Goal: Task Accomplishment & Management: Manage account settings

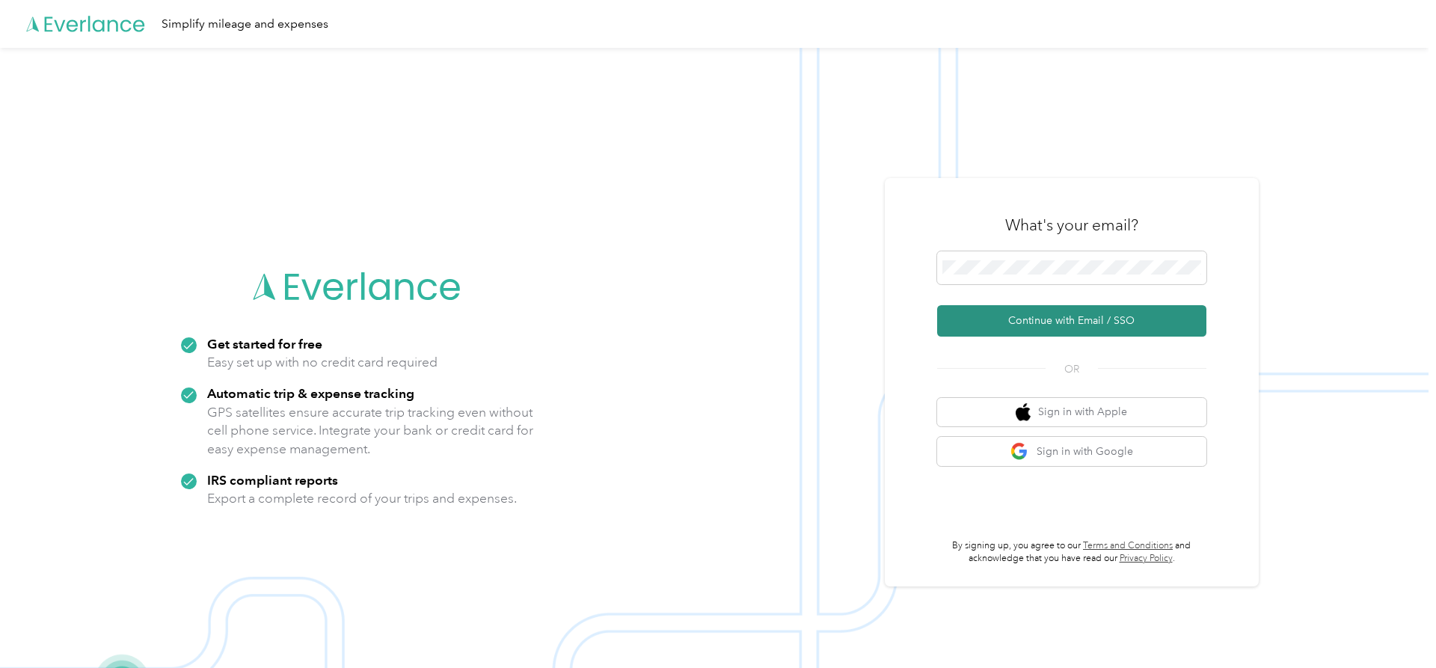
click at [1058, 323] on button "Continue with Email / SSO" at bounding box center [1071, 320] width 269 height 31
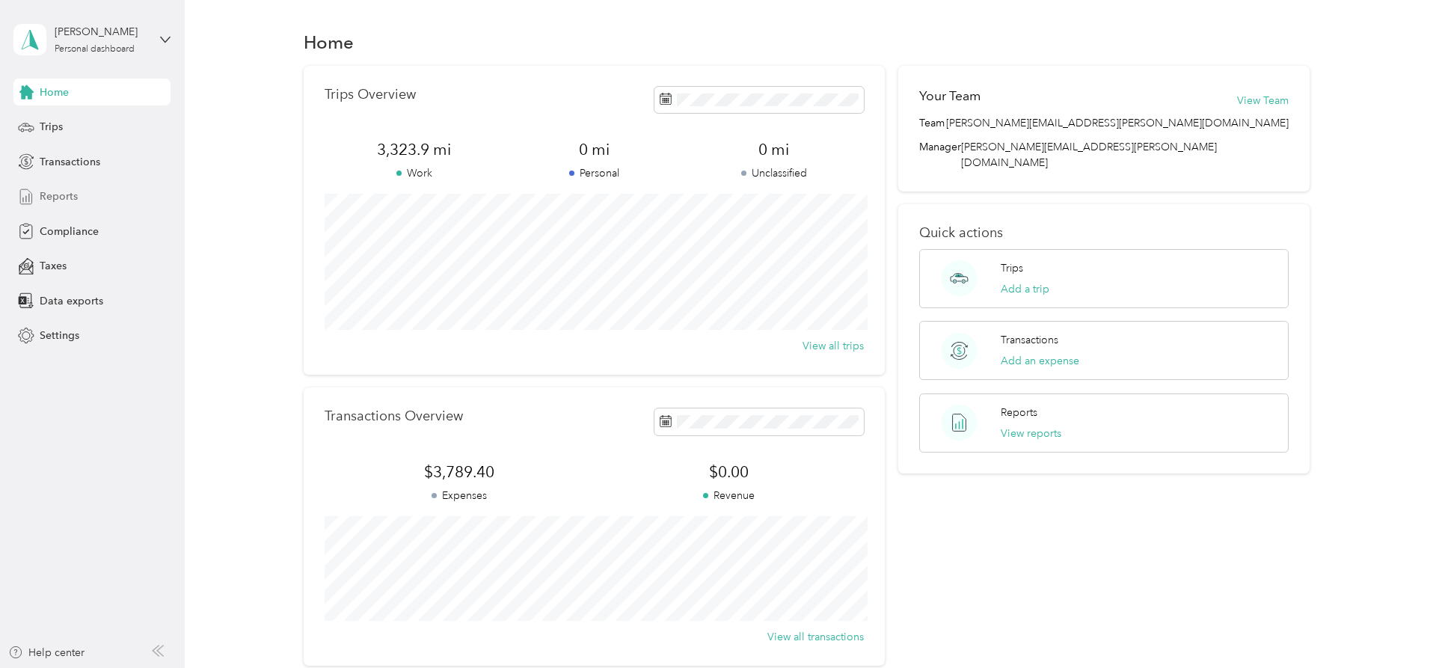
click at [75, 194] on span "Reports" at bounding box center [59, 196] width 38 height 16
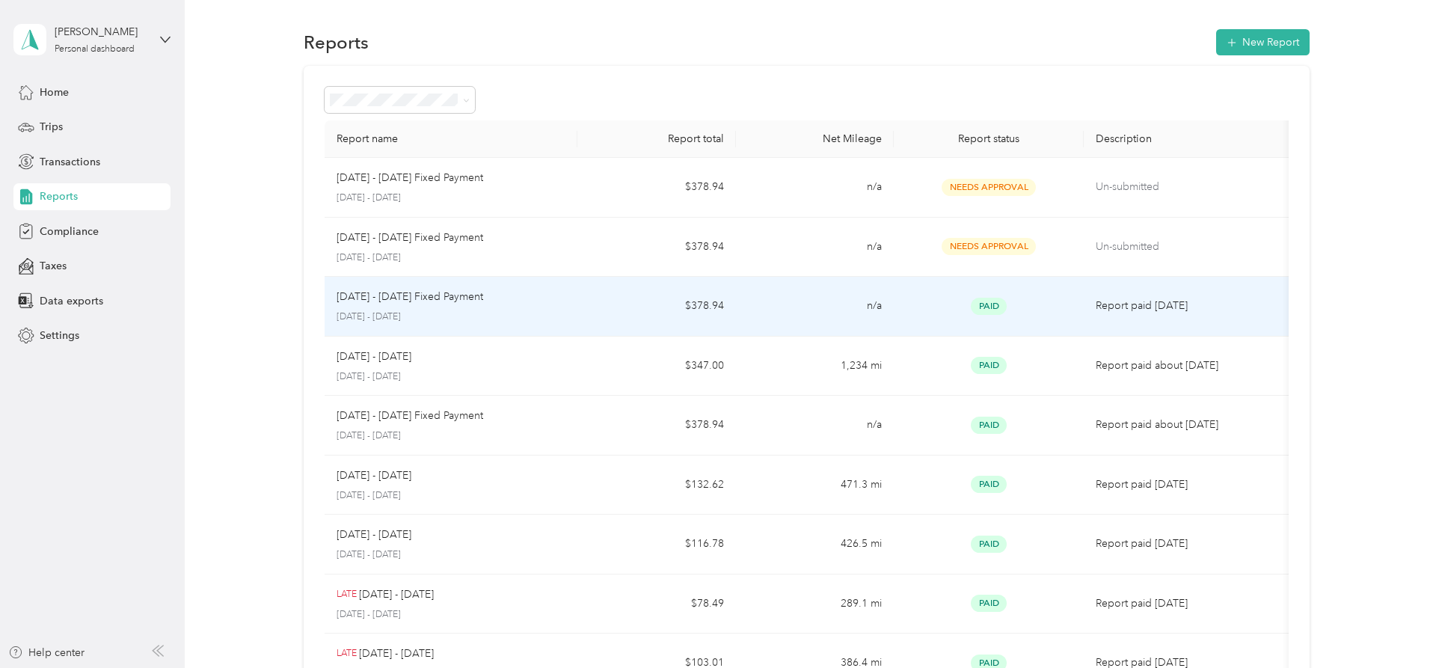
drag, startPoint x: 483, startPoint y: 301, endPoint x: 340, endPoint y: 301, distance: 142.8
click at [340, 301] on div "[DATE] - [DATE] Fixed Payment" at bounding box center [452, 297] width 230 height 16
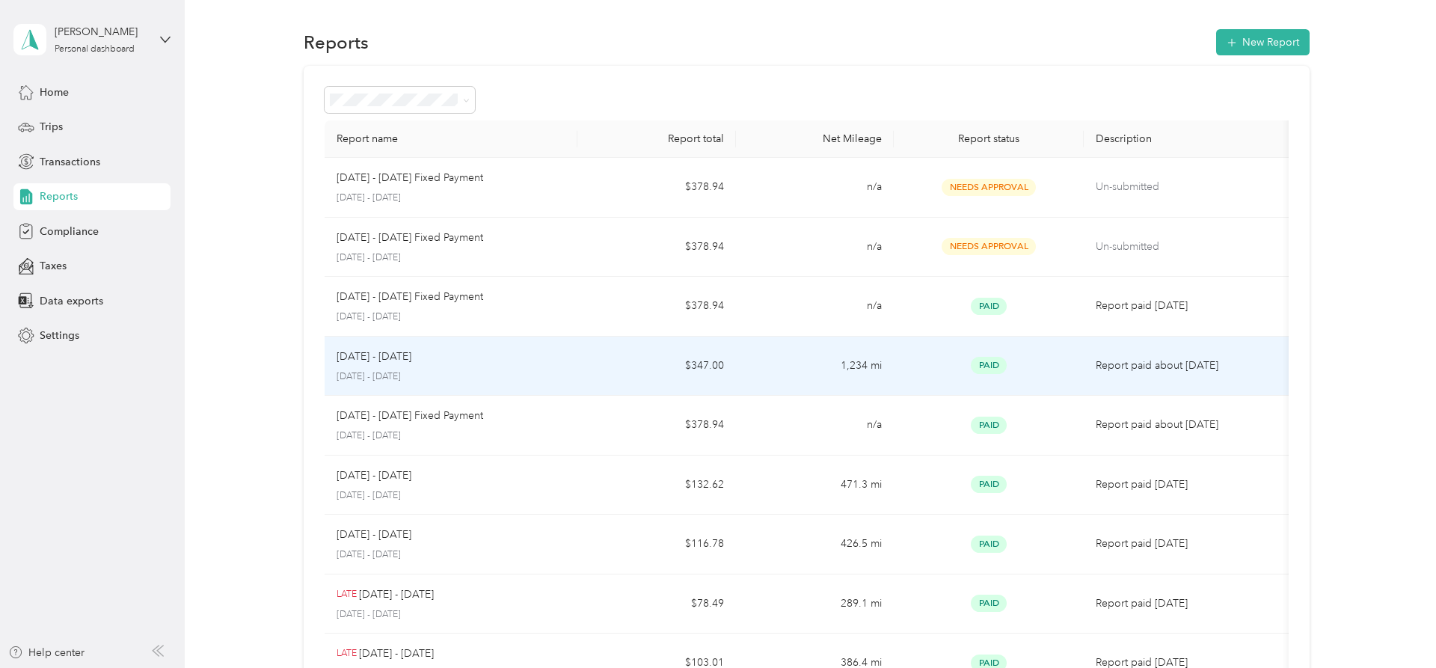
drag, startPoint x: 421, startPoint y: 359, endPoint x: 334, endPoint y: 354, distance: 87.6
click at [337, 354] on div "[DATE] - [DATE]" at bounding box center [452, 356] width 230 height 16
copy p "[DATE] - [DATE]"
drag, startPoint x: 420, startPoint y: 358, endPoint x: 284, endPoint y: 351, distance: 135.6
click at [337, 351] on div "[DATE] - [DATE]" at bounding box center [452, 356] width 230 height 16
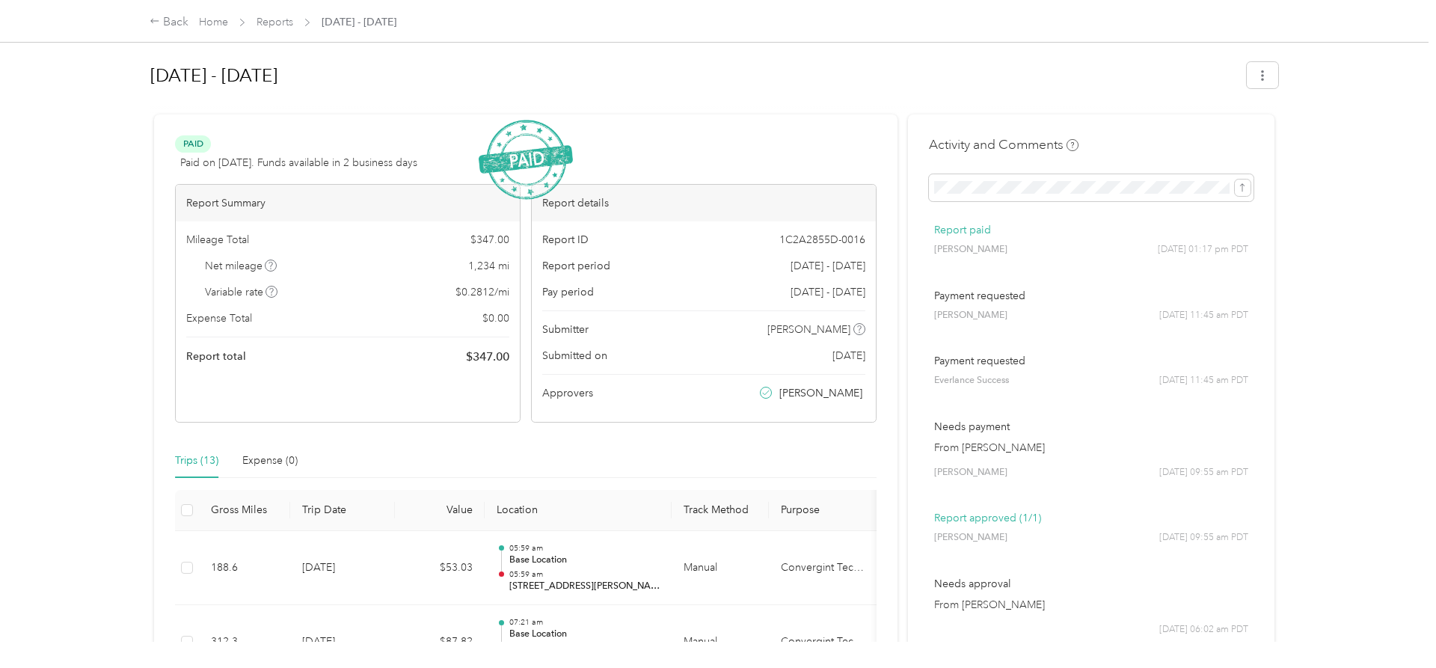
drag, startPoint x: 292, startPoint y: 72, endPoint x: 138, endPoint y: 71, distance: 154.0
click at [150, 71] on h1 "[DATE] - [DATE]" at bounding box center [693, 76] width 1086 height 36
copy h1 "[DATE] - [DATE]"
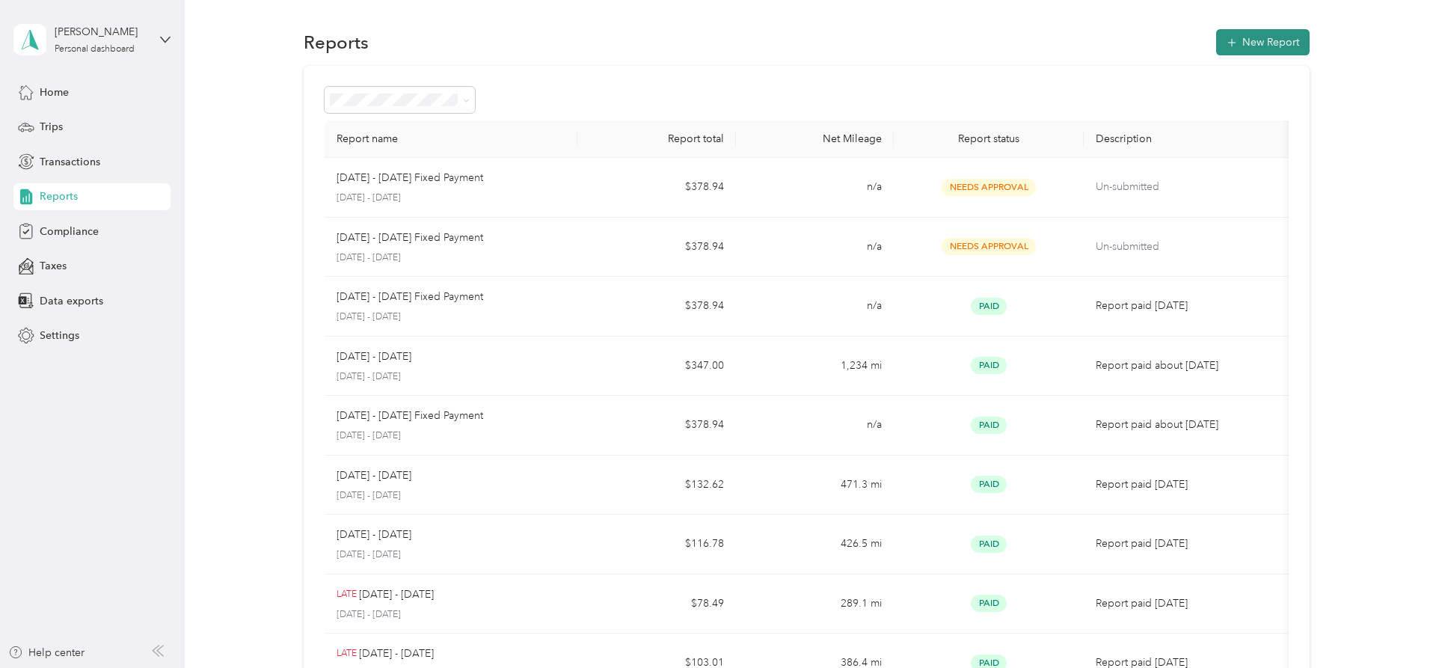
click at [1271, 29] on button "New Report" at bounding box center [1262, 42] width 93 height 26
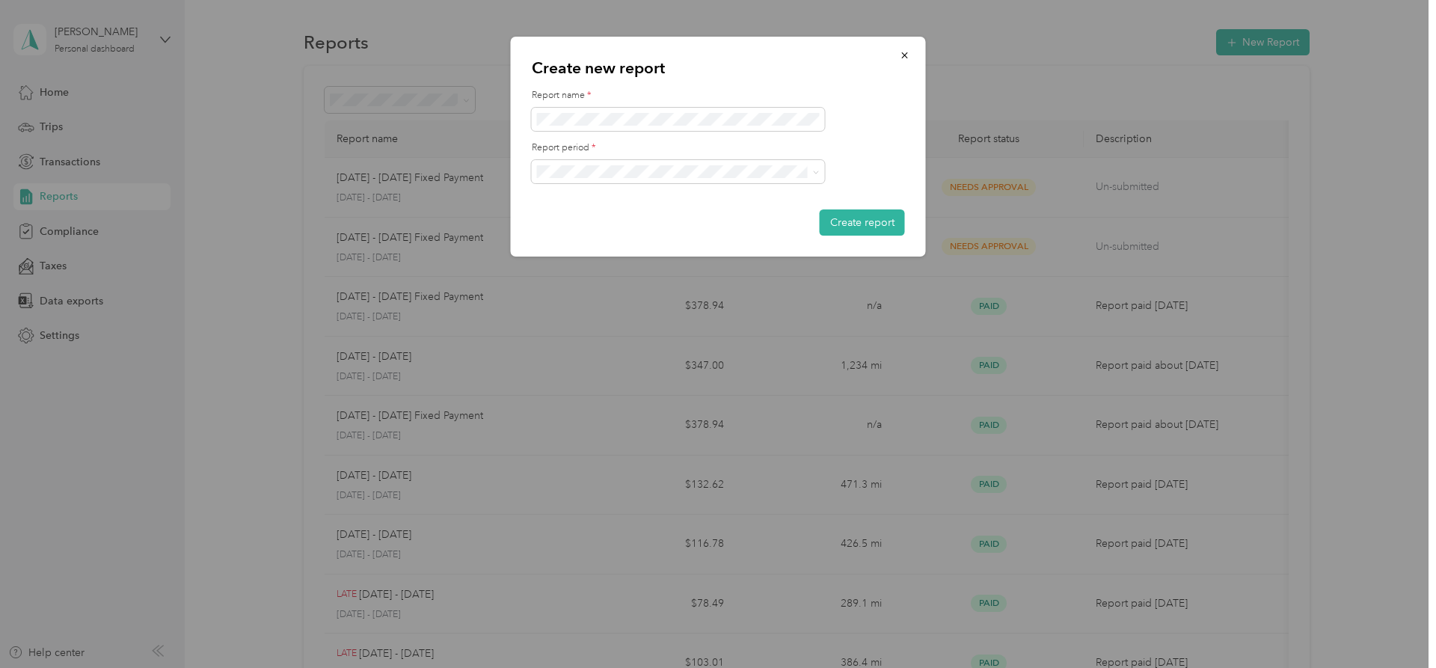
click at [651, 242] on div "[DATE] - [DATE]" at bounding box center [678, 250] width 272 height 16
click at [872, 219] on button "Create report" at bounding box center [862, 222] width 85 height 26
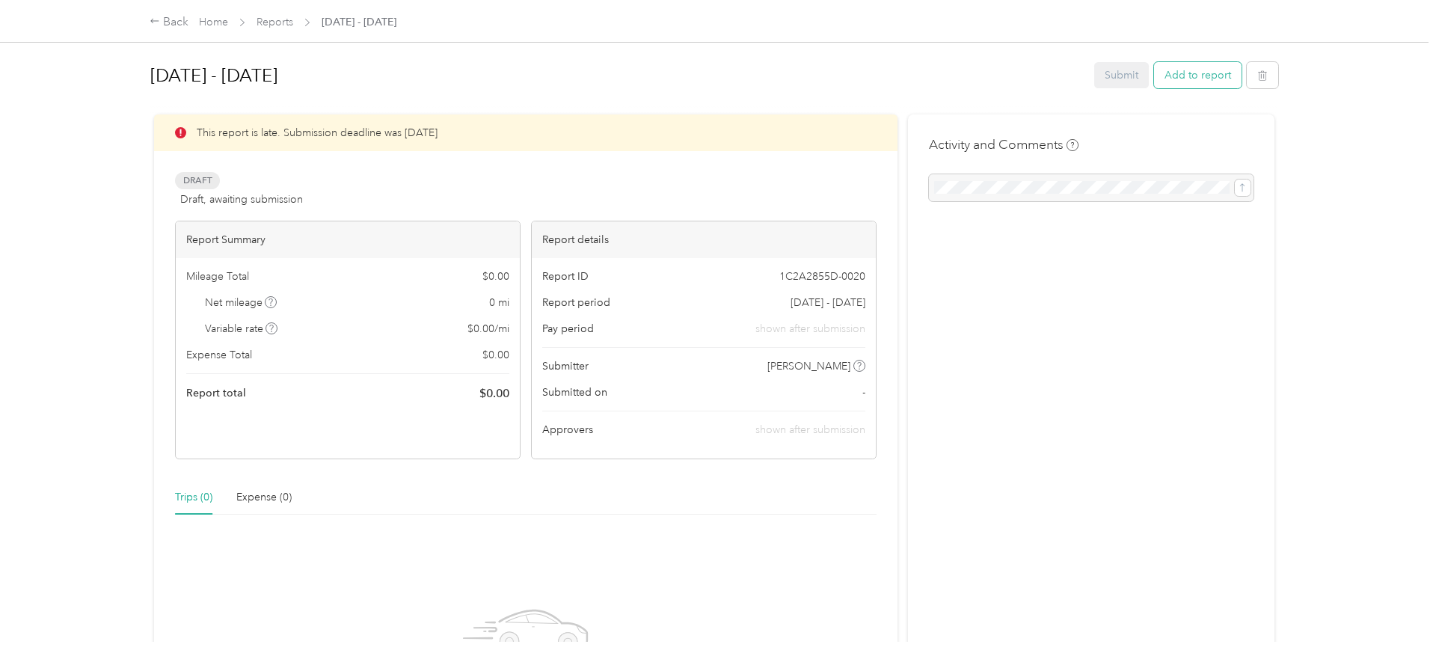
click at [1193, 84] on button "Add to report" at bounding box center [1197, 75] width 87 height 26
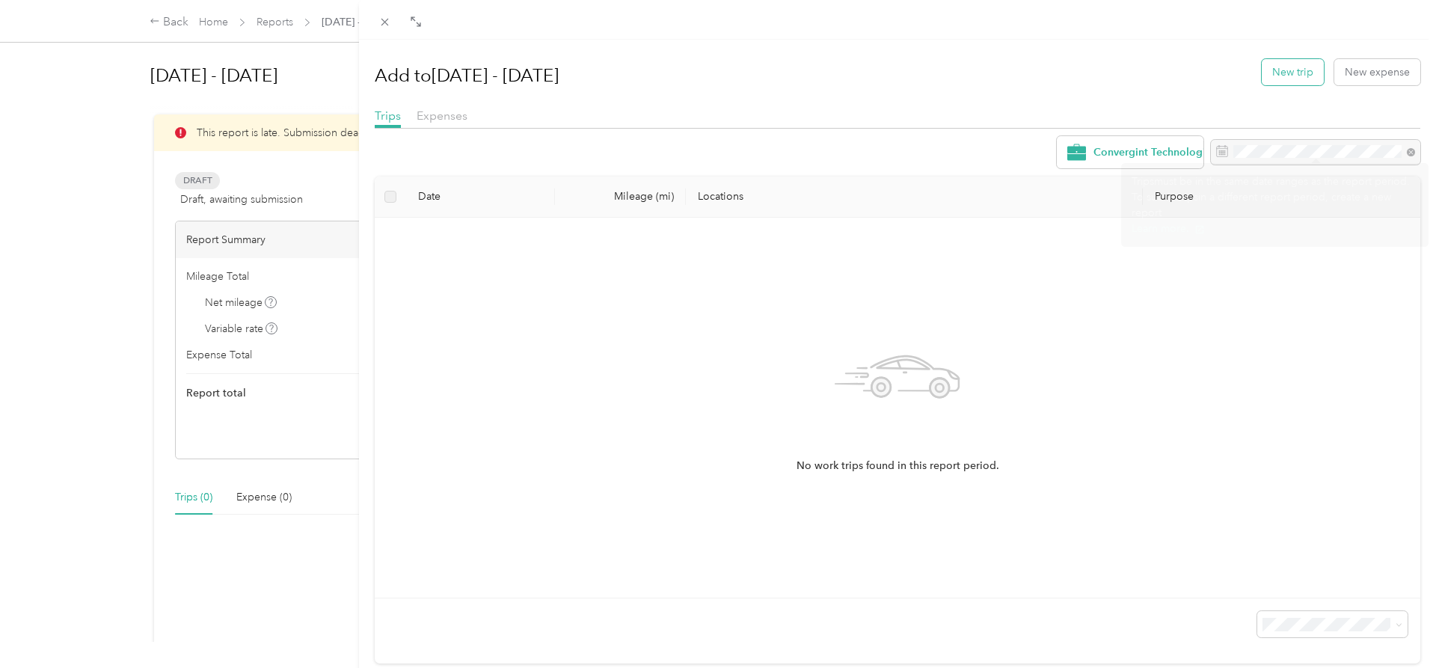
click at [1285, 82] on button "New trip" at bounding box center [1293, 72] width 62 height 26
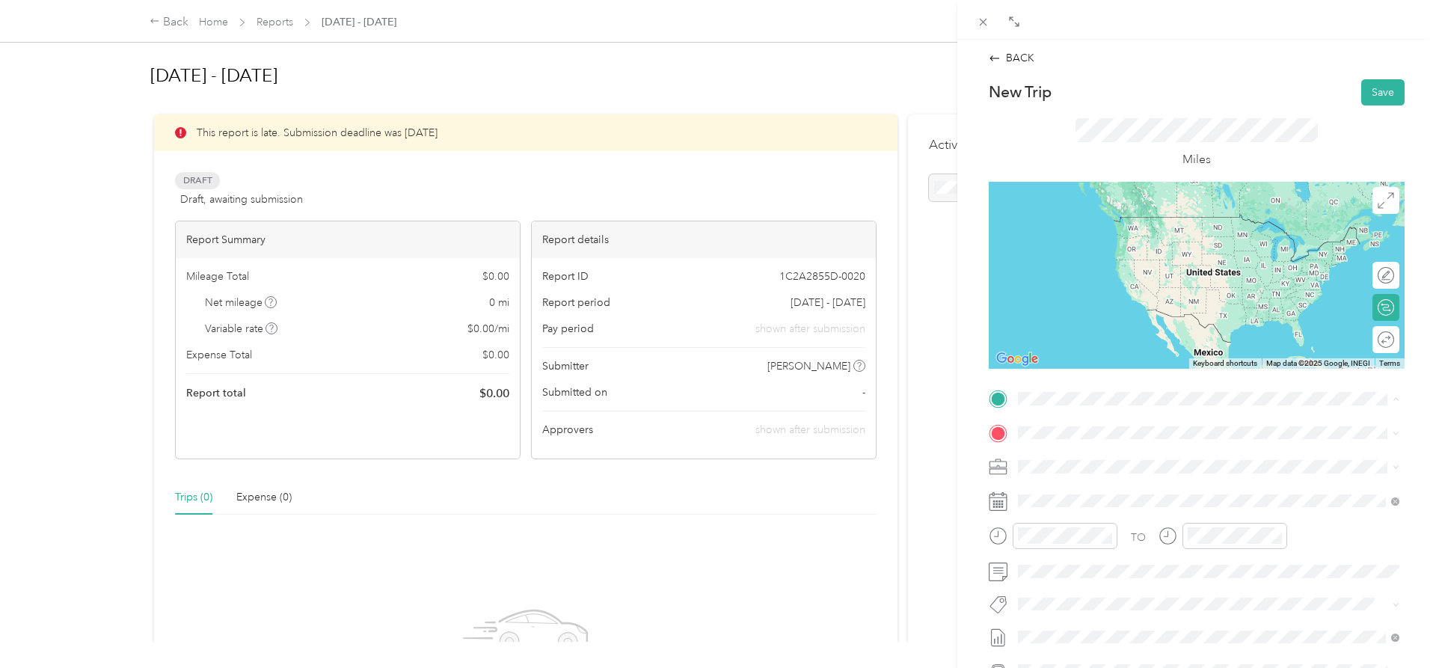
click at [1091, 551] on strong "Base Location" at bounding box center [1080, 551] width 69 height 13
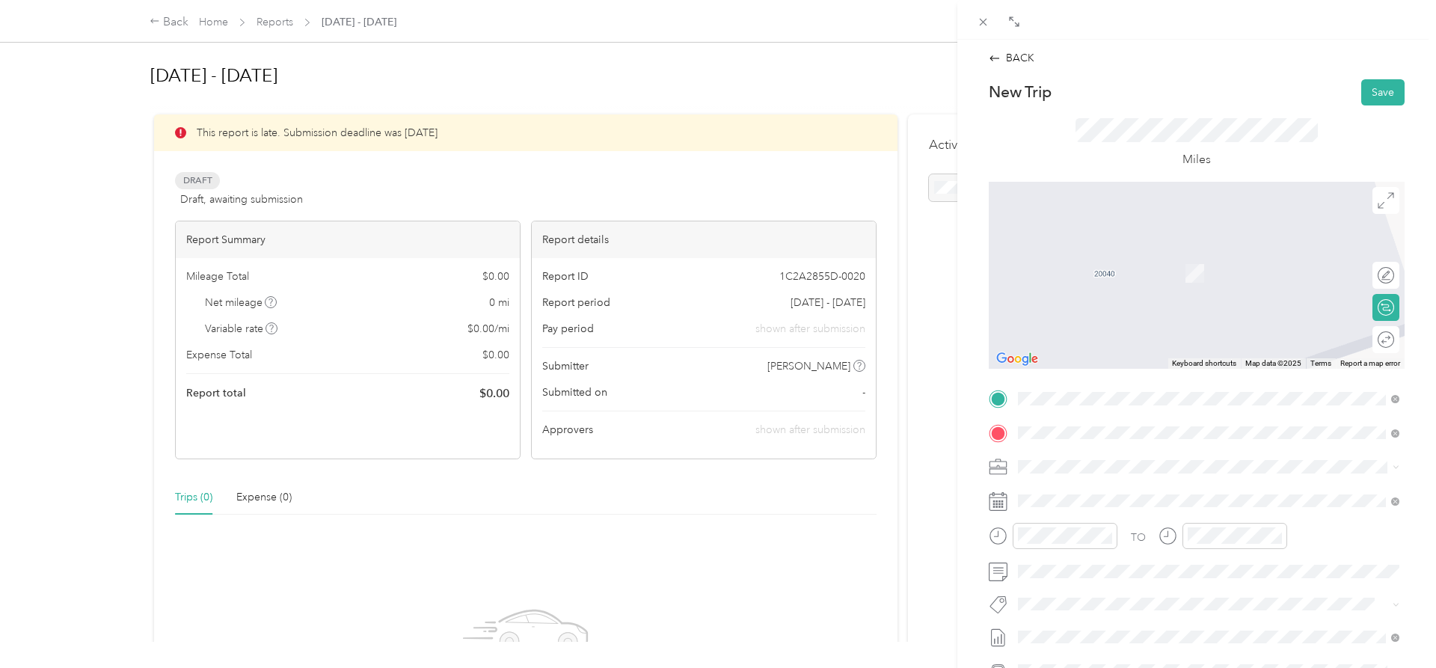
click at [1085, 485] on span "[STREET_ADDRESS][US_STATE]" at bounding box center [1121, 486] width 150 height 13
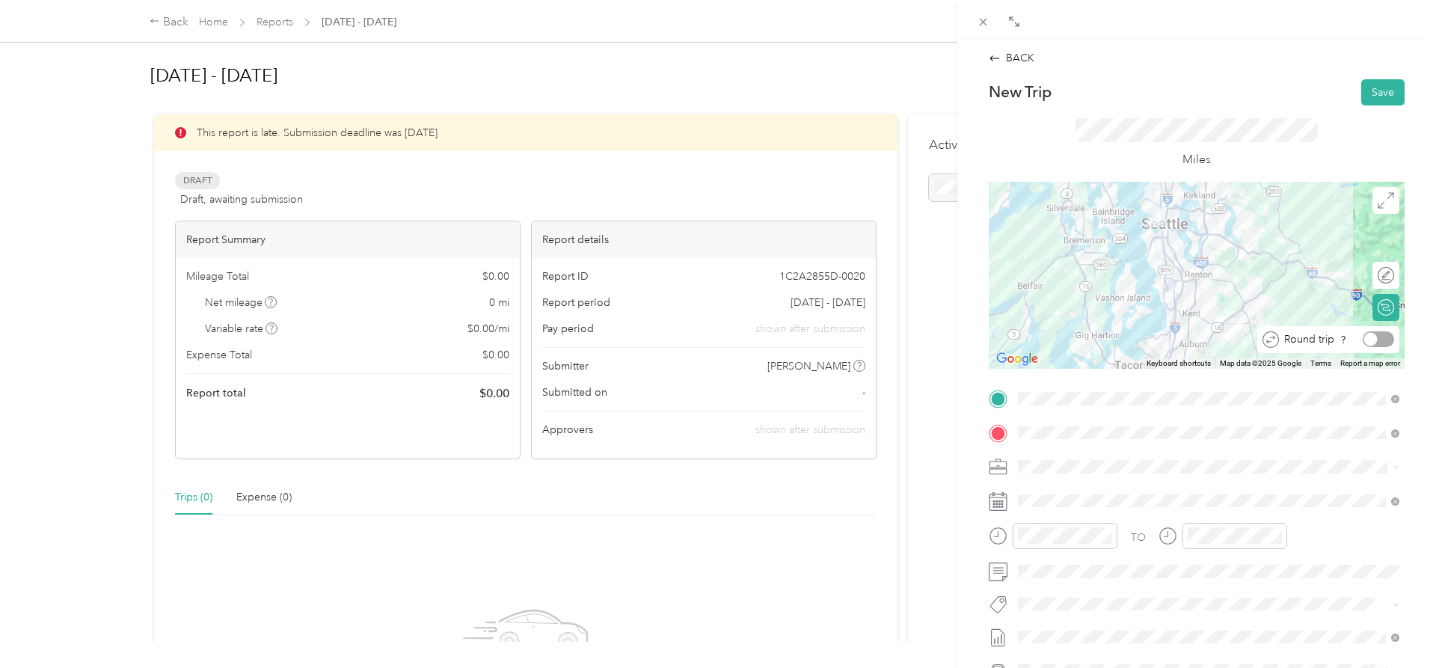
click at [1381, 339] on div at bounding box center [1377, 339] width 31 height 16
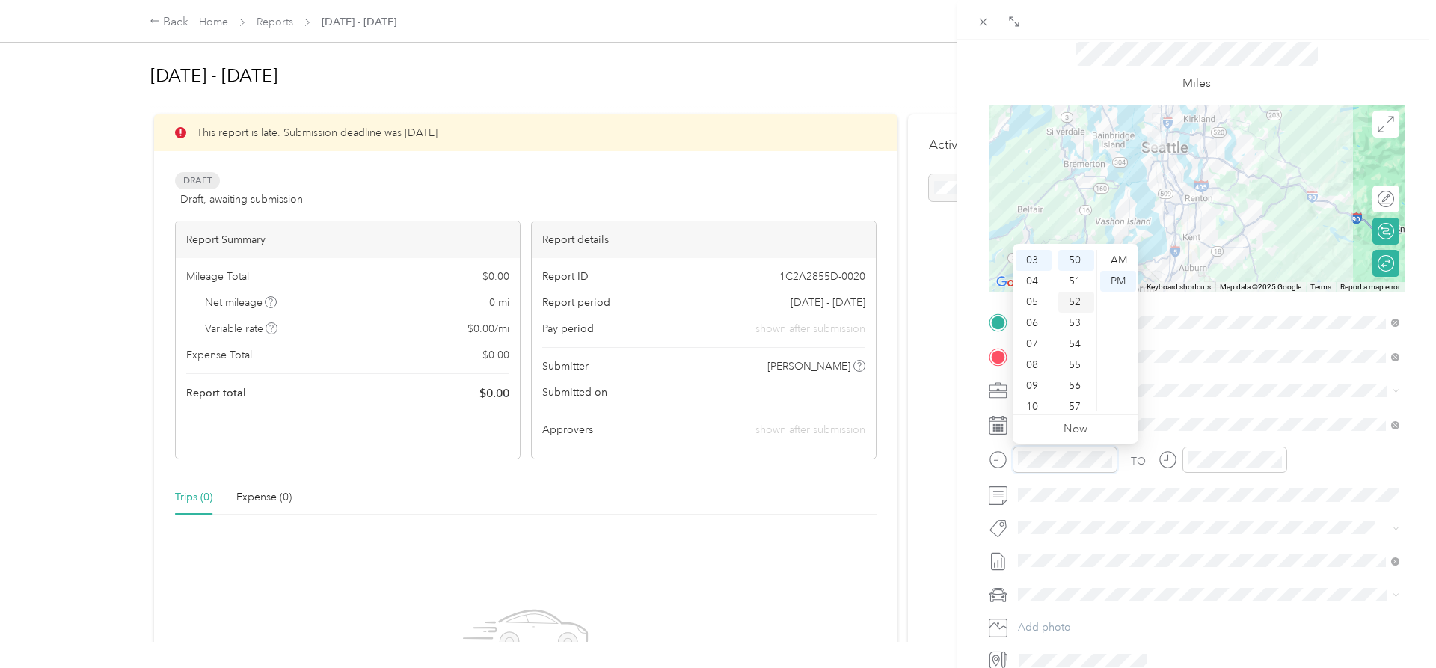
scroll to position [1047, 0]
click at [1119, 262] on div "AM" at bounding box center [1118, 260] width 36 height 21
click at [1034, 363] on div "08" at bounding box center [1034, 364] width 36 height 21
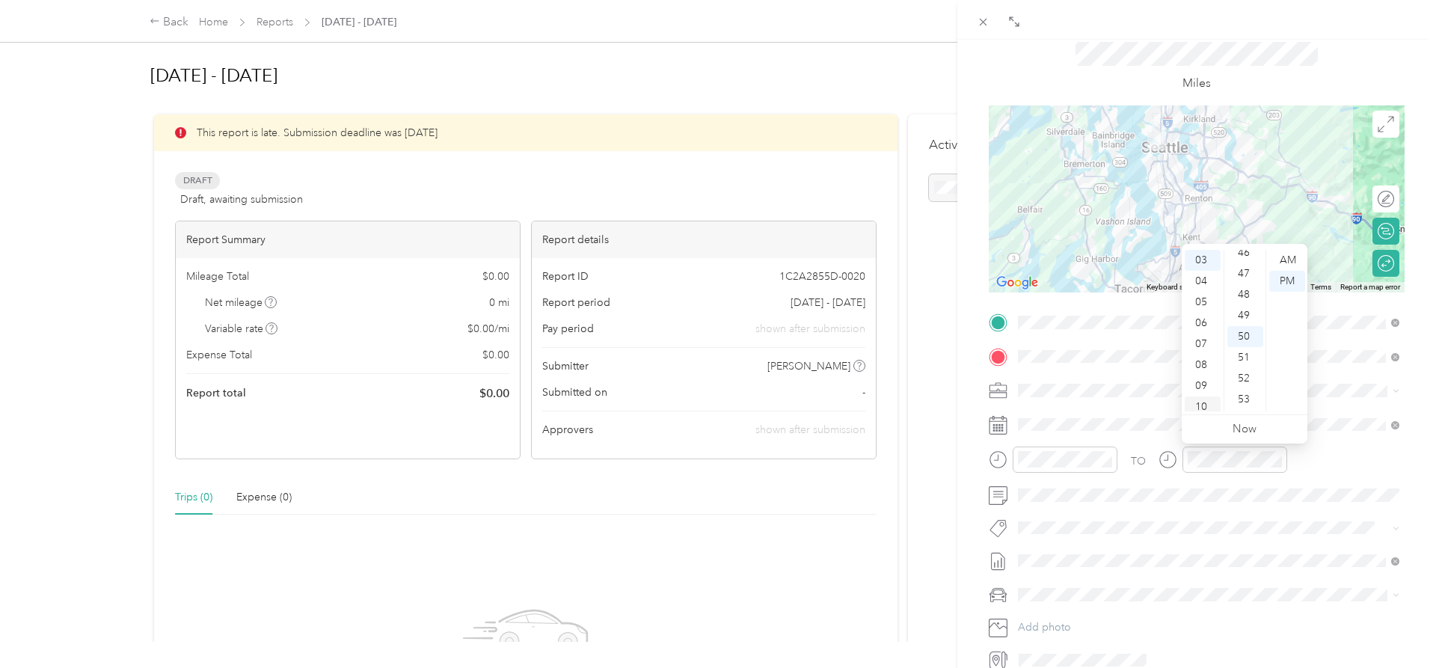
click at [1206, 398] on div "10" at bounding box center [1203, 406] width 36 height 21
click at [1279, 280] on div "PM" at bounding box center [1287, 281] width 36 height 21
click at [1064, 612] on li "Honda Accord" at bounding box center [1209, 621] width 392 height 26
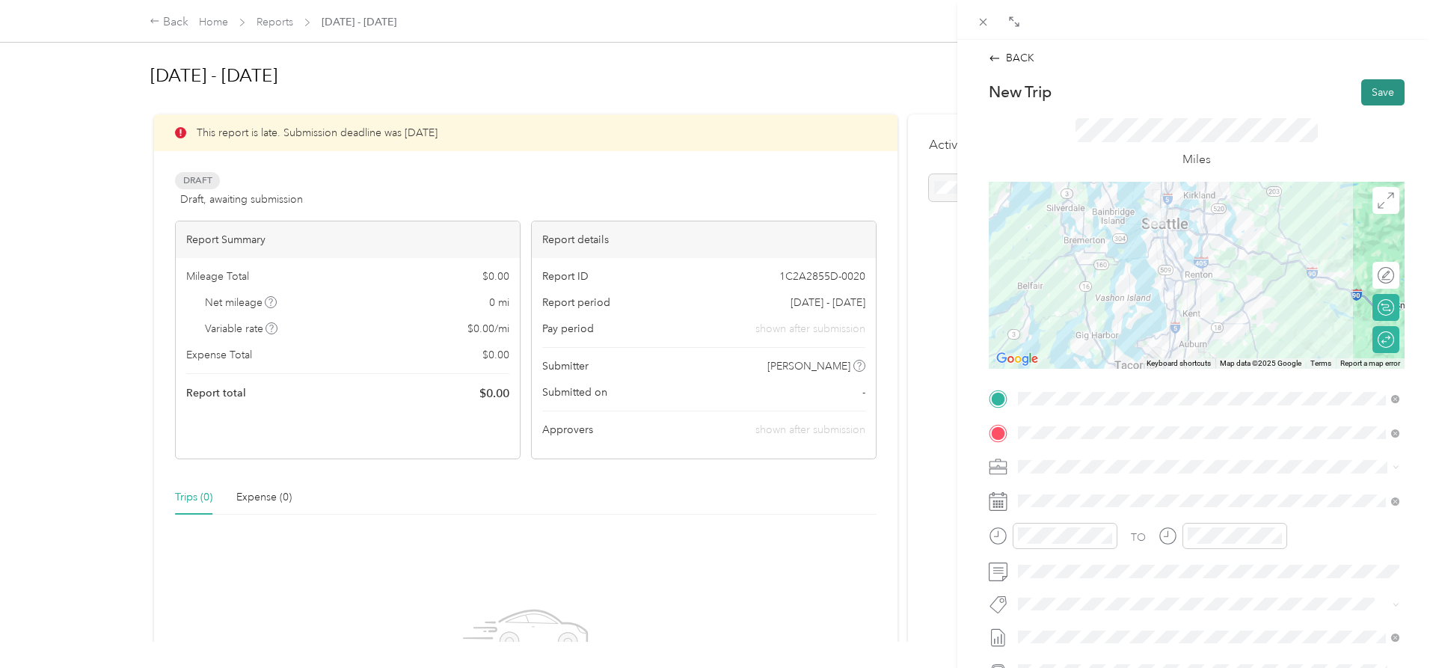
click at [1384, 97] on button "Save" at bounding box center [1382, 92] width 43 height 26
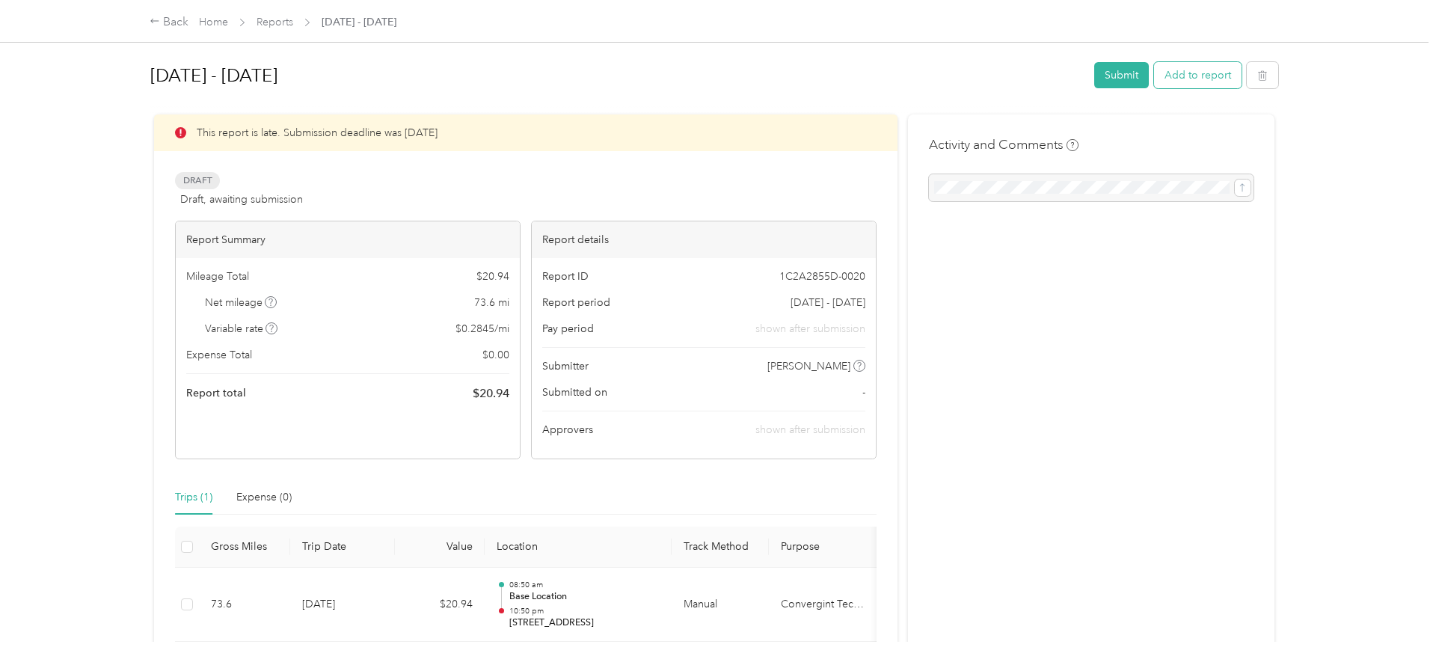
click at [1205, 79] on button "Add to report" at bounding box center [1197, 75] width 87 height 26
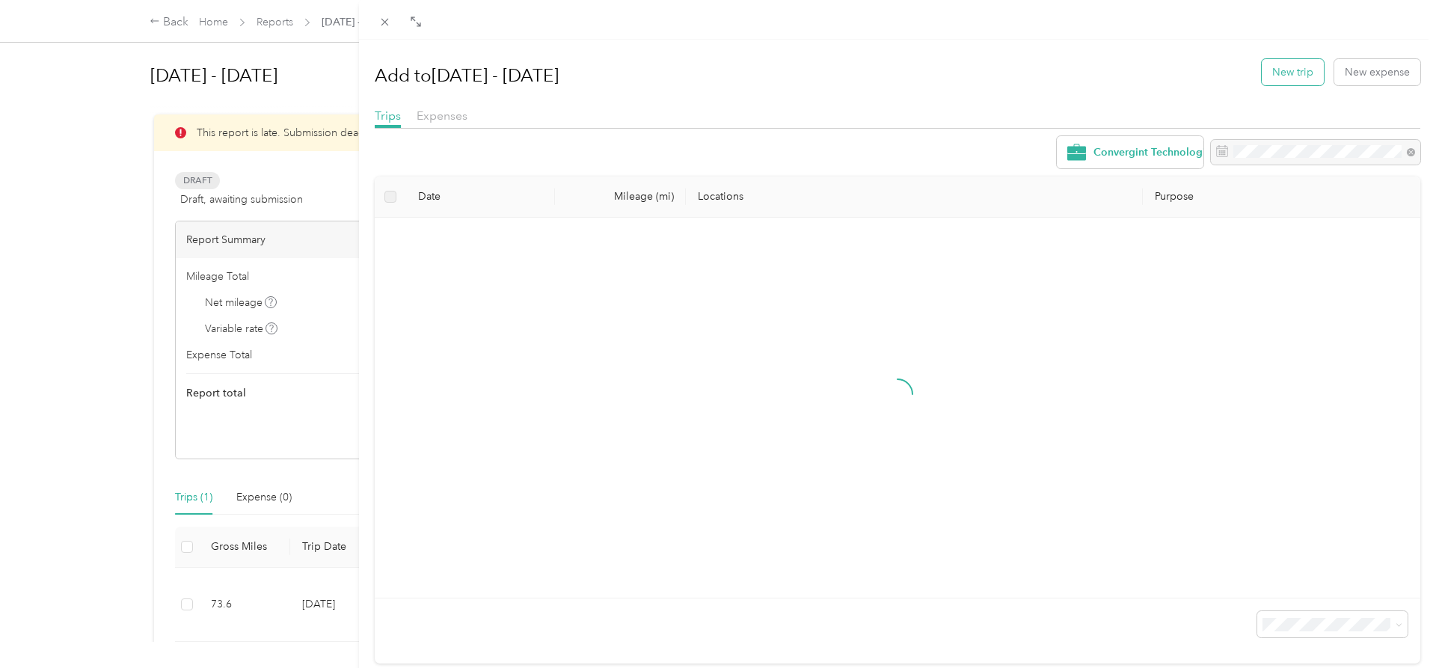
click at [1294, 73] on button "New trip" at bounding box center [1293, 72] width 62 height 26
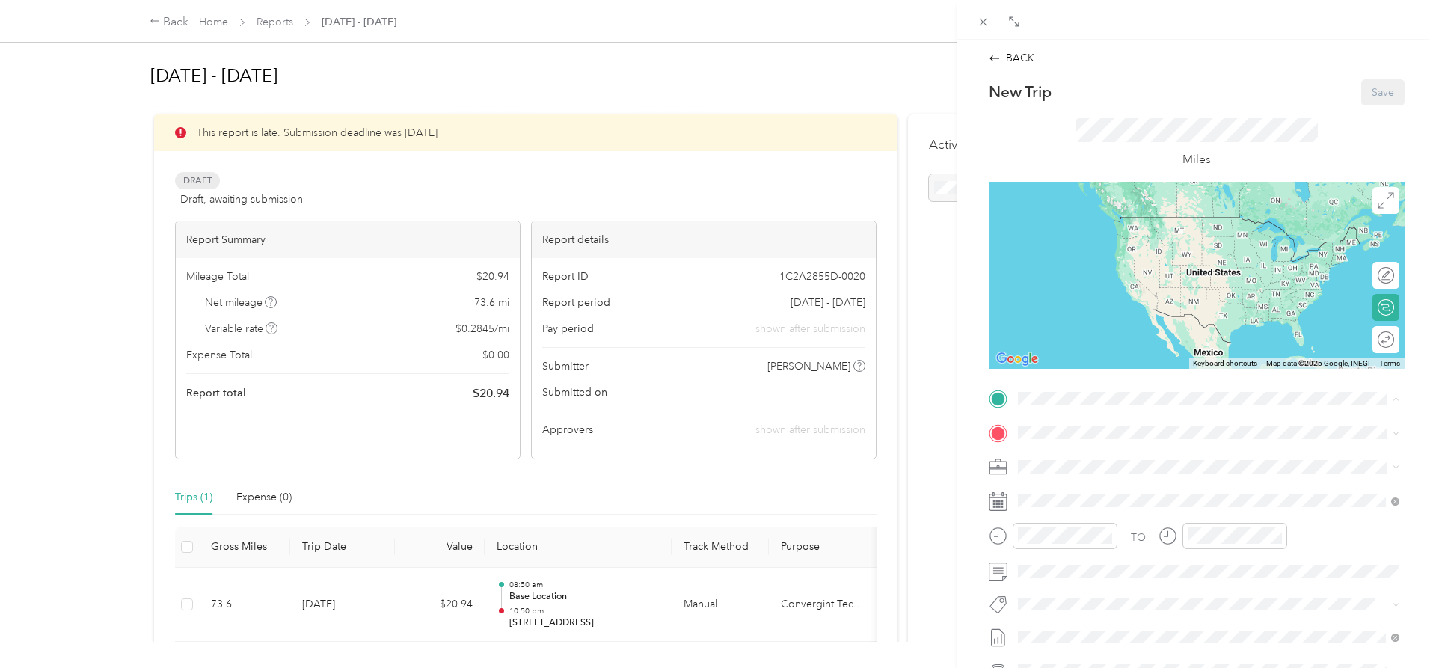
click at [1096, 542] on li "Base Location [STREET_ADDRESS][US_STATE]" at bounding box center [1209, 561] width 392 height 47
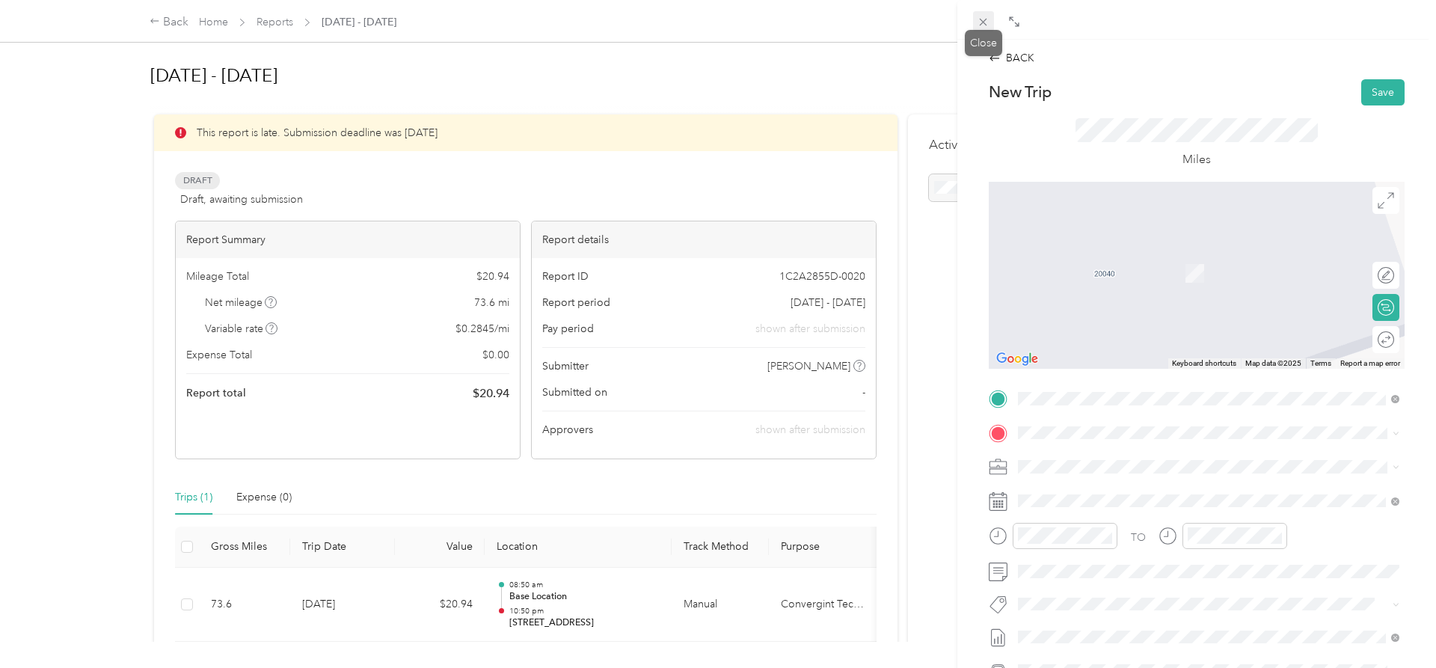
click at [978, 23] on icon at bounding box center [983, 22] width 13 height 13
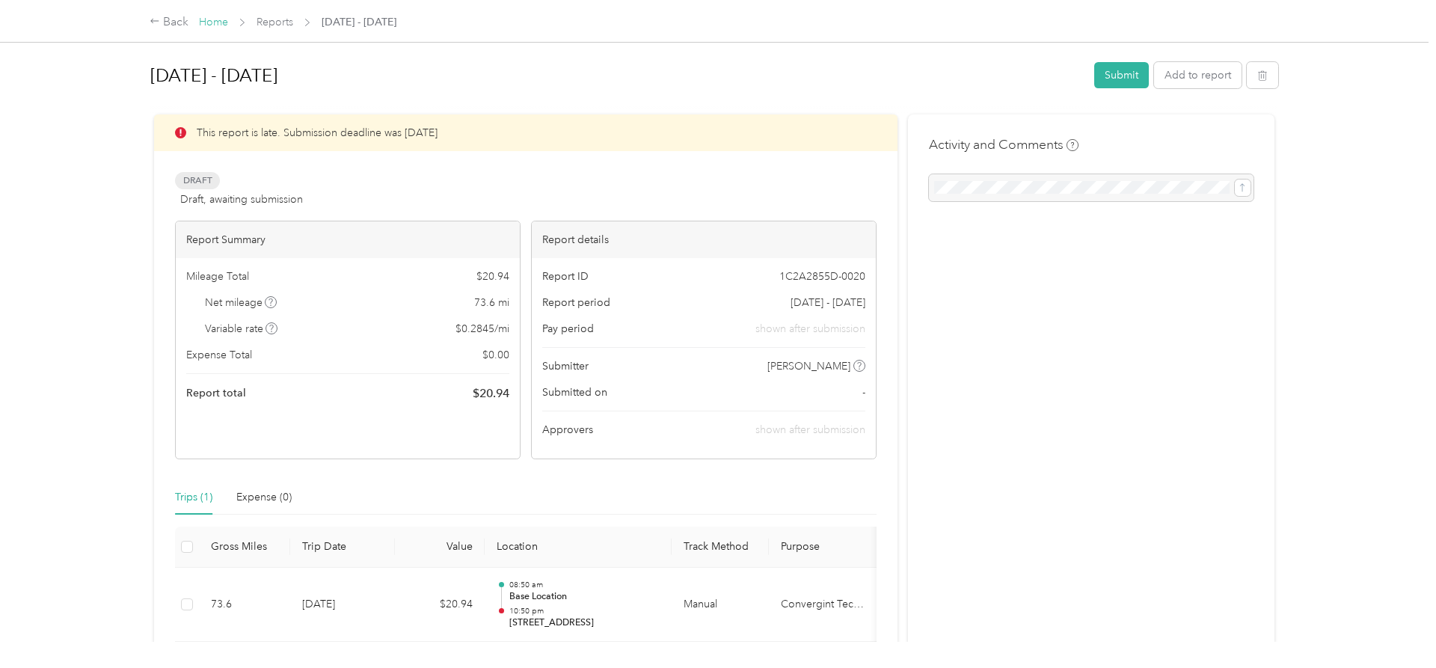
click at [214, 19] on link "Home" at bounding box center [213, 22] width 29 height 13
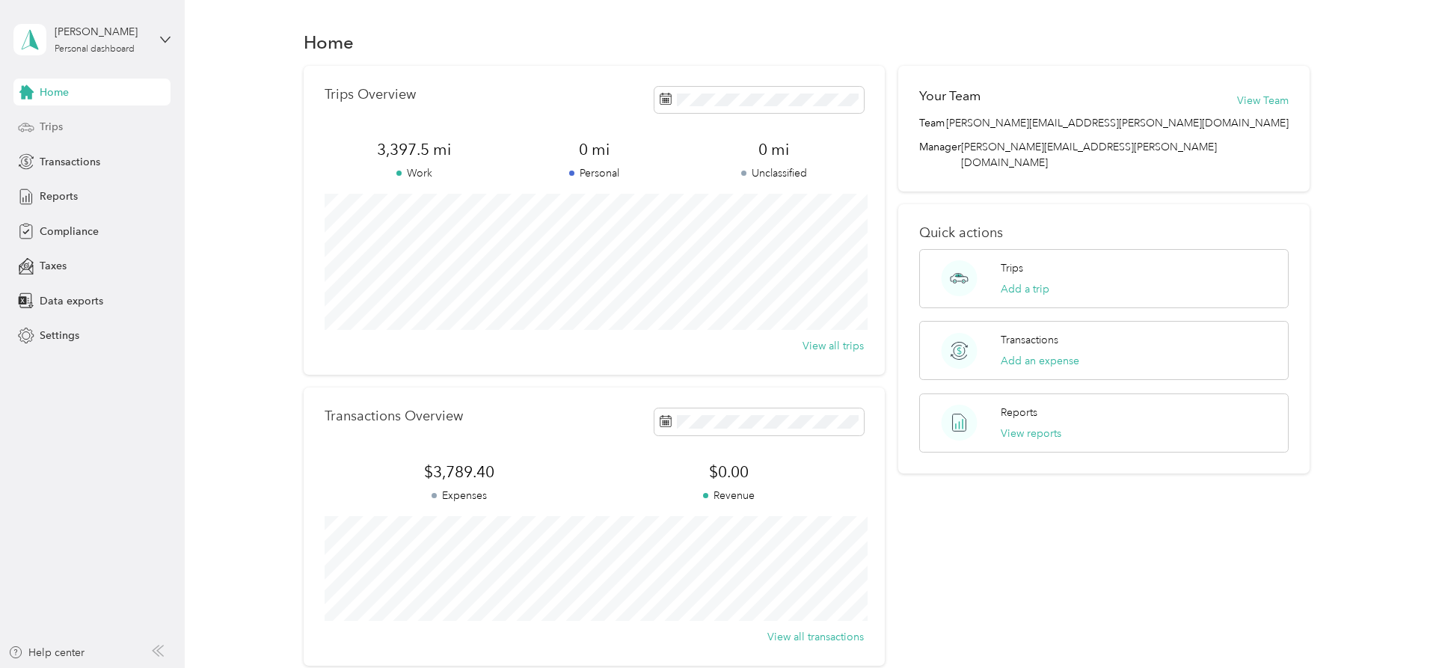
click at [119, 125] on div "Trips" at bounding box center [91, 127] width 157 height 27
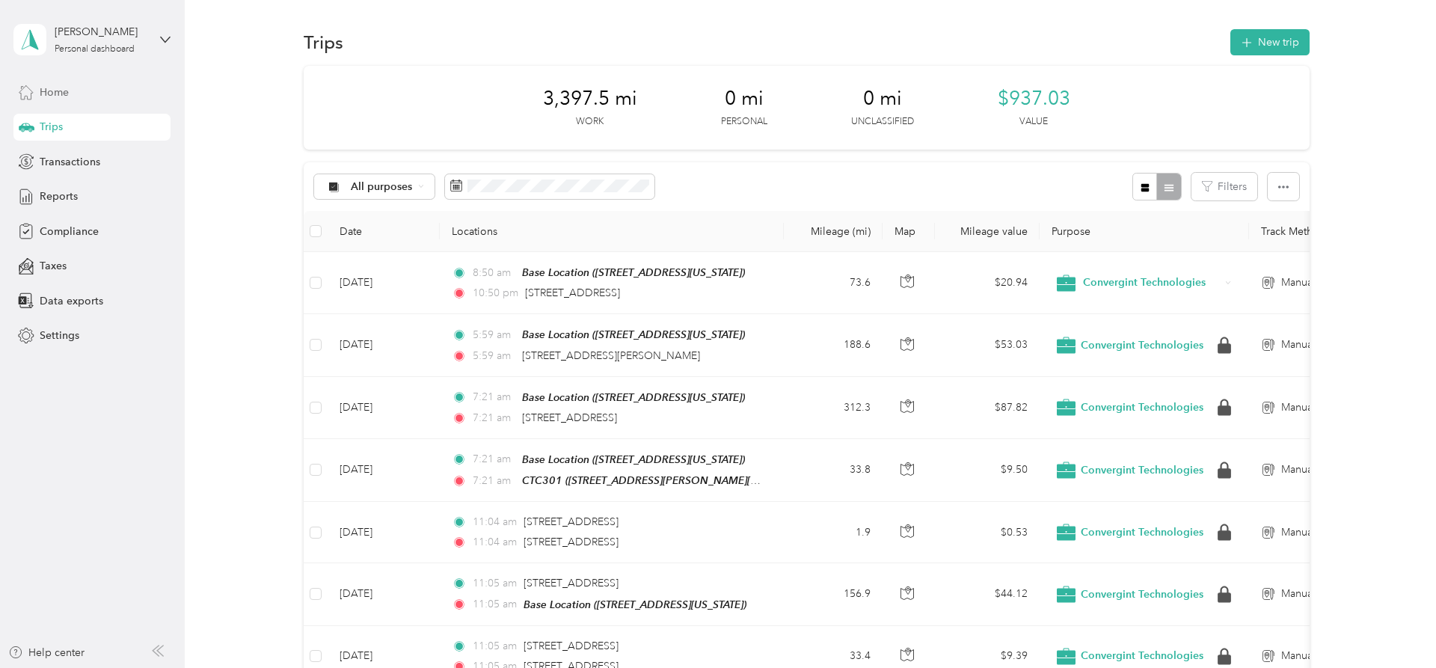
click at [67, 95] on span "Home" at bounding box center [54, 93] width 29 height 16
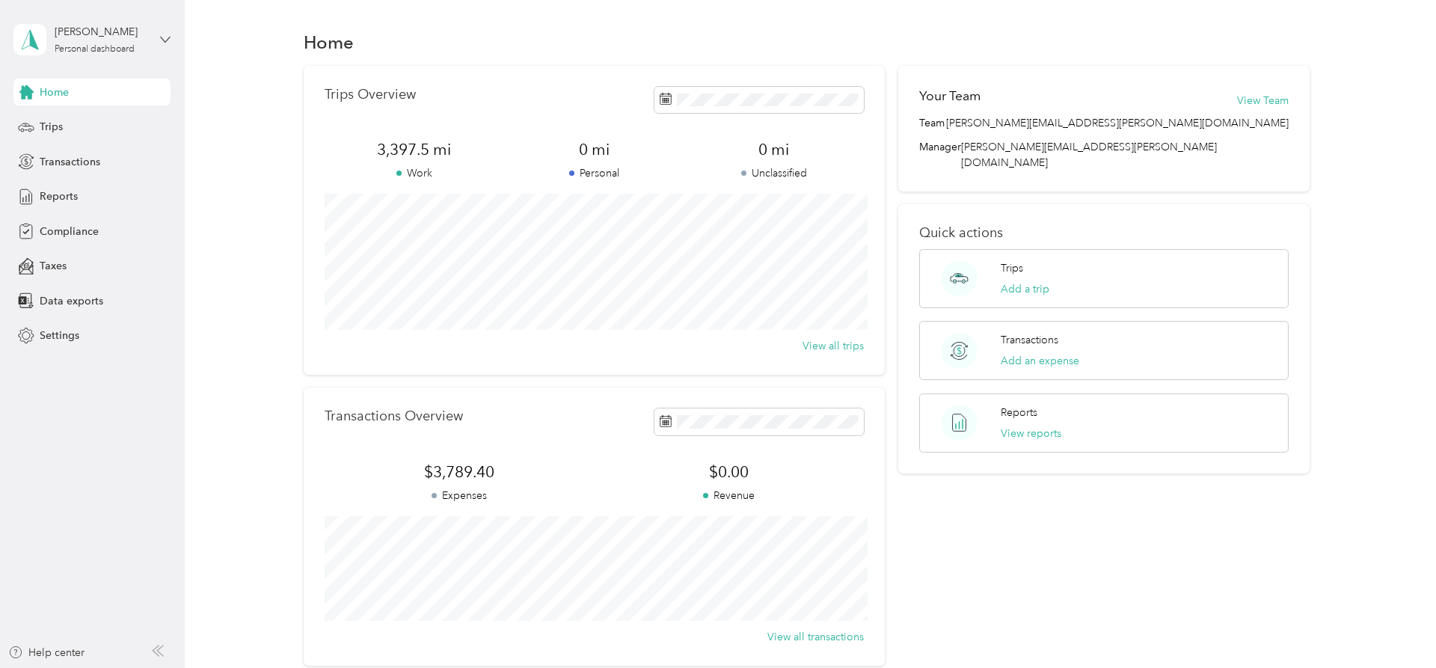
click at [168, 40] on icon at bounding box center [165, 39] width 10 height 10
click at [55, 335] on span "Settings" at bounding box center [60, 336] width 40 height 16
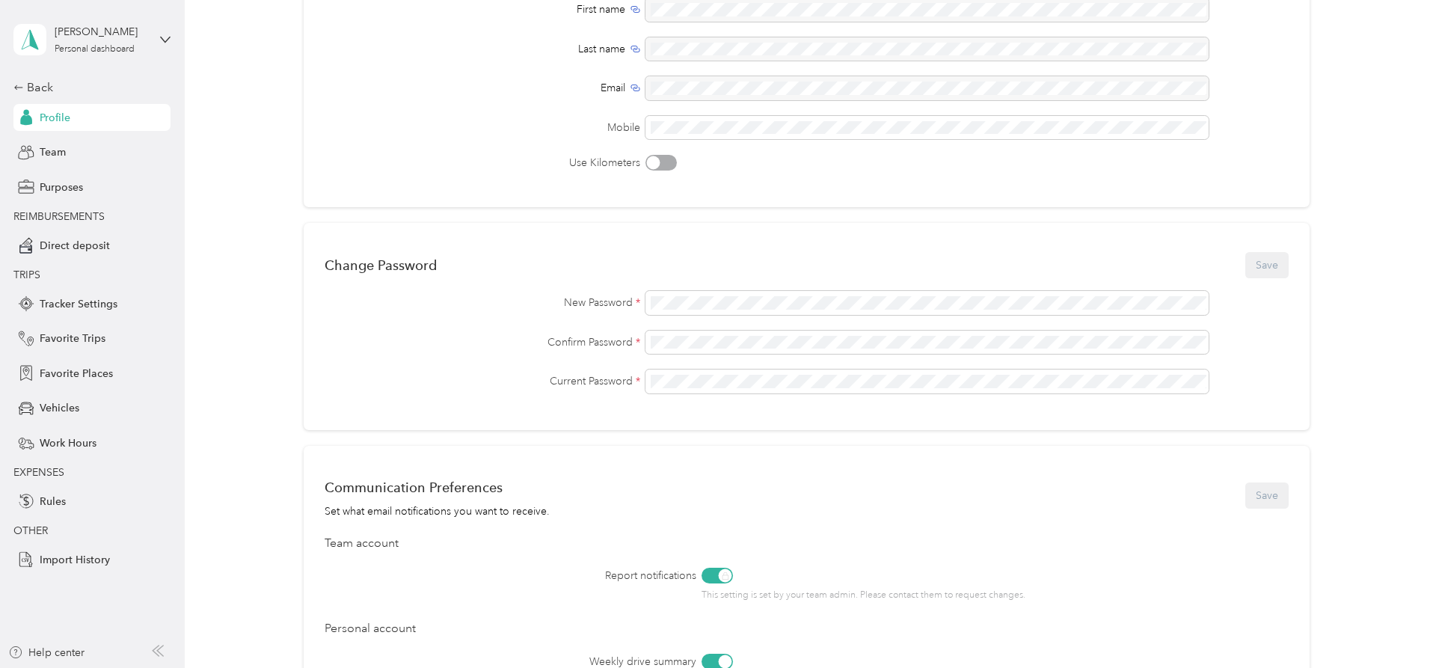
scroll to position [144, 0]
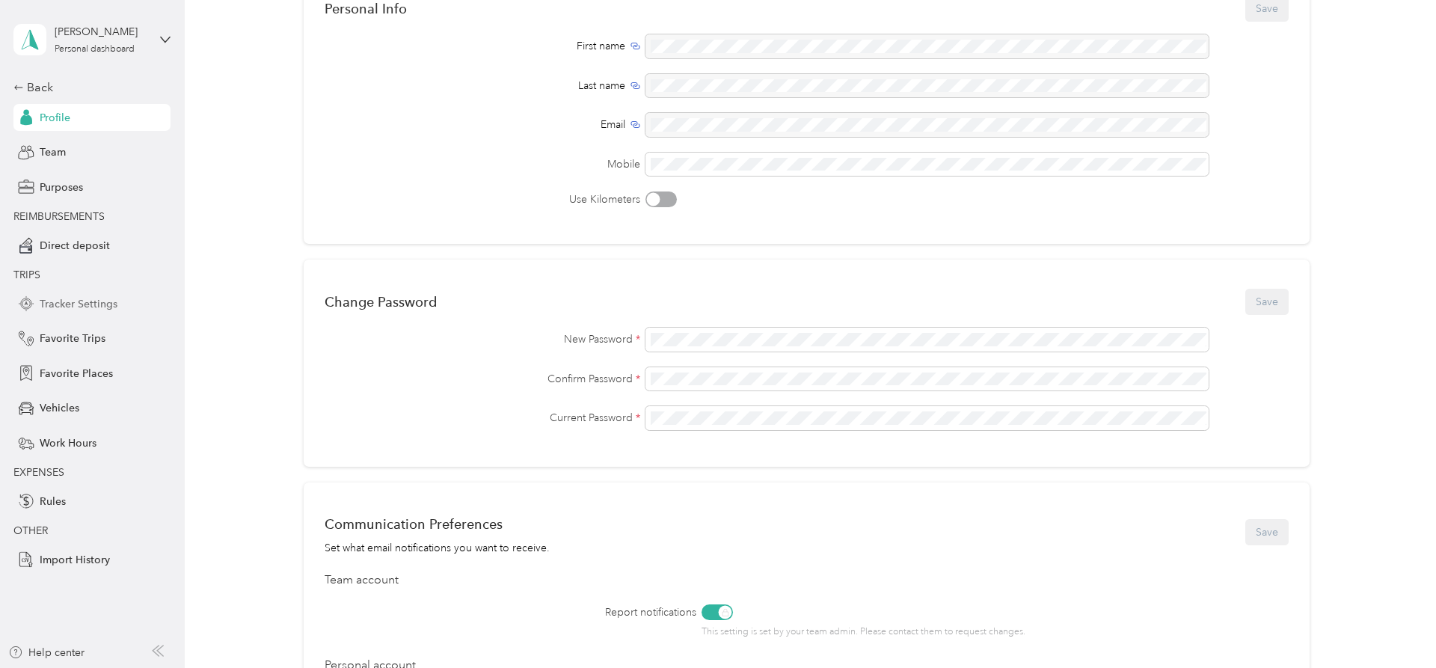
click at [79, 304] on span "Tracker Settings" at bounding box center [79, 304] width 78 height 16
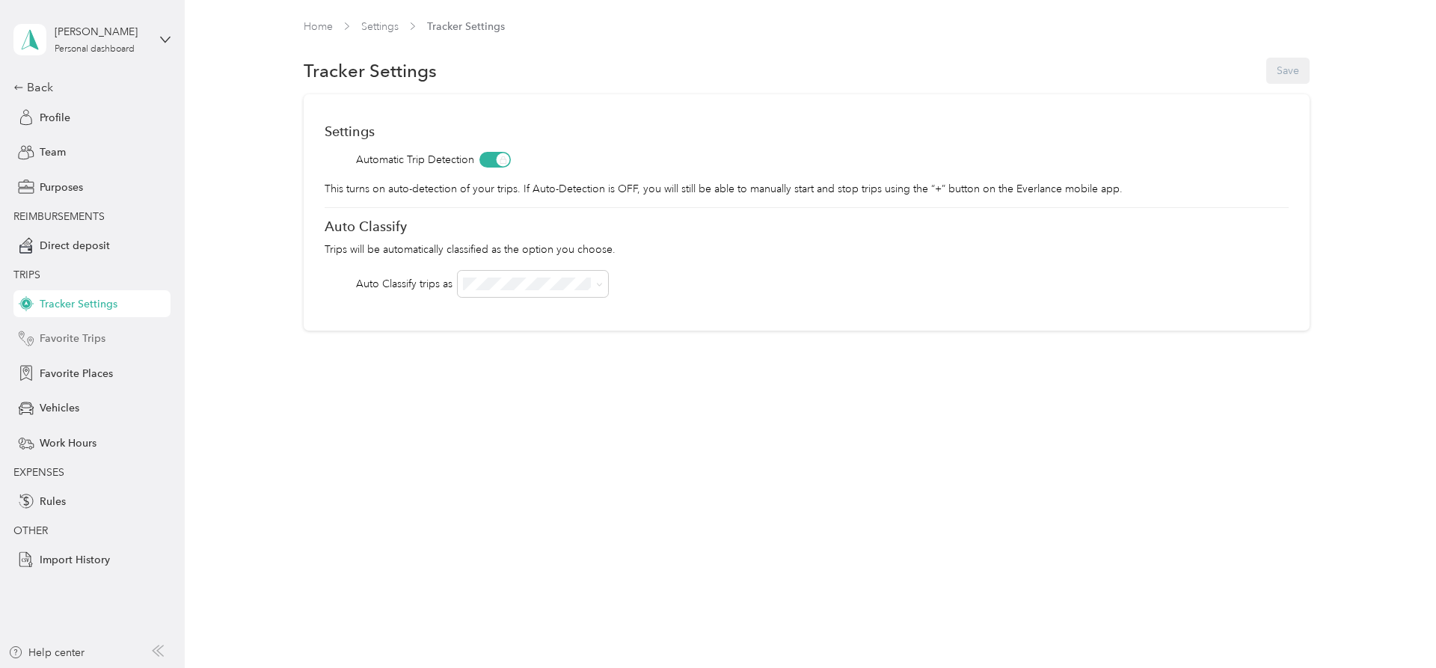
click at [80, 337] on span "Favorite Trips" at bounding box center [73, 339] width 66 height 16
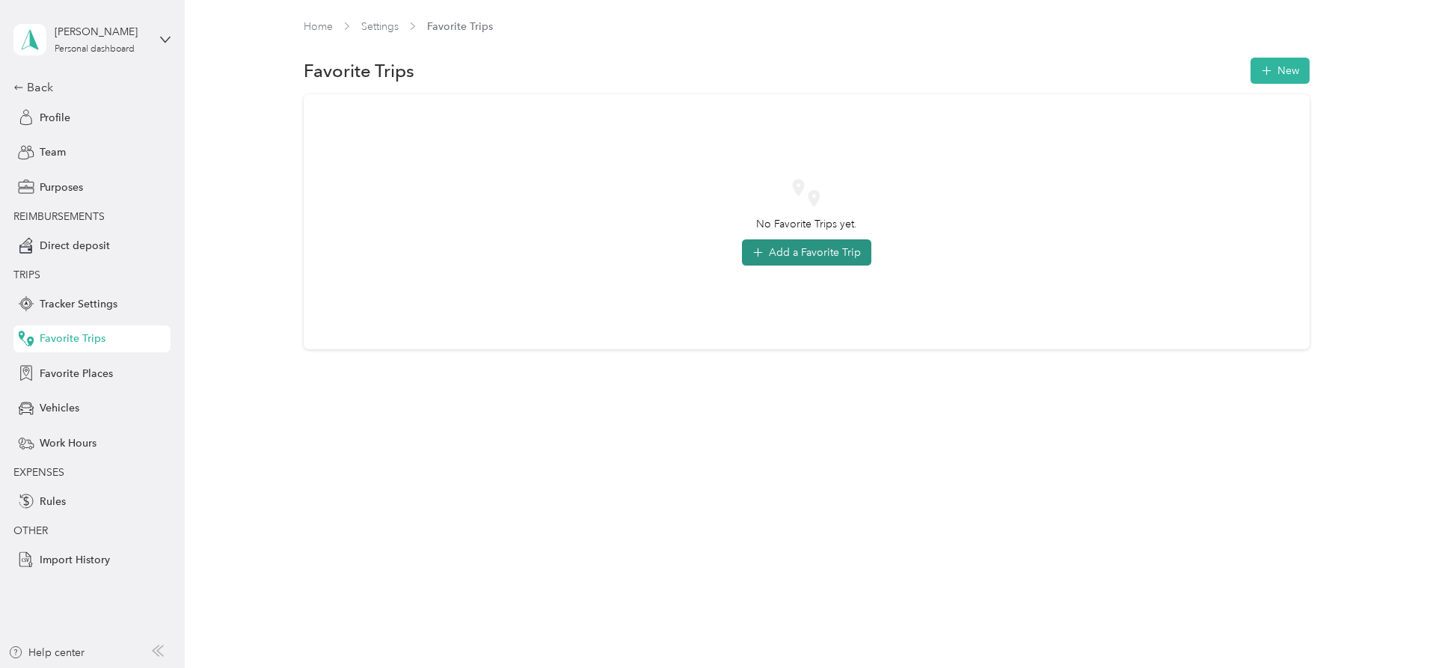
click at [821, 253] on button "Add a Favorite Trip" at bounding box center [806, 252] width 129 height 26
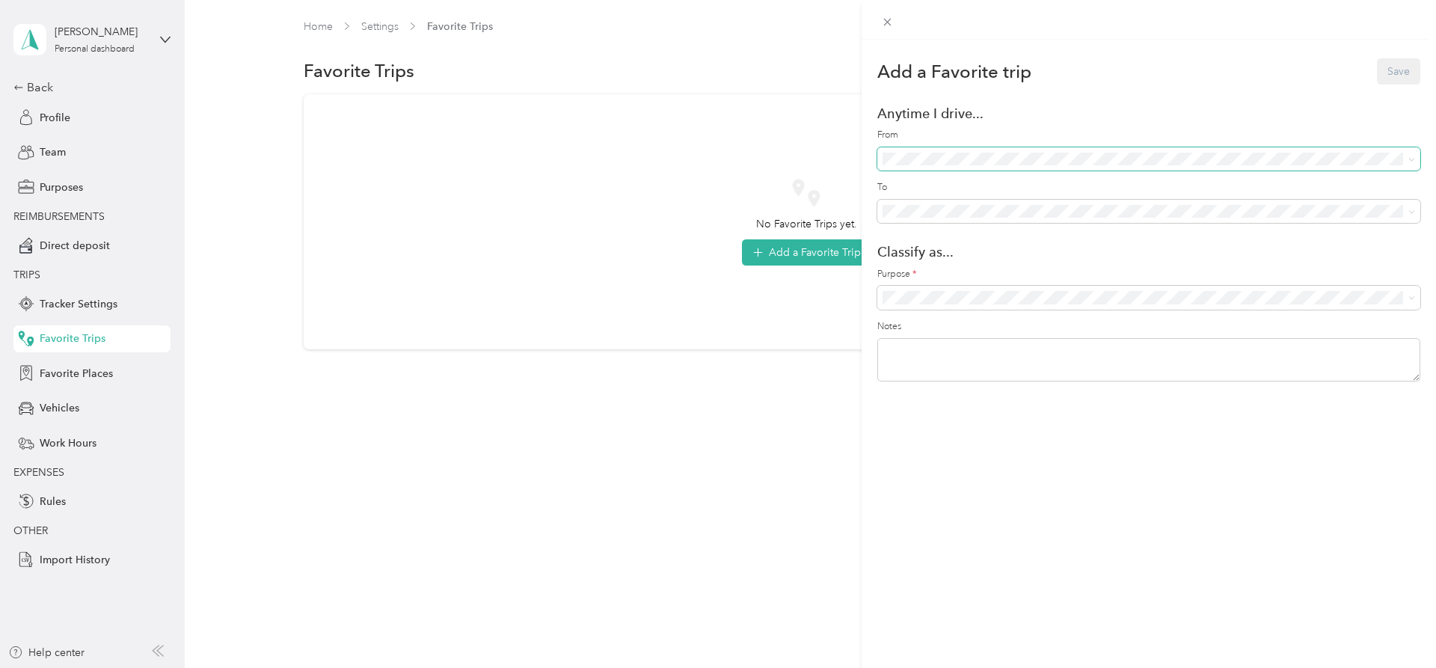
click at [1013, 152] on span at bounding box center [1148, 159] width 543 height 24
click at [991, 209] on span "Base Location ([STREET_ADDRESS])" at bounding box center [1006, 212] width 170 height 13
click at [992, 310] on li "CTC301 ([STREET_ADDRESS][PERSON_NAME])" at bounding box center [1148, 317] width 543 height 27
click at [996, 452] on div "Add a Favorite trip Save Anytime I drive... From To Classify as... Purpose * No…" at bounding box center [1148, 374] width 574 height 668
click at [970, 234] on span "Anywhere - (Includes all locations)" at bounding box center [1001, 237] width 160 height 13
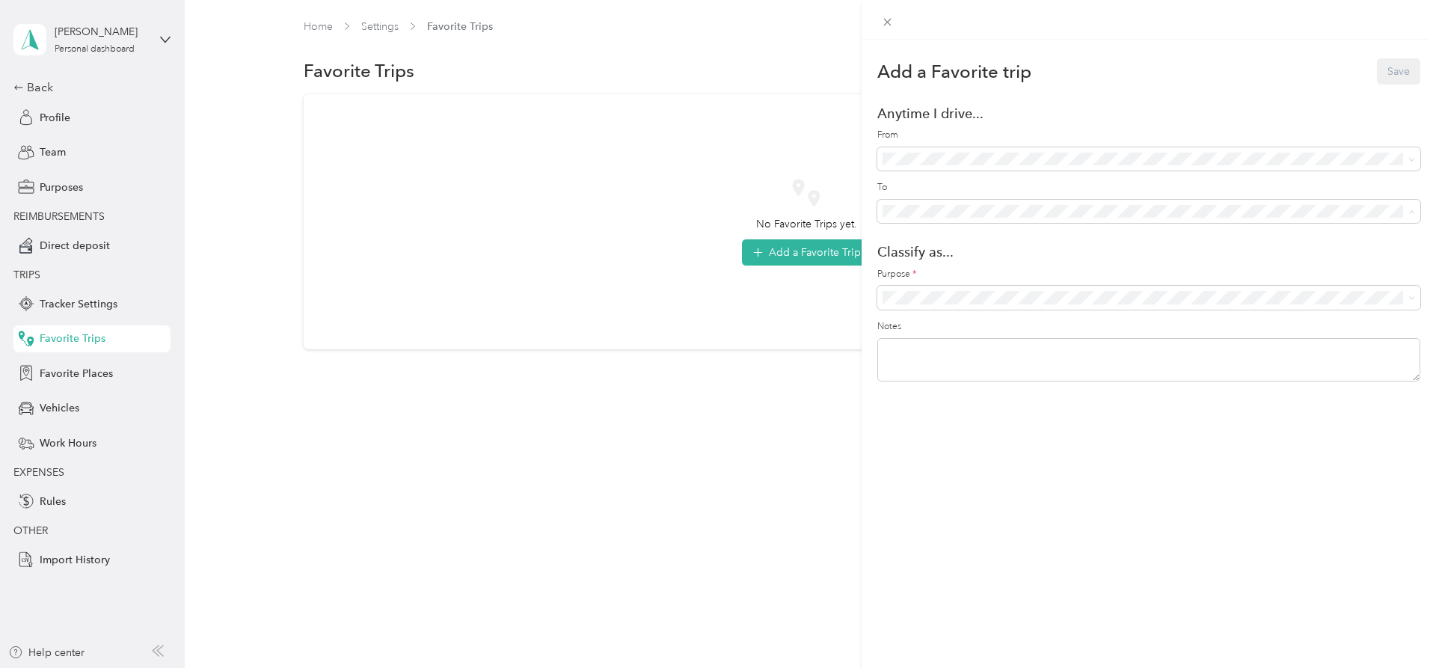
click at [388, 25] on div "Add a Favorite trip Save Anytime I drive... From To Classify as... Purpose * No…" at bounding box center [718, 334] width 1436 height 668
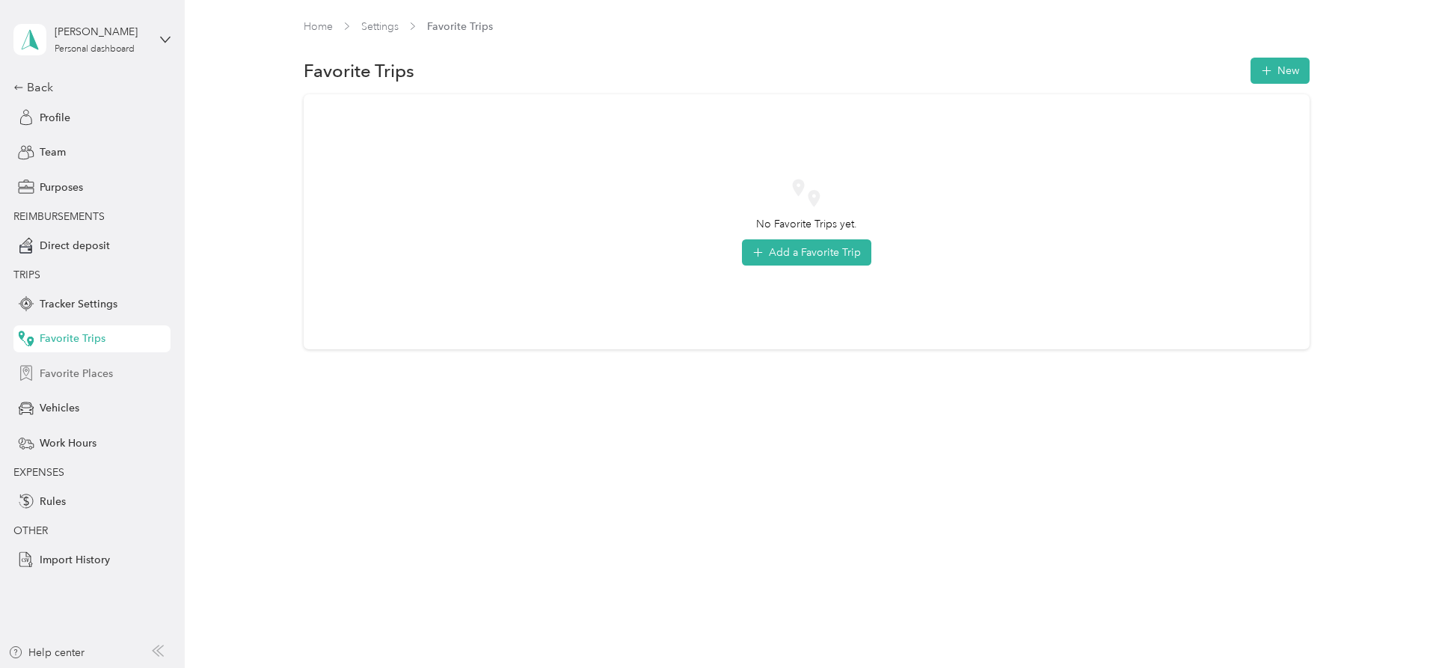
click at [97, 375] on span "Favorite Places" at bounding box center [76, 374] width 73 height 16
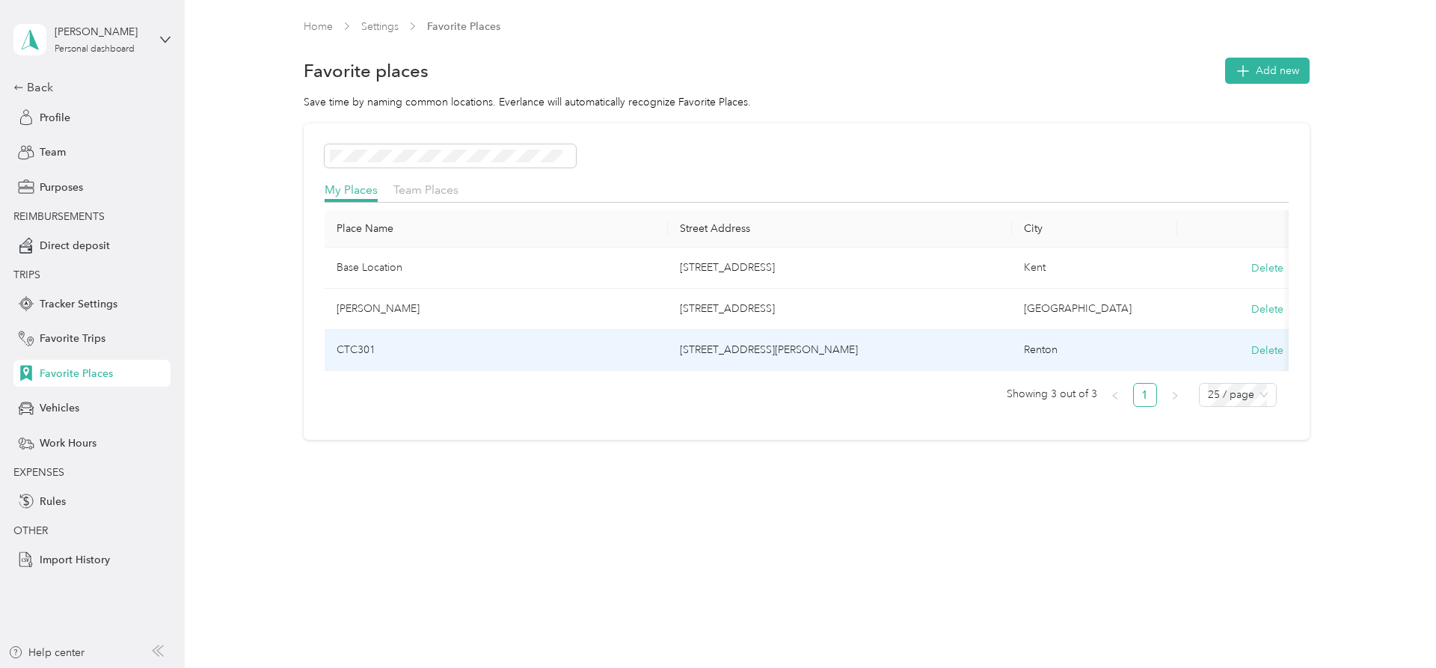
click at [648, 355] on td "CTC301" at bounding box center [497, 350] width 344 height 41
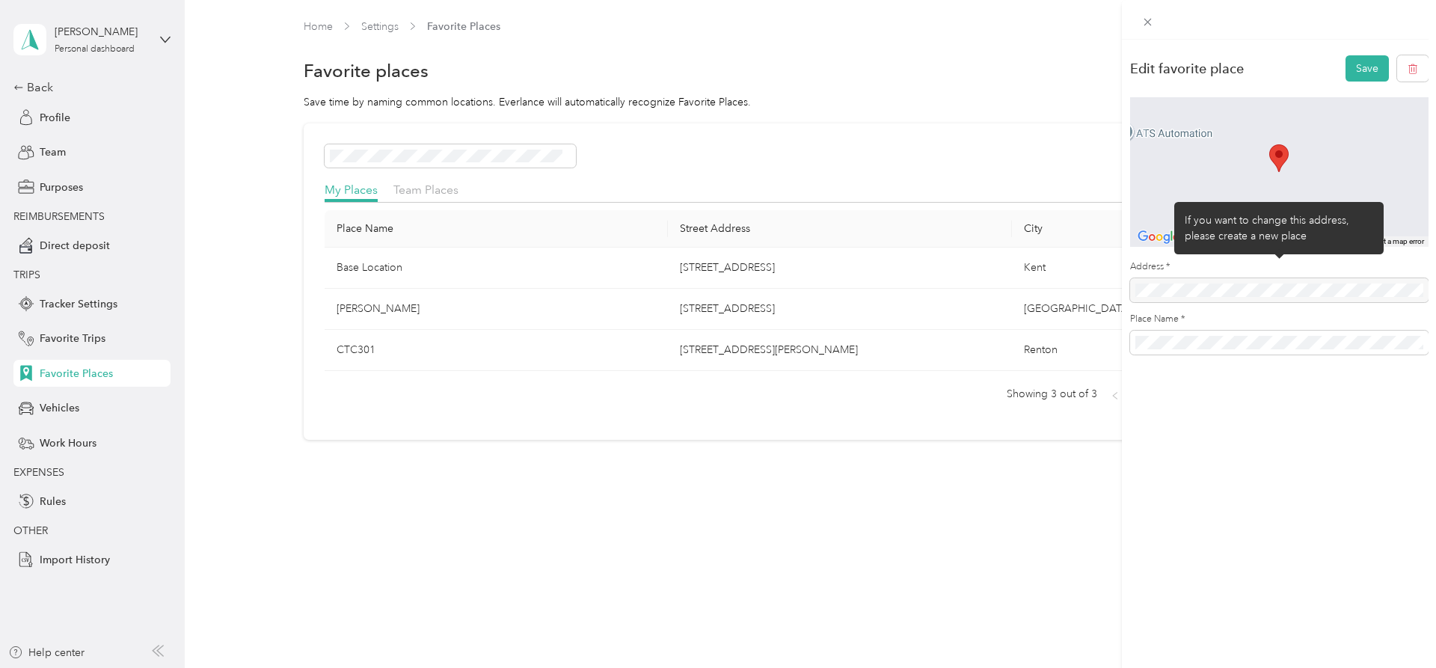
click at [1209, 291] on div at bounding box center [1279, 290] width 298 height 24
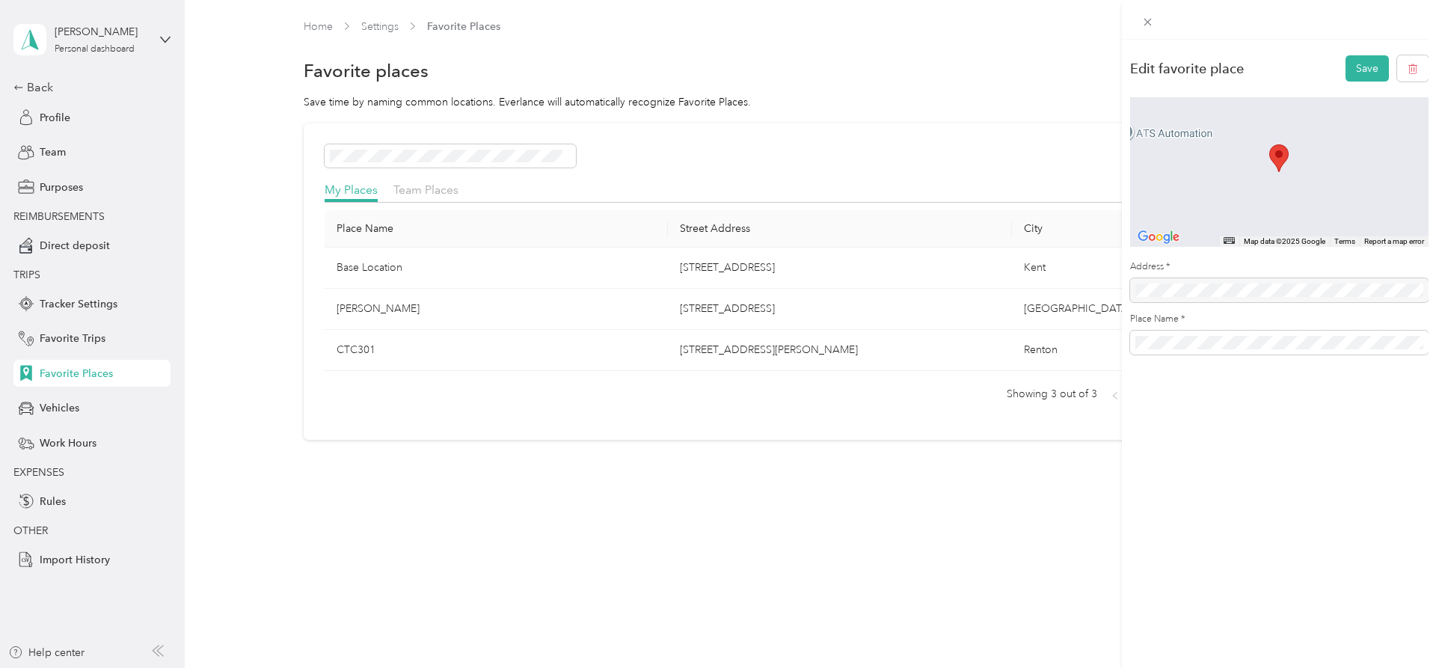
click at [933, 358] on div "Edit favorite place Save ← Move left → Move right ↑ Move up ↓ Move down + Zoom …" at bounding box center [718, 334] width 1436 height 668
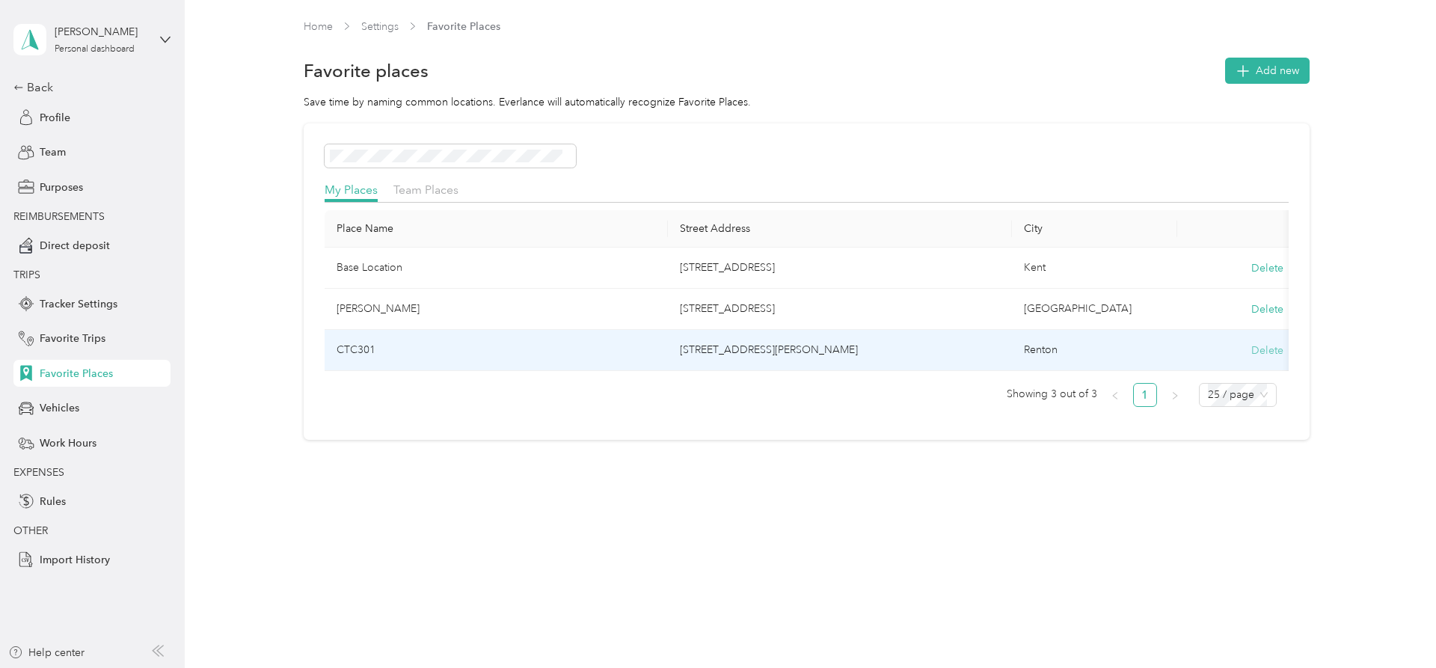
click at [1264, 350] on button "Delete" at bounding box center [1267, 350] width 32 height 16
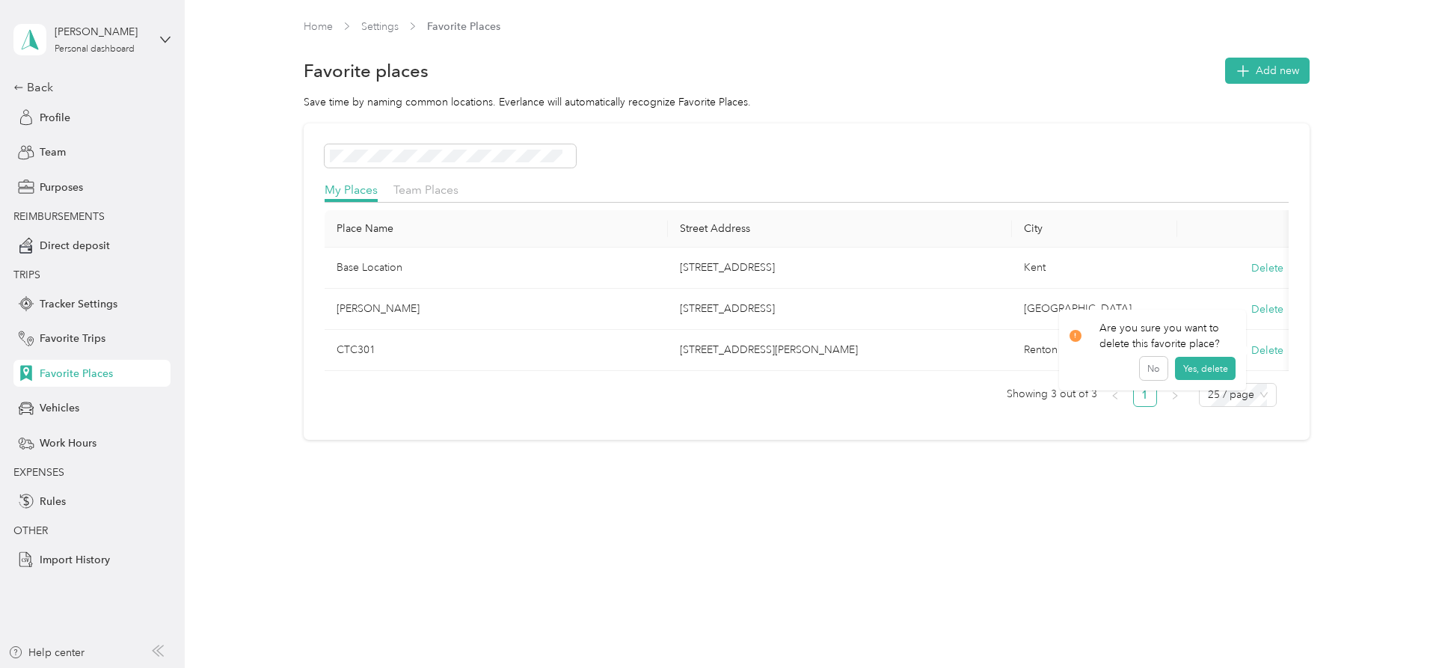
click at [743, 382] on div "Place Name Street Address City Base Location [STREET_ADDRESS][GEOGRAPHIC_DATA] …" at bounding box center [807, 308] width 964 height 197
click at [1285, 73] on span "Add new" at bounding box center [1277, 71] width 43 height 16
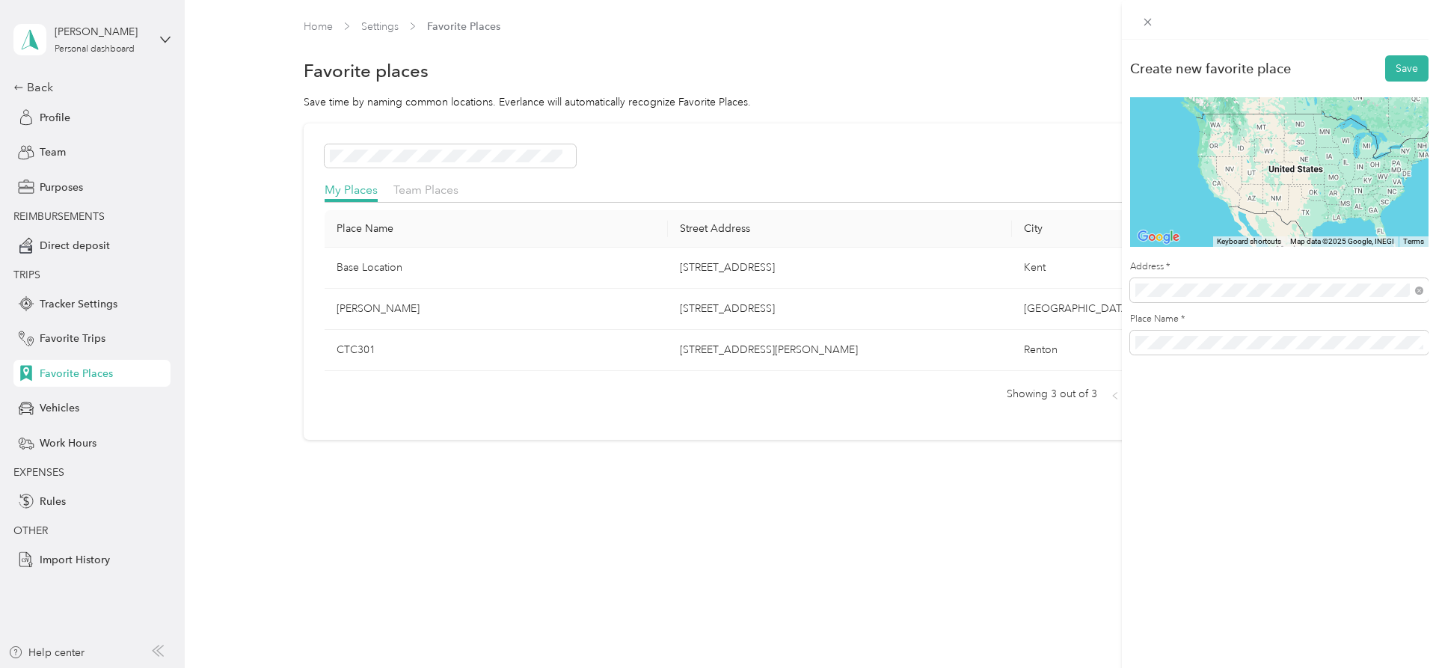
click at [1230, 343] on span "[STREET_ADDRESS][US_STATE]" at bounding box center [1238, 343] width 150 height 13
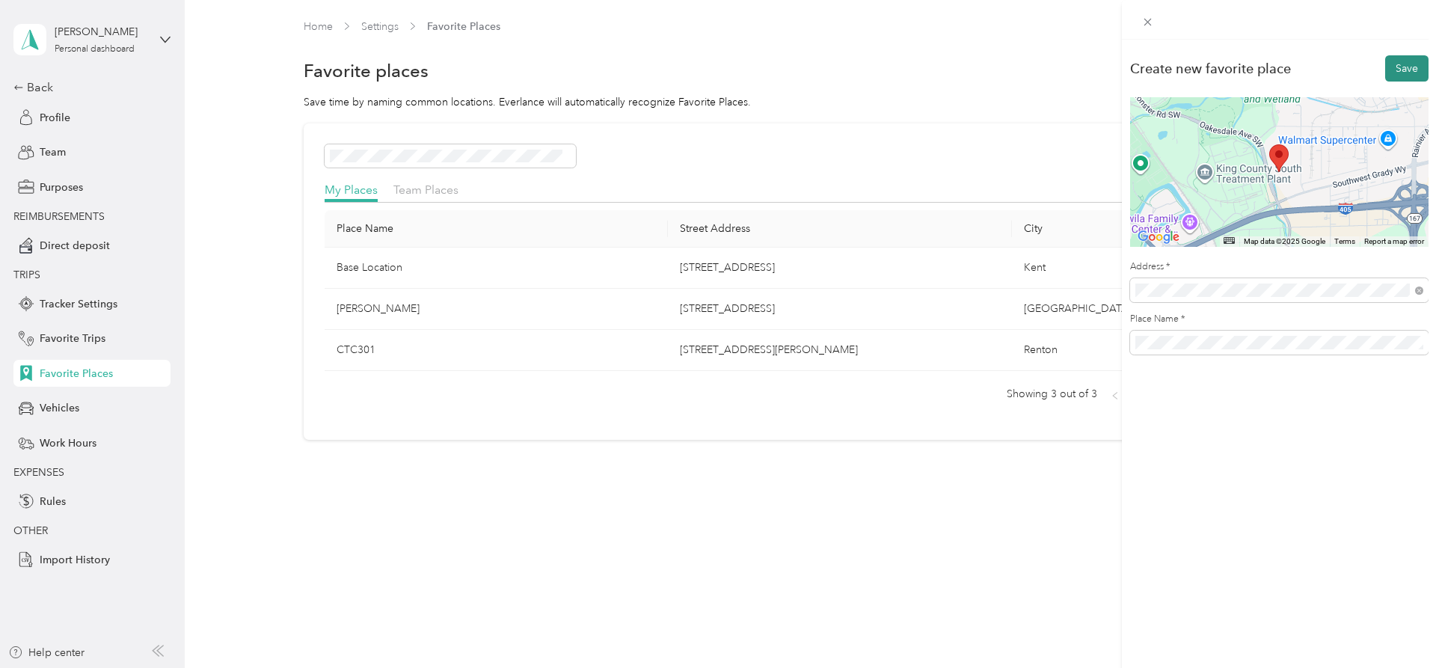
click at [1408, 59] on button "Save" at bounding box center [1406, 68] width 43 height 26
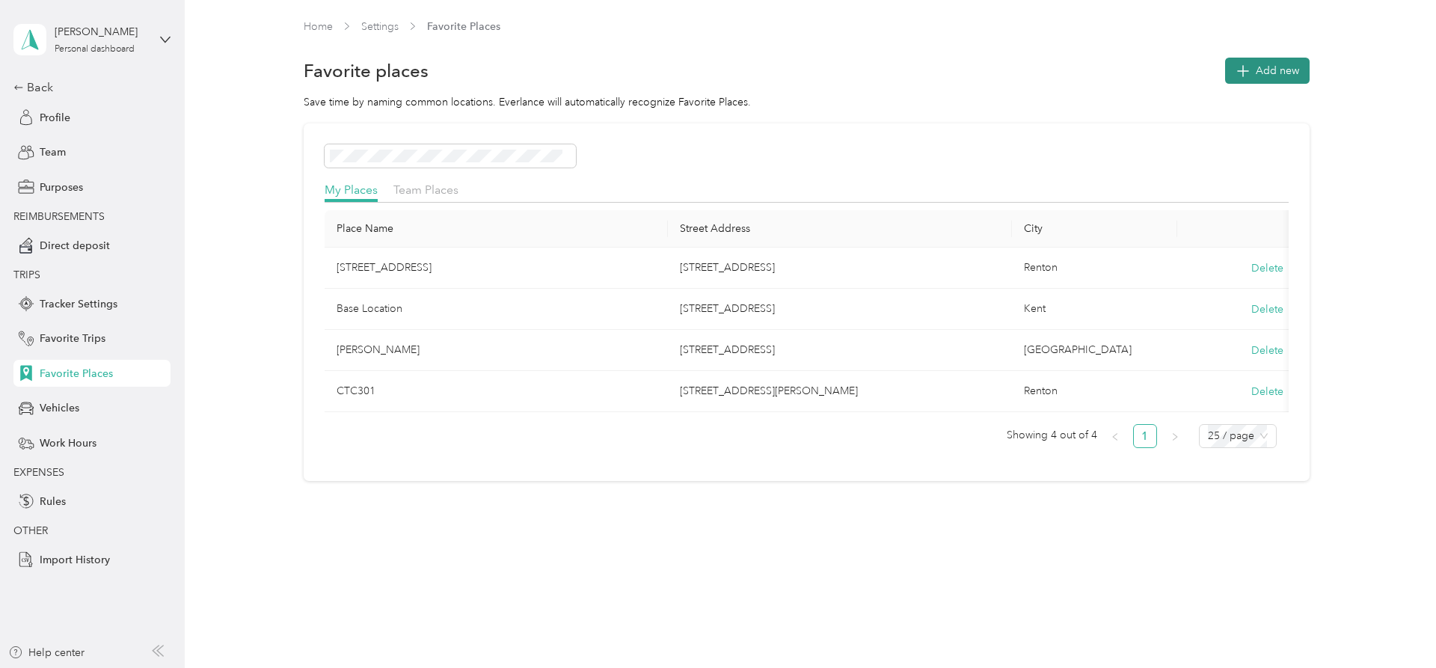
click at [1253, 74] on span "button" at bounding box center [1242, 70] width 21 height 21
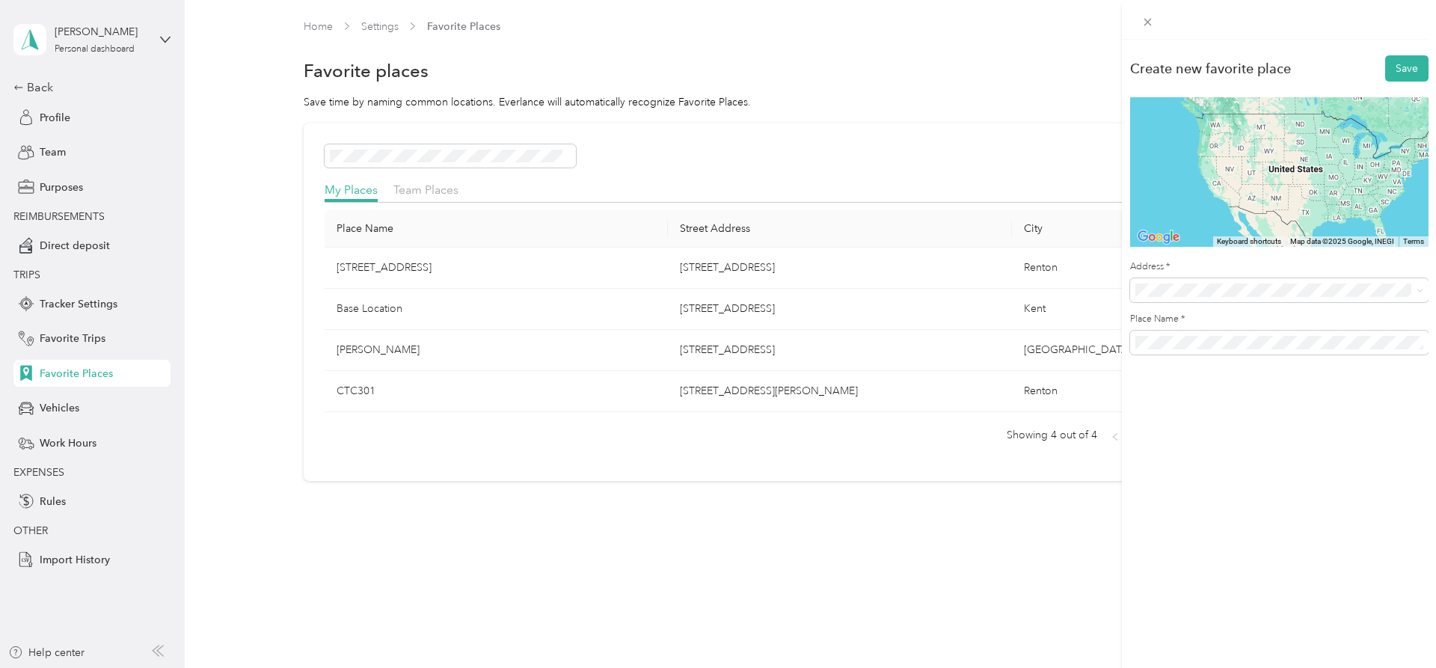
click at [1244, 346] on span "[STREET_ADDRESS][US_STATE]" at bounding box center [1238, 339] width 150 height 13
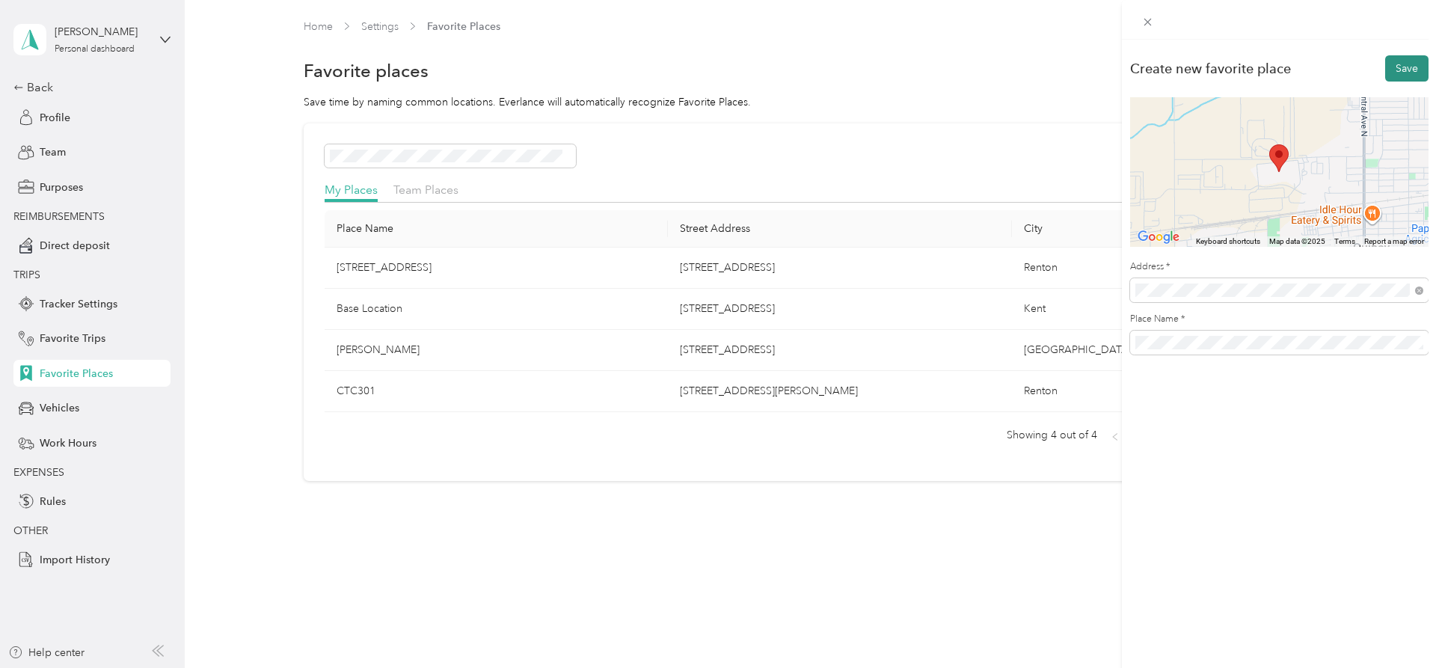
click at [1403, 77] on button "Save" at bounding box center [1406, 68] width 43 height 26
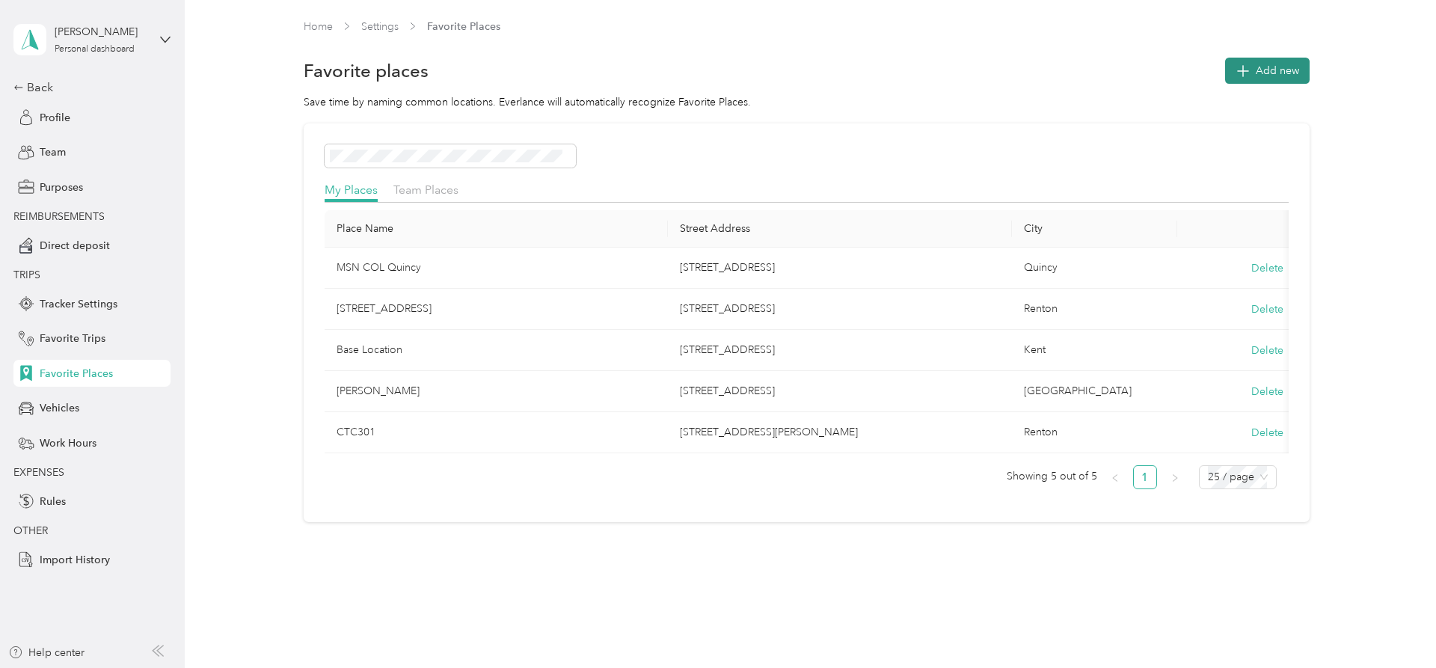
click at [1294, 67] on span "Add new" at bounding box center [1277, 71] width 43 height 16
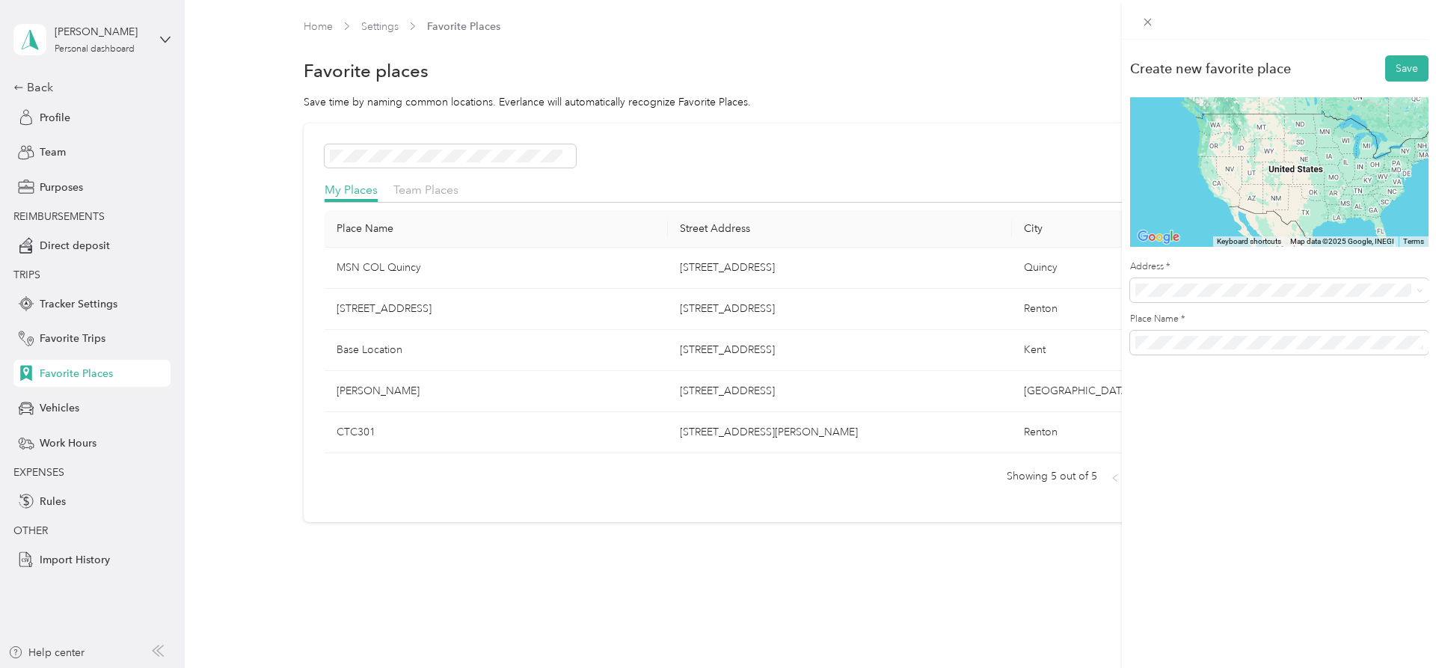
click at [1182, 266] on label "Address *" at bounding box center [1279, 266] width 298 height 13
click at [1392, 66] on button "Save" at bounding box center [1406, 68] width 43 height 26
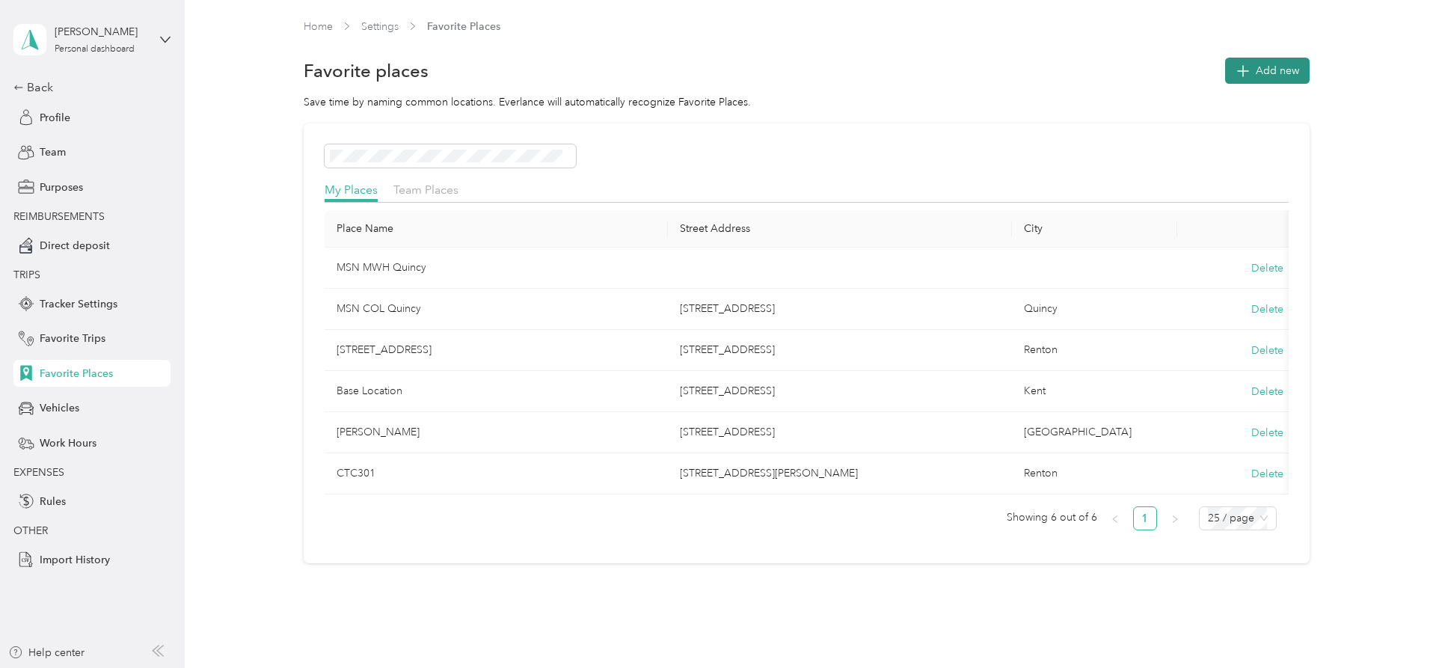
click at [1270, 70] on span "Add new" at bounding box center [1277, 71] width 43 height 16
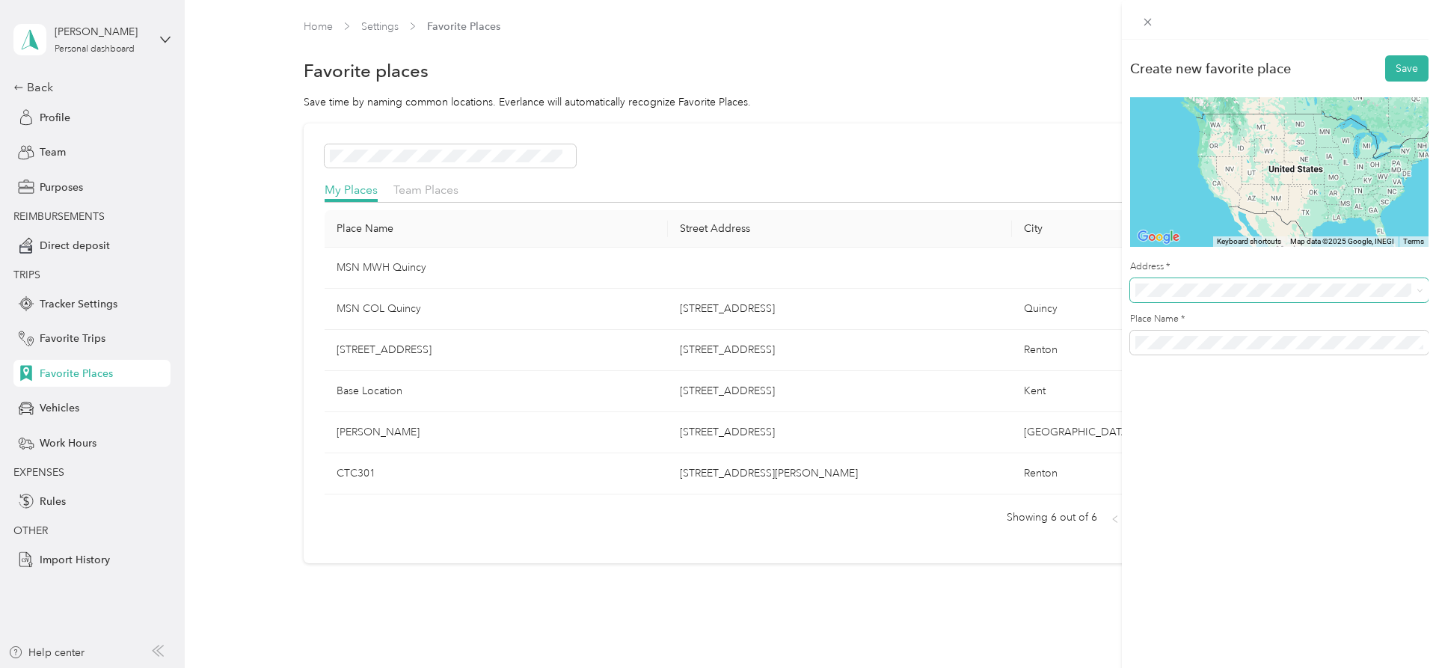
click at [1163, 297] on span at bounding box center [1279, 290] width 298 height 24
click at [1211, 345] on span "[STREET_ADDRESS][US_STATE]" at bounding box center [1238, 343] width 150 height 13
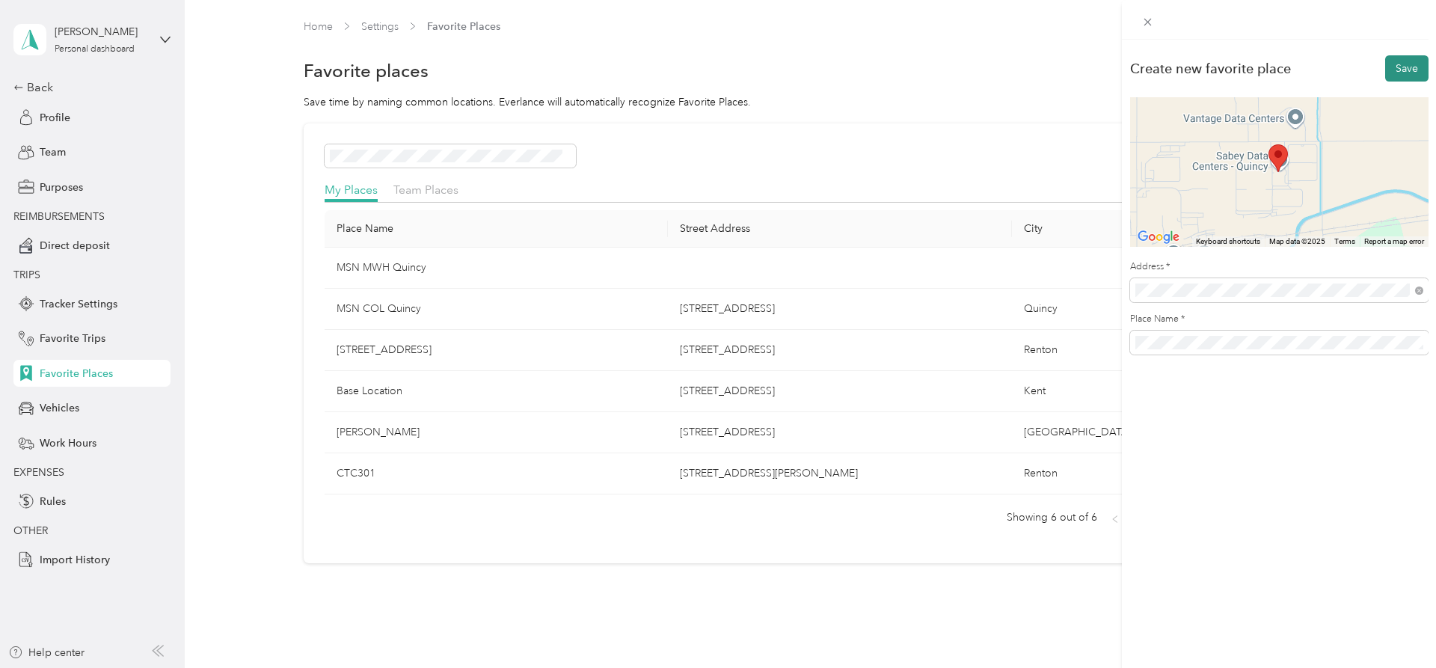
click at [1398, 74] on button "Save" at bounding box center [1406, 68] width 43 height 26
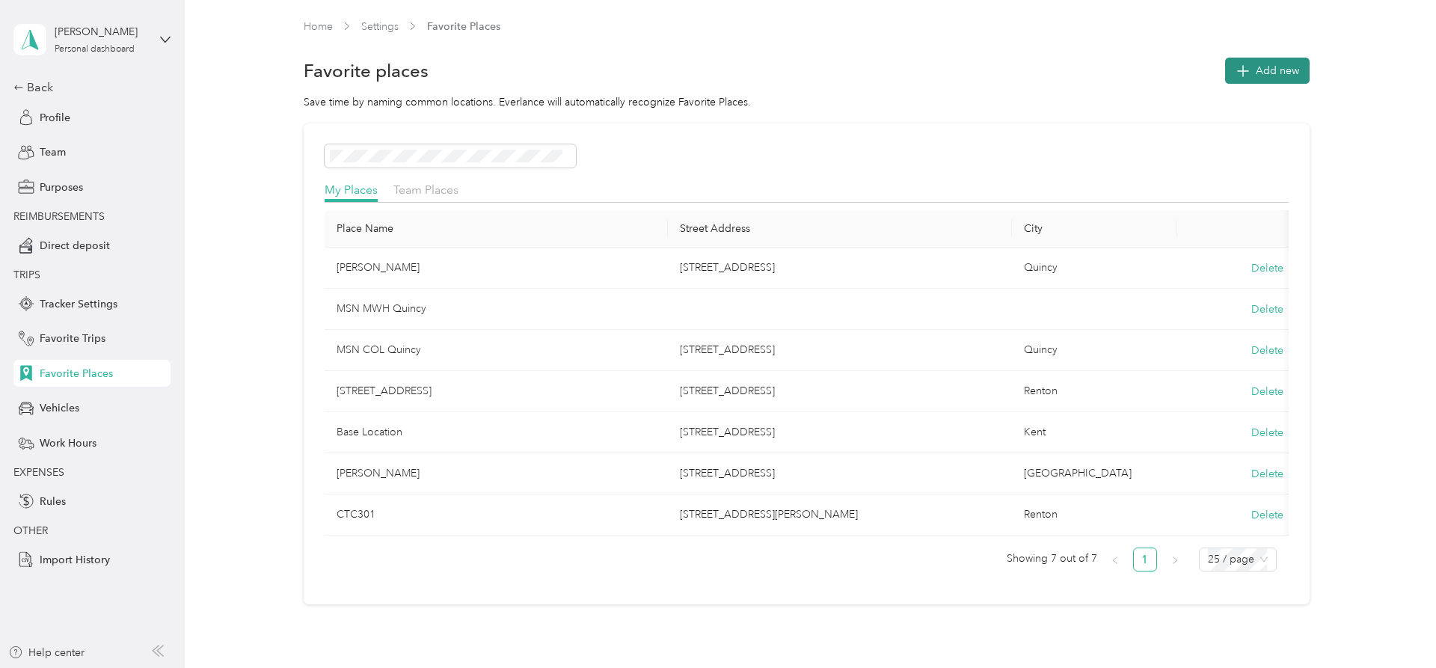
click at [1266, 76] on span "Add new" at bounding box center [1277, 71] width 43 height 16
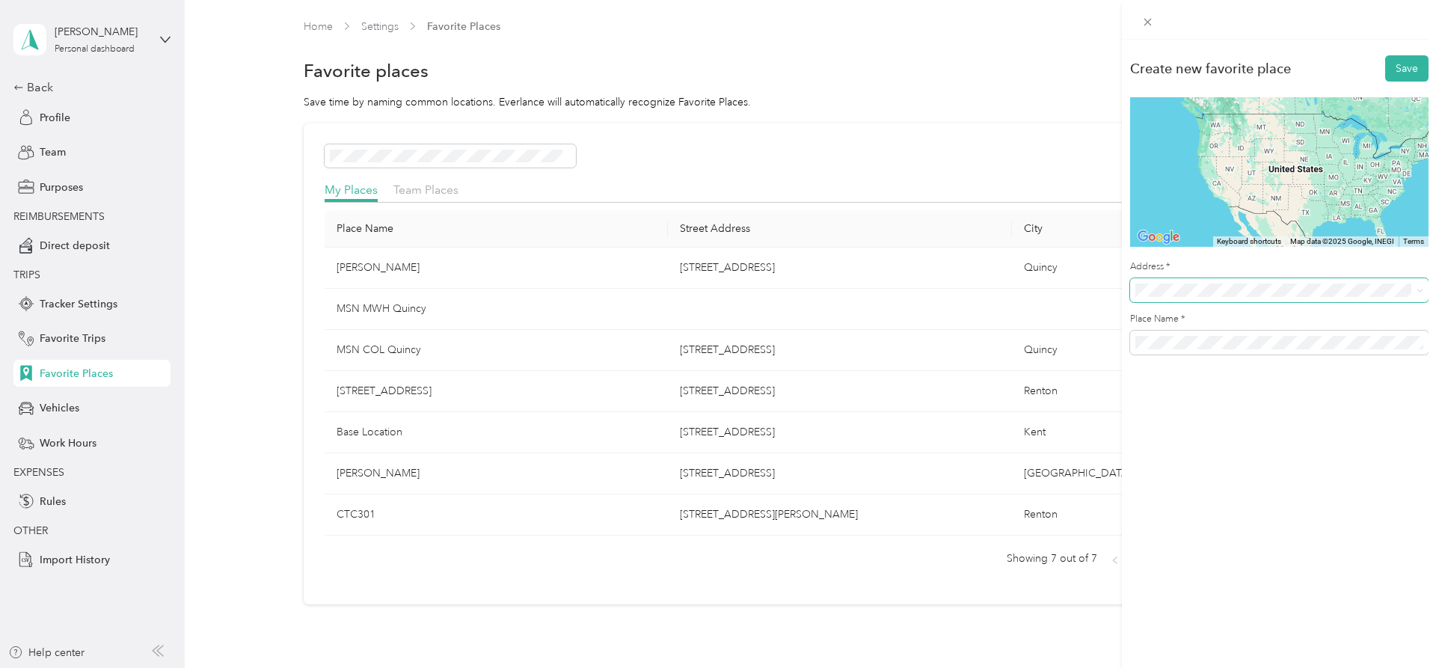
click at [1188, 297] on span at bounding box center [1279, 290] width 298 height 24
click at [1229, 351] on span "[STREET_ADDRESS][US_STATE]" at bounding box center [1238, 343] width 150 height 13
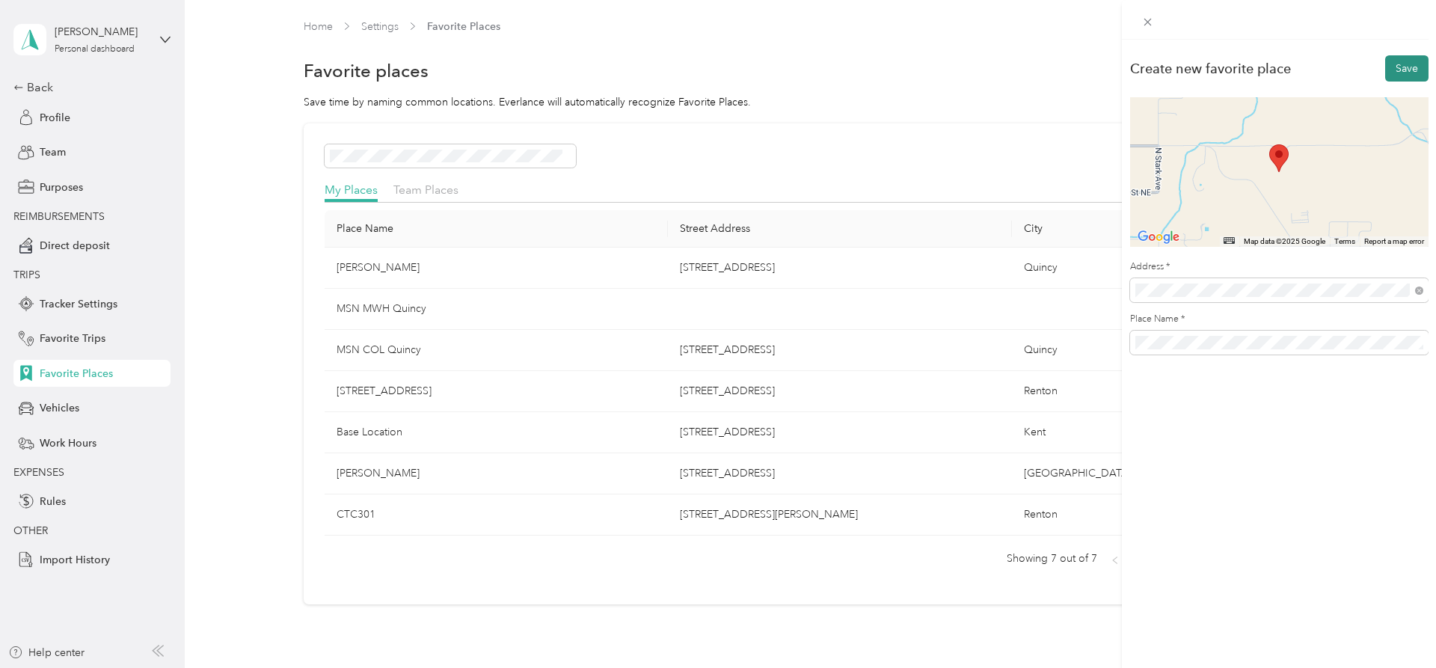
click at [1418, 68] on button "Save" at bounding box center [1406, 68] width 43 height 26
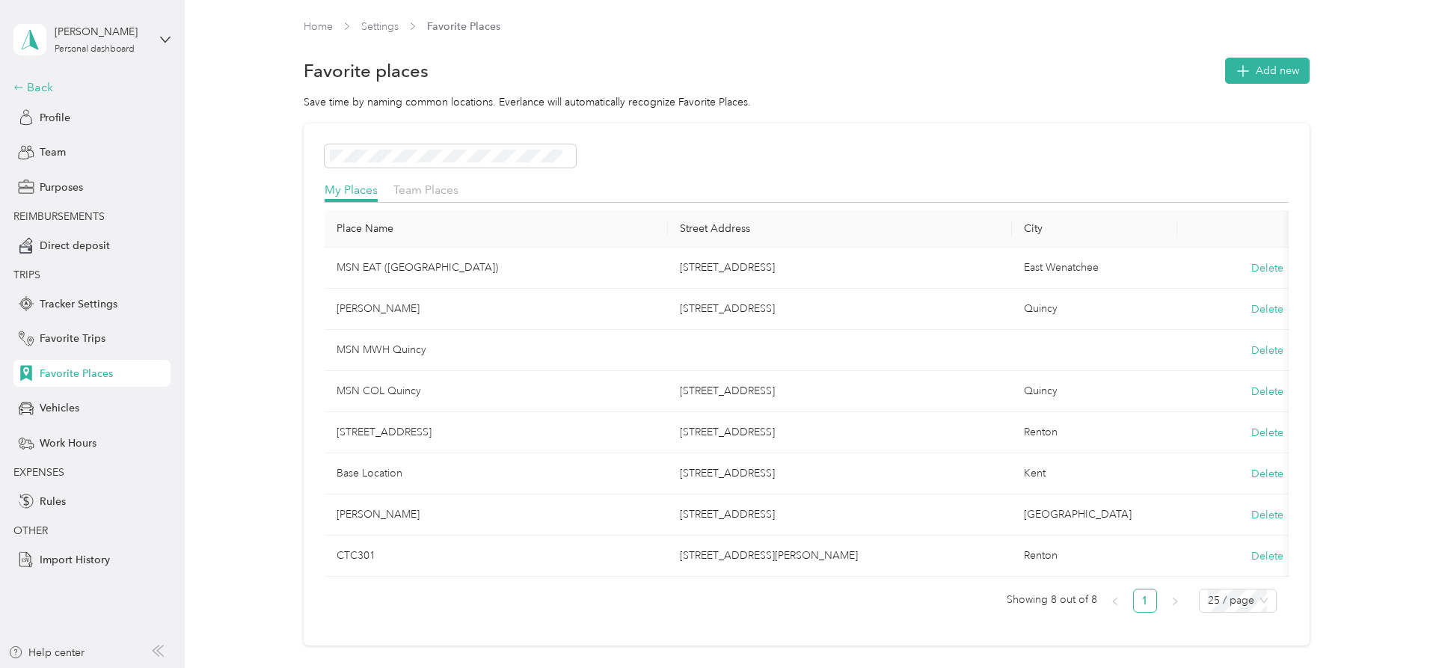
click at [47, 82] on div "Back" at bounding box center [88, 88] width 150 height 18
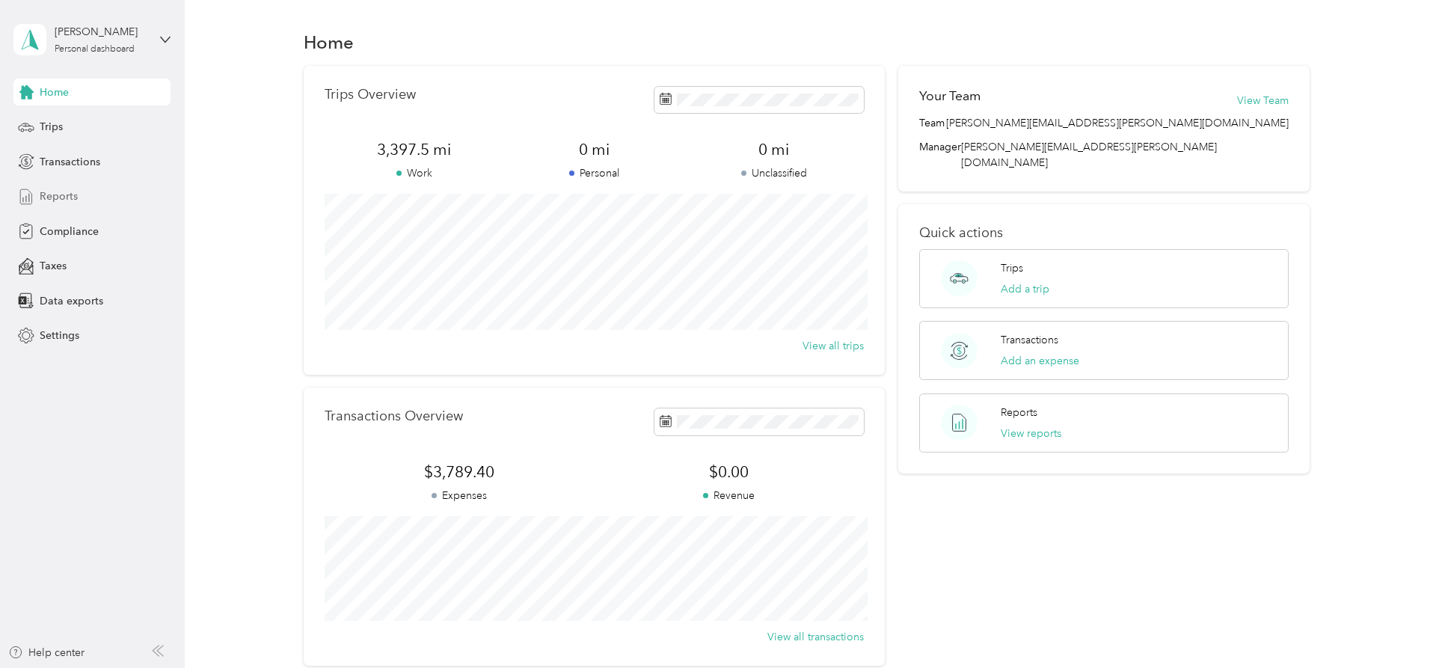
click at [61, 191] on span "Reports" at bounding box center [59, 196] width 38 height 16
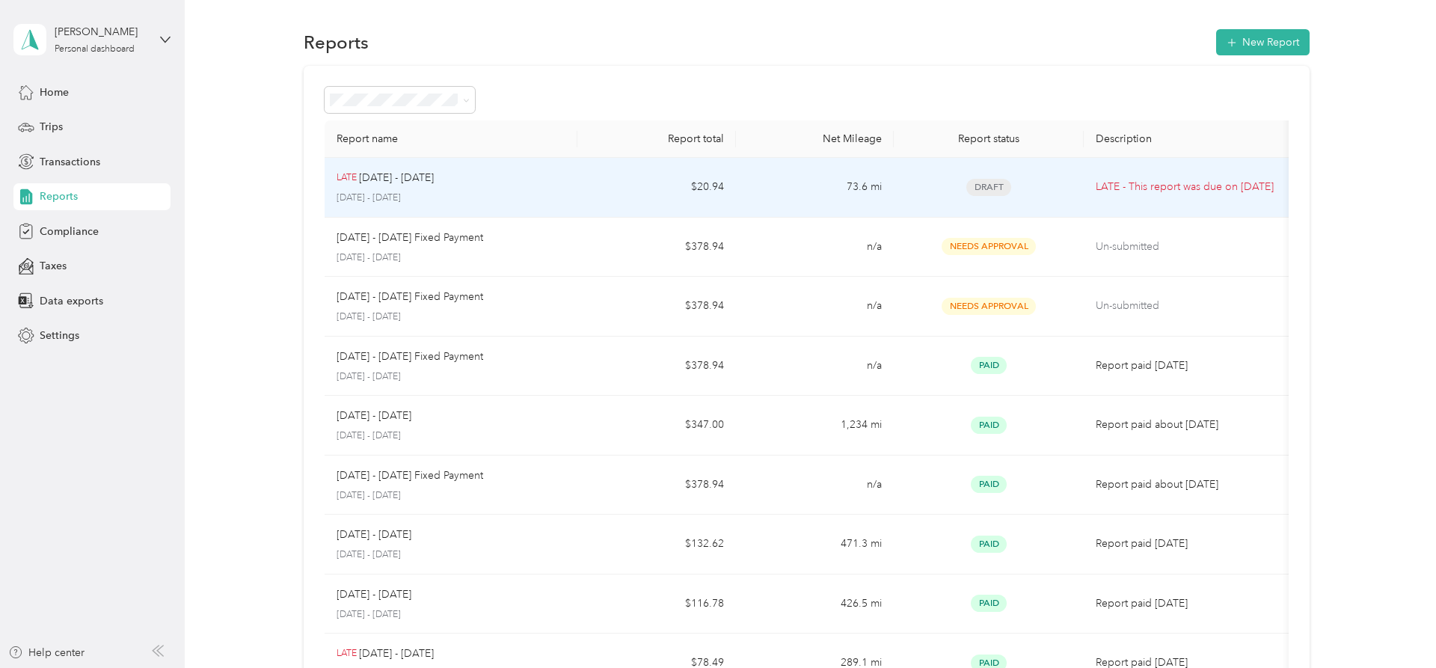
click at [811, 186] on td "73.6 mi" at bounding box center [815, 188] width 159 height 60
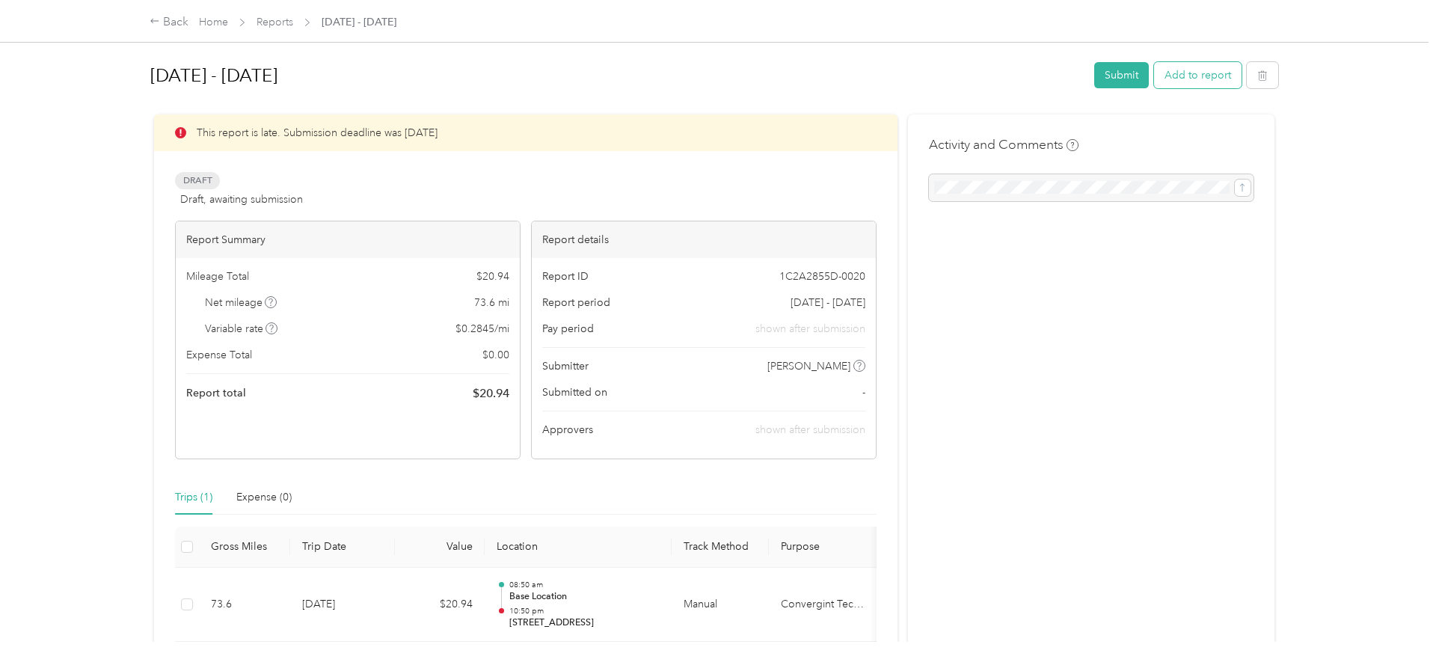
click at [1204, 73] on button "Add to report" at bounding box center [1197, 75] width 87 height 26
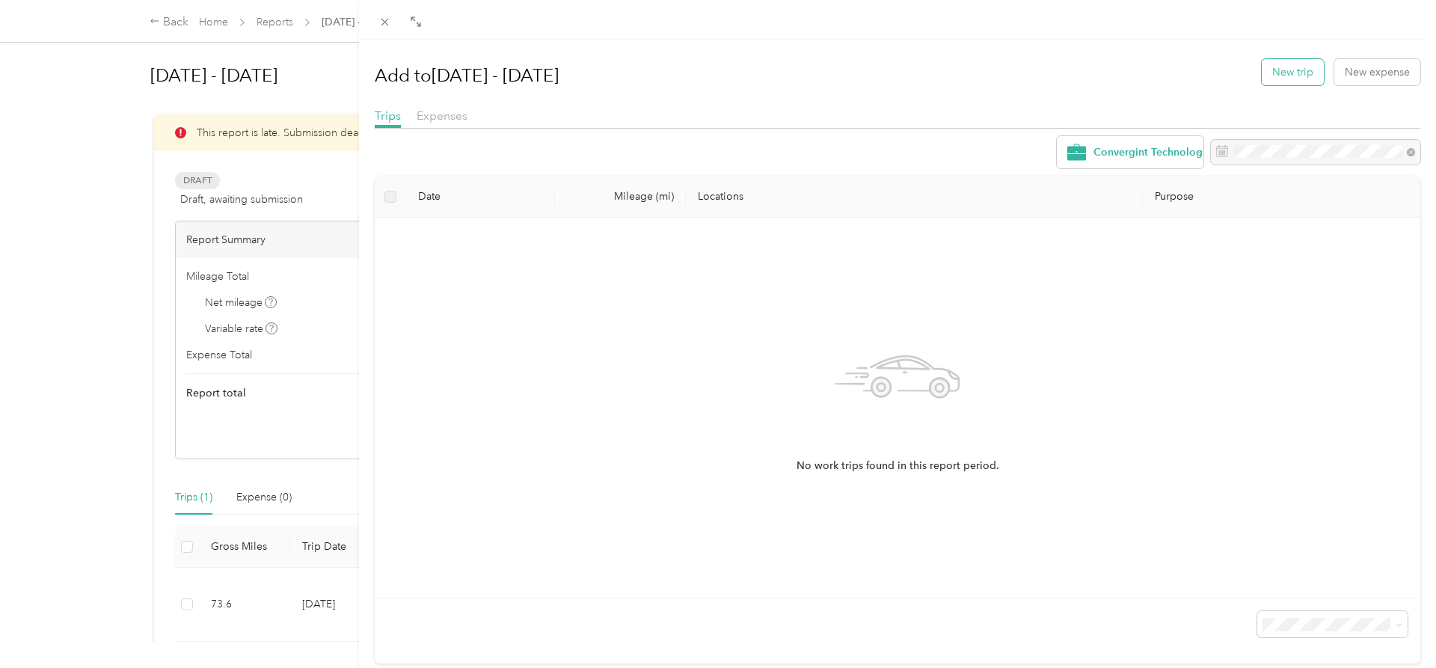
click at [1309, 74] on button "New trip" at bounding box center [1293, 72] width 62 height 26
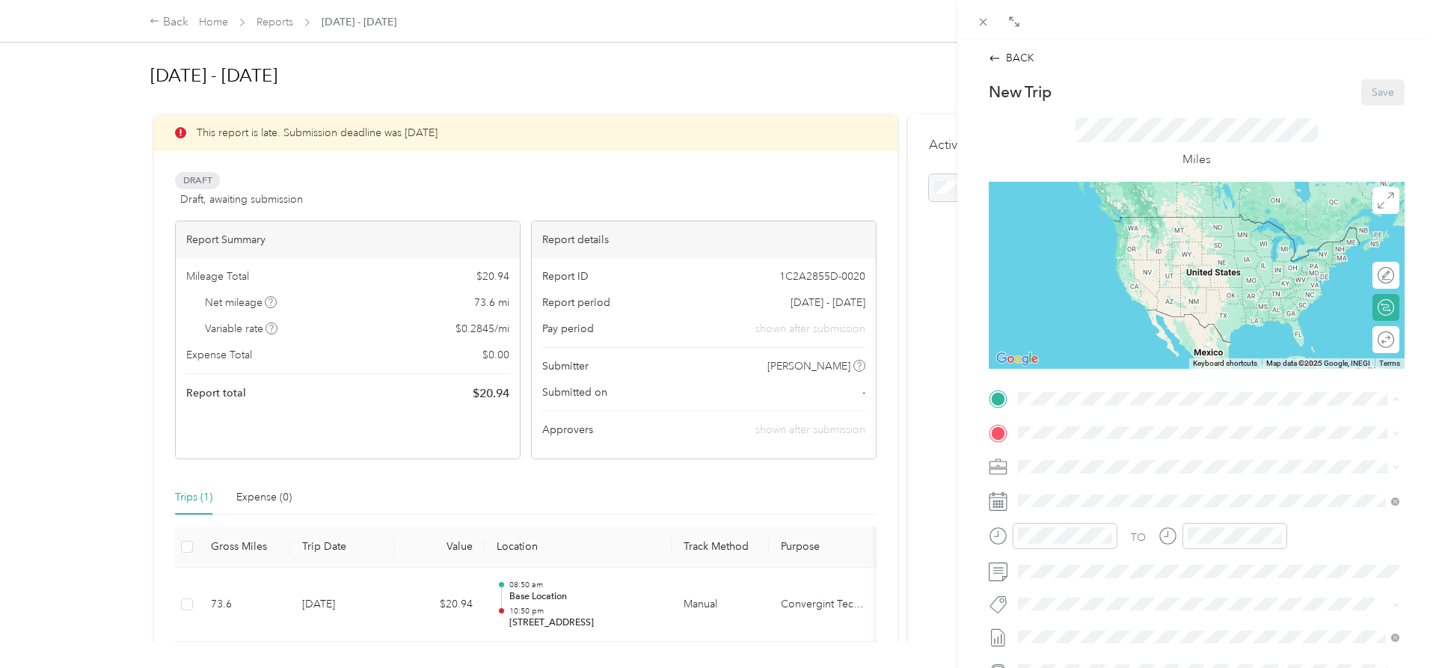
click at [1087, 549] on strong "Base Location" at bounding box center [1080, 551] width 69 height 13
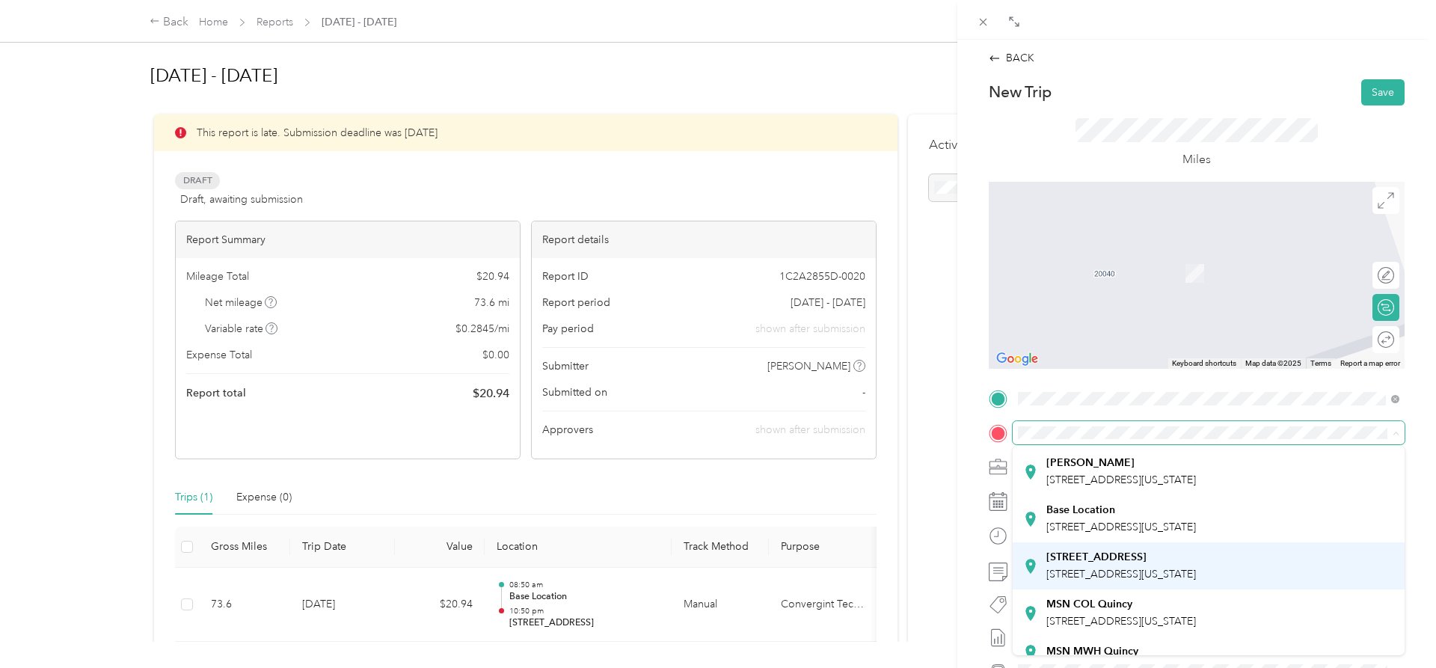
scroll to position [153, 0]
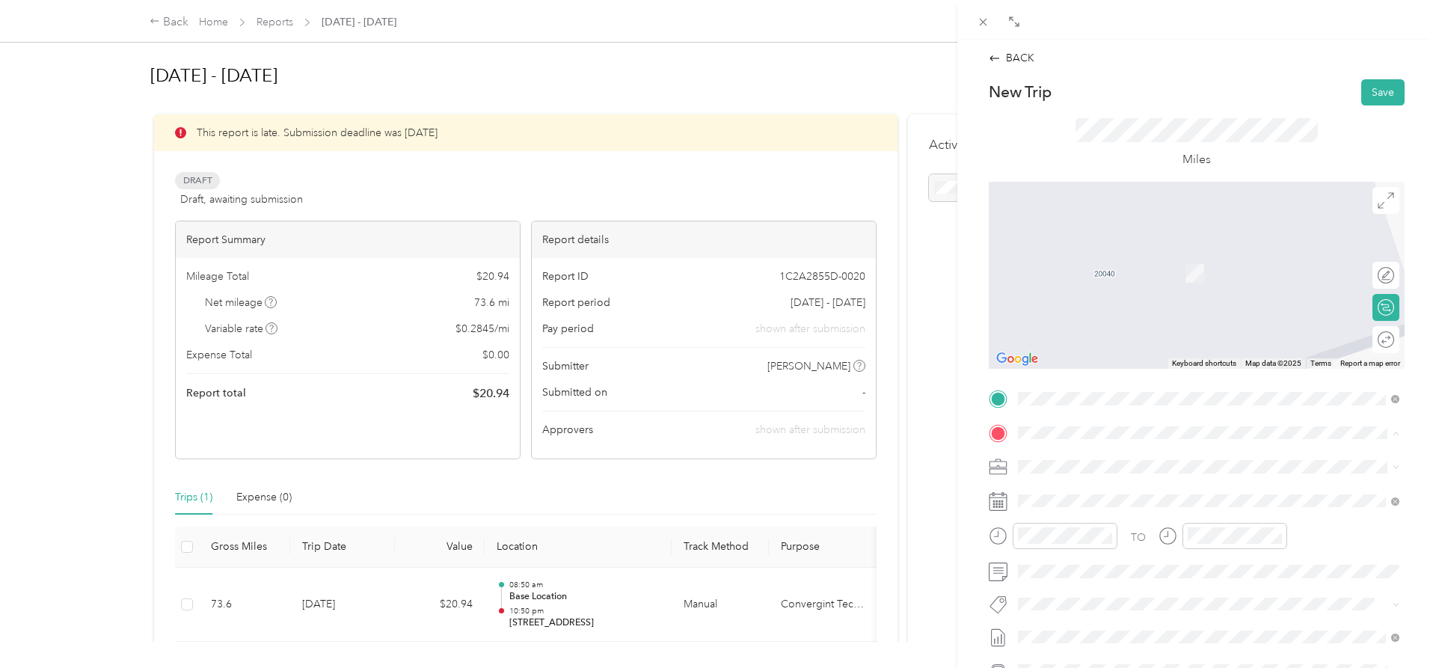
click at [1123, 491] on span "[STREET_ADDRESS][US_STATE]" at bounding box center [1121, 497] width 150 height 13
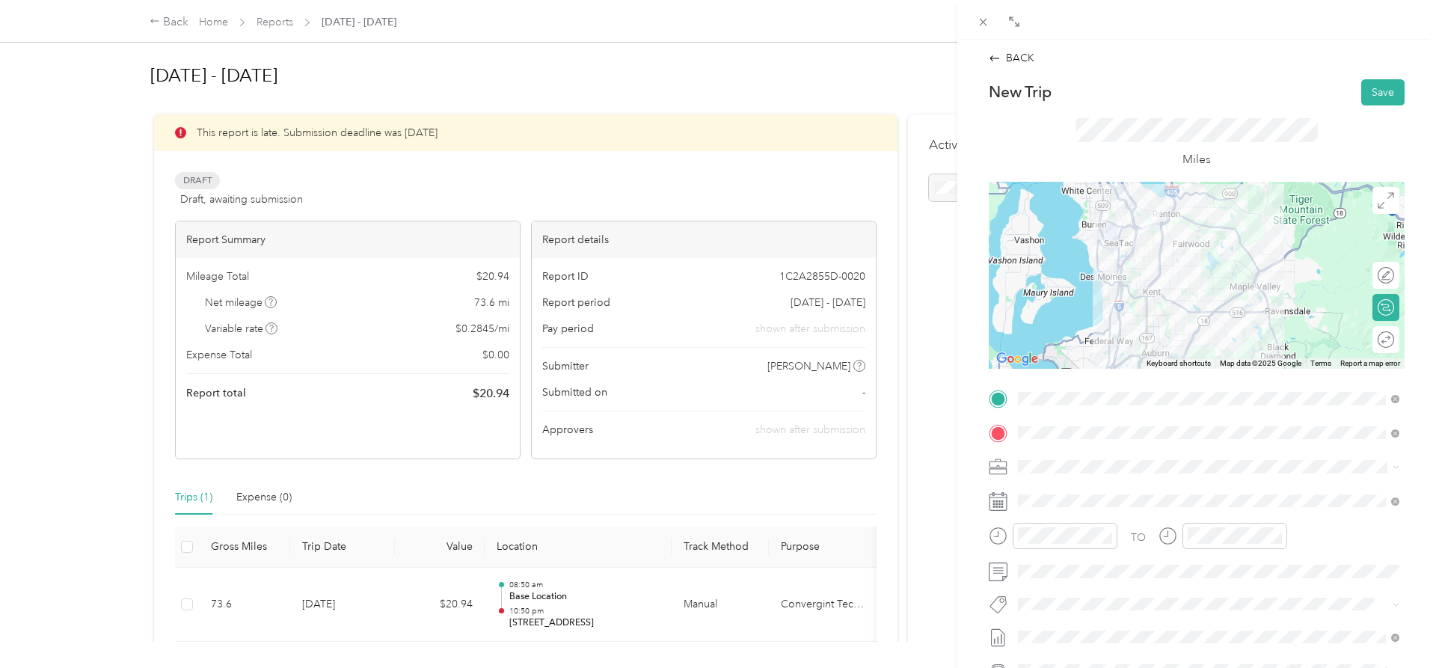
click at [1394, 337] on div "Round trip" at bounding box center [1394, 339] width 0 height 16
click at [1379, 337] on div at bounding box center [1377, 339] width 31 height 16
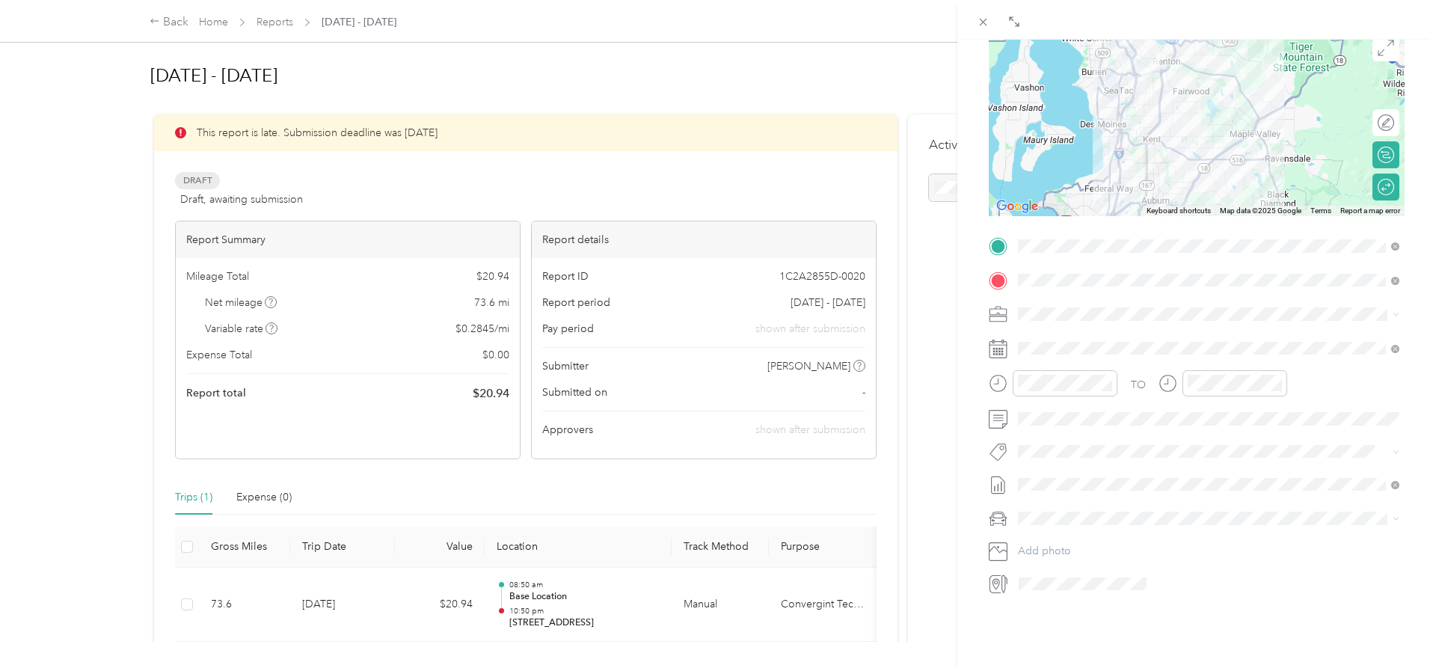
click at [1064, 333] on div "TO Add photo" at bounding box center [1197, 414] width 416 height 361
click at [1063, 340] on span at bounding box center [1209, 349] width 392 height 24
click at [1129, 484] on div "3" at bounding box center [1125, 485] width 19 height 19
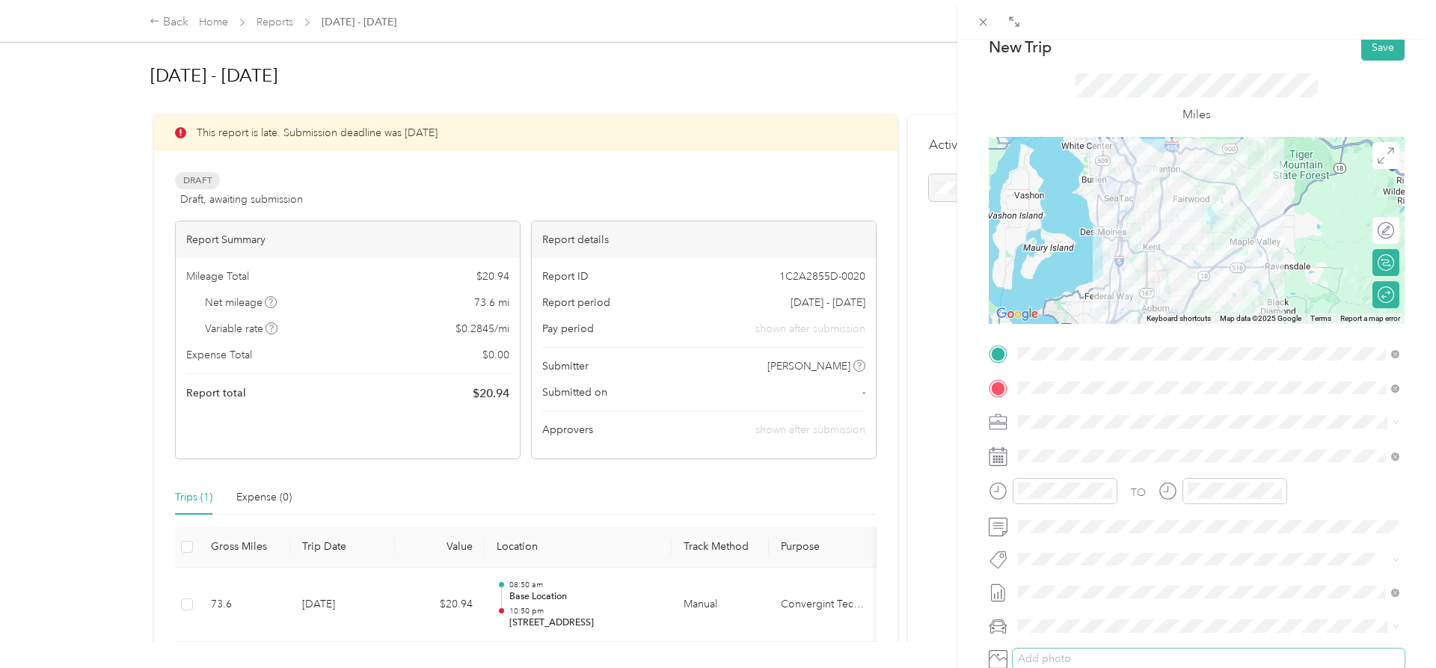
scroll to position [34, 0]
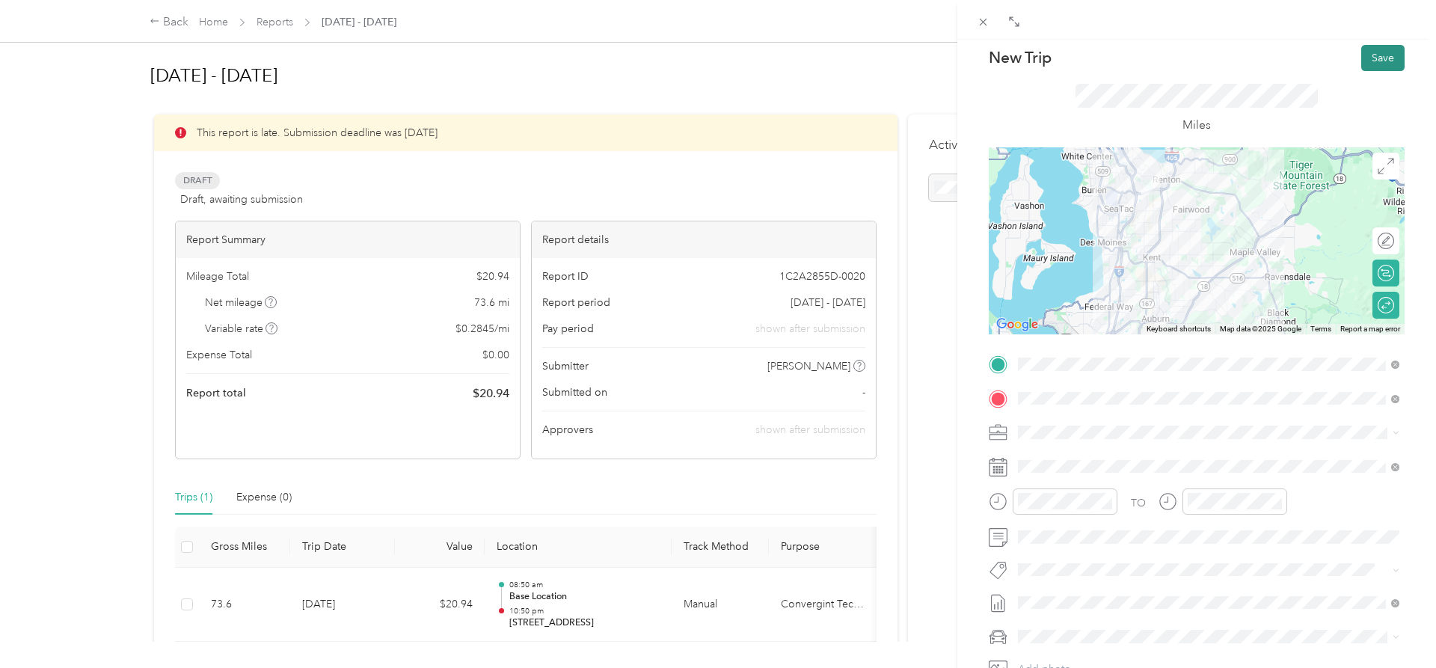
click at [1379, 61] on button "Save" at bounding box center [1382, 58] width 43 height 26
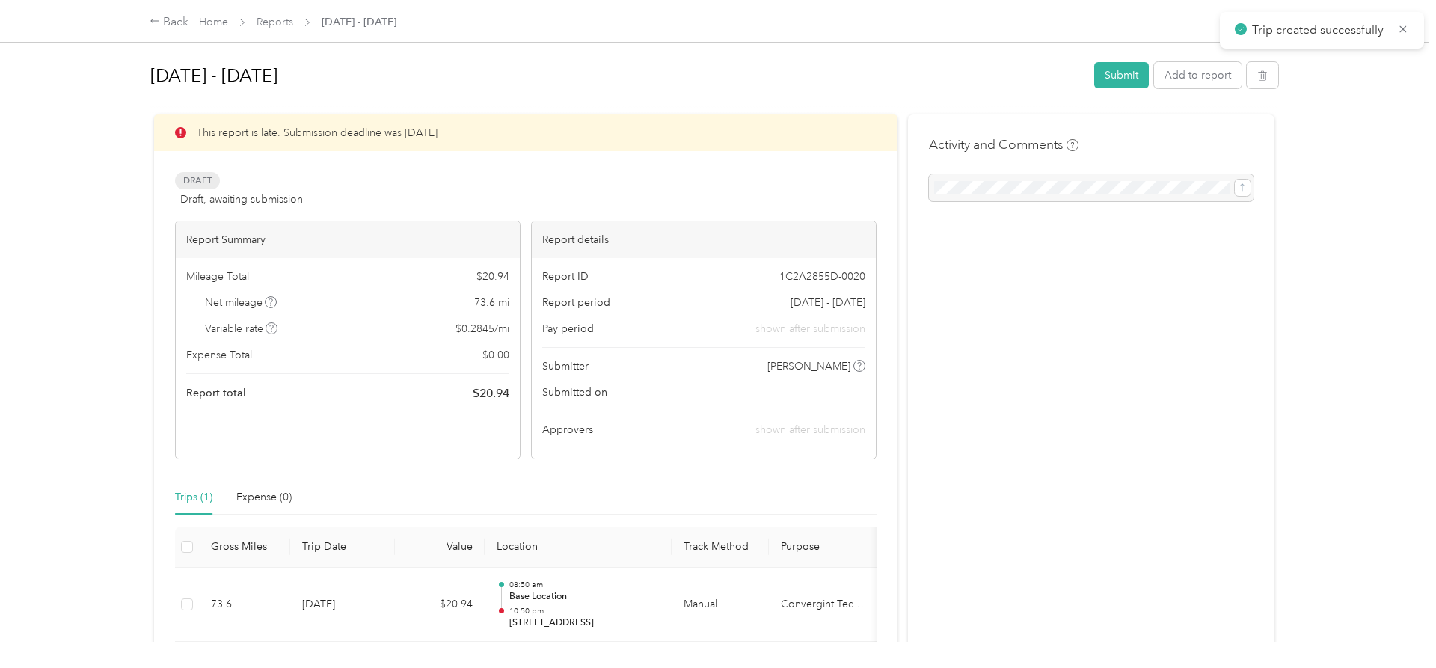
scroll to position [34, 0]
click at [1210, 73] on button "Add to report" at bounding box center [1197, 75] width 87 height 26
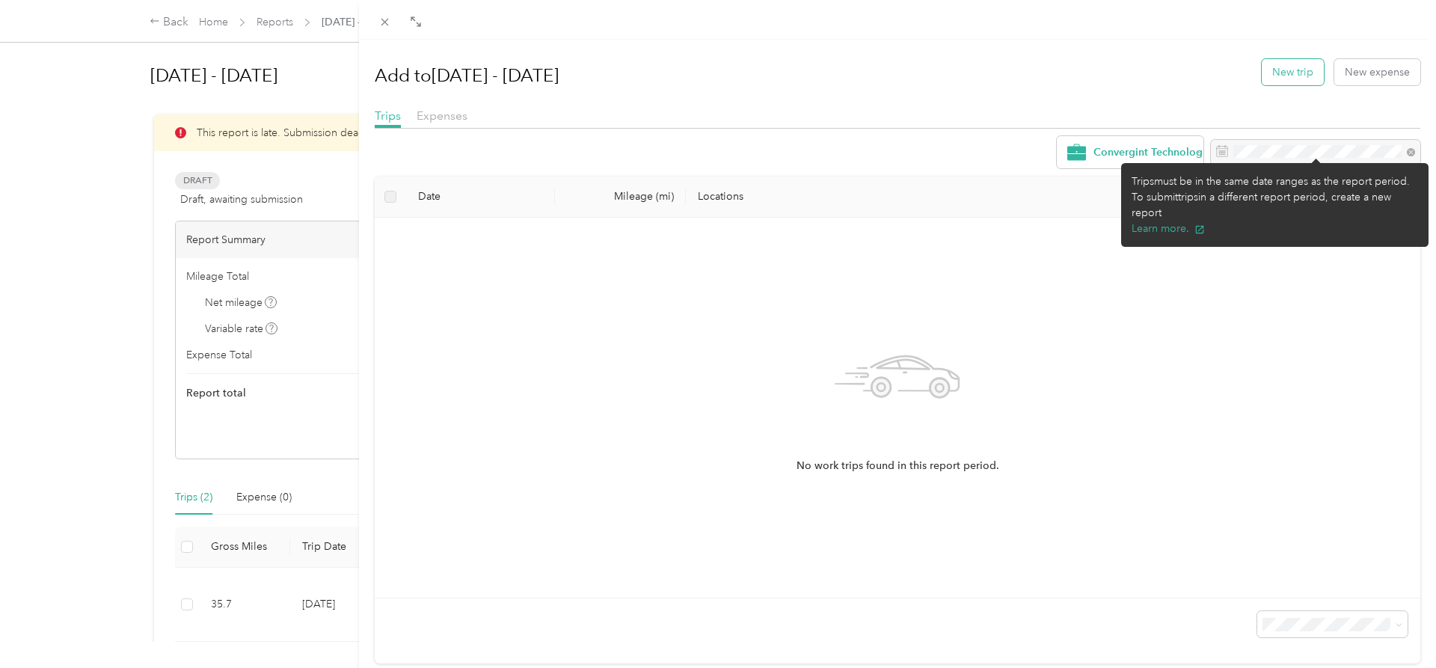
click at [1288, 77] on button "New trip" at bounding box center [1293, 72] width 62 height 26
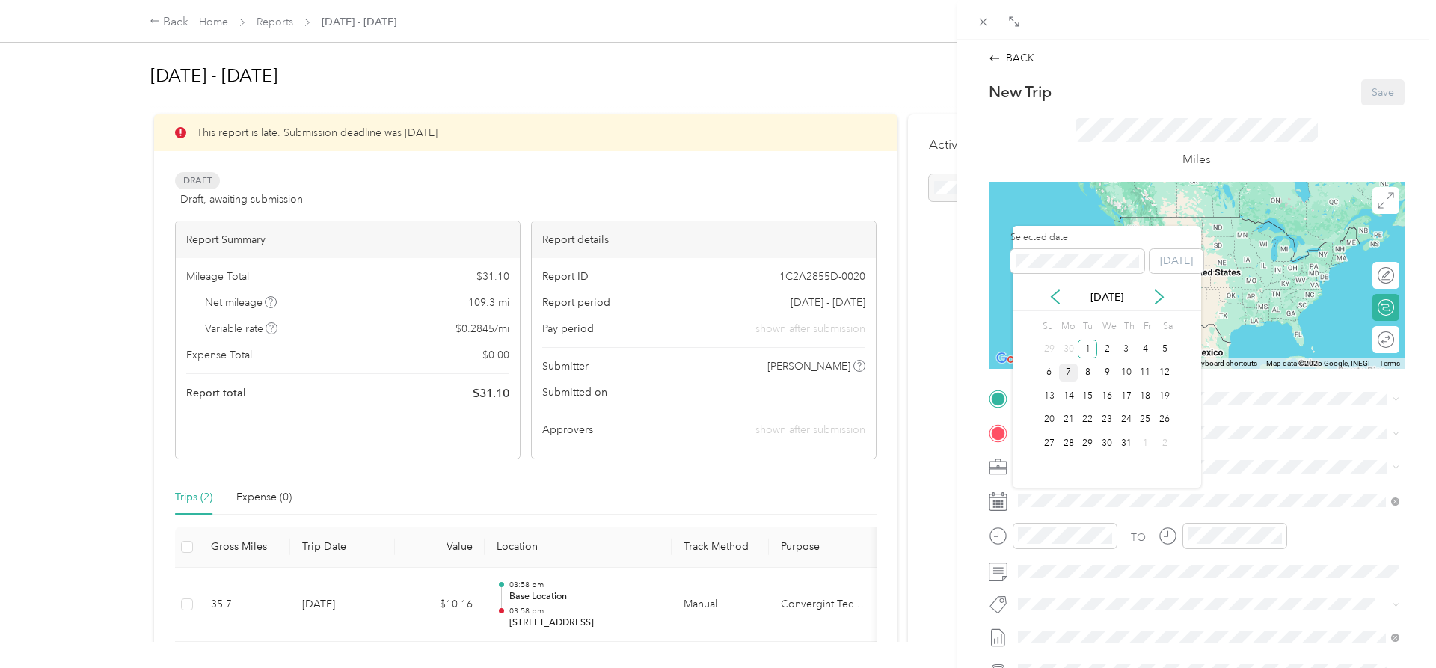
click at [1071, 370] on div "7" at bounding box center [1068, 372] width 19 height 19
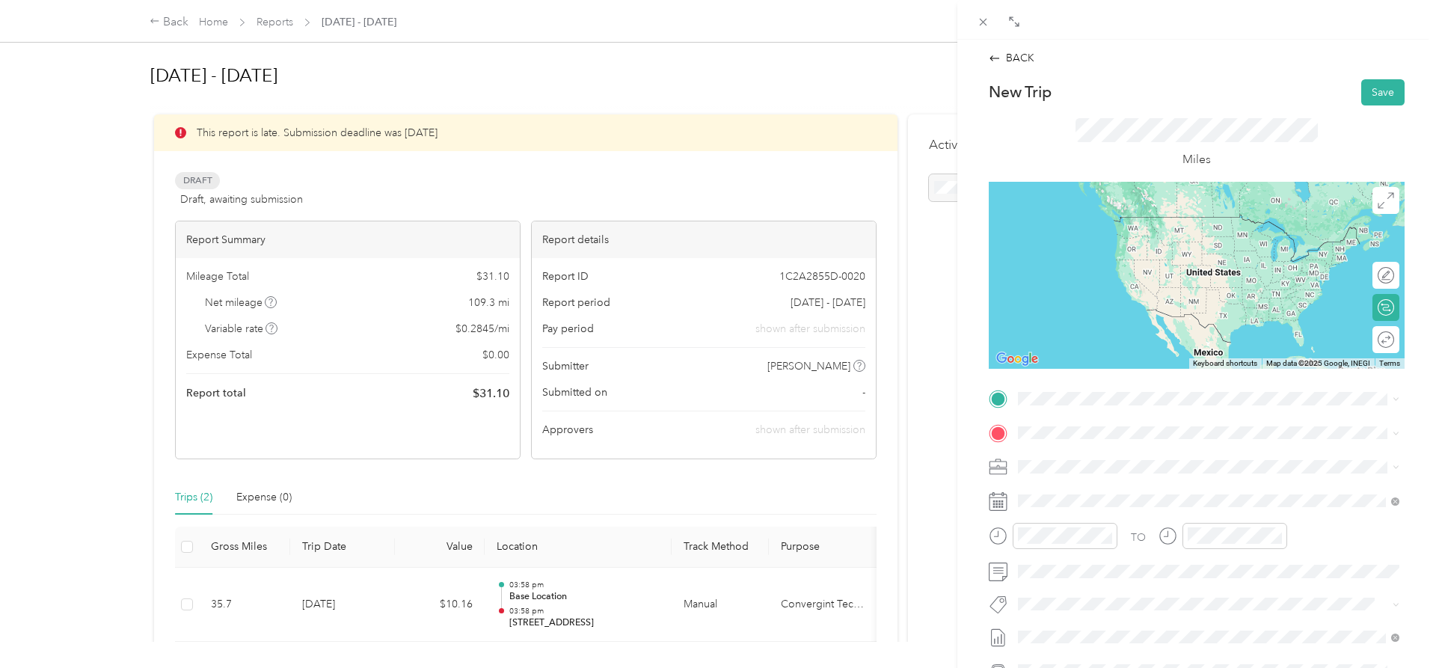
click at [1088, 559] on div "Base Location [STREET_ADDRESS][US_STATE]" at bounding box center [1121, 559] width 150 height 31
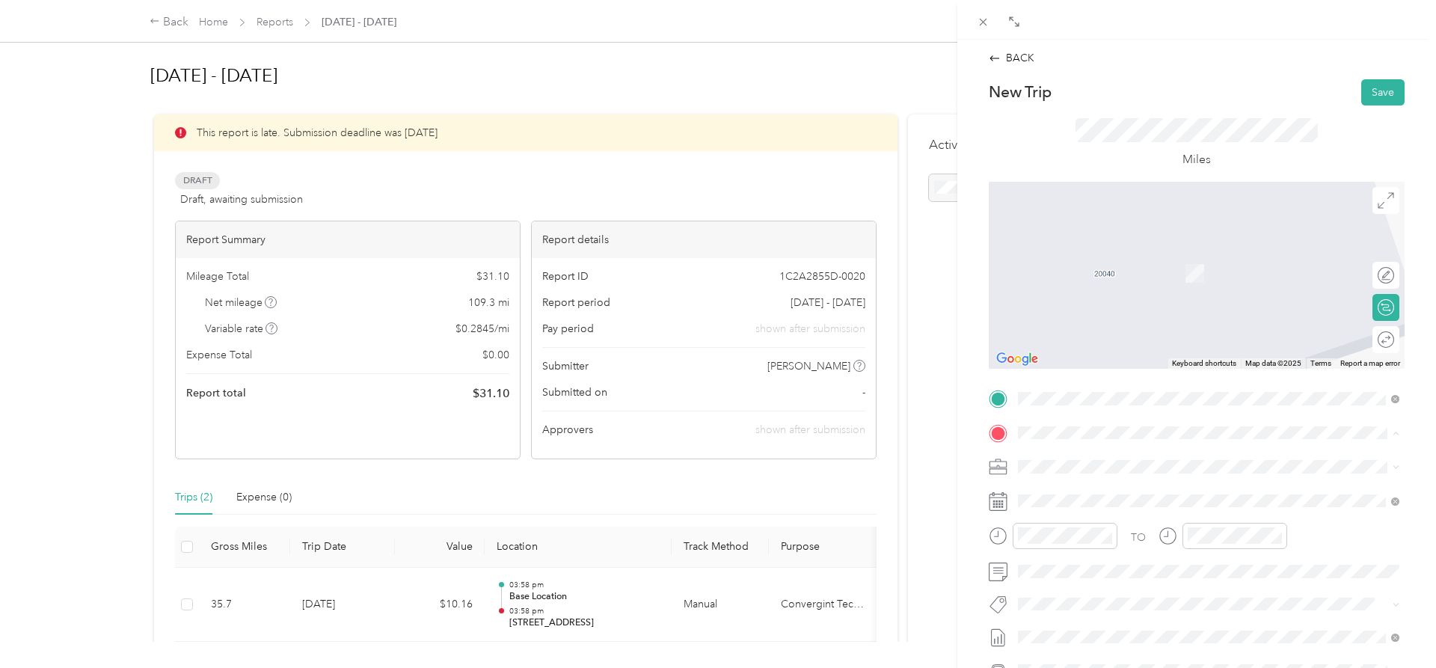
click at [1079, 496] on div "CTC301 [STREET_ADDRESS][PERSON_NAME][US_STATE]" at bounding box center [1162, 500] width 233 height 31
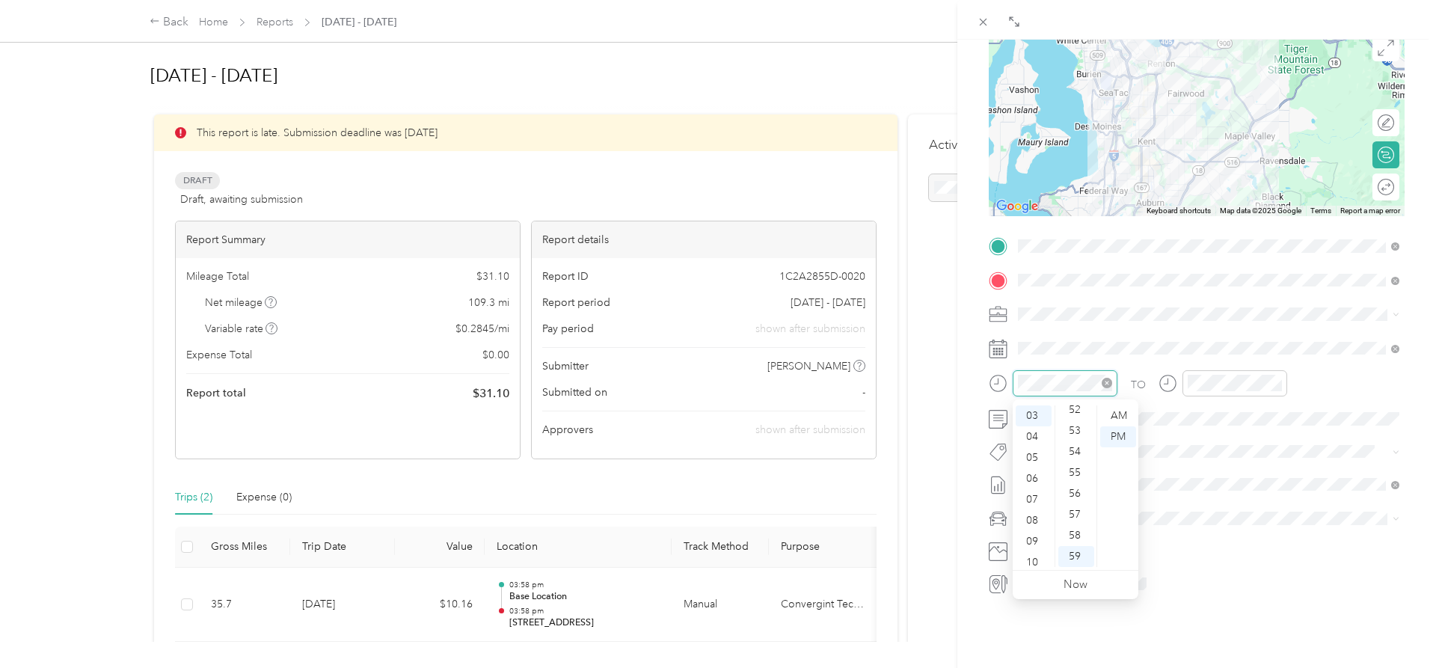
scroll to position [1095, 0]
click at [1116, 409] on div "AM" at bounding box center [1118, 415] width 36 height 21
click at [1032, 494] on div "07" at bounding box center [1034, 499] width 36 height 21
click at [1203, 408] on div "04" at bounding box center [1203, 409] width 36 height 21
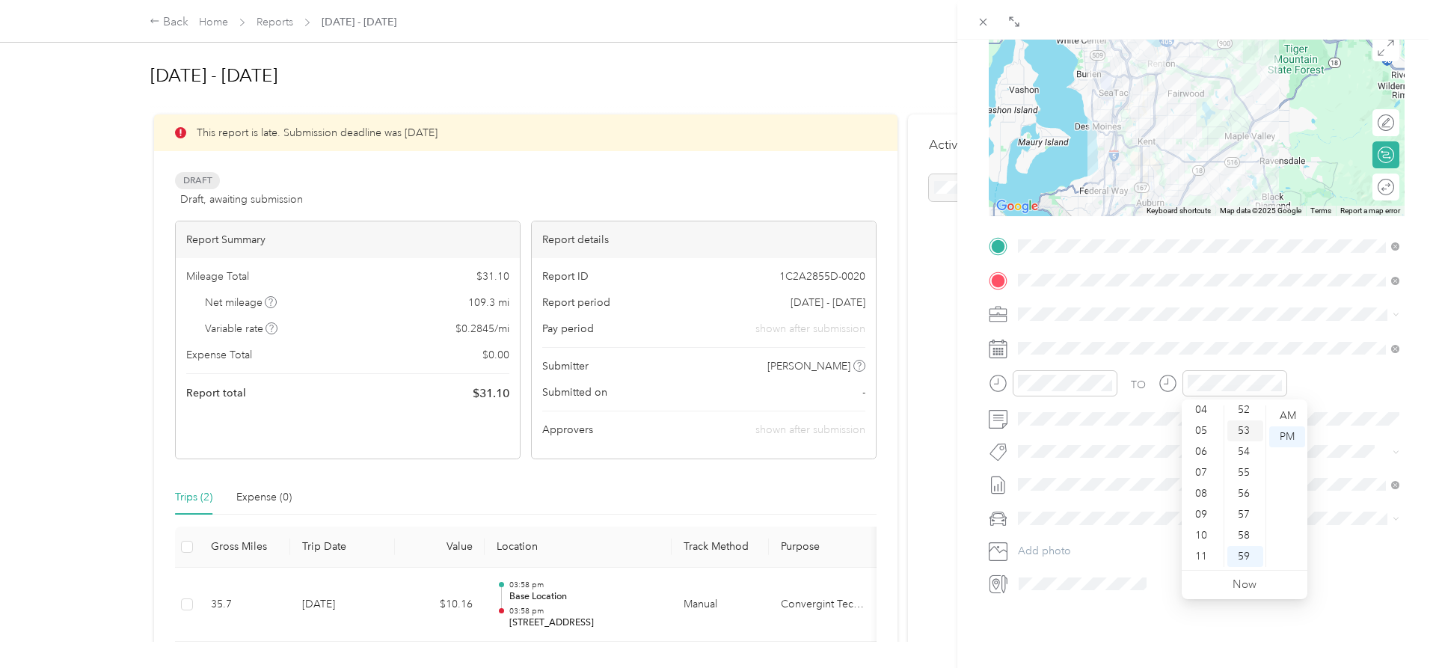
scroll to position [84, 0]
click at [1279, 433] on div "PM" at bounding box center [1287, 436] width 36 height 21
click at [1242, 646] on div "BACK New Trip Save This trip cannot be edited because it is either under review…" at bounding box center [1196, 374] width 479 height 668
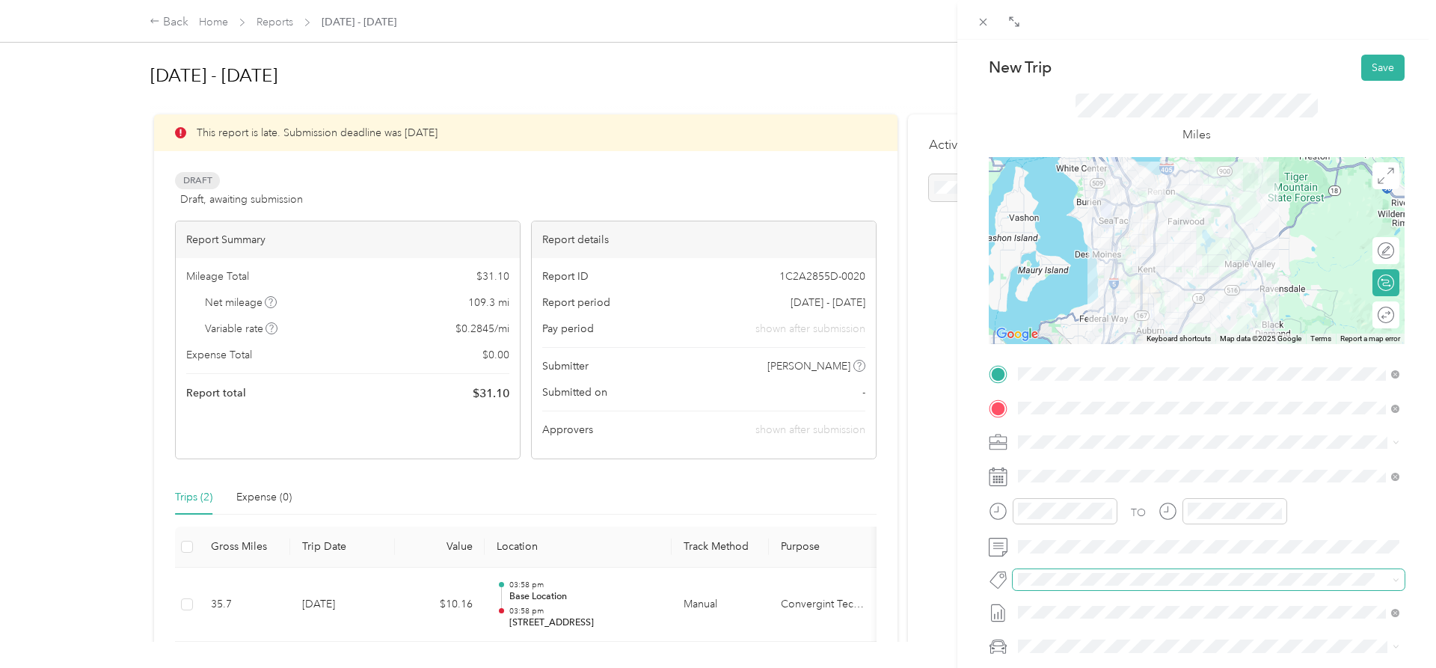
scroll to position [0, 0]
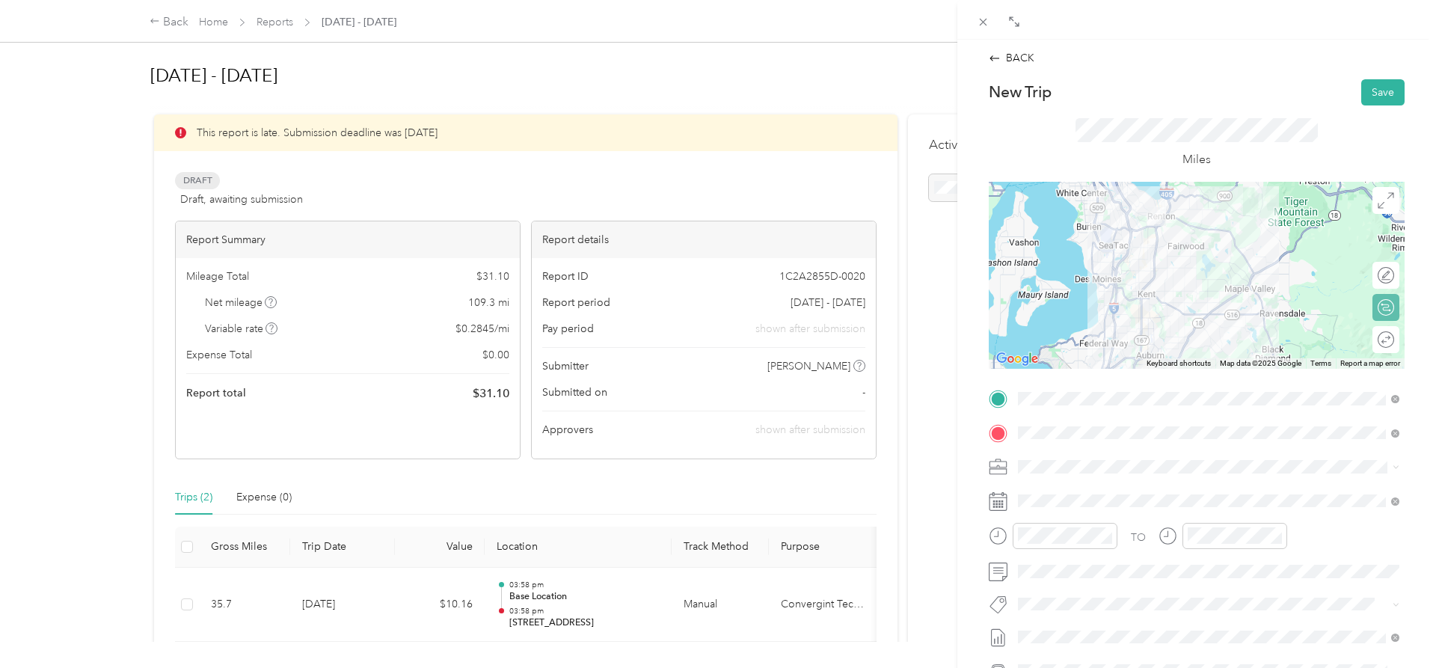
click at [1383, 350] on div "Round trip" at bounding box center [1385, 339] width 27 height 27
click at [1378, 340] on div at bounding box center [1377, 339] width 31 height 16
click at [1386, 97] on button "Save" at bounding box center [1382, 92] width 43 height 26
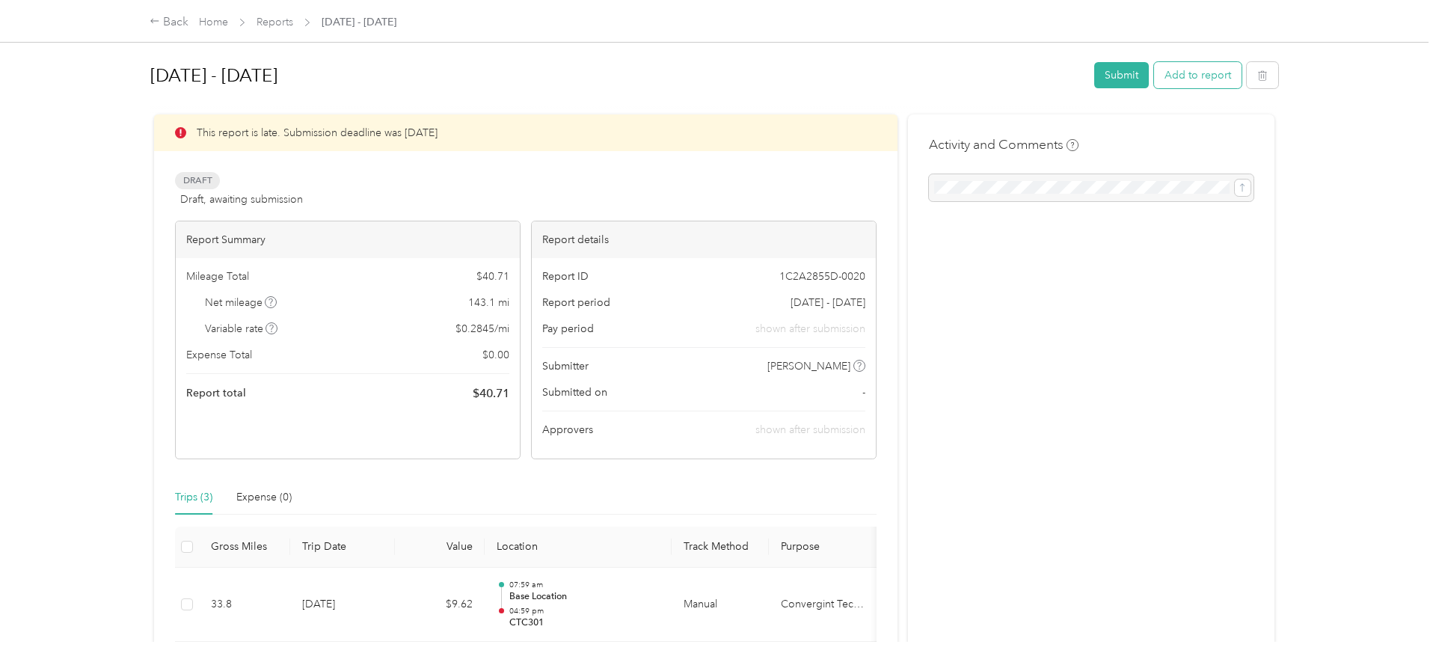
click at [1218, 75] on button "Add to report" at bounding box center [1197, 75] width 87 height 26
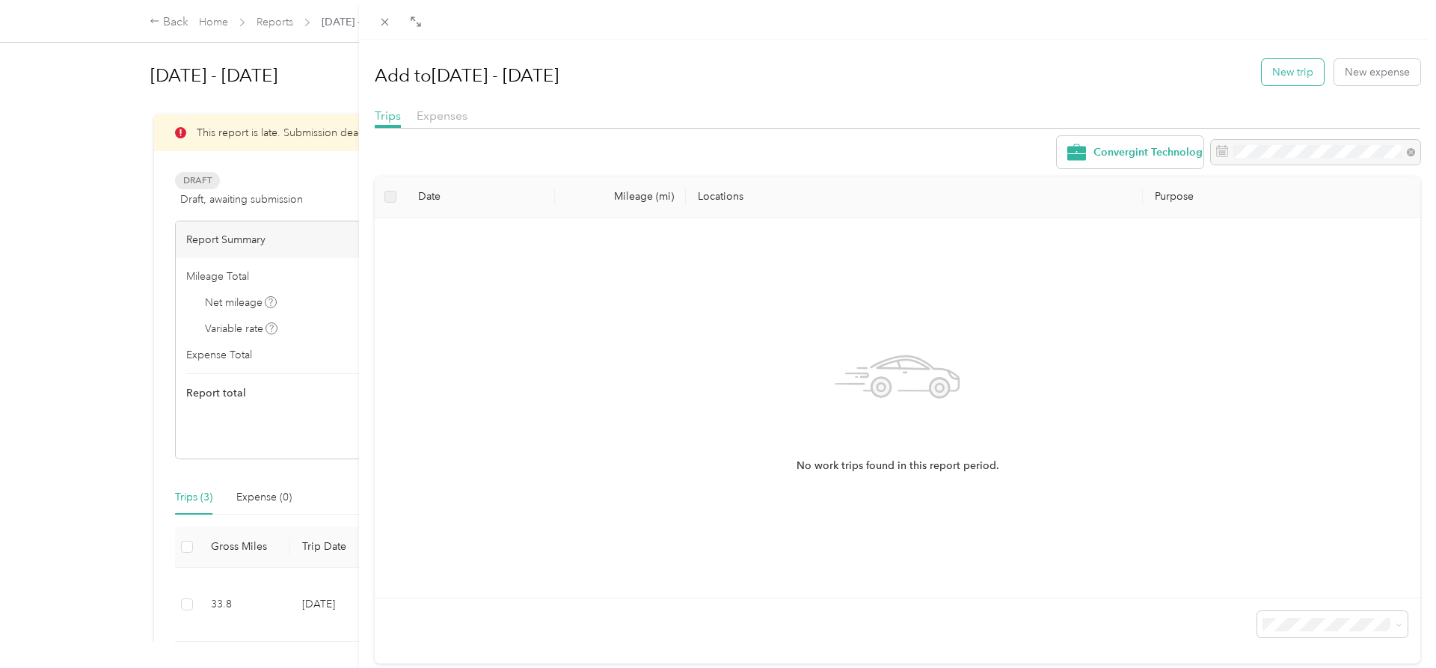
click at [1285, 72] on button "New trip" at bounding box center [1293, 72] width 62 height 26
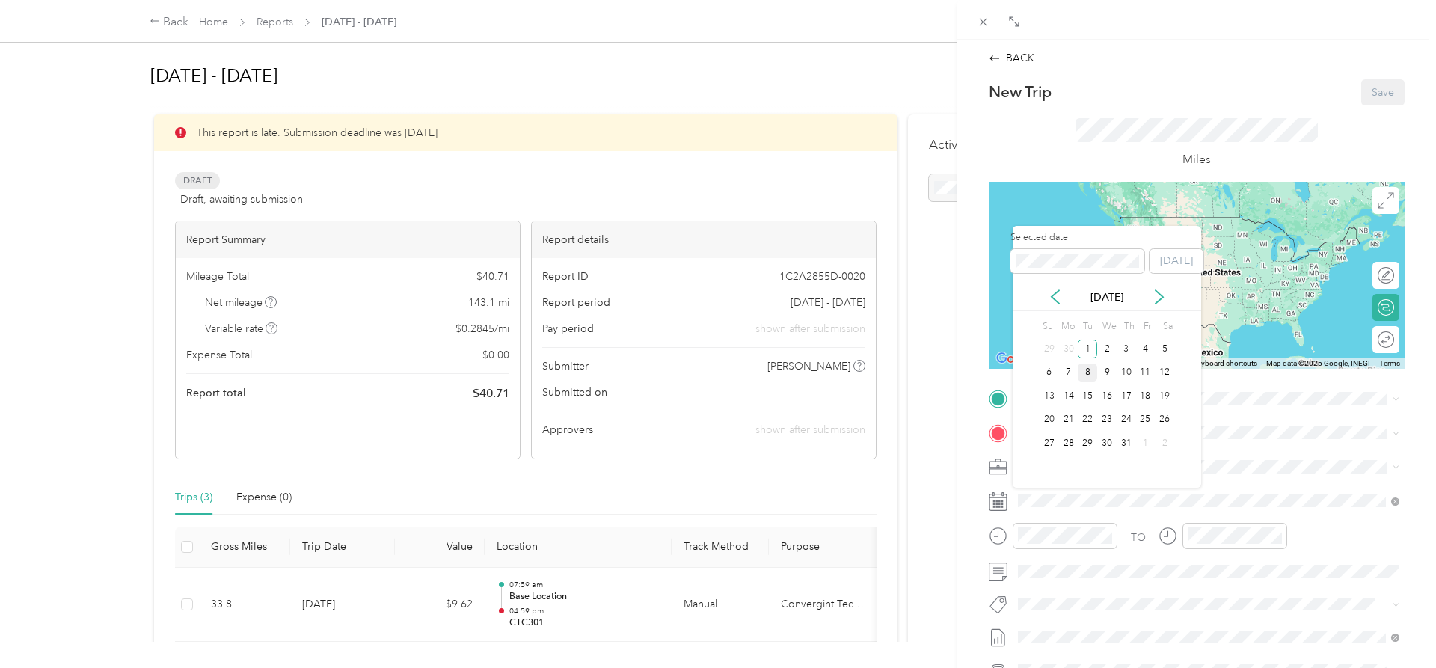
click at [1087, 372] on div "8" at bounding box center [1087, 372] width 19 height 19
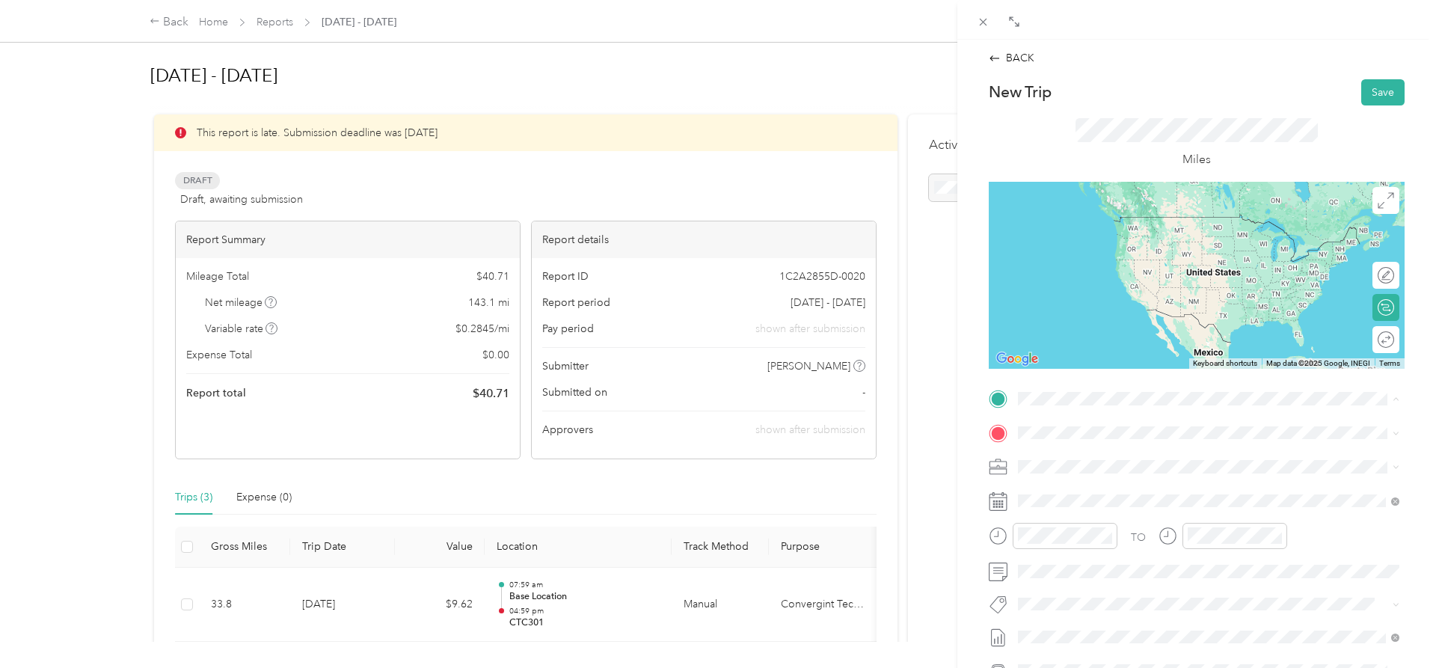
click at [1079, 558] on div "Base Location [STREET_ADDRESS][US_STATE]" at bounding box center [1121, 560] width 150 height 31
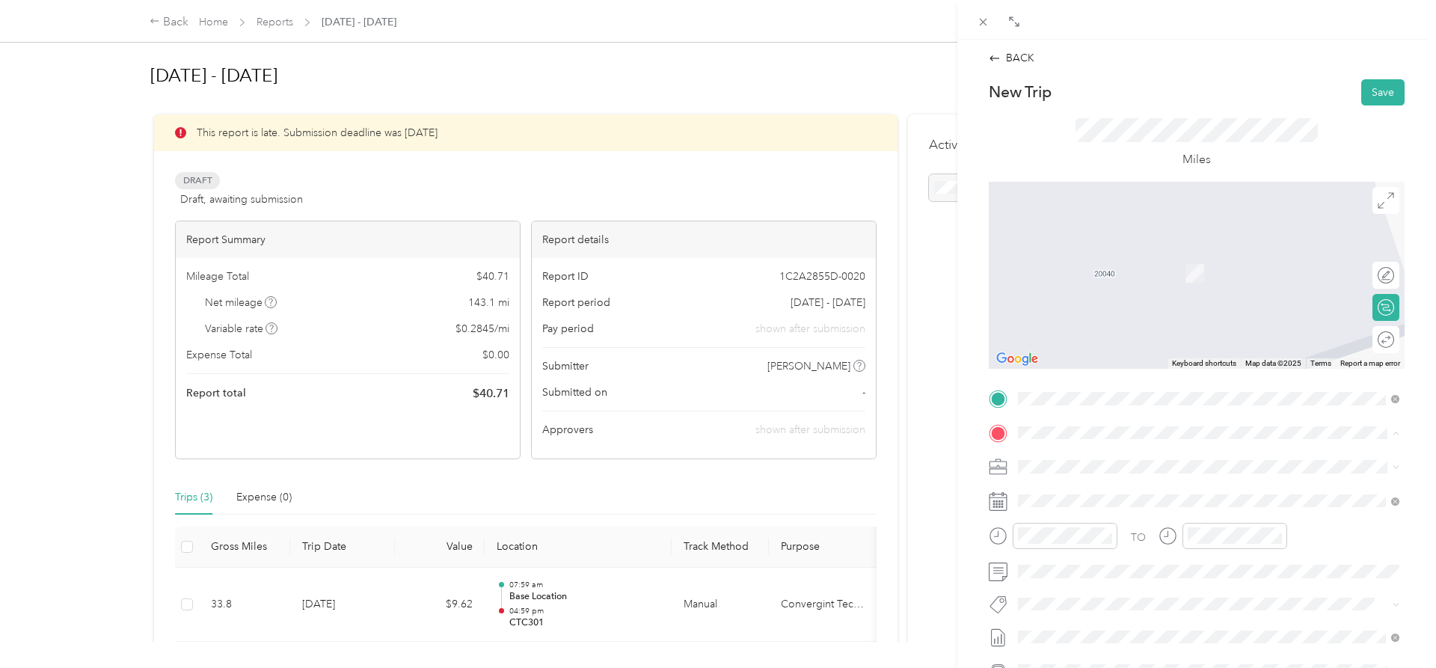
click at [1108, 640] on div "[STREET_ADDRESS][GEOGRAPHIC_DATA][STREET_ADDRESS][US_STATE][GEOGRAPHIC_DATA]" at bounding box center [1121, 642] width 150 height 31
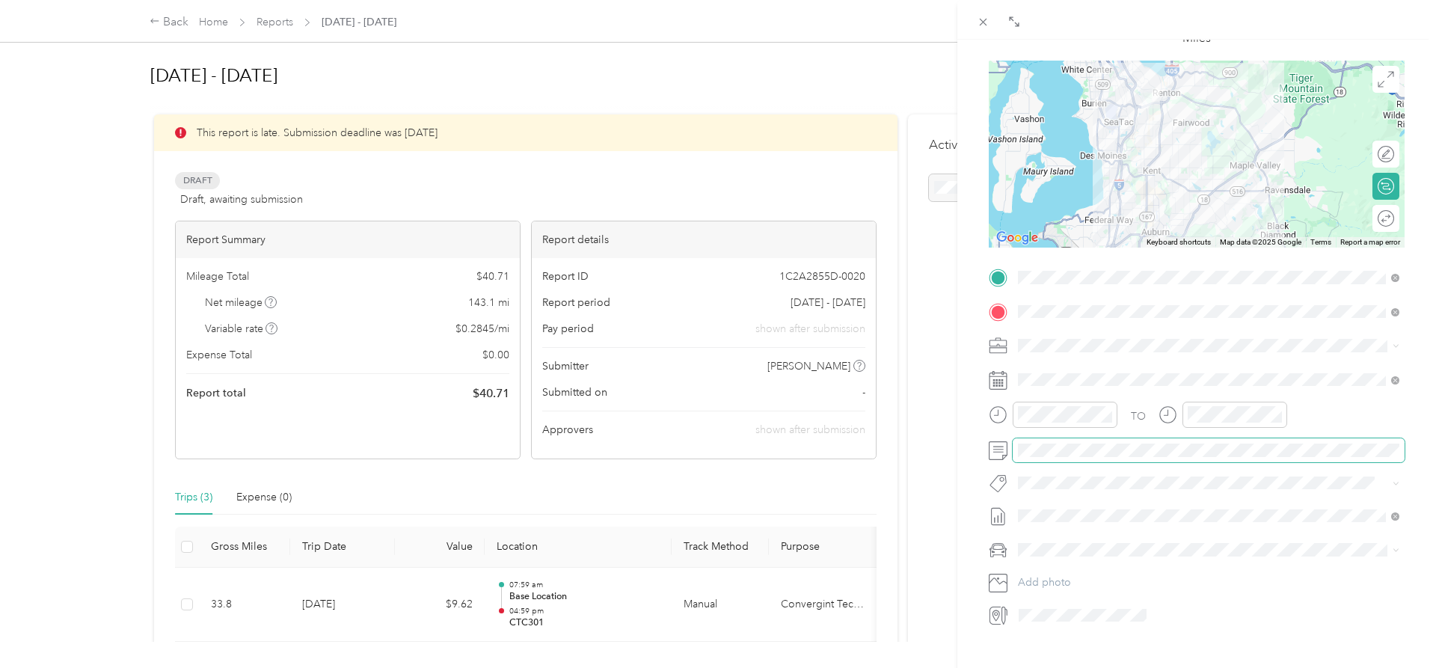
scroll to position [153, 0]
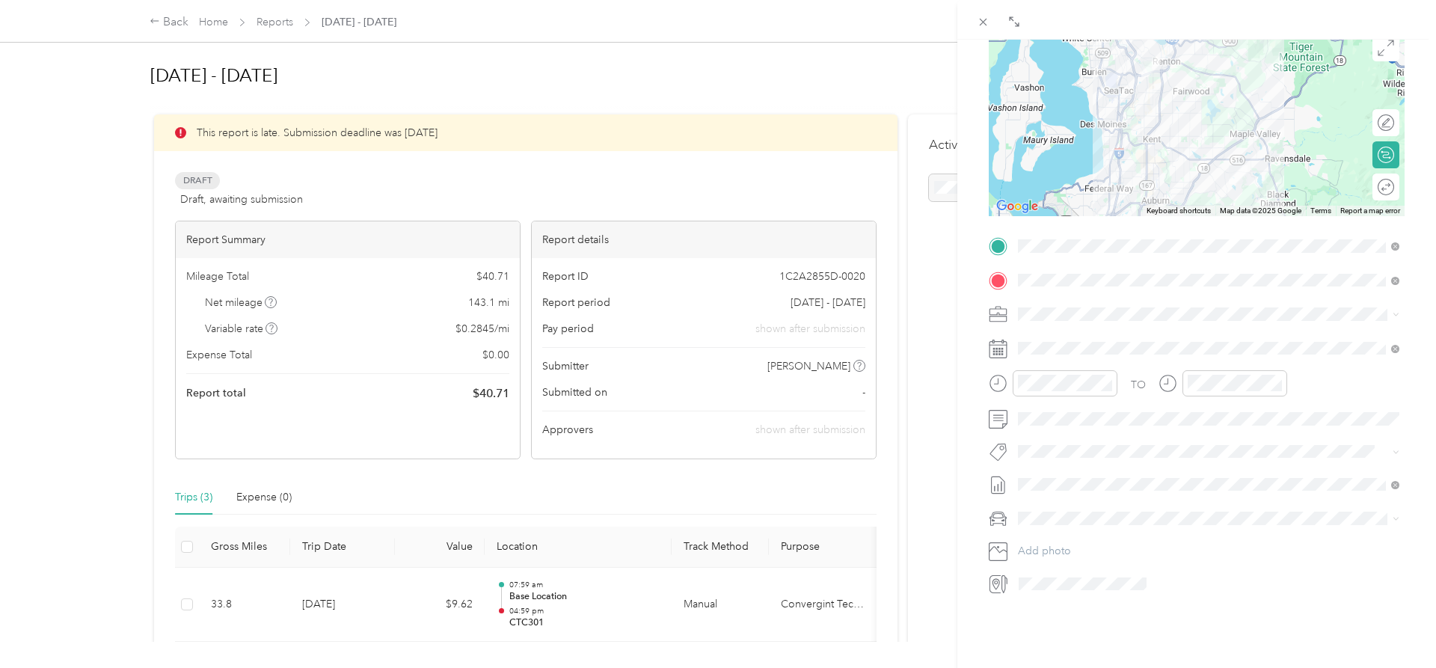
click at [1143, 629] on div "BACK New Trip Save This trip cannot be edited because it is either under review…" at bounding box center [1196, 374] width 479 height 668
click at [1029, 495] on div "08" at bounding box center [1034, 499] width 36 height 21
click at [1113, 412] on div "AM" at bounding box center [1118, 415] width 36 height 21
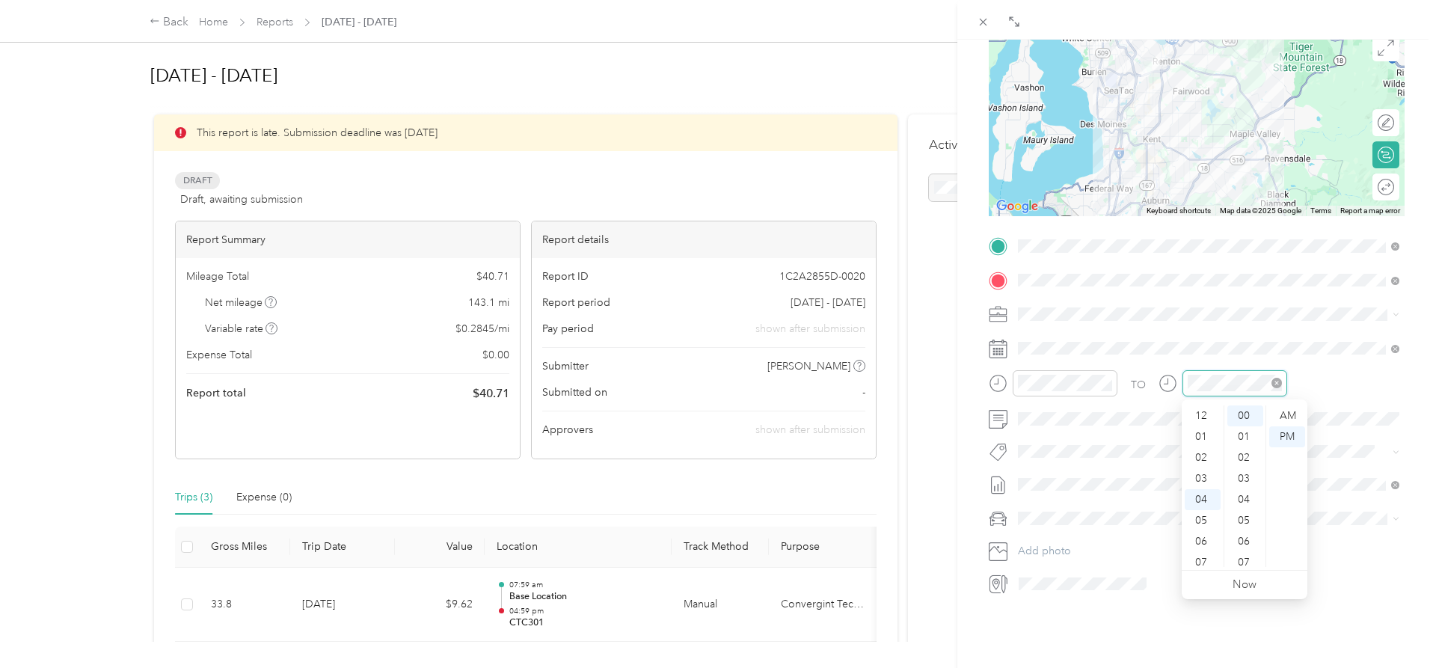
scroll to position [0, 0]
click at [1200, 553] on div "11" at bounding box center [1203, 562] width 36 height 21
click at [1282, 413] on div "AM" at bounding box center [1287, 415] width 36 height 21
click at [1389, 180] on div "Round trip" at bounding box center [1356, 186] width 86 height 27
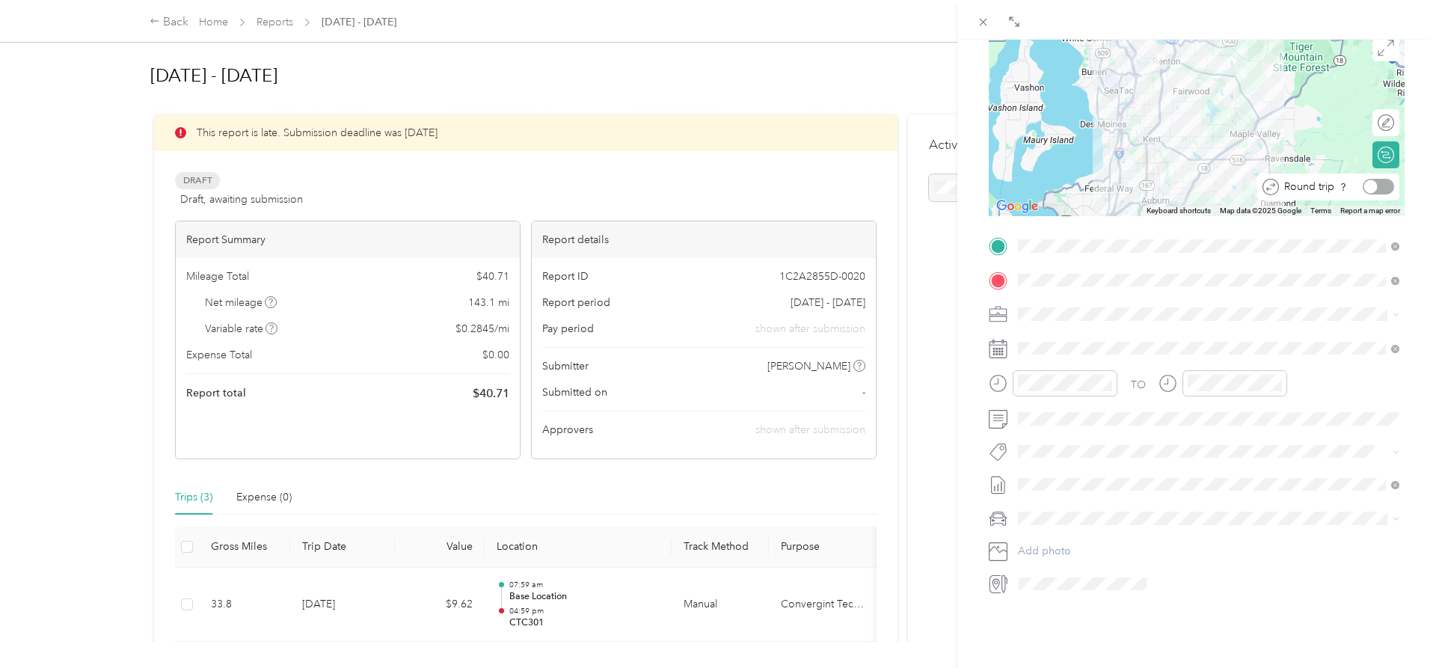
click at [1371, 185] on div at bounding box center [1370, 186] width 13 height 13
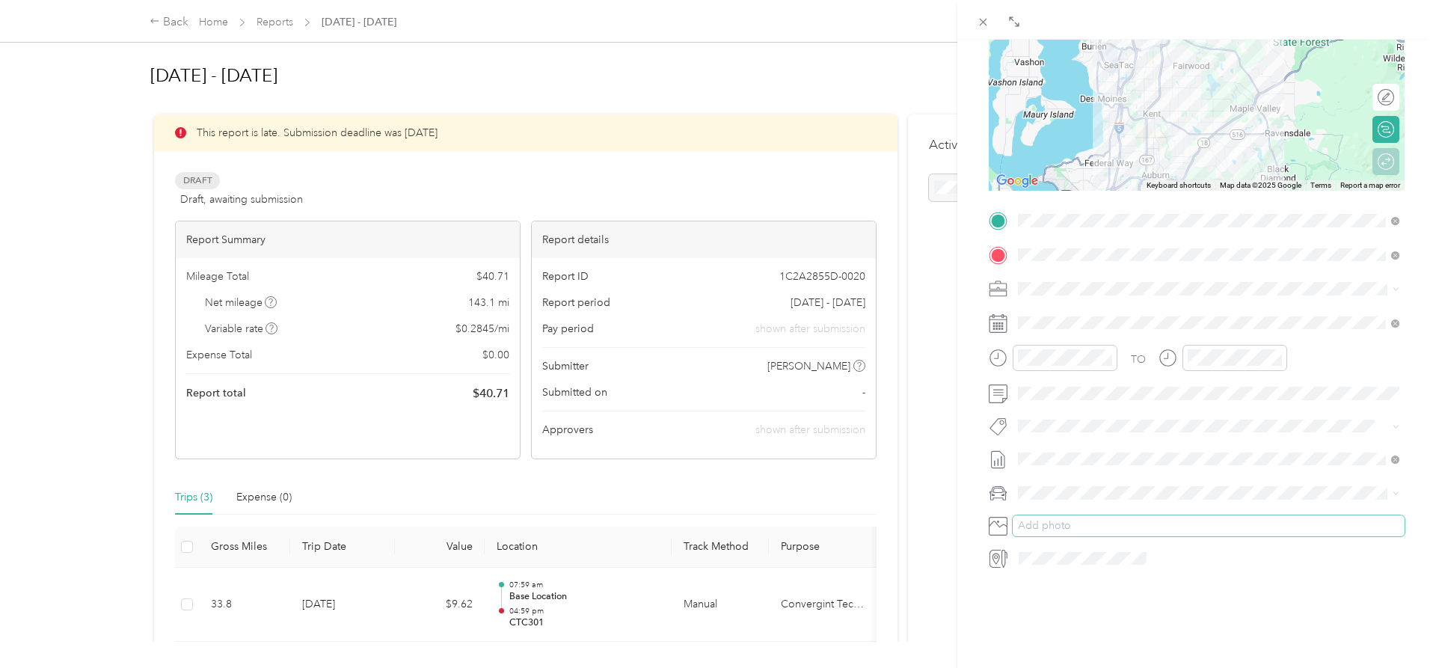
scroll to position [187, 0]
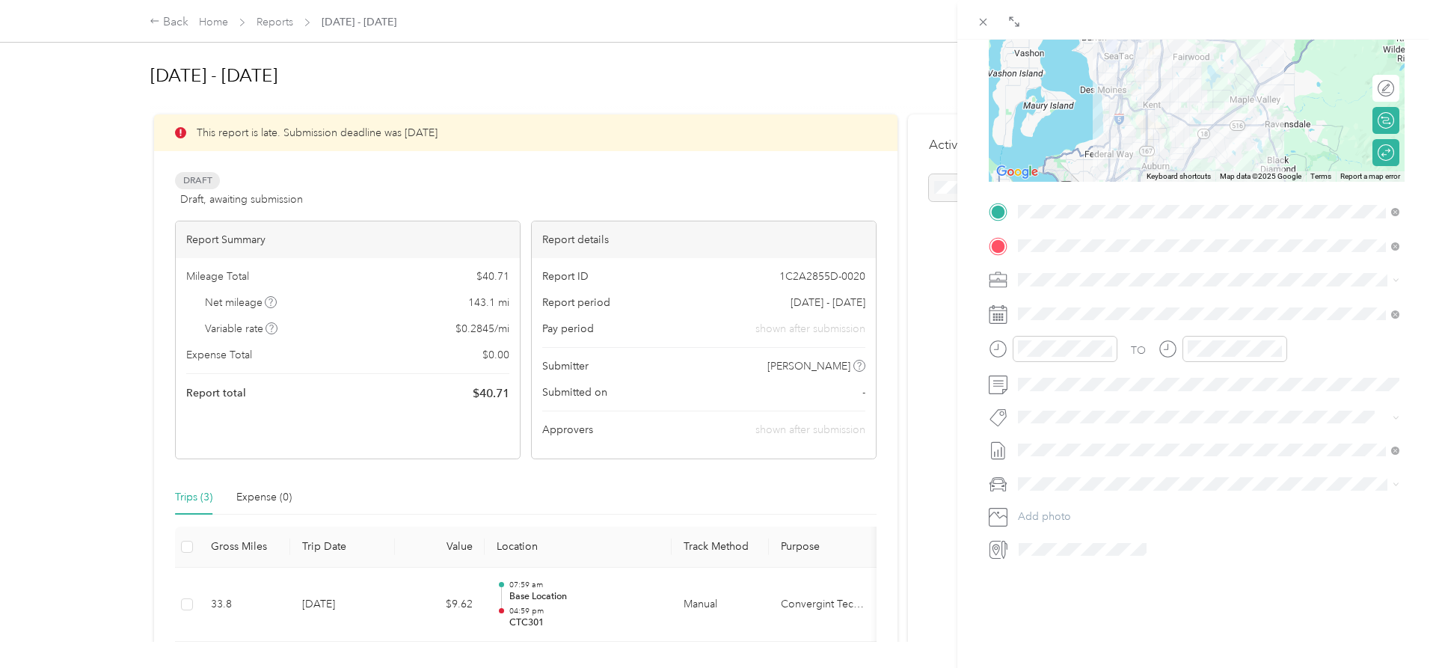
click at [1062, 514] on span "Honda Accord" at bounding box center [1058, 510] width 70 height 13
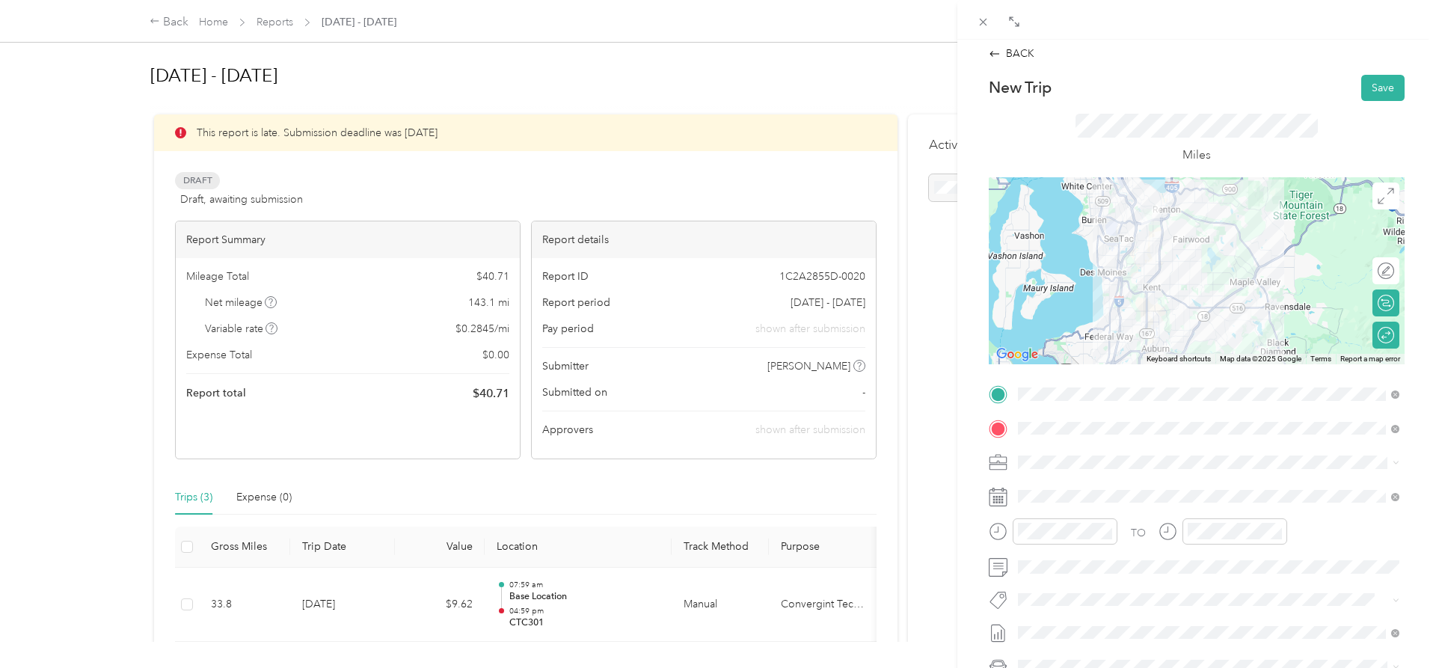
scroll to position [0, 0]
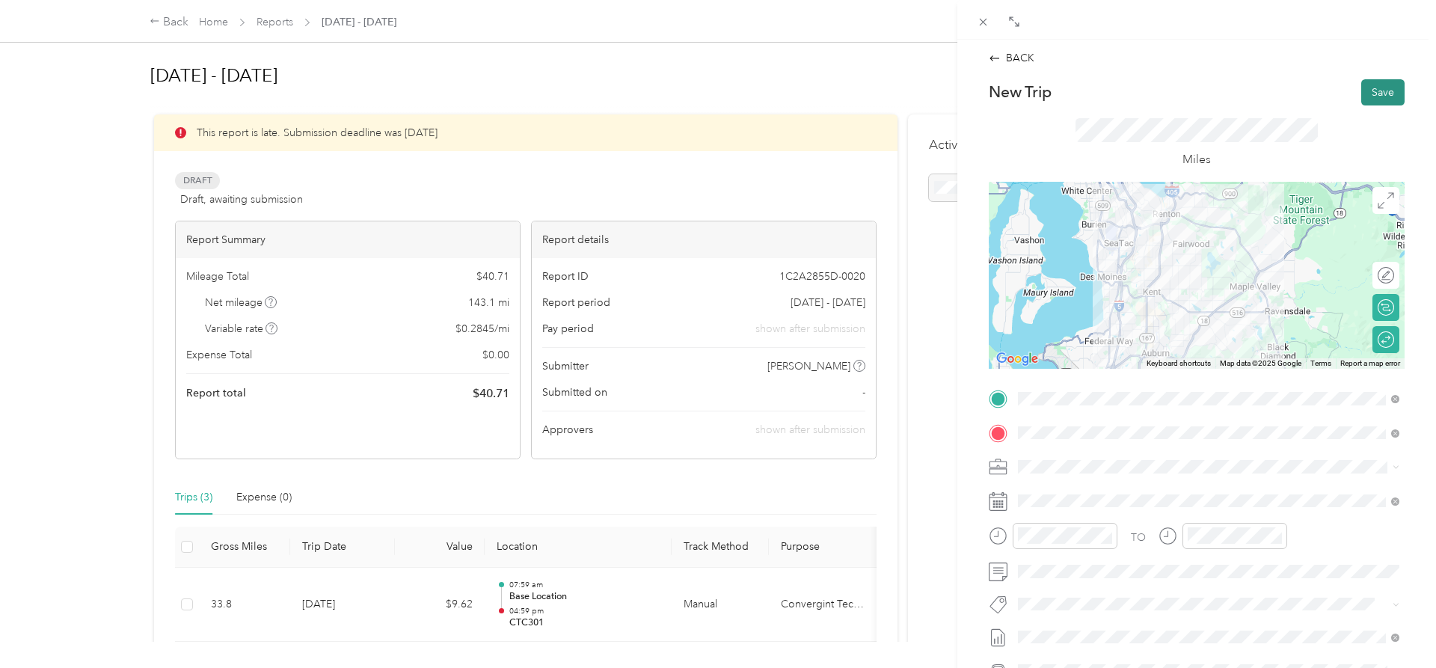
click at [1377, 93] on button "Save" at bounding box center [1382, 92] width 43 height 26
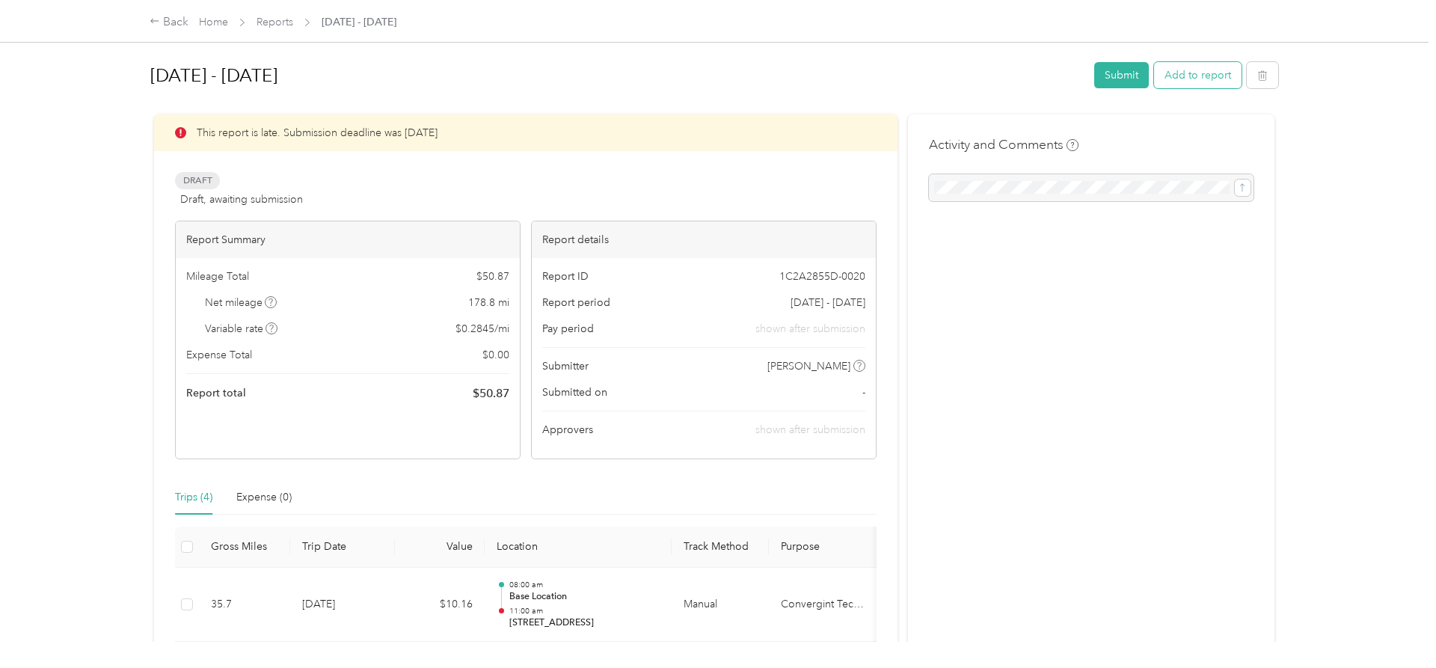
click at [1199, 68] on button "Add to report" at bounding box center [1197, 75] width 87 height 26
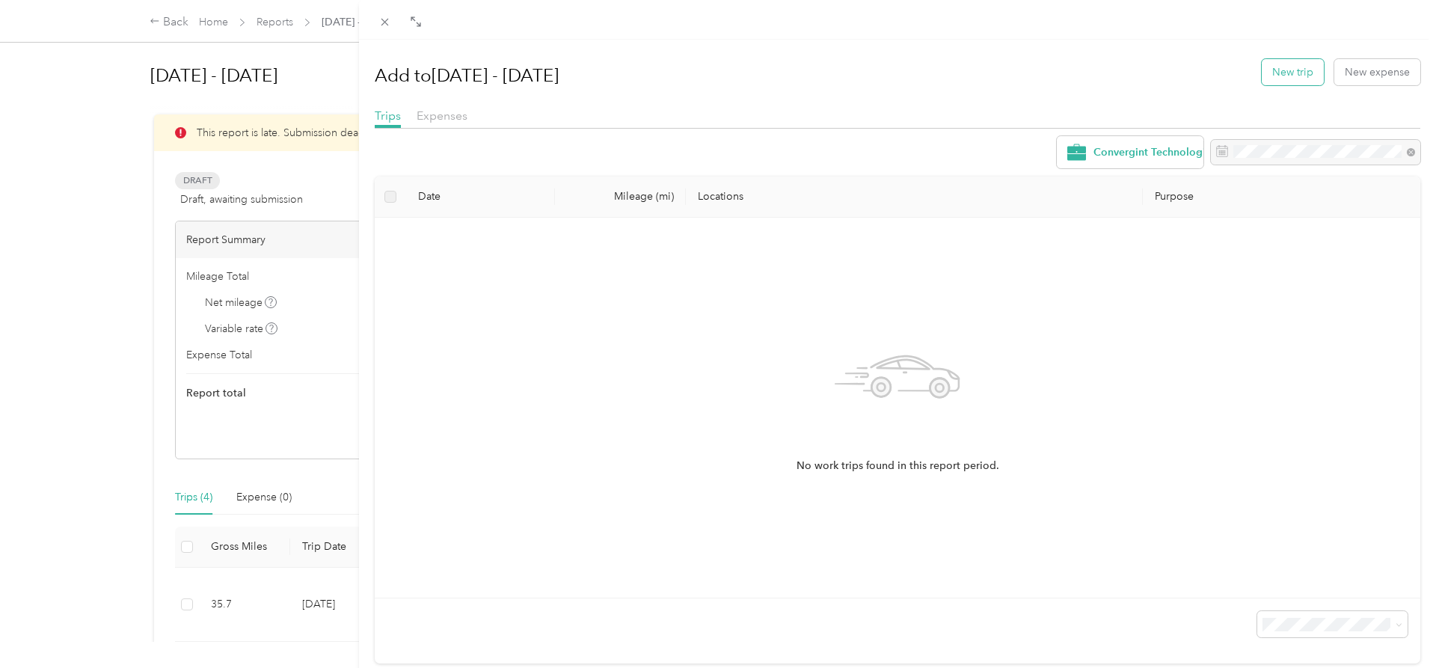
click at [1282, 70] on button "New trip" at bounding box center [1293, 72] width 62 height 26
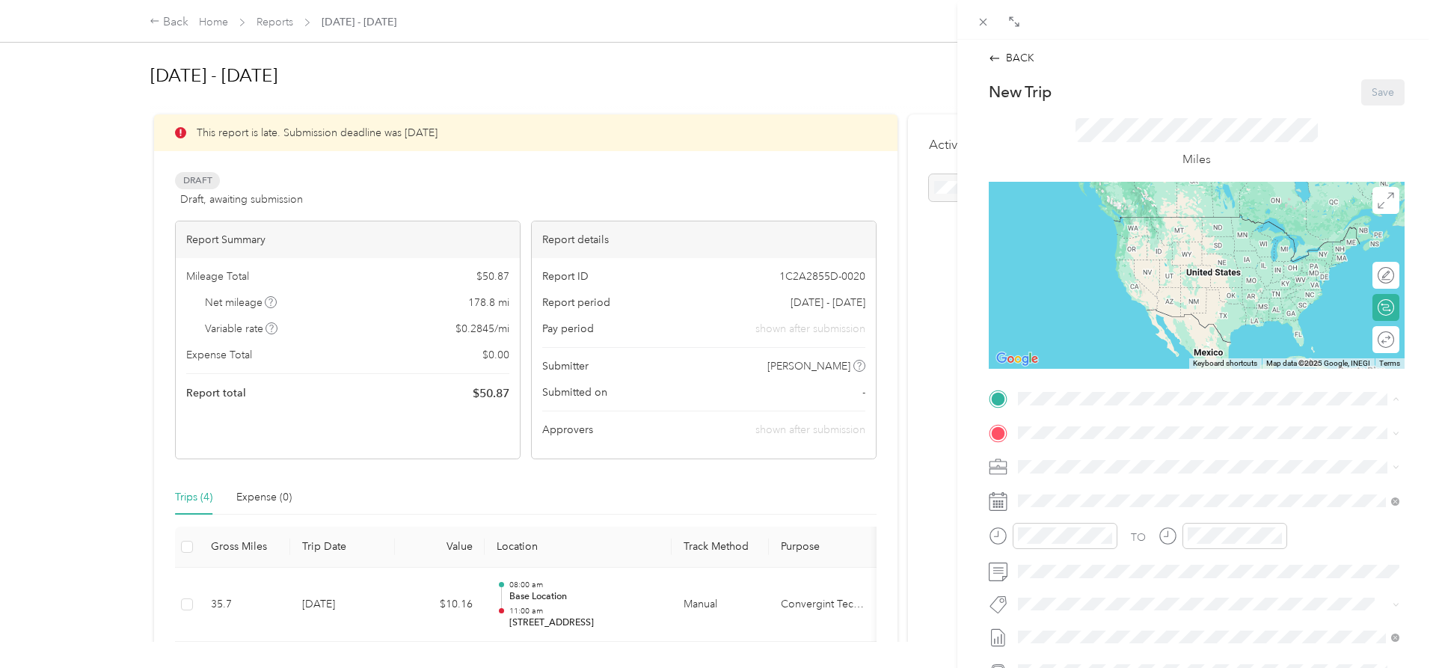
click at [1130, 556] on div "Base Location" at bounding box center [1121, 551] width 150 height 13
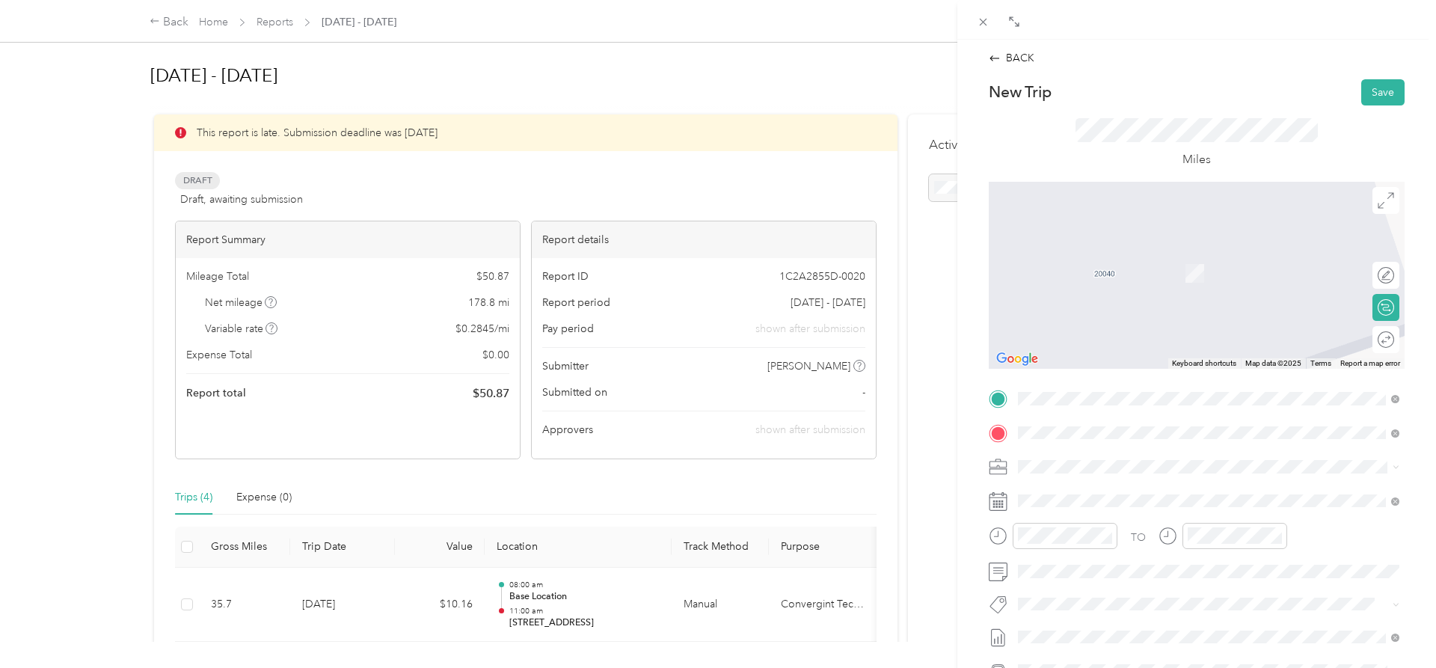
click at [1078, 487] on span "[STREET_ADDRESS][US_STATE]" at bounding box center [1121, 486] width 150 height 13
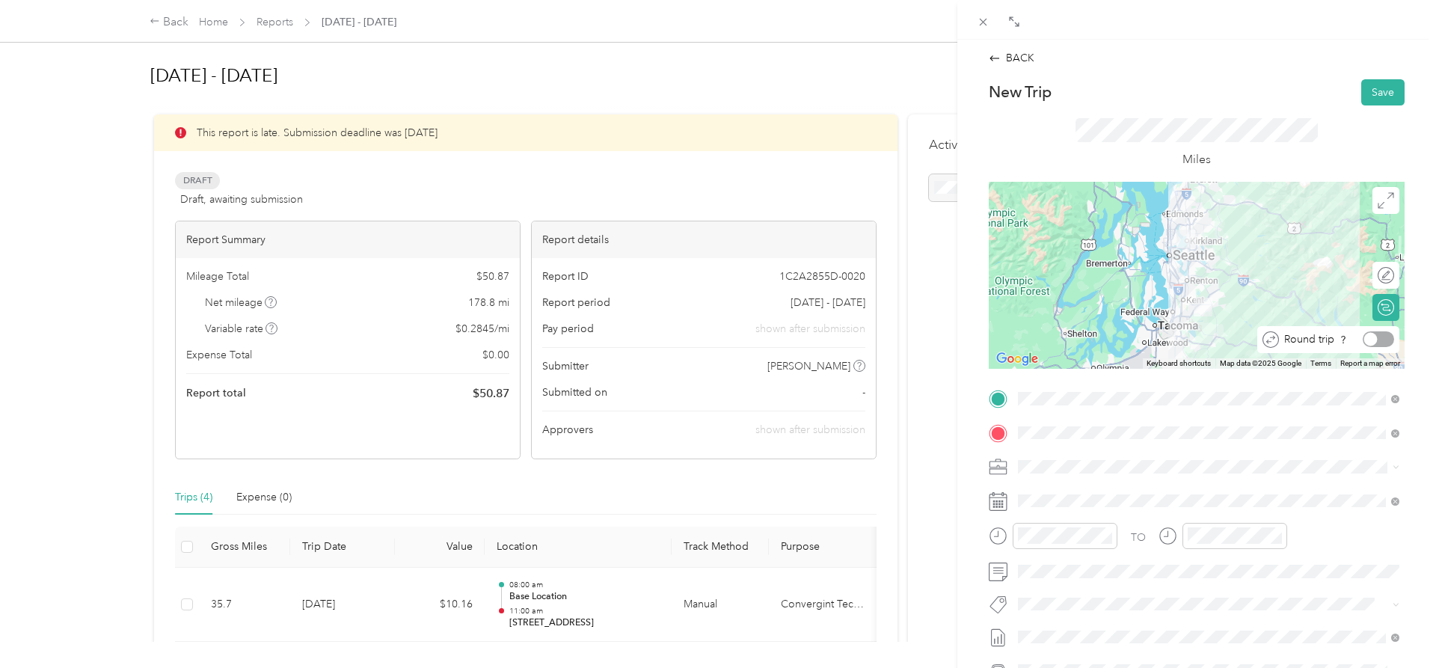
click at [1385, 340] on div at bounding box center [1377, 339] width 31 height 16
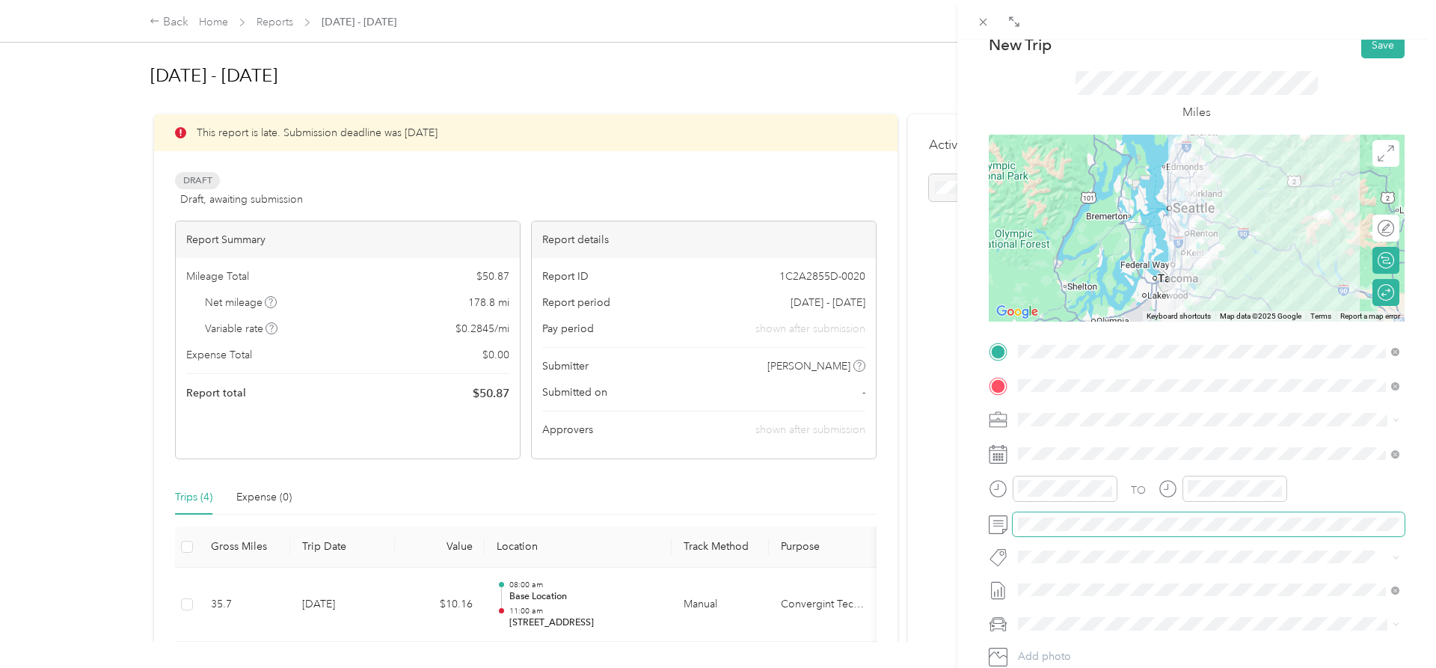
scroll to position [76, 0]
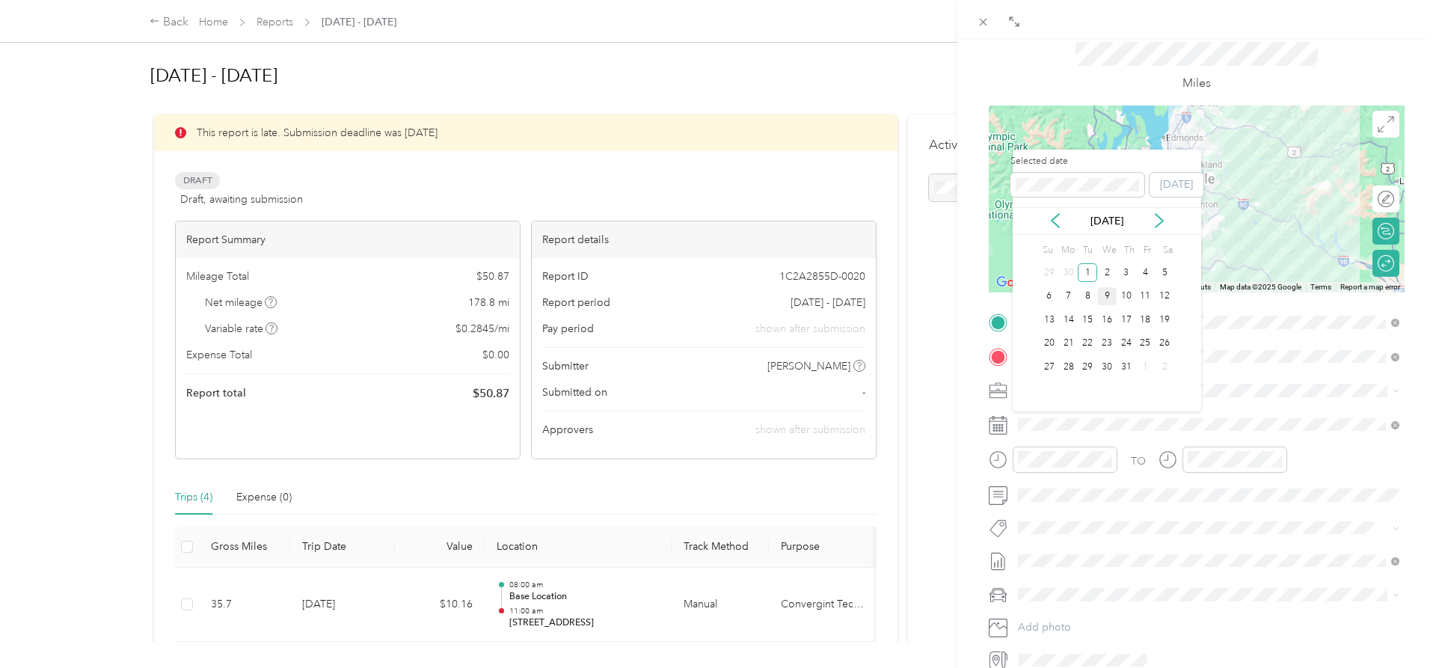
click at [1106, 295] on div "9" at bounding box center [1106, 296] width 19 height 19
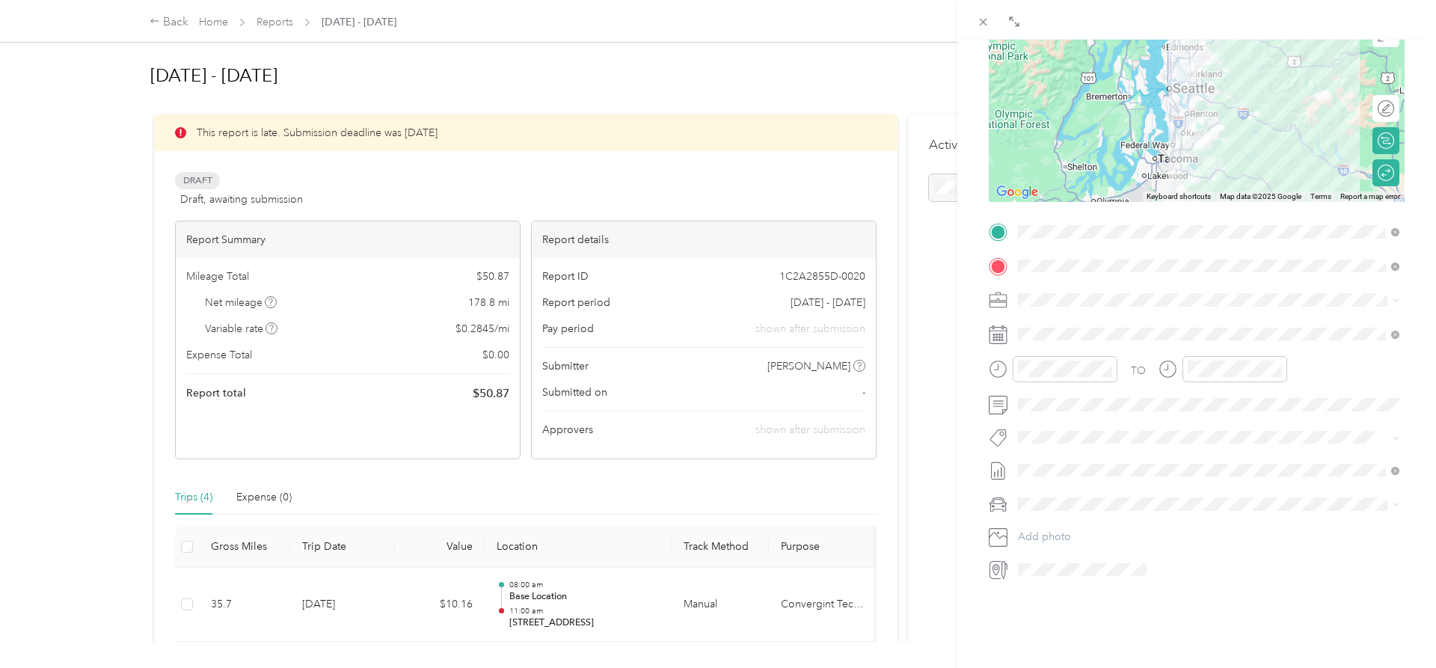
scroll to position [187, 0]
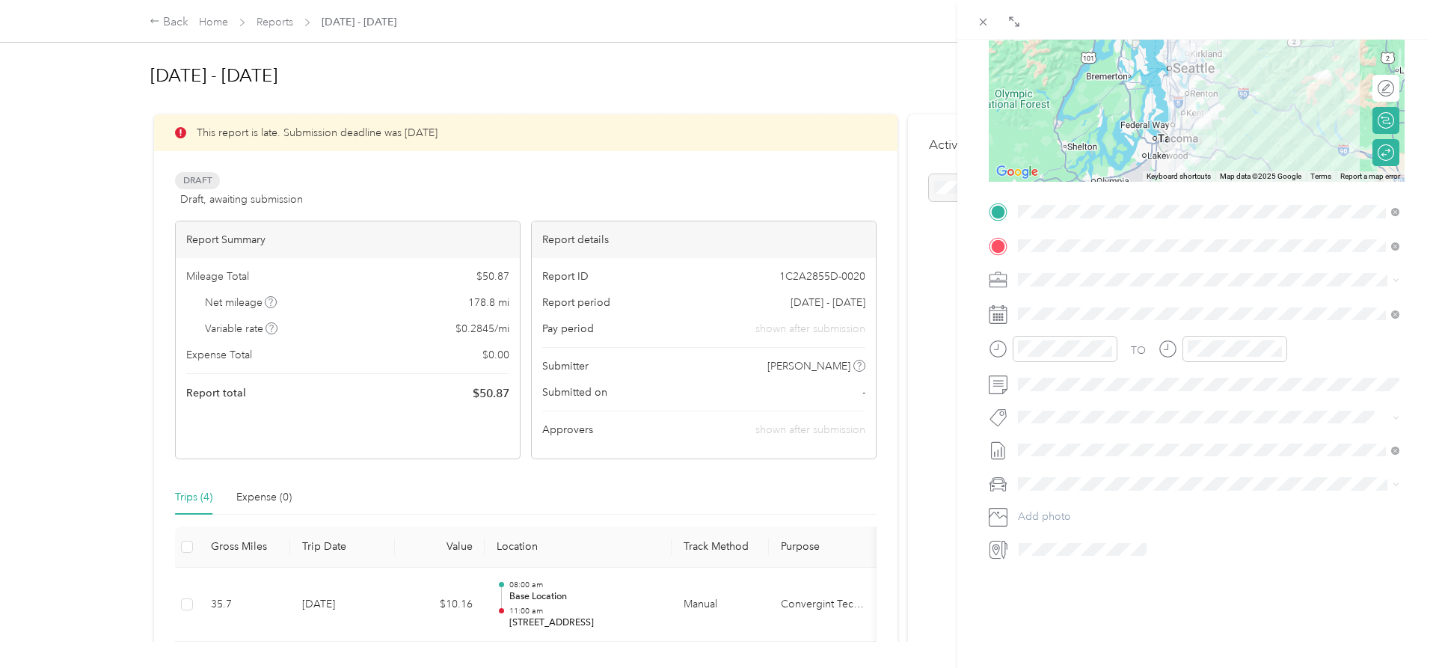
click at [1080, 511] on span "Honda Accord" at bounding box center [1058, 506] width 70 height 13
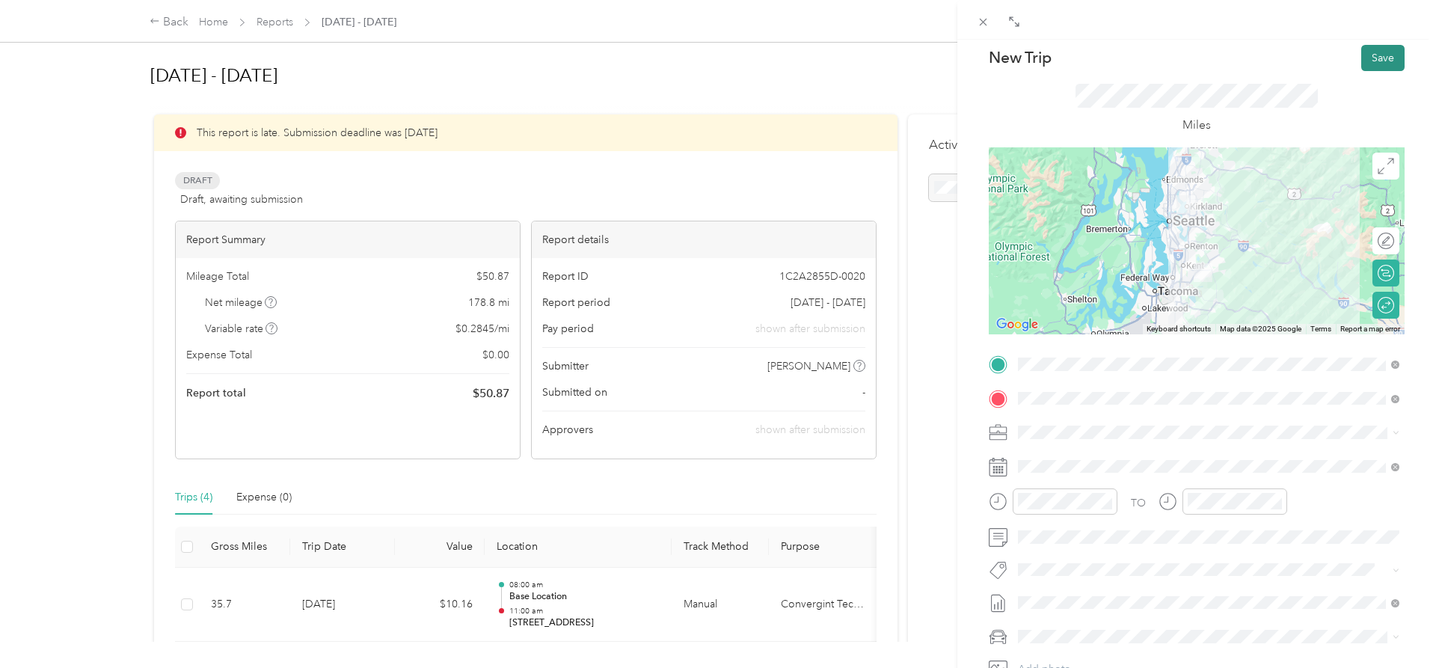
click at [1393, 63] on button "Save" at bounding box center [1382, 58] width 43 height 26
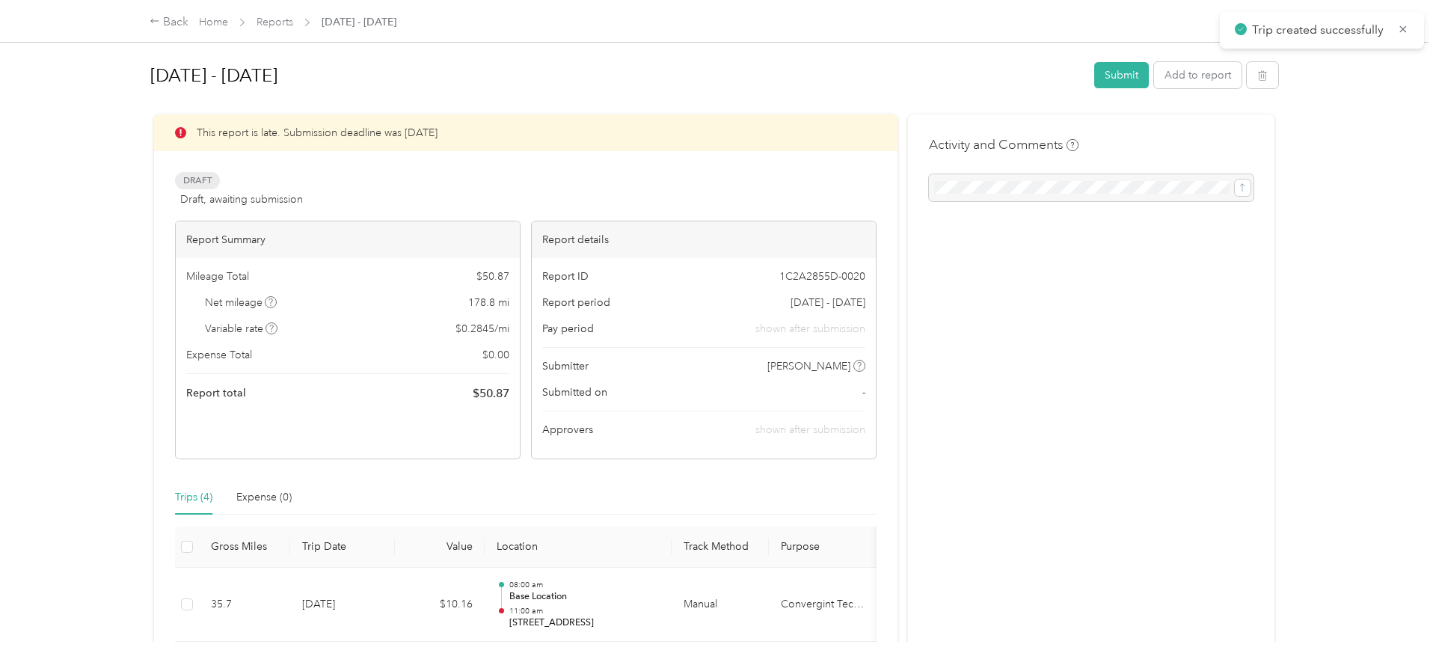
scroll to position [34, 0]
click at [201, 17] on link "Home" at bounding box center [213, 22] width 29 height 13
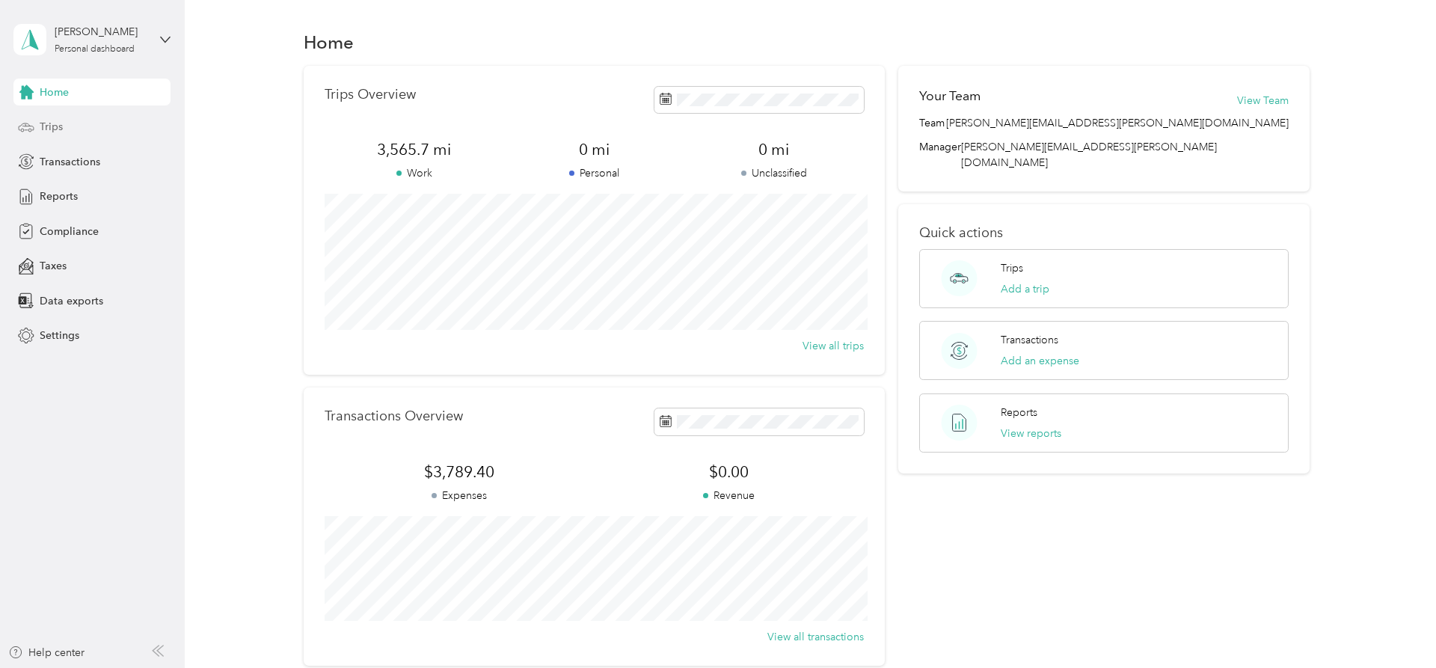
click at [72, 126] on div "Trips" at bounding box center [91, 127] width 157 height 27
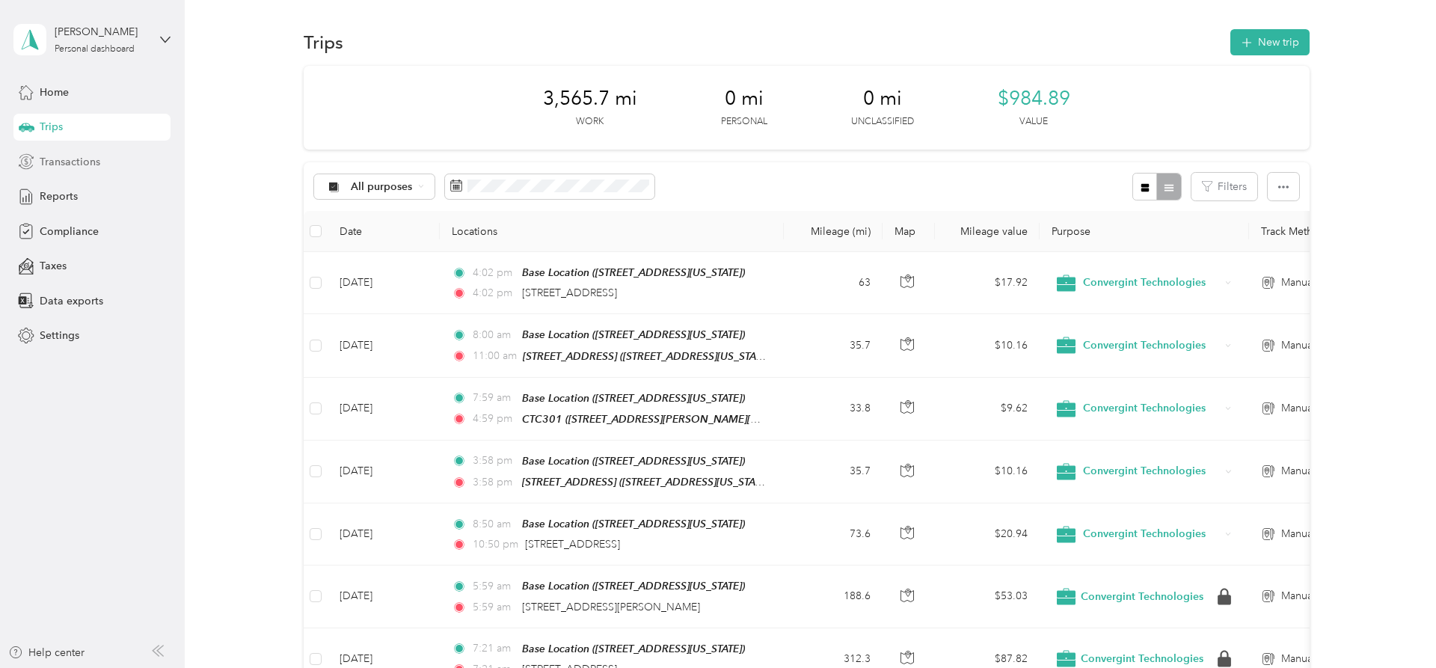
click at [65, 160] on span "Transactions" at bounding box center [70, 162] width 61 height 16
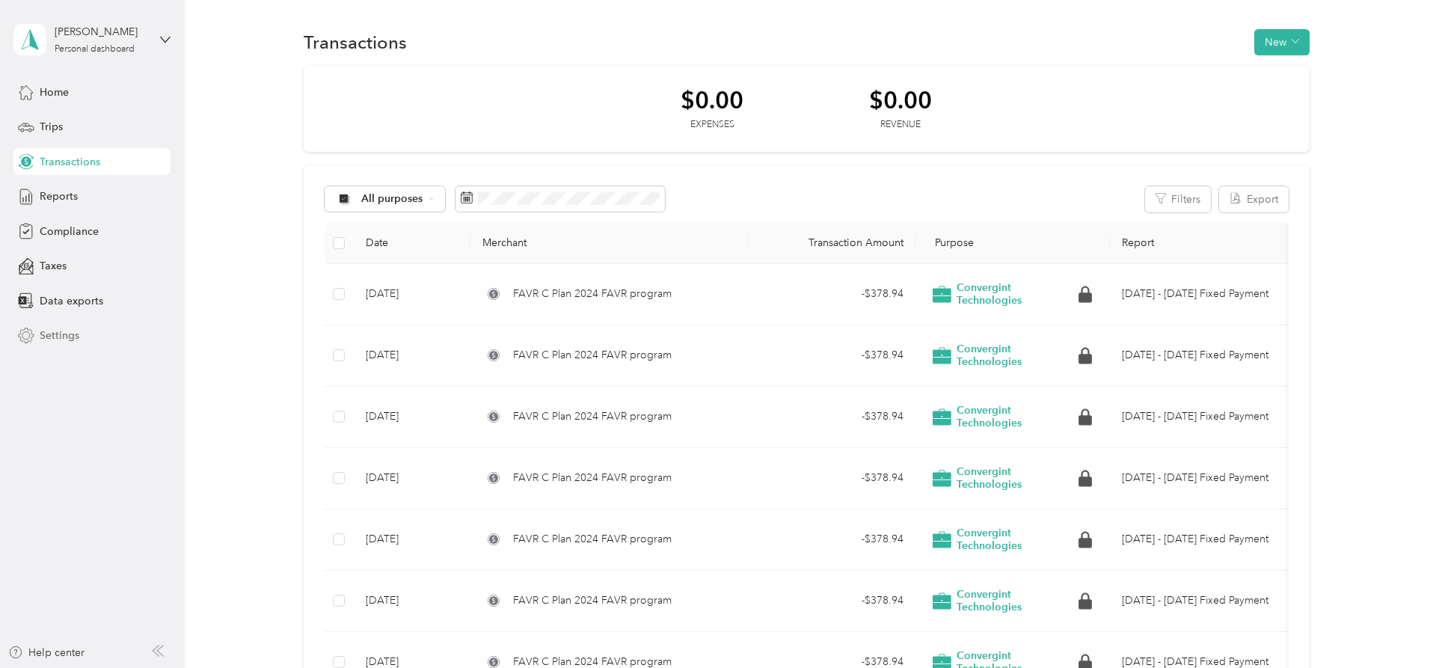
click at [58, 325] on div "Settings" at bounding box center [91, 335] width 157 height 27
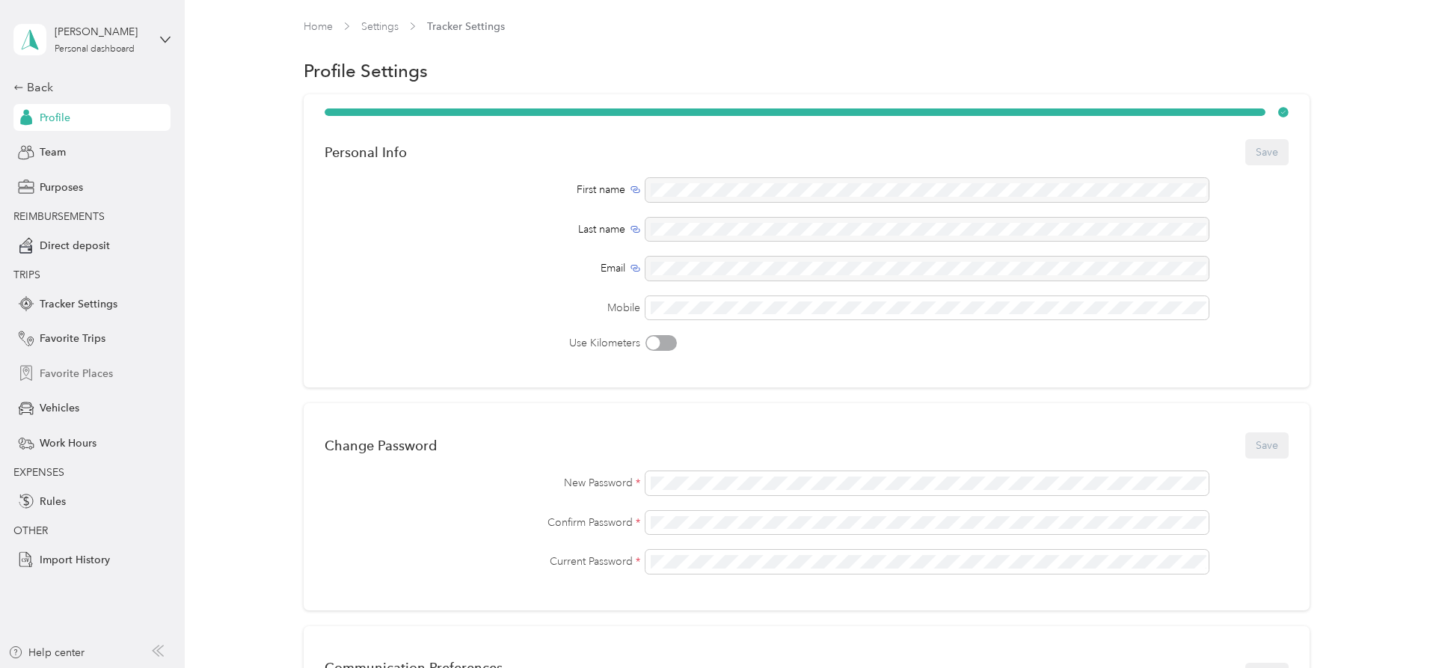
click at [73, 366] on span "Favorite Places" at bounding box center [76, 374] width 73 height 16
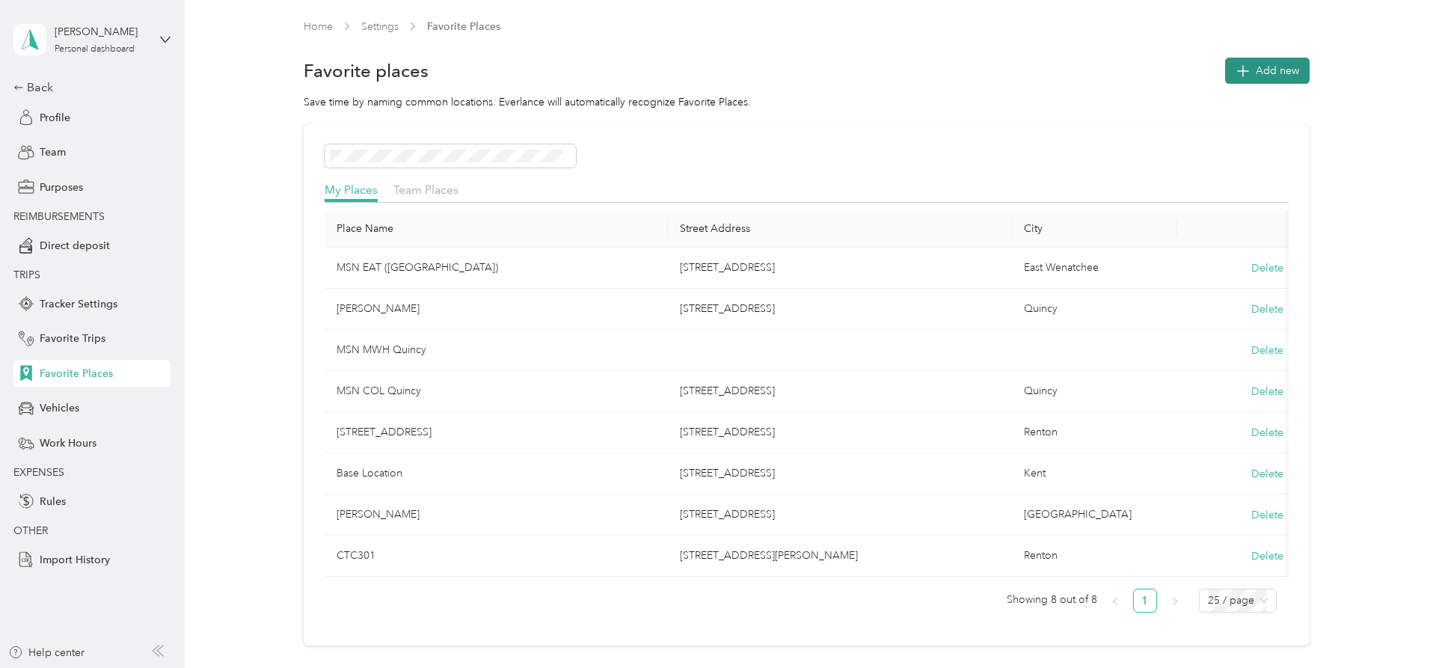
click at [1263, 70] on span "Add new" at bounding box center [1277, 71] width 43 height 16
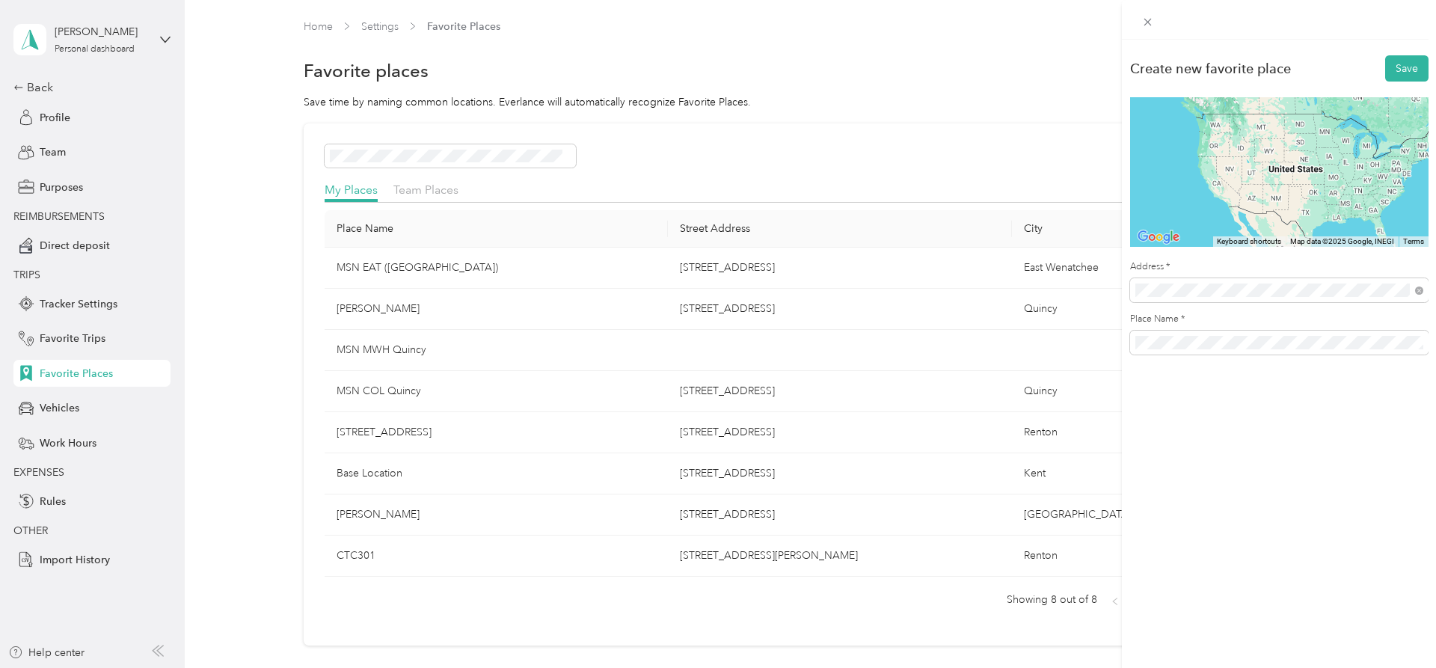
click at [1202, 350] on span "[STREET_ADDRESS][US_STATE]" at bounding box center [1238, 343] width 150 height 13
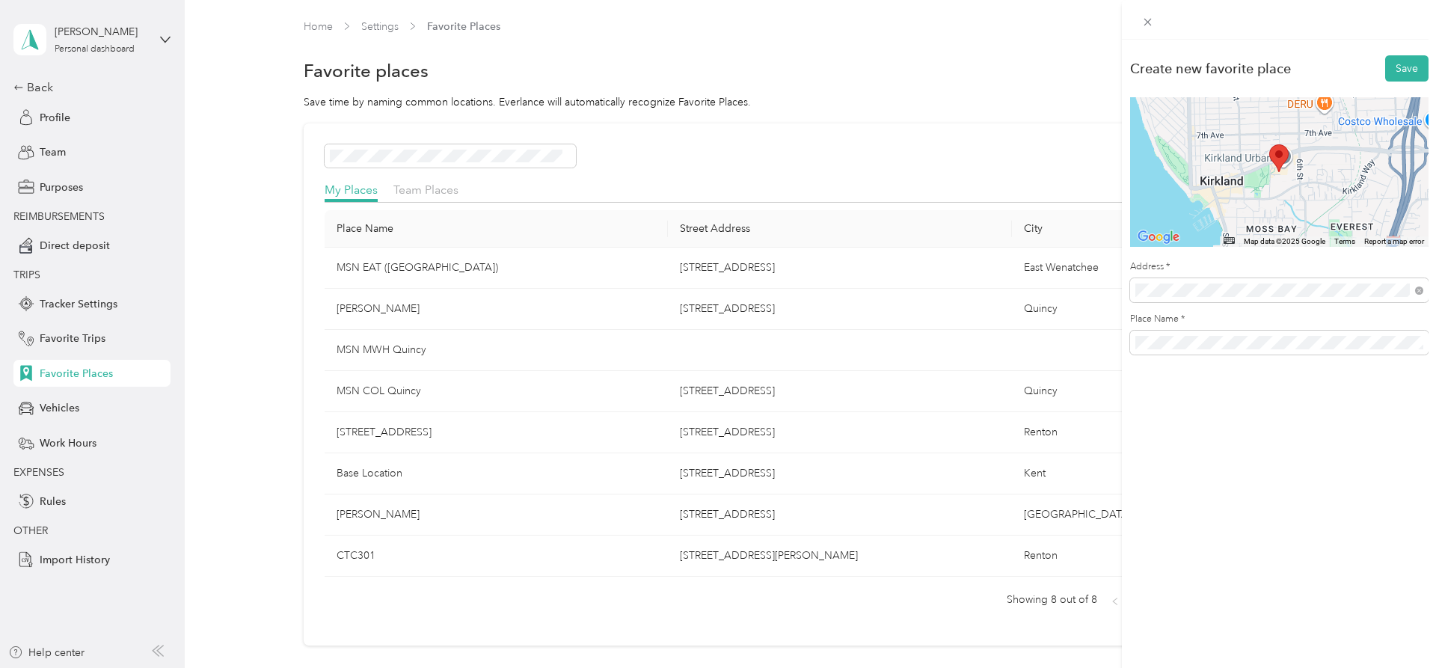
click at [1002, 556] on div "Create new favorite place Save ← Move left → Move right ↑ Move up ↓ Move down +…" at bounding box center [718, 334] width 1436 height 668
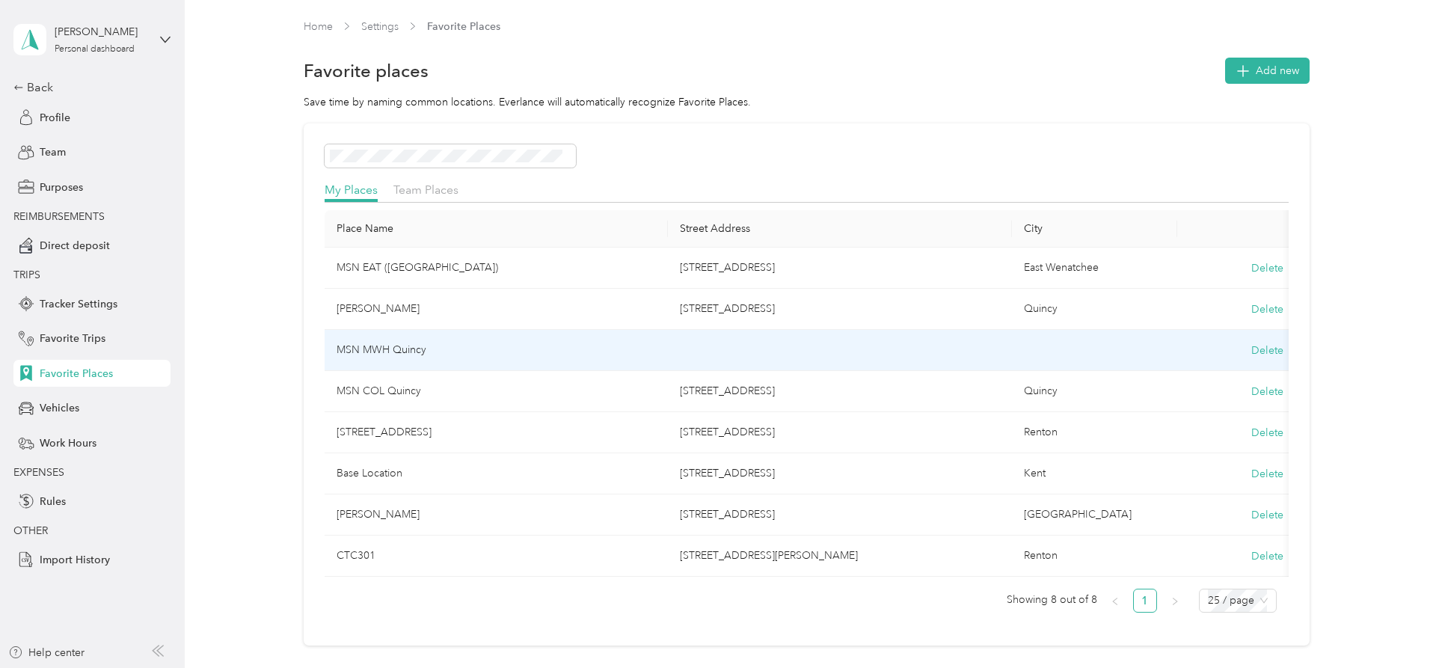
click at [737, 350] on td at bounding box center [840, 350] width 344 height 41
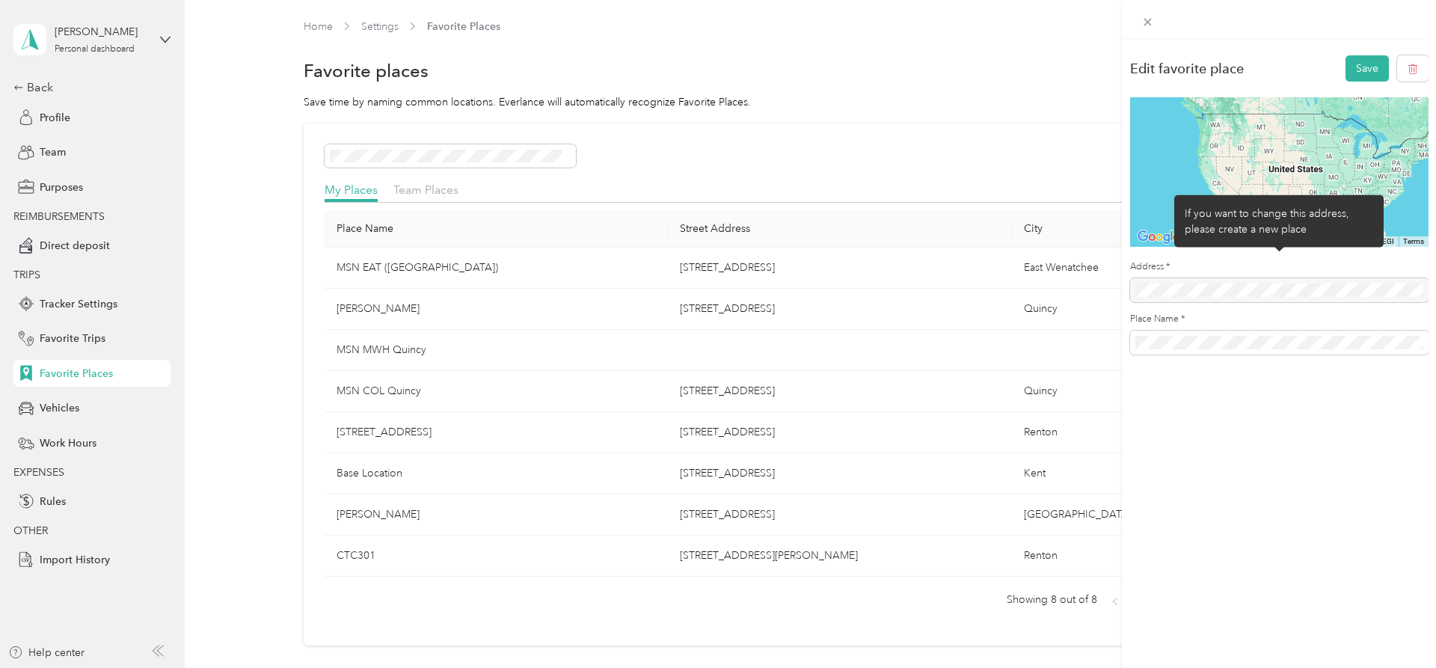
click at [1196, 288] on div at bounding box center [1279, 290] width 298 height 24
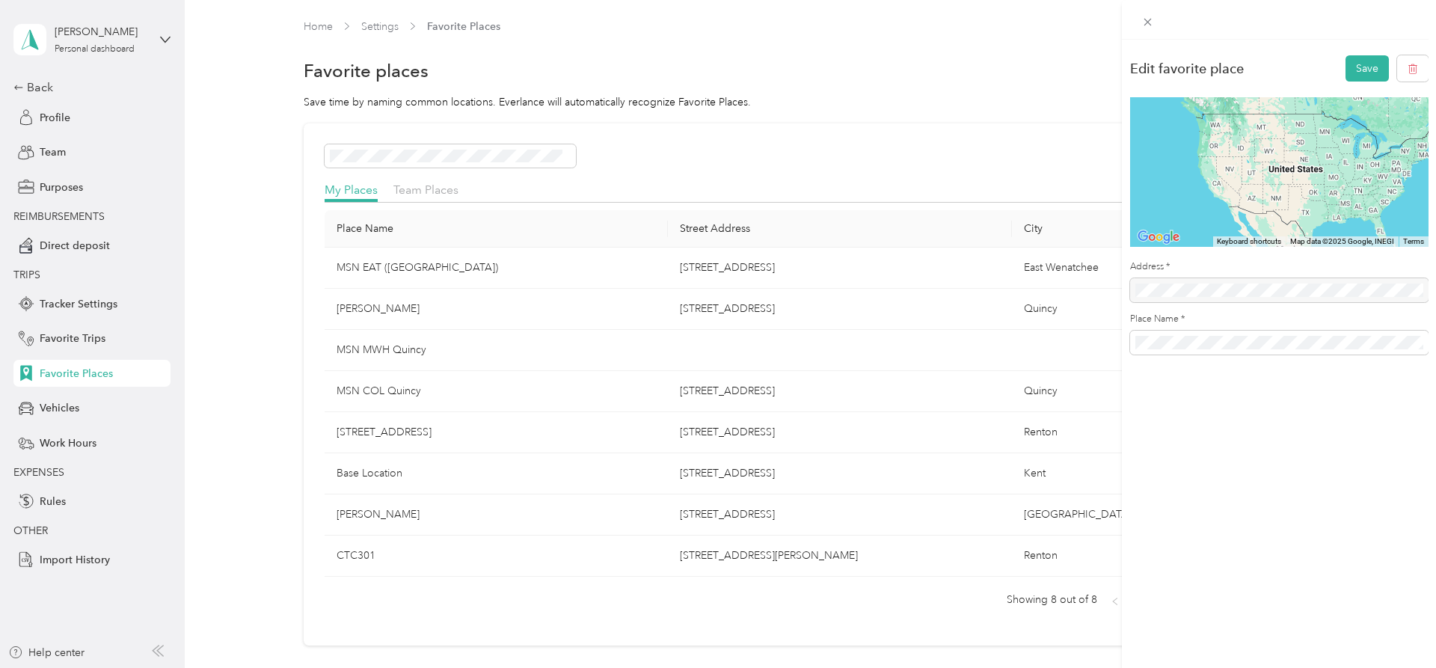
click at [537, 342] on div "Edit favorite place Save ← Move left → Move right ↑ Move up ↓ Move down + Zoom …" at bounding box center [718, 334] width 1436 height 668
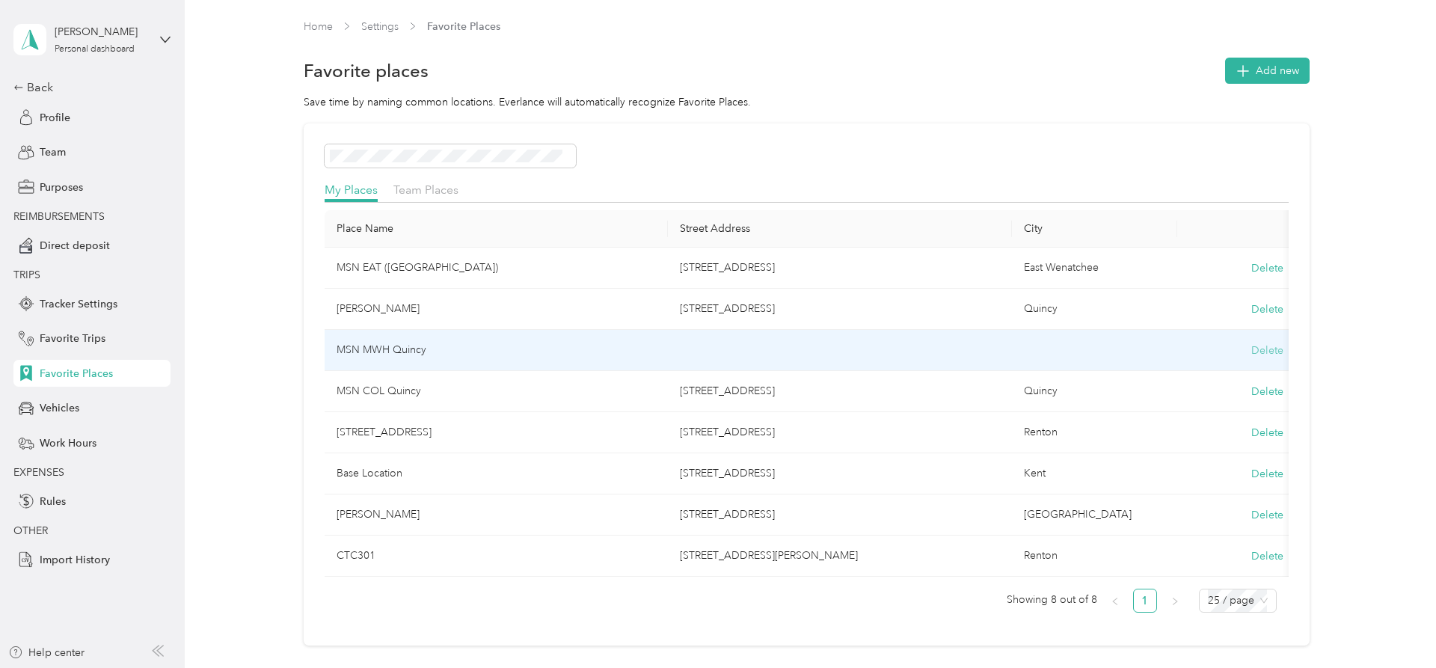
click at [1273, 348] on button "Delete" at bounding box center [1267, 350] width 32 height 16
click at [1214, 369] on button "Yes, delete" at bounding box center [1205, 369] width 61 height 24
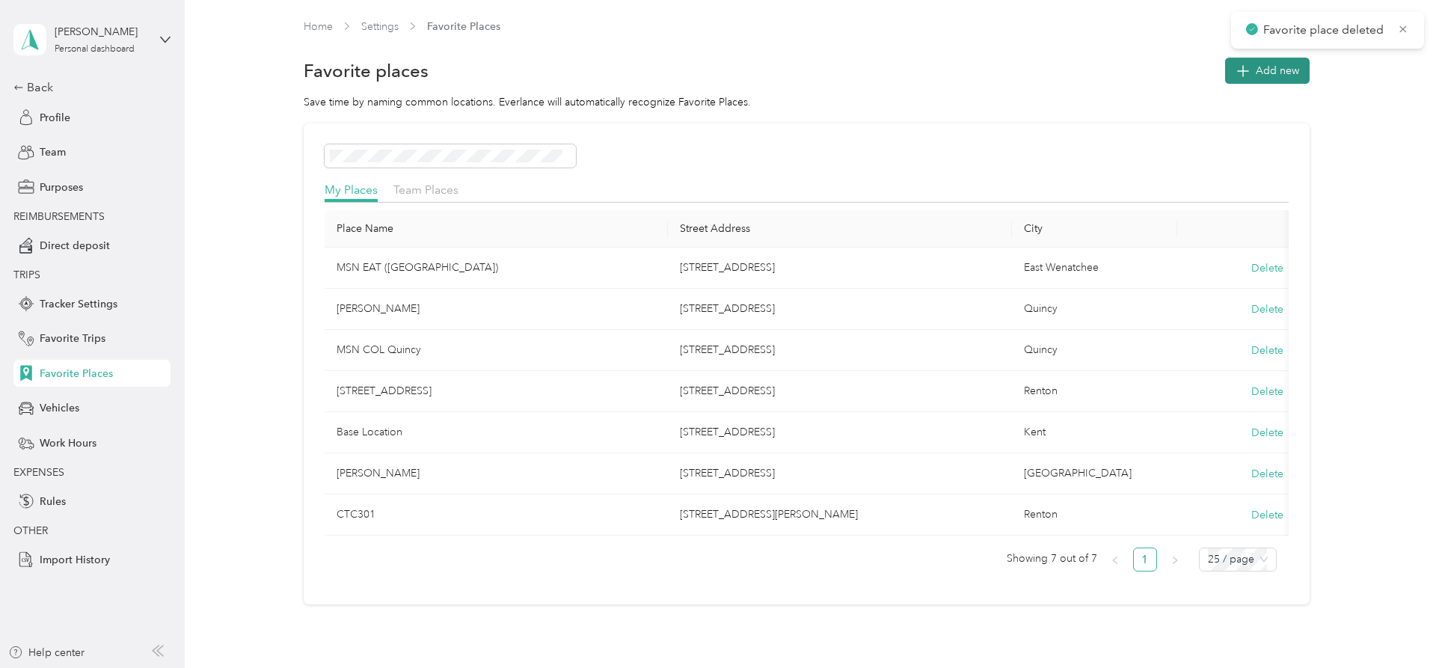
click at [1277, 76] on span "Add new" at bounding box center [1277, 71] width 43 height 16
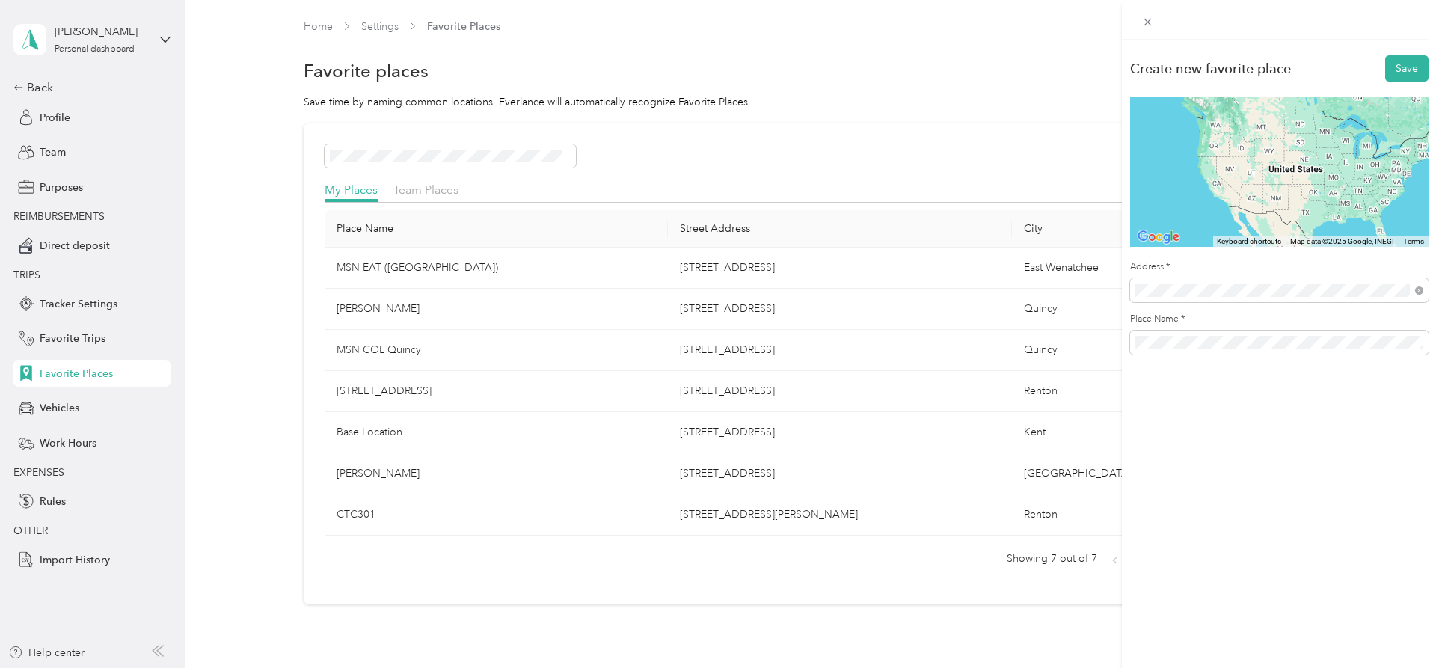
click at [1202, 348] on span "[STREET_ADDRESS][US_STATE]" at bounding box center [1238, 343] width 150 height 13
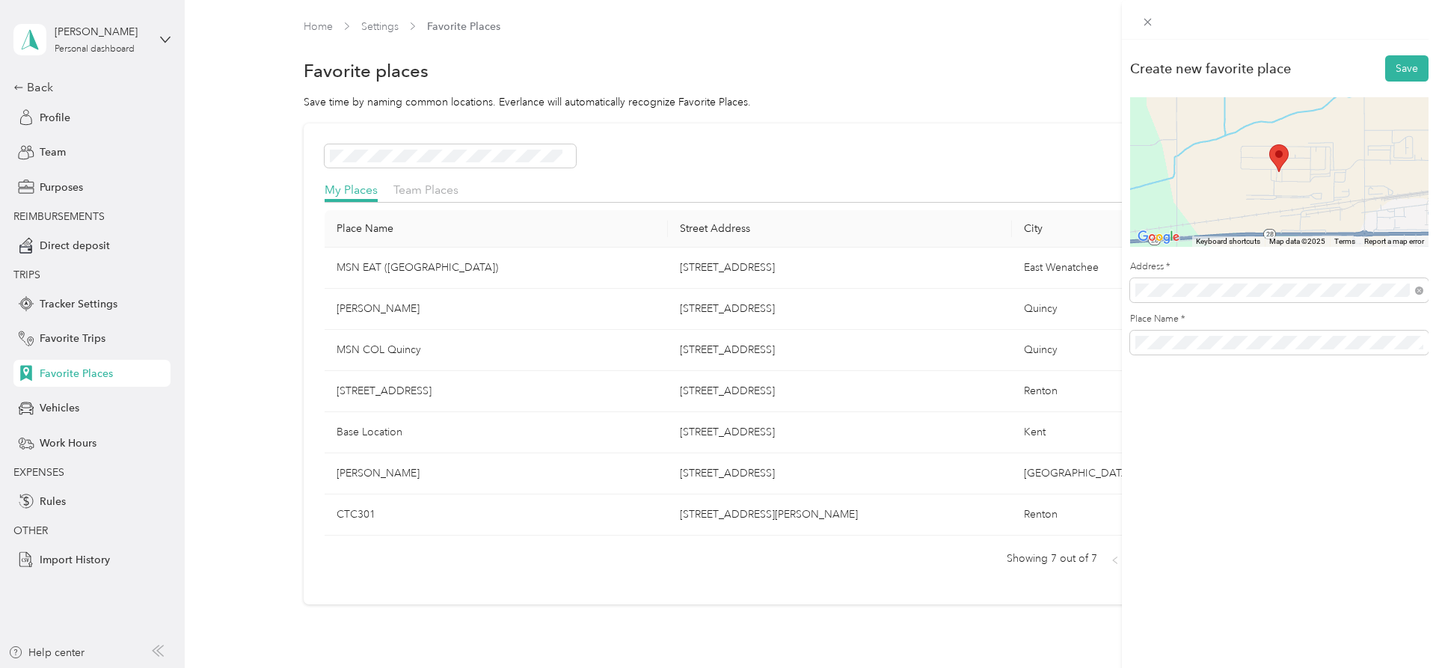
click at [1265, 465] on div "Create new favorite place Save ← Move left → Move right ↑ Move up ↓ Move down +…" at bounding box center [1279, 374] width 314 height 668
click at [1411, 66] on button "Save" at bounding box center [1406, 68] width 43 height 26
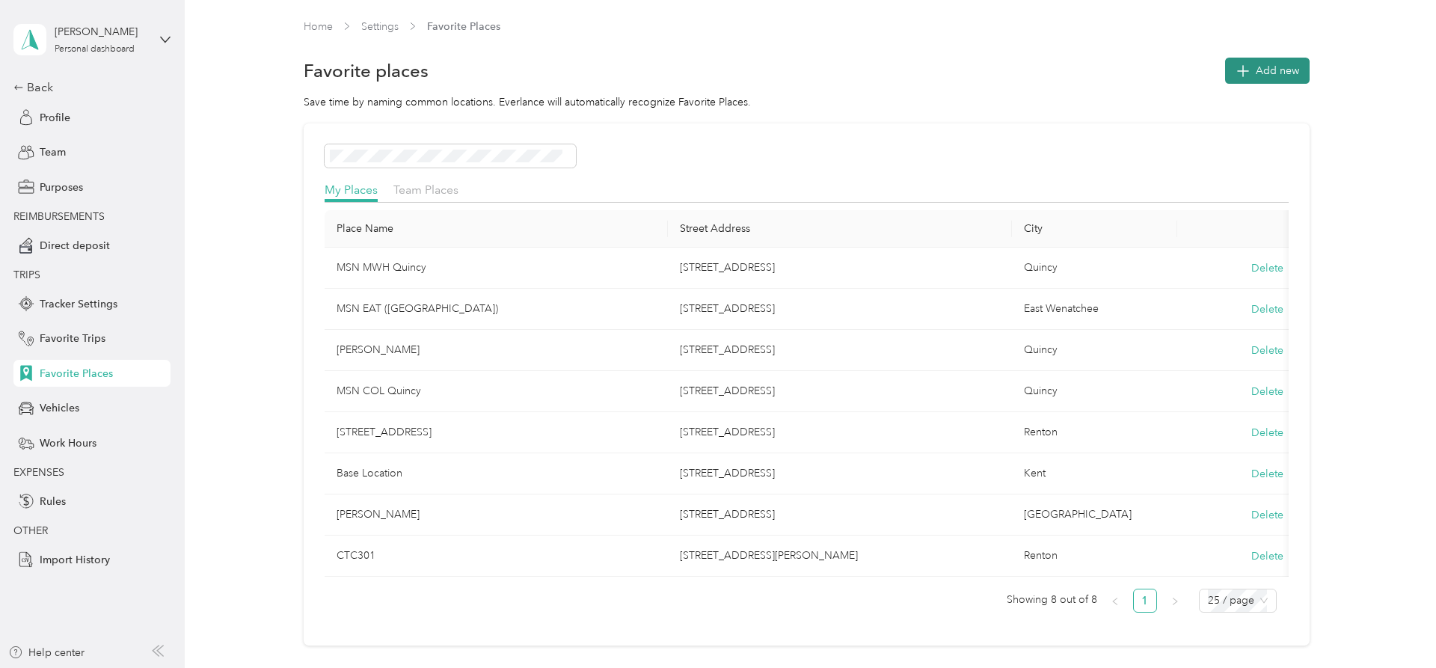
click at [1291, 75] on span "Add new" at bounding box center [1277, 71] width 43 height 16
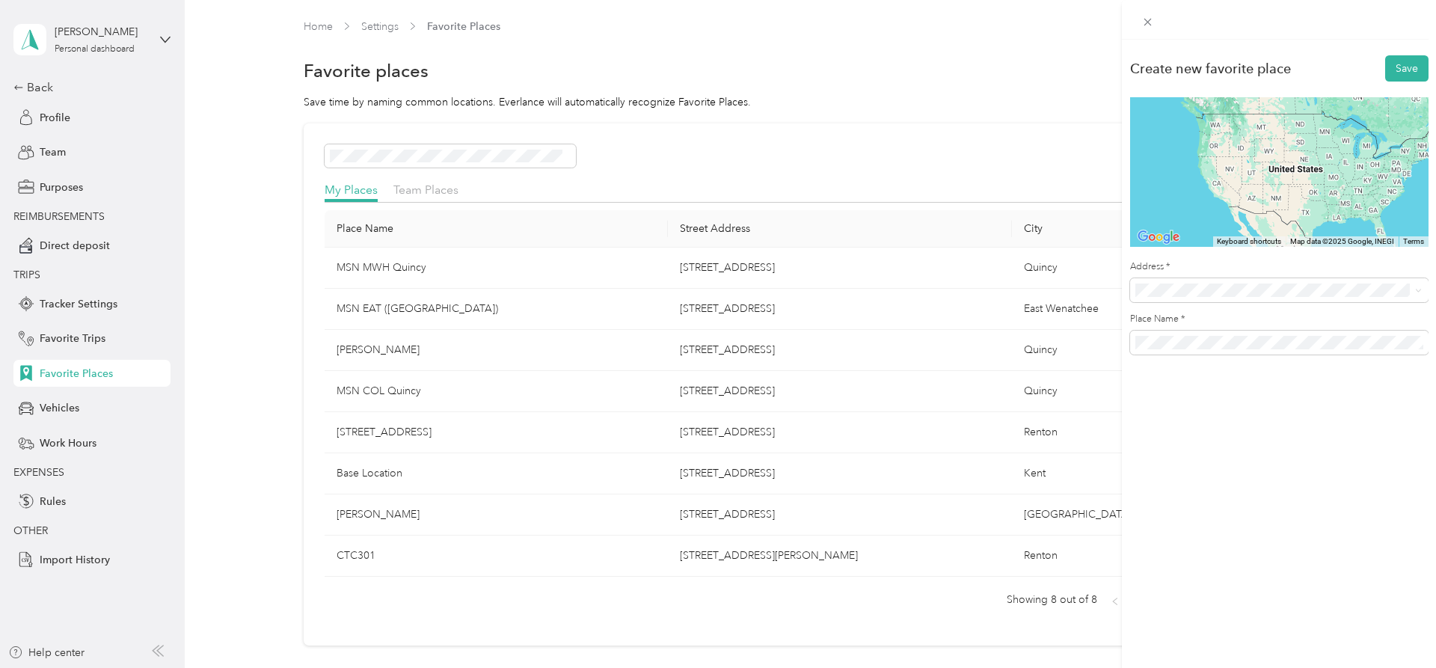
click at [1204, 348] on span "[STREET_ADDRESS][US_STATE]" at bounding box center [1238, 343] width 150 height 13
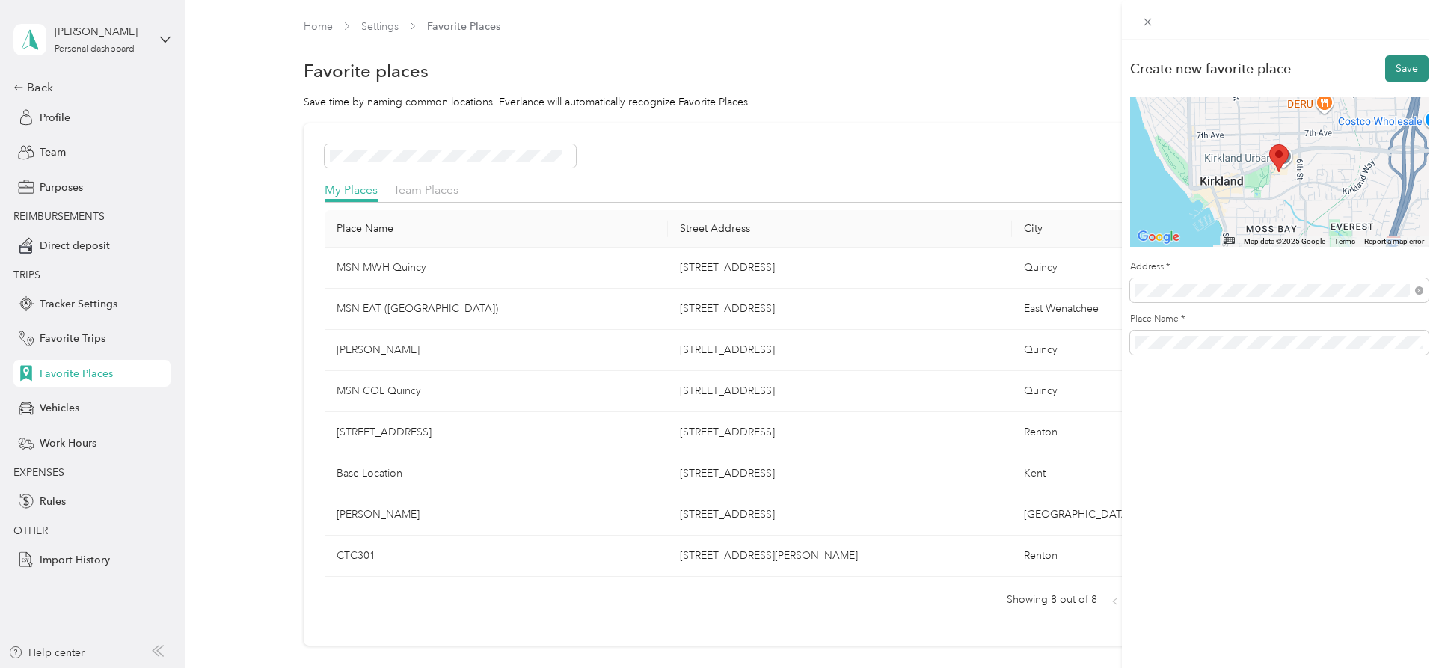
click at [1406, 61] on button "Save" at bounding box center [1406, 68] width 43 height 26
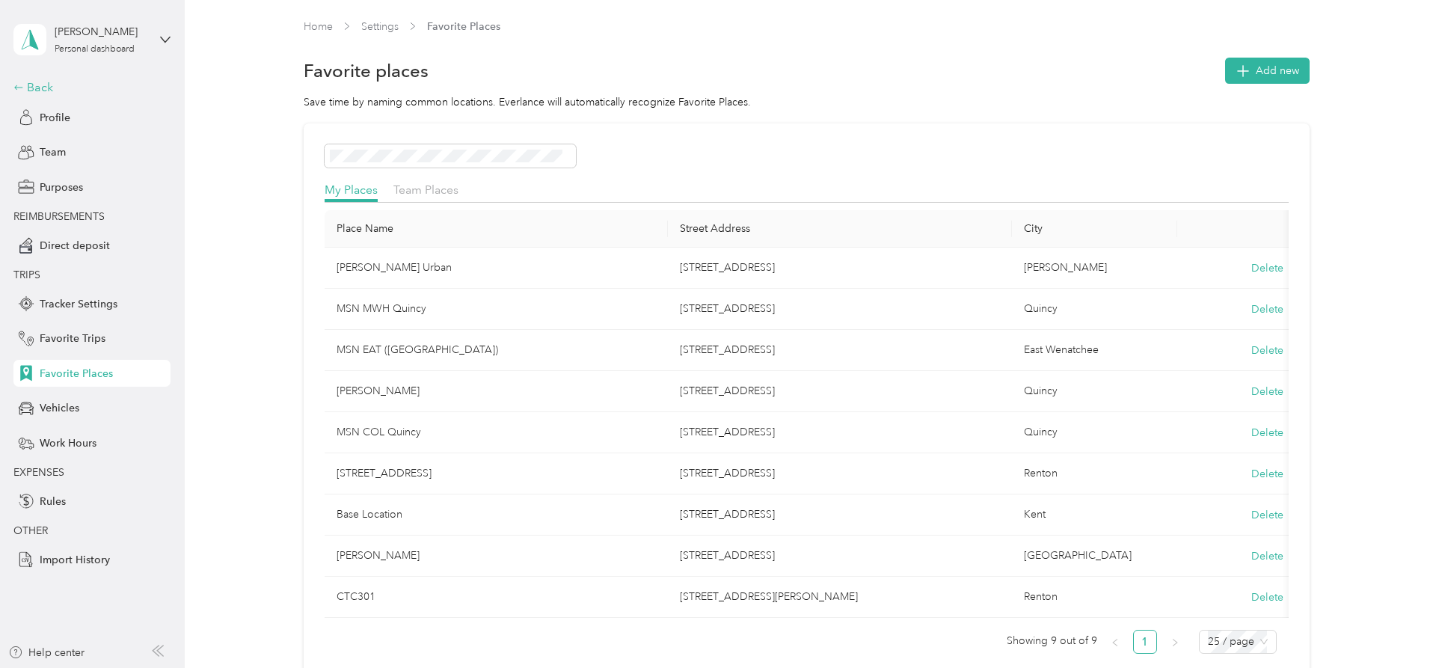
click at [41, 90] on div "Back" at bounding box center [88, 88] width 150 height 18
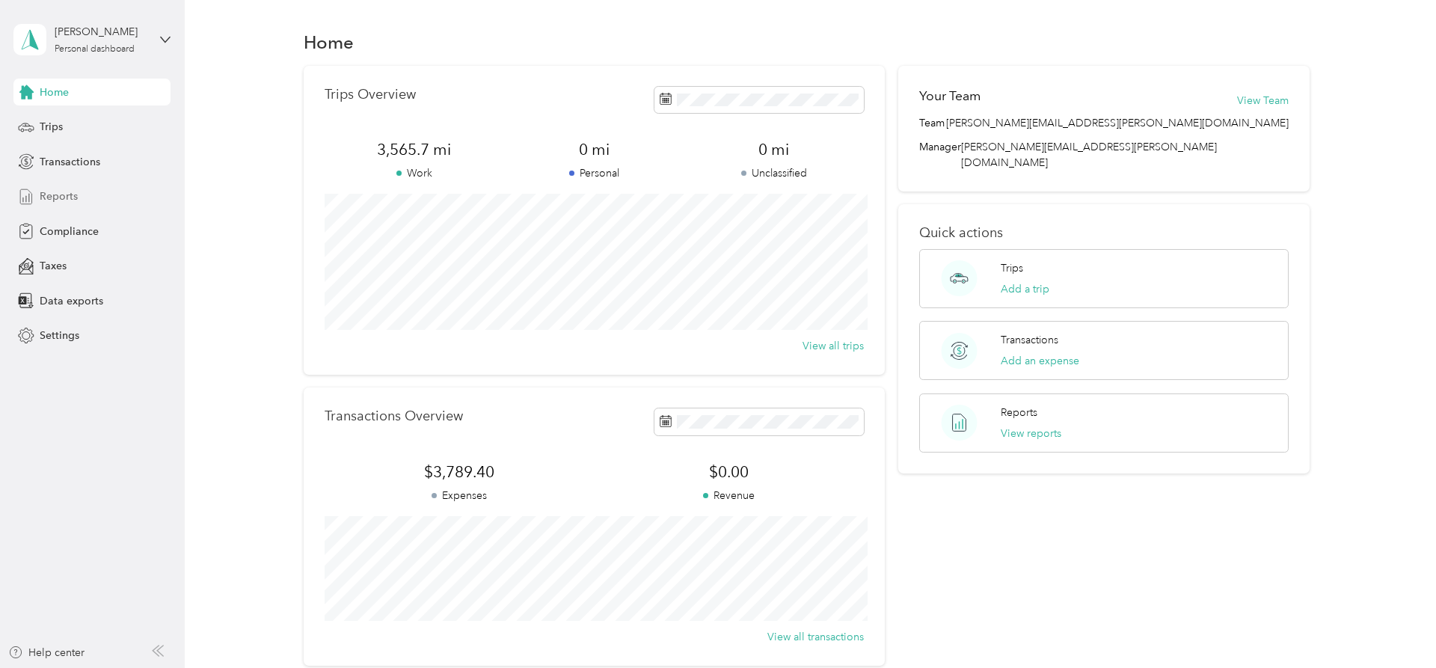
click at [59, 197] on span "Reports" at bounding box center [59, 196] width 38 height 16
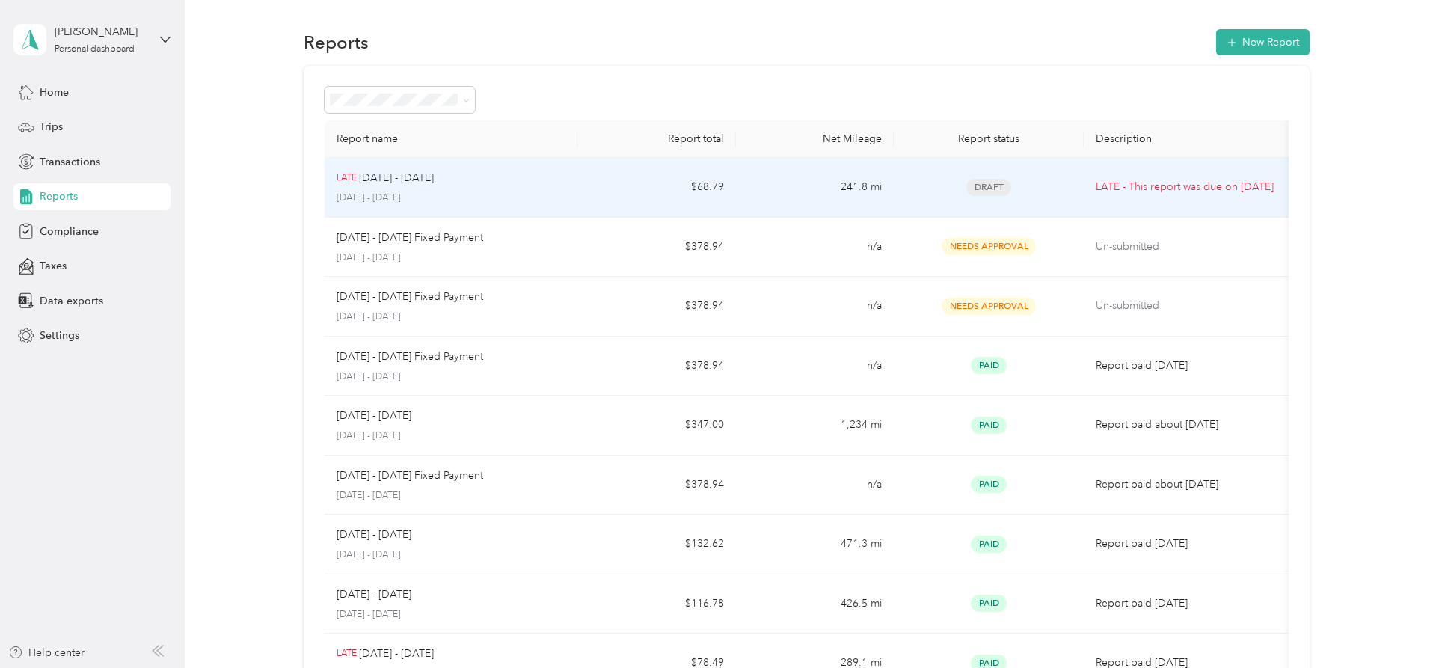
click at [803, 187] on td "241.8 mi" at bounding box center [815, 188] width 159 height 60
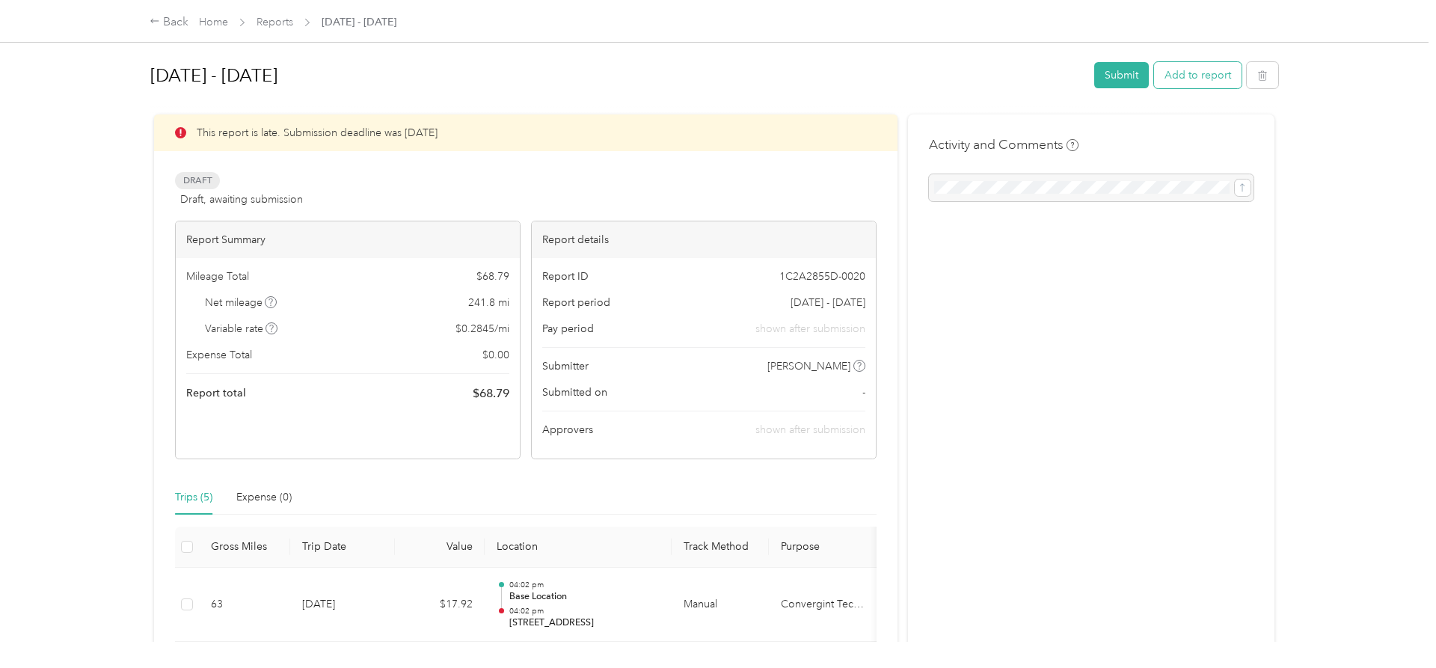
click at [1198, 72] on button "Add to report" at bounding box center [1197, 75] width 87 height 26
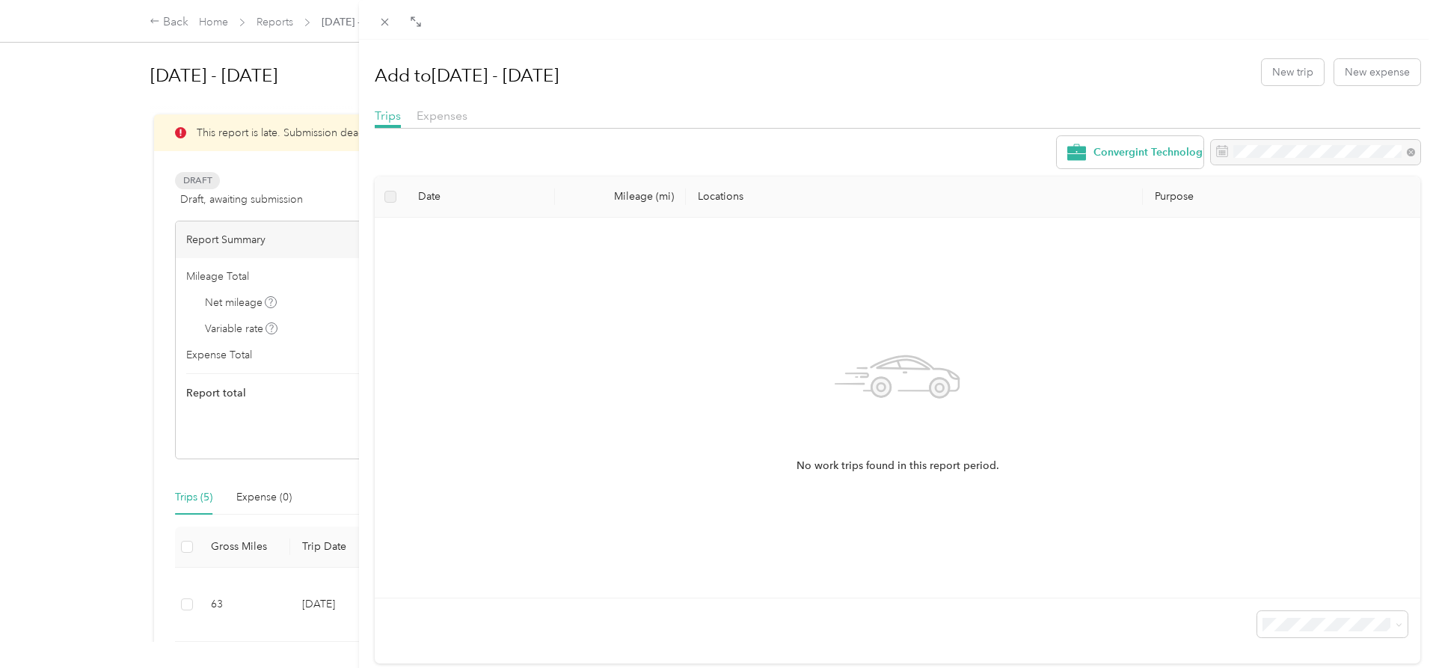
click at [178, 14] on div "Add to [DATE] - [DATE] New trip New expense Trips Expenses Convergint Technolog…" at bounding box center [718, 334] width 1436 height 668
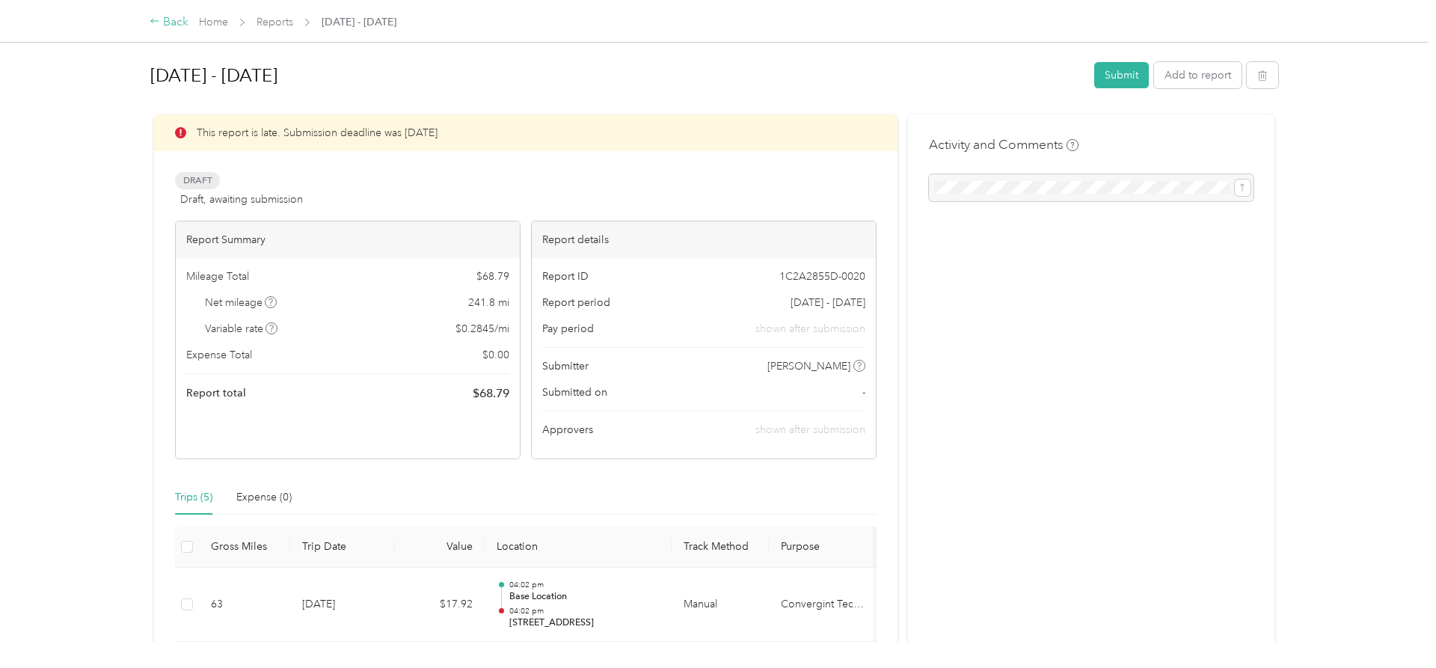
click at [174, 22] on div "Back" at bounding box center [169, 22] width 39 height 18
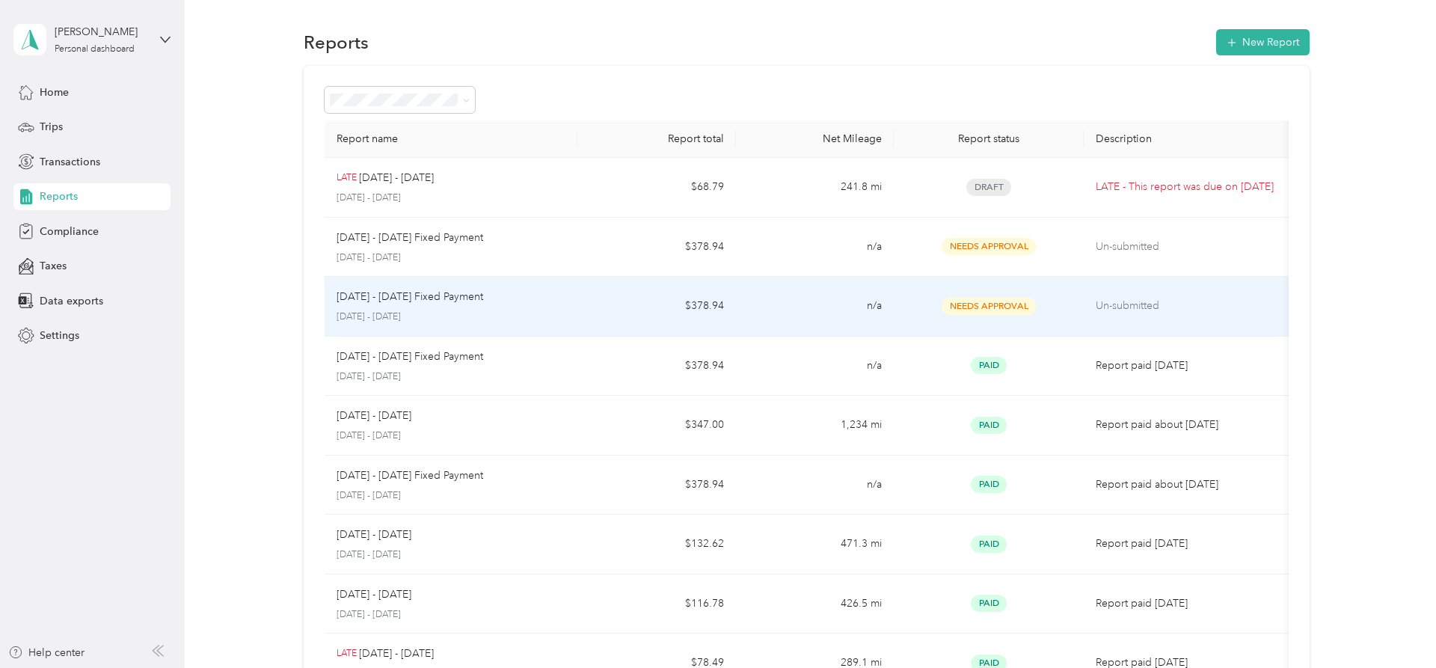
click at [487, 307] on div "[DATE] - [DATE] Fixed Payment [DATE] - [DATE]" at bounding box center [452, 306] width 230 height 35
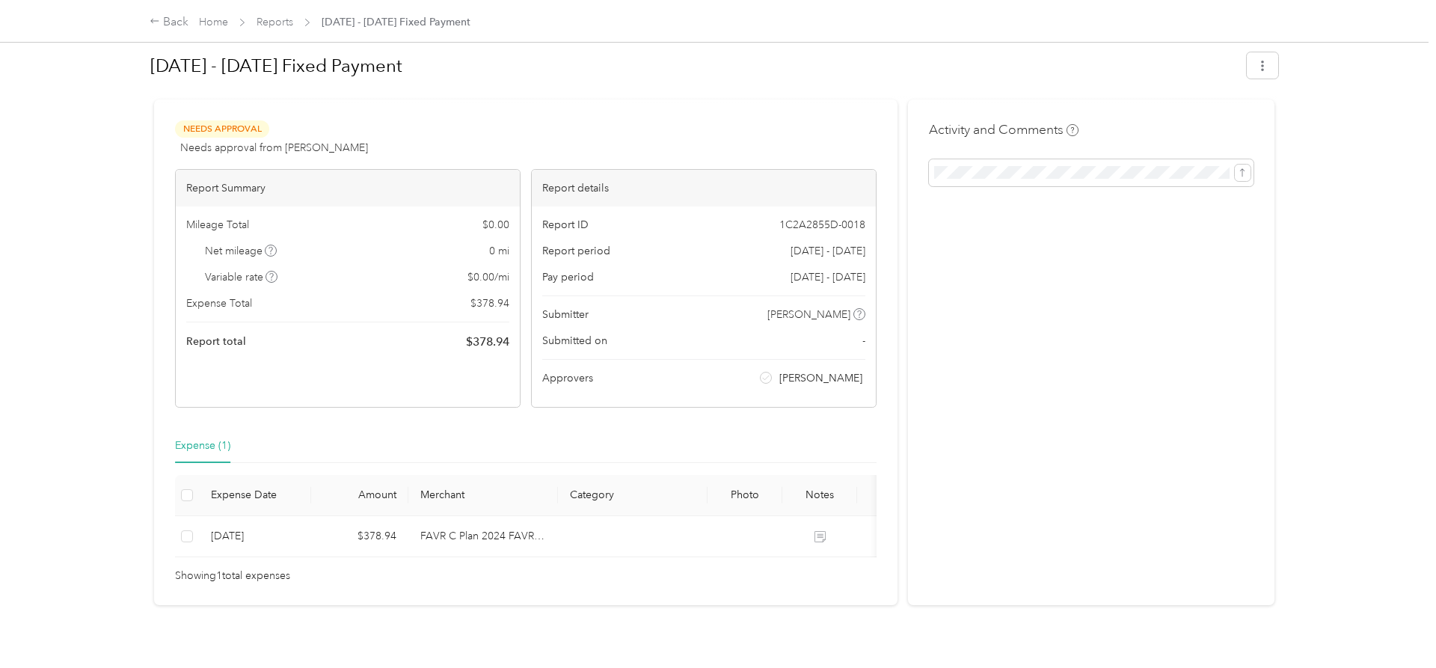
scroll to position [31, 0]
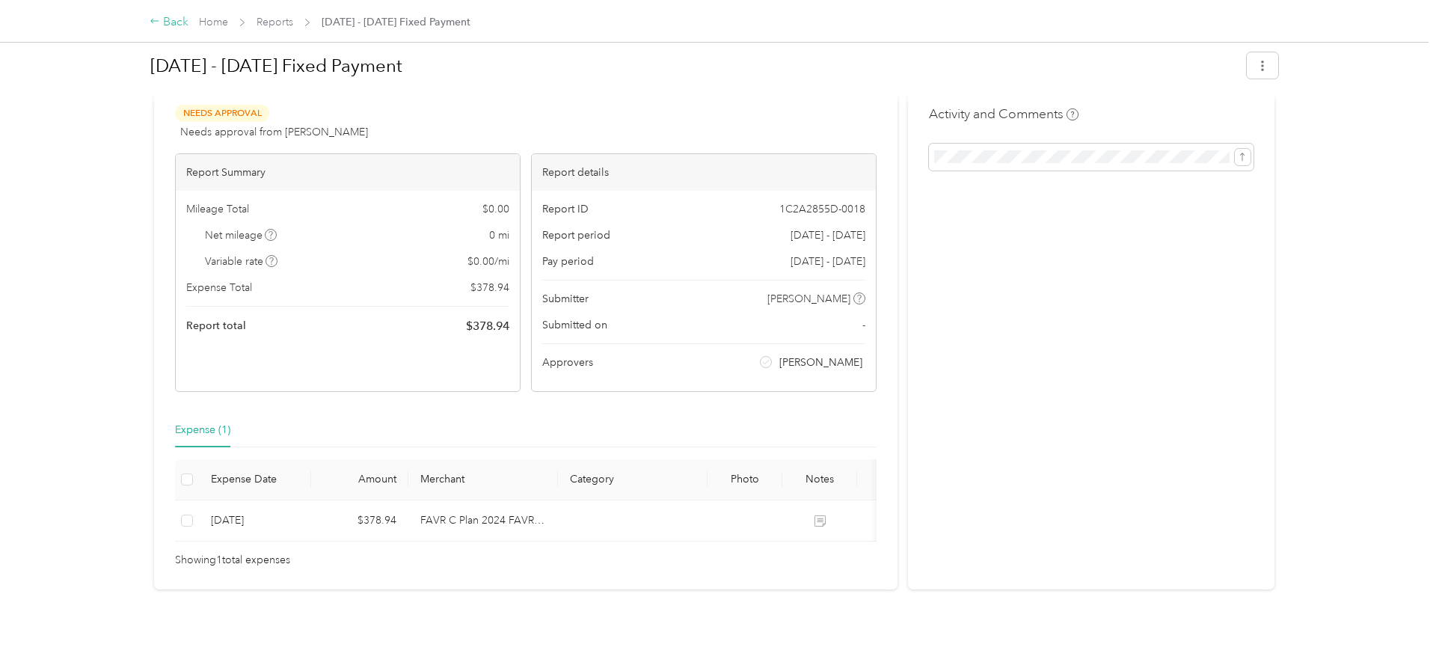
click at [173, 25] on div "Back" at bounding box center [169, 22] width 39 height 18
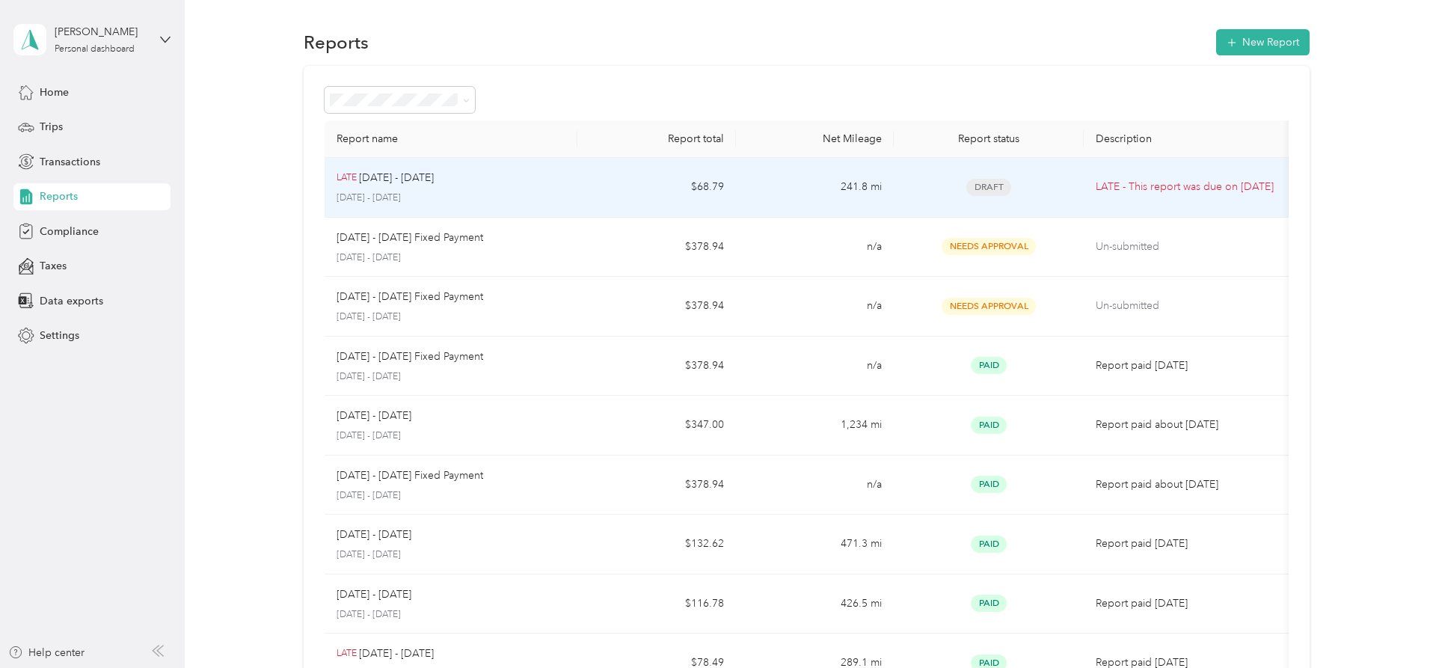
click at [434, 182] on p "[DATE] - [DATE]" at bounding box center [396, 178] width 75 height 16
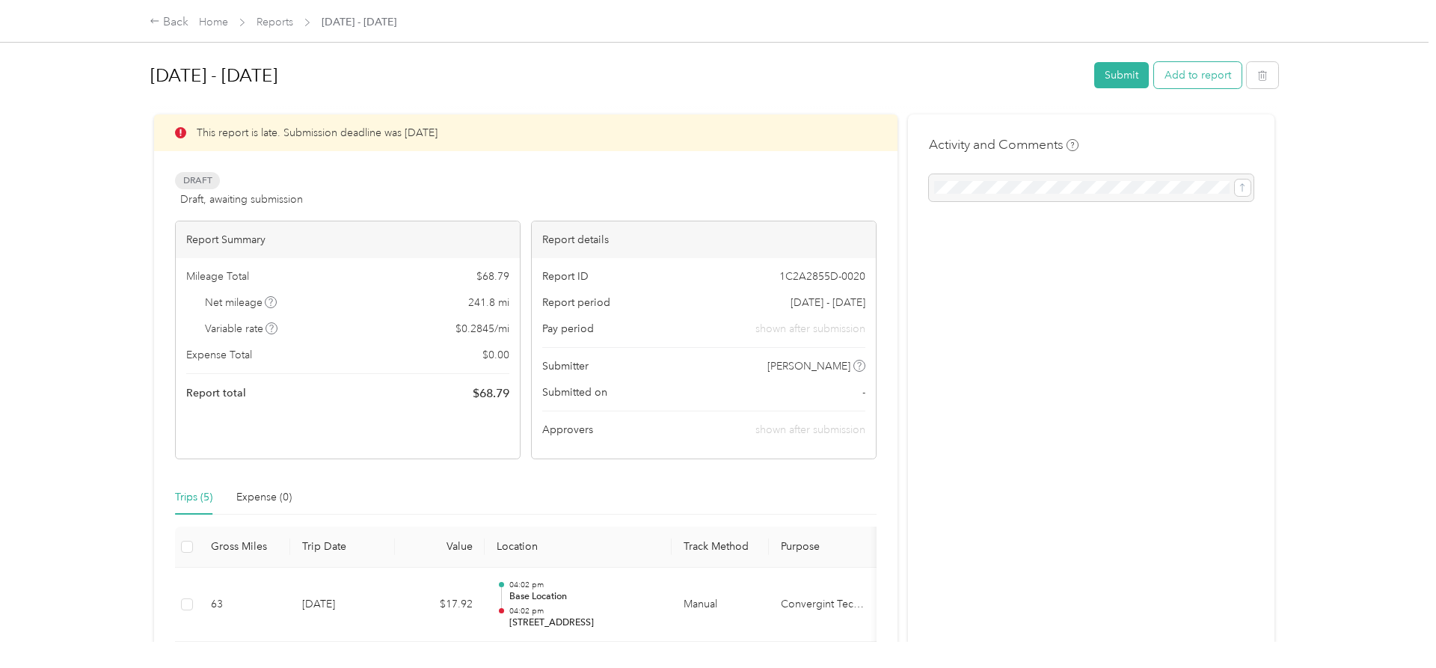
click at [1208, 70] on button "Add to report" at bounding box center [1197, 75] width 87 height 26
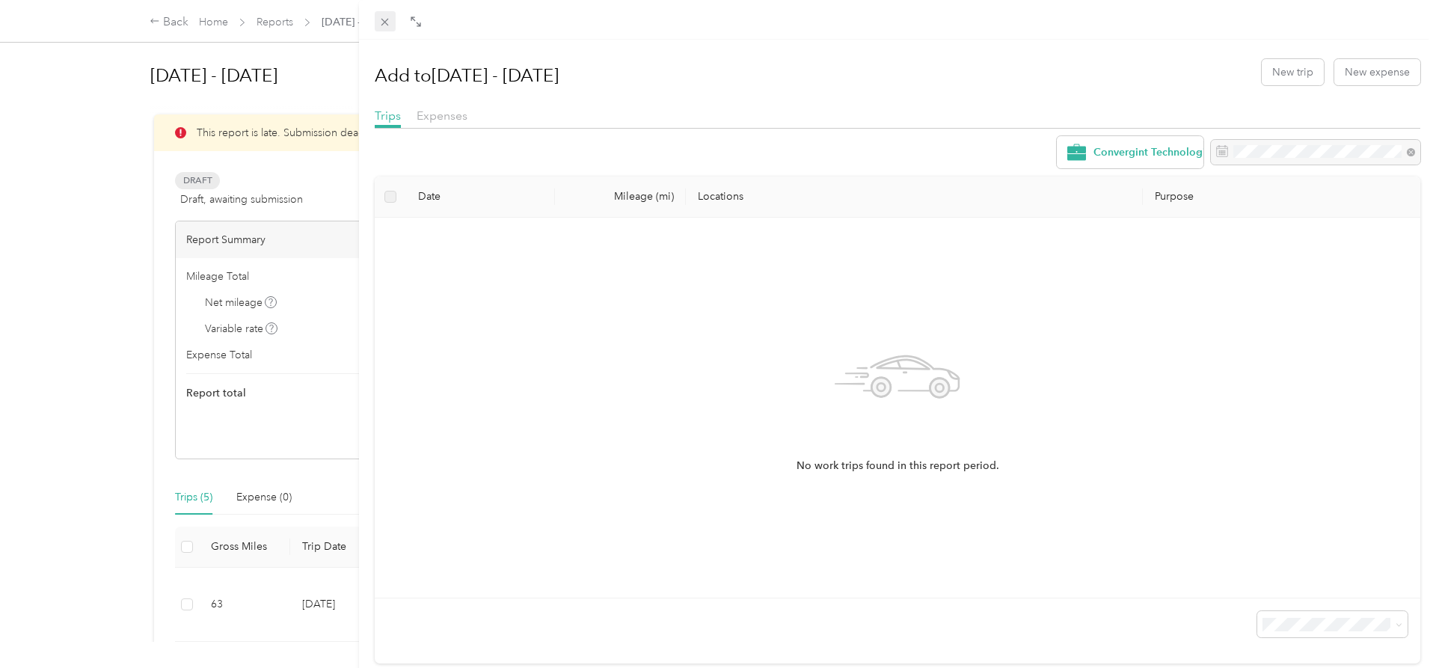
click at [387, 22] on icon at bounding box center [384, 22] width 13 height 13
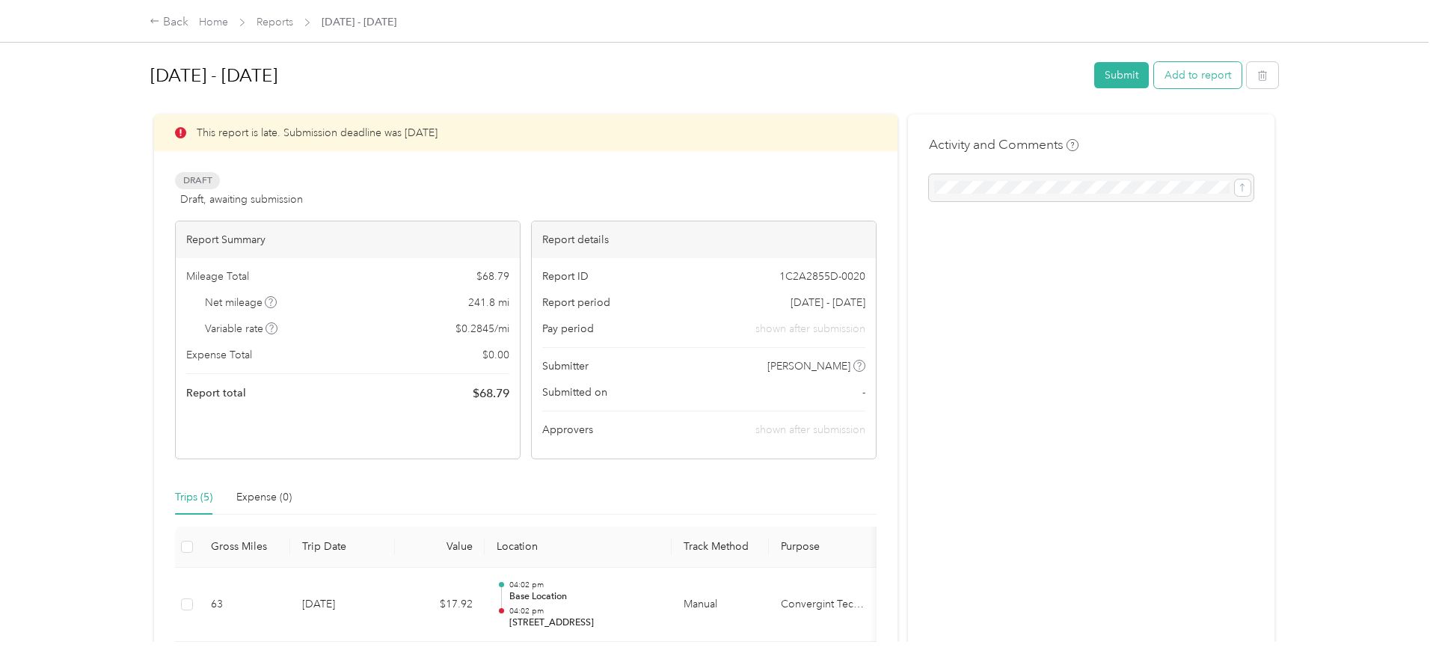
click at [1197, 80] on button "Add to report" at bounding box center [1197, 75] width 87 height 26
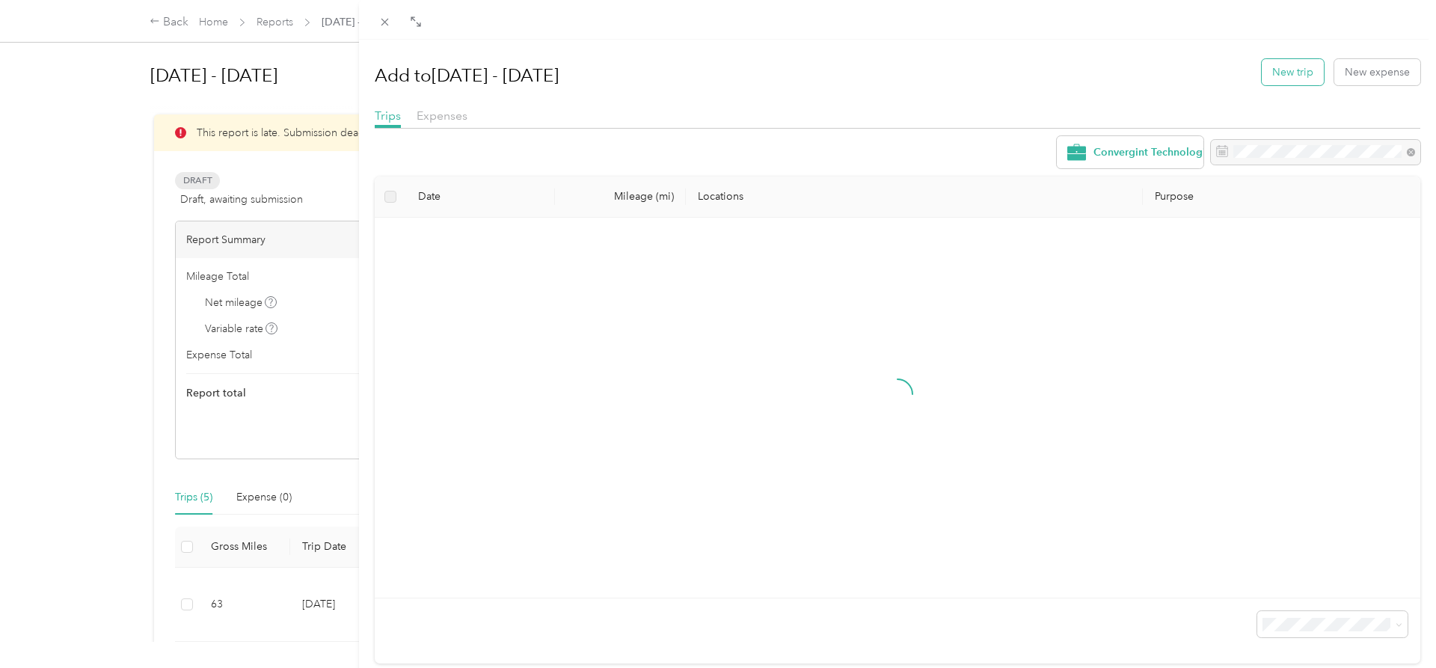
click at [1264, 72] on button "New trip" at bounding box center [1293, 72] width 62 height 26
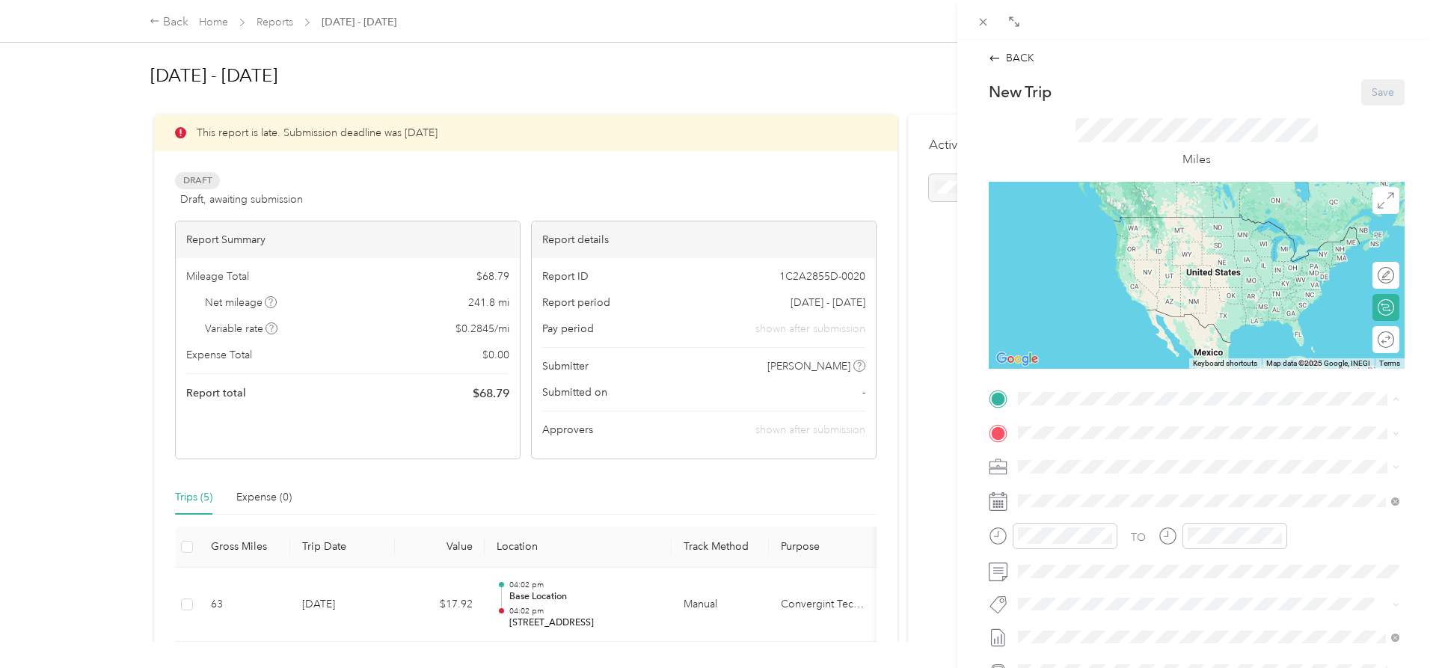
drag, startPoint x: 1105, startPoint y: 562, endPoint x: 1093, endPoint y: 534, distance: 30.1
click at [1104, 562] on div "Base Location [STREET_ADDRESS][US_STATE]" at bounding box center [1121, 560] width 150 height 31
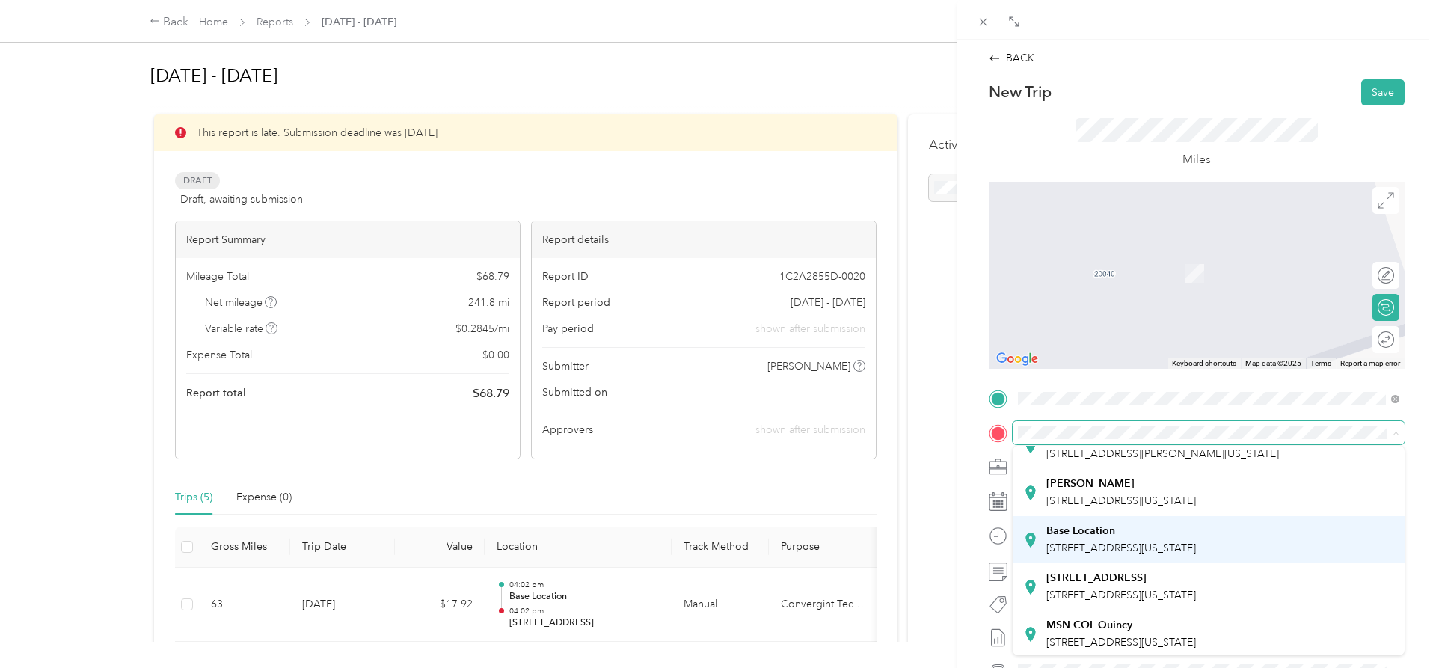
scroll to position [76, 0]
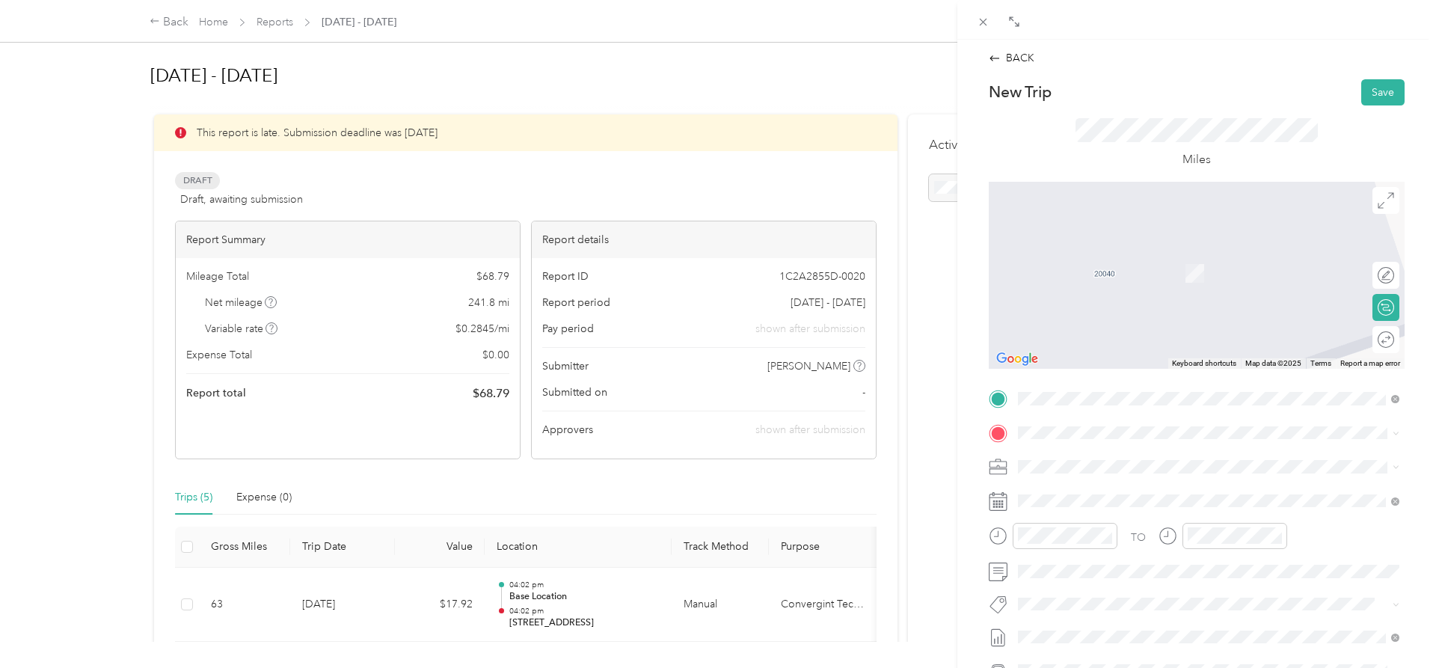
click at [1097, 560] on div "[STREET_ADDRESS][GEOGRAPHIC_DATA][STREET_ADDRESS][US_STATE][GEOGRAPHIC_DATA]" at bounding box center [1121, 565] width 150 height 31
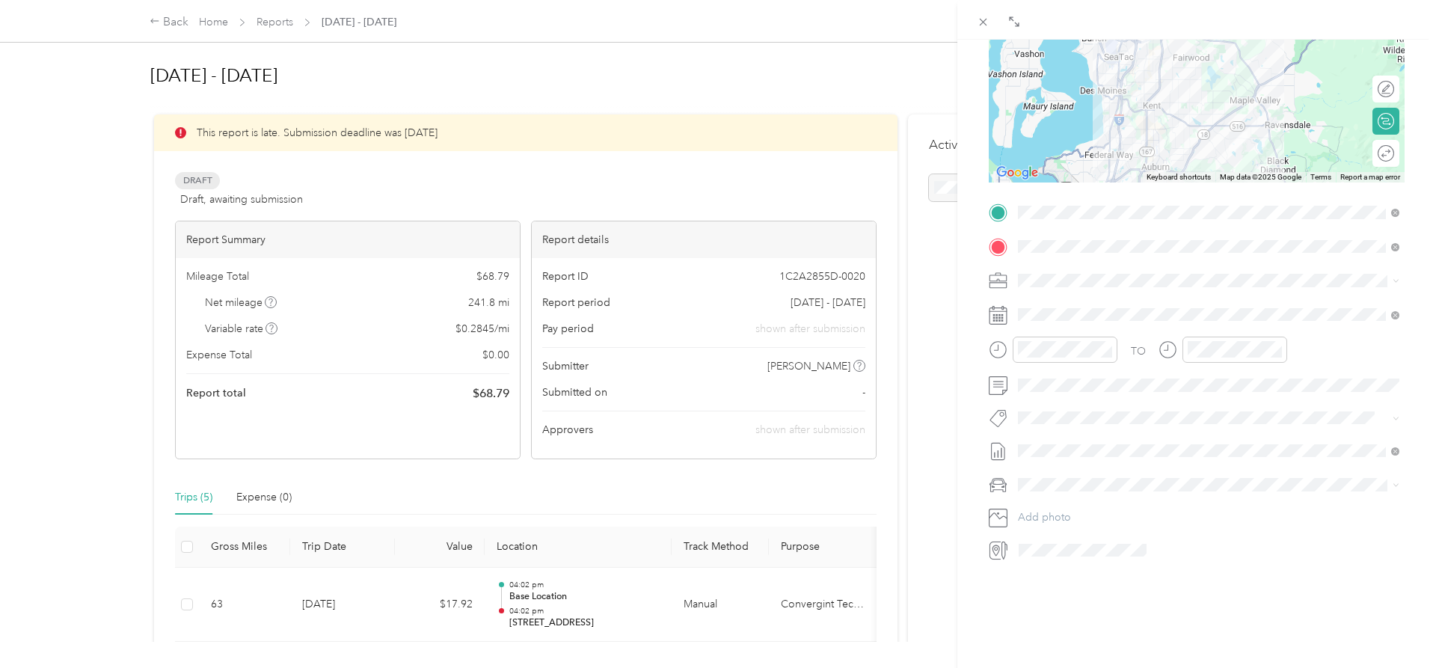
scroll to position [187, 0]
click at [1047, 322] on span at bounding box center [1209, 314] width 392 height 24
click at [1051, 397] on icon at bounding box center [1055, 398] width 15 height 15
click at [1157, 398] on icon at bounding box center [1159, 398] width 15 height 15
click at [1083, 545] on div "29" at bounding box center [1087, 544] width 19 height 19
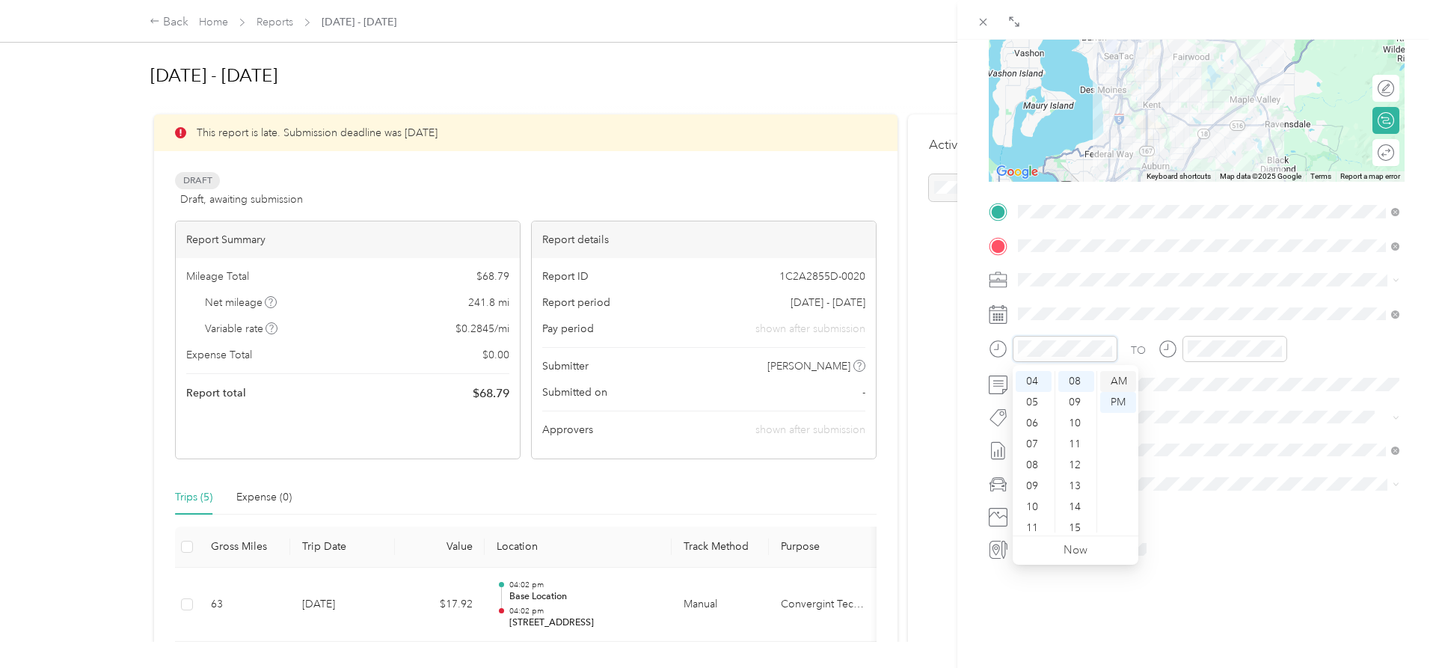
scroll to position [168, 0]
click at [1119, 378] on div "AM" at bounding box center [1118, 381] width 36 height 21
click at [1034, 425] on div "06" at bounding box center [1034, 423] width 36 height 21
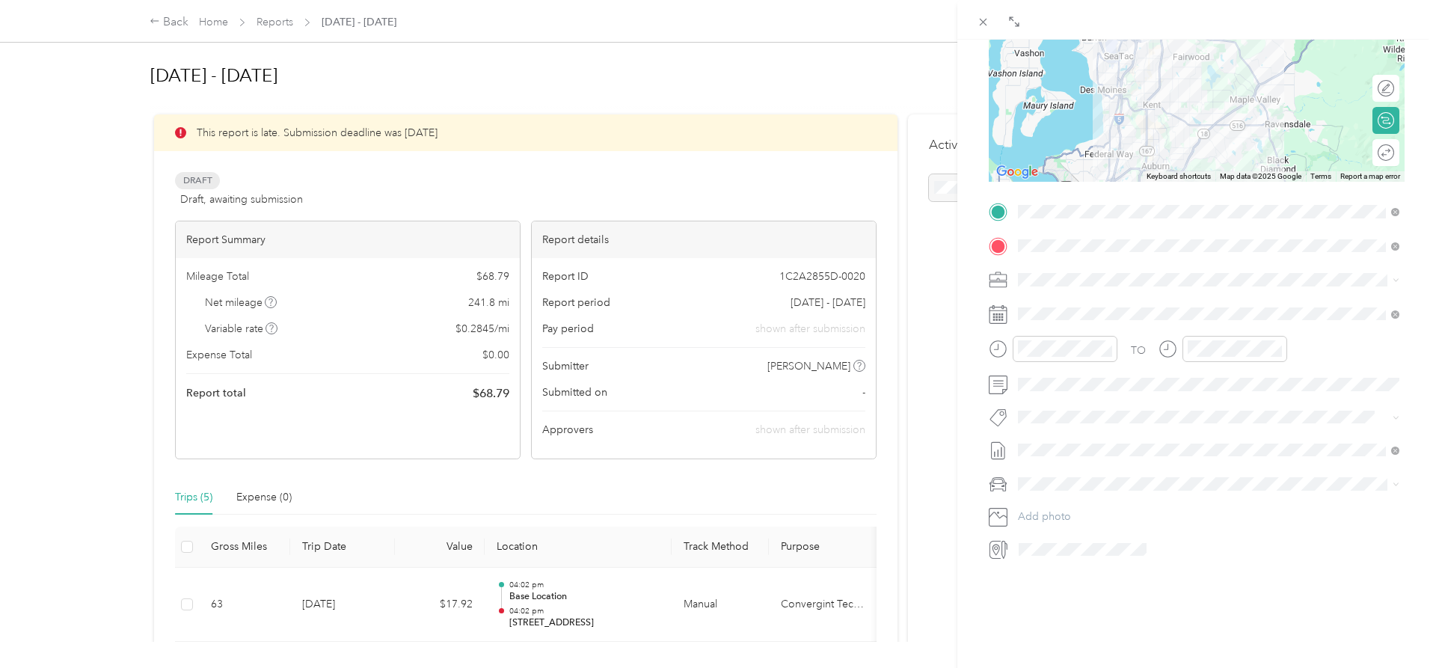
click at [1174, 559] on div at bounding box center [1208, 550] width 391 height 24
click at [1081, 504] on span "Honda Accord" at bounding box center [1058, 510] width 70 height 13
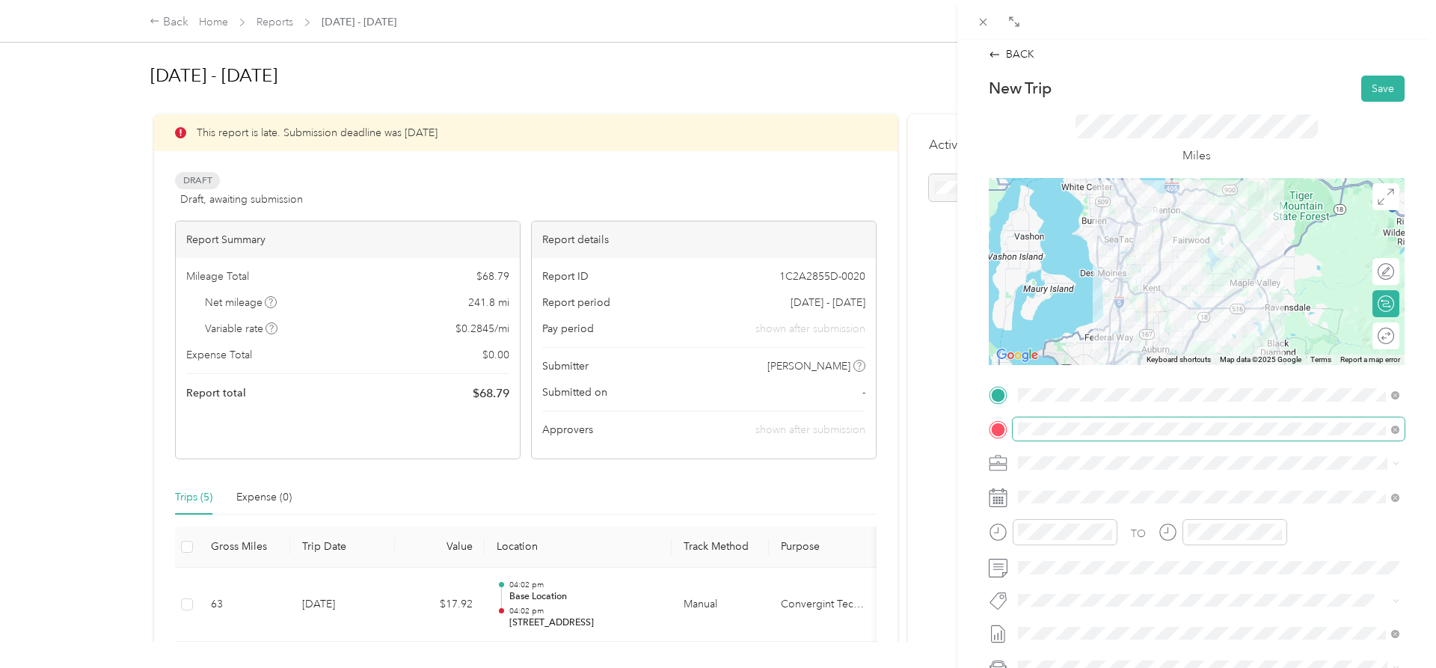
scroll to position [0, 0]
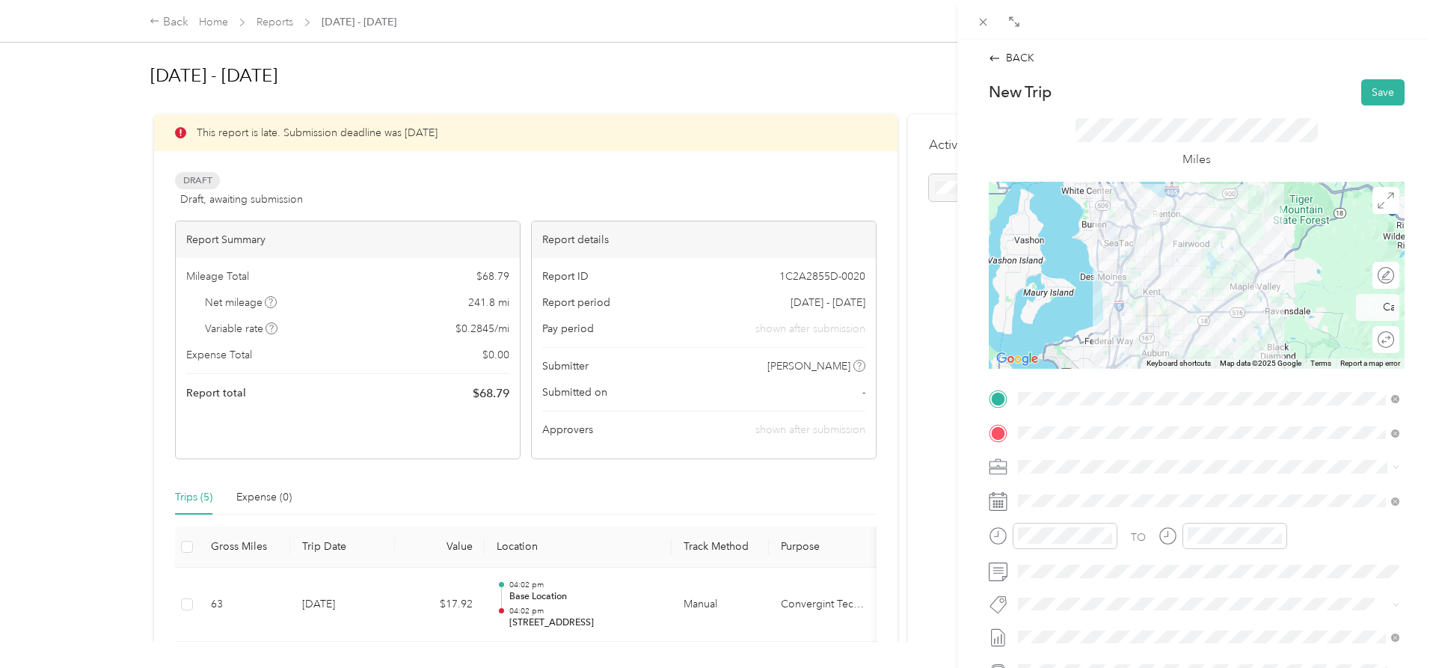
click at [1389, 334] on div "Round trip" at bounding box center [1385, 339] width 27 height 27
click at [1370, 340] on div at bounding box center [1370, 339] width 13 height 13
click at [1384, 93] on button "Save" at bounding box center [1382, 92] width 43 height 26
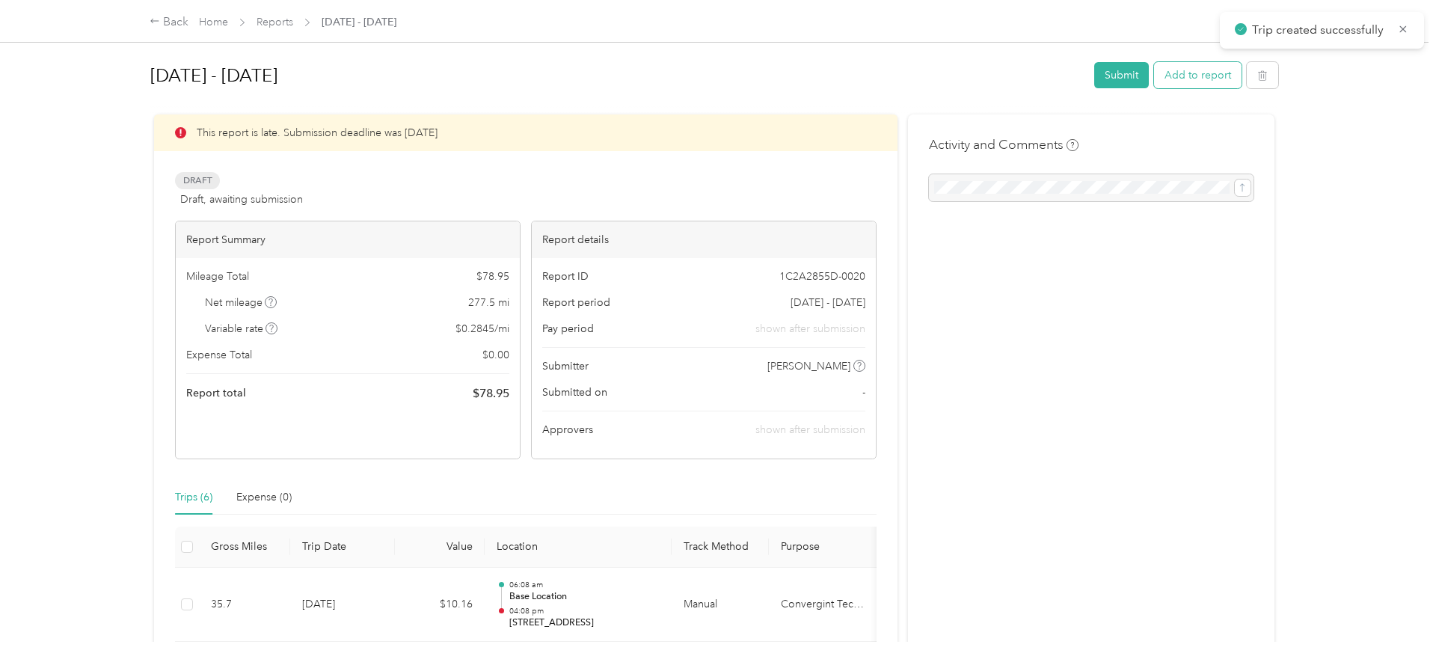
click at [1211, 75] on button "Add to report" at bounding box center [1197, 75] width 87 height 26
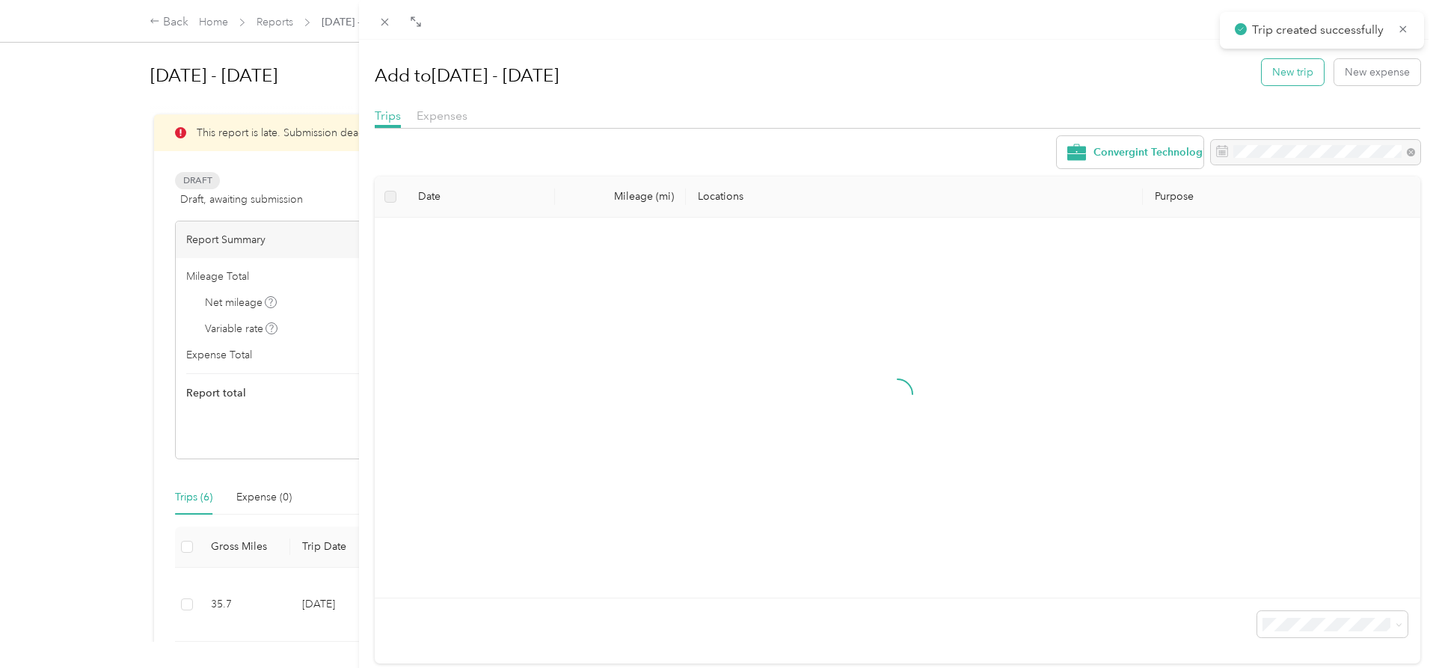
click at [1294, 73] on button "New trip" at bounding box center [1293, 72] width 62 height 26
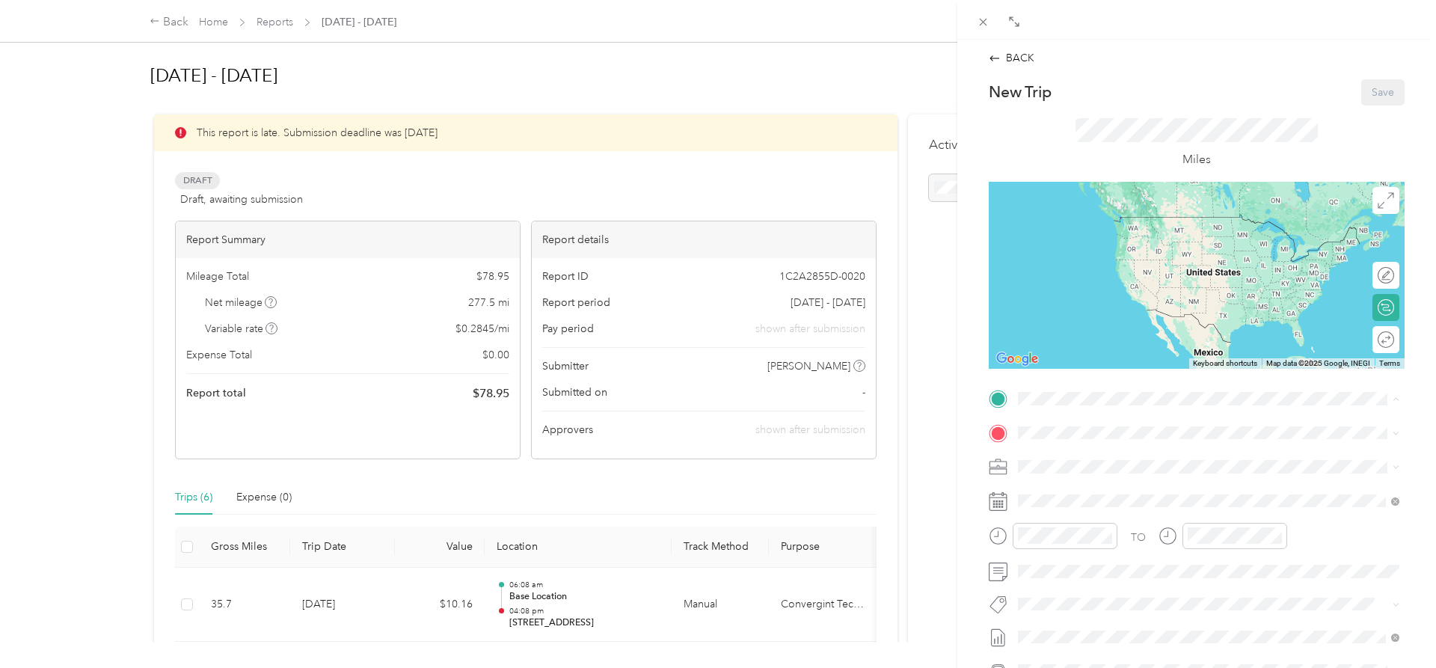
click at [1089, 560] on div "Base Location [STREET_ADDRESS][US_STATE]" at bounding box center [1121, 560] width 150 height 31
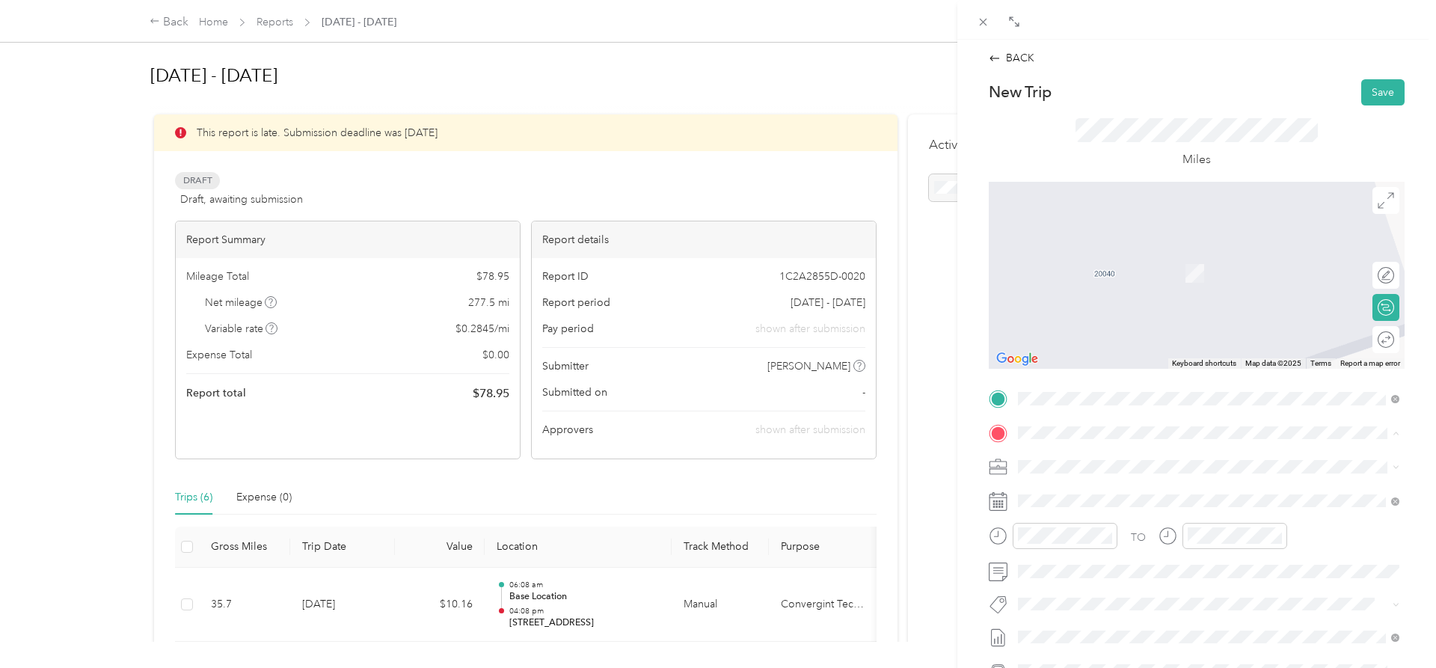
click at [1146, 633] on strong "[STREET_ADDRESS]" at bounding box center [1096, 633] width 100 height 13
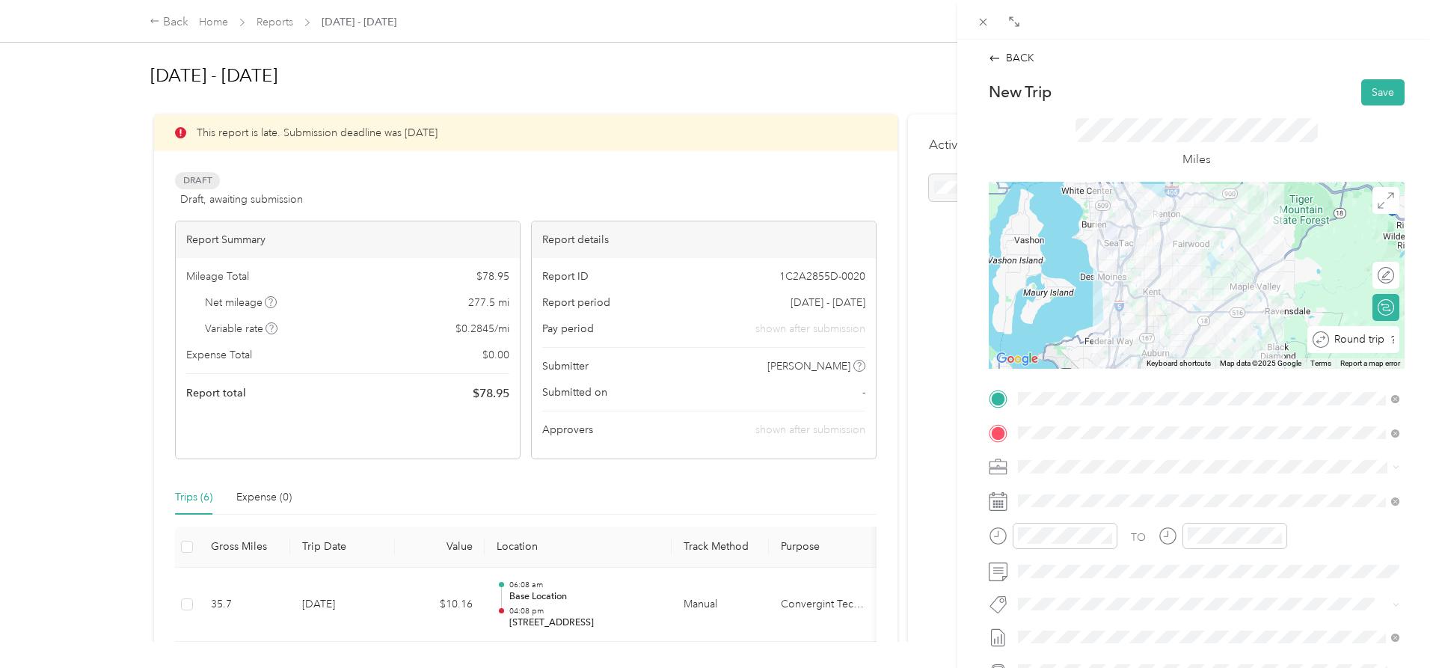
click at [1413, 337] on div at bounding box center [1413, 339] width 0 height 16
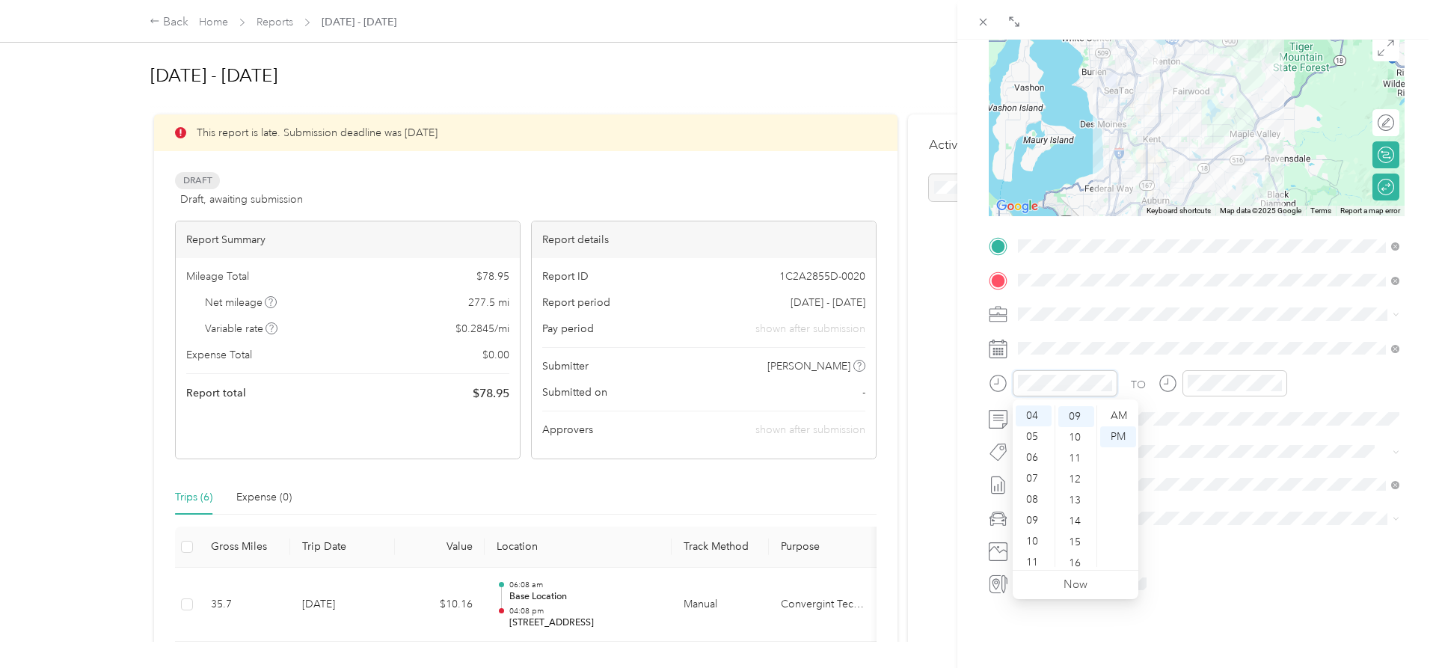
scroll to position [188, 0]
drag, startPoint x: 1033, startPoint y: 500, endPoint x: 1041, endPoint y: 493, distance: 10.6
click at [1035, 500] on div "08" at bounding box center [1034, 499] width 36 height 21
click at [1119, 419] on div "AM" at bounding box center [1118, 415] width 36 height 21
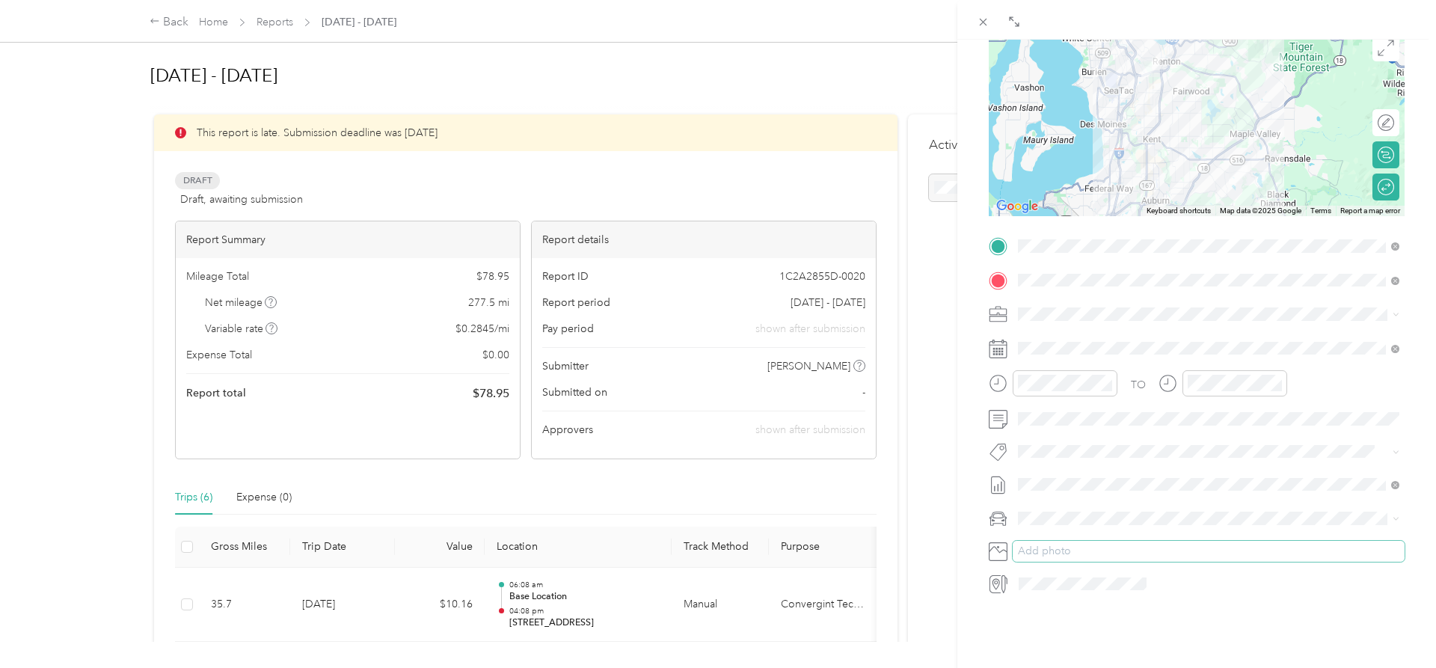
click at [1188, 559] on button "Add photo" at bounding box center [1209, 551] width 392 height 21
click at [1087, 543] on span "Honda Accord" at bounding box center [1058, 544] width 70 height 13
click at [1107, 581] on div "30" at bounding box center [1106, 579] width 19 height 19
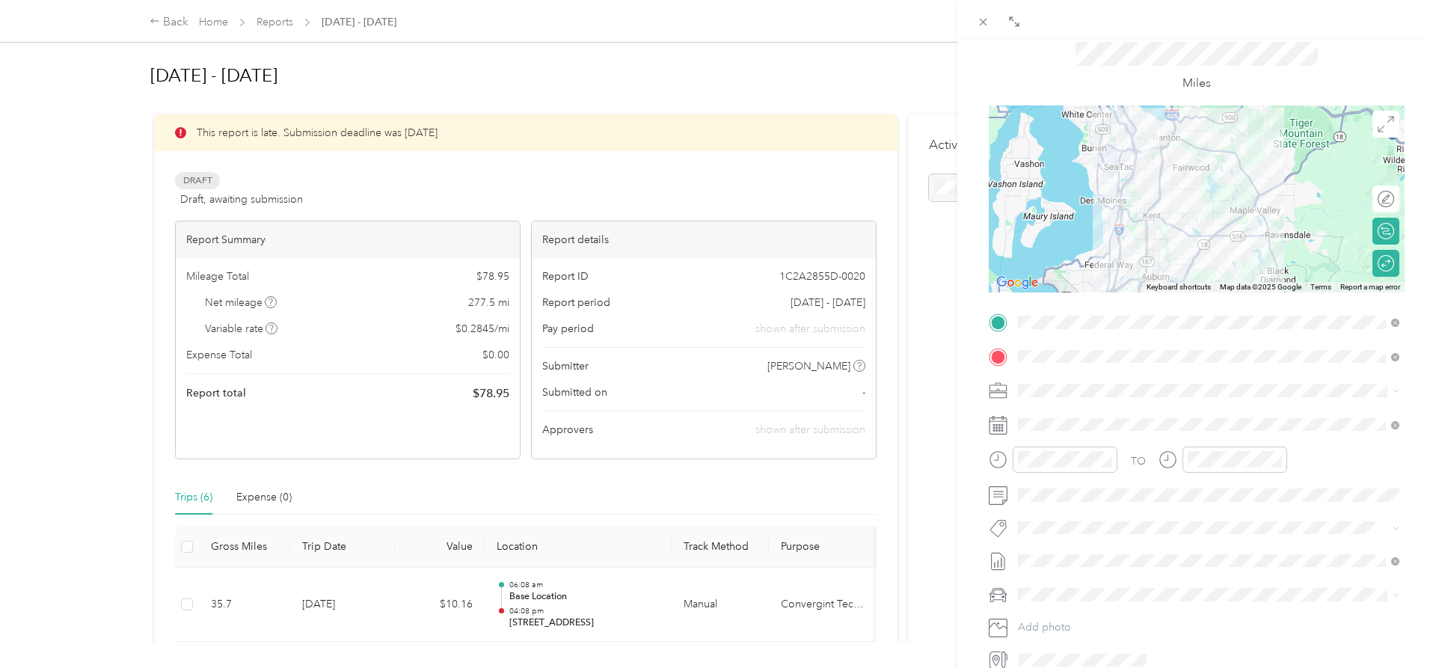
scroll to position [0, 0]
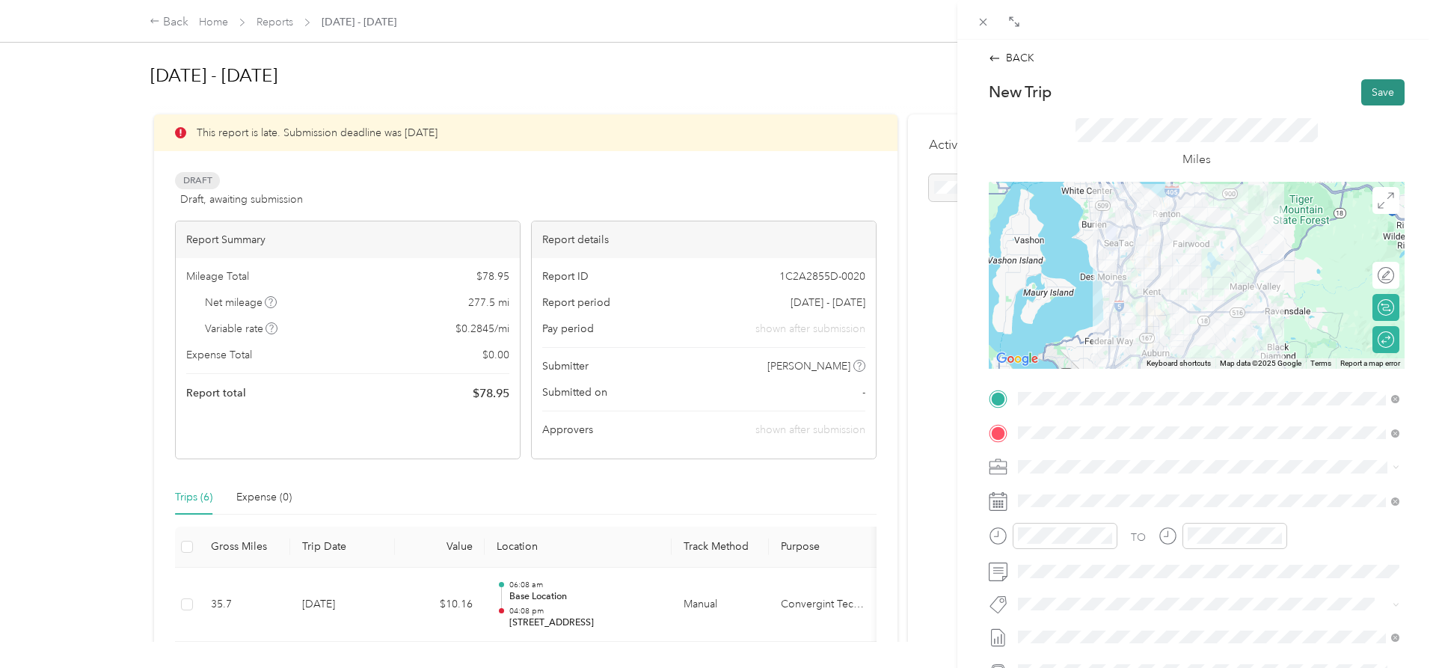
click at [1381, 95] on button "Save" at bounding box center [1382, 92] width 43 height 26
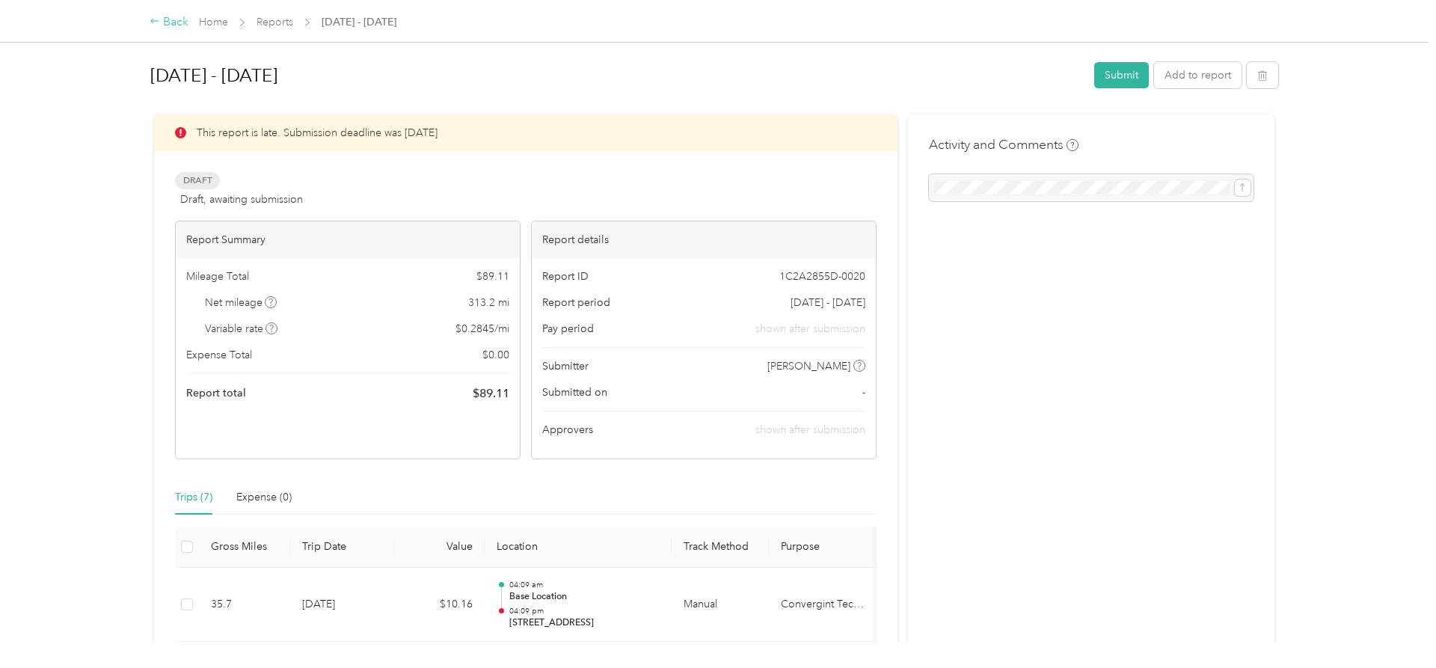
click at [178, 21] on div "Back" at bounding box center [169, 22] width 39 height 18
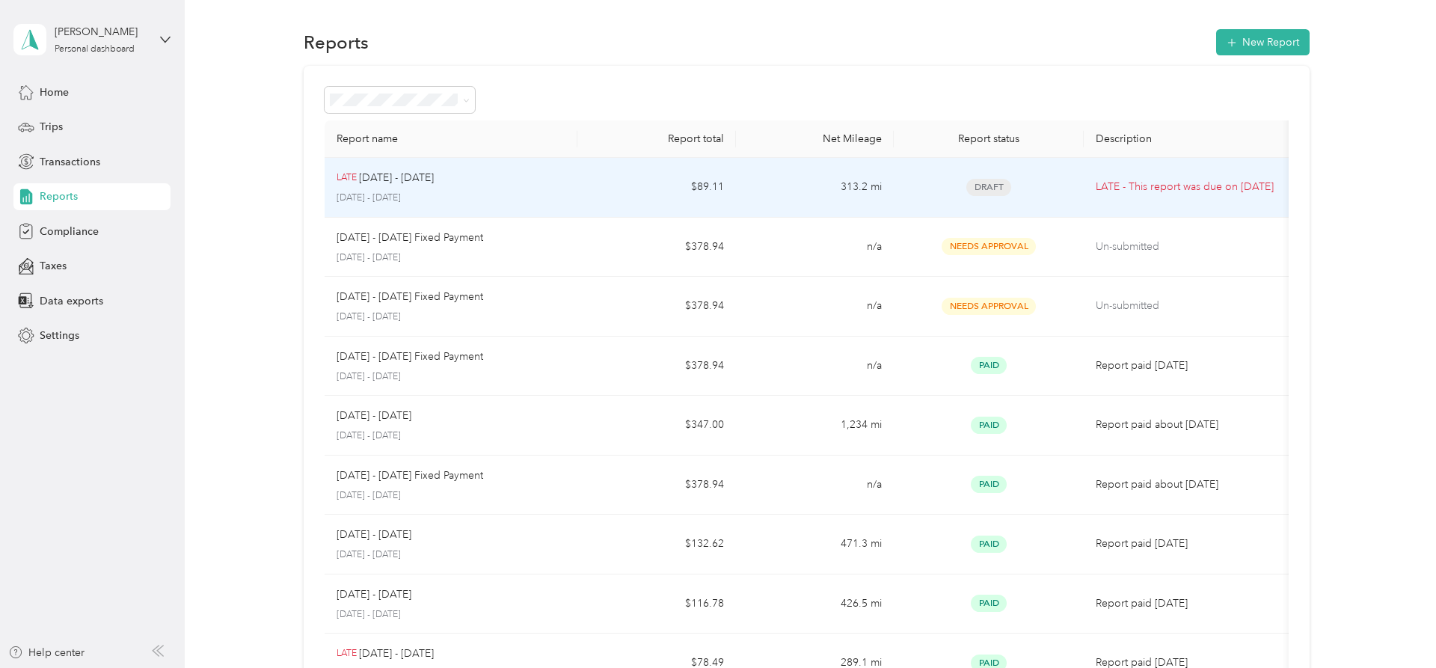
click at [455, 183] on div "LATE [DATE] - [DATE]" at bounding box center [452, 178] width 230 height 16
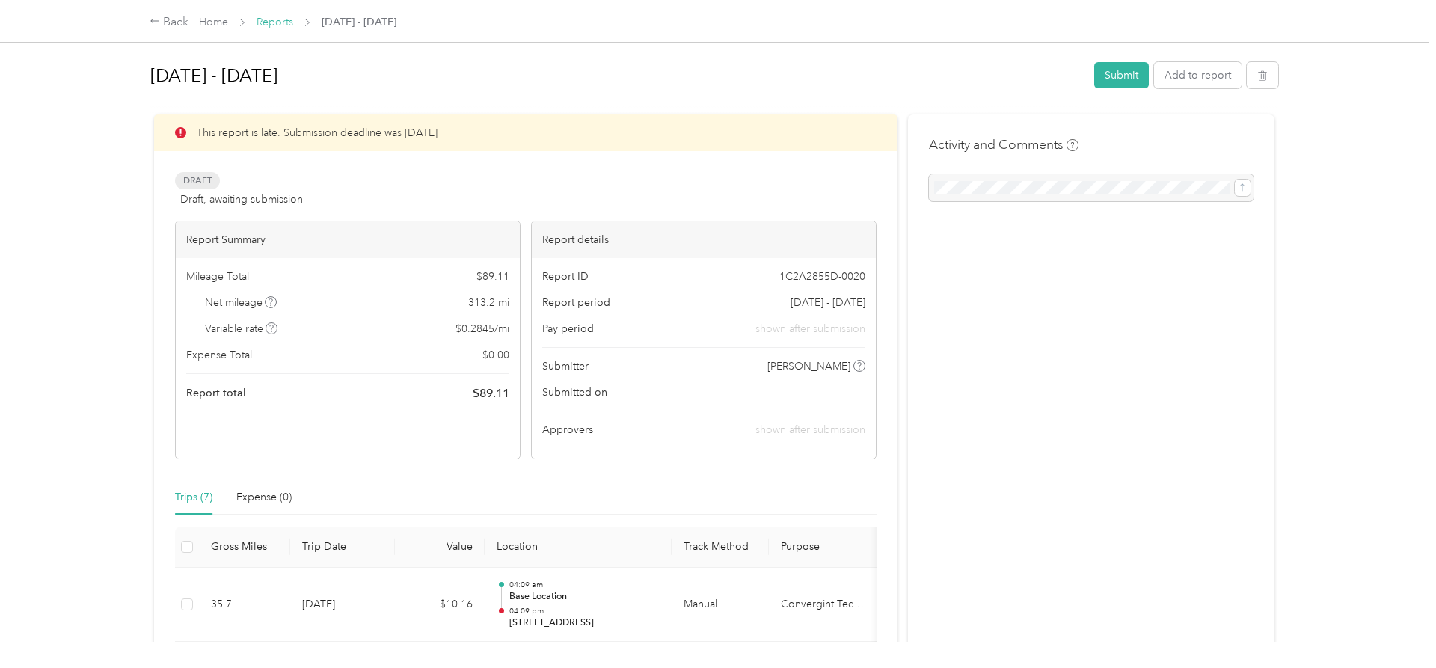
click at [274, 25] on link "Reports" at bounding box center [274, 22] width 37 height 13
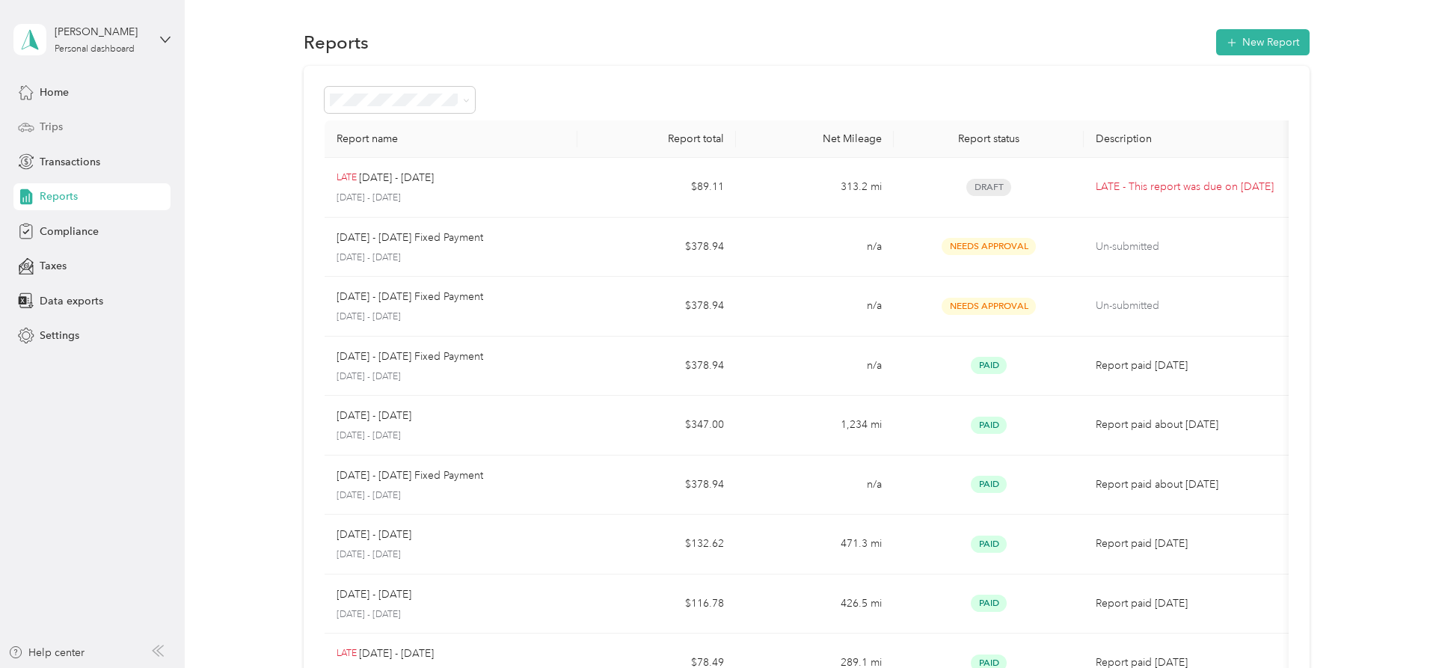
click at [79, 129] on div "Trips" at bounding box center [91, 127] width 157 height 27
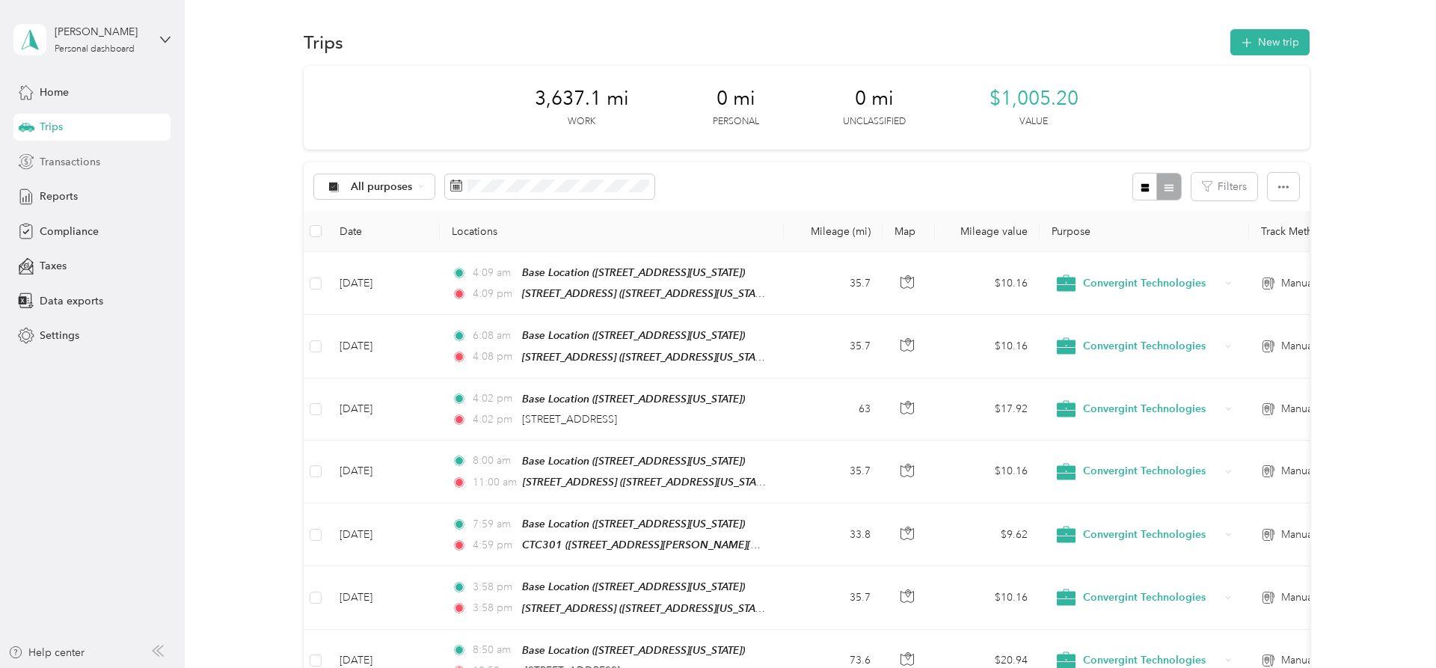
click at [73, 165] on span "Transactions" at bounding box center [70, 162] width 61 height 16
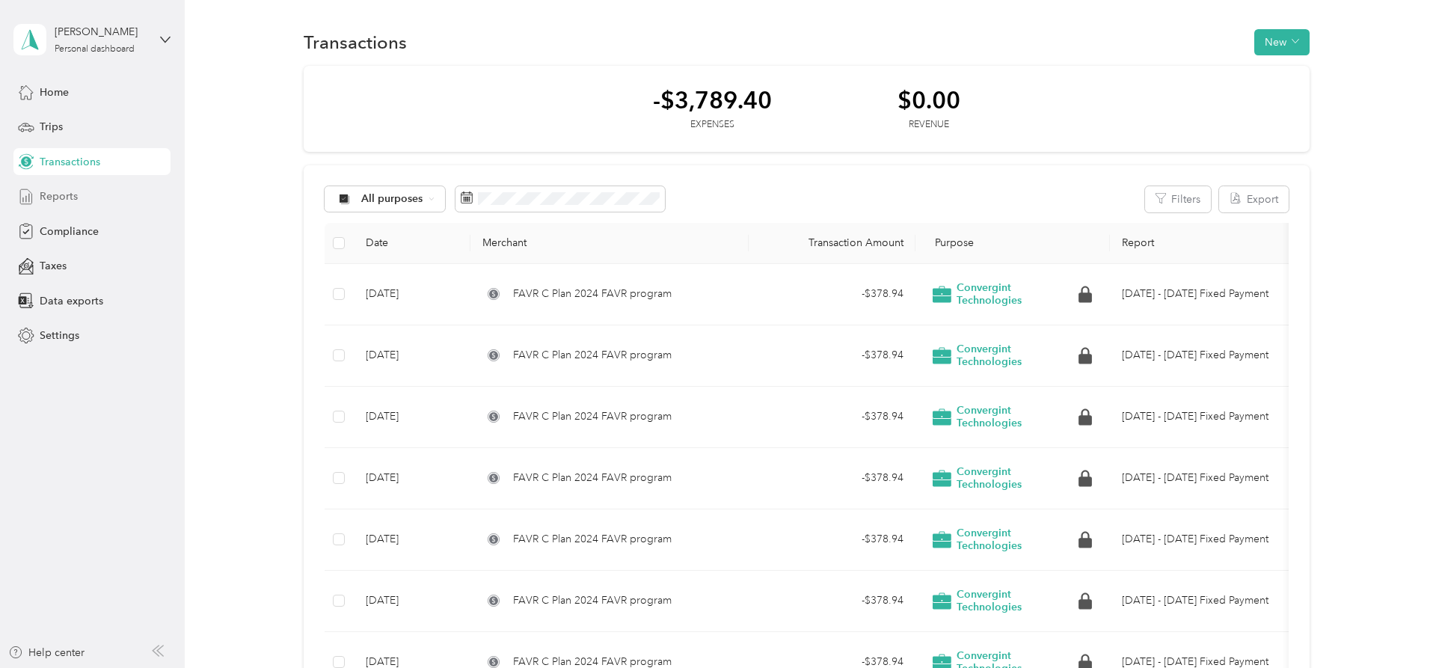
click at [73, 208] on div "Reports" at bounding box center [91, 196] width 157 height 27
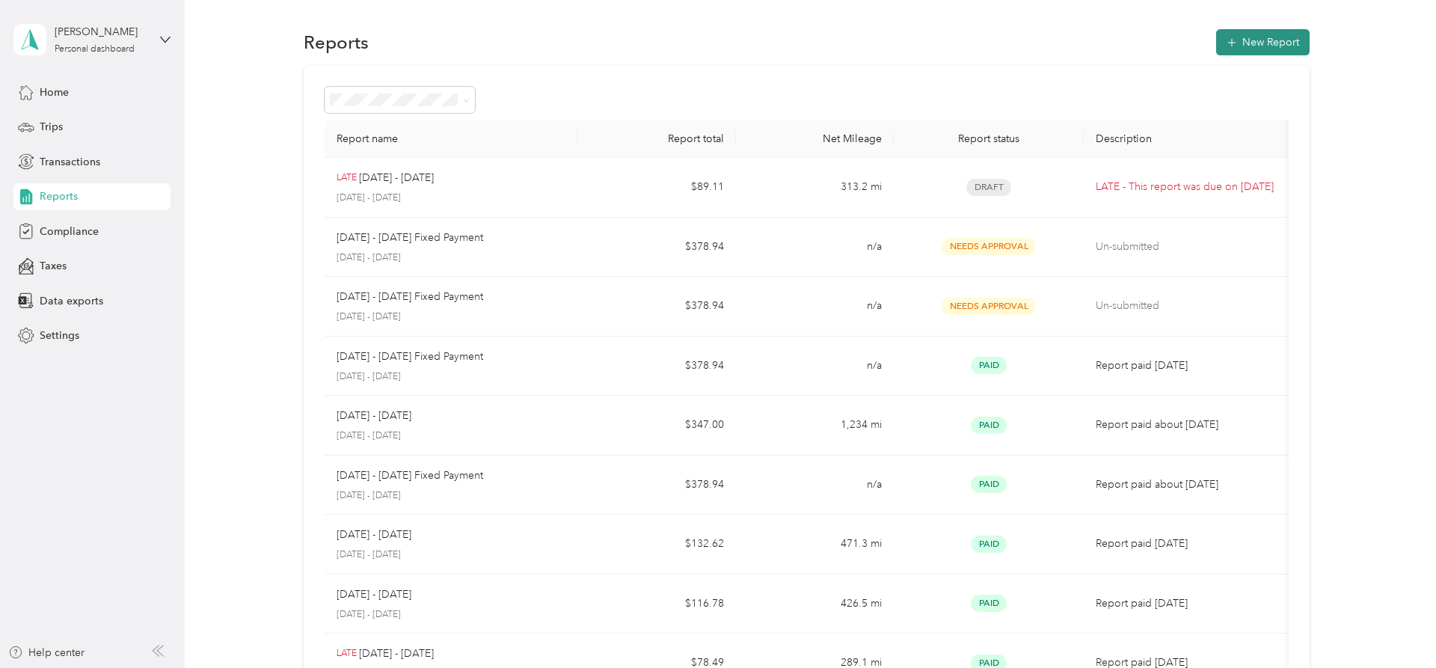
click at [1279, 34] on button "New Report" at bounding box center [1262, 42] width 93 height 26
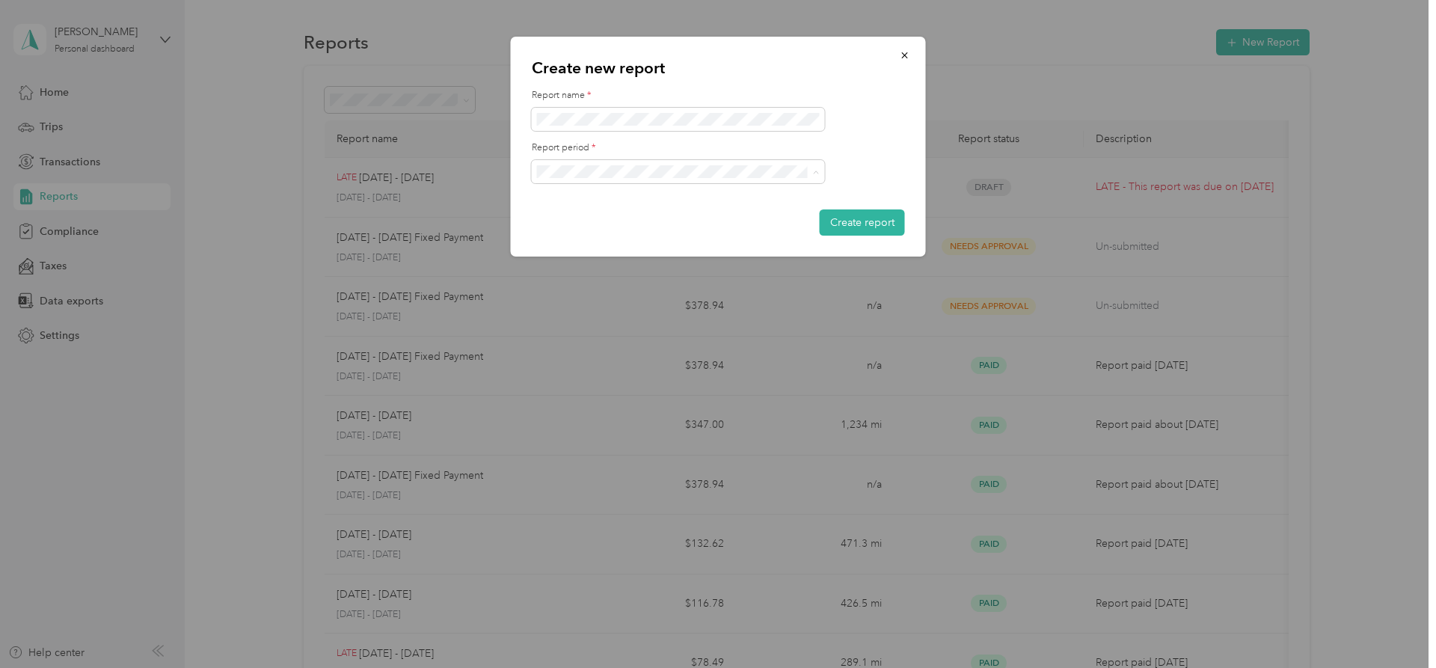
click at [613, 252] on span "[DATE] - [DATE]" at bounding box center [579, 250] width 75 height 13
click at [734, 73] on p "Create new report" at bounding box center [718, 68] width 373 height 21
click at [852, 218] on button "Create report" at bounding box center [862, 222] width 85 height 26
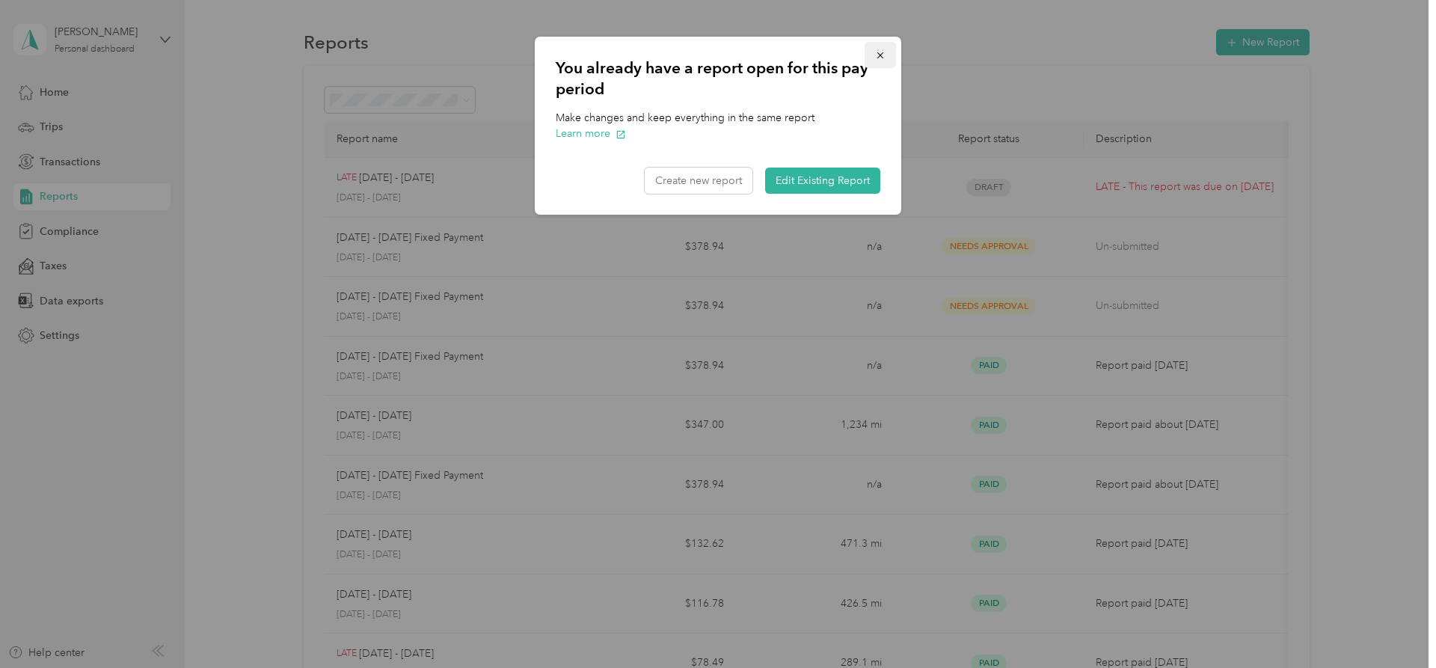
click at [878, 55] on icon "button" at bounding box center [880, 55] width 10 height 10
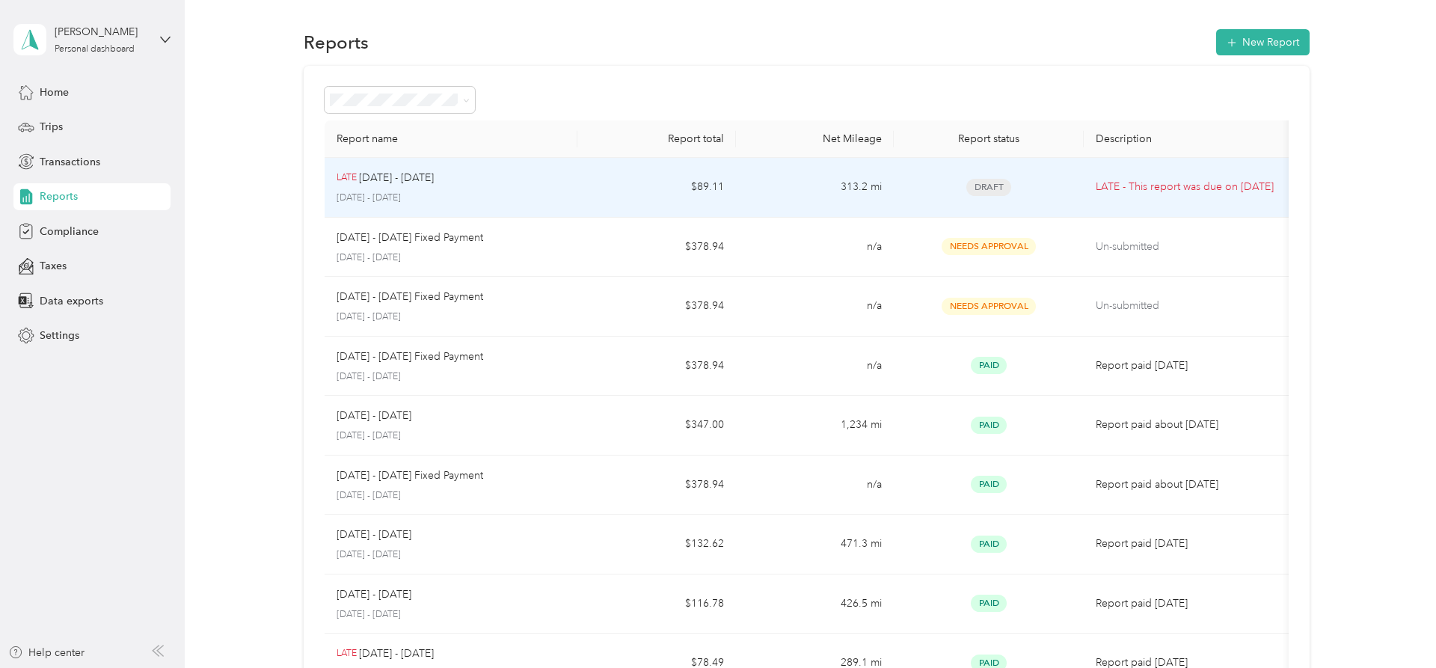
click at [425, 176] on p "[DATE] - [DATE]" at bounding box center [396, 178] width 75 height 16
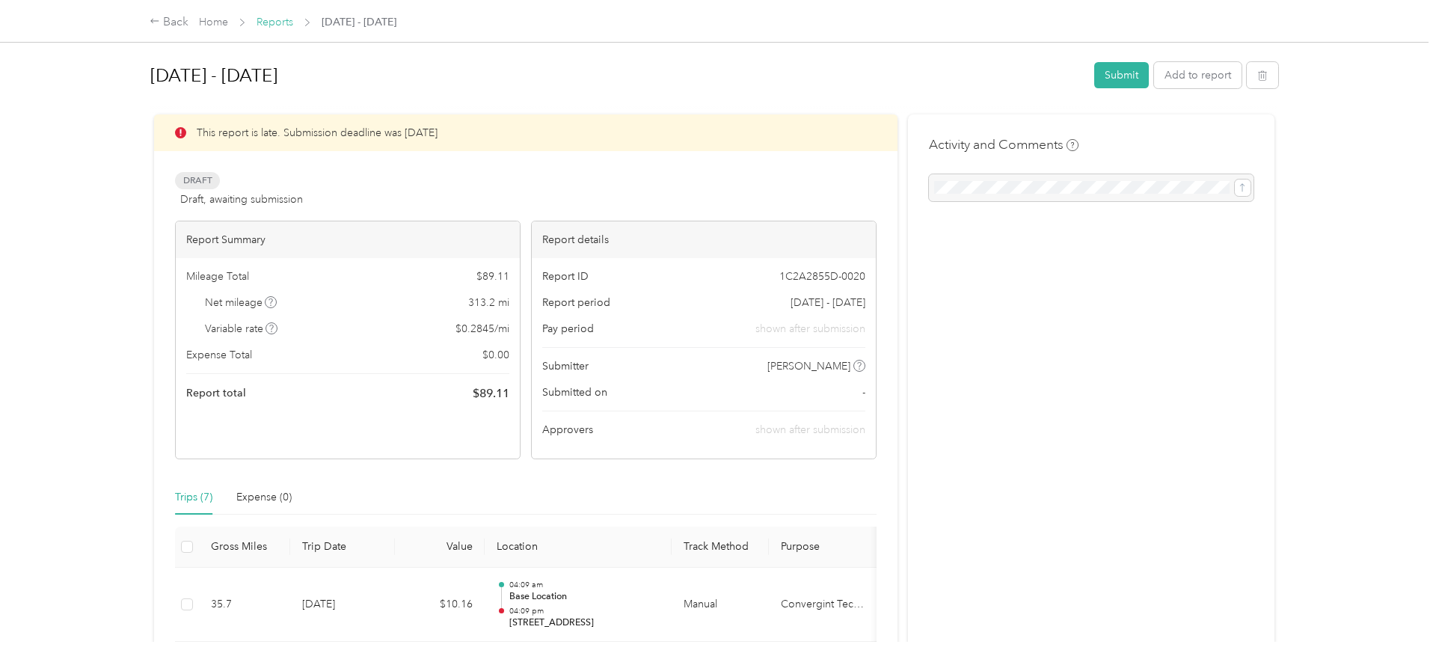
click at [284, 22] on link "Reports" at bounding box center [274, 22] width 37 height 13
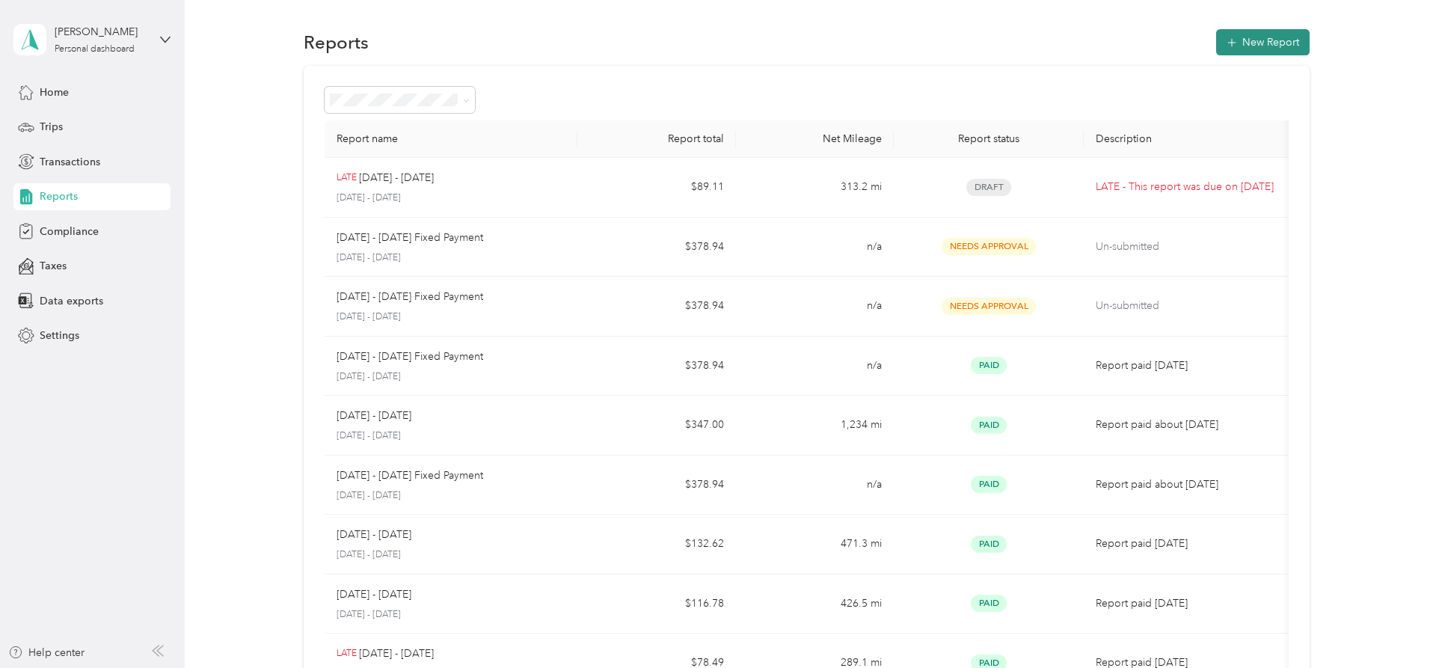
click at [1285, 37] on button "New Report" at bounding box center [1262, 42] width 93 height 26
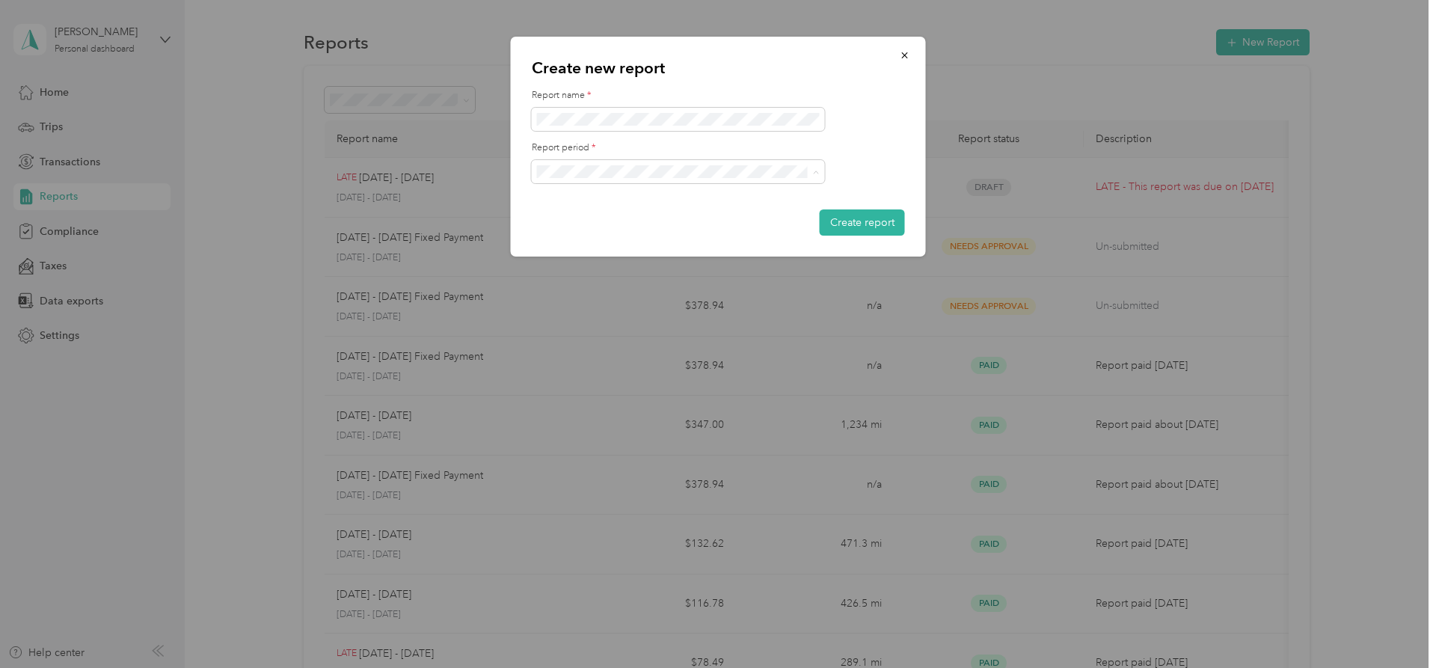
click at [617, 251] on div "[DATE] - [DATE]" at bounding box center [678, 250] width 272 height 16
click at [861, 141] on form "Report name * Report period * Create report" at bounding box center [718, 162] width 373 height 147
click at [861, 219] on button "Create report" at bounding box center [862, 222] width 85 height 26
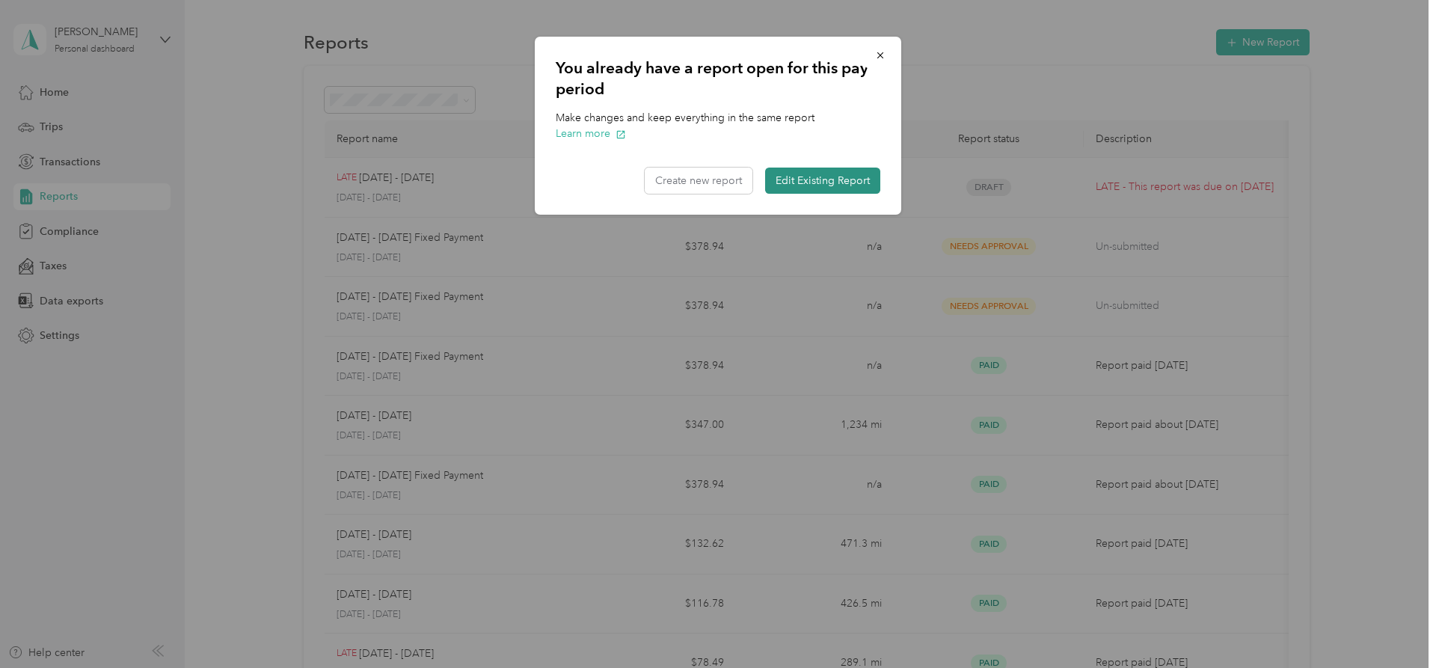
click at [838, 185] on button "Edit Existing Report" at bounding box center [822, 181] width 115 height 26
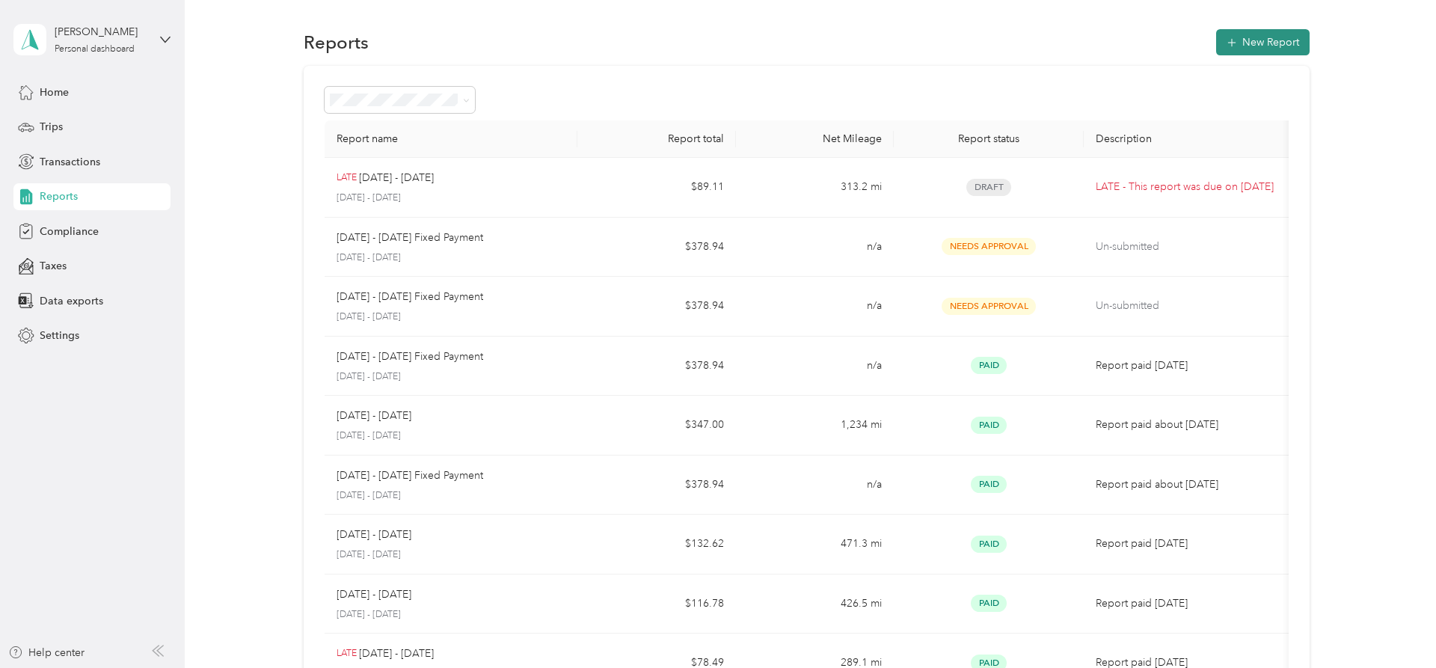
click at [1277, 45] on button "New Report" at bounding box center [1262, 42] width 93 height 26
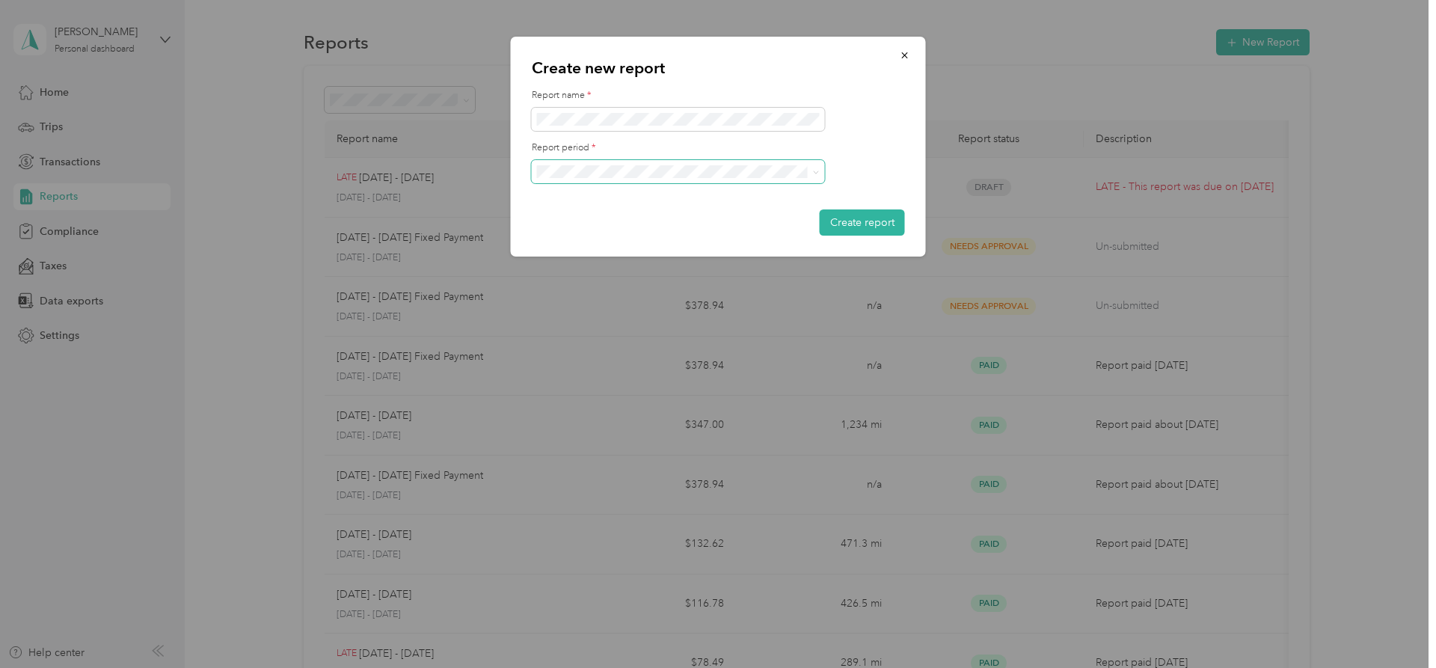
click at [768, 161] on span at bounding box center [678, 172] width 293 height 24
click at [720, 251] on div "[DATE] - [DATE]" at bounding box center [678, 250] width 272 height 16
click at [873, 220] on button "Create report" at bounding box center [862, 222] width 85 height 26
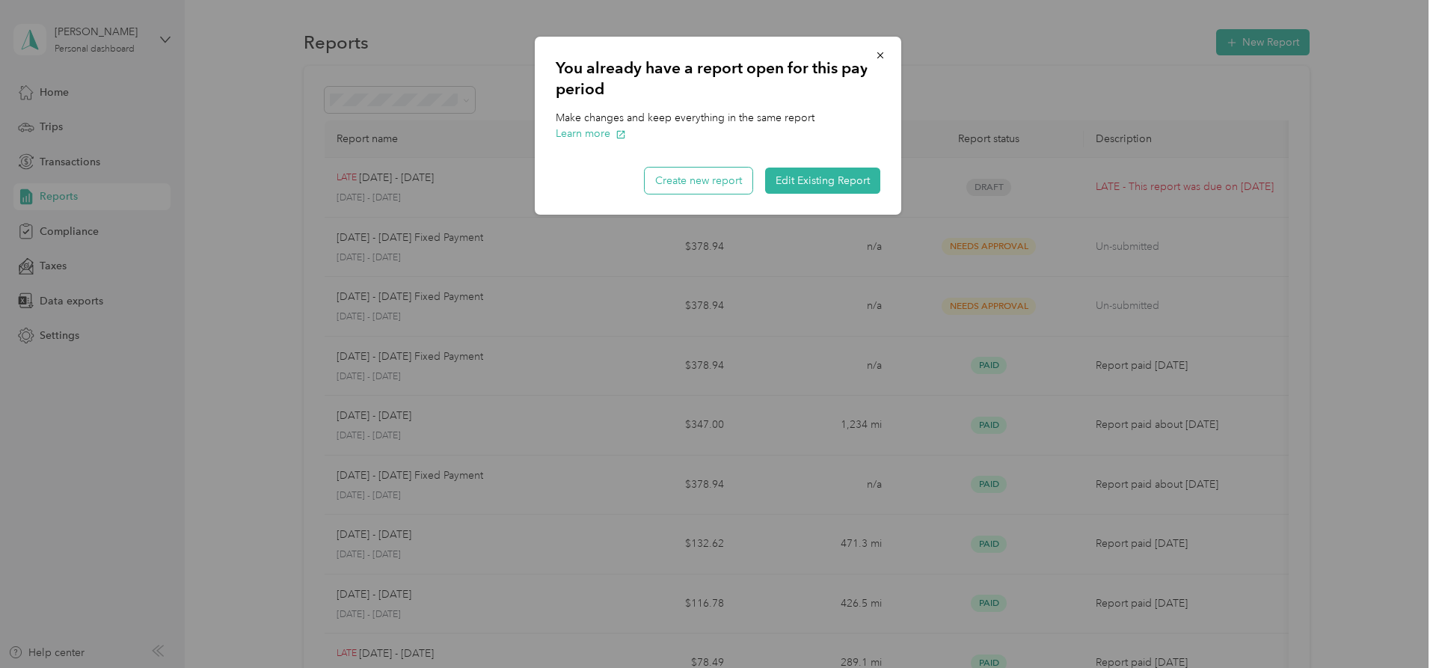
click at [727, 184] on button "Create new report" at bounding box center [699, 181] width 108 height 26
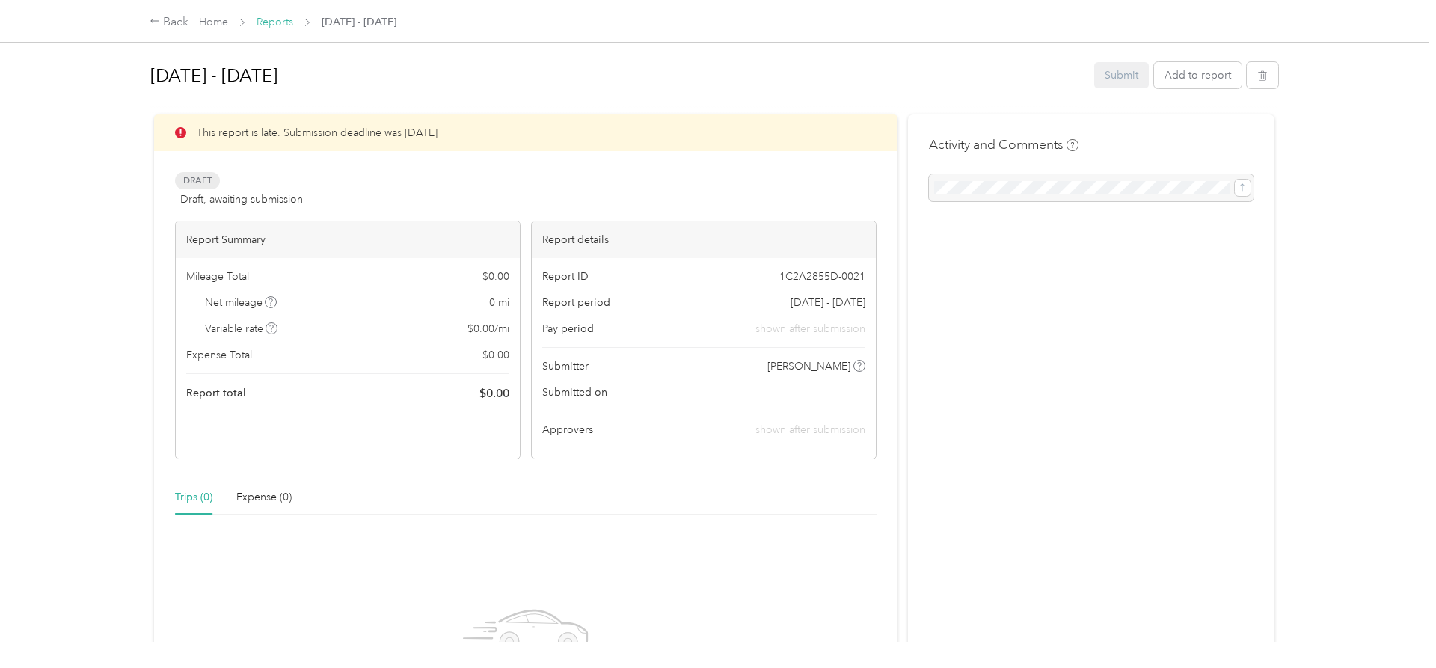
click at [286, 27] on link "Reports" at bounding box center [274, 22] width 37 height 13
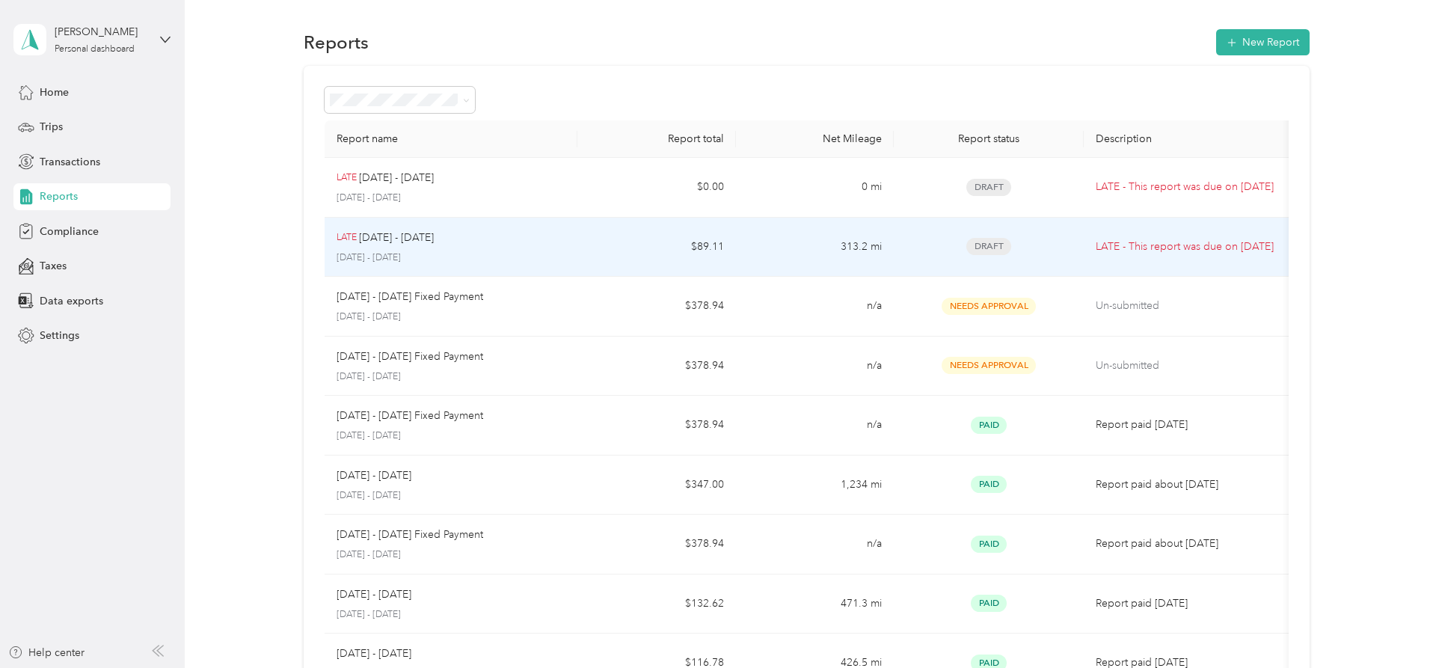
click at [488, 238] on div "LATE [DATE] - [DATE]" at bounding box center [452, 238] width 230 height 16
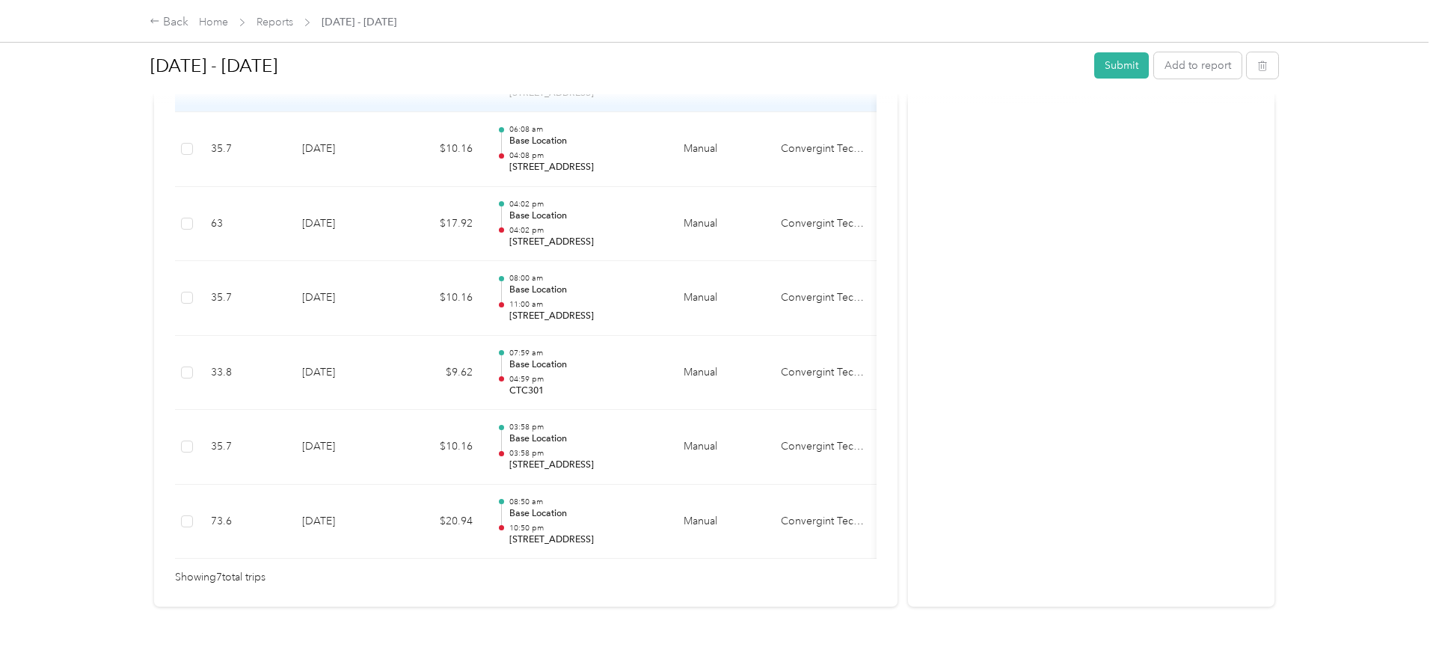
scroll to position [547, 0]
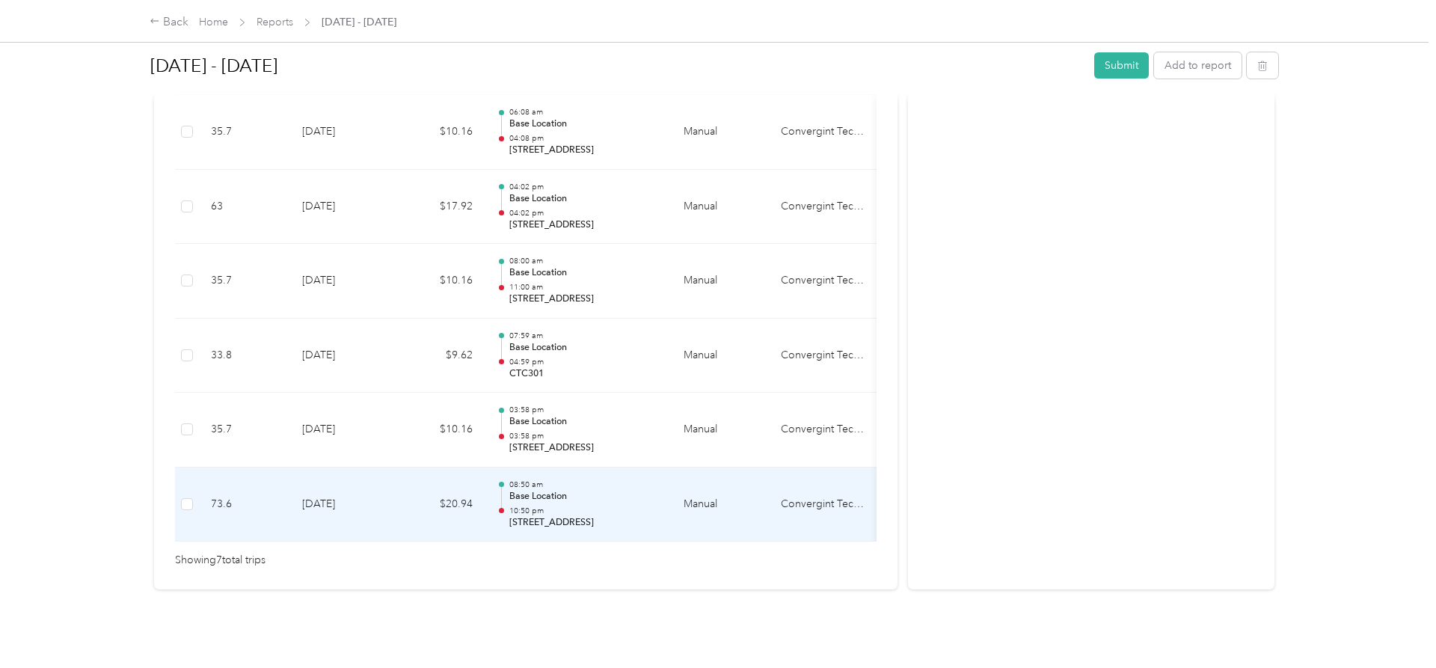
click at [620, 487] on p "08:50 am" at bounding box center [584, 484] width 151 height 10
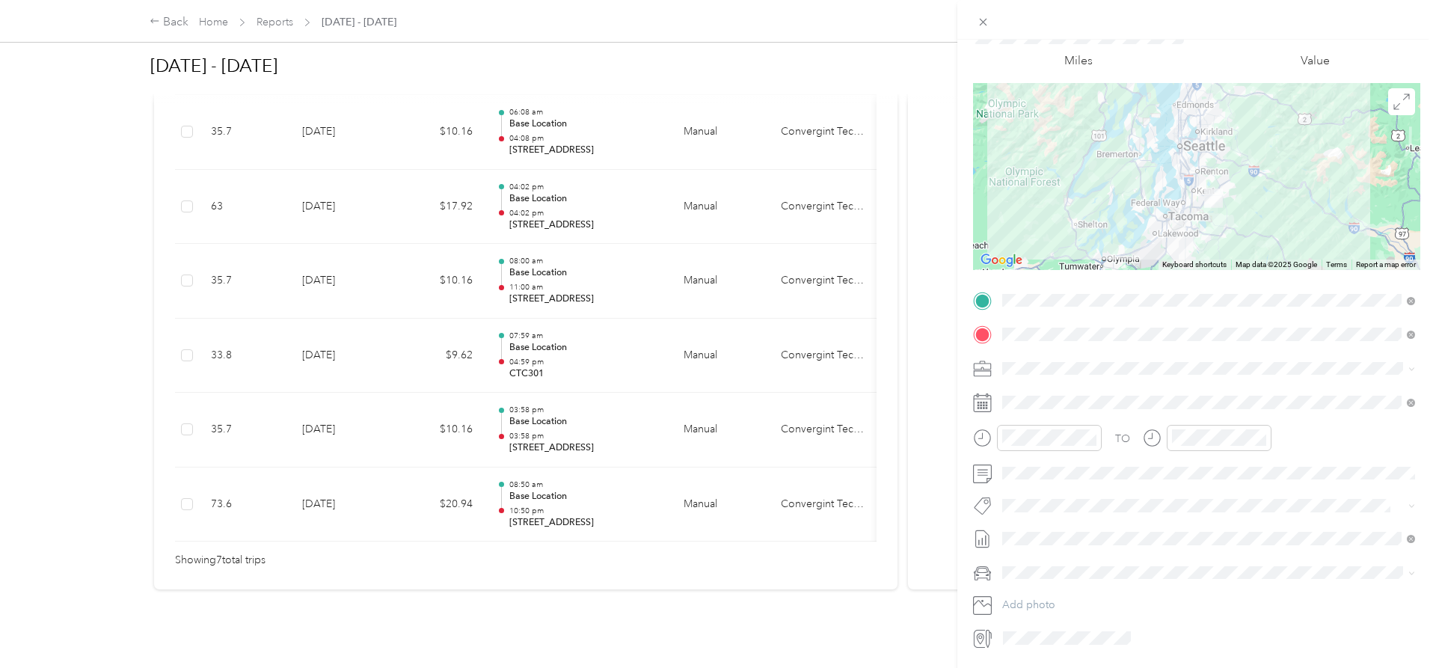
scroll to position [106, 0]
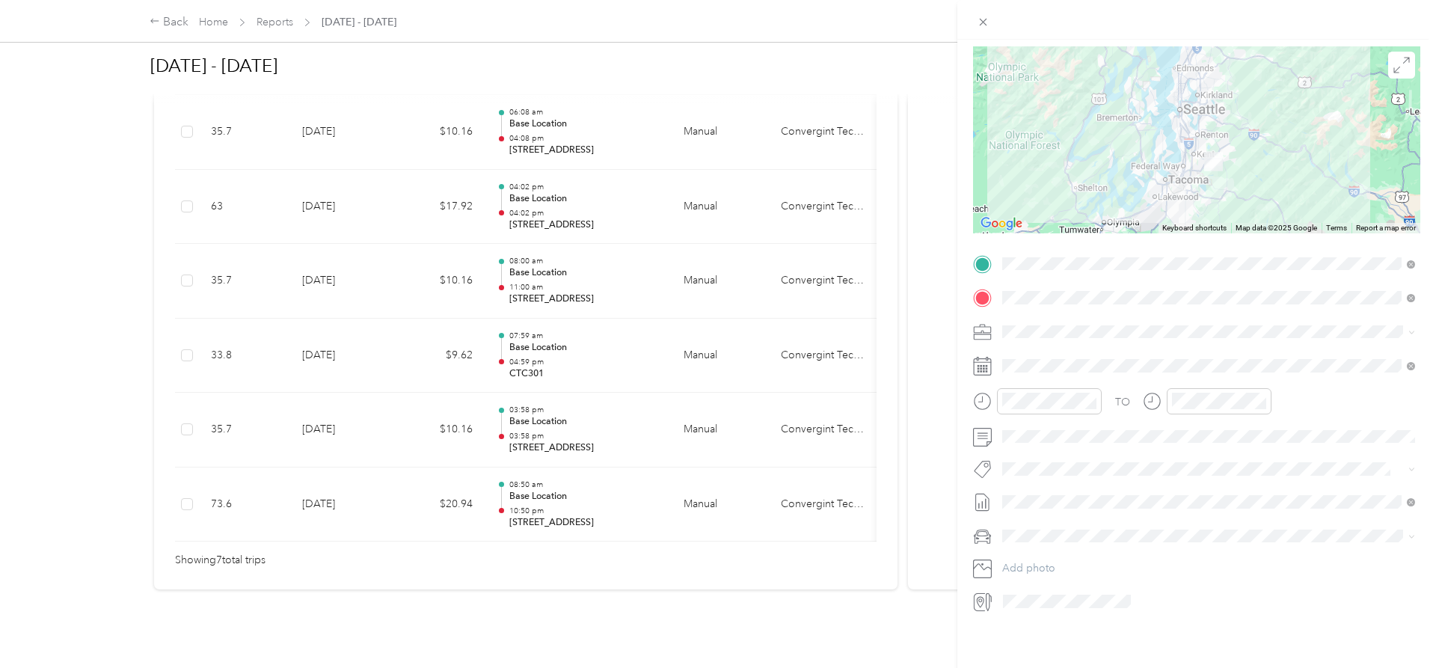
click at [1152, 550] on span "[DATE] - [DATE] Draft" at bounding box center [1208, 550] width 402 height 13
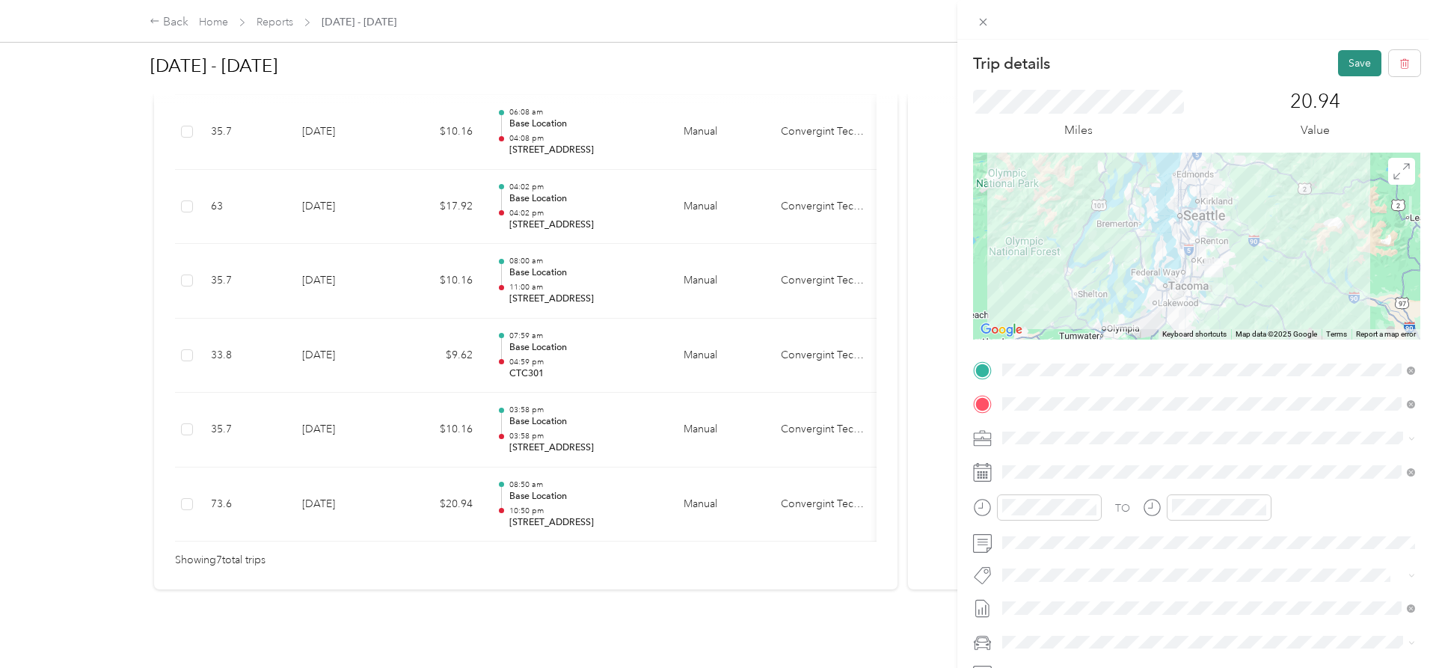
click at [1359, 61] on button "Save" at bounding box center [1359, 63] width 43 height 26
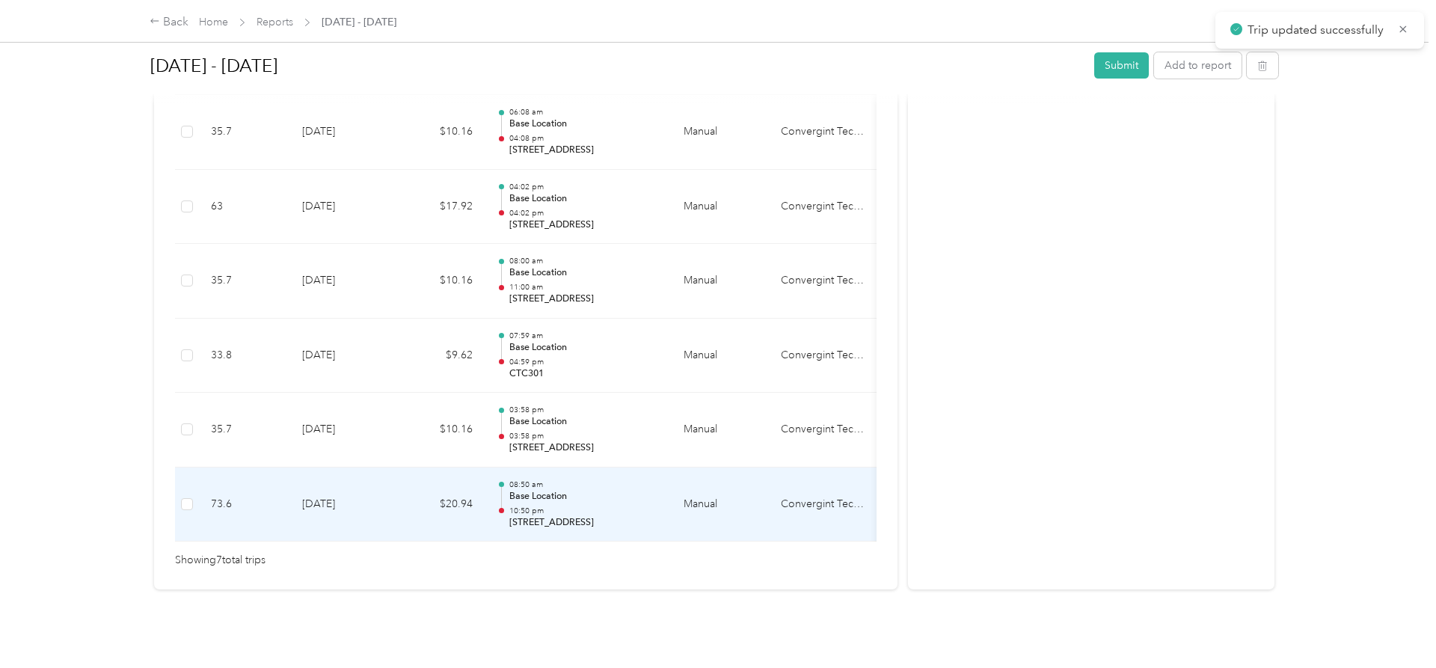
click at [544, 501] on p "Base Location" at bounding box center [584, 496] width 151 height 13
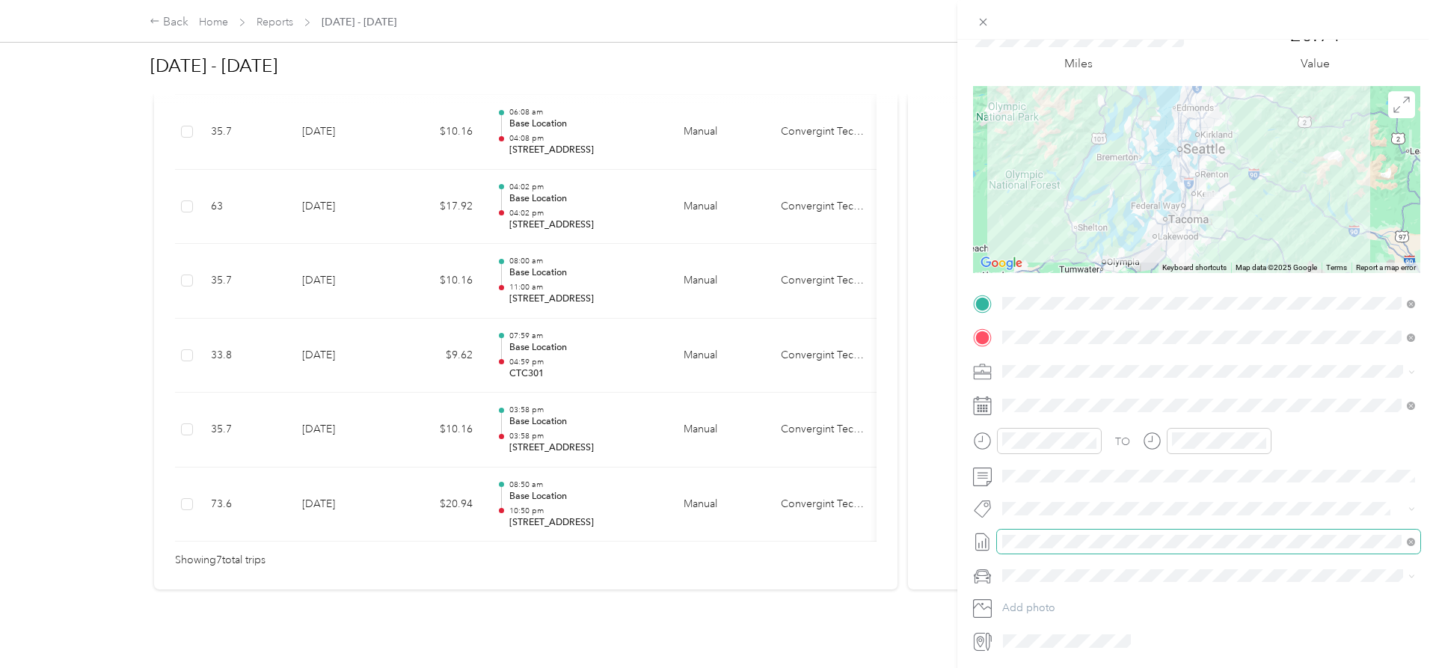
scroll to position [106, 0]
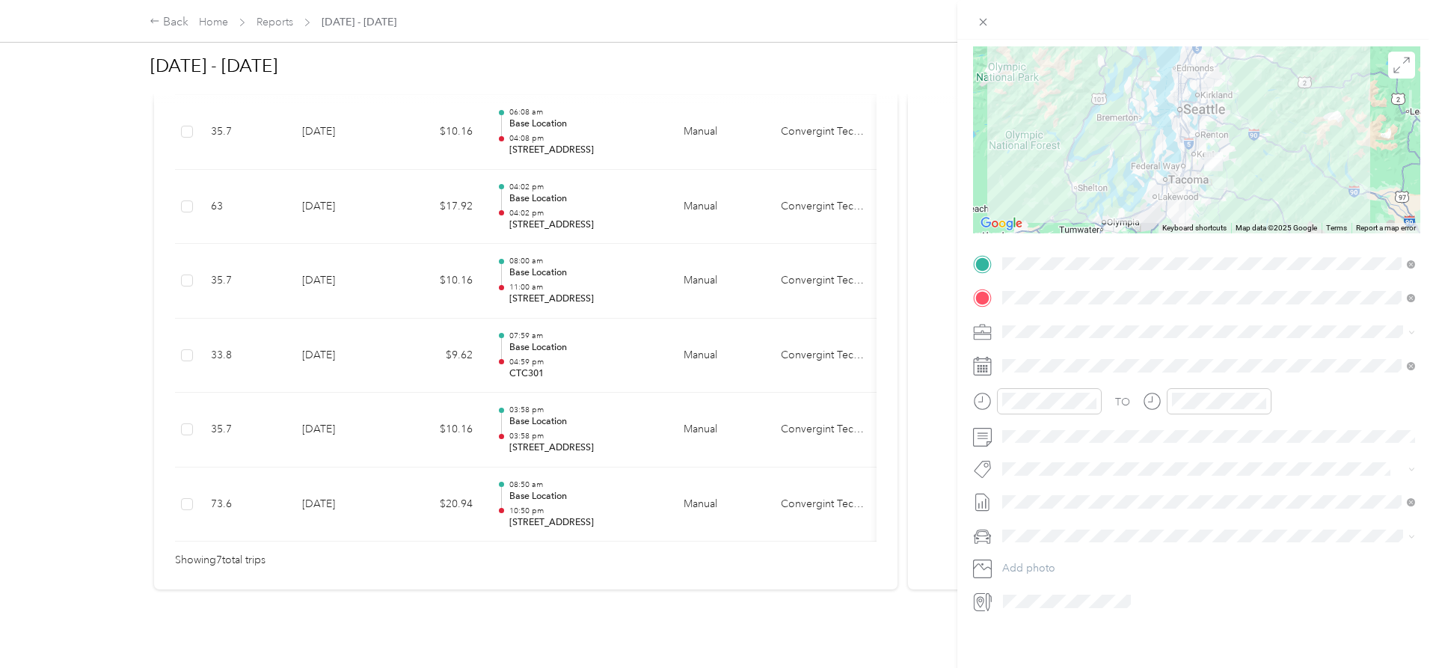
click at [530, 431] on div "Trip details Save This trip cannot be edited because it is either under review,…" at bounding box center [718, 334] width 1436 height 668
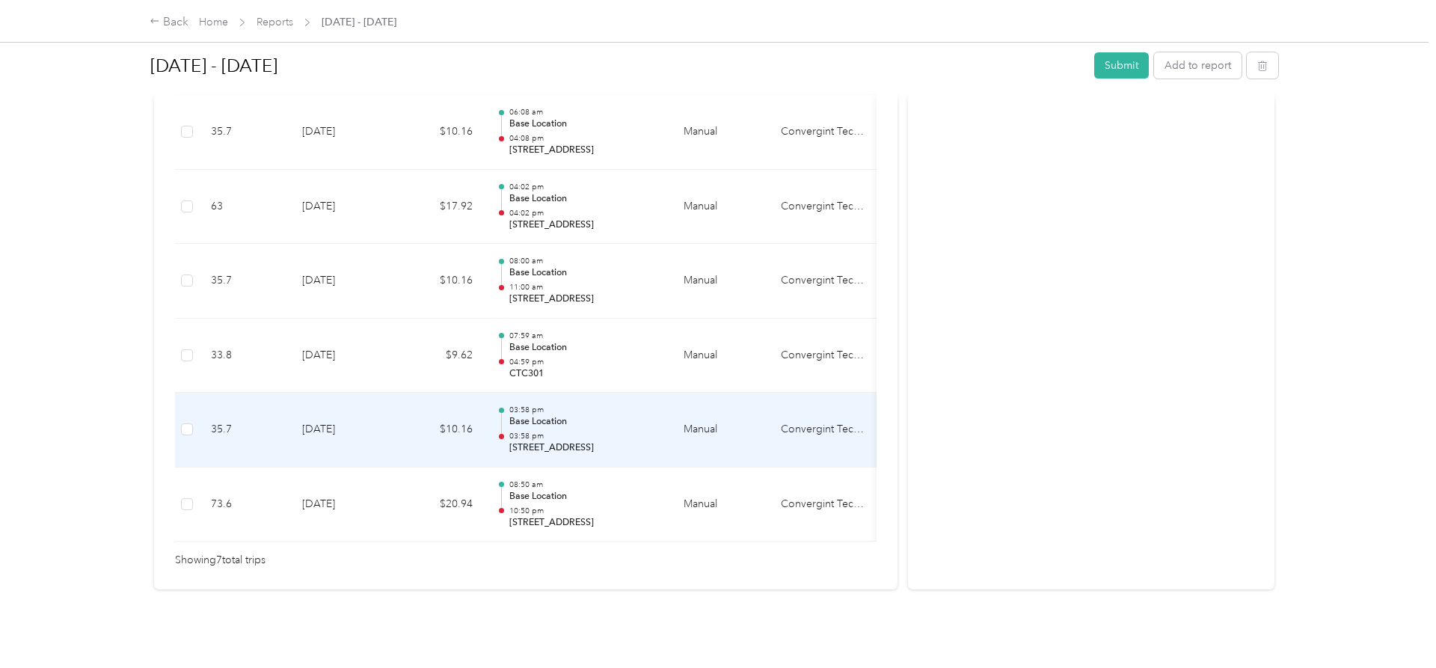
click at [535, 431] on p "03:58 pm" at bounding box center [584, 436] width 151 height 10
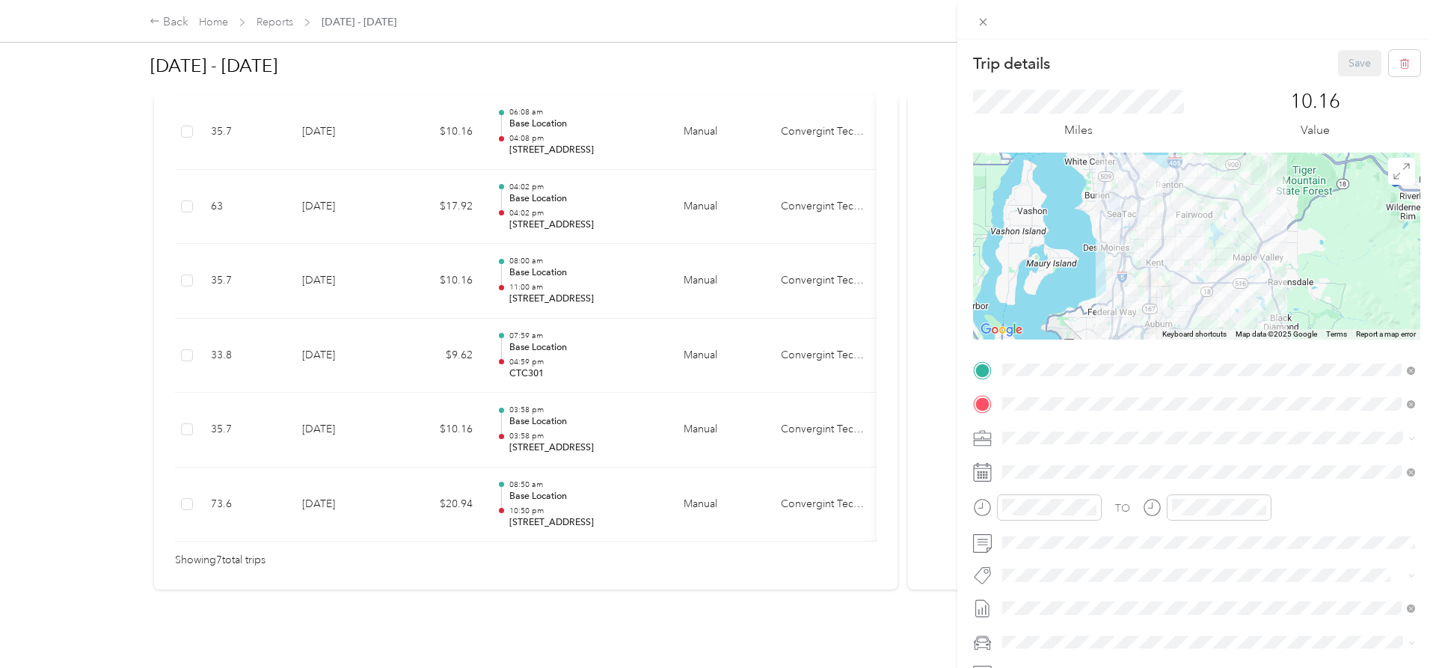
click at [1044, 559] on span "[DATE] - [DATE]" at bounding box center [1039, 558] width 75 height 16
click at [1359, 70] on button "Save" at bounding box center [1359, 63] width 43 height 26
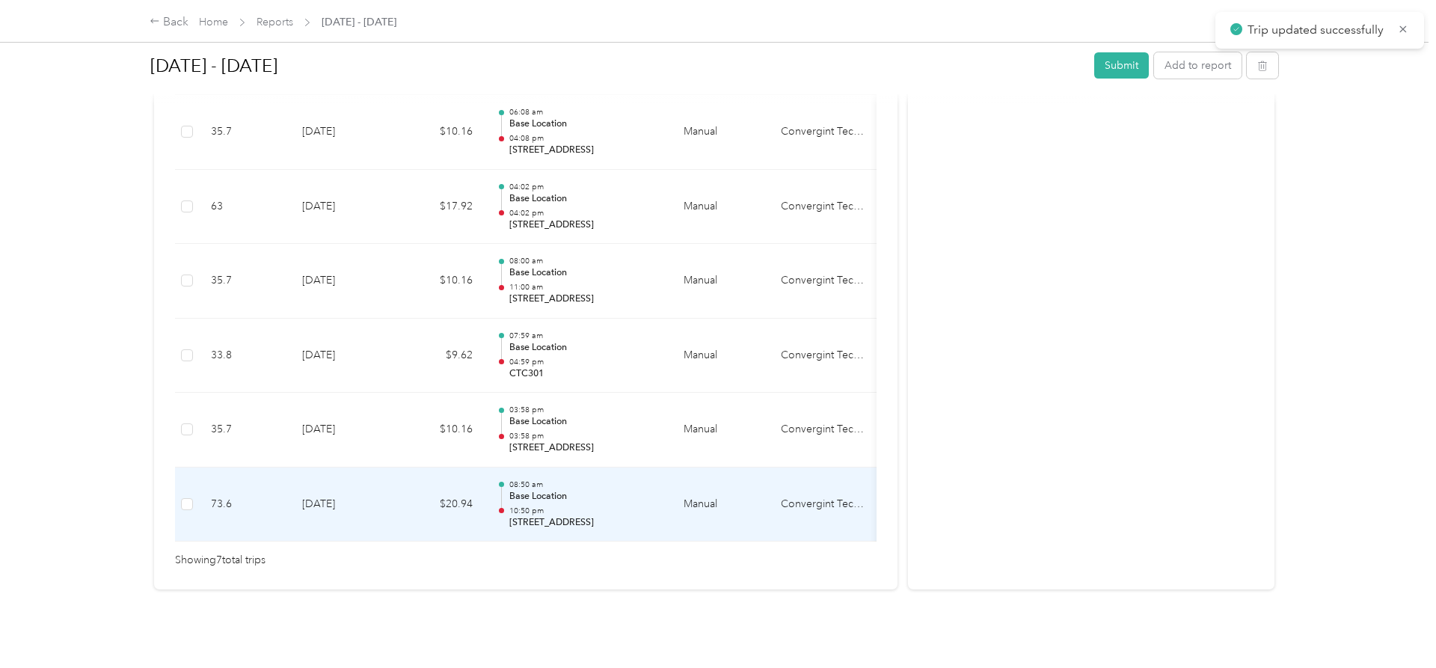
click at [526, 497] on p "Base Location" at bounding box center [584, 496] width 151 height 13
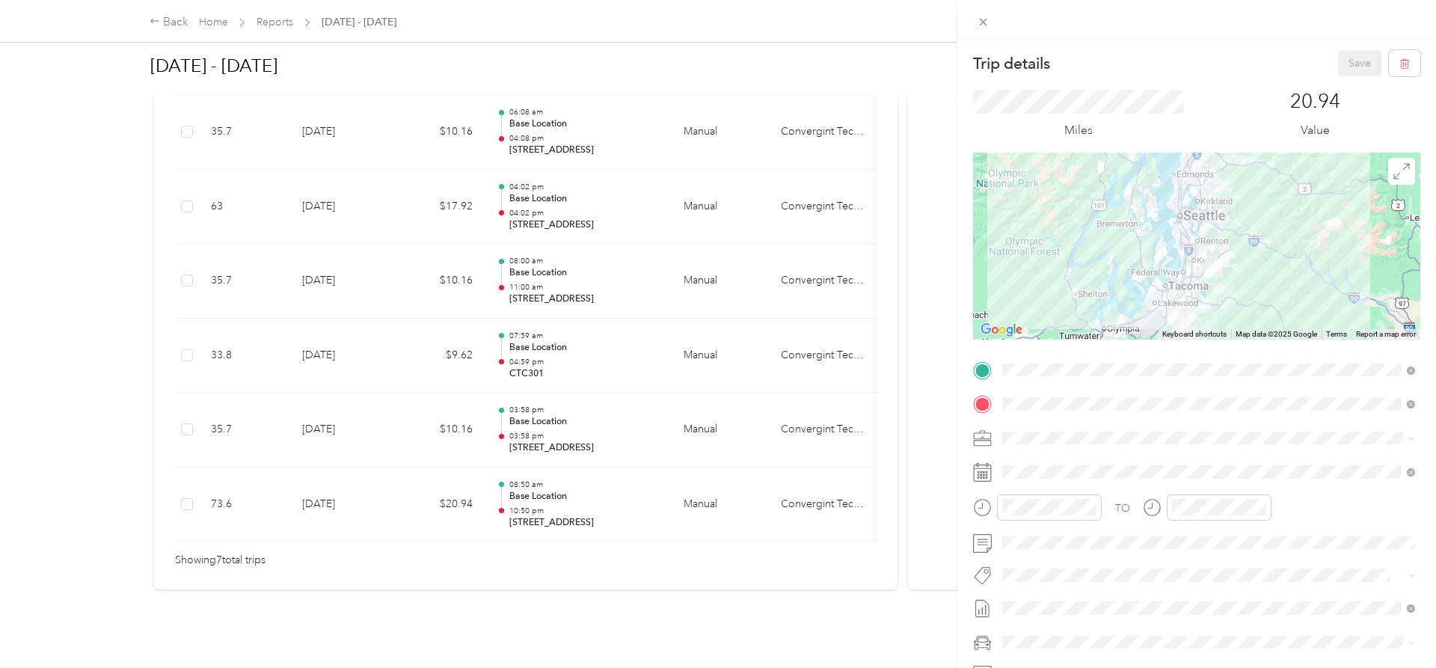
click at [1031, 554] on span "[DATE] - [DATE]" at bounding box center [1039, 558] width 75 height 16
click at [522, 422] on div "Trip details Save This trip cannot be edited because it is either under review,…" at bounding box center [718, 334] width 1436 height 668
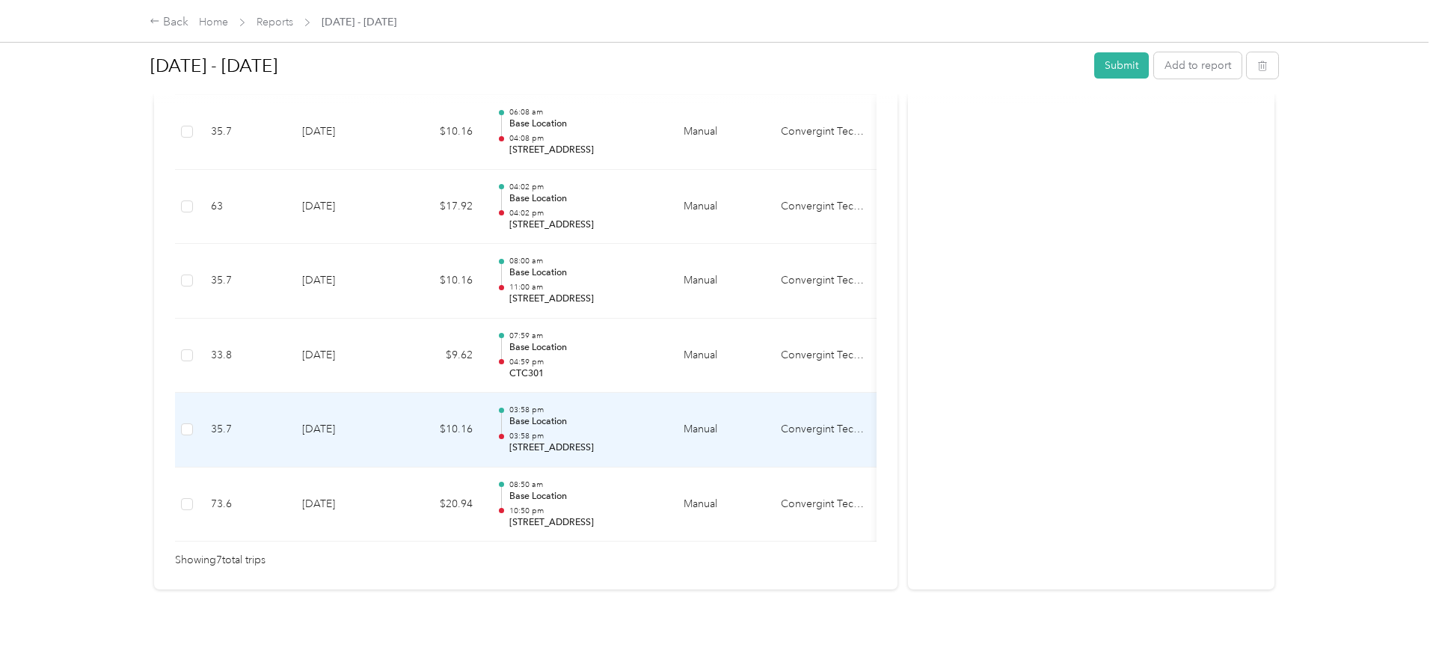
click at [522, 422] on p "Base Location" at bounding box center [584, 421] width 151 height 13
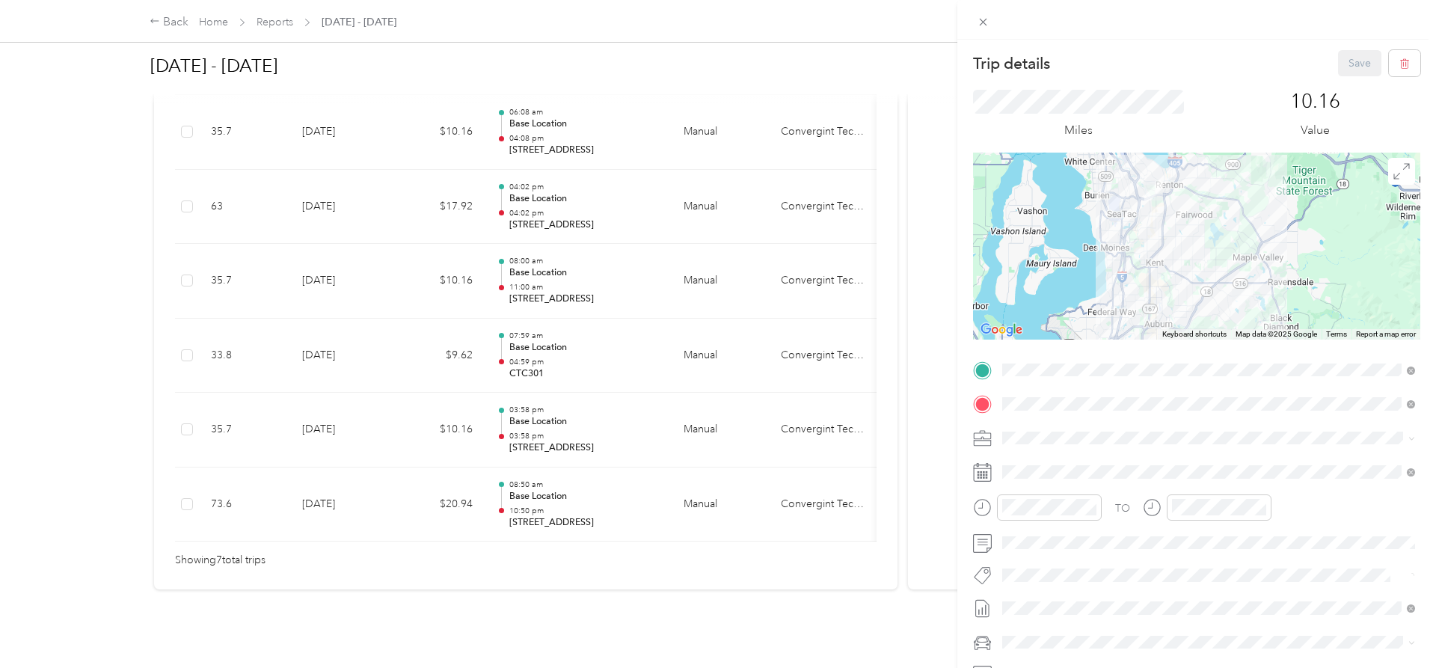
click at [522, 378] on div "Trip details Save This trip cannot be edited because it is either under review,…" at bounding box center [718, 334] width 1436 height 668
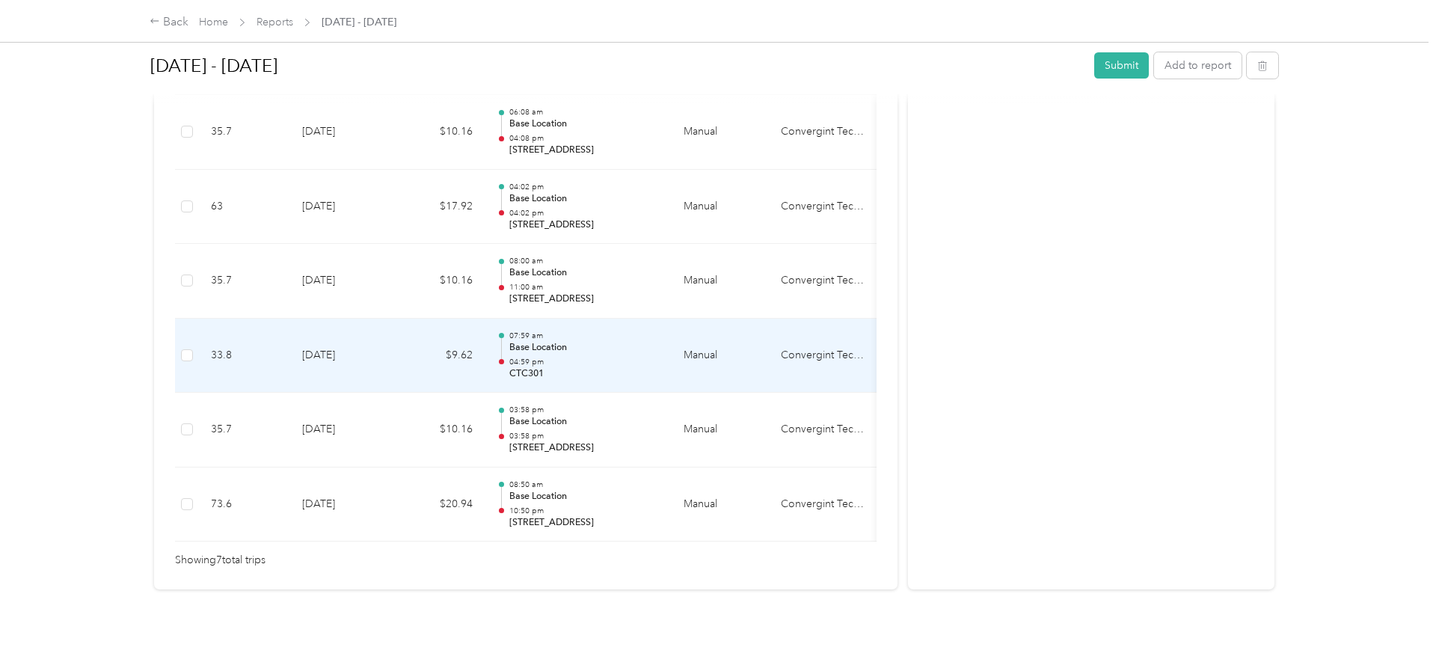
click at [524, 369] on p "CTC301" at bounding box center [584, 373] width 151 height 13
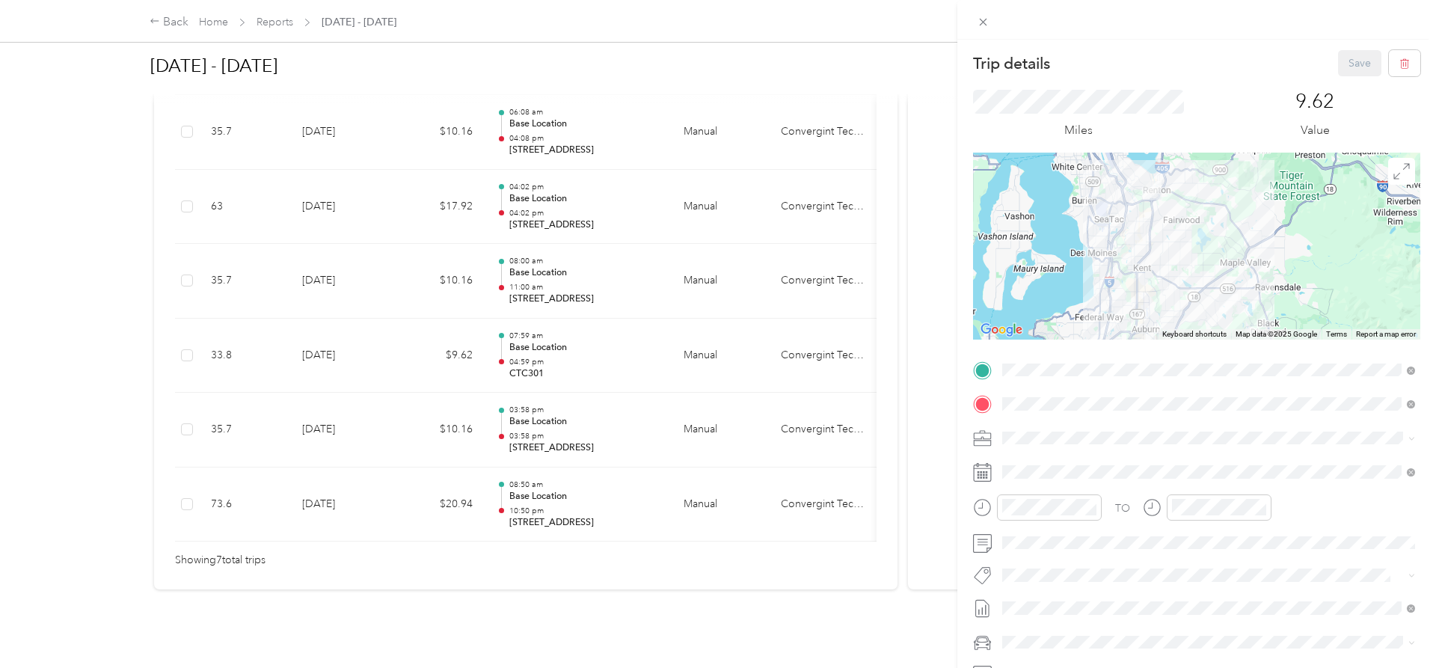
click at [1049, 559] on span "[DATE] - [DATE]" at bounding box center [1039, 558] width 75 height 16
click at [1345, 69] on button "Save" at bounding box center [1359, 63] width 43 height 26
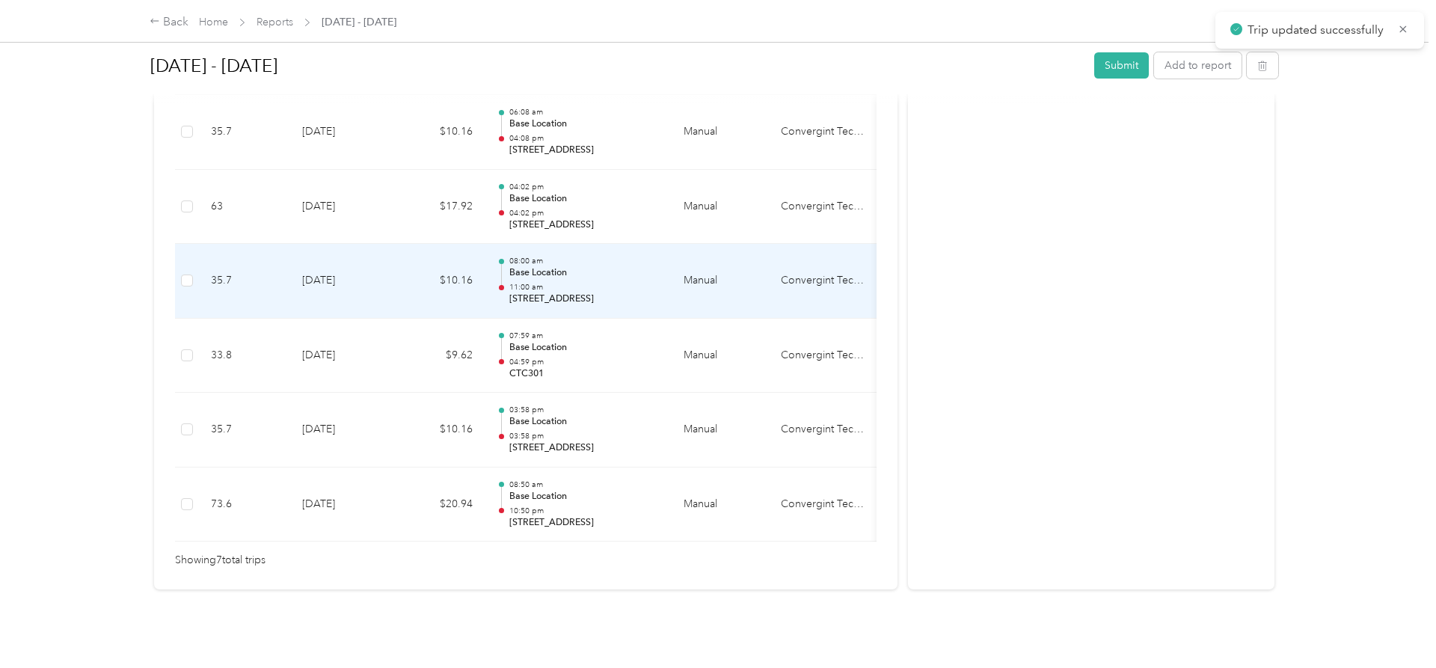
click at [424, 275] on td "$10.16" at bounding box center [440, 281] width 90 height 75
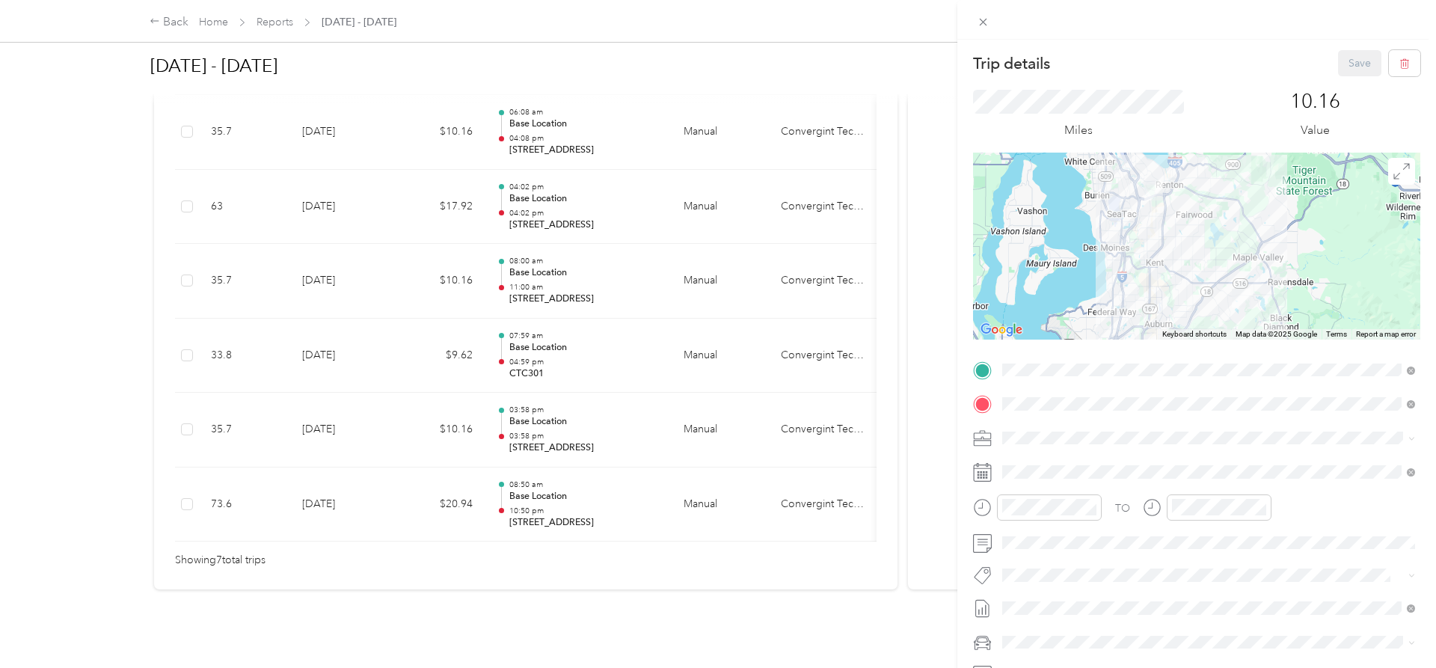
click at [1045, 557] on span "[DATE] - [DATE]" at bounding box center [1039, 557] width 75 height 16
click at [1360, 59] on button "Save" at bounding box center [1359, 63] width 43 height 26
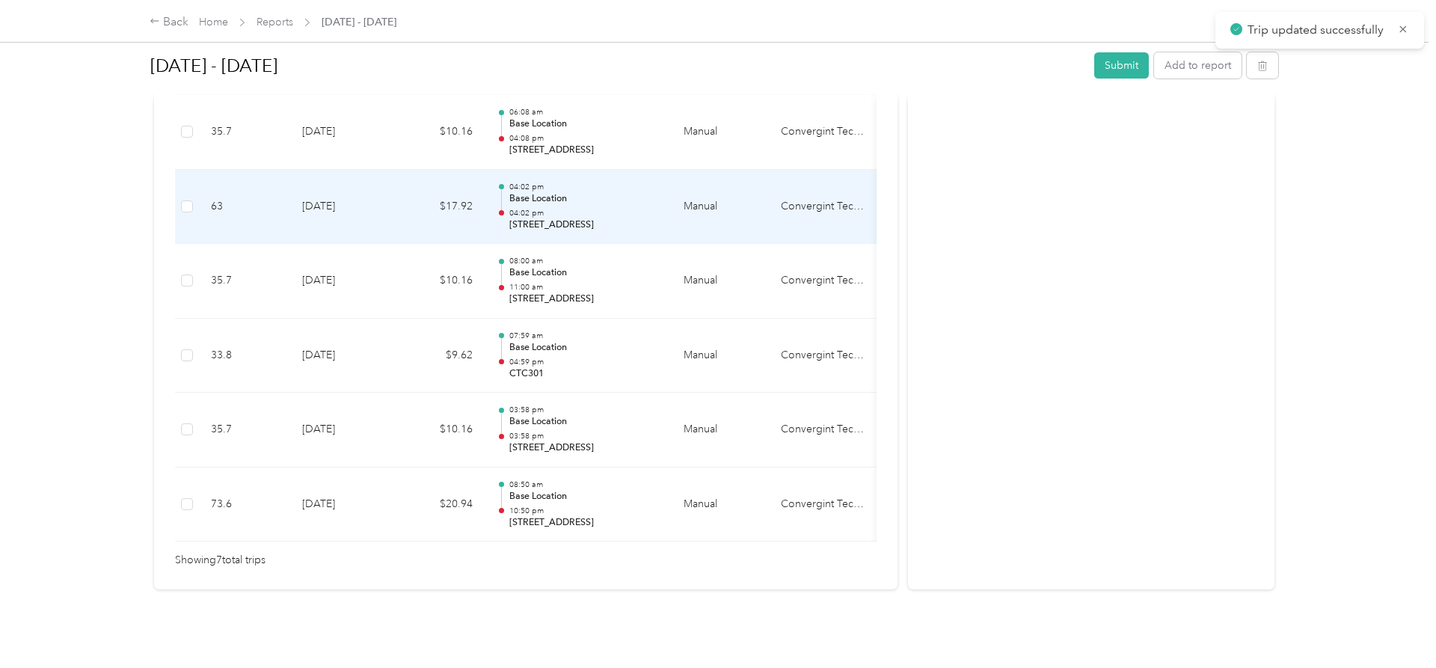
click at [402, 202] on td "$17.92" at bounding box center [440, 207] width 90 height 75
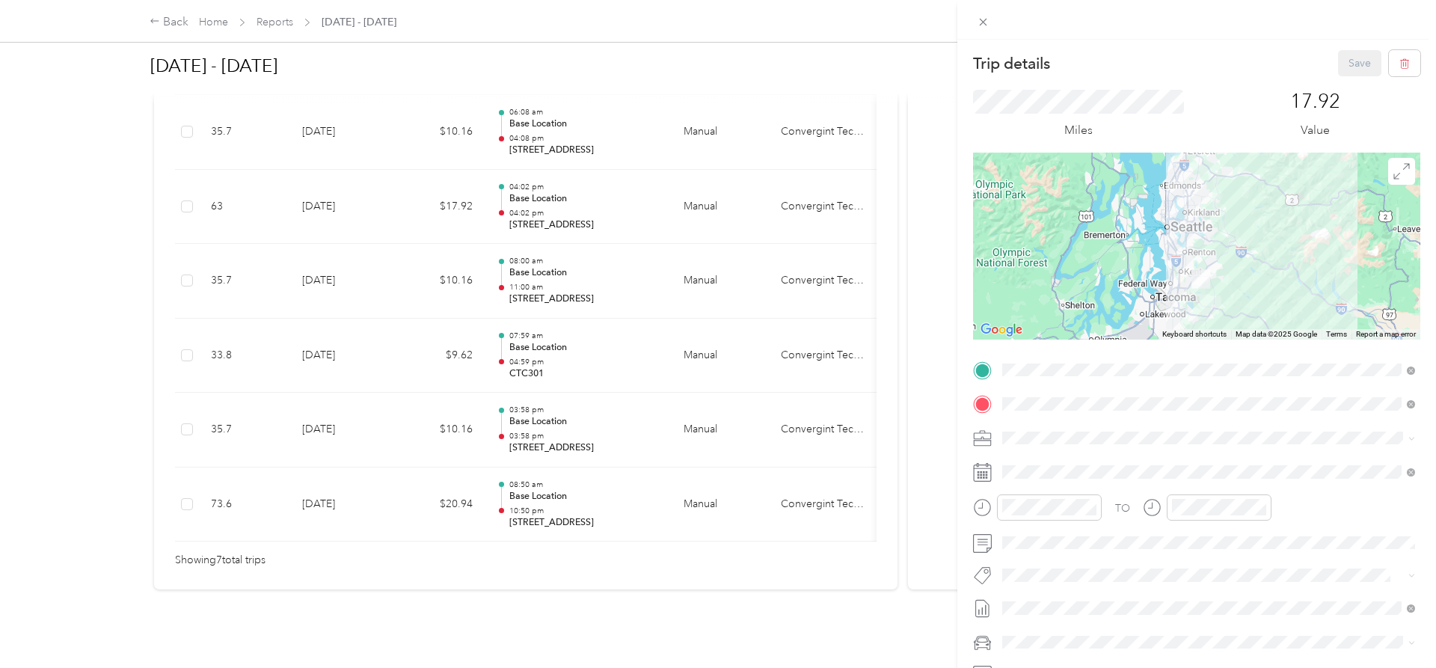
click at [1063, 558] on span "[DATE] - [DATE]" at bounding box center [1039, 558] width 75 height 16
click at [1352, 65] on button "Save" at bounding box center [1359, 63] width 43 height 26
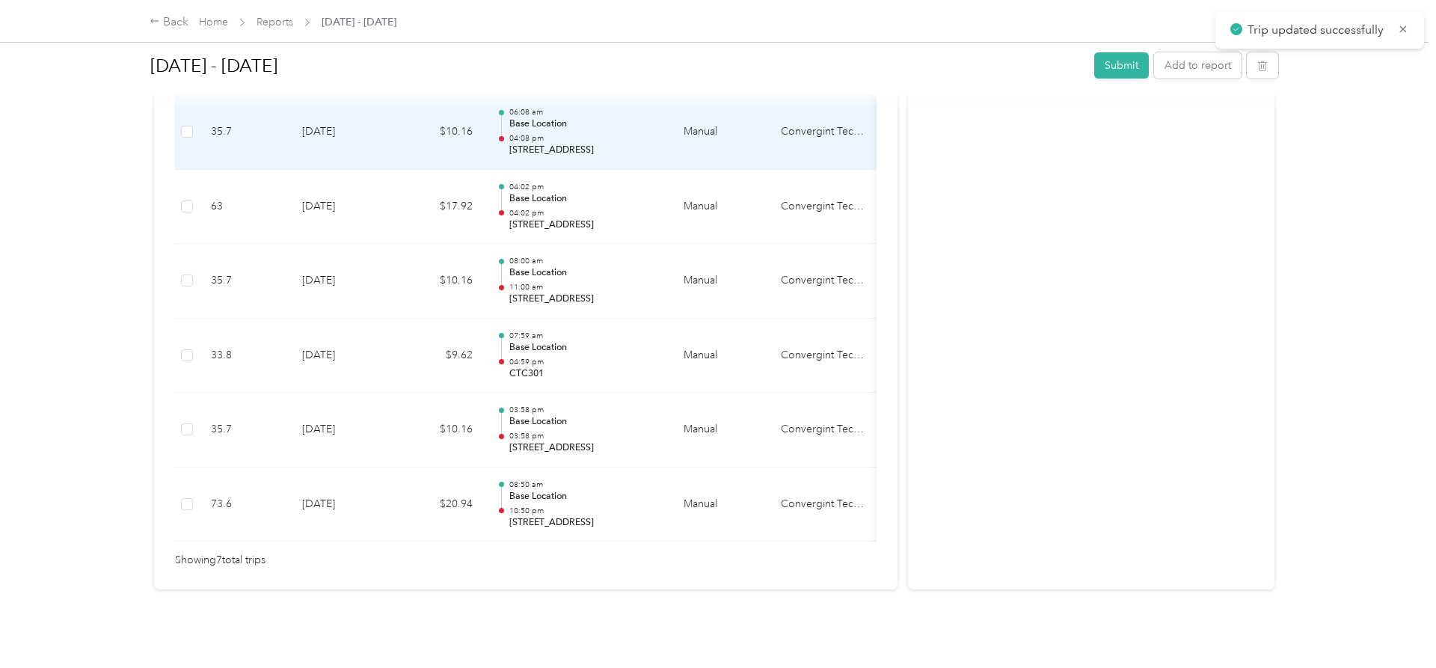
click at [402, 132] on td "$10.16" at bounding box center [440, 132] width 90 height 75
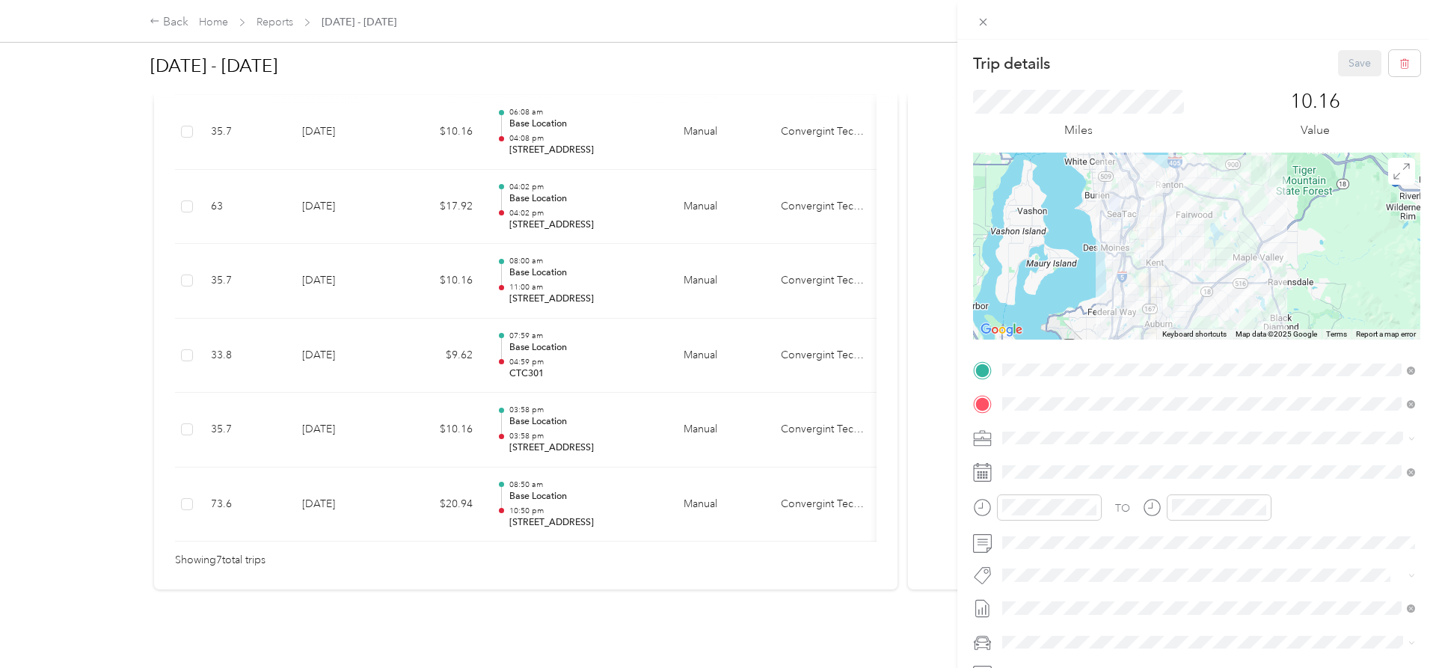
click at [1057, 564] on li "[DATE] - [DATE] Draft" at bounding box center [1208, 559] width 423 height 24
click at [1367, 68] on button "Save" at bounding box center [1359, 63] width 43 height 26
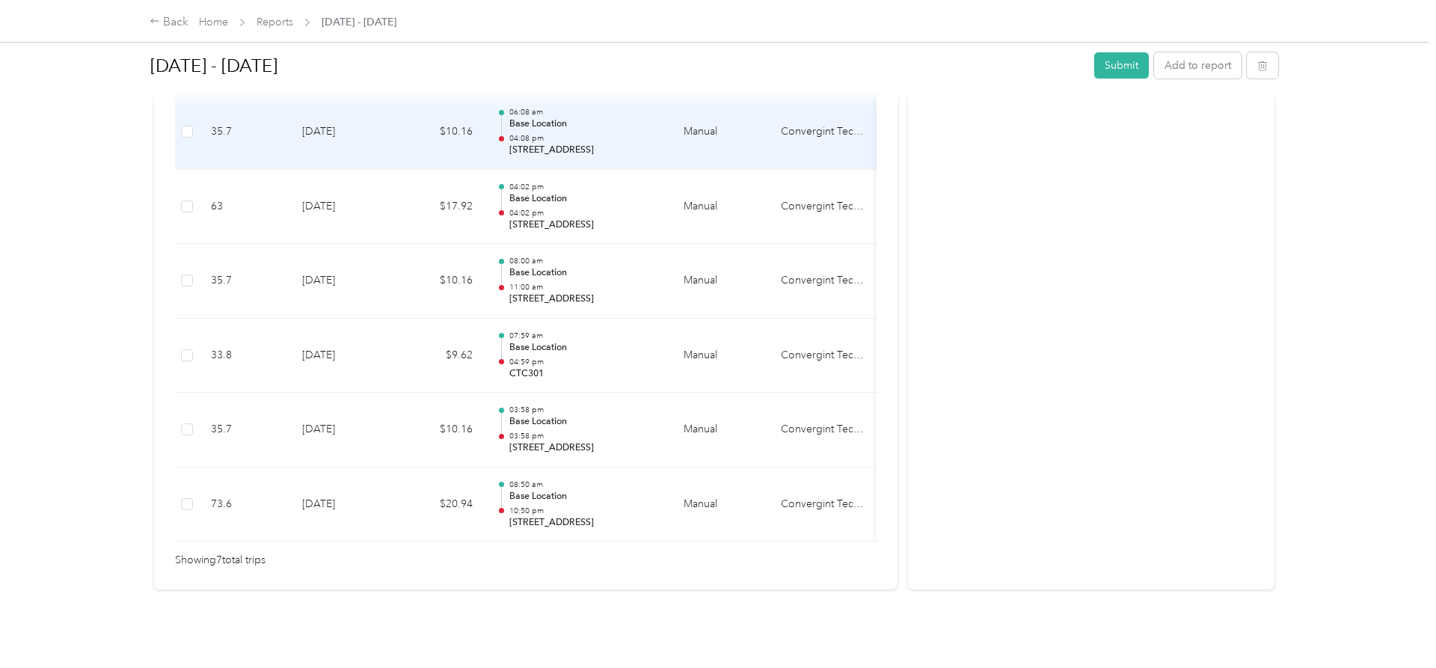
click at [609, 131] on div "06:08 am Base Location 04:08 pm [STREET_ADDRESS]" at bounding box center [584, 132] width 151 height 50
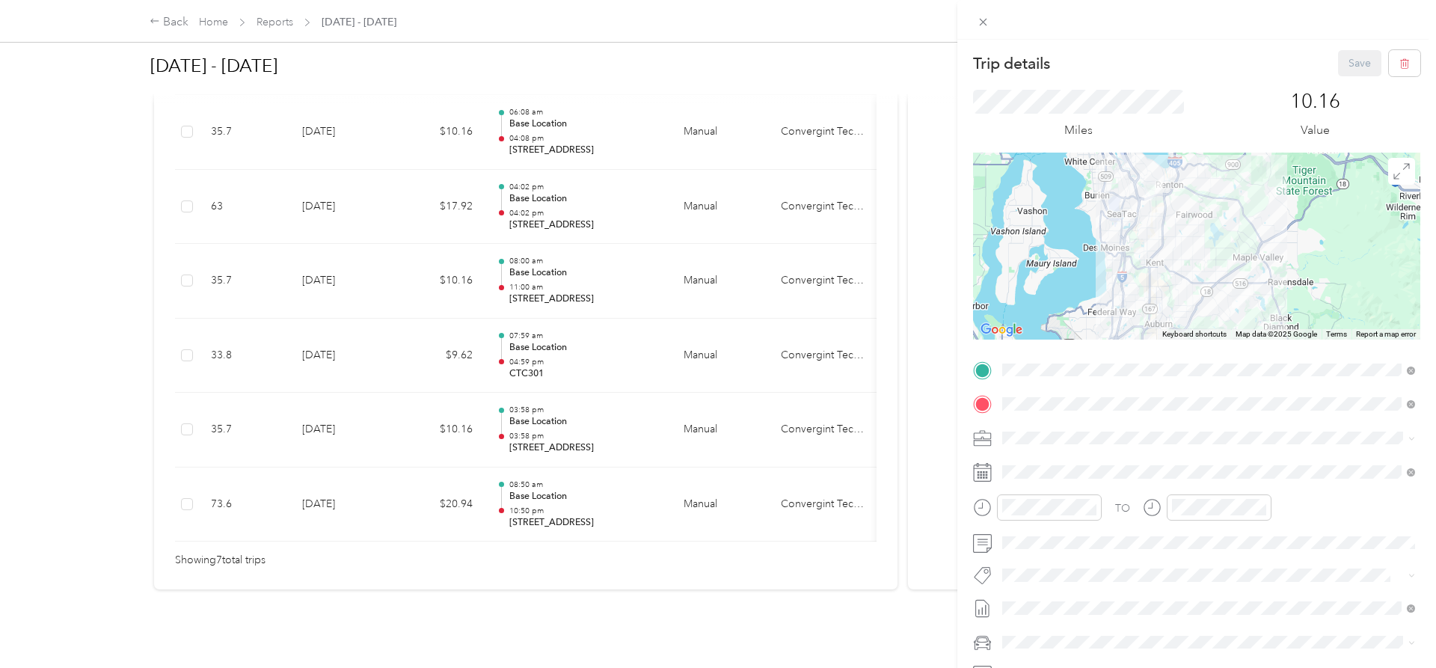
click at [617, 198] on div "Trip details Save This trip cannot be edited because it is either under review,…" at bounding box center [718, 334] width 1436 height 668
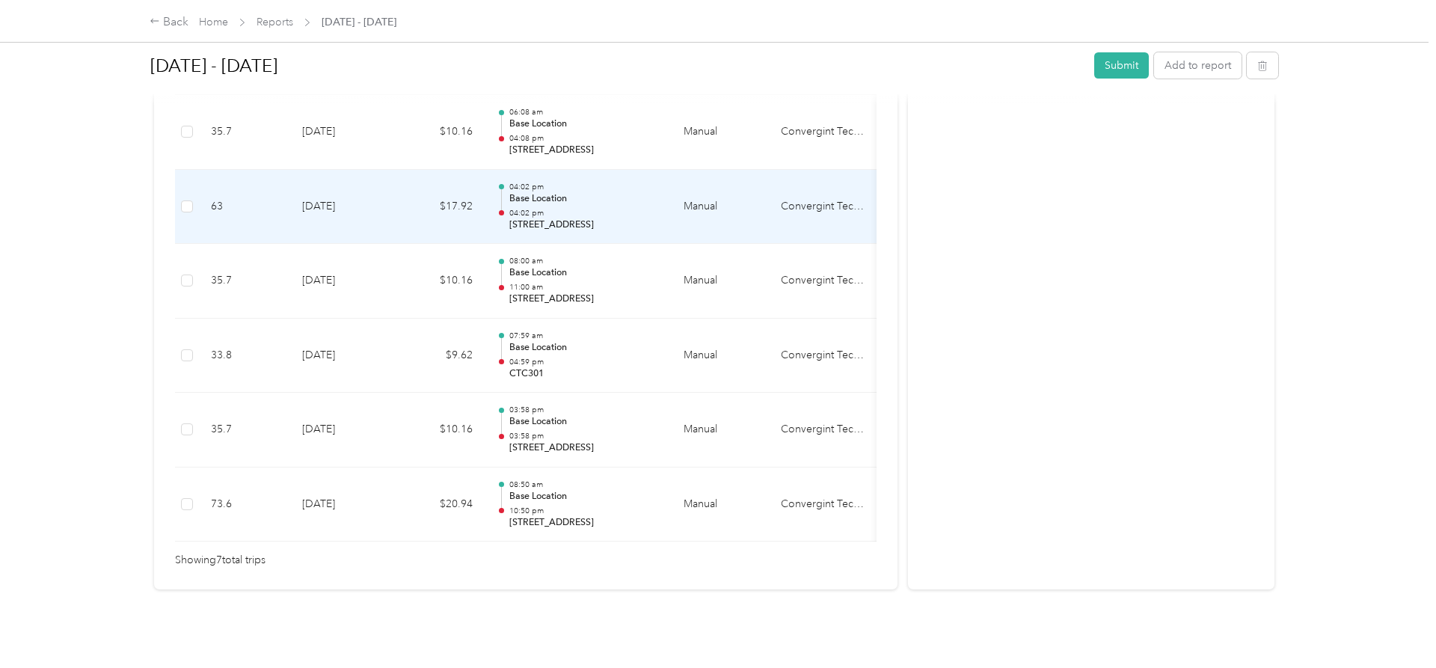
click at [617, 209] on p "04:02 pm" at bounding box center [584, 213] width 151 height 10
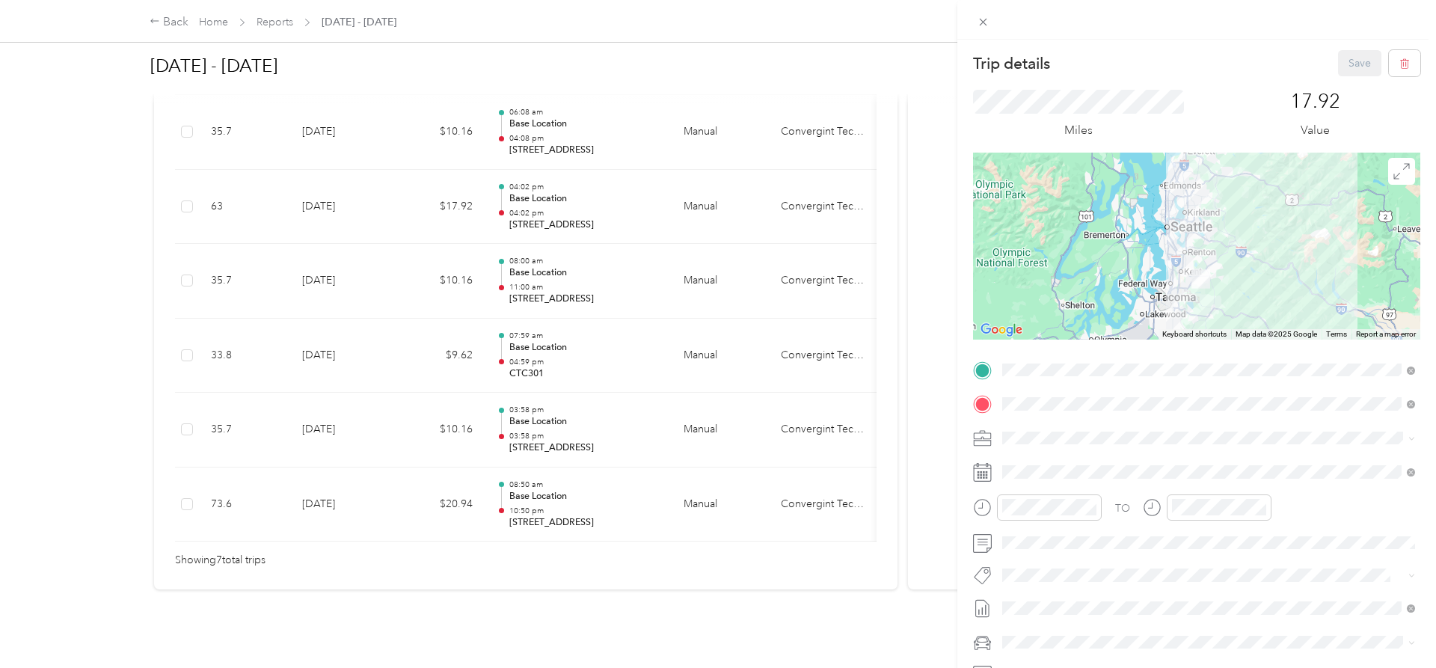
click at [619, 283] on div "Trip details Save This trip cannot be edited because it is either under review,…" at bounding box center [718, 334] width 1436 height 668
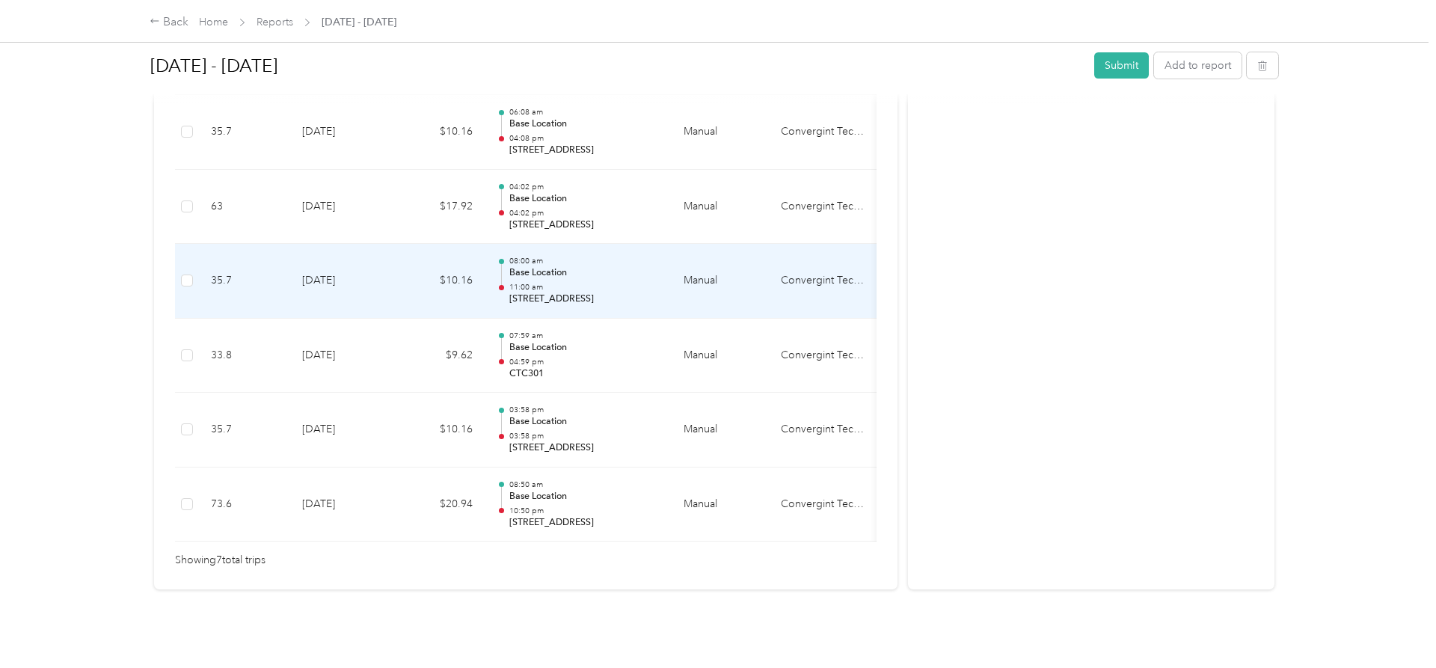
click at [619, 283] on p "11:00 am" at bounding box center [584, 287] width 151 height 10
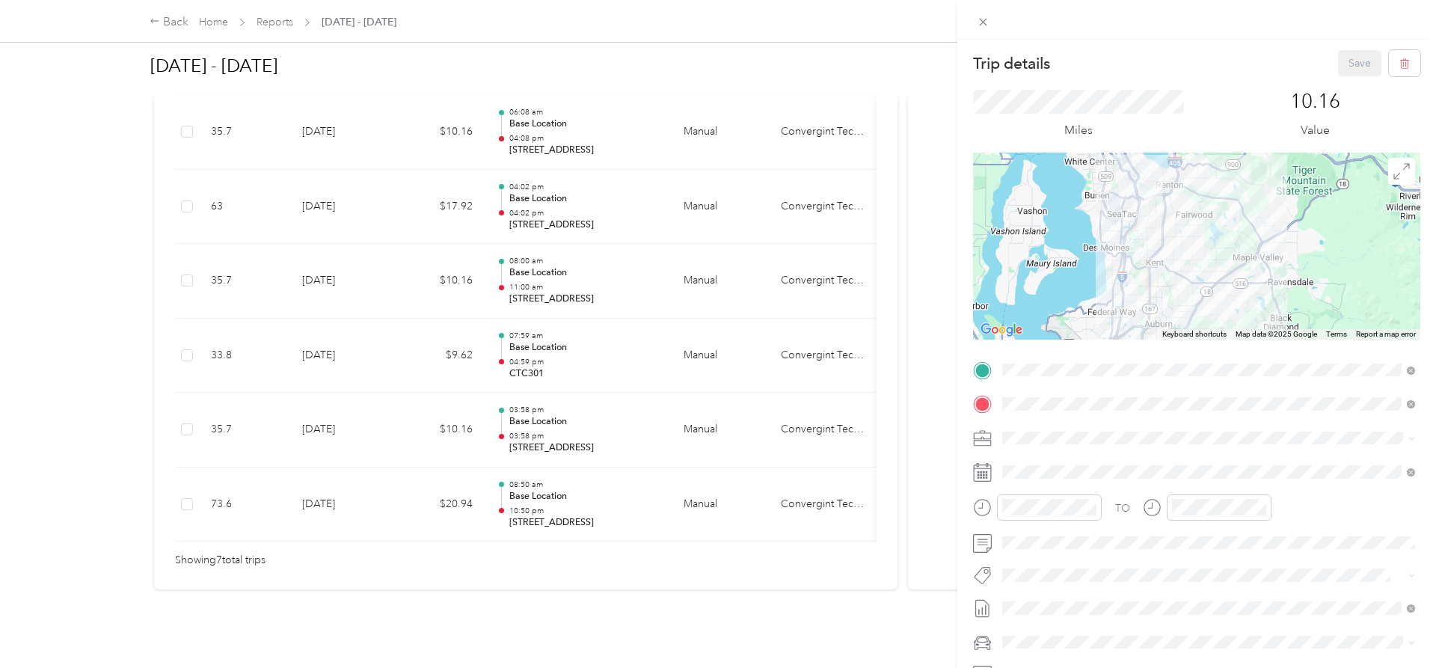
click at [618, 331] on div "Trip details Save This trip cannot be edited because it is either under review,…" at bounding box center [718, 334] width 1436 height 668
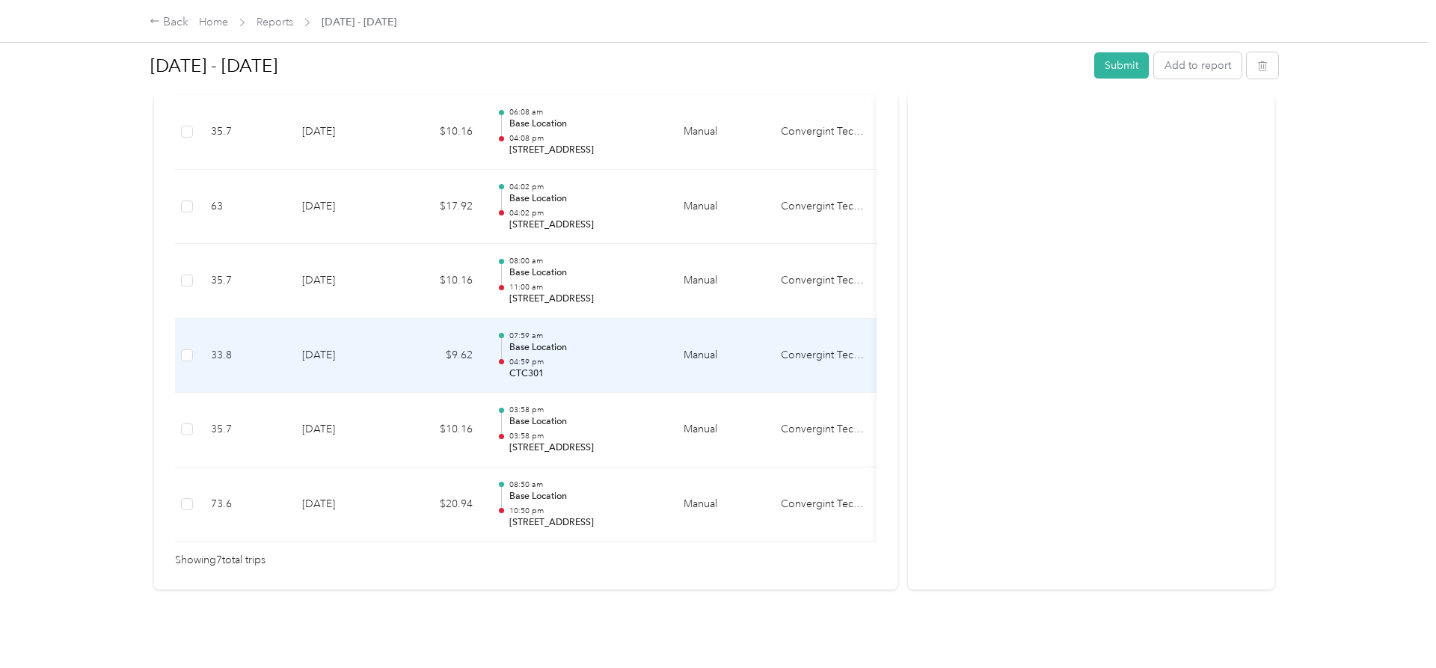
click at [613, 353] on p "Base Location" at bounding box center [584, 347] width 151 height 13
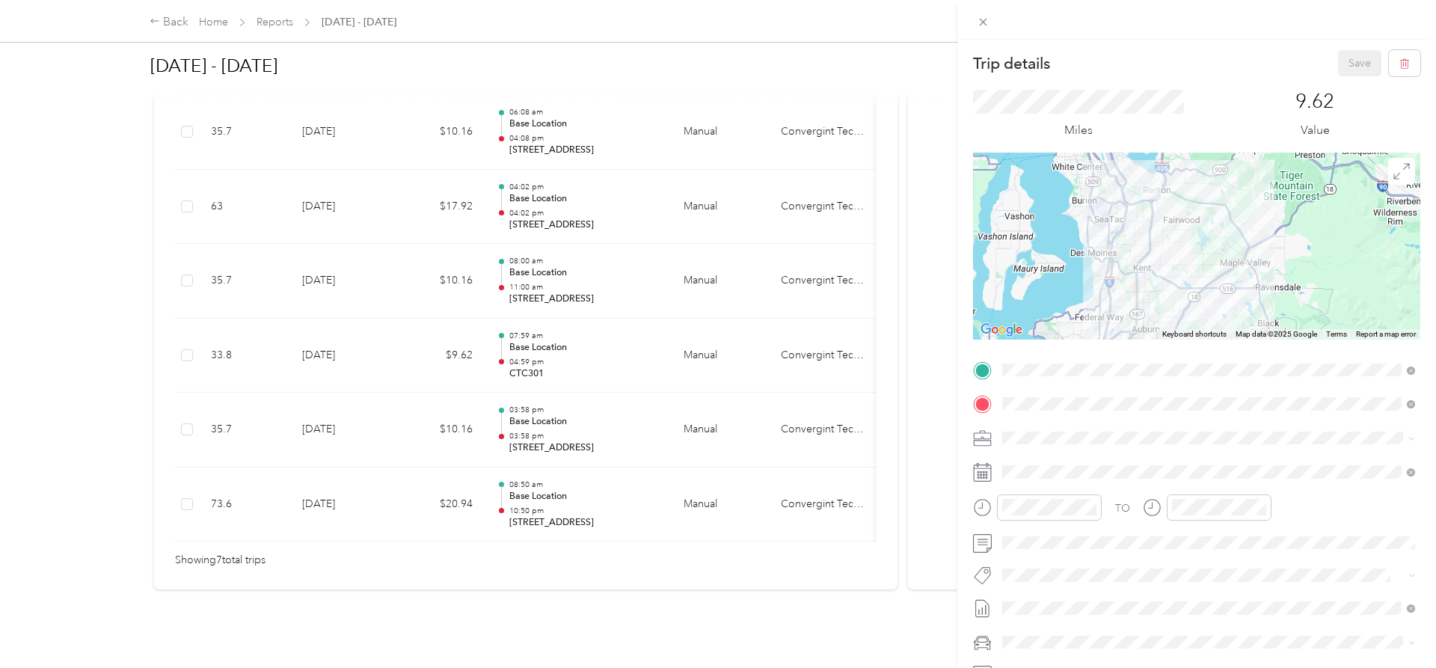
click at [594, 429] on div "Trip details Save This trip cannot be edited because it is either under review,…" at bounding box center [718, 334] width 1436 height 668
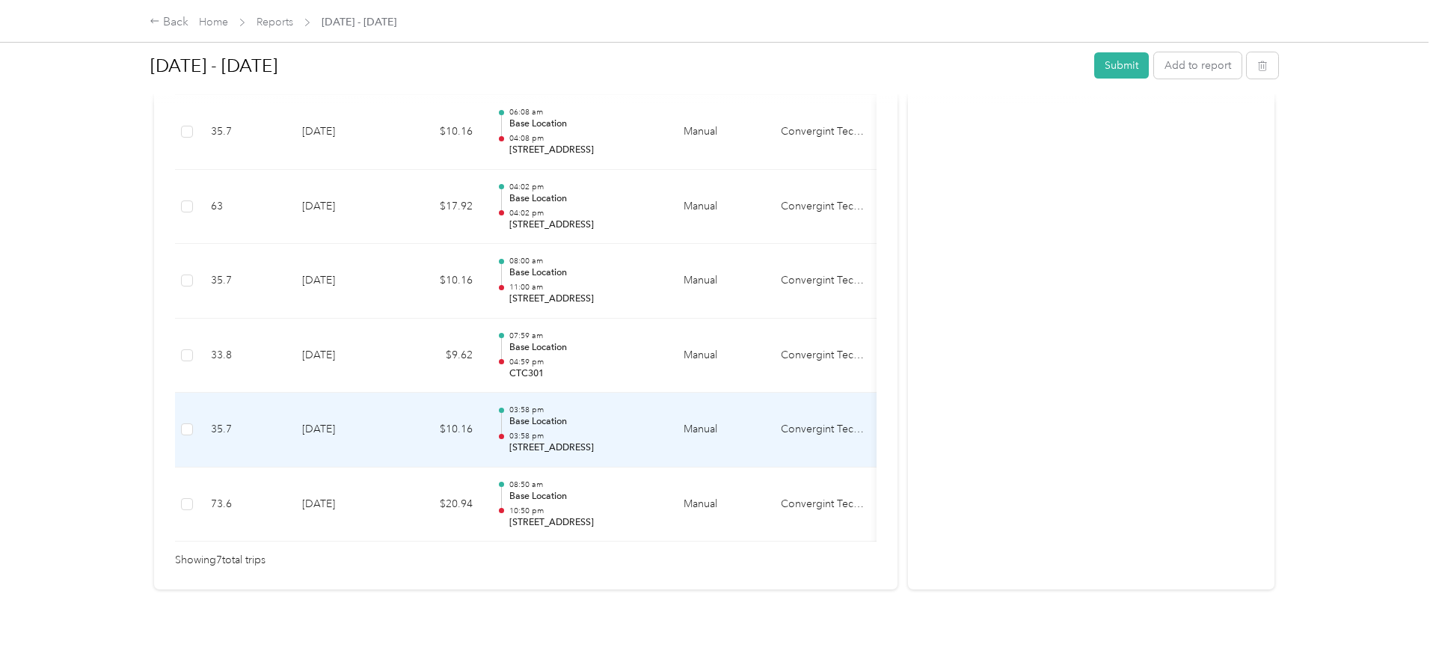
click at [592, 430] on div "03:58 pm Base Location 03:58 pm [STREET_ADDRESS]" at bounding box center [584, 430] width 151 height 50
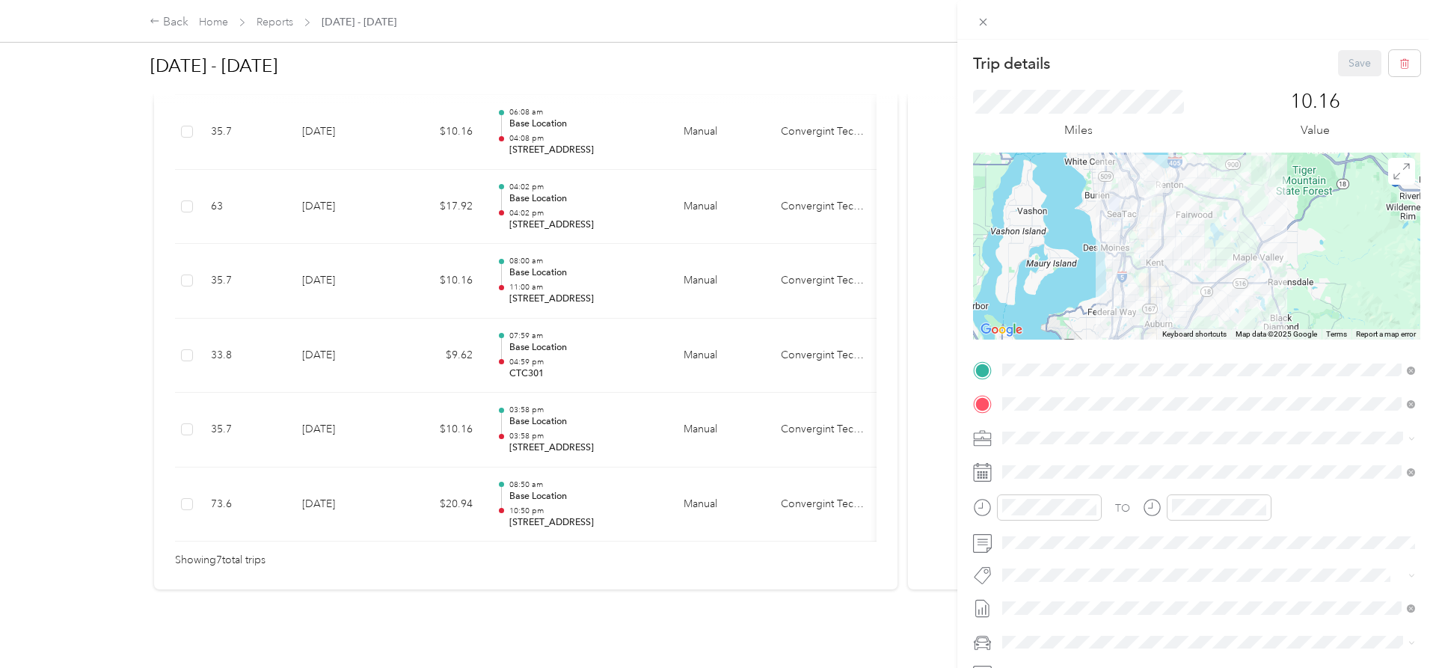
click at [583, 492] on div "Trip details Save This trip cannot be edited because it is either under review,…" at bounding box center [718, 334] width 1436 height 668
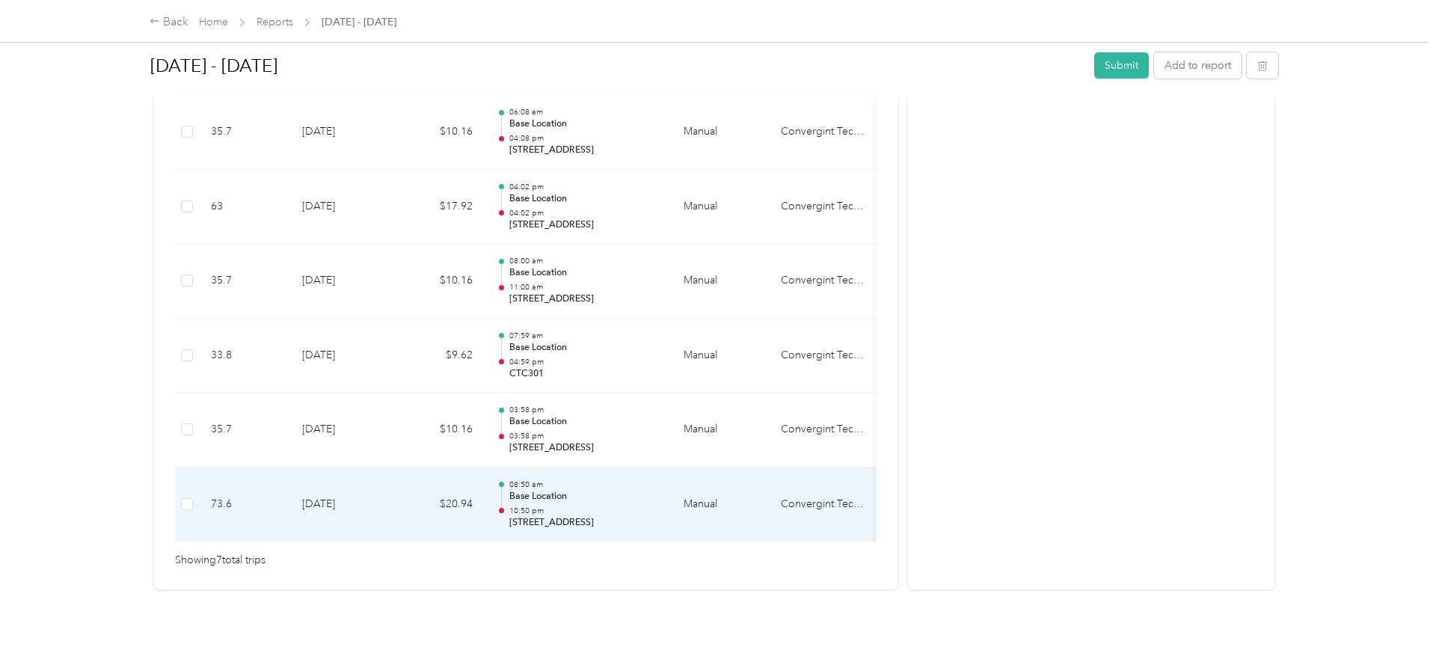
click at [537, 506] on p "10:50 pm" at bounding box center [584, 511] width 151 height 10
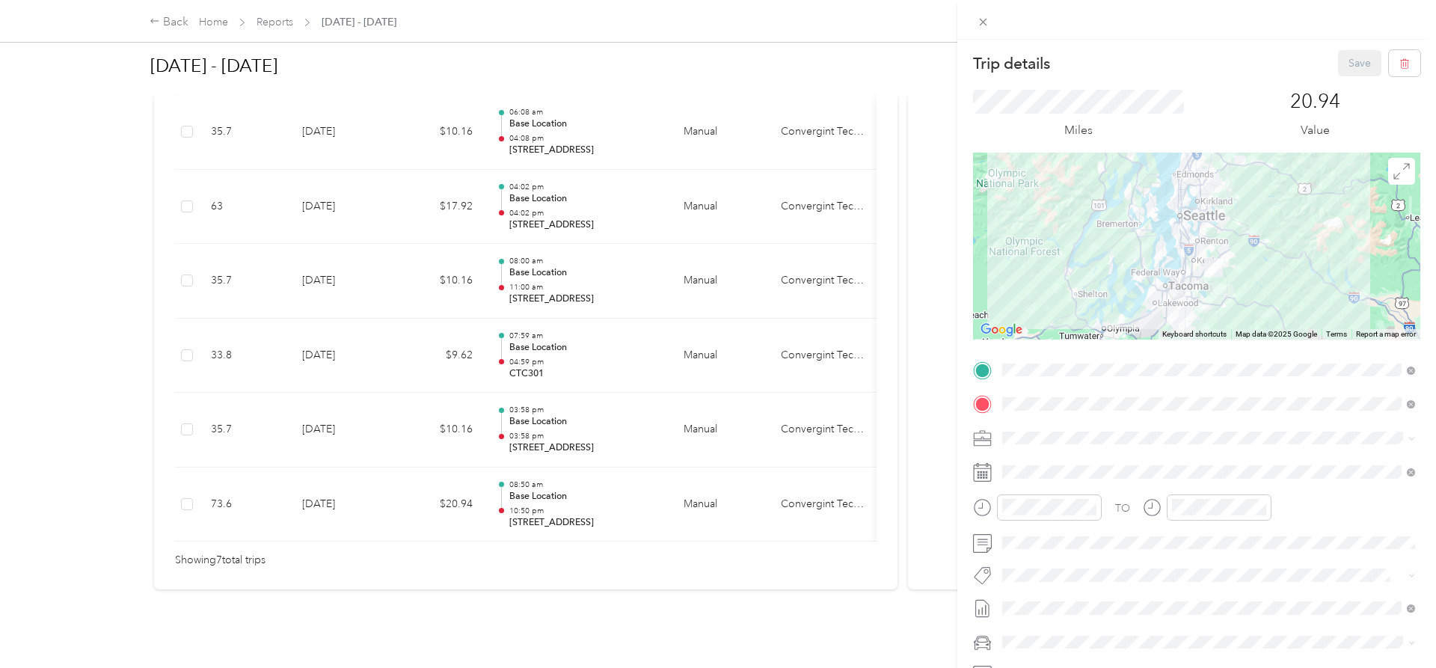
click at [170, 20] on div "Trip details Save This trip cannot be edited because it is either under review,…" at bounding box center [718, 334] width 1436 height 668
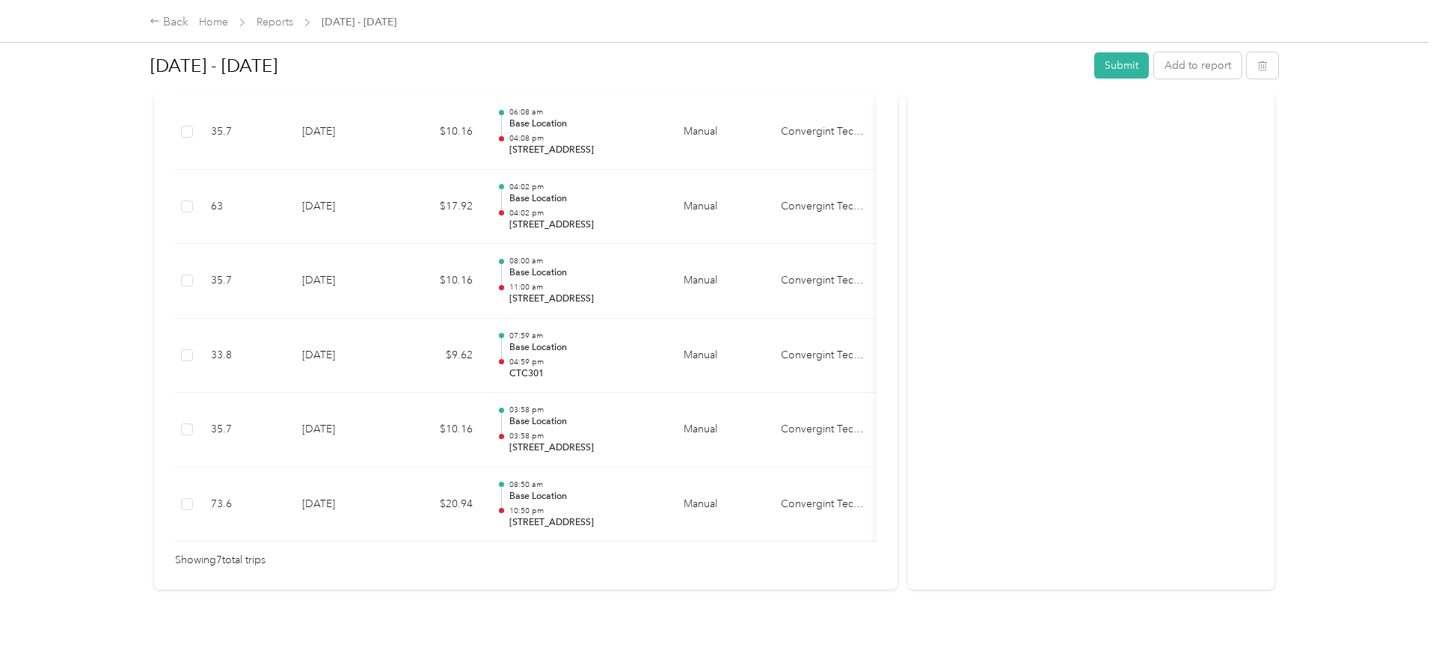
click at [170, 20] on div "Back" at bounding box center [169, 22] width 39 height 18
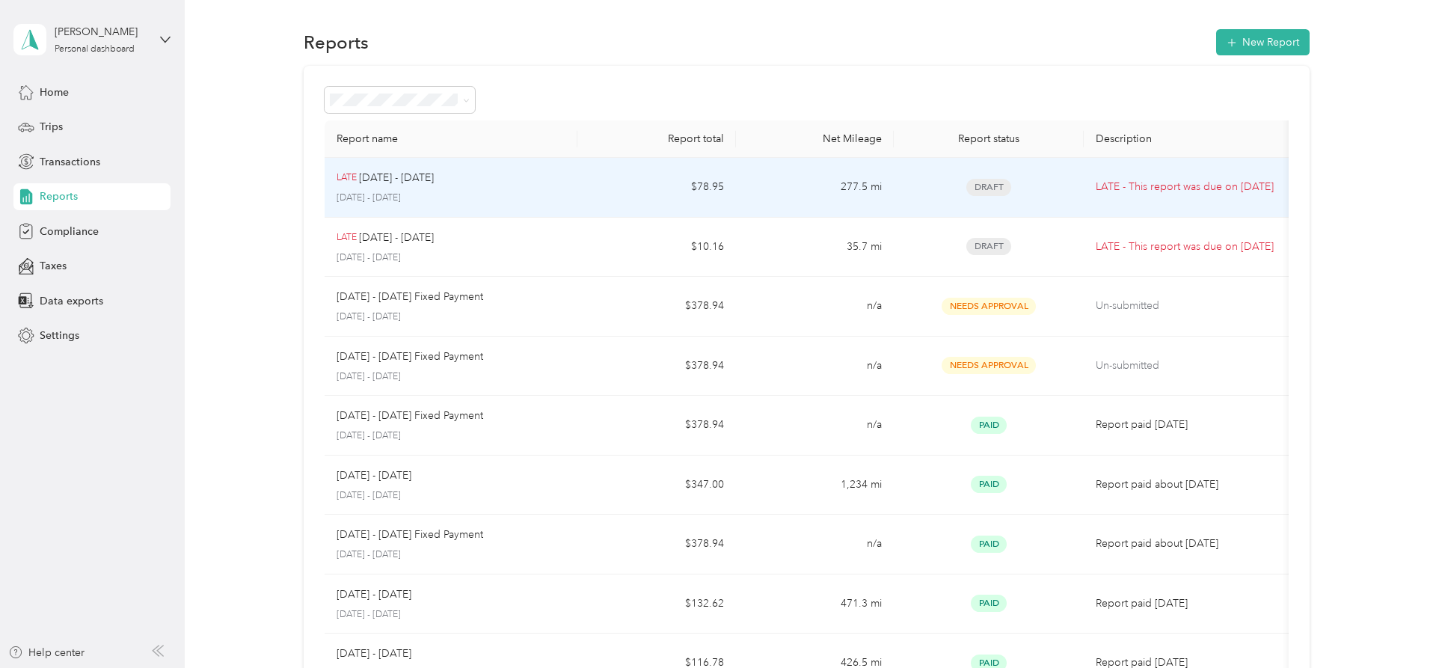
click at [472, 191] on div "LATE [DATE] - [DATE] [DATE] - [DATE]" at bounding box center [452, 187] width 230 height 35
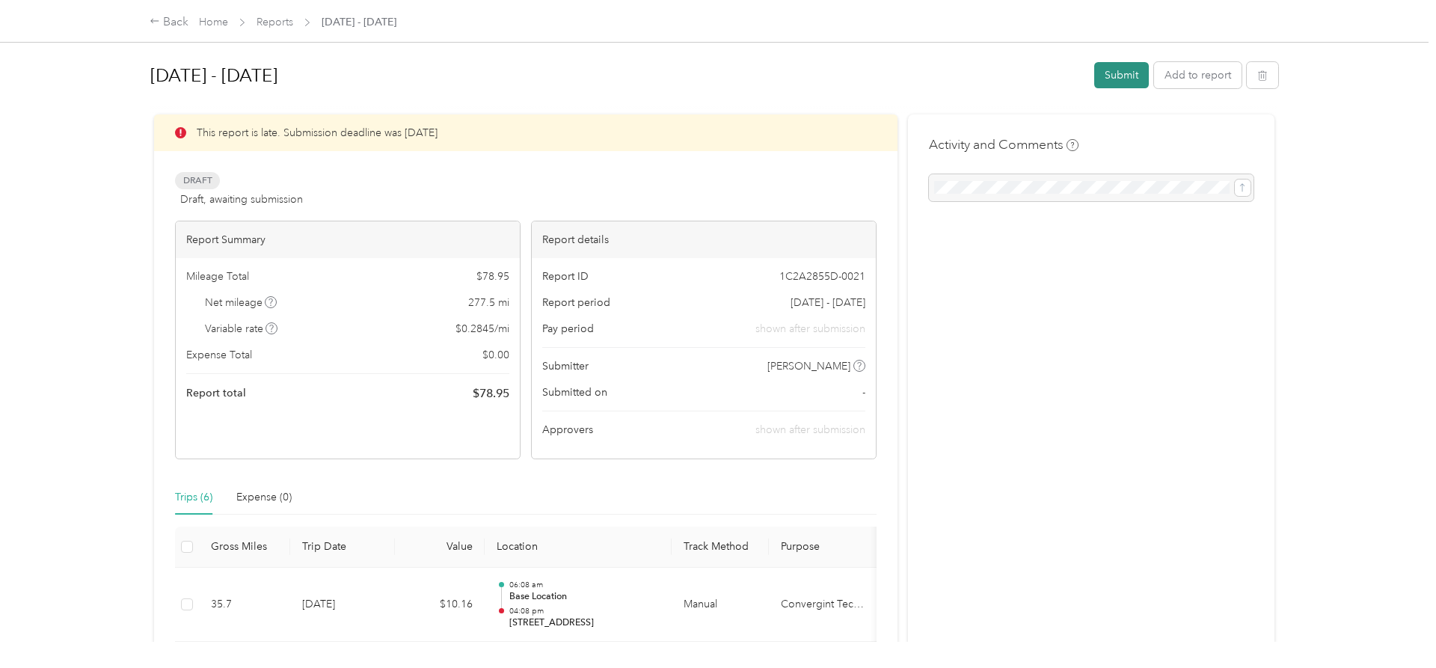
click at [1116, 72] on button "Submit" at bounding box center [1121, 75] width 55 height 26
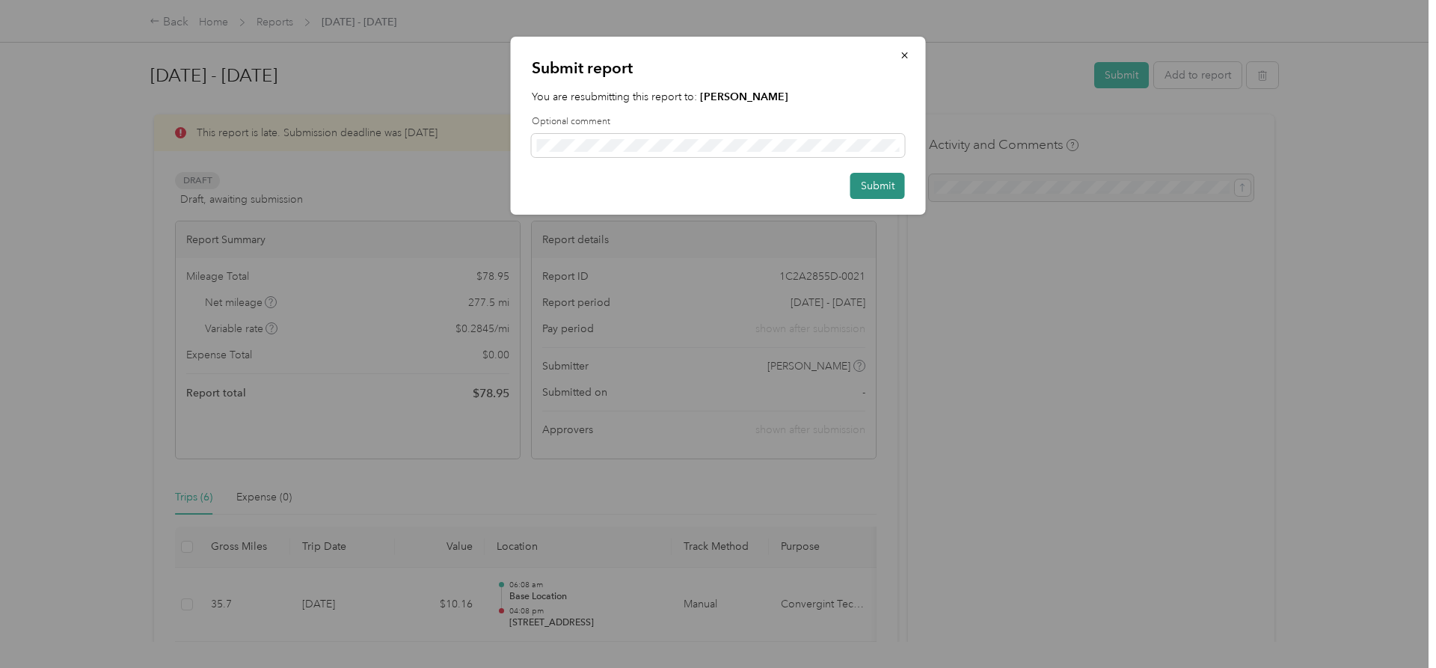
click at [874, 188] on button "Submit" at bounding box center [877, 186] width 55 height 26
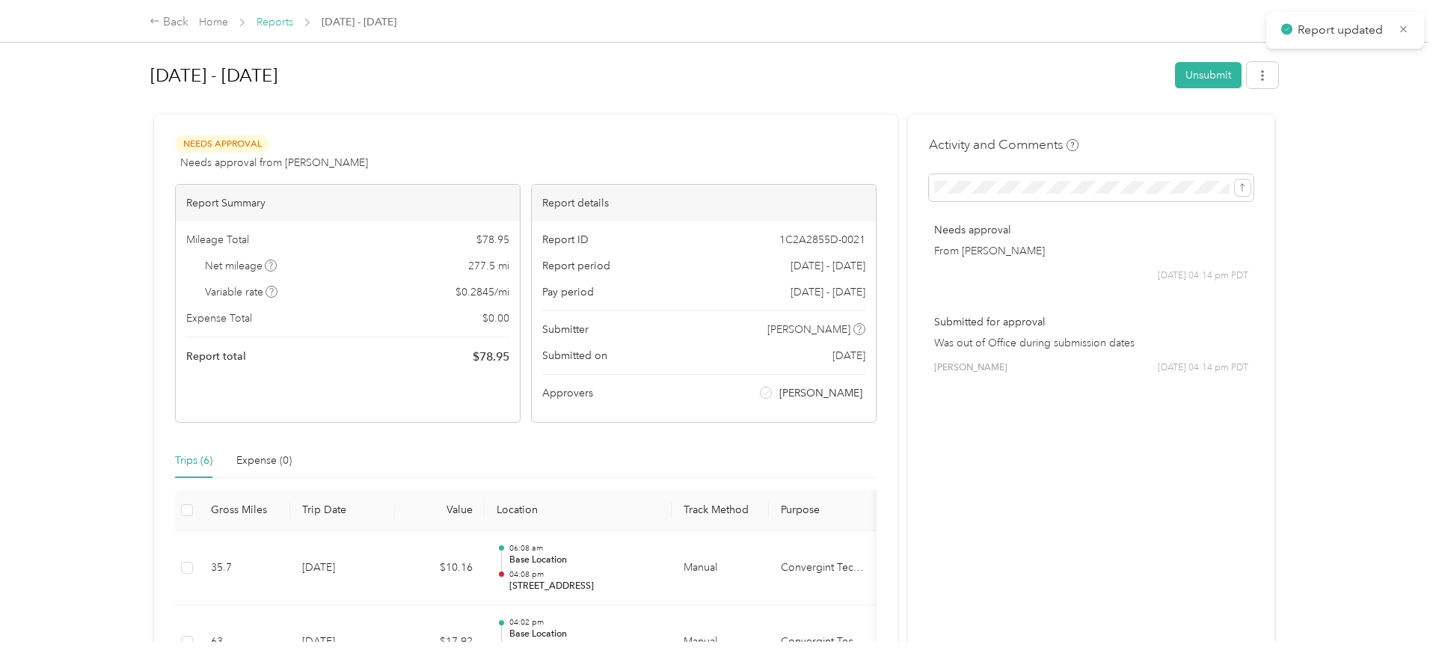
click at [272, 23] on link "Reports" at bounding box center [274, 22] width 37 height 13
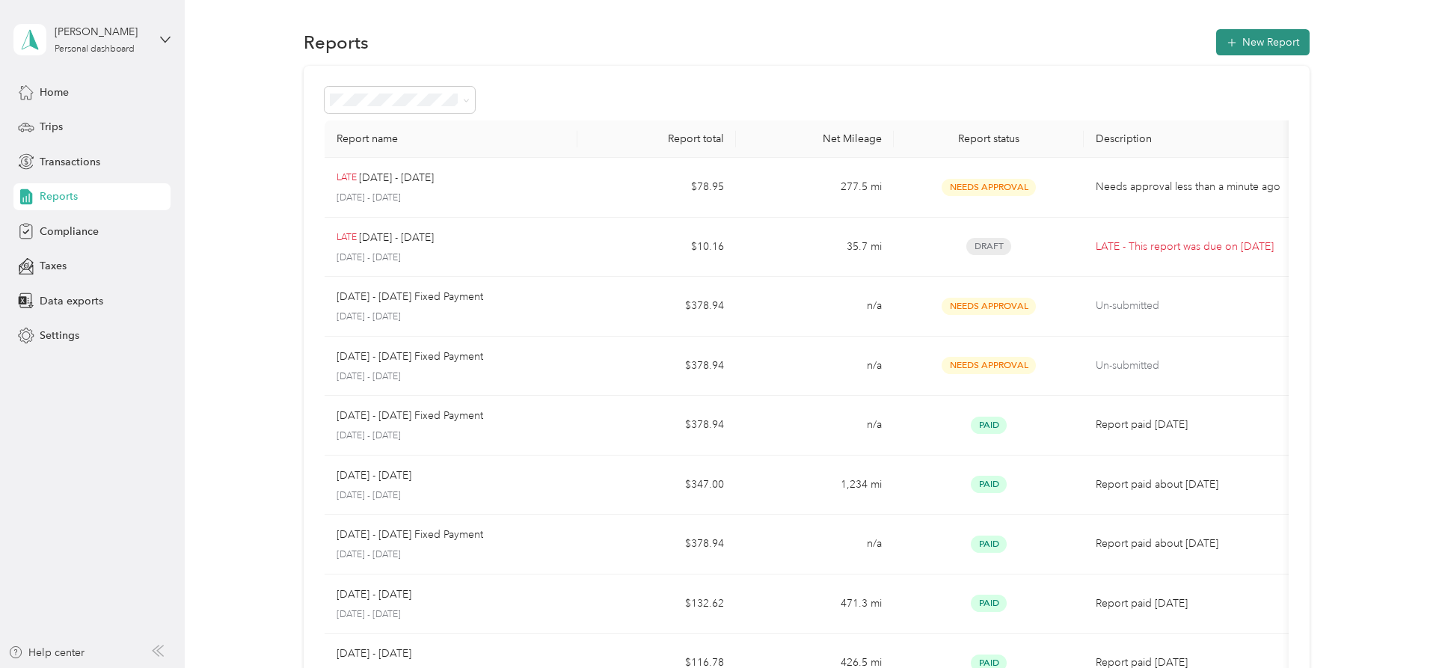
click at [1271, 43] on button "New Report" at bounding box center [1262, 42] width 93 height 26
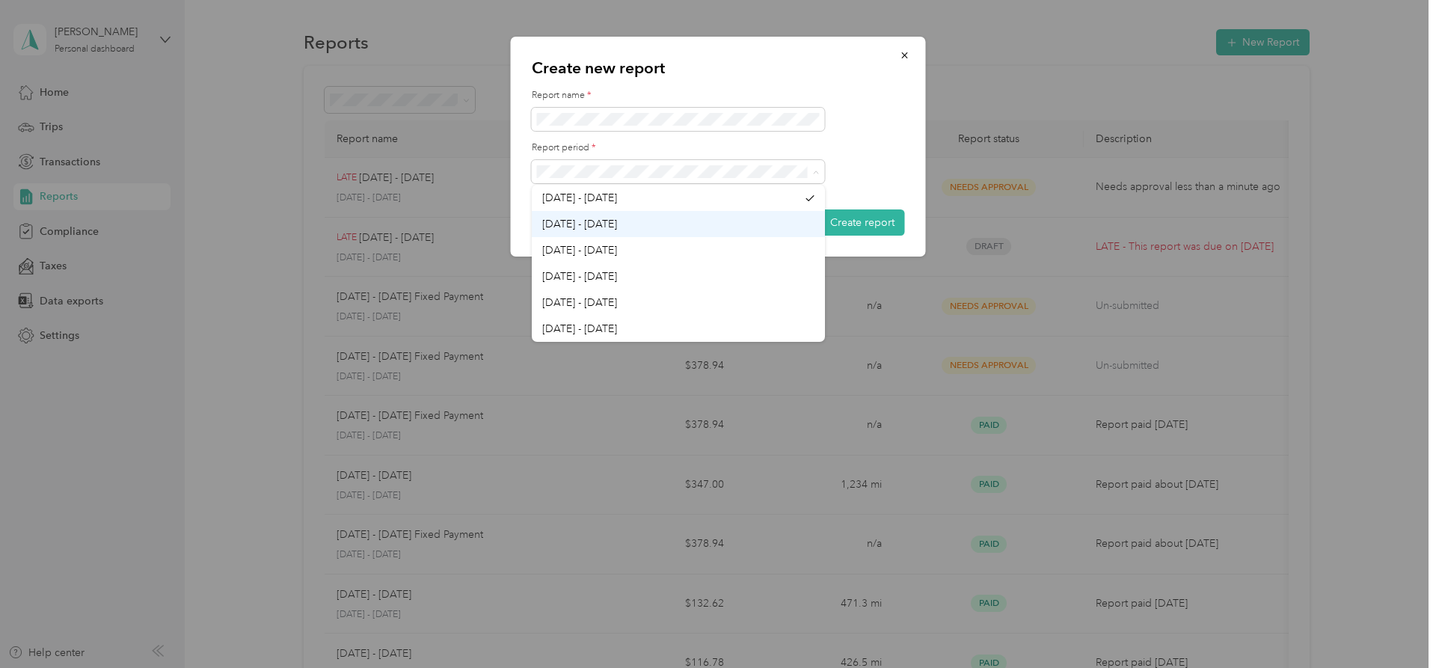
click at [648, 220] on div "[DATE] - [DATE]" at bounding box center [678, 224] width 272 height 16
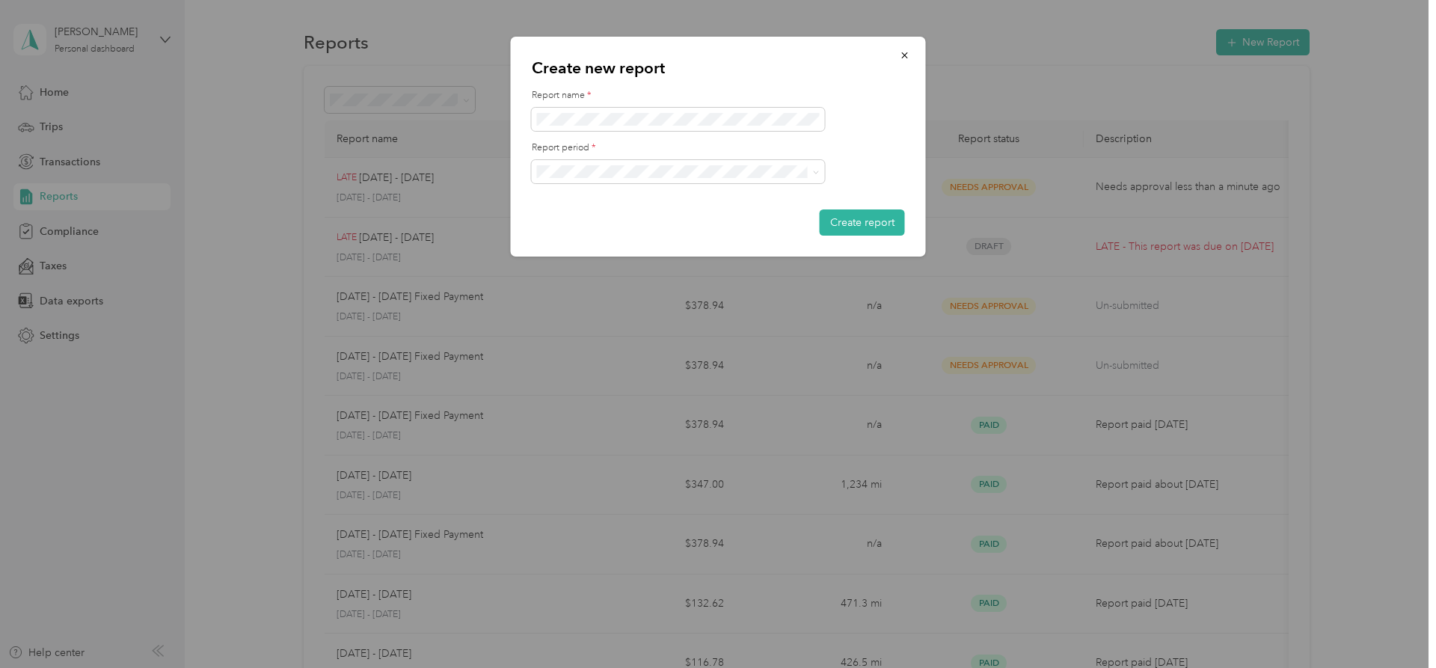
click at [880, 121] on div at bounding box center [718, 120] width 373 height 24
click at [867, 220] on button "Create report" at bounding box center [862, 222] width 85 height 26
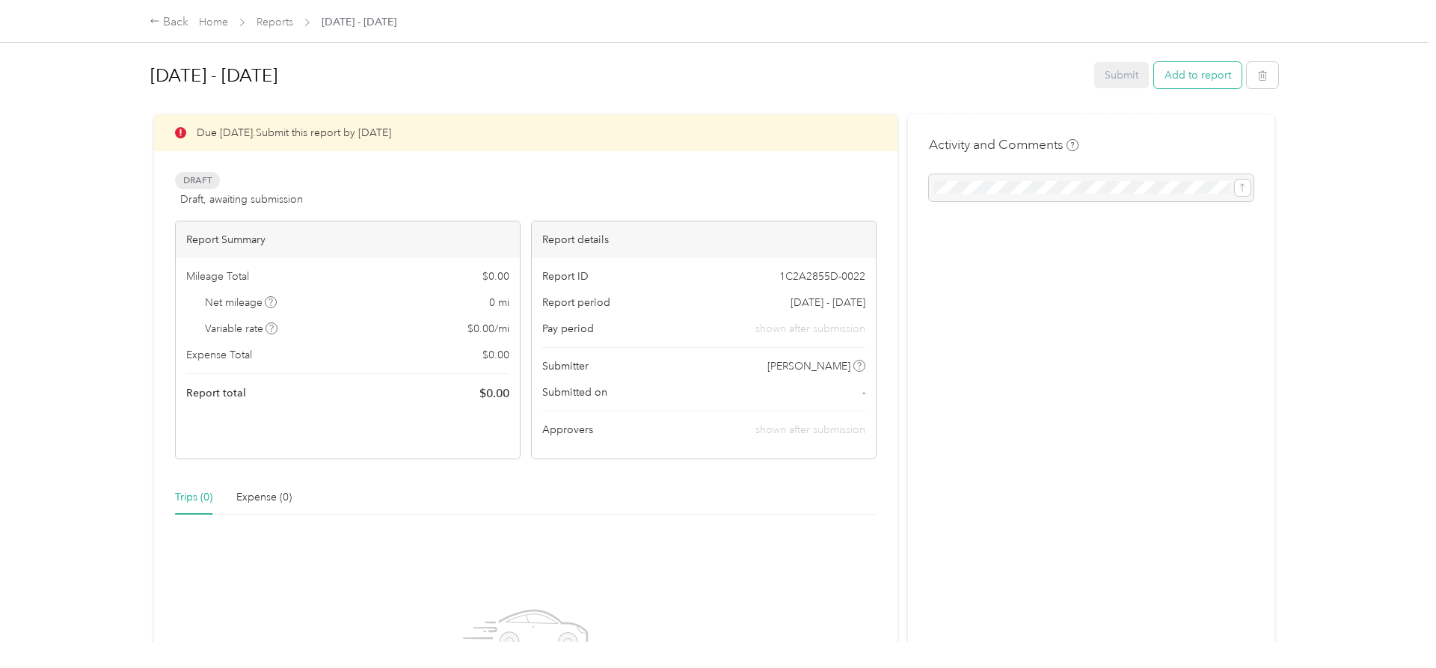
click at [1205, 80] on button "Add to report" at bounding box center [1197, 75] width 87 height 26
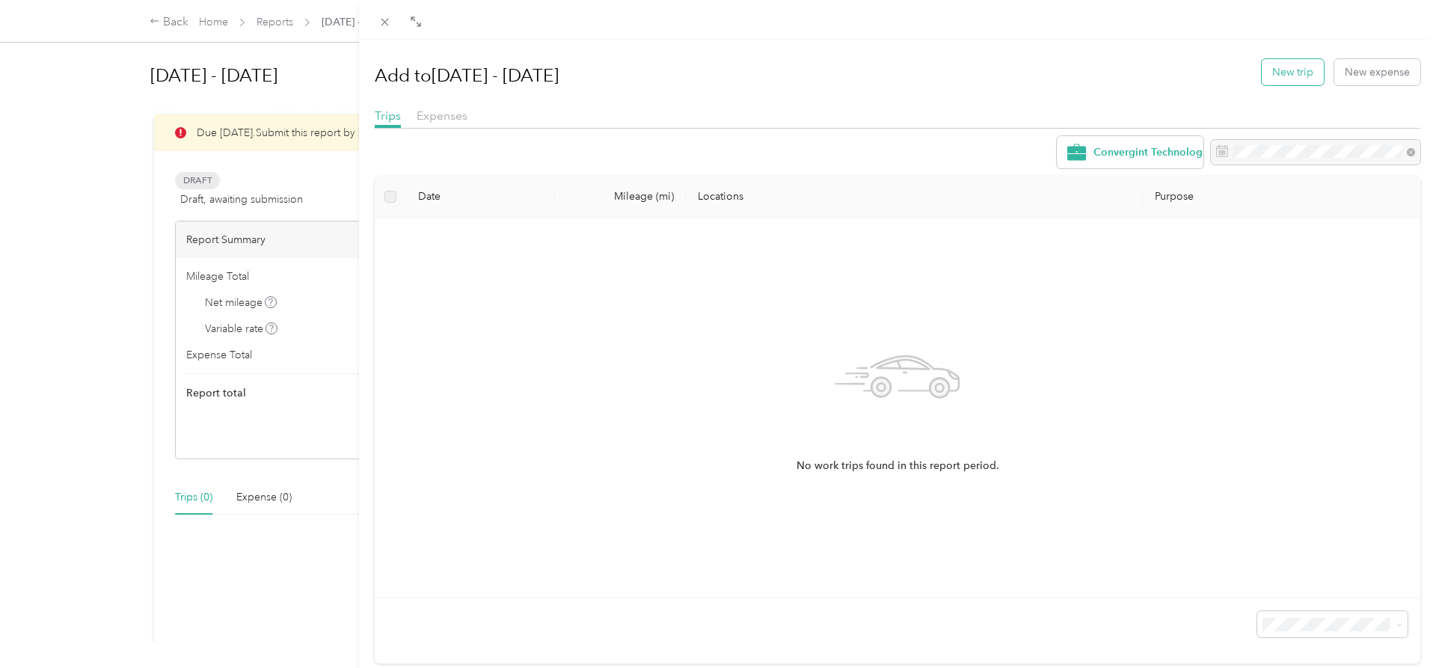
click at [1273, 73] on button "New trip" at bounding box center [1293, 72] width 62 height 26
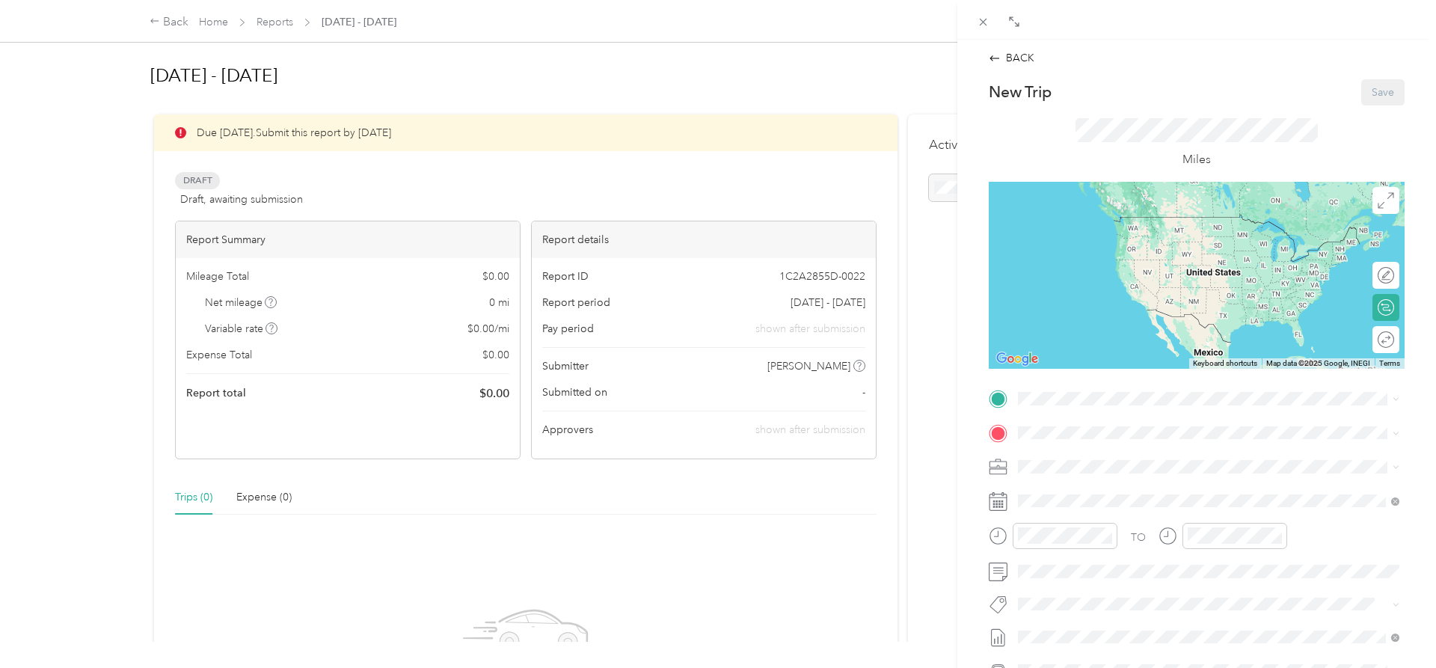
click at [1077, 550] on strong "Base Location" at bounding box center [1080, 550] width 69 height 13
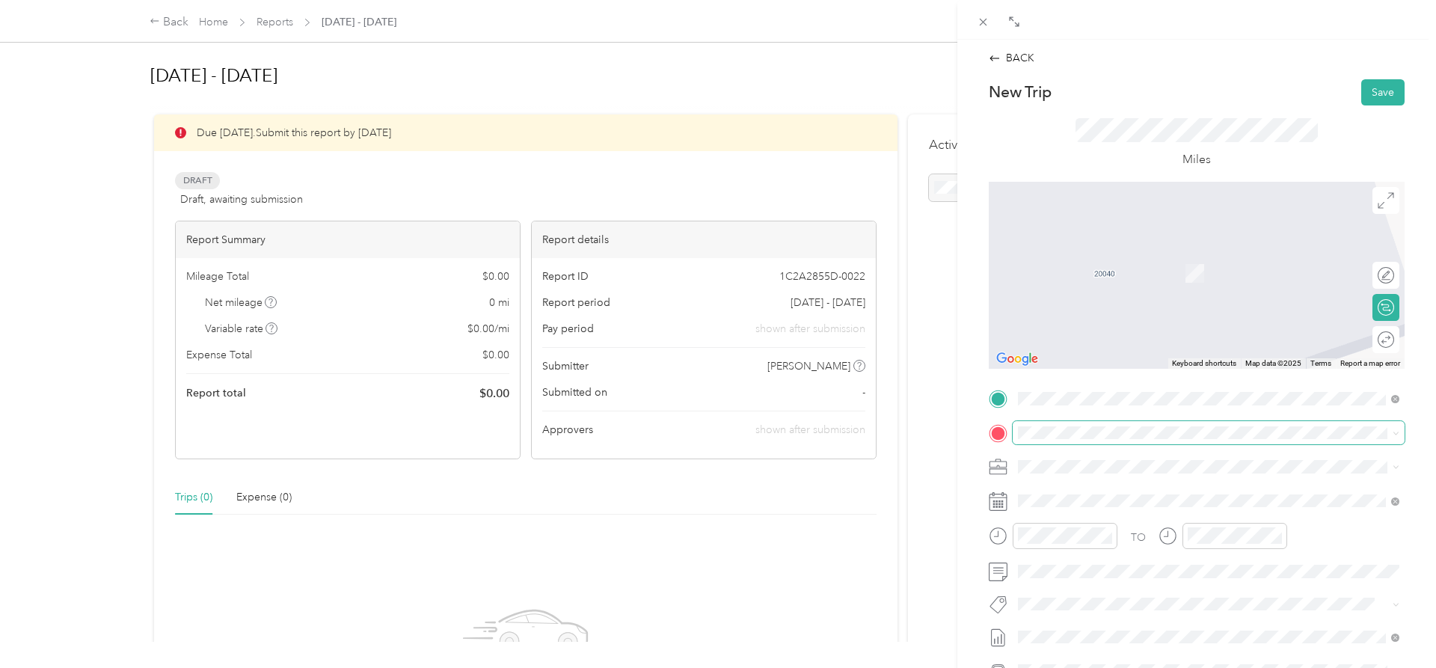
click at [1069, 441] on span at bounding box center [1209, 433] width 392 height 24
click at [1098, 626] on div "[STREET_ADDRESS][GEOGRAPHIC_DATA][STREET_ADDRESS][US_STATE][GEOGRAPHIC_DATA]" at bounding box center [1208, 640] width 371 height 37
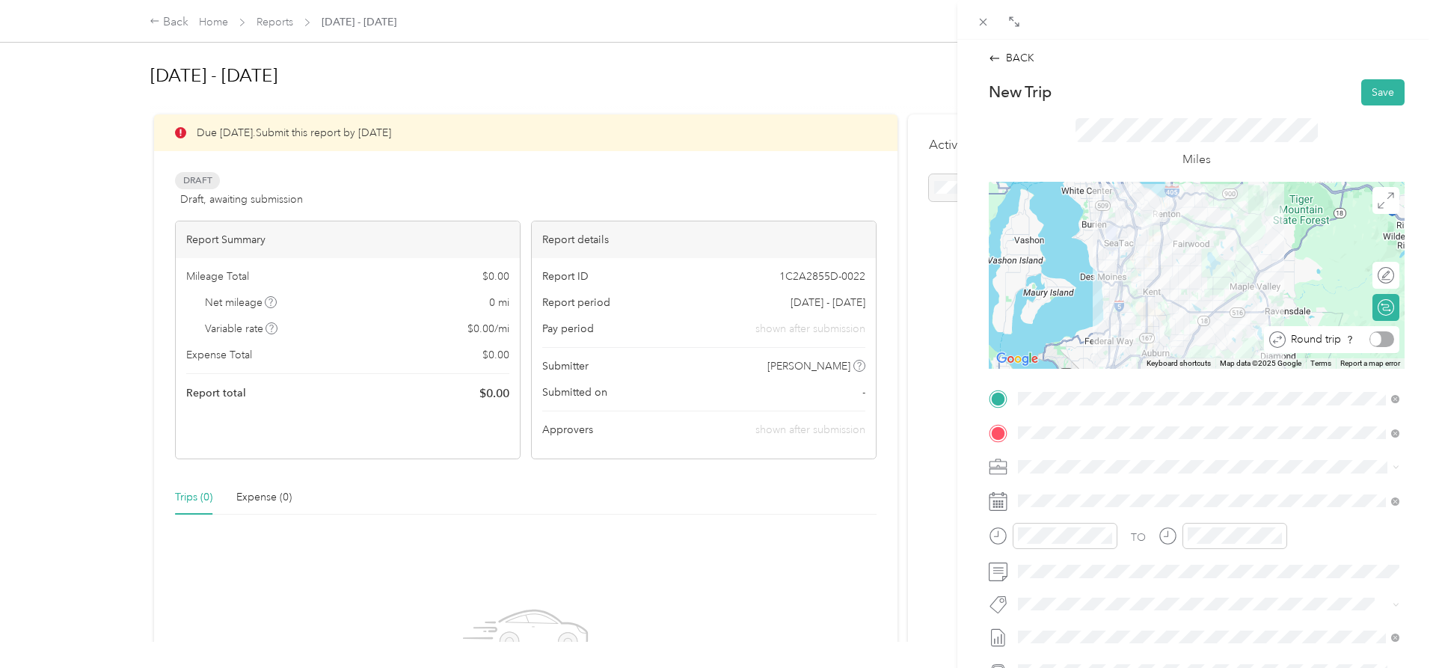
click at [1387, 340] on div "Round trip" at bounding box center [1339, 339] width 108 height 16
drag, startPoint x: 1025, startPoint y: 422, endPoint x: 1052, endPoint y: 400, distance: 34.6
click at [1026, 422] on div "08" at bounding box center [1034, 420] width 36 height 21
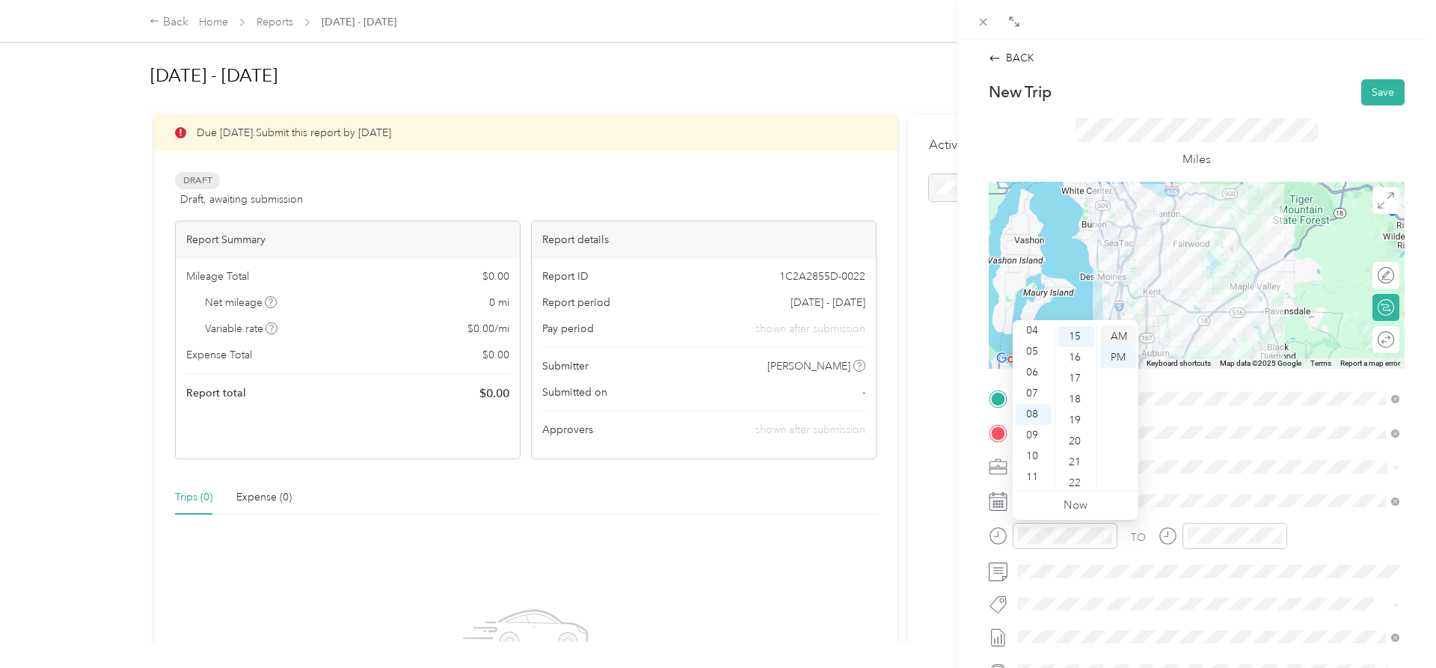
click at [1113, 333] on div "AM" at bounding box center [1118, 336] width 36 height 21
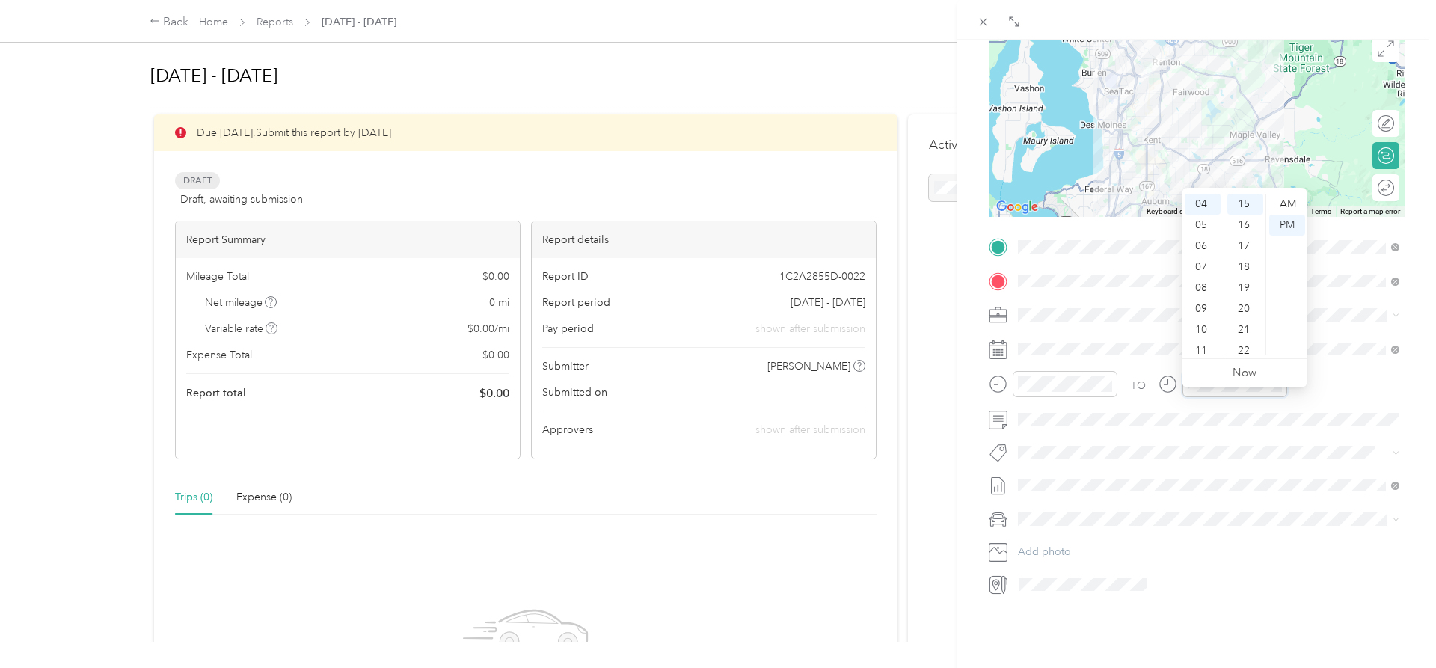
scroll to position [153, 0]
click at [1061, 541] on span "Honda Accord" at bounding box center [1058, 544] width 70 height 13
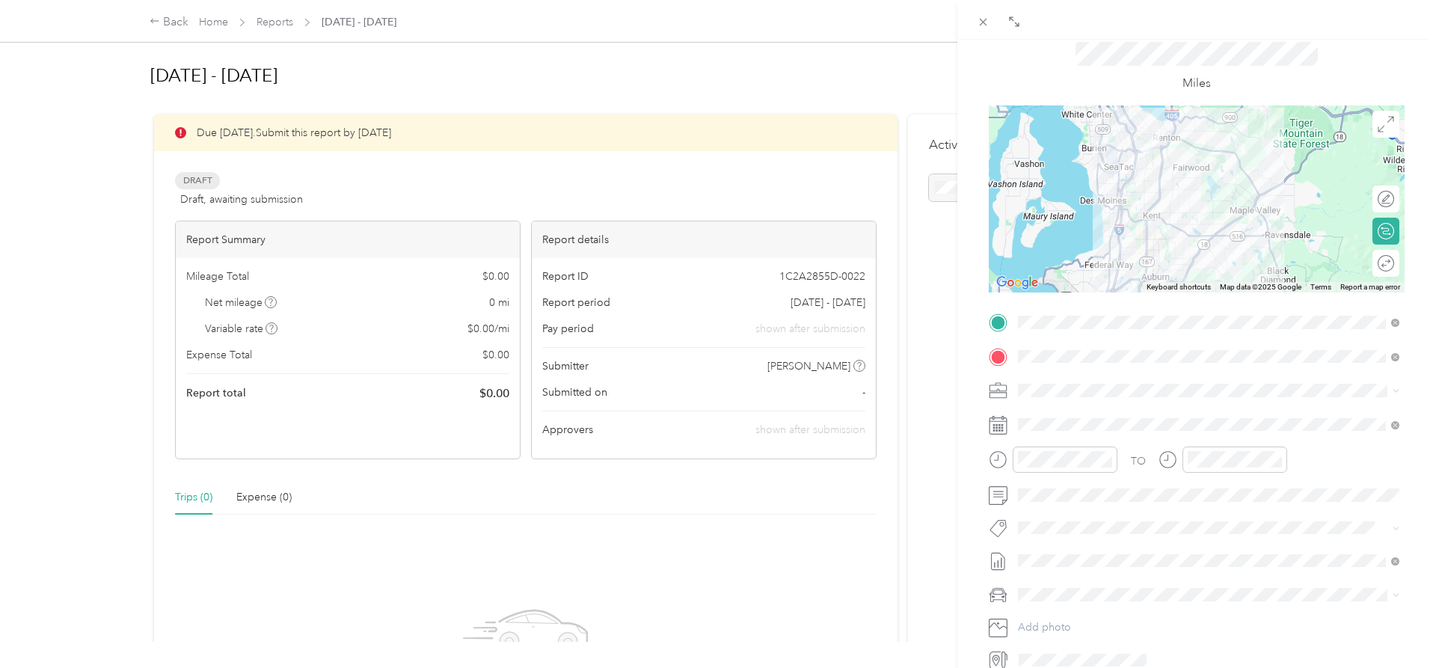
click at [1394, 265] on div "Round trip" at bounding box center [1394, 263] width 0 height 16
click at [1389, 265] on div at bounding box center [1377, 263] width 31 height 16
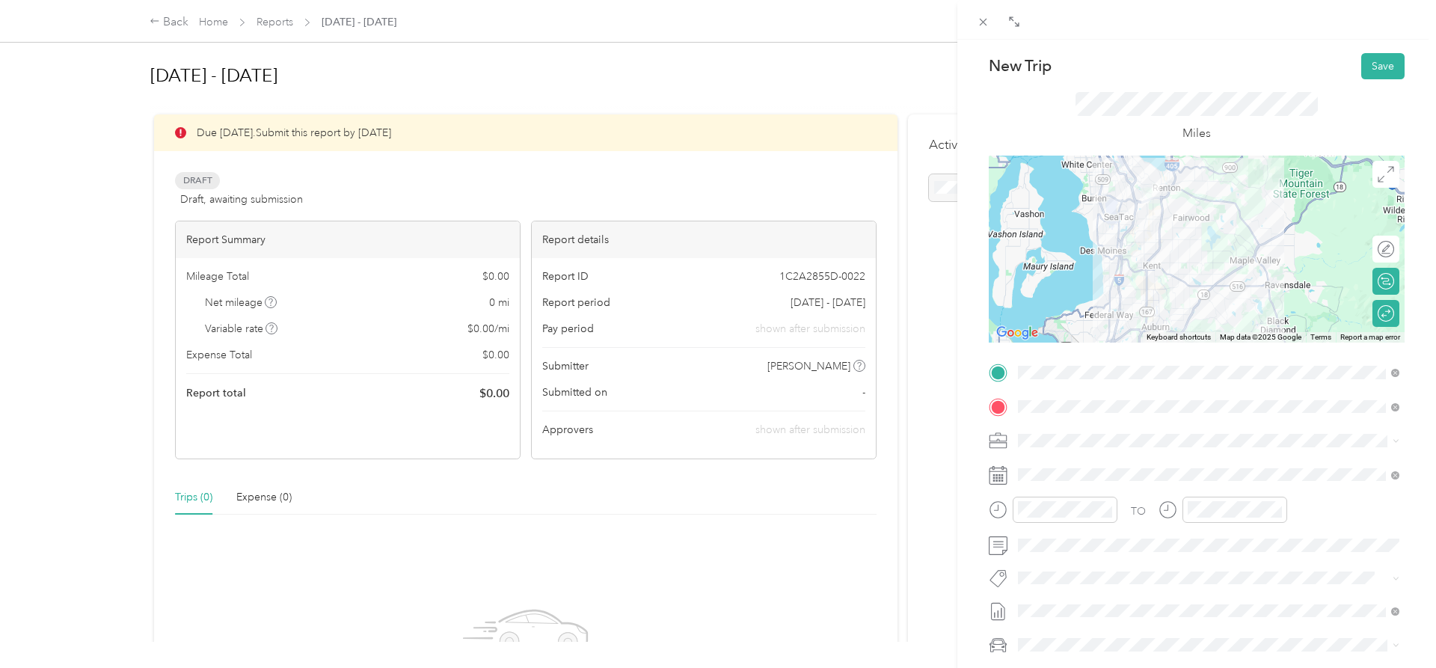
scroll to position [0, 0]
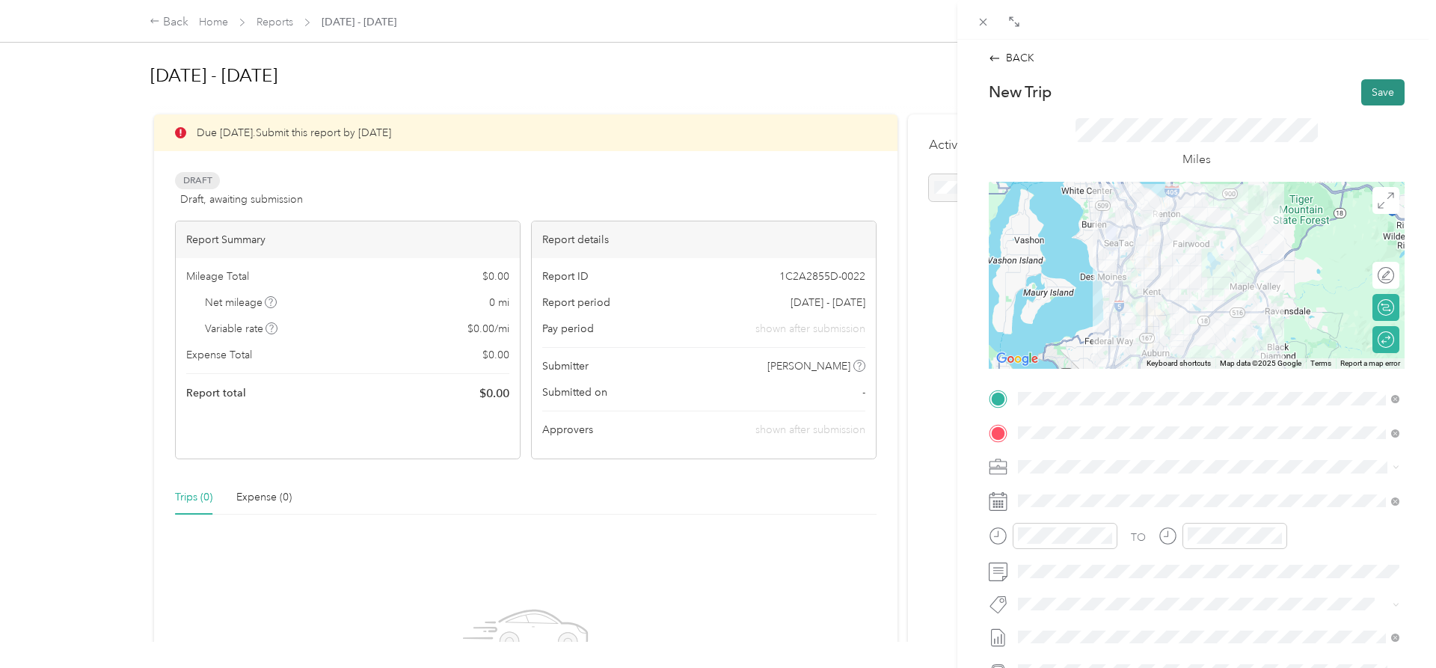
click at [1382, 95] on button "Save" at bounding box center [1382, 92] width 43 height 26
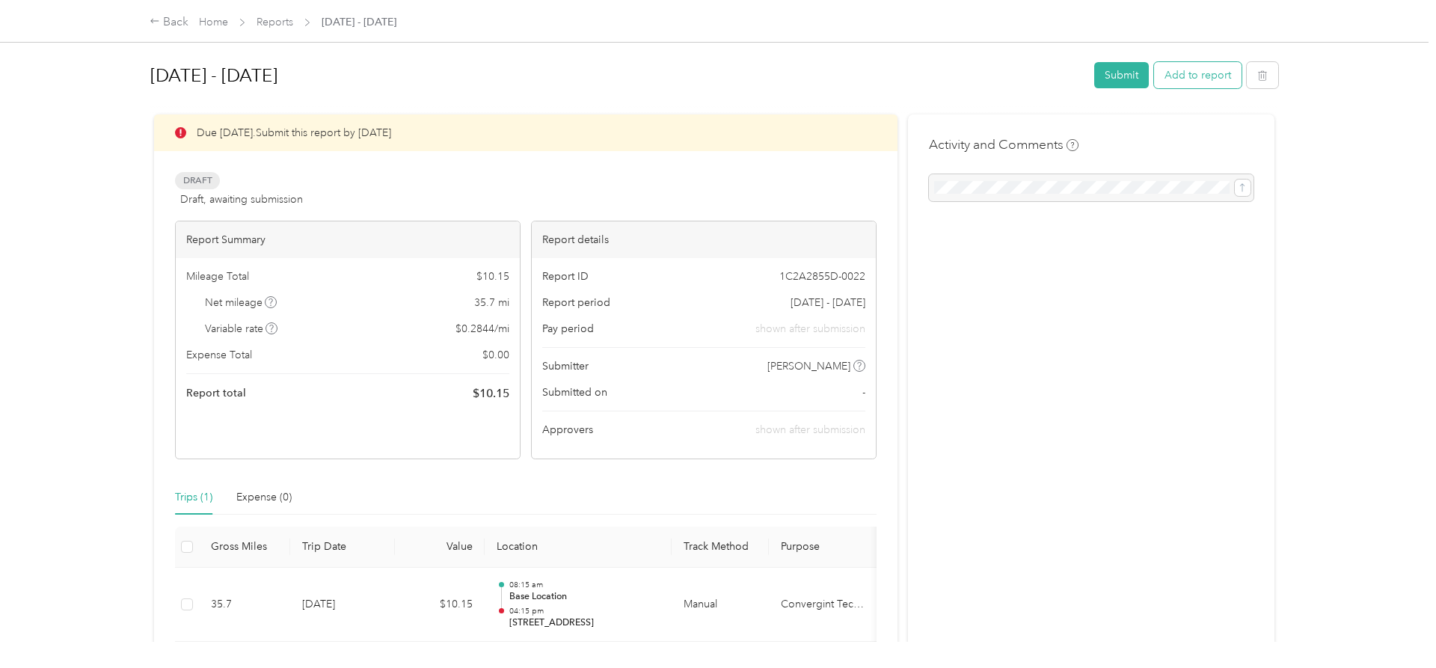
click at [1203, 79] on button "Add to report" at bounding box center [1197, 75] width 87 height 26
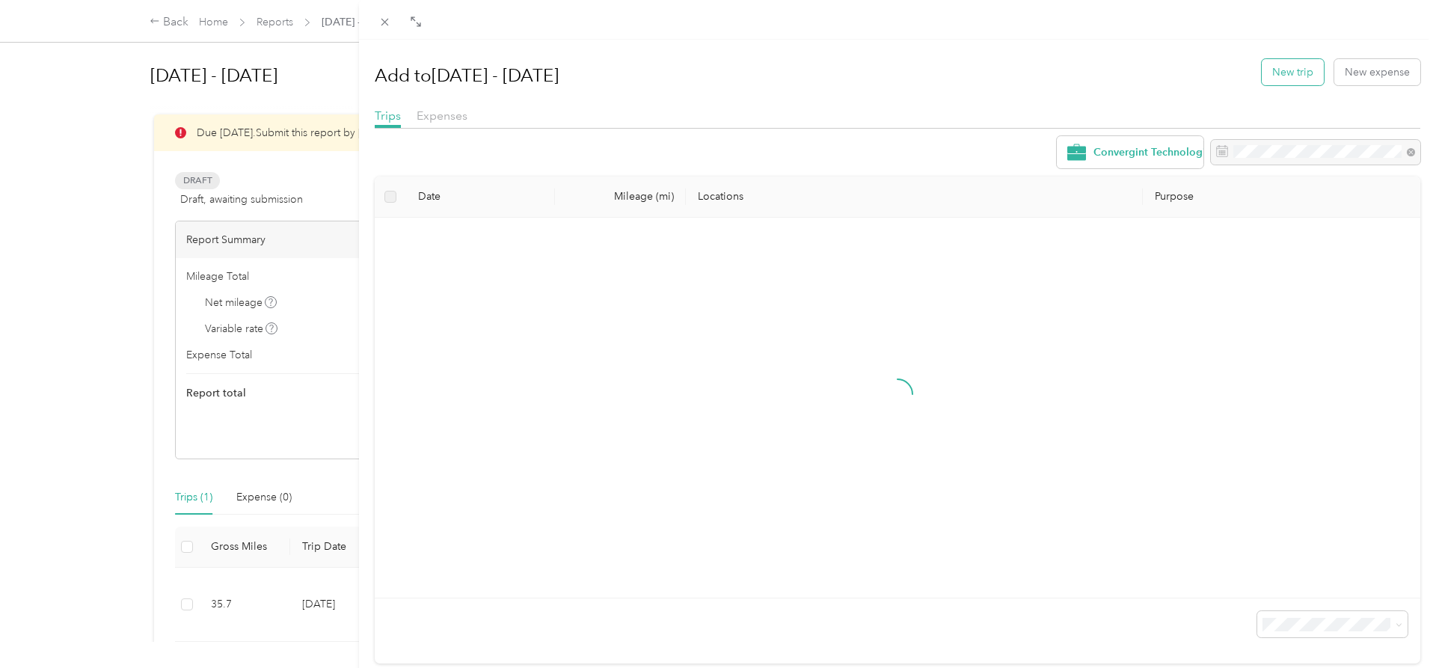
click at [1274, 72] on button "New trip" at bounding box center [1293, 72] width 62 height 26
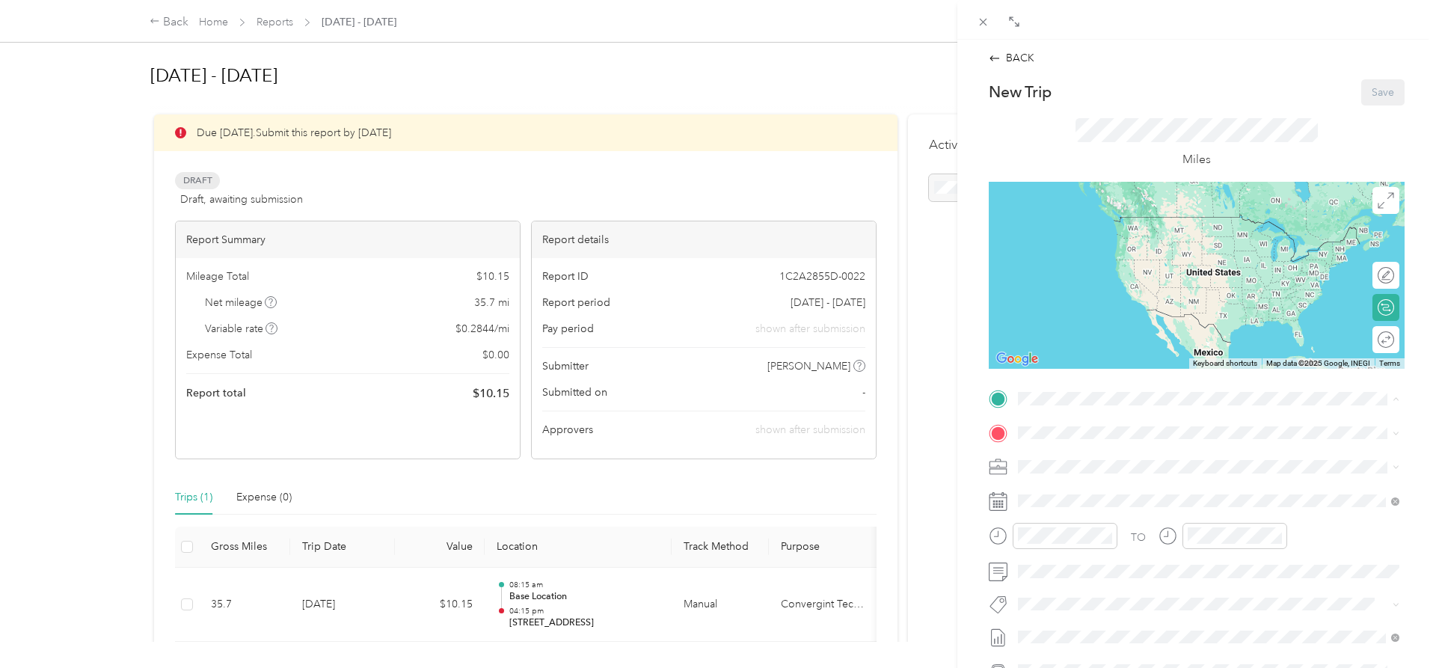
click at [1085, 551] on strong "Base Location" at bounding box center [1080, 551] width 69 height 13
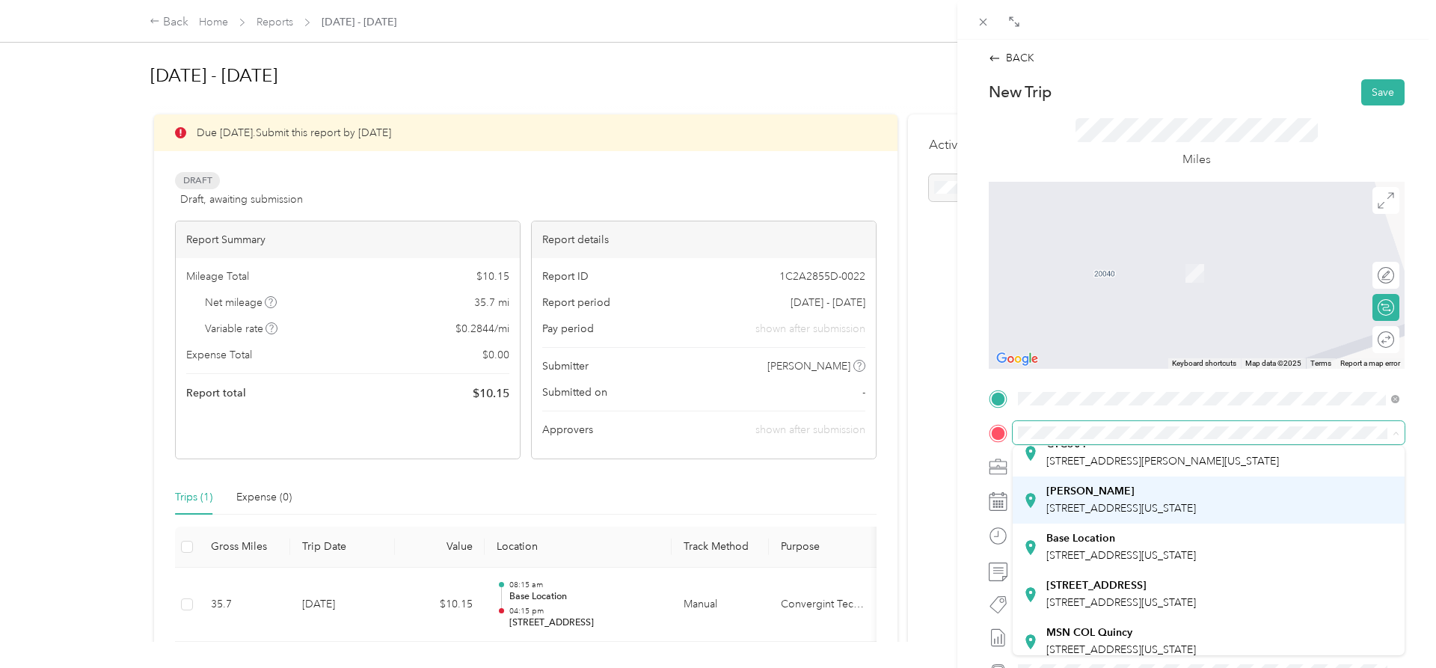
scroll to position [76, 0]
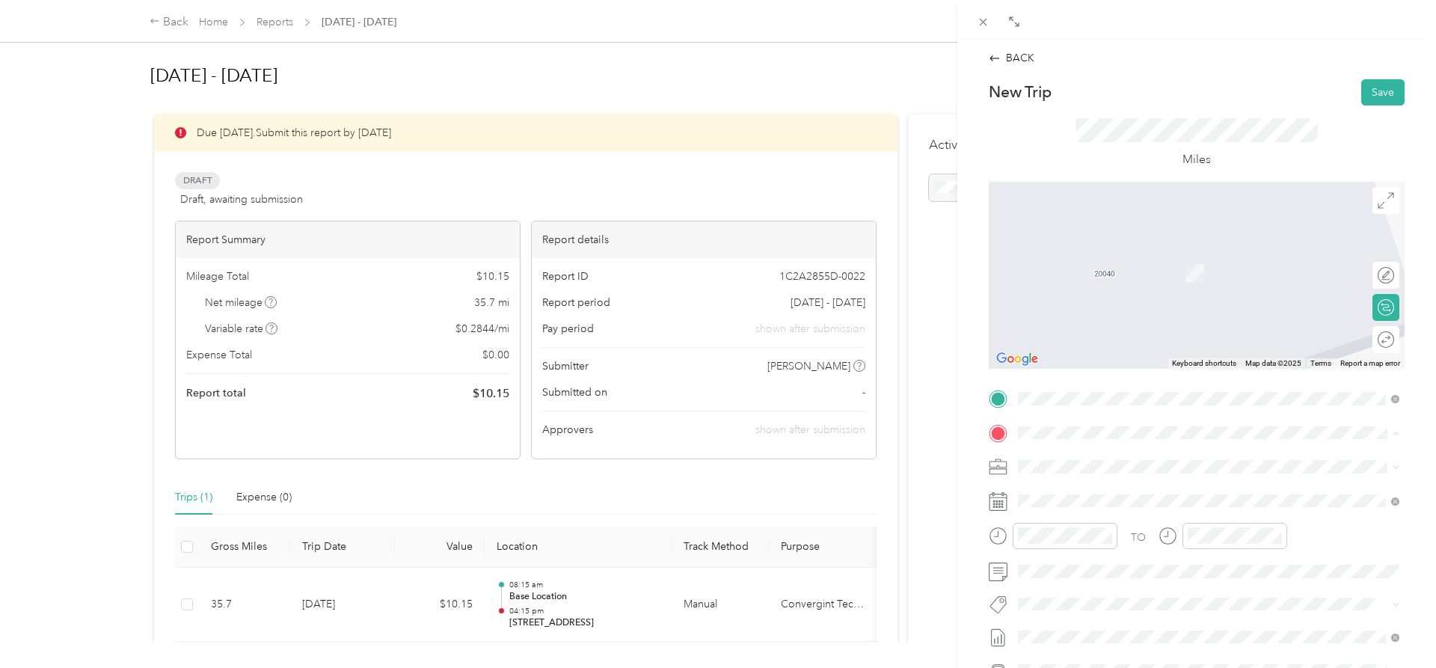
click at [1087, 553] on strong "[STREET_ADDRESS]" at bounding box center [1096, 556] width 100 height 13
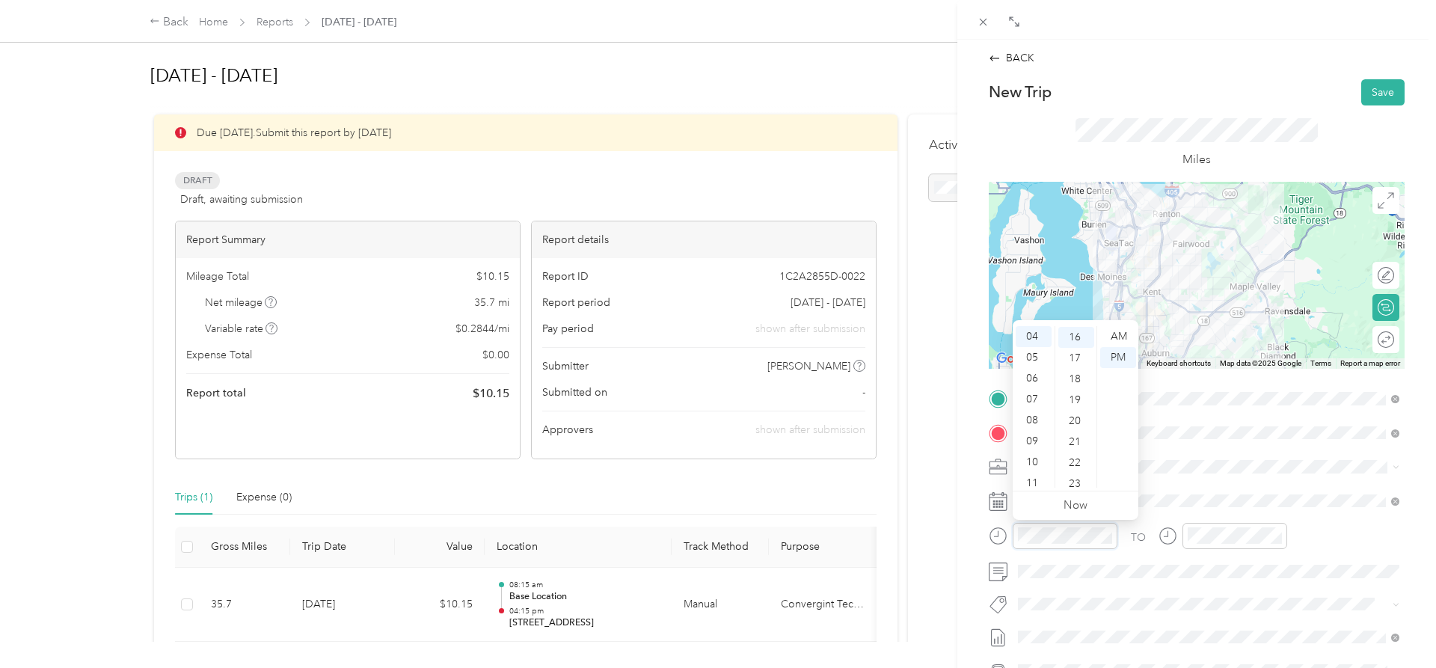
scroll to position [84, 0]
click at [1031, 417] on div "08" at bounding box center [1034, 420] width 36 height 21
click at [1116, 333] on div "AM" at bounding box center [1118, 336] width 36 height 21
click at [1173, 473] on span at bounding box center [1209, 467] width 392 height 24
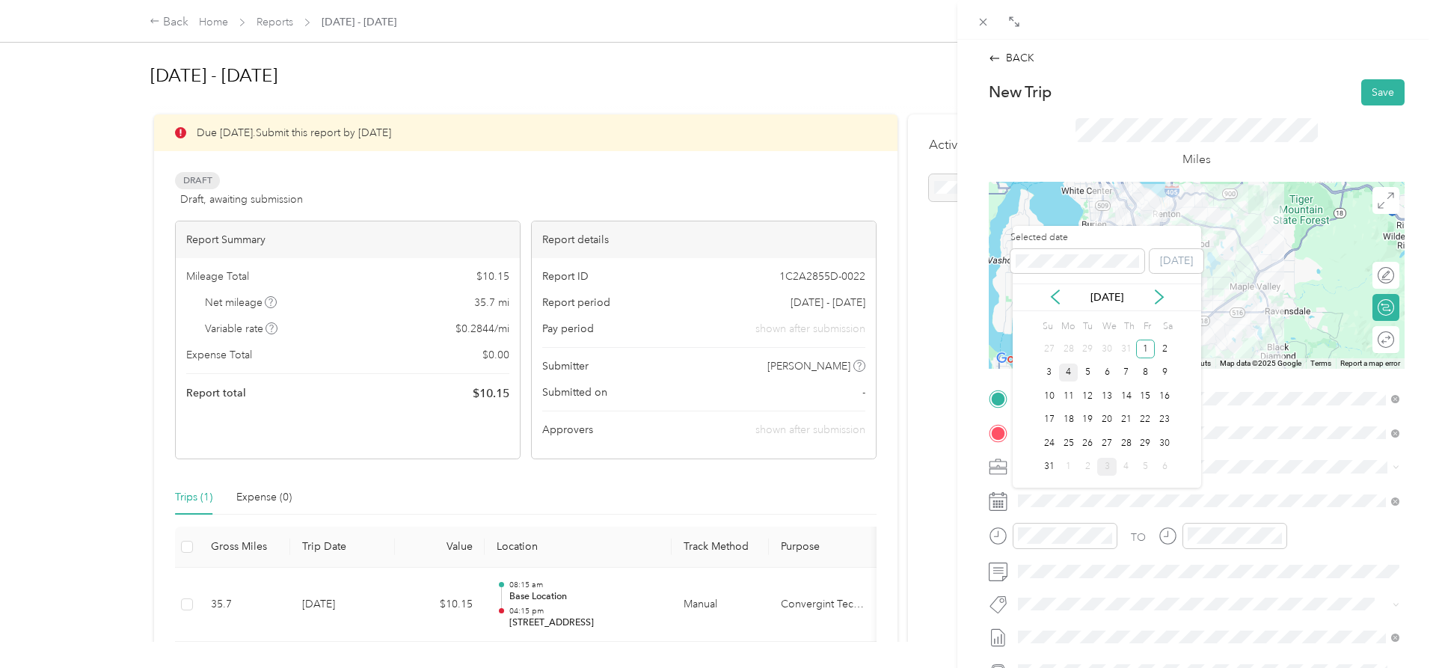
click at [1069, 375] on div "4" at bounding box center [1068, 372] width 19 height 19
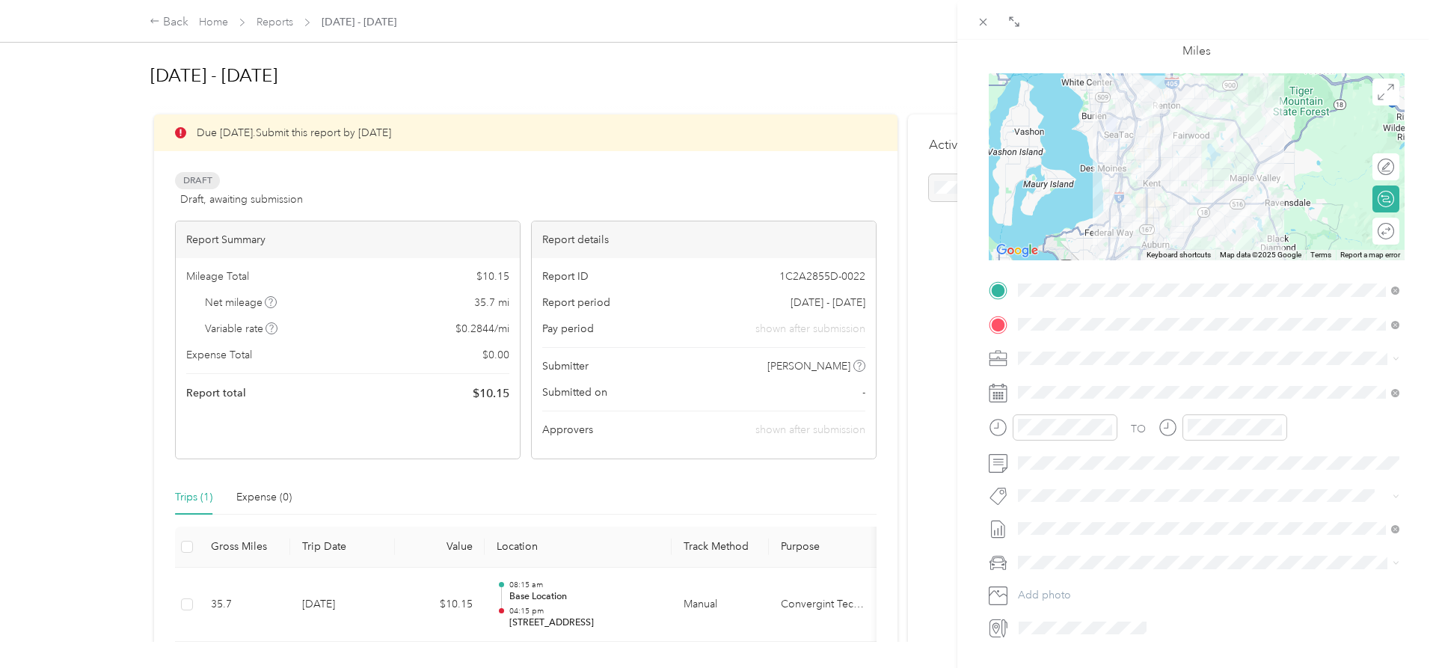
scroll to position [76, 0]
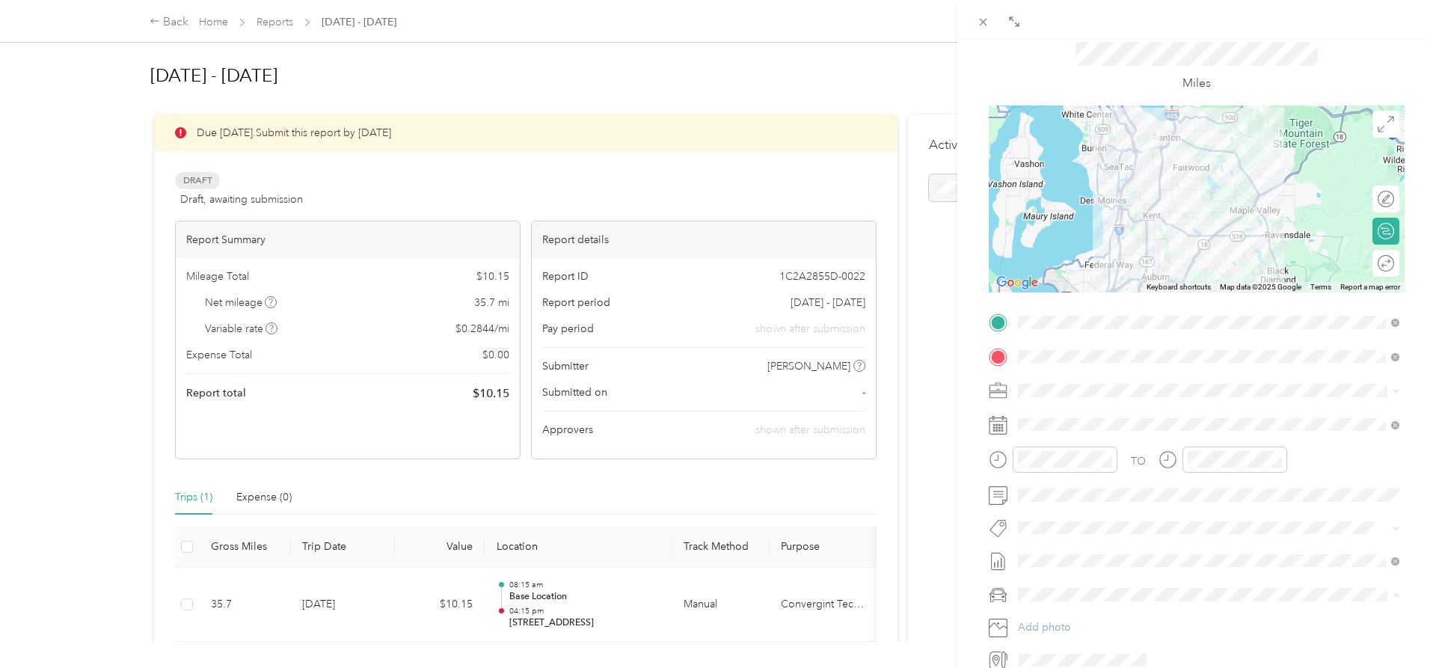
click at [1075, 626] on li "Honda Accord" at bounding box center [1209, 621] width 392 height 26
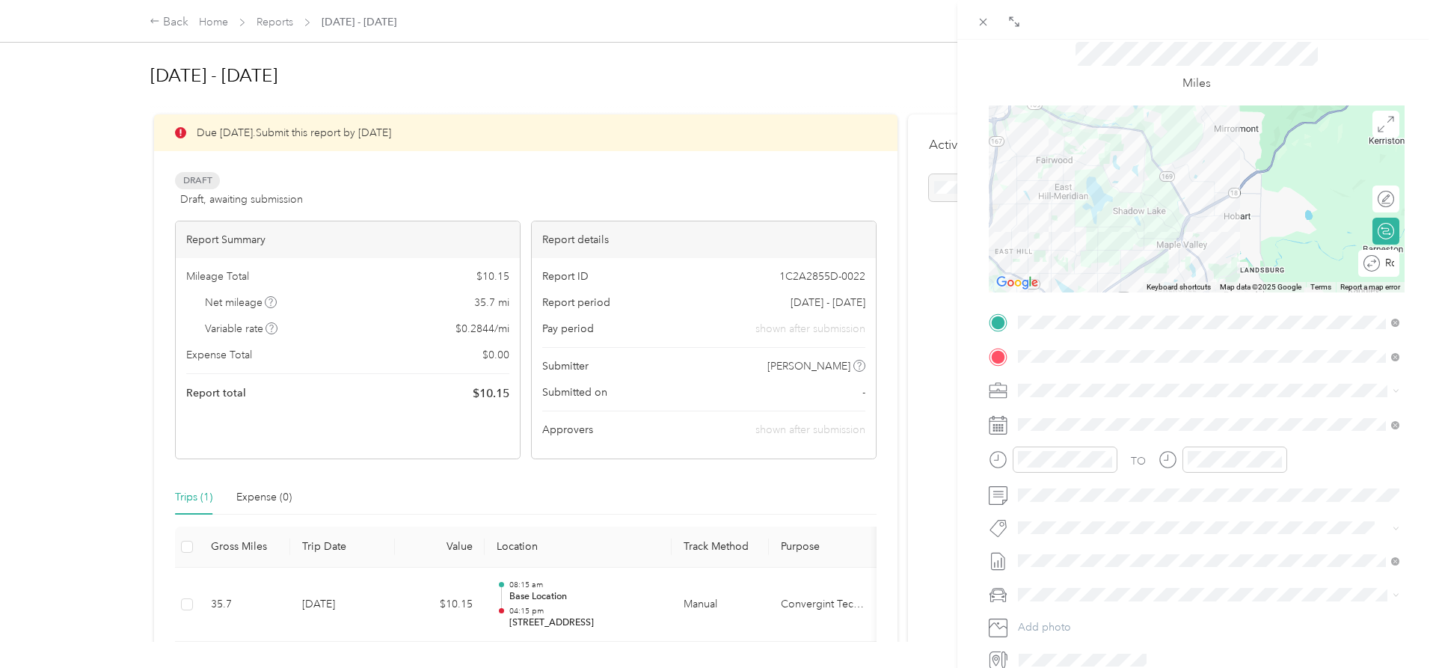
click at [1385, 264] on div "Round trip" at bounding box center [1378, 263] width 41 height 27
click at [1379, 268] on div at bounding box center [1377, 263] width 31 height 16
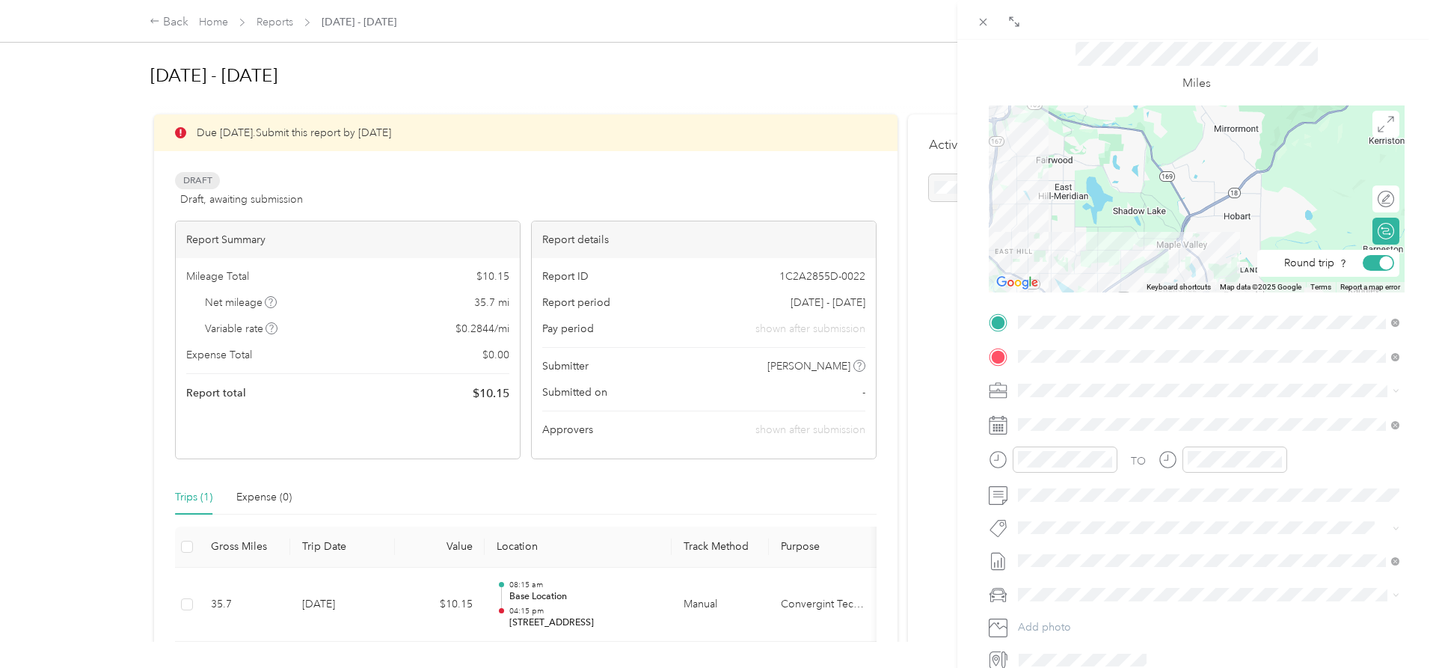
scroll to position [0, 0]
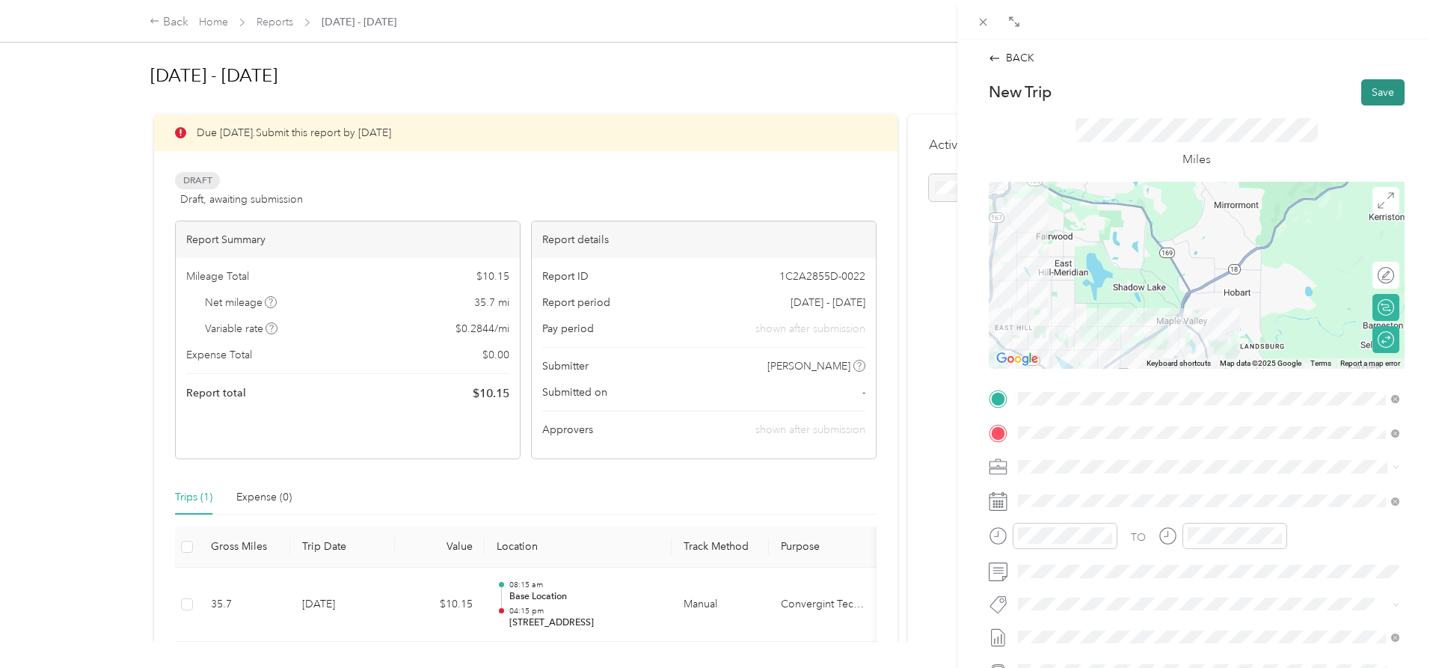
click at [1377, 80] on button "Save" at bounding box center [1382, 92] width 43 height 26
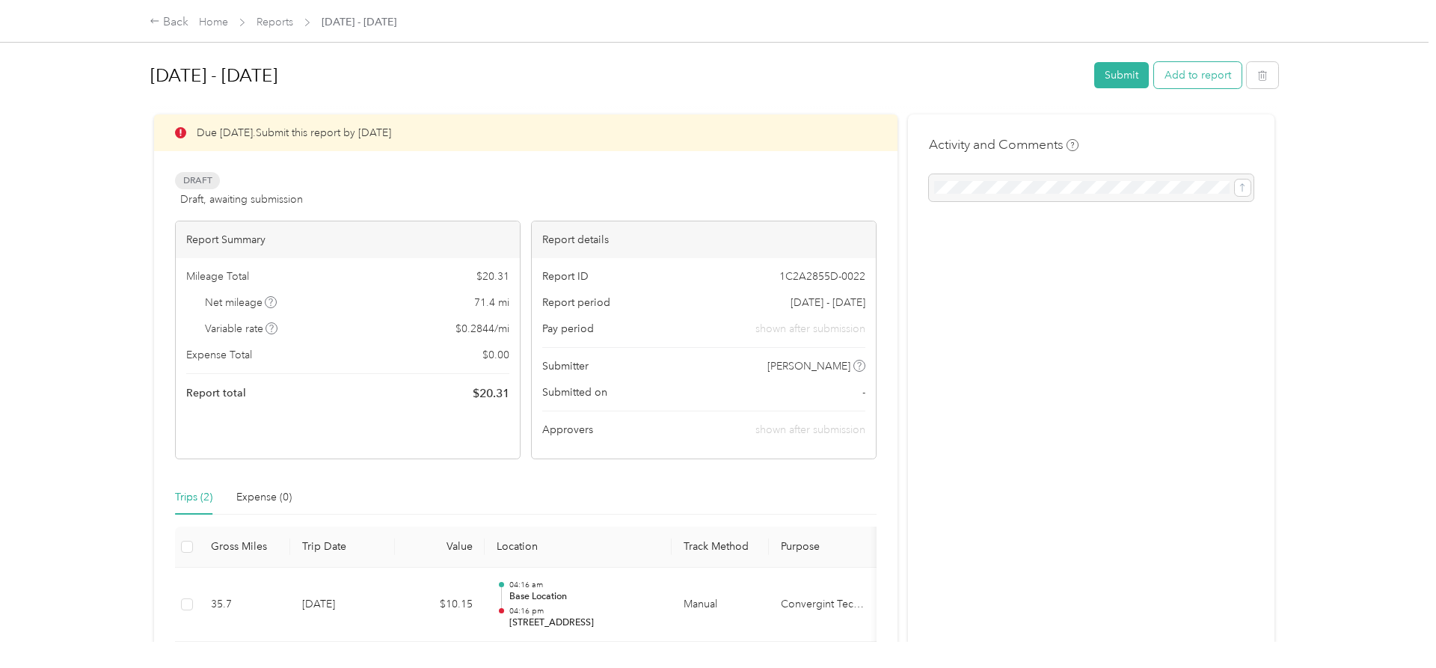
click at [1223, 80] on button "Add to report" at bounding box center [1197, 75] width 87 height 26
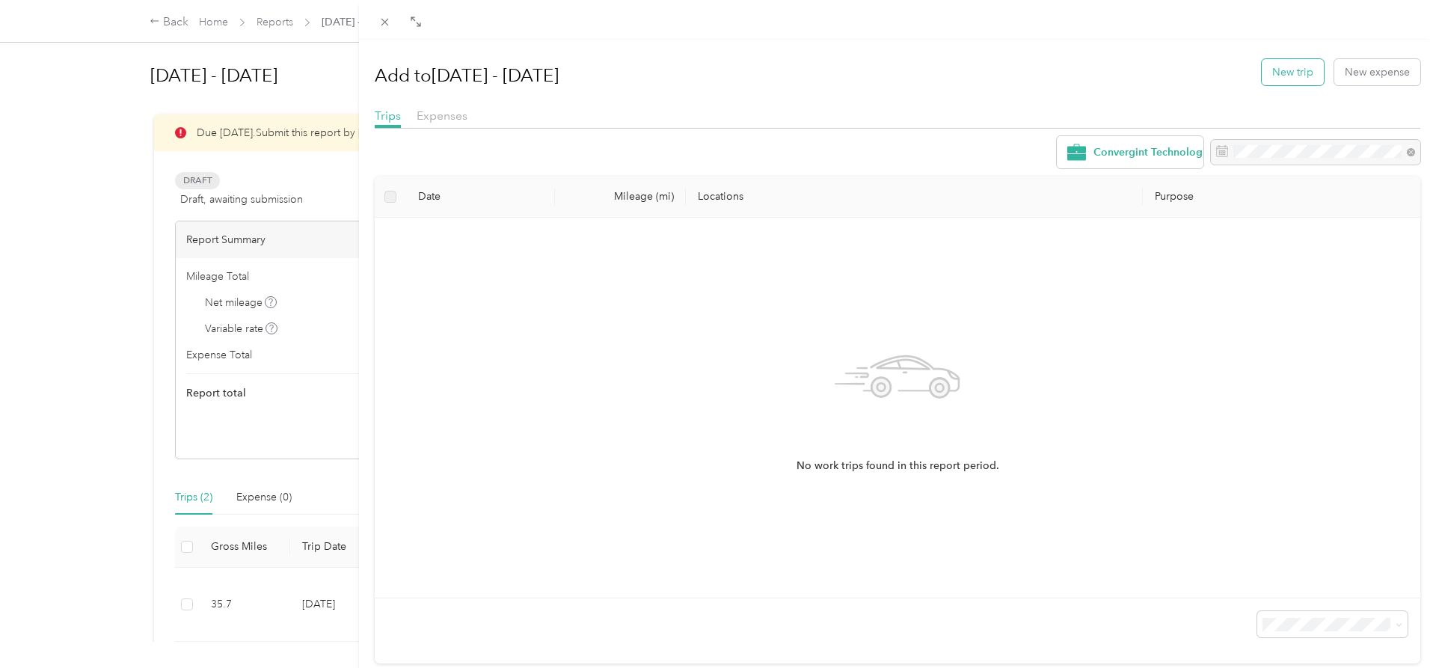
click at [1289, 67] on button "New trip" at bounding box center [1293, 72] width 62 height 26
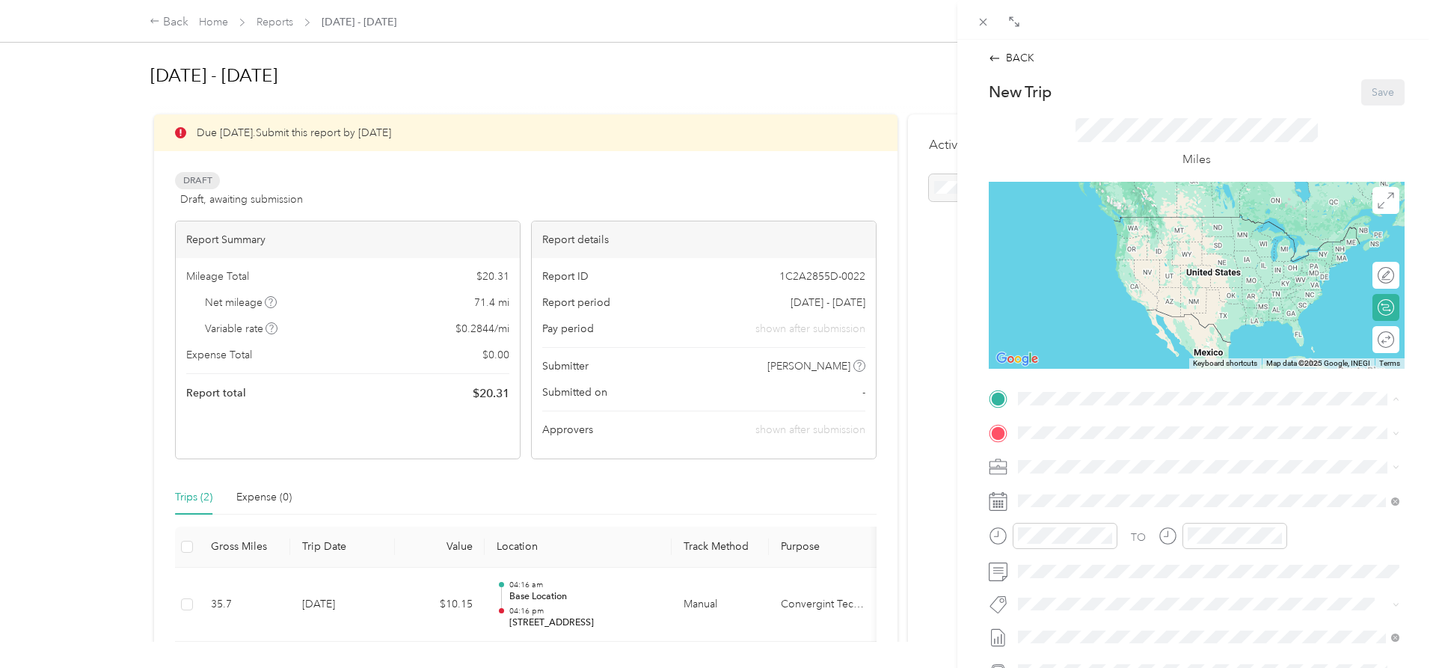
click at [1095, 563] on span "[STREET_ADDRESS][US_STATE]" at bounding box center [1121, 568] width 150 height 13
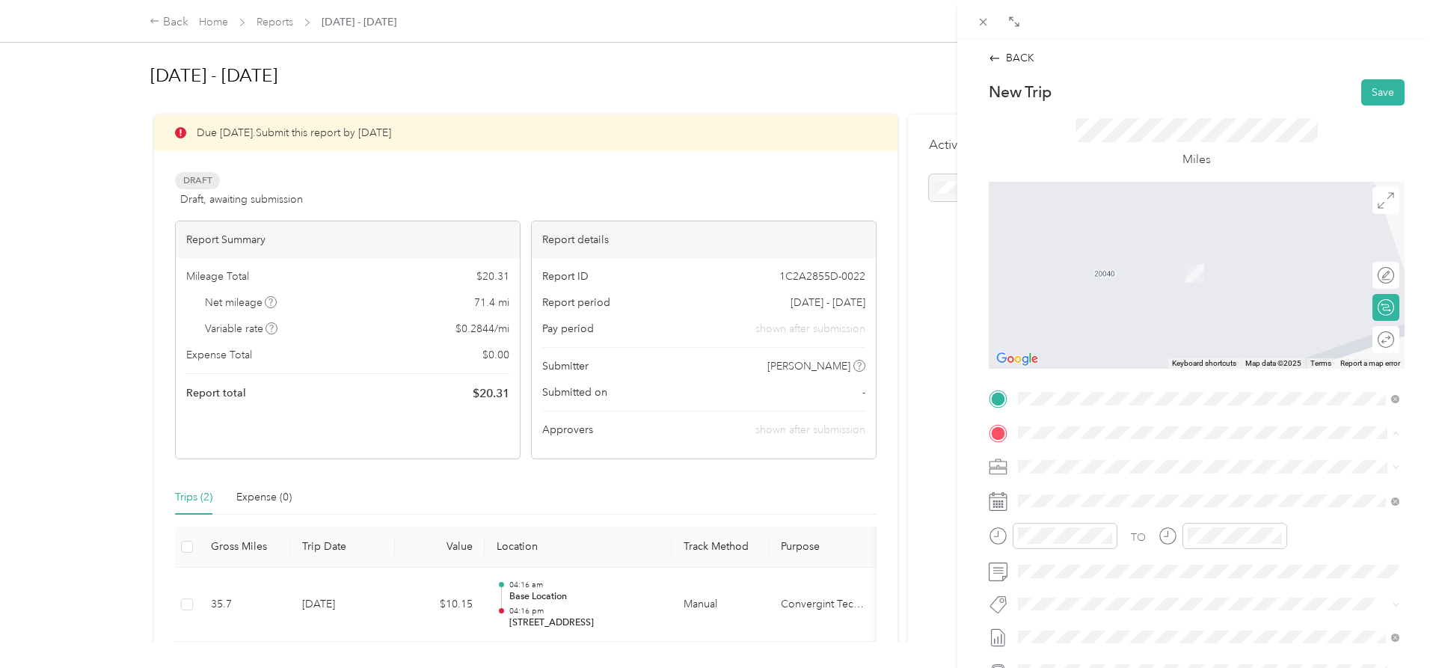
click at [1131, 632] on strong "[STREET_ADDRESS]" at bounding box center [1096, 633] width 100 height 13
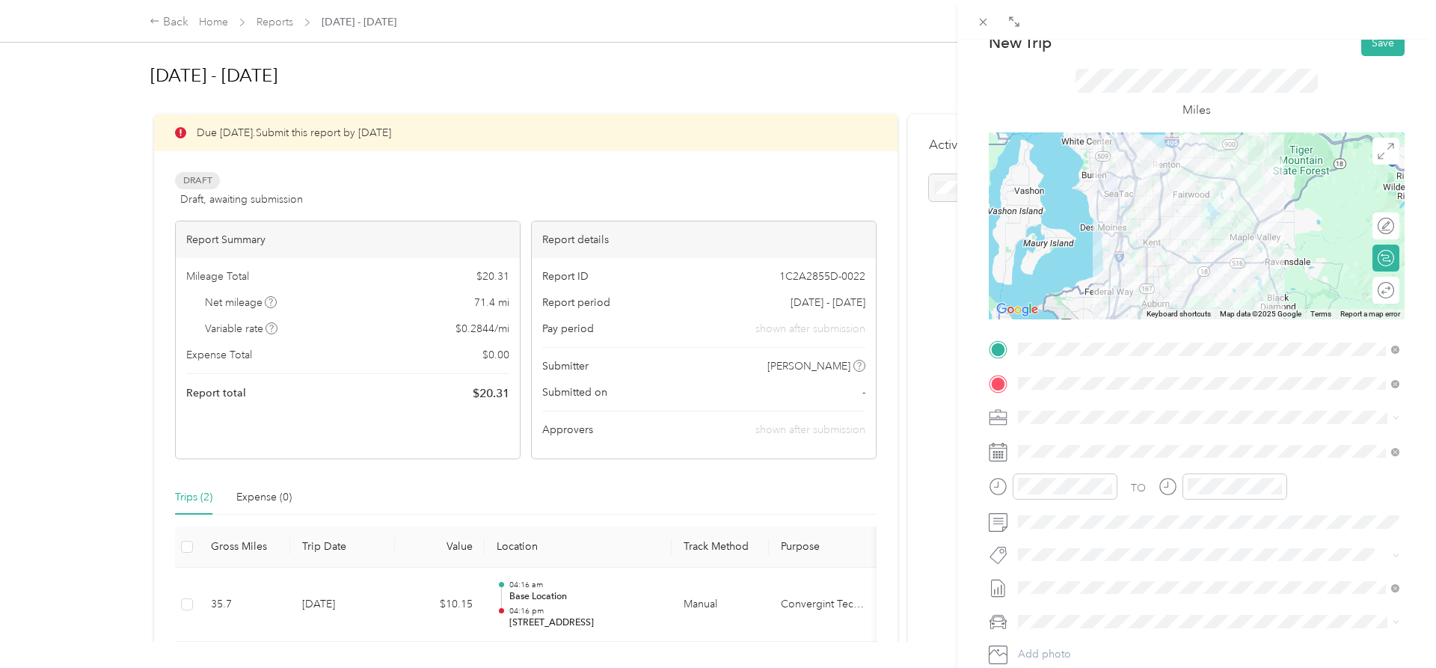
scroll to position [76, 0]
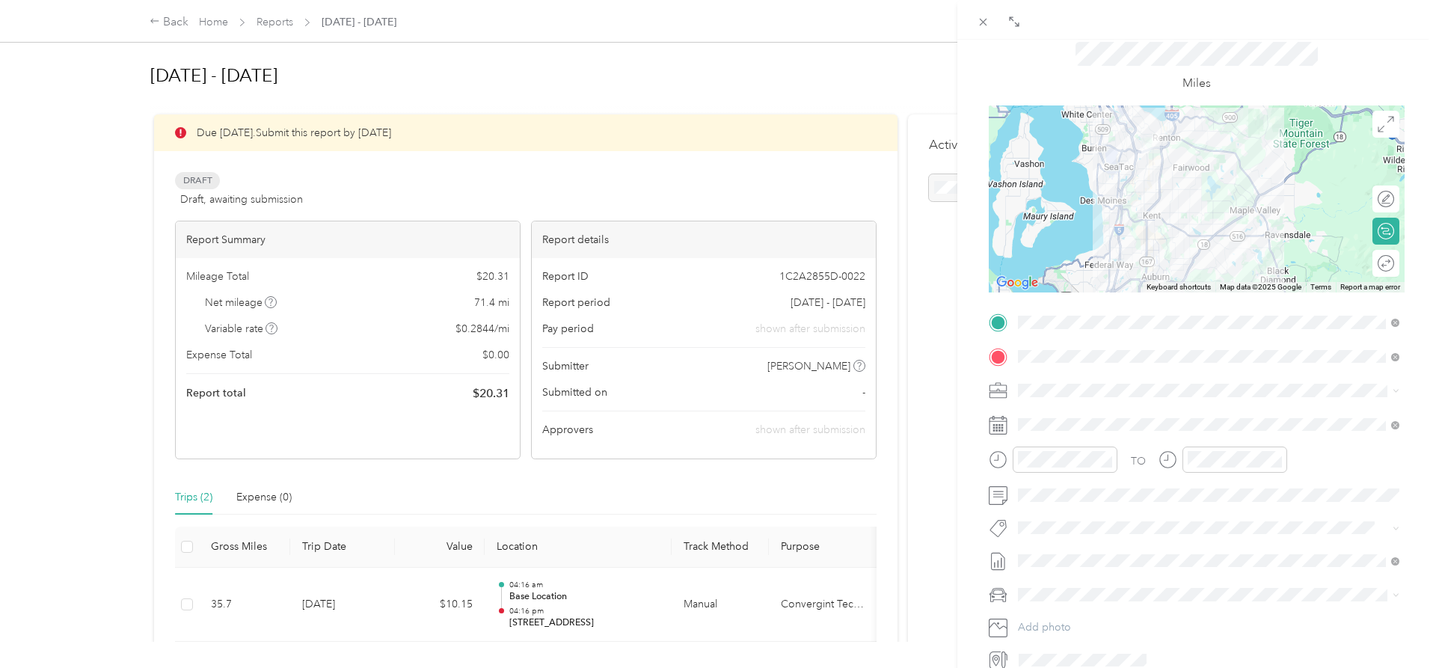
click at [1399, 265] on span "Round trip" at bounding box center [1424, 263] width 50 height 10
click at [1369, 265] on div at bounding box center [1370, 262] width 13 height 13
click at [1039, 345] on div "08" at bounding box center [1034, 344] width 36 height 21
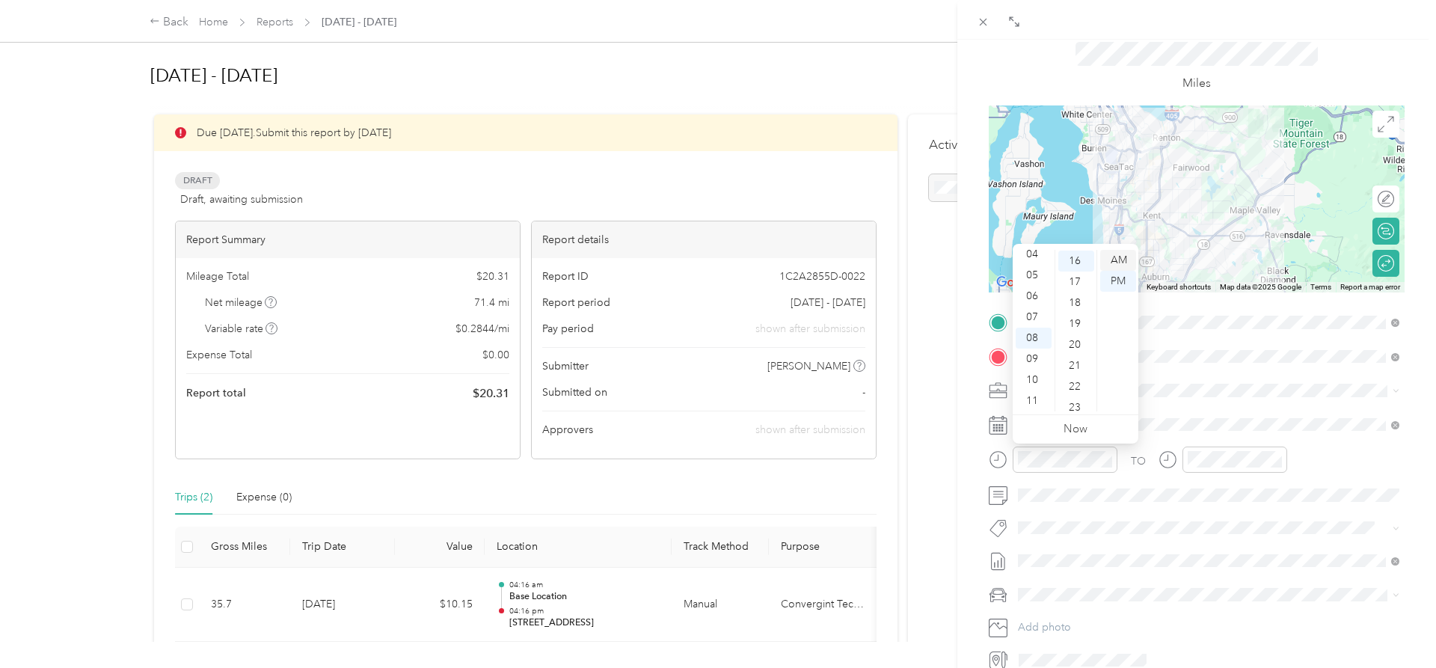
click at [1117, 262] on div "AM" at bounding box center [1118, 260] width 36 height 21
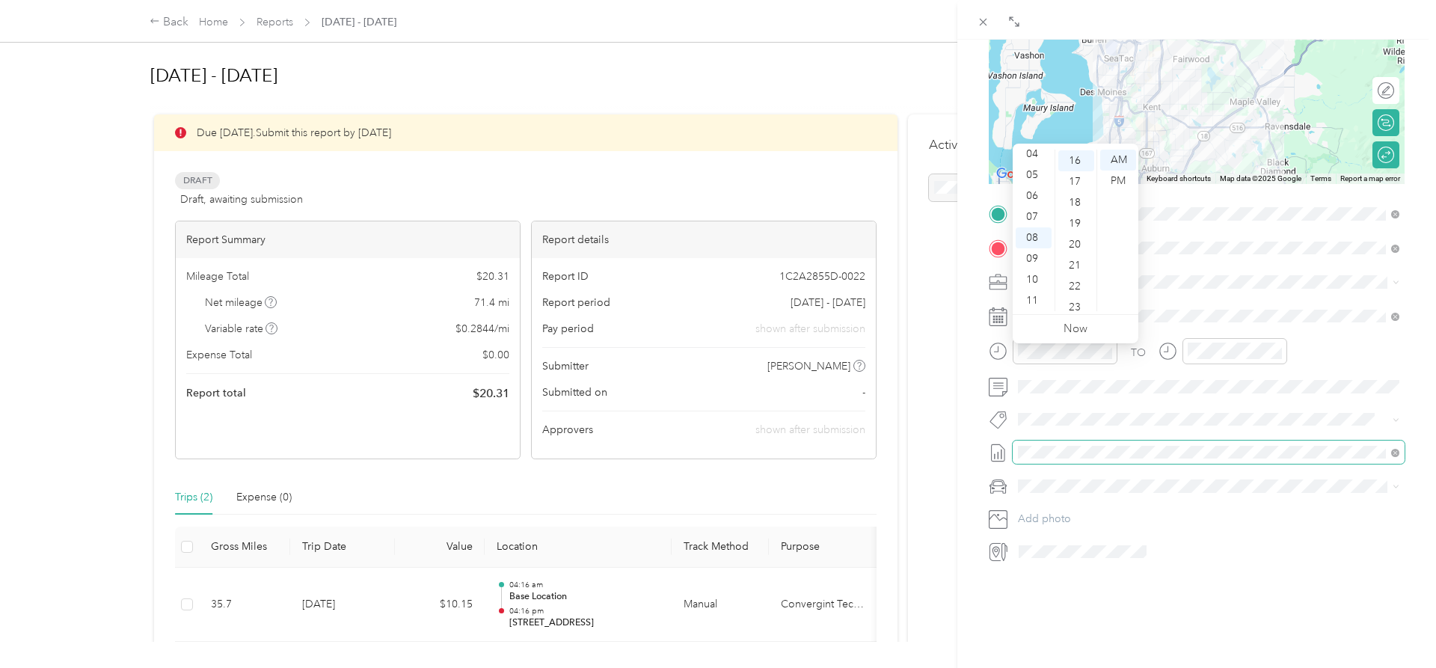
scroll to position [187, 0]
click at [1070, 510] on span "Honda Accord" at bounding box center [1058, 509] width 70 height 13
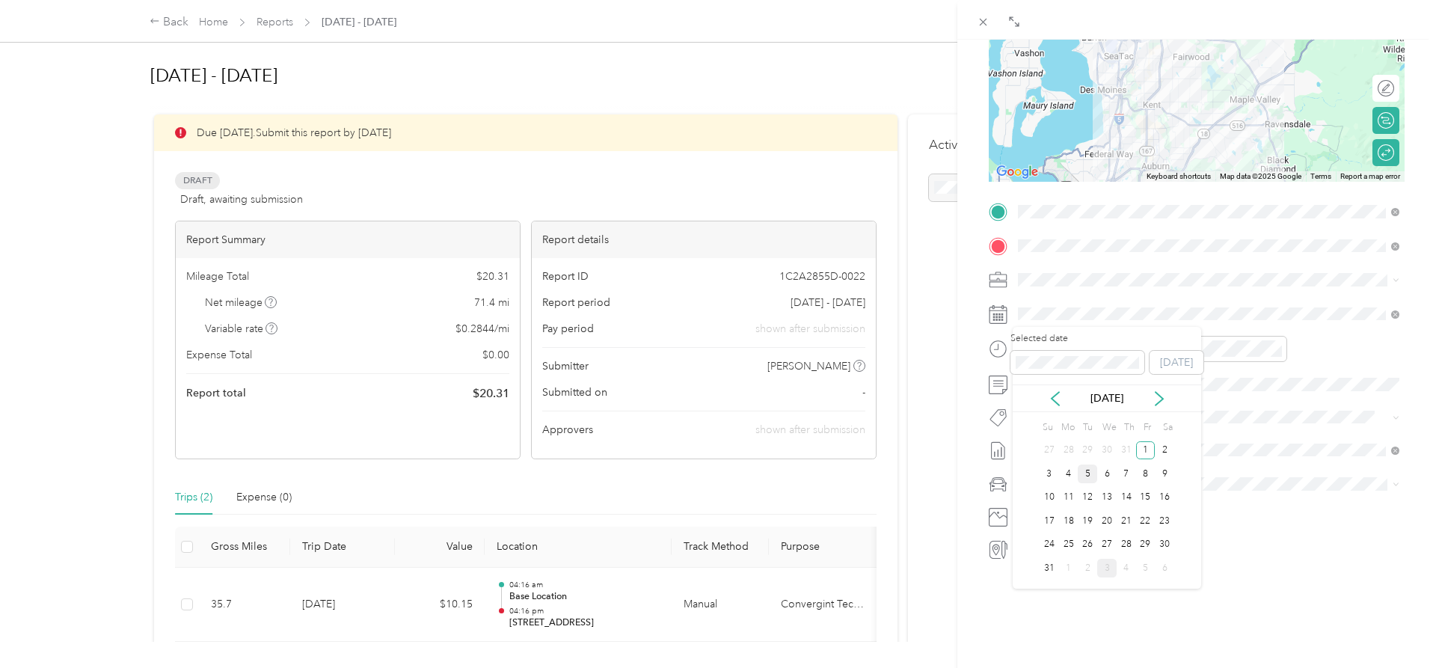
click at [1086, 471] on div "5" at bounding box center [1087, 473] width 19 height 19
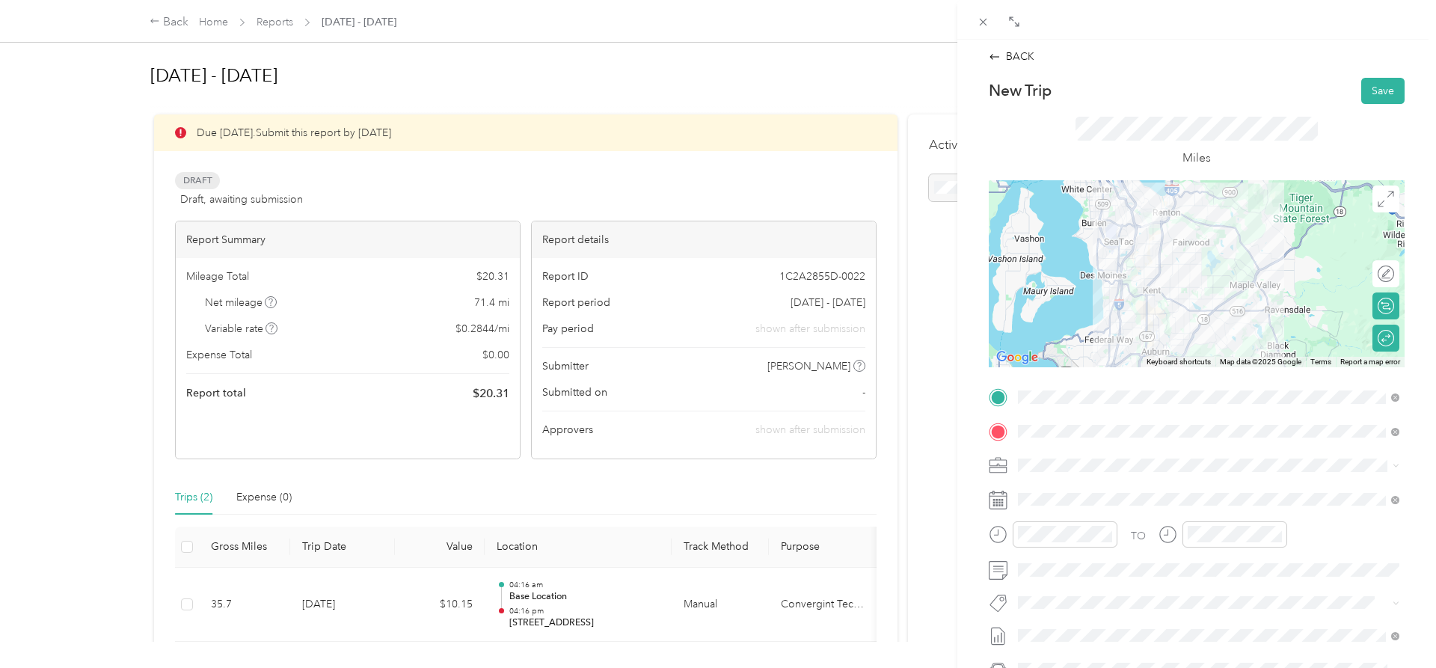
scroll to position [0, 0]
click at [1388, 83] on button "Save" at bounding box center [1382, 92] width 43 height 26
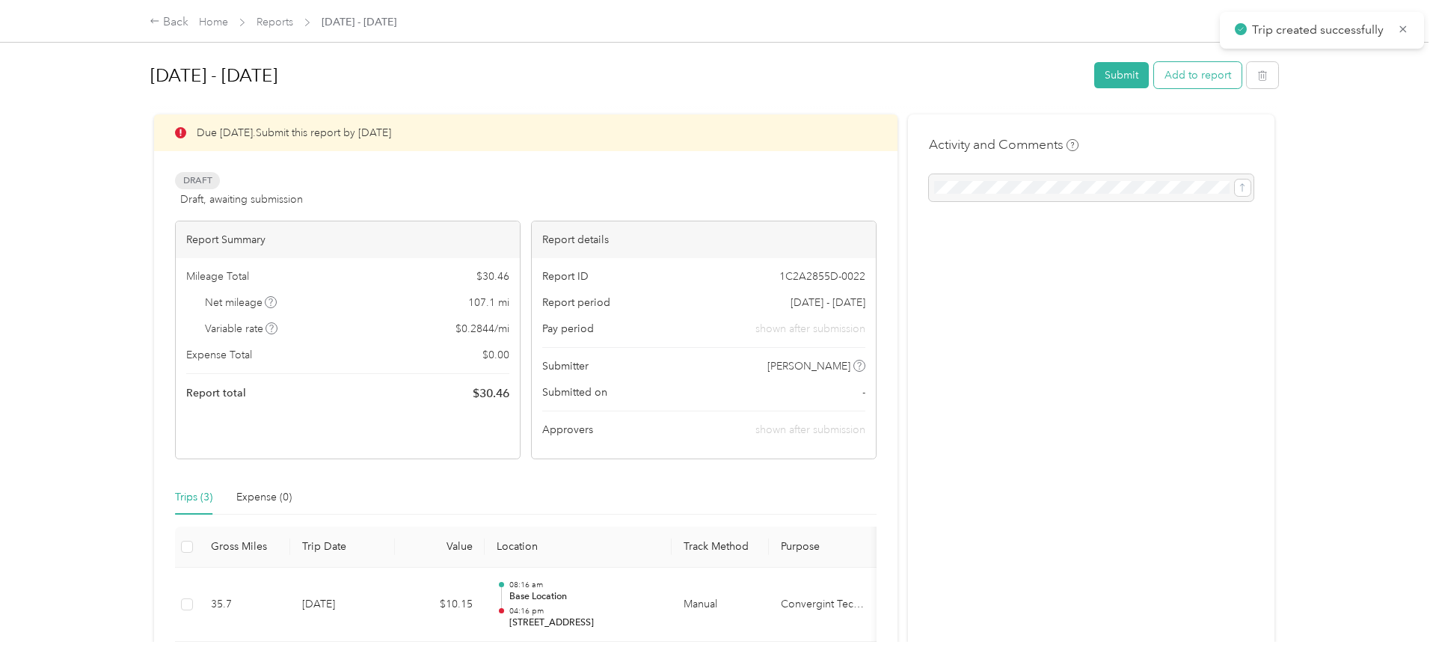
click at [1200, 70] on button "Add to report" at bounding box center [1197, 75] width 87 height 26
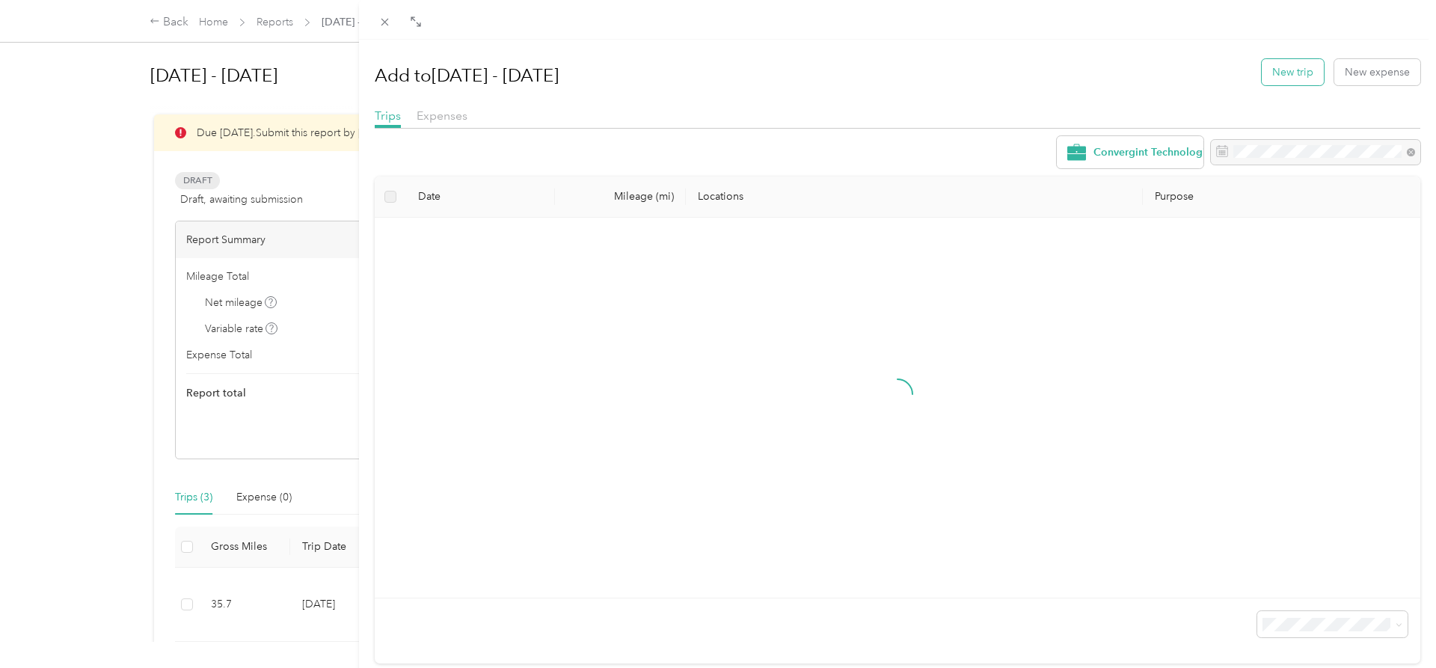
click at [1285, 67] on button "New trip" at bounding box center [1293, 72] width 62 height 26
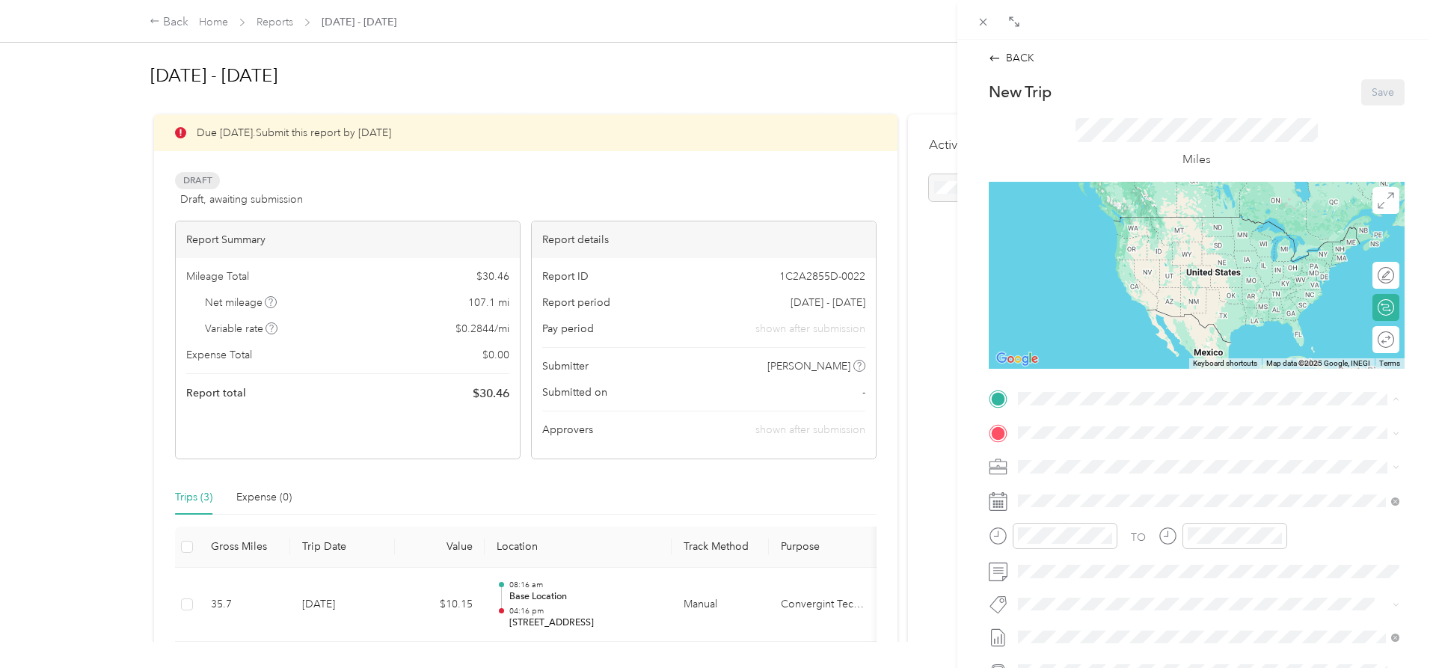
click at [1112, 556] on div "Base Location [STREET_ADDRESS][US_STATE]" at bounding box center [1121, 560] width 150 height 31
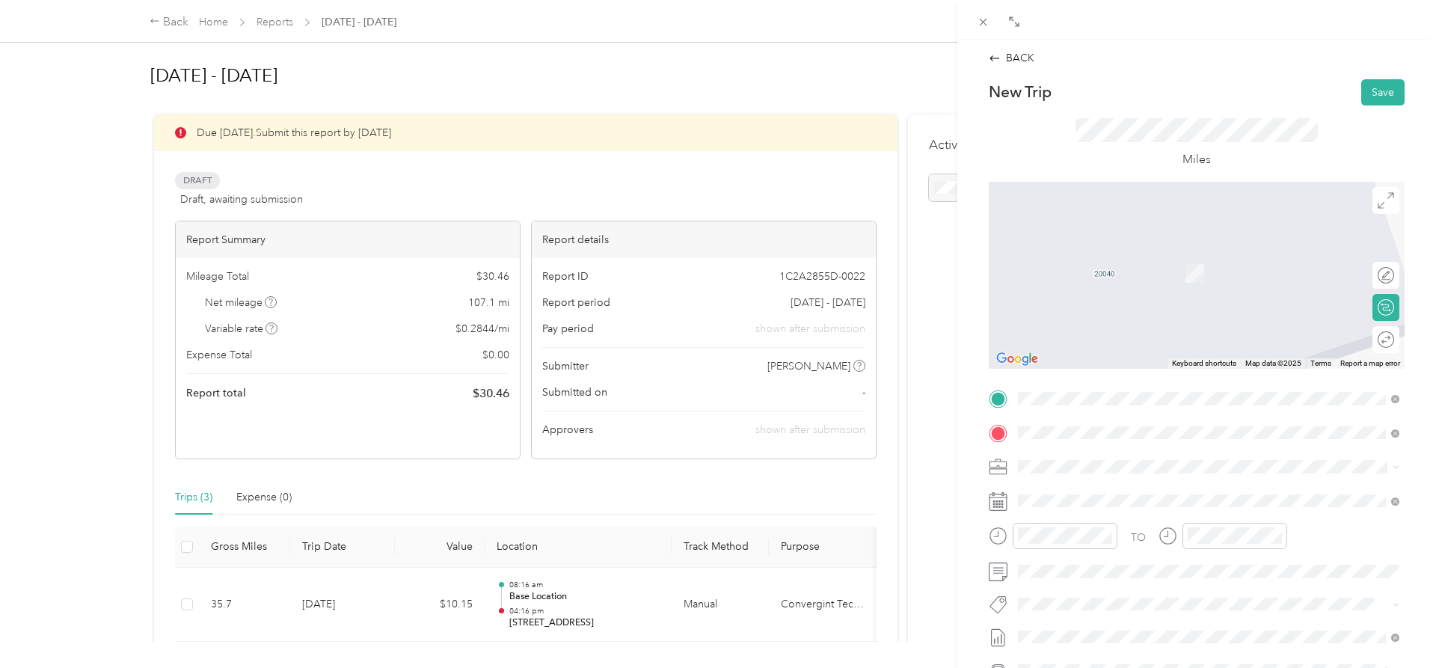
click at [1099, 586] on span "[STREET_ADDRESS][US_STATE]" at bounding box center [1121, 578] width 150 height 13
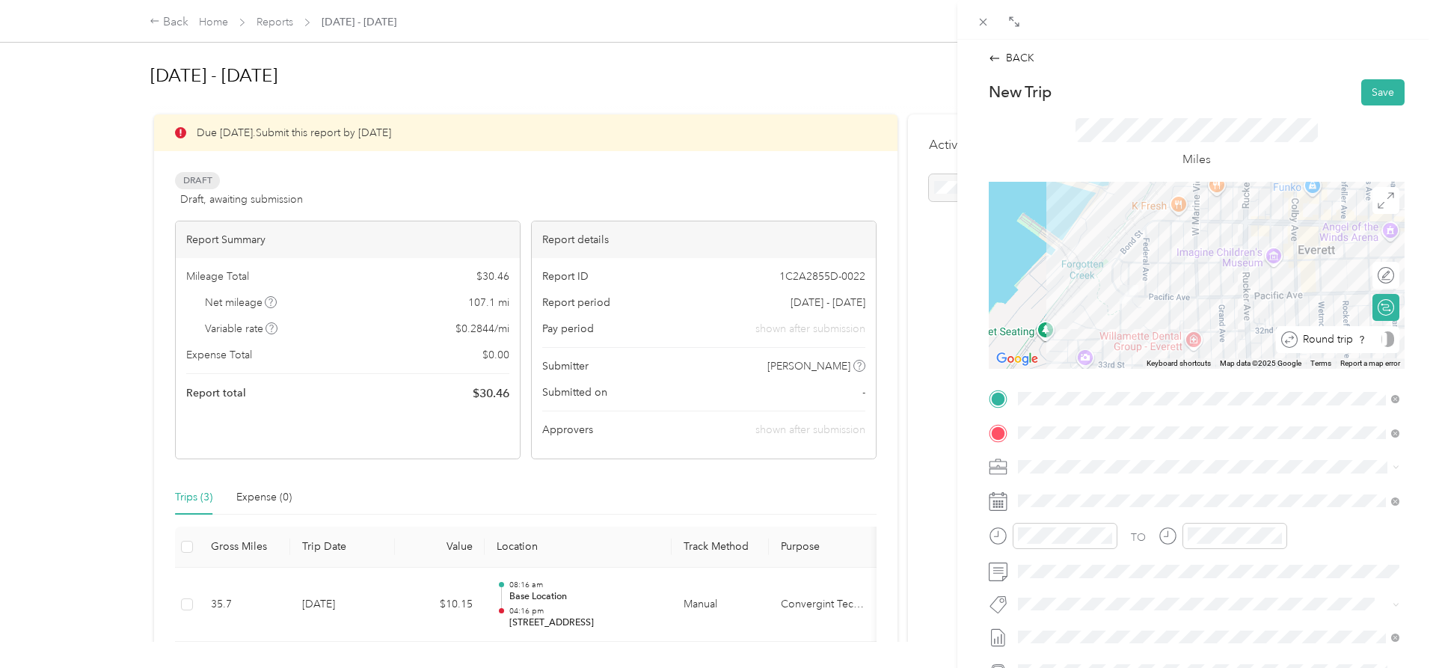
click at [1393, 348] on div "Round trip" at bounding box center [1337, 339] width 123 height 27
click at [1385, 340] on div at bounding box center [1377, 339] width 31 height 16
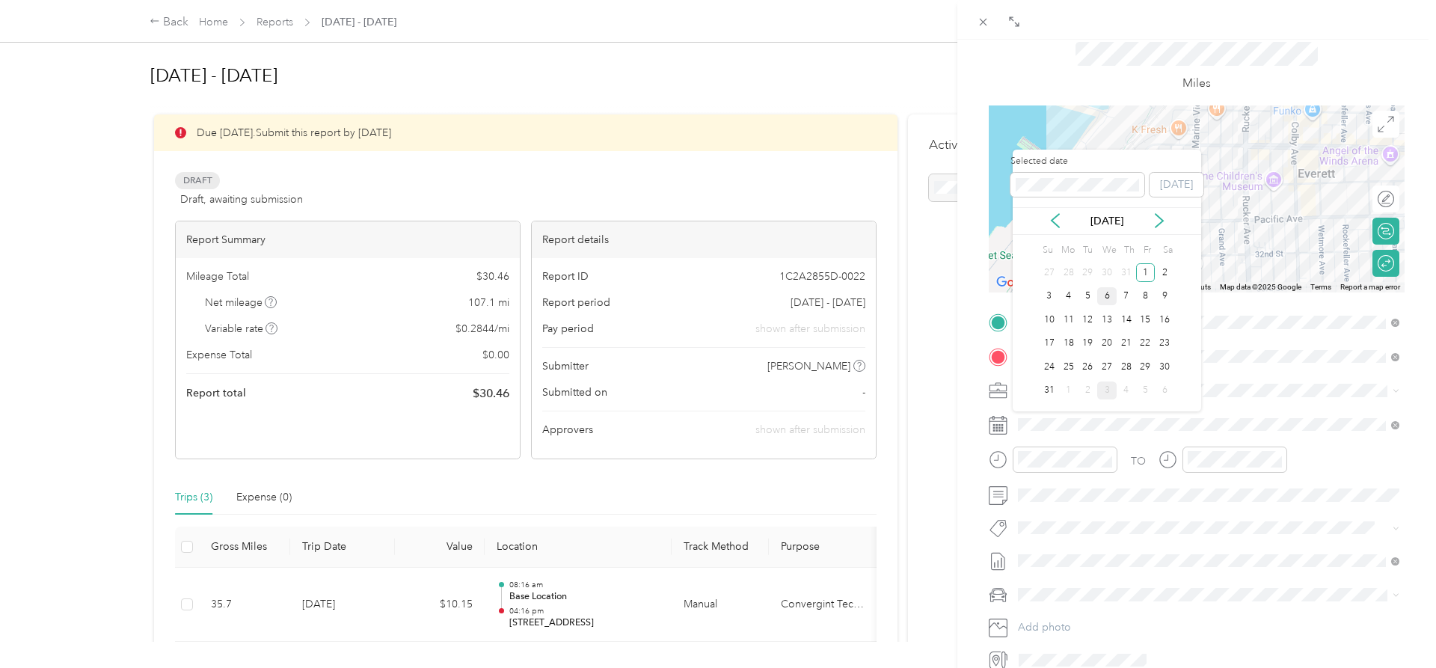
click at [1105, 300] on div "6" at bounding box center [1106, 296] width 19 height 19
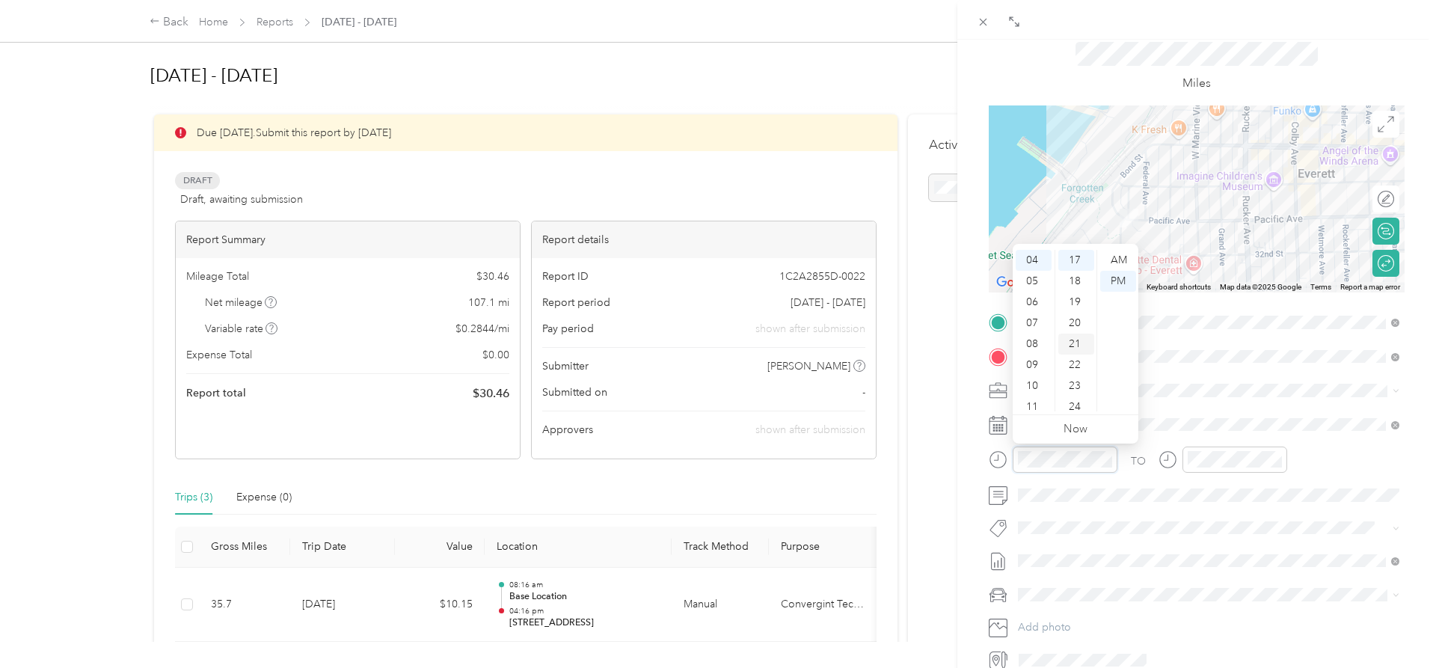
scroll to position [356, 0]
click at [1043, 322] on div "07" at bounding box center [1034, 323] width 36 height 21
click at [1111, 263] on div "AM" at bounding box center [1118, 260] width 36 height 21
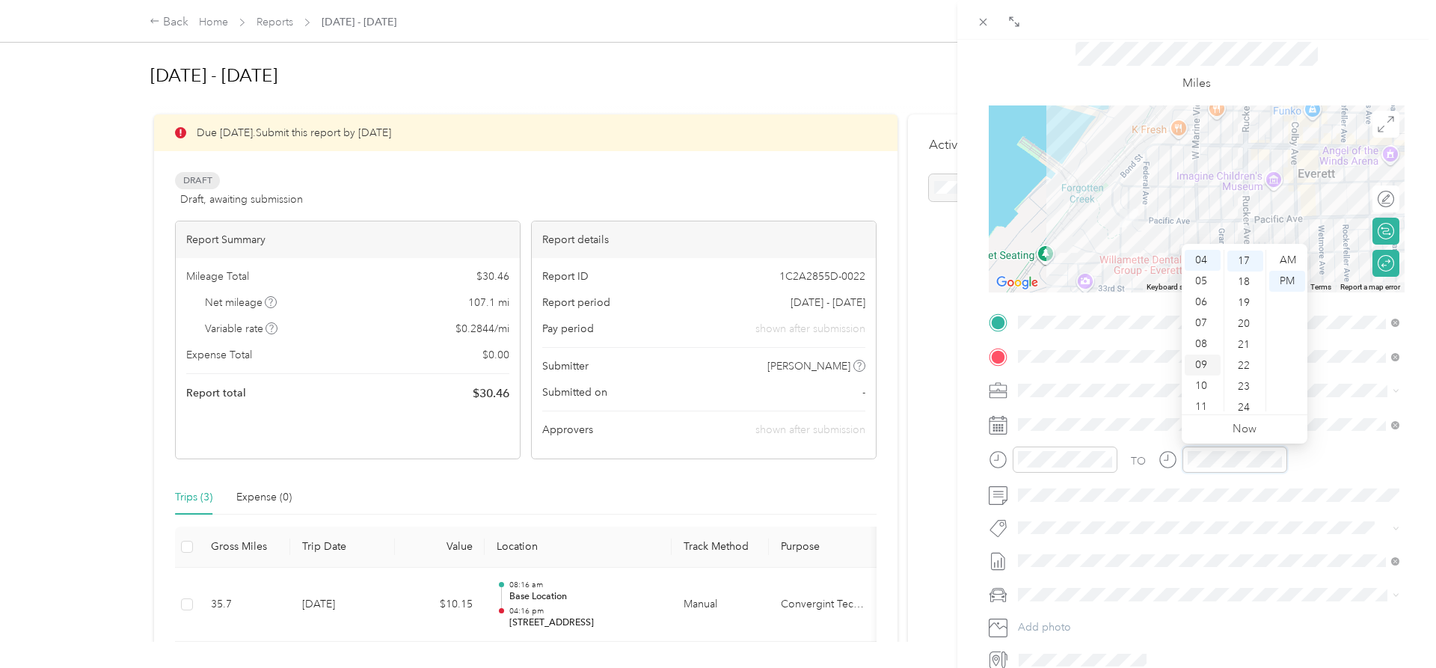
scroll to position [84, 0]
click at [1201, 385] on div "10" at bounding box center [1203, 385] width 36 height 21
click at [1291, 262] on div "AM" at bounding box center [1287, 260] width 36 height 21
click at [1066, 619] on span "Honda Accord" at bounding box center [1058, 621] width 70 height 13
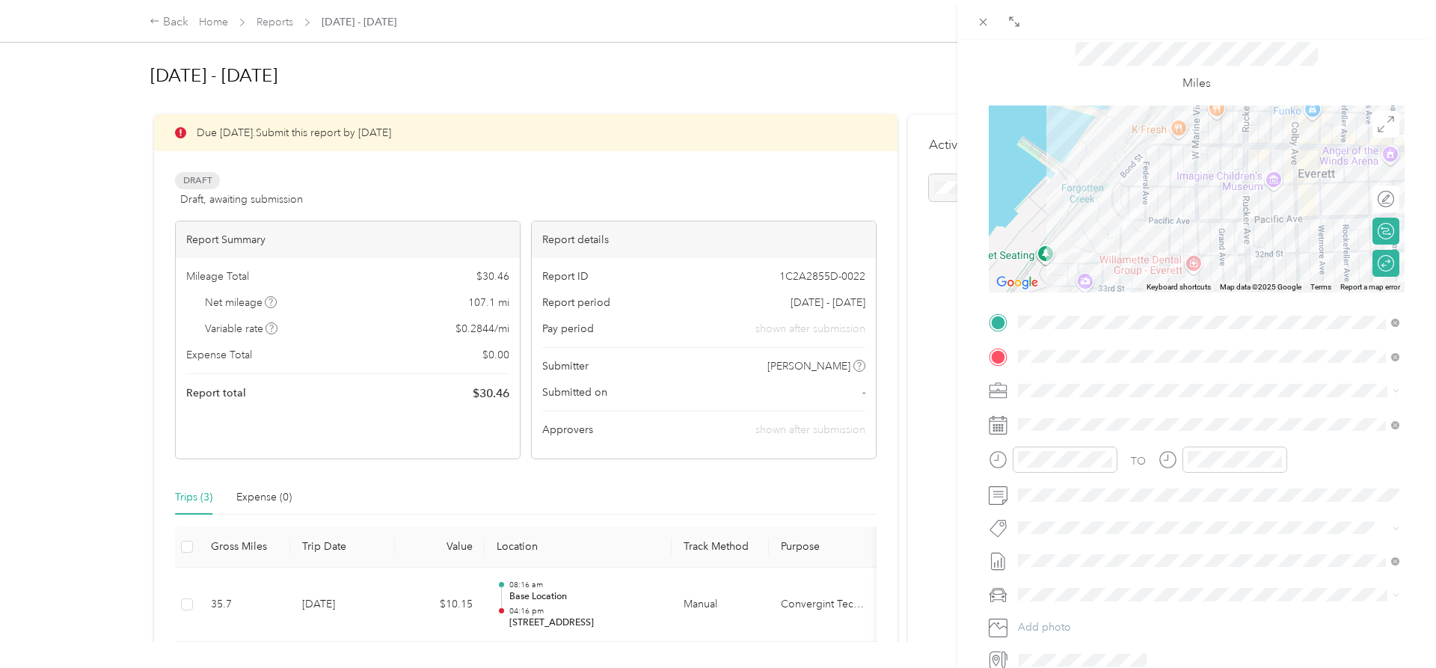
scroll to position [0, 0]
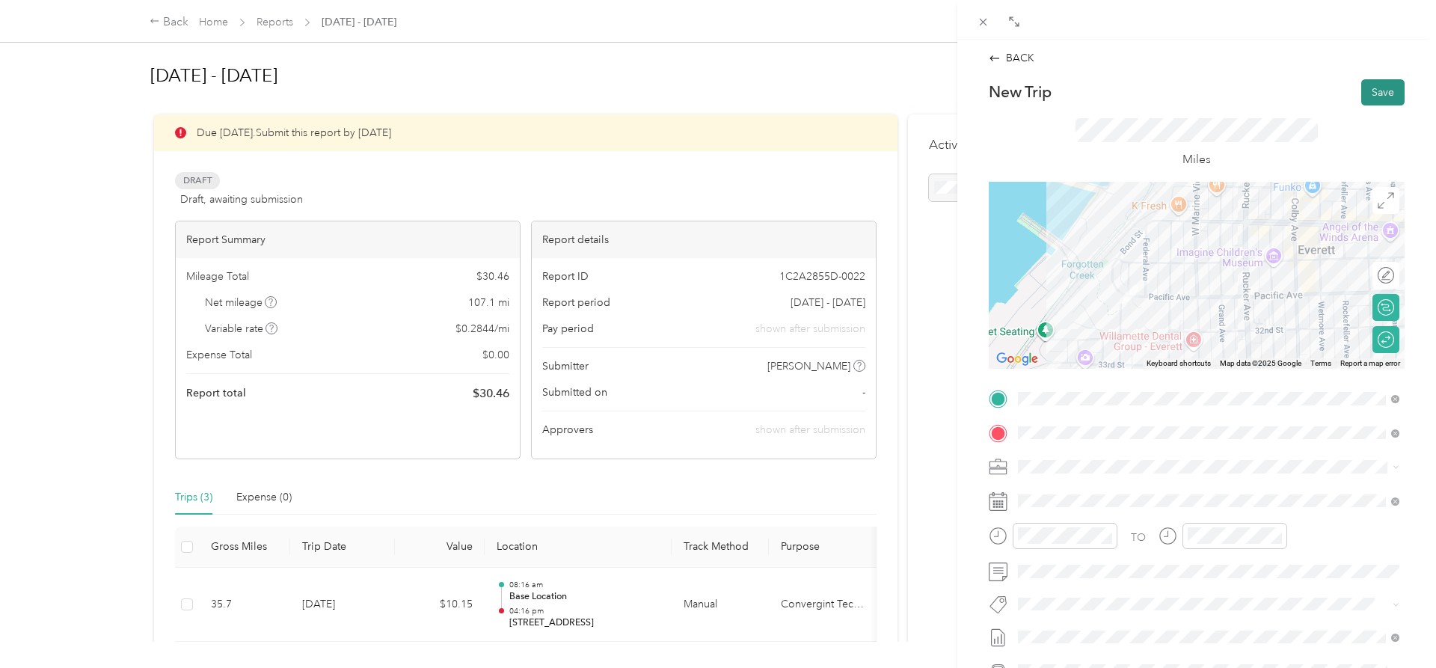
click at [1371, 88] on button "Save" at bounding box center [1382, 92] width 43 height 26
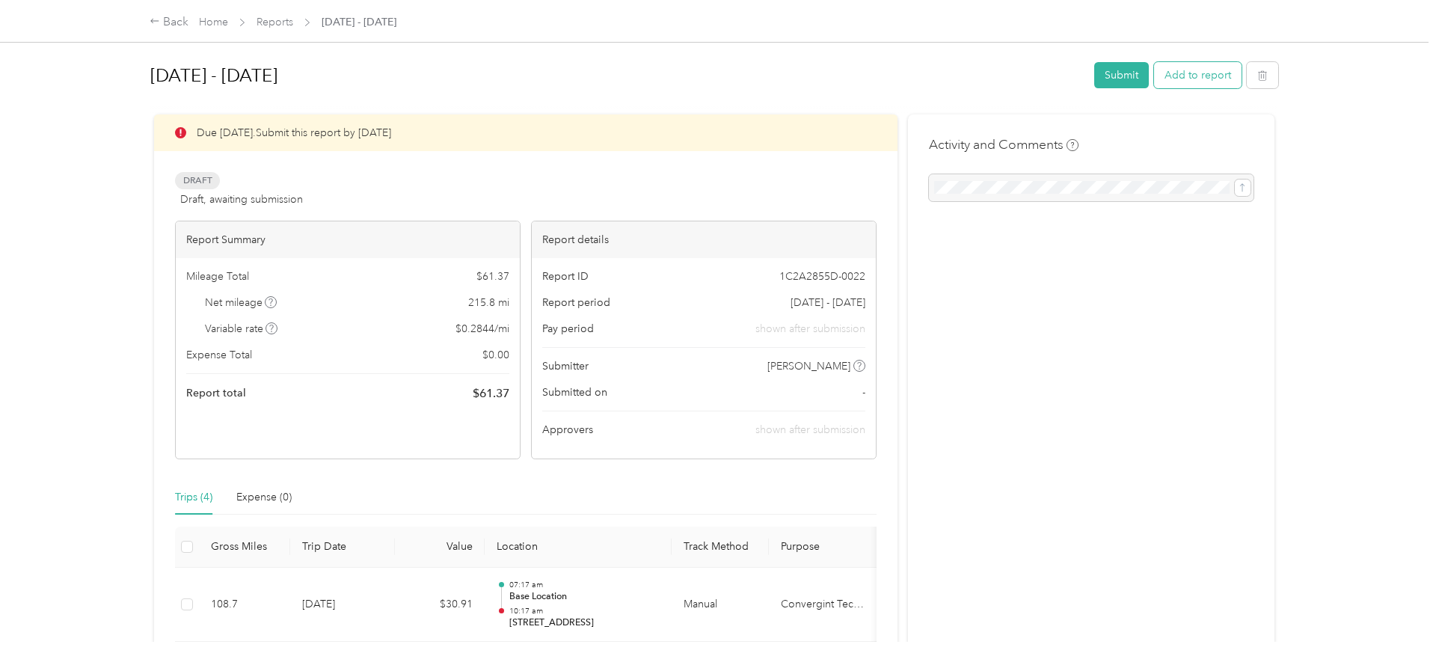
click at [1199, 79] on button "Add to report" at bounding box center [1197, 75] width 87 height 26
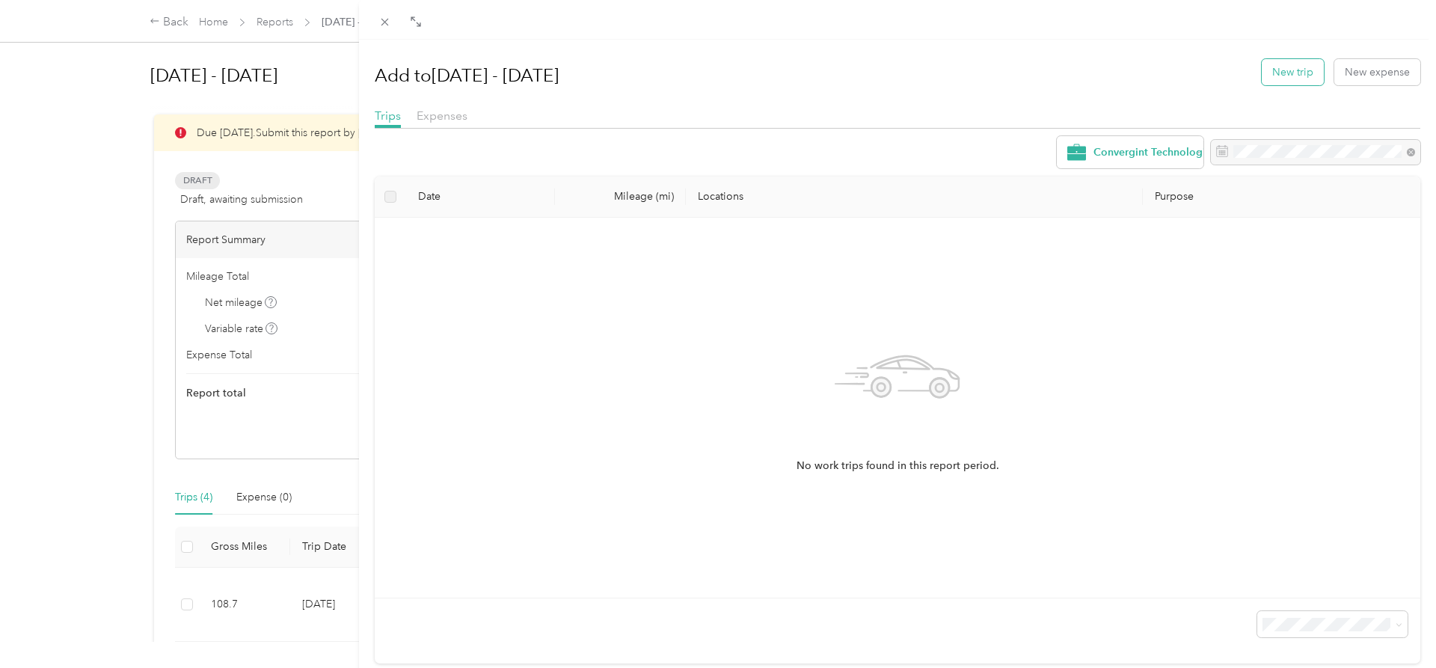
click at [1271, 66] on button "New trip" at bounding box center [1293, 72] width 62 height 26
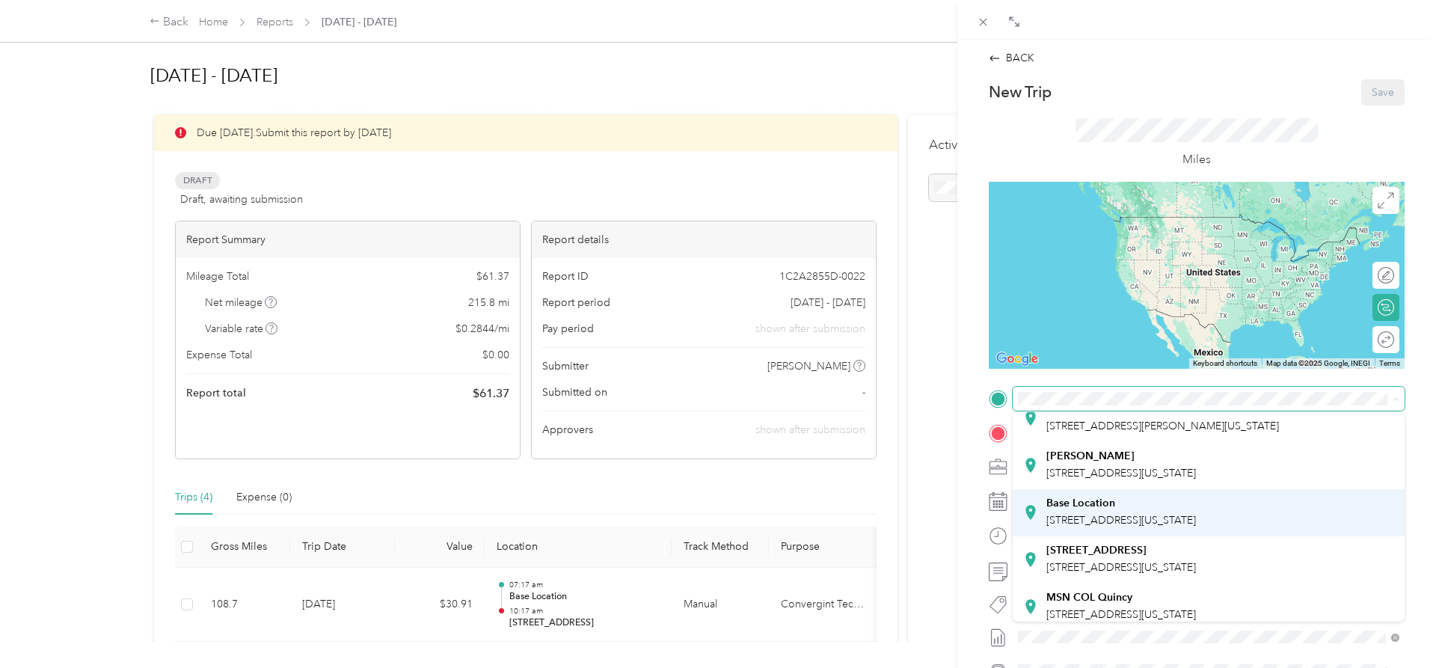
scroll to position [76, 0]
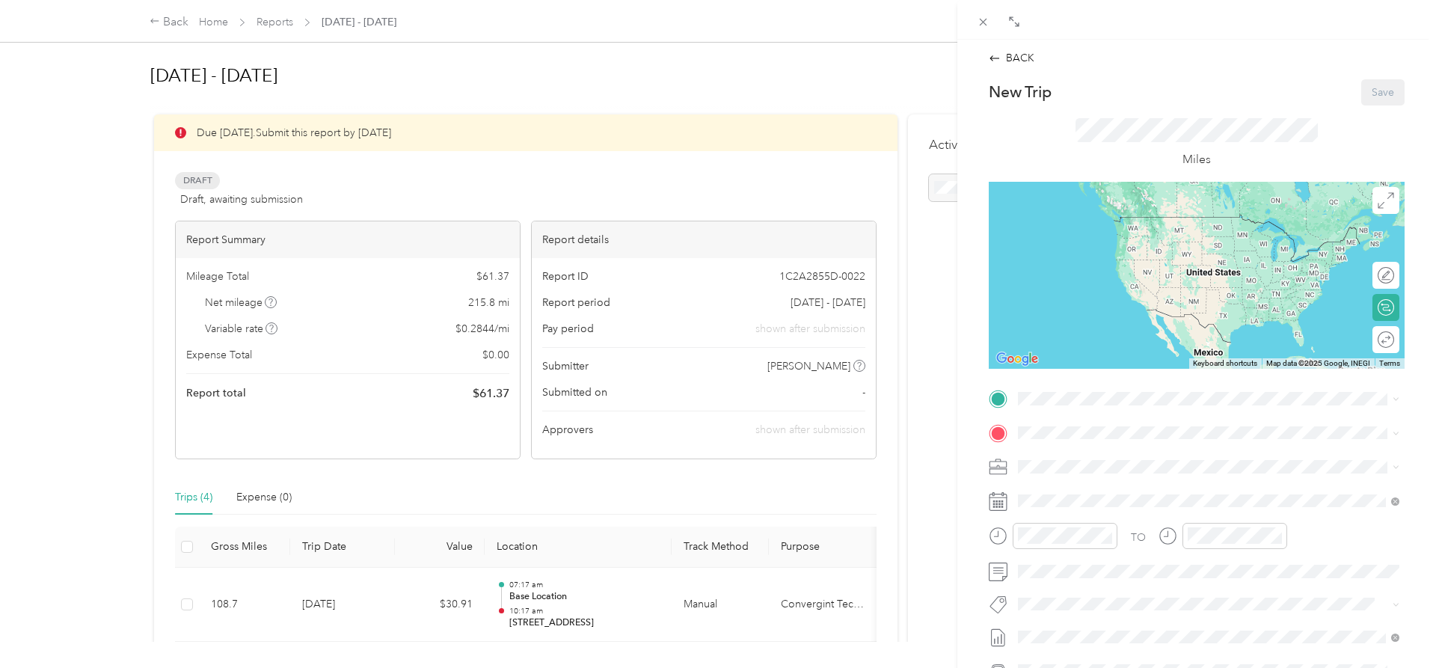
click at [1096, 482] on div "Base Location [STREET_ADDRESS][US_STATE]" at bounding box center [1121, 479] width 150 height 31
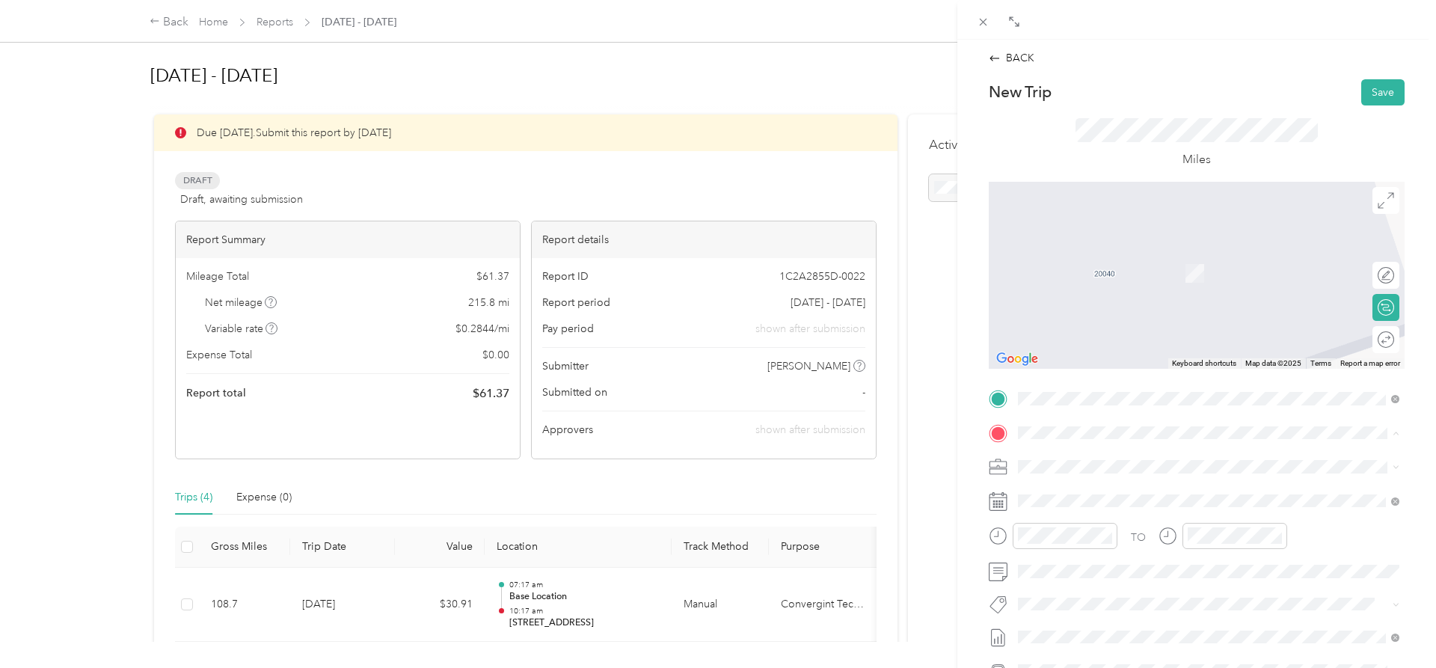
click at [1095, 544] on div "[PERSON_NAME] [STREET_ADDRESS][US_STATE]" at bounding box center [1121, 547] width 150 height 31
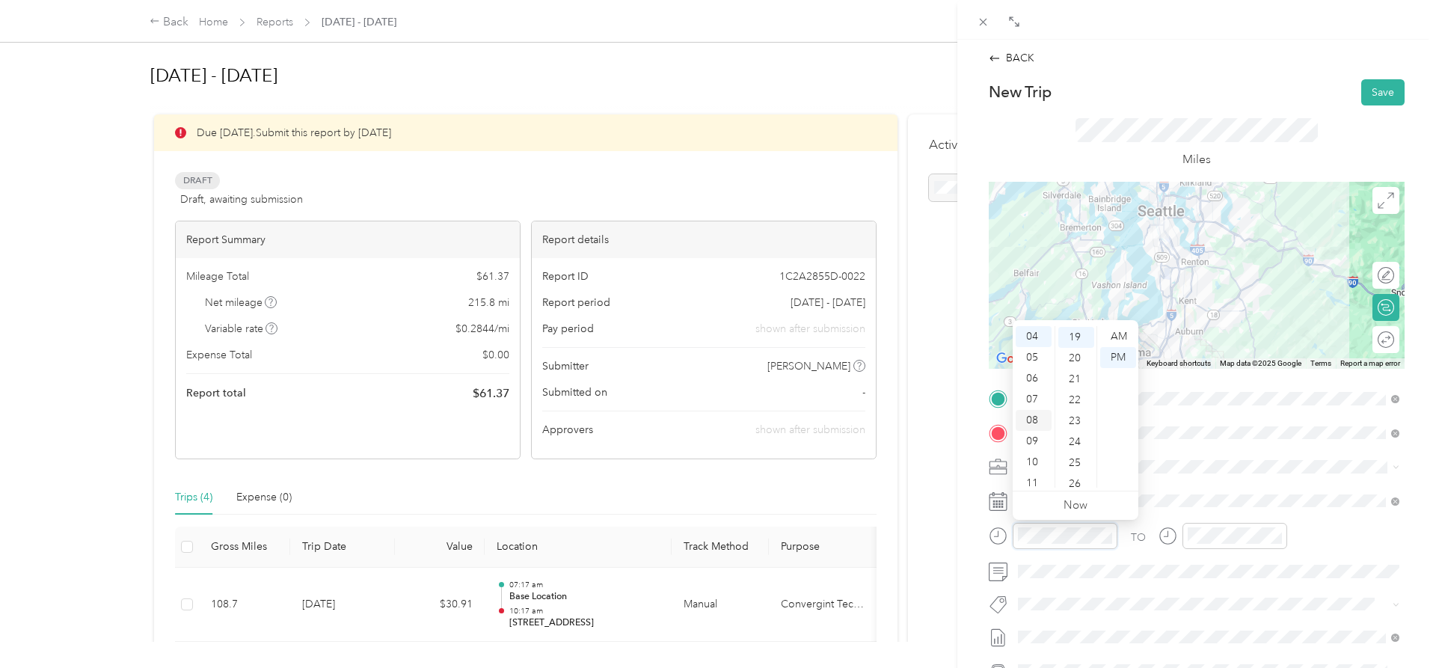
scroll to position [84, 0]
click at [1044, 396] on div "07" at bounding box center [1034, 399] width 36 height 21
click at [1041, 458] on div "10" at bounding box center [1034, 456] width 36 height 21
click at [1113, 337] on div "AM" at bounding box center [1118, 336] width 36 height 21
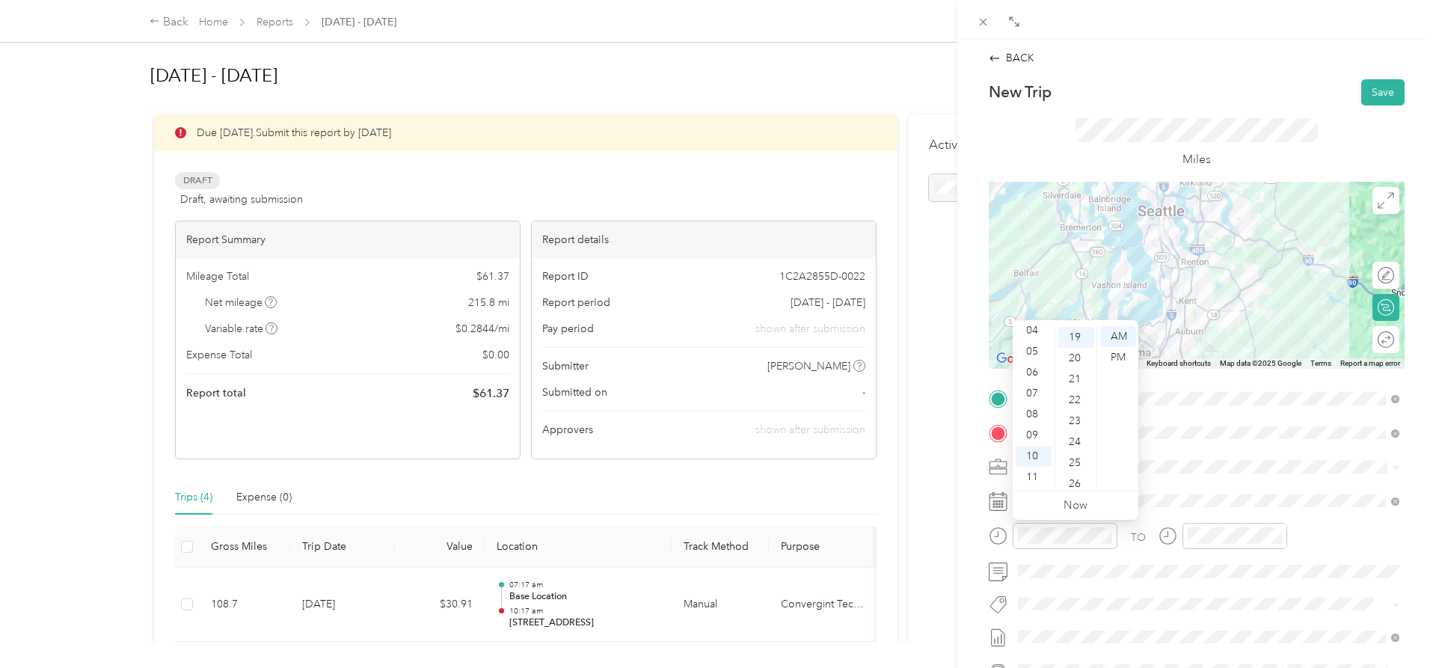
click at [1211, 476] on span at bounding box center [1209, 467] width 392 height 24
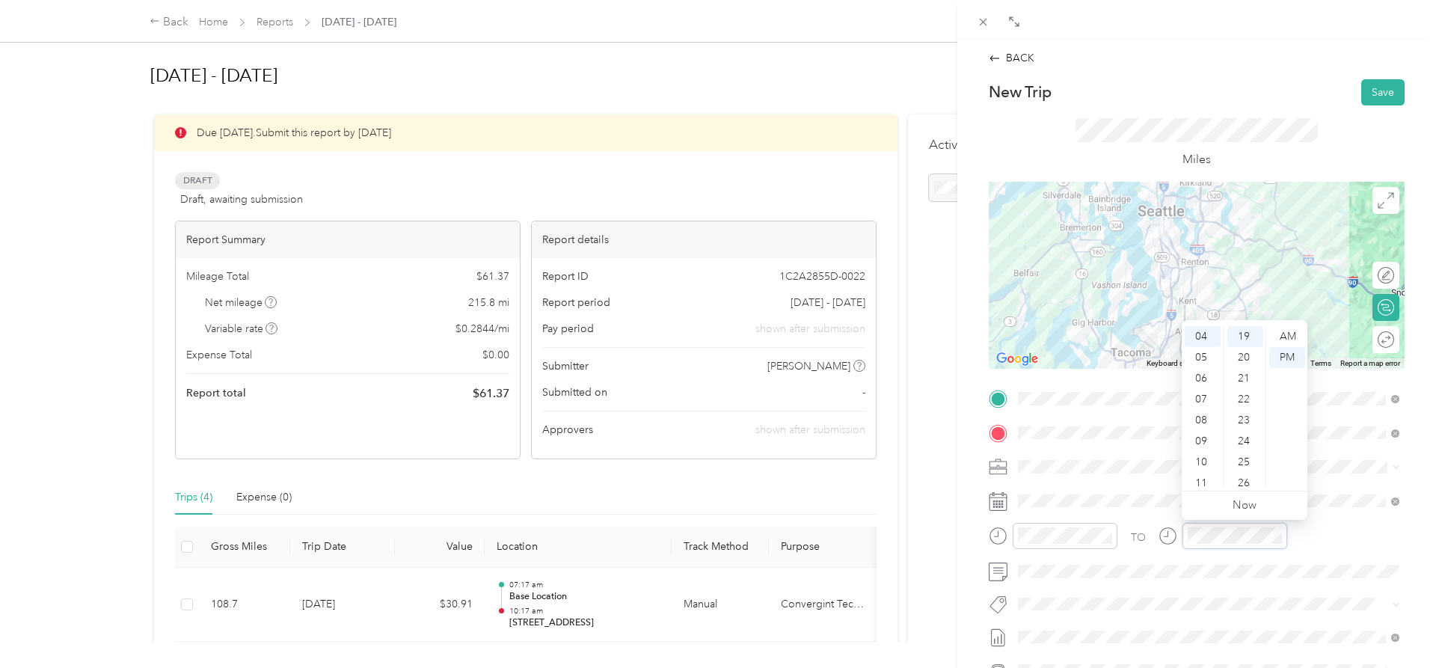
scroll to position [398, 0]
click at [1206, 482] on div "11" at bounding box center [1203, 483] width 36 height 21
click at [1290, 340] on div "AM" at bounding box center [1287, 336] width 36 height 21
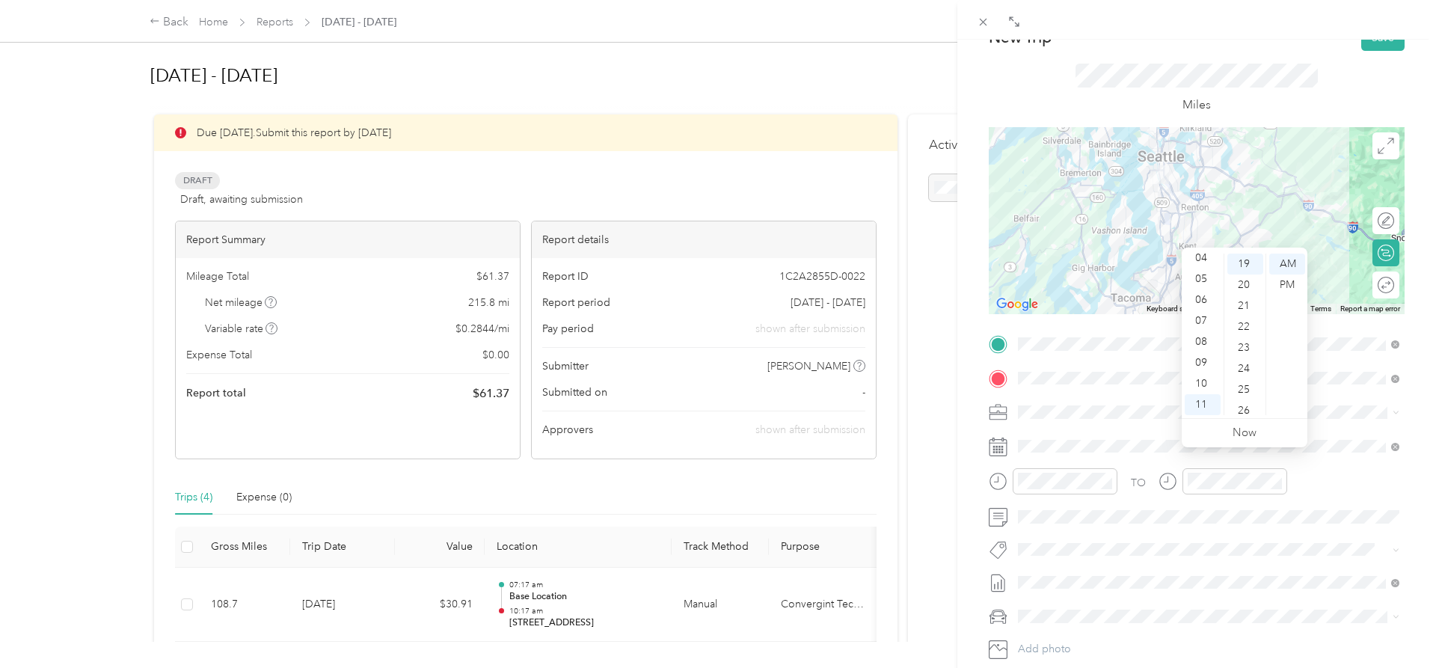
scroll to position [76, 0]
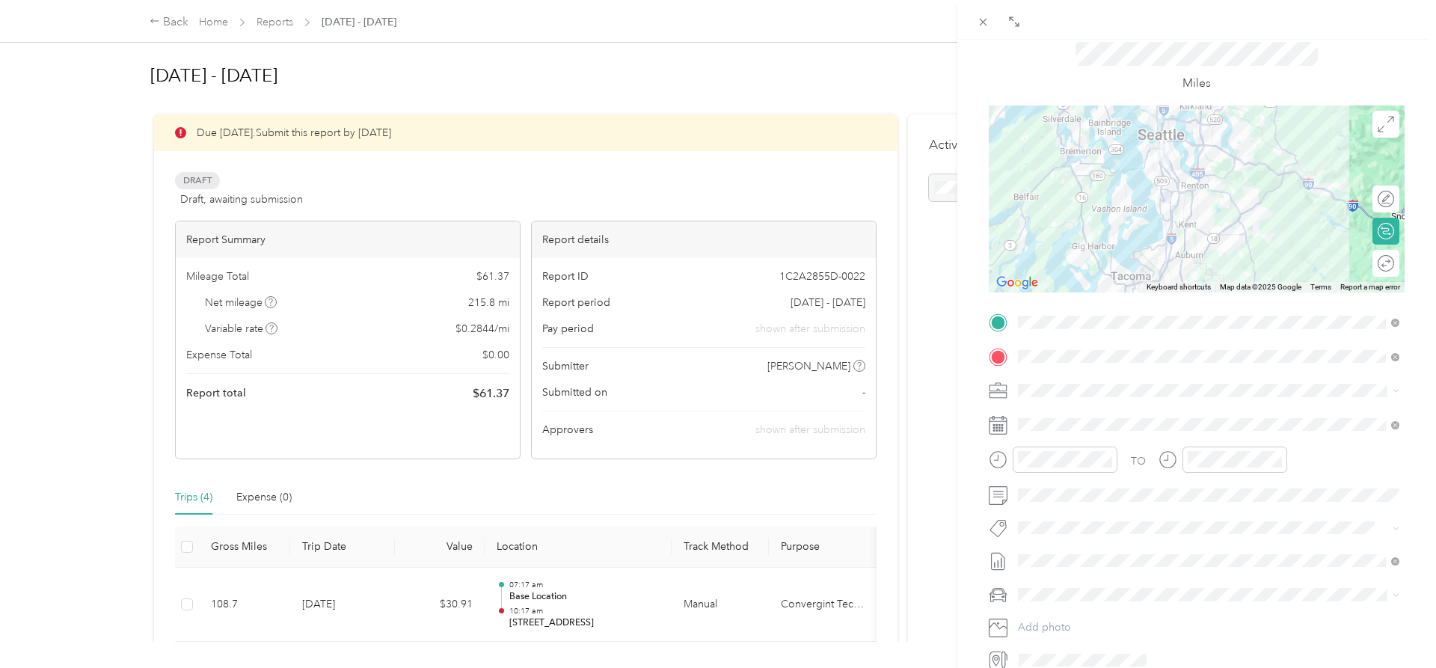
click at [1072, 618] on span "Honda Accord" at bounding box center [1058, 618] width 70 height 13
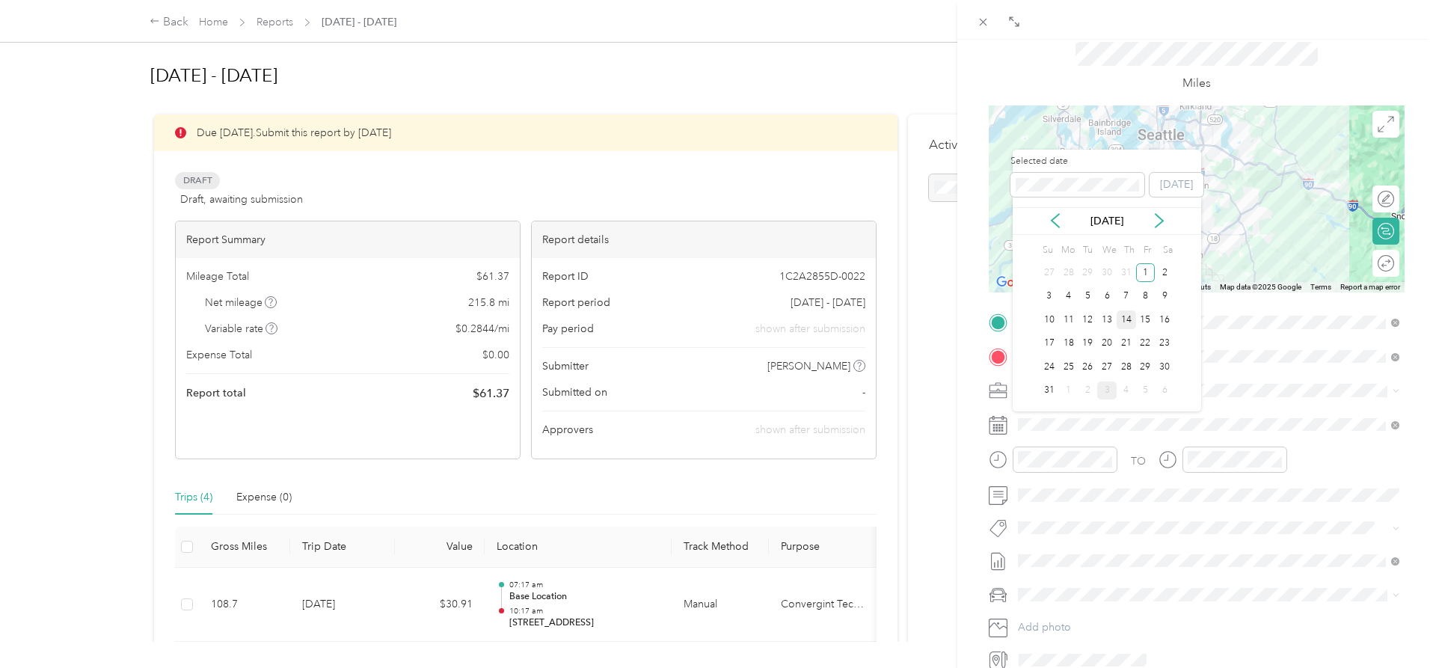
click at [1126, 317] on div "14" at bounding box center [1125, 319] width 19 height 19
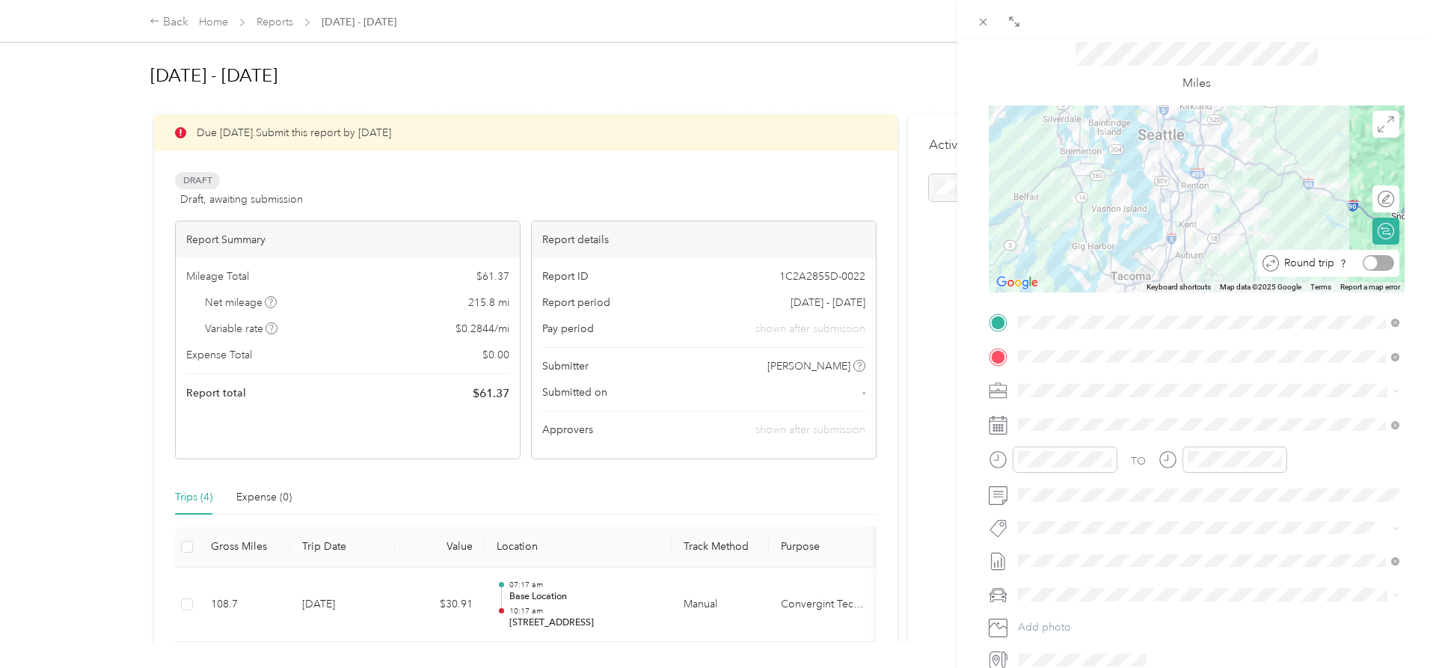
click at [1389, 265] on div at bounding box center [1377, 263] width 31 height 16
click at [1386, 200] on div at bounding box center [1377, 199] width 31 height 16
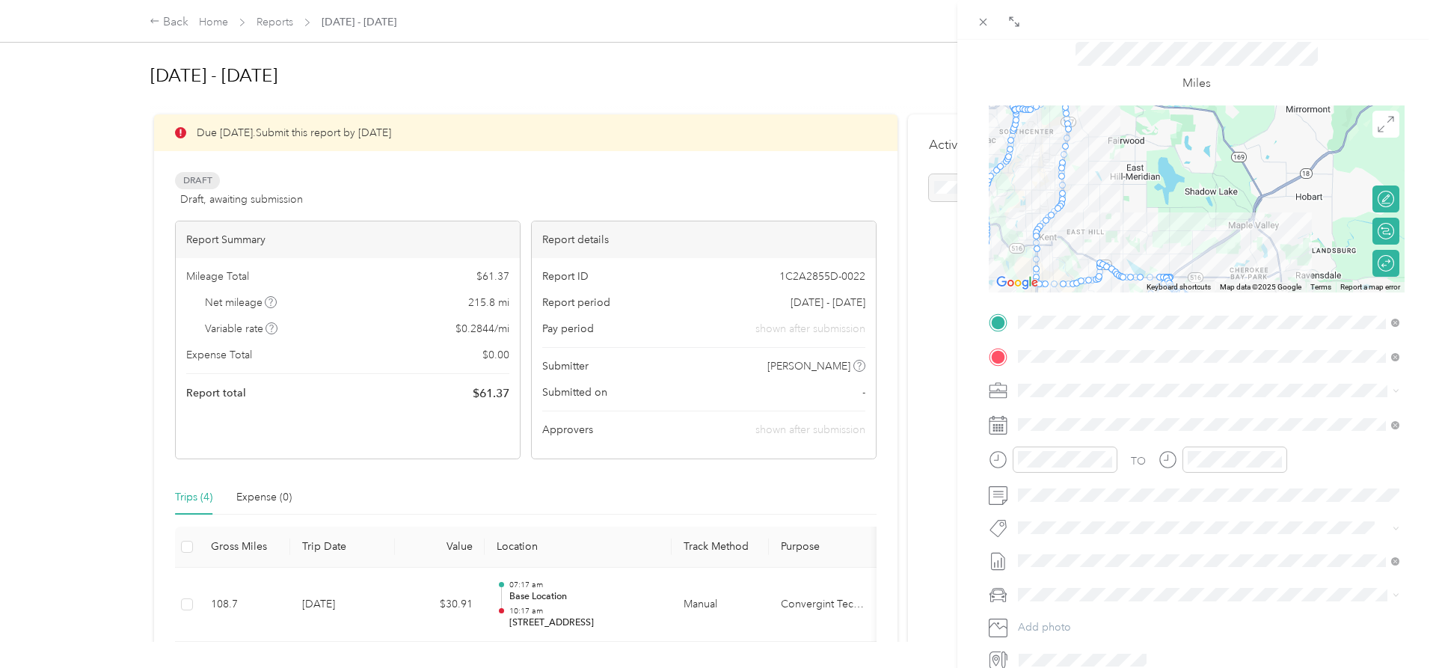
scroll to position [0, 0]
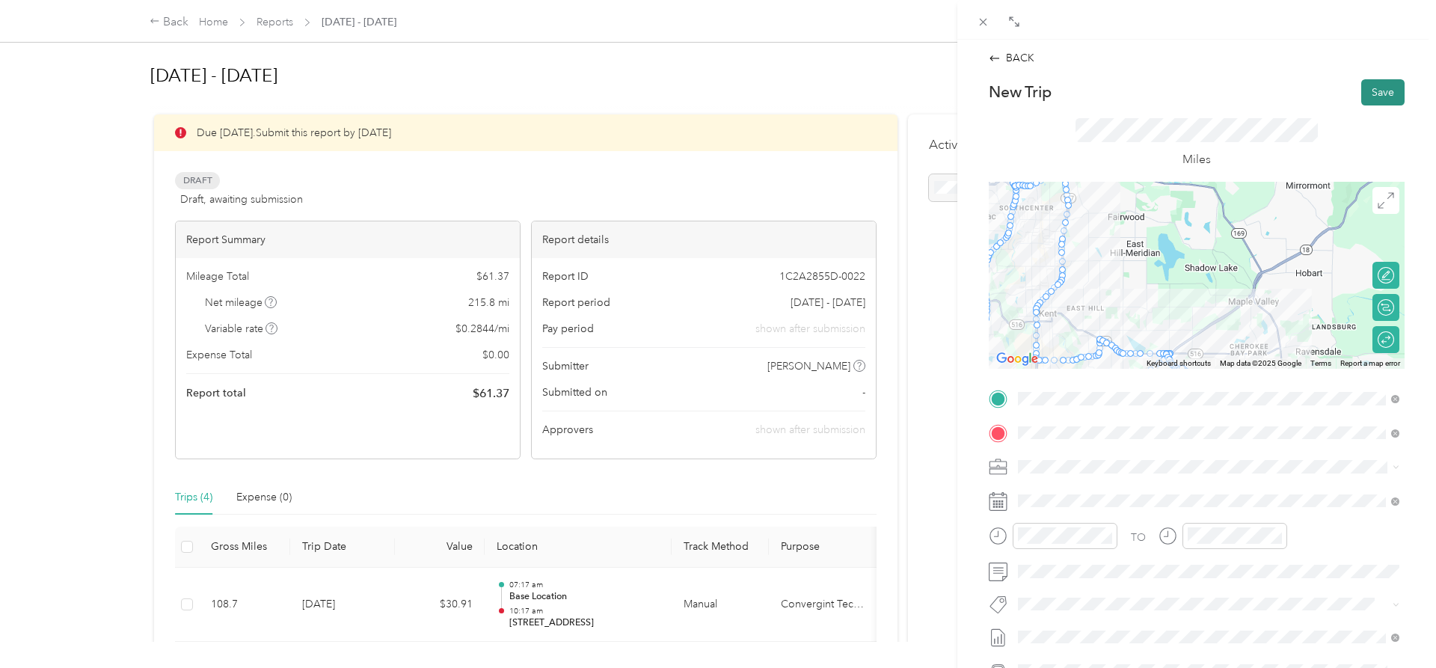
click at [1384, 98] on button "Save" at bounding box center [1382, 92] width 43 height 26
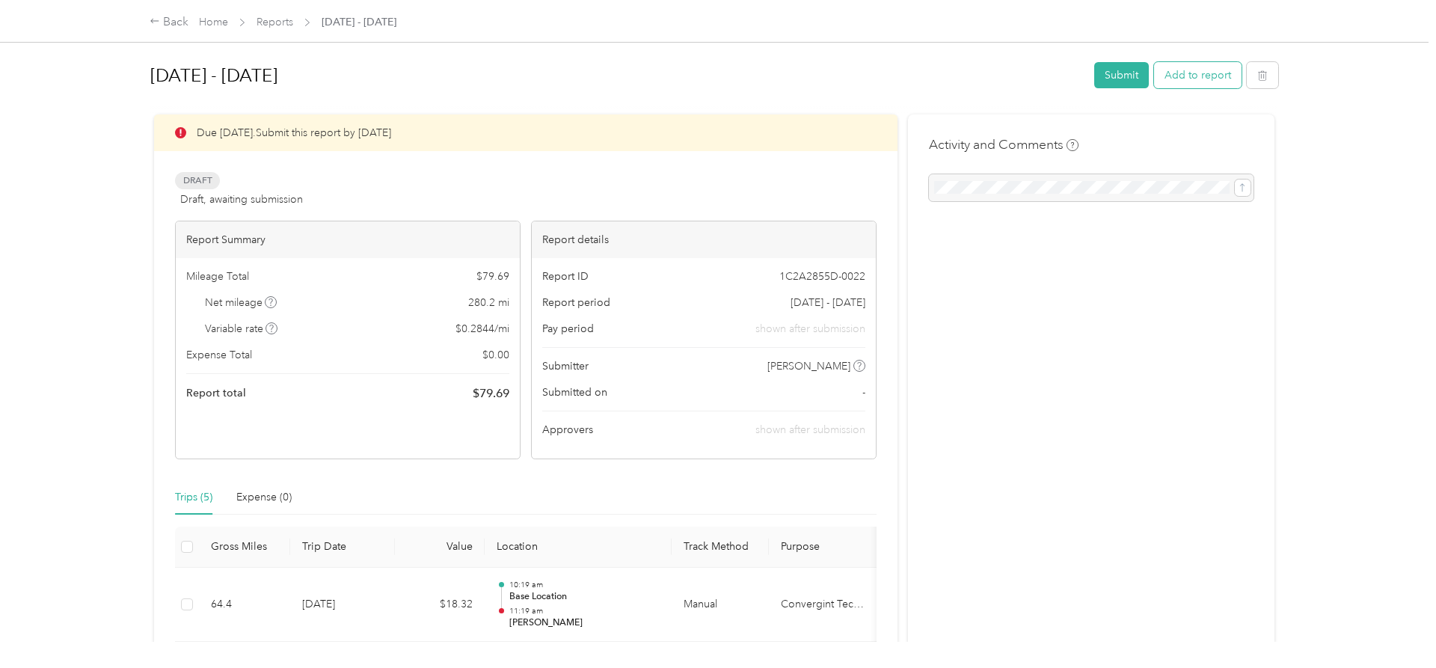
click at [1184, 80] on button "Add to report" at bounding box center [1197, 75] width 87 height 26
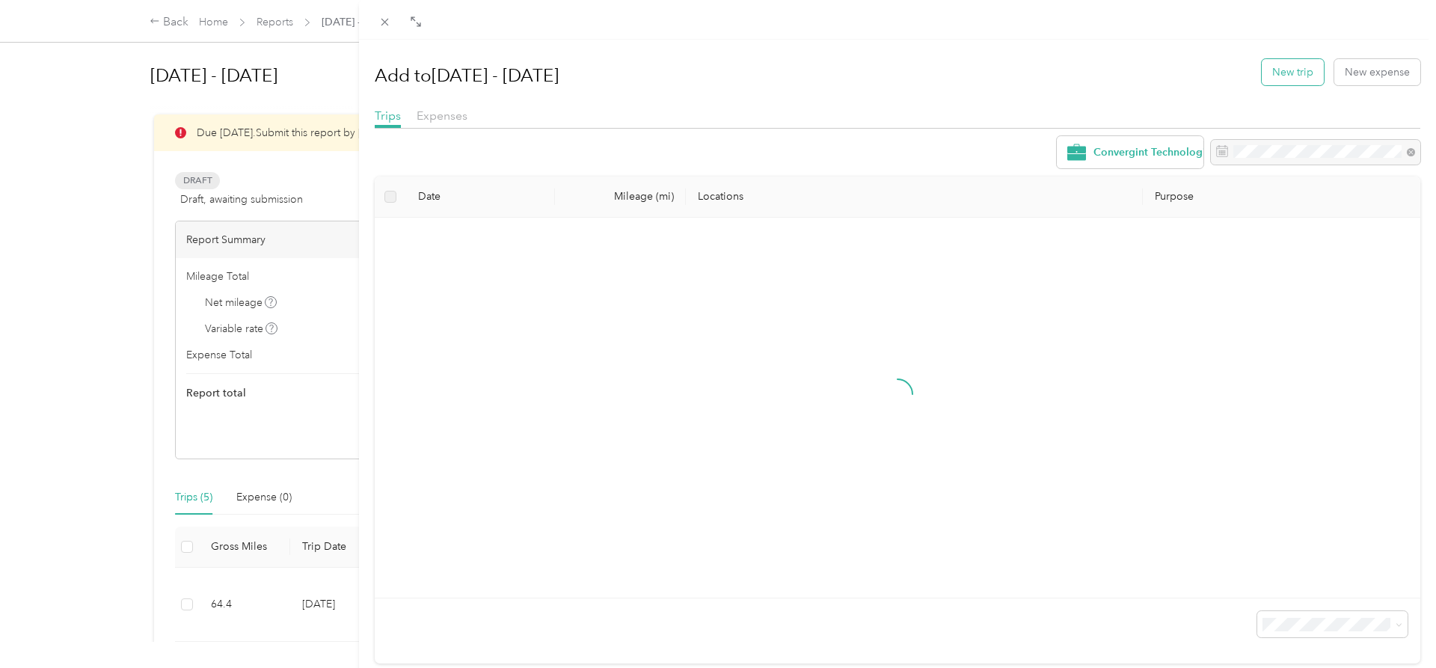
click at [1293, 82] on button "New trip" at bounding box center [1293, 72] width 62 height 26
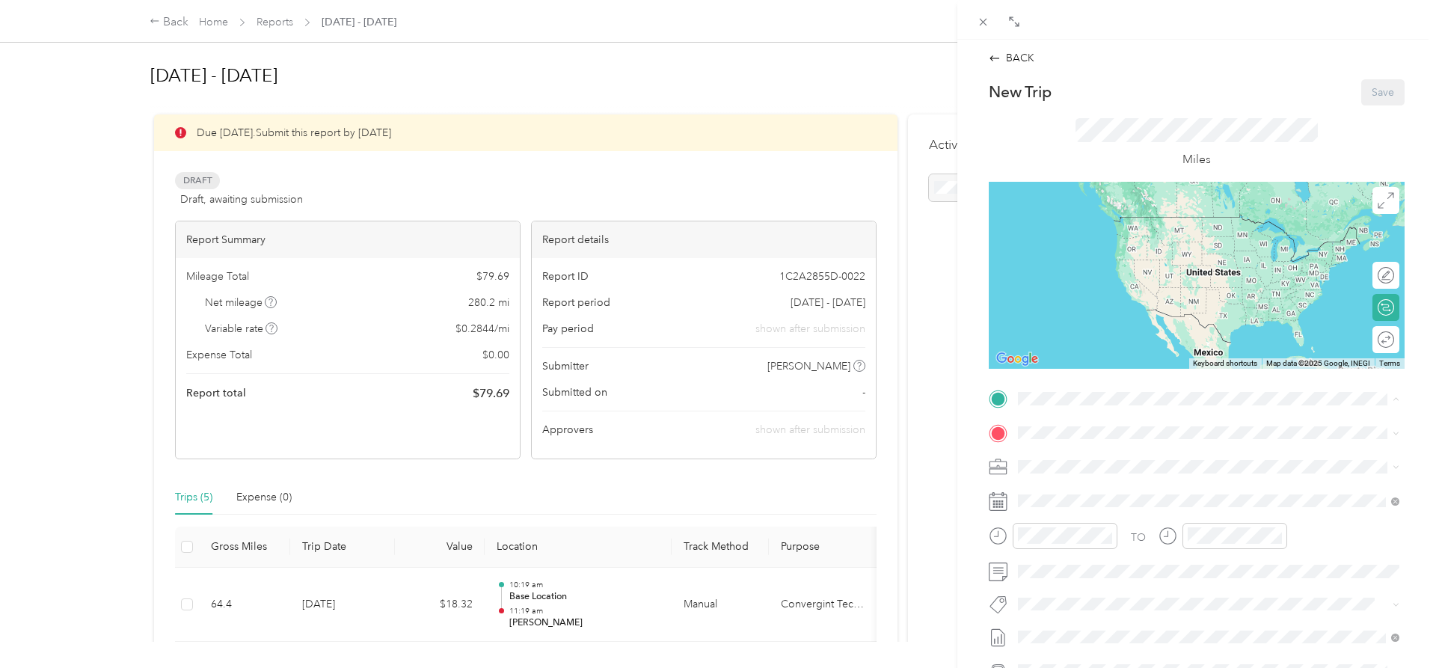
click at [1090, 560] on div "Base Location [STREET_ADDRESS][US_STATE]" at bounding box center [1121, 560] width 150 height 31
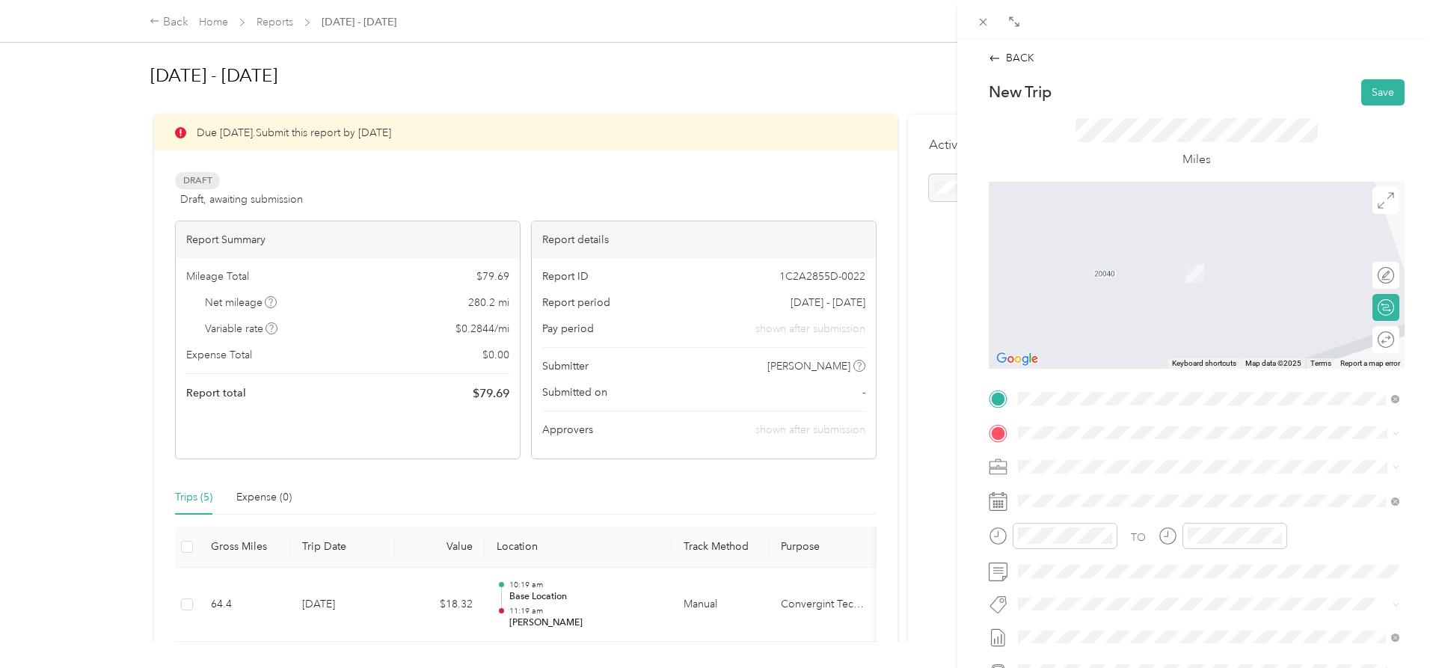
click at [1134, 491] on span "[STREET_ADDRESS][US_STATE]" at bounding box center [1121, 485] width 150 height 13
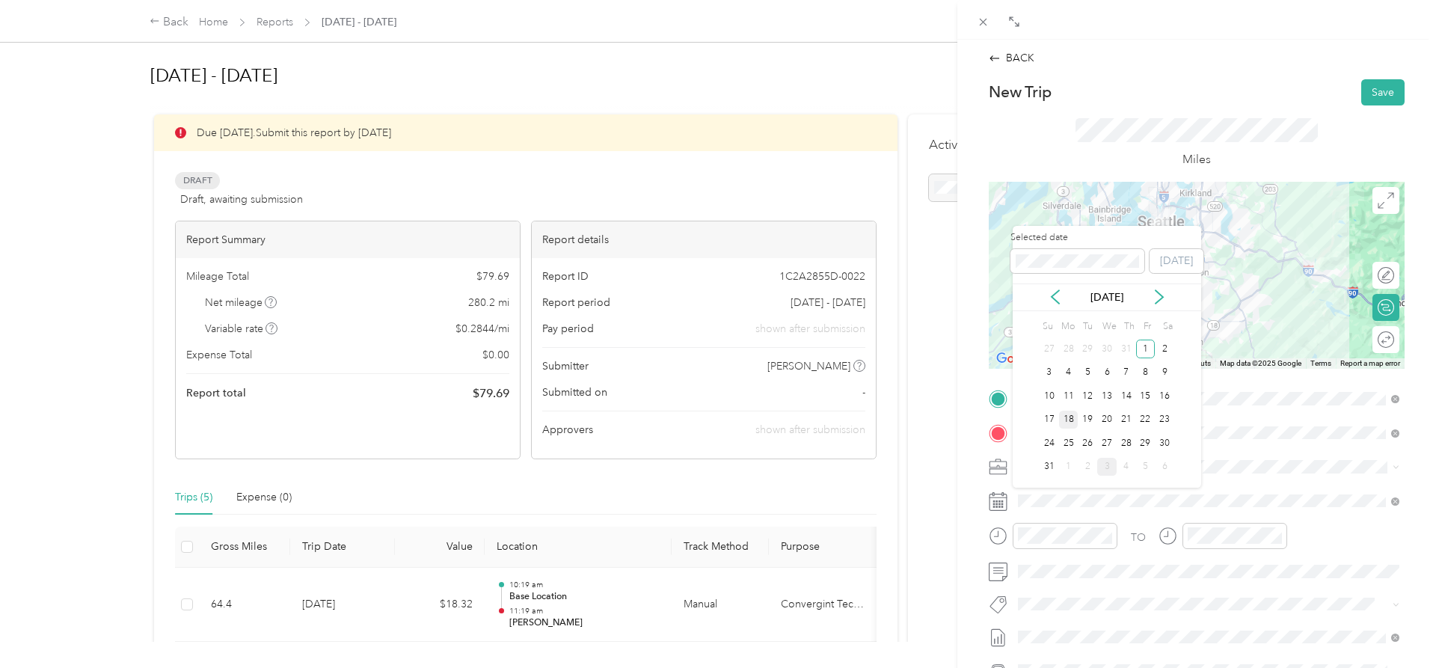
click at [1075, 421] on div "18" at bounding box center [1068, 420] width 19 height 19
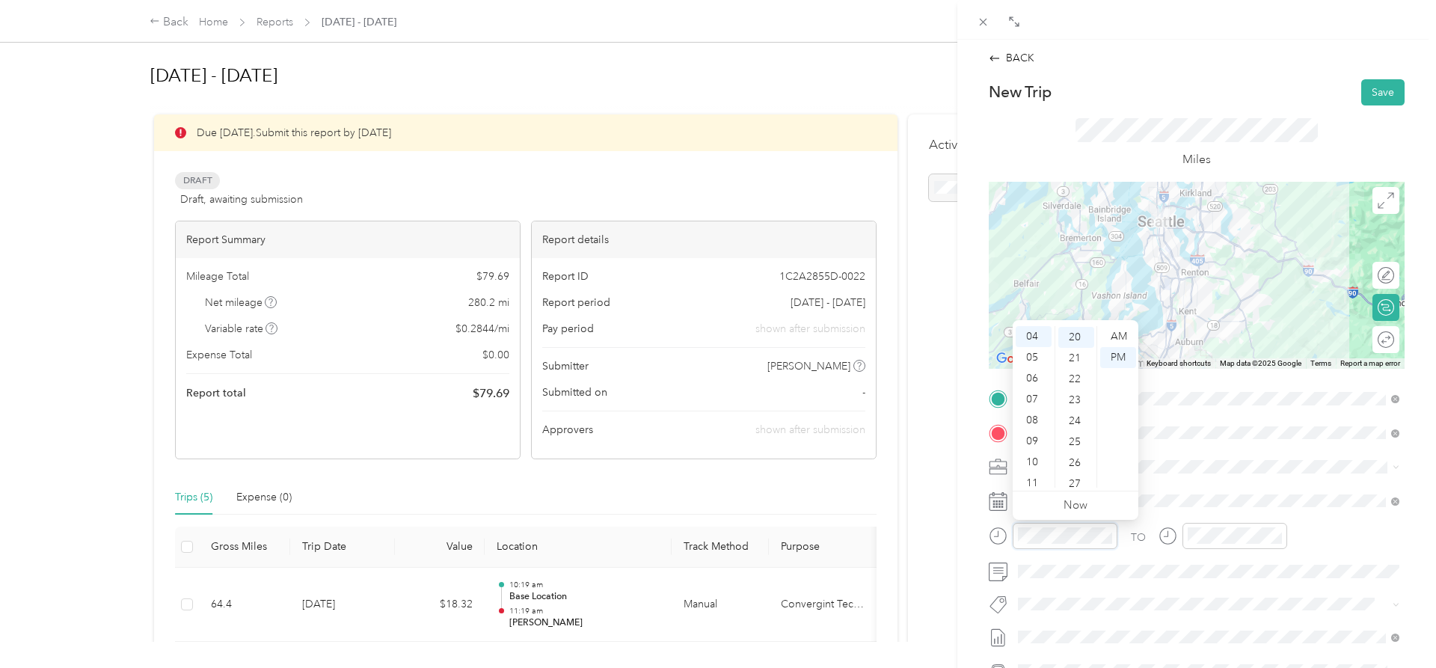
scroll to position [418, 0]
click at [1036, 396] on div "07" at bounding box center [1034, 399] width 36 height 21
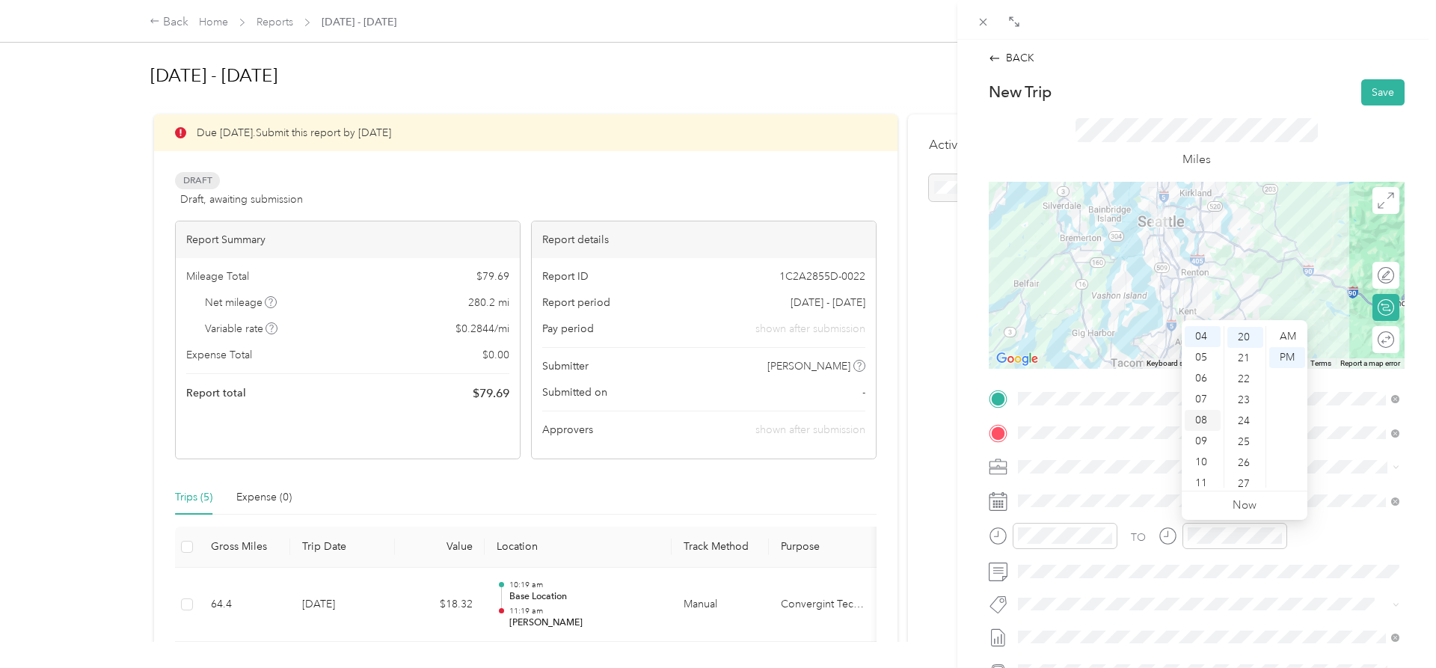
click at [1205, 417] on div "08" at bounding box center [1203, 420] width 36 height 21
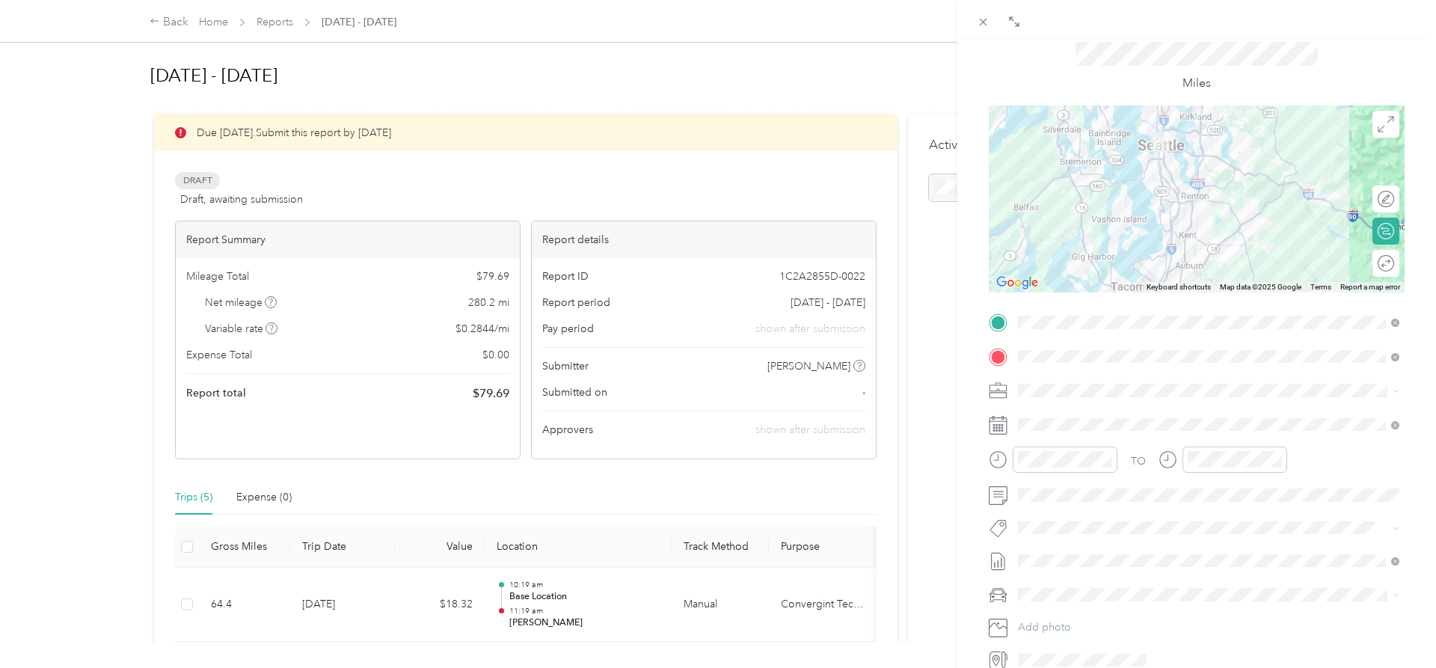
click at [1069, 601] on span at bounding box center [1209, 595] width 392 height 24
click at [1072, 620] on span "Honda Accord" at bounding box center [1058, 621] width 70 height 13
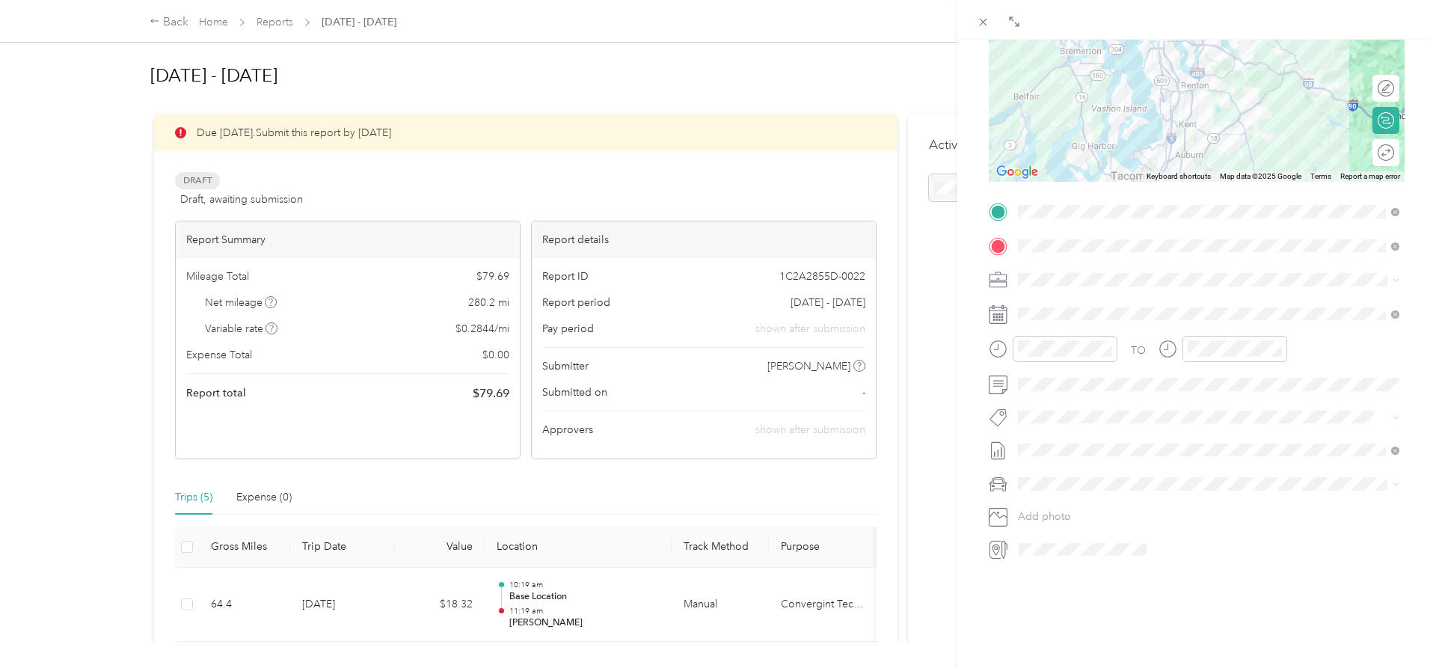
scroll to position [34, 0]
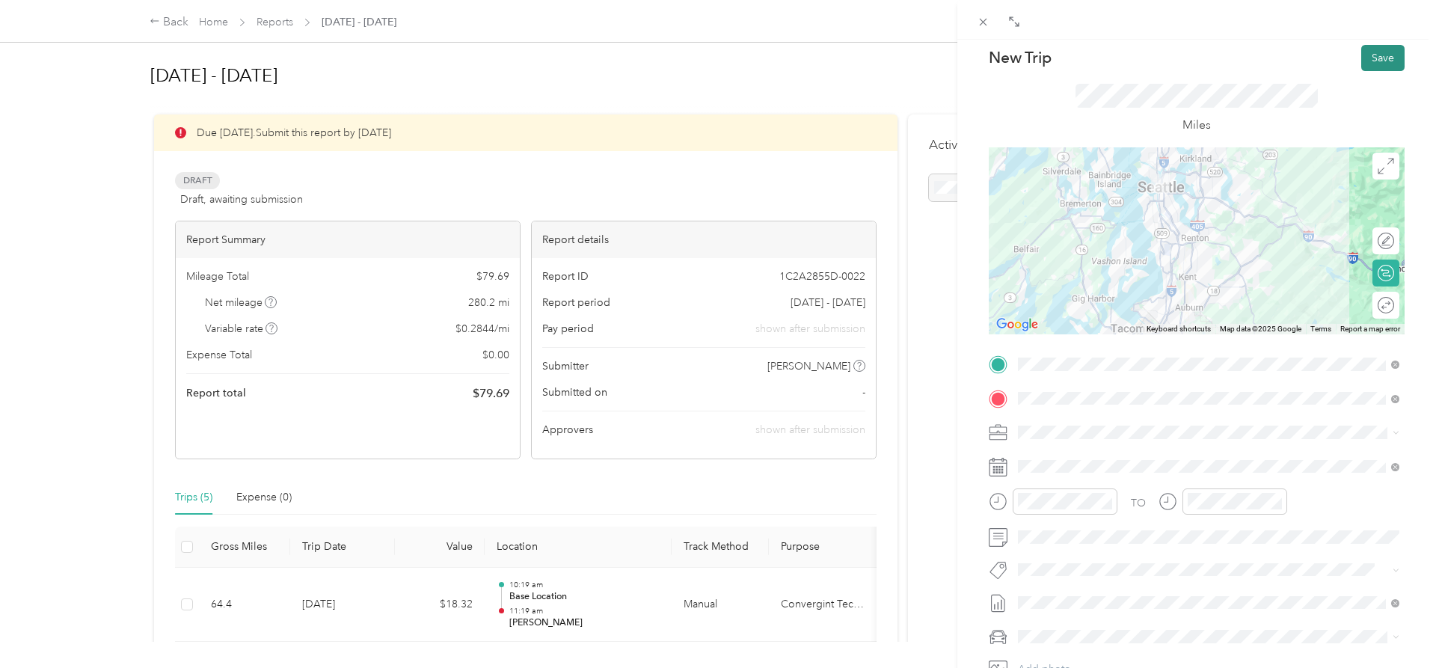
click at [1388, 57] on button "Save" at bounding box center [1382, 58] width 43 height 26
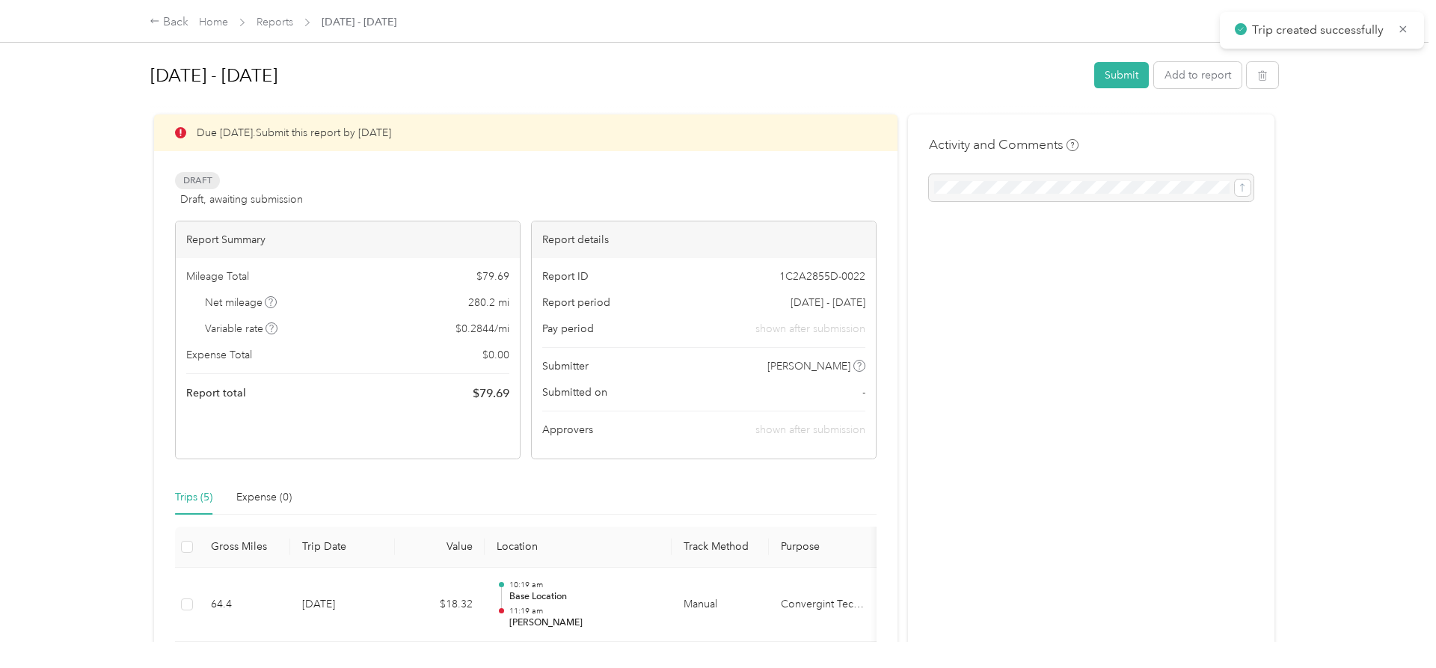
scroll to position [34, 0]
click at [1208, 76] on button "Add to report" at bounding box center [1197, 75] width 87 height 26
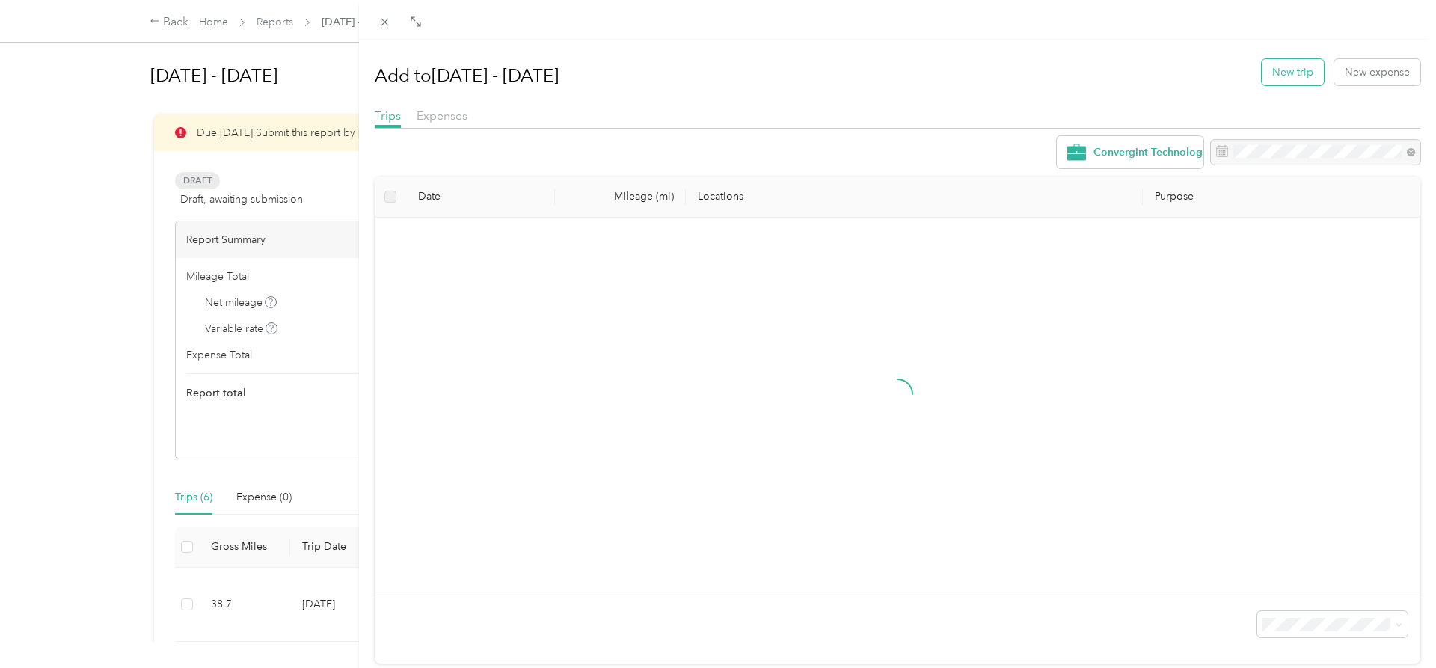
click at [1294, 71] on button "New trip" at bounding box center [1293, 72] width 62 height 26
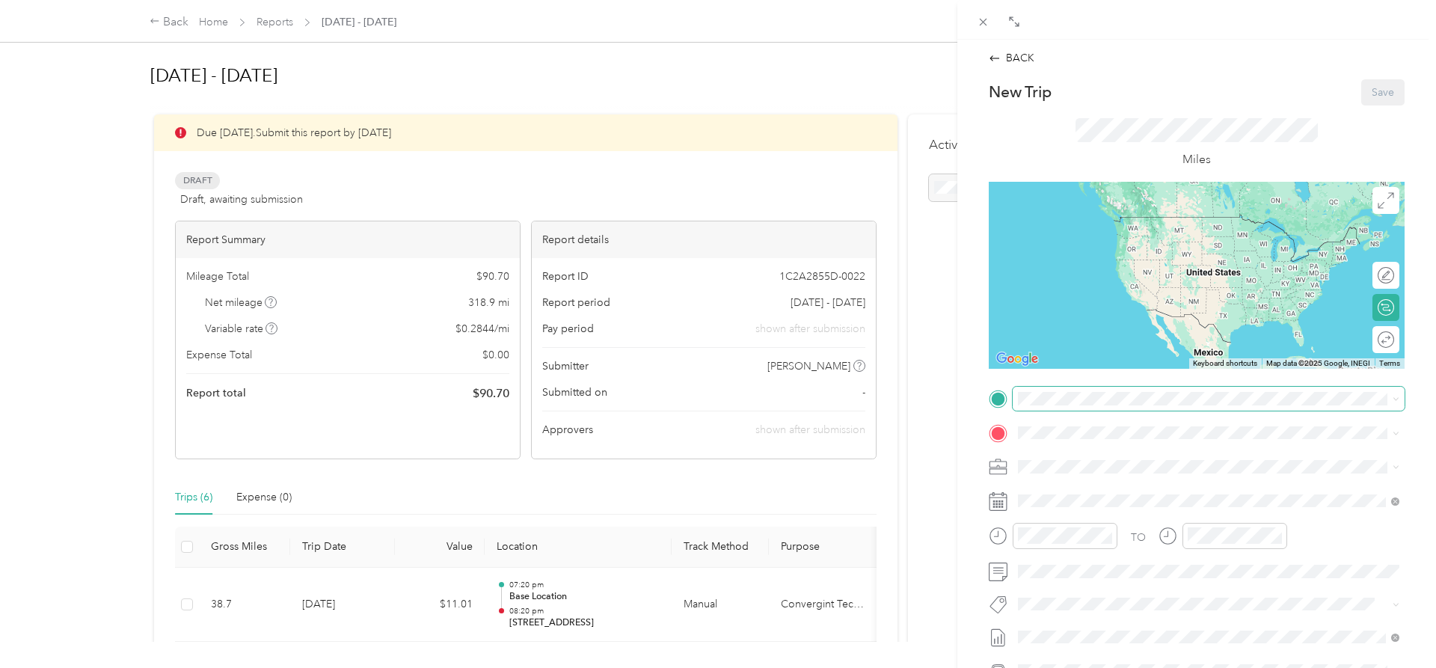
click at [1084, 409] on span at bounding box center [1209, 399] width 392 height 24
click at [1084, 408] on span at bounding box center [1209, 399] width 392 height 24
click at [1104, 452] on span "[STREET_ADDRESS][US_STATE]" at bounding box center [1121, 452] width 150 height 13
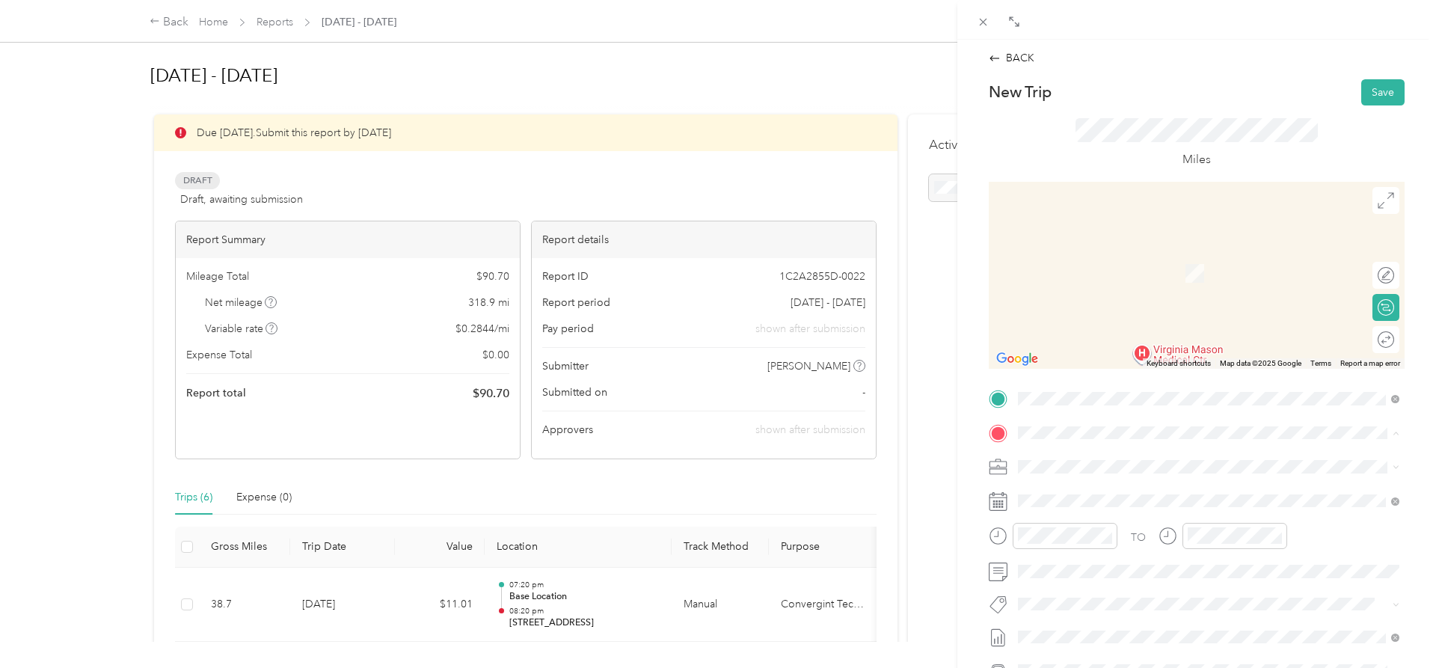
click at [1113, 633] on strong "[STREET_ADDRESS]" at bounding box center [1096, 633] width 100 height 13
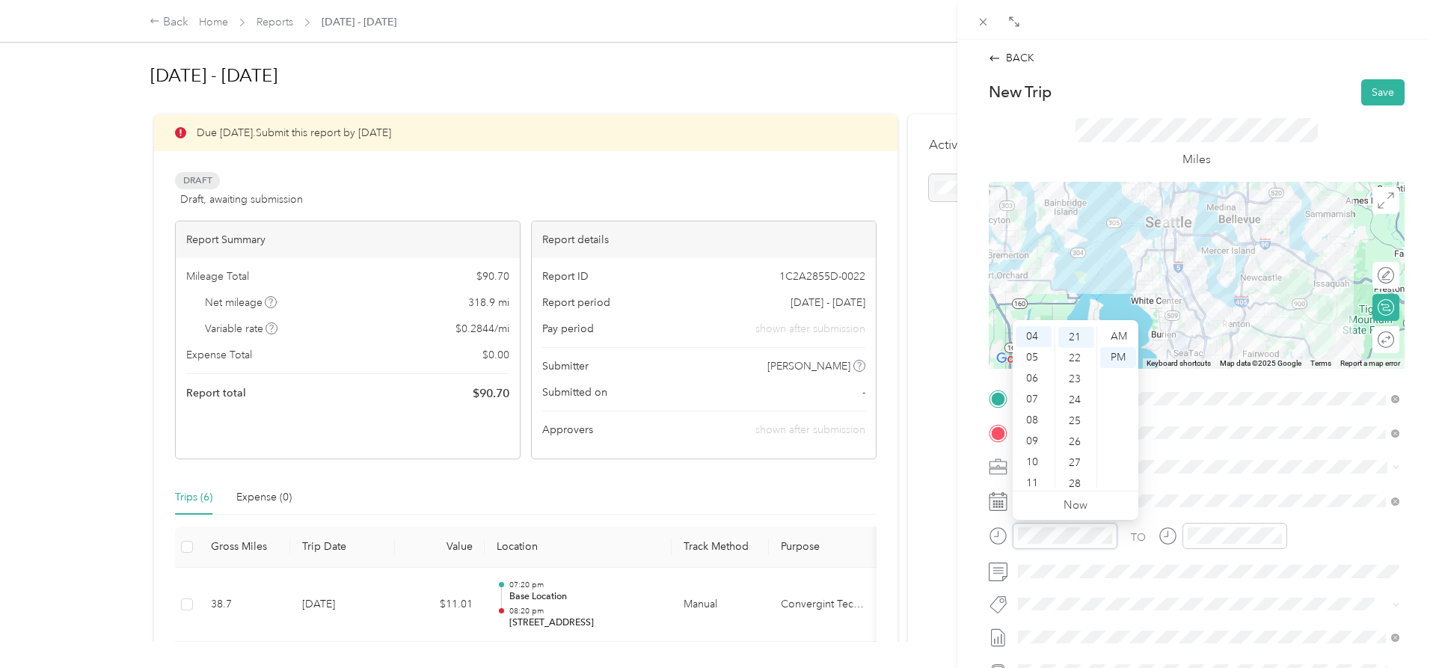
scroll to position [84, 0]
click at [1033, 436] on div "09" at bounding box center [1034, 441] width 36 height 21
click at [1120, 334] on div "AM" at bounding box center [1118, 336] width 36 height 21
click at [1337, 123] on div "Miles" at bounding box center [1197, 143] width 416 height 76
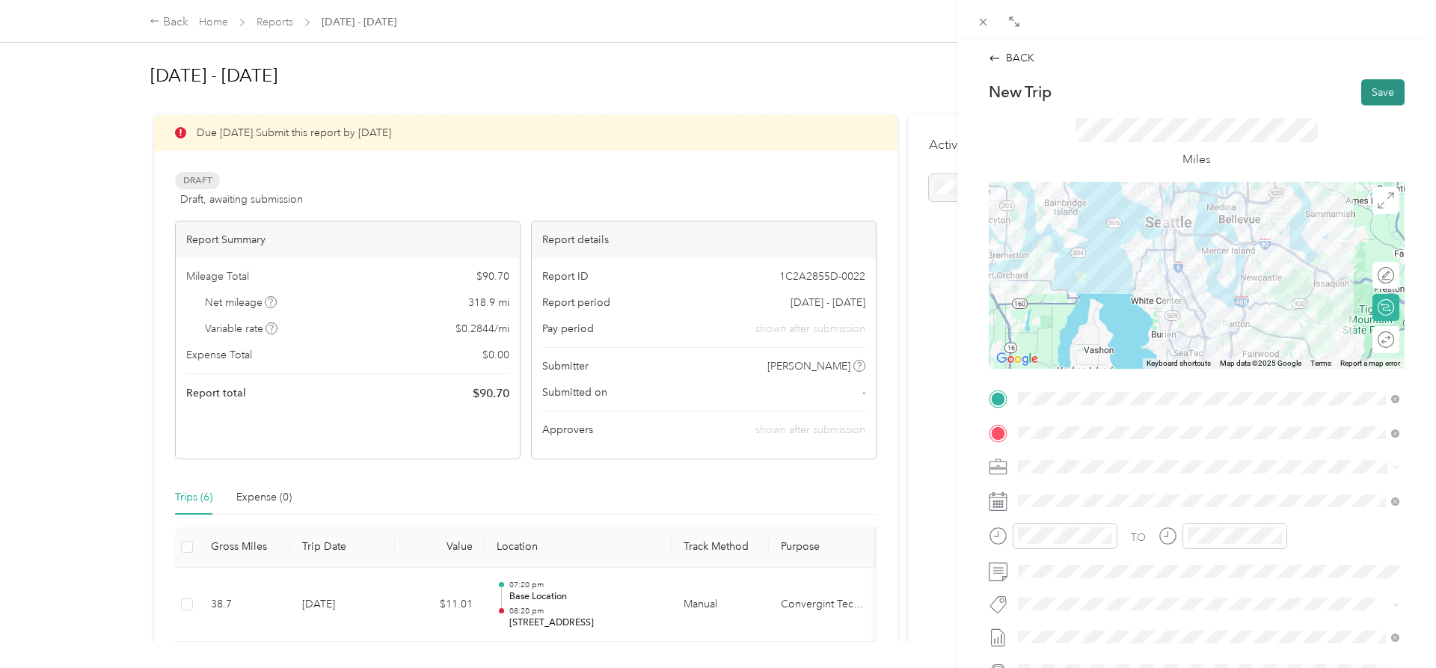
click at [1389, 88] on button "Save" at bounding box center [1382, 92] width 43 height 26
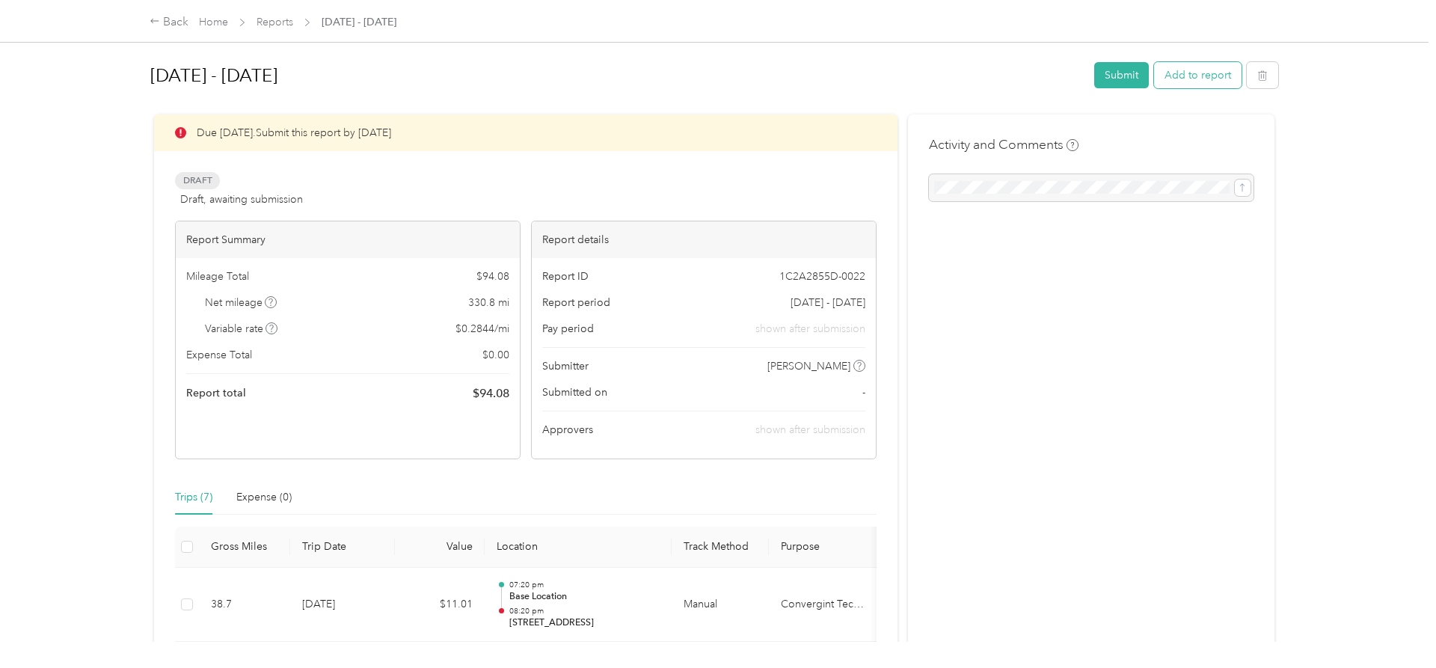
click at [1199, 78] on button "Add to report" at bounding box center [1197, 75] width 87 height 26
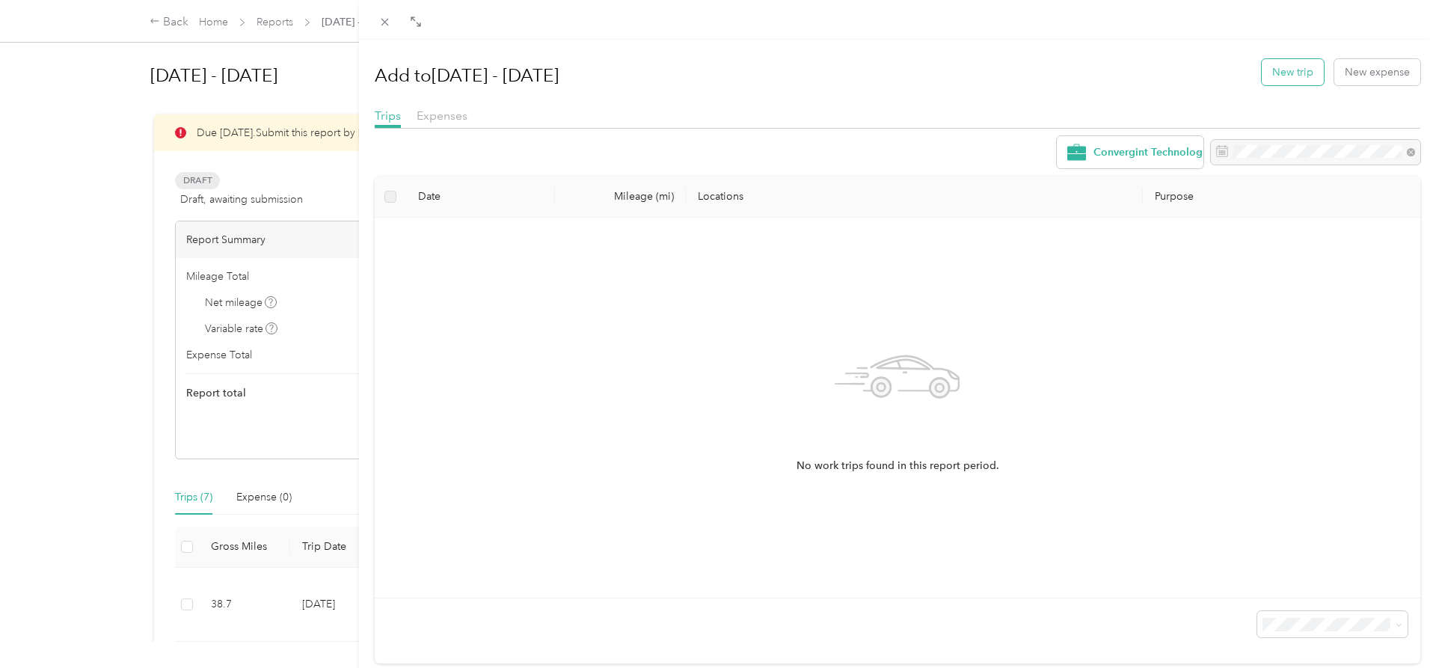
click at [1285, 75] on button "New trip" at bounding box center [1293, 72] width 62 height 26
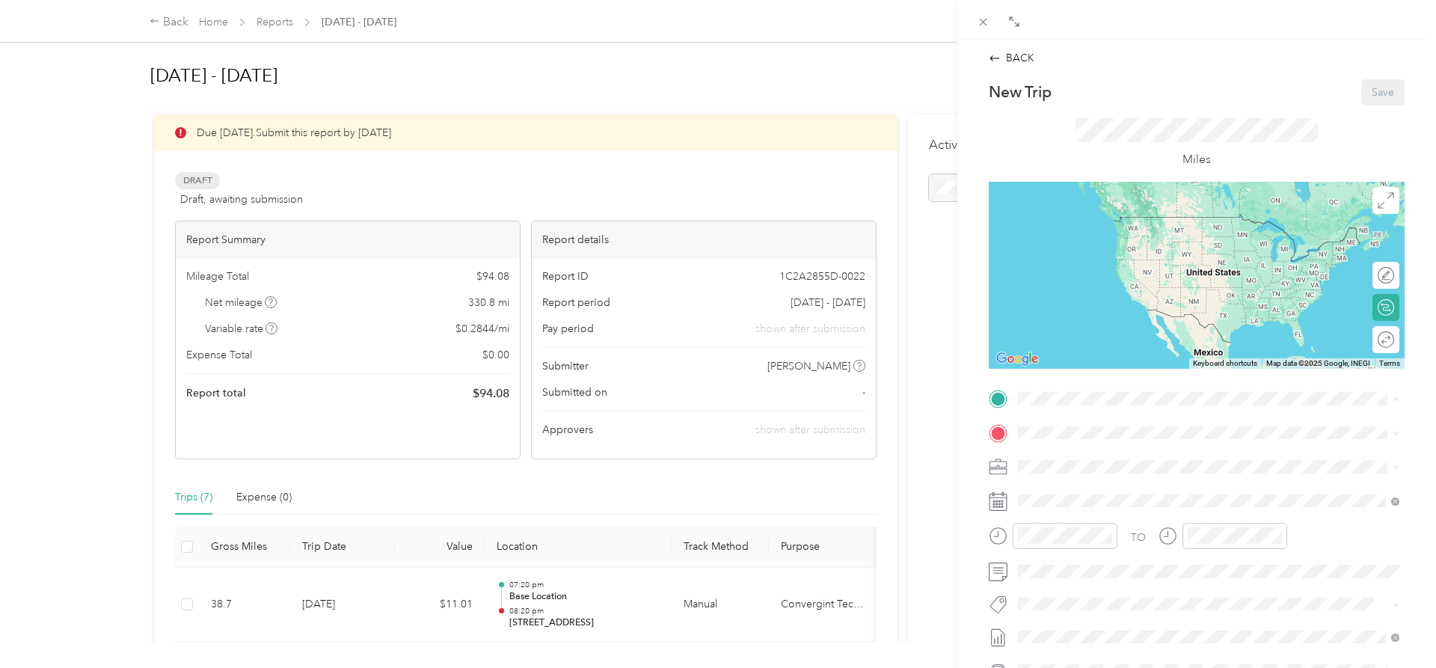
click at [1091, 564] on span "[STREET_ADDRESS][US_STATE]" at bounding box center [1121, 568] width 150 height 13
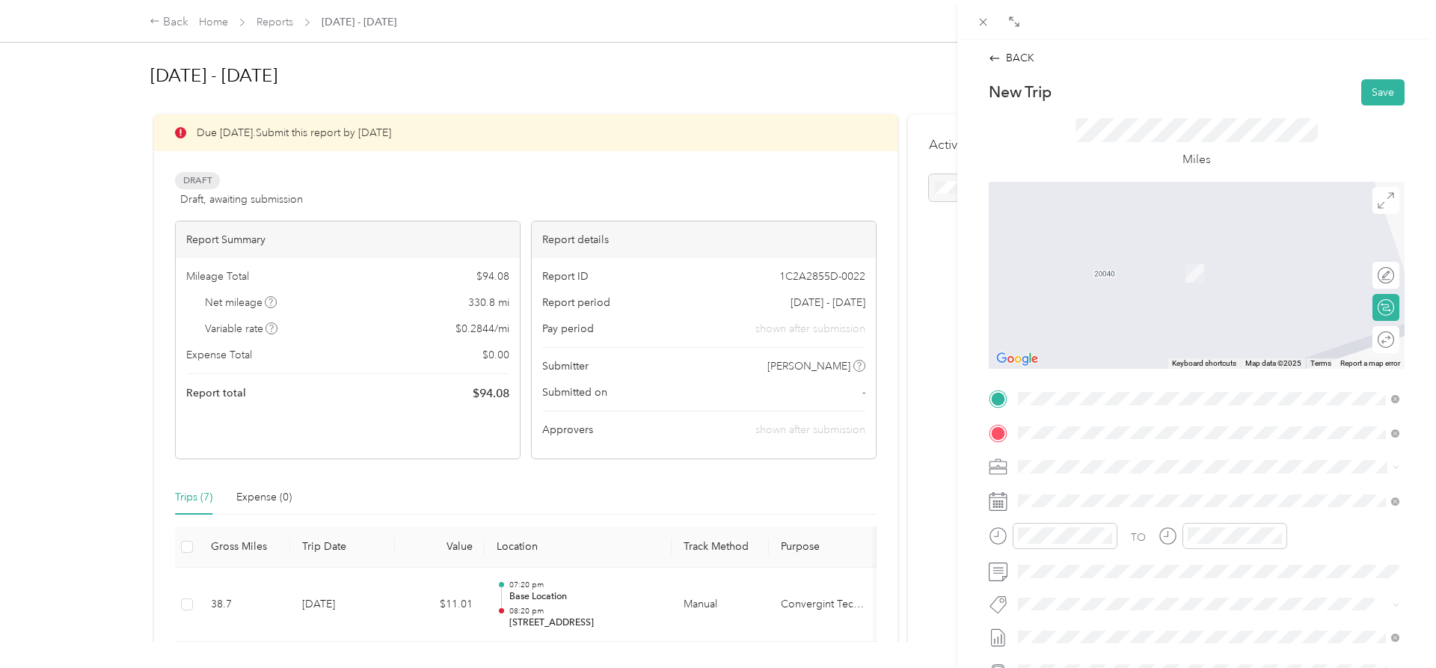
click at [1123, 491] on span "[STREET_ADDRESS][US_STATE]" at bounding box center [1121, 486] width 150 height 13
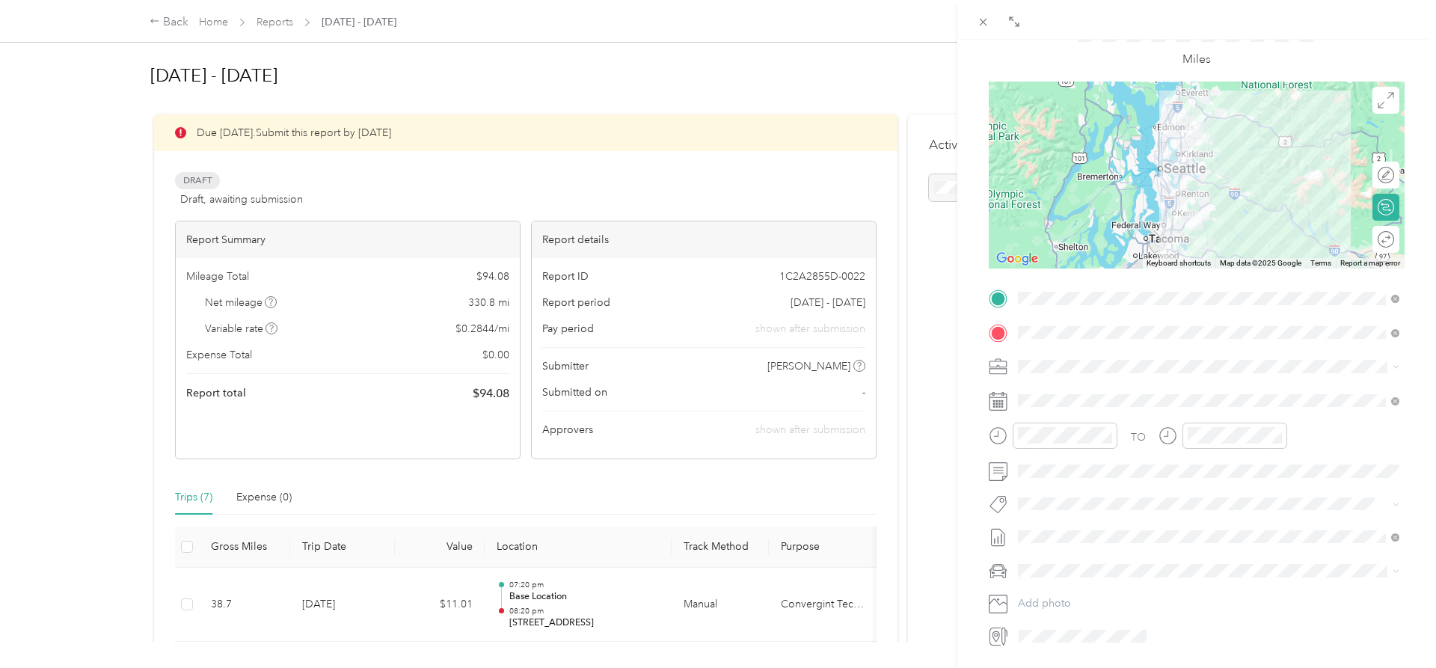
scroll to position [153, 0]
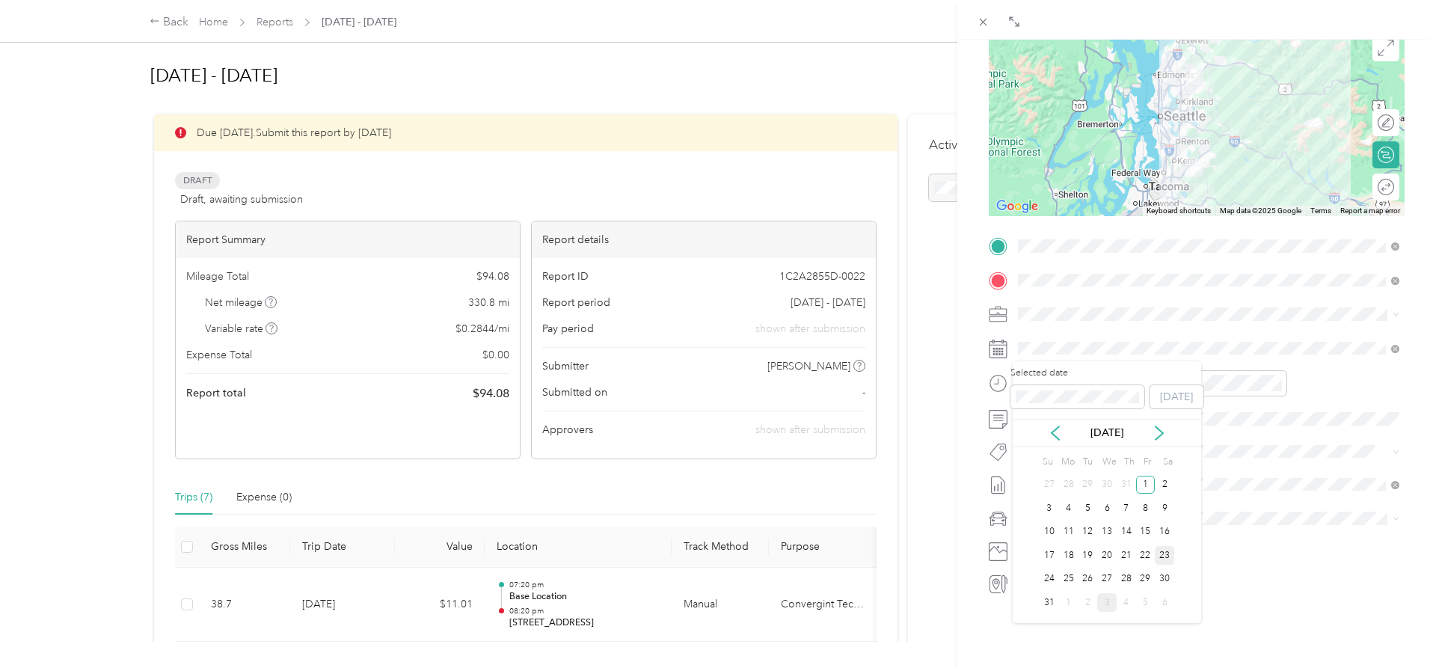
click at [1169, 554] on div "23" at bounding box center [1164, 555] width 19 height 19
click at [1101, 544] on div "Honda Accord" at bounding box center [1208, 545] width 371 height 16
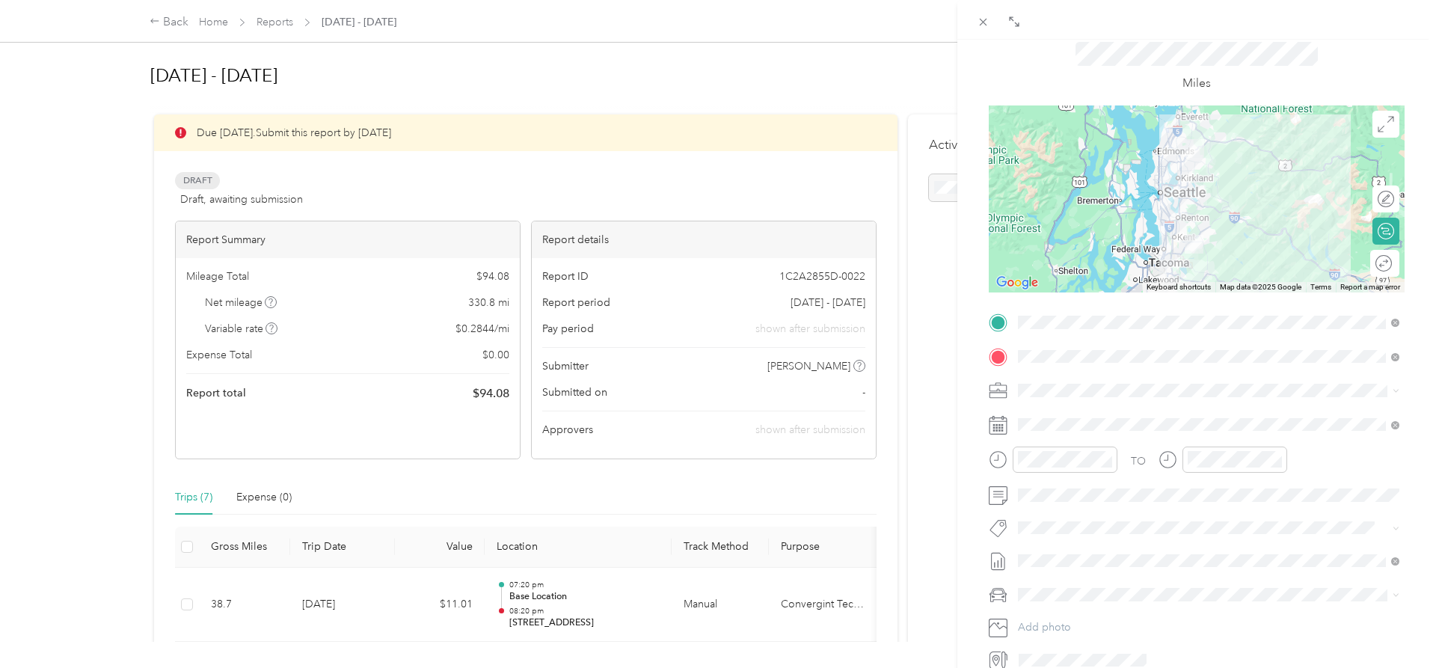
click at [1392, 265] on div "Round trip" at bounding box center [1393, 263] width 2 height 16
click at [1383, 263] on div at bounding box center [1377, 263] width 31 height 16
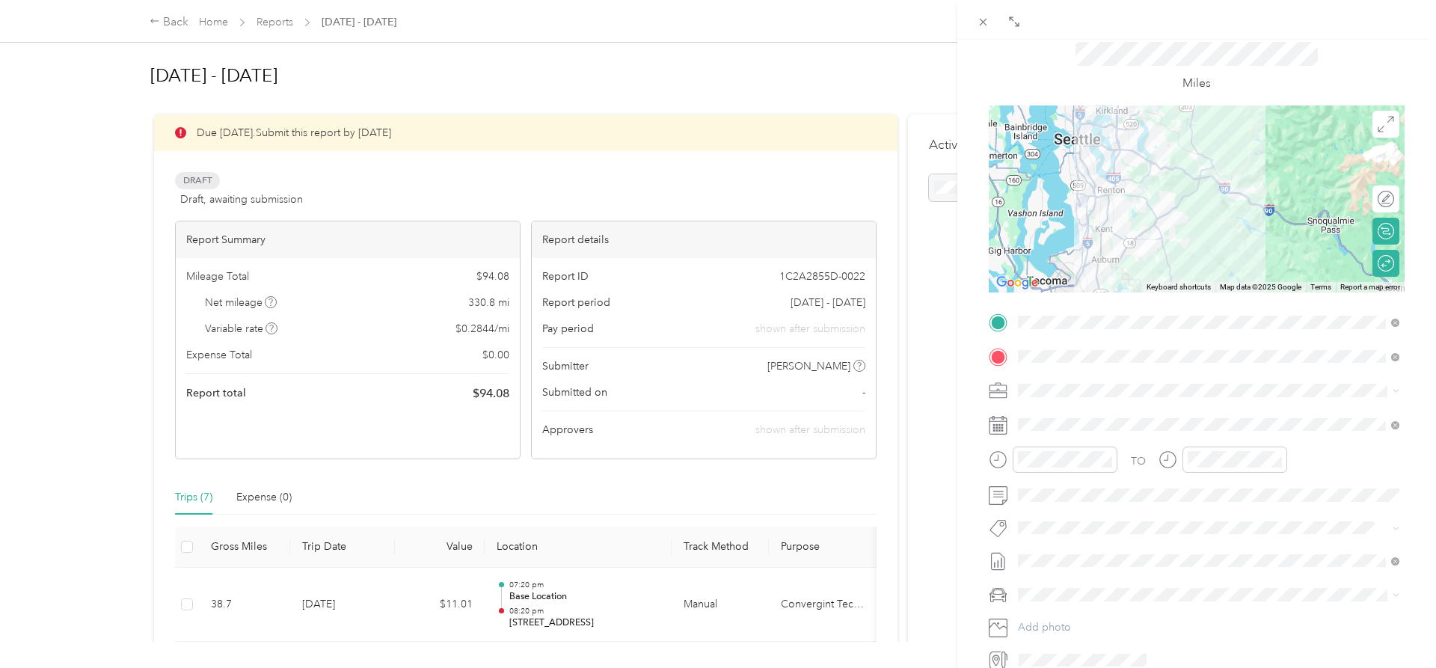
drag, startPoint x: 1181, startPoint y: 230, endPoint x: 1179, endPoint y: 182, distance: 47.1
click at [1179, 182] on div at bounding box center [1197, 198] width 416 height 187
click at [1383, 130] on icon at bounding box center [1385, 124] width 16 height 16
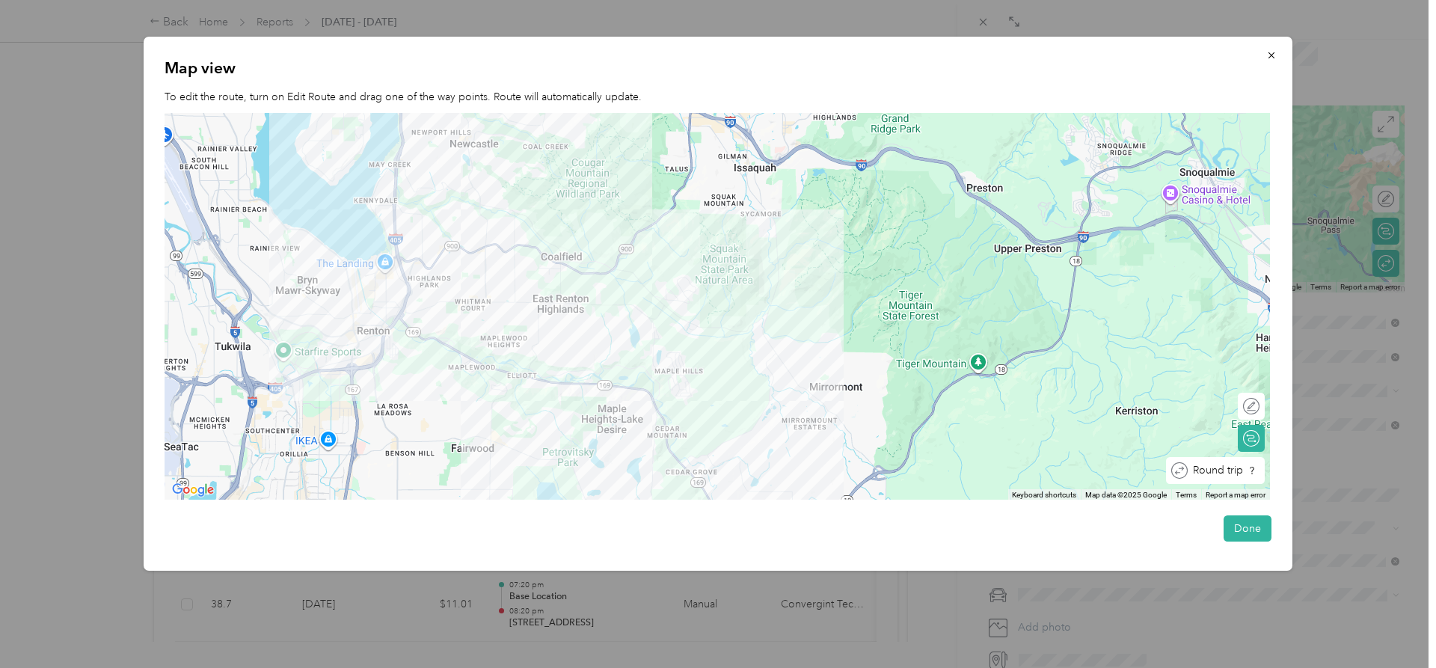
click at [1254, 472] on div "Round trip" at bounding box center [1215, 470] width 99 height 27
click at [851, 418] on div at bounding box center [717, 306] width 1105 height 387
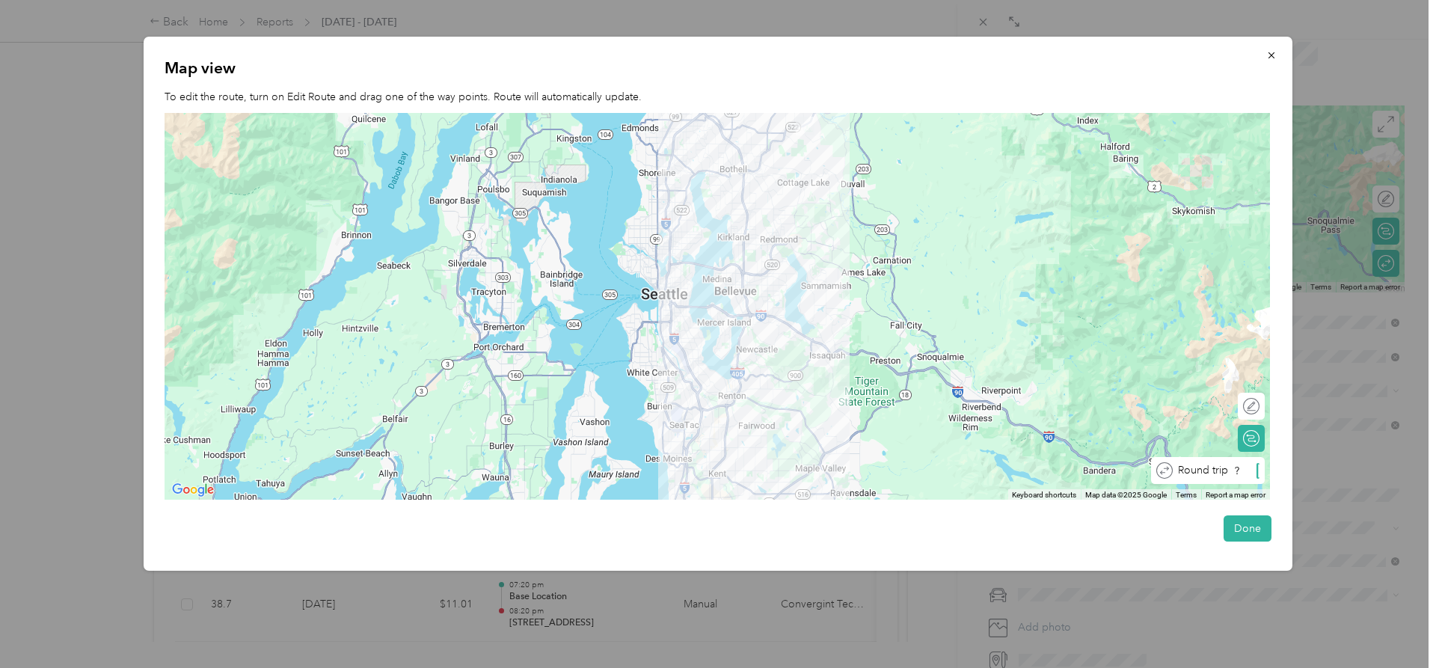
click at [1254, 479] on div "Round trip" at bounding box center [1208, 470] width 114 height 27
click at [1250, 471] on div at bounding box center [1251, 470] width 13 height 13
drag, startPoint x: 997, startPoint y: 54, endPoint x: 909, endPoint y: 58, distance: 88.3
click at [909, 58] on div "Map view To edit the route, turn on Edit Route and drag one of the way points. …" at bounding box center [718, 304] width 1149 height 534
click at [1264, 53] on button "button" at bounding box center [1271, 55] width 31 height 26
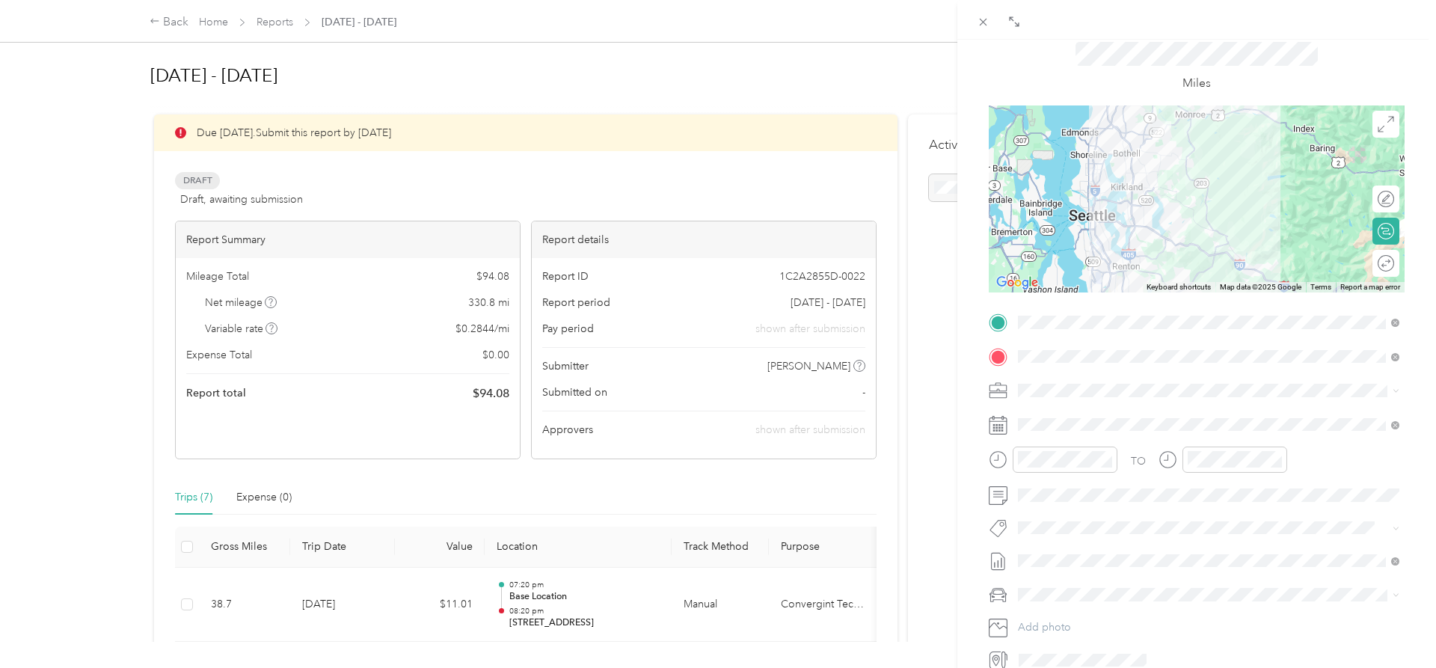
drag, startPoint x: 1182, startPoint y: 159, endPoint x: 1196, endPoint y: 237, distance: 79.8
click at [1196, 237] on div at bounding box center [1197, 198] width 416 height 187
click at [1394, 256] on div "Round trip" at bounding box center [1394, 263] width 0 height 16
click at [1383, 259] on div at bounding box center [1377, 263] width 31 height 16
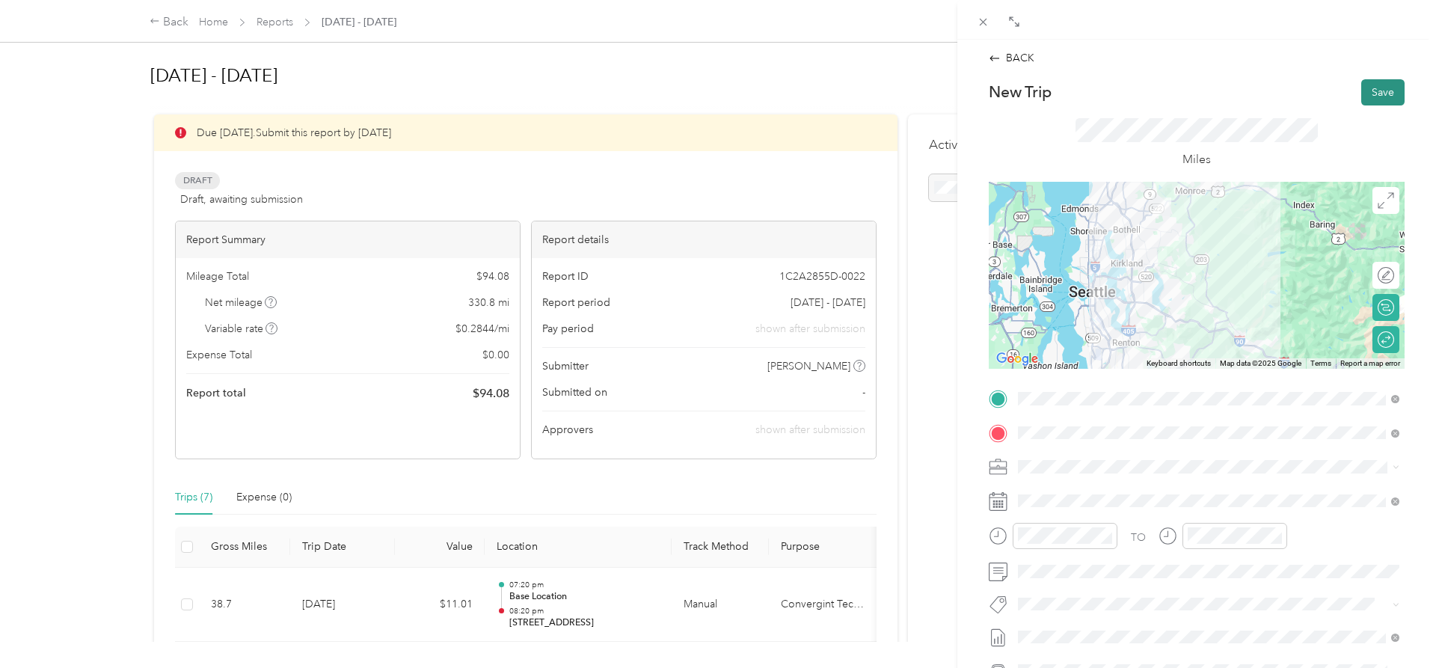
click at [1381, 97] on button "Save" at bounding box center [1382, 92] width 43 height 26
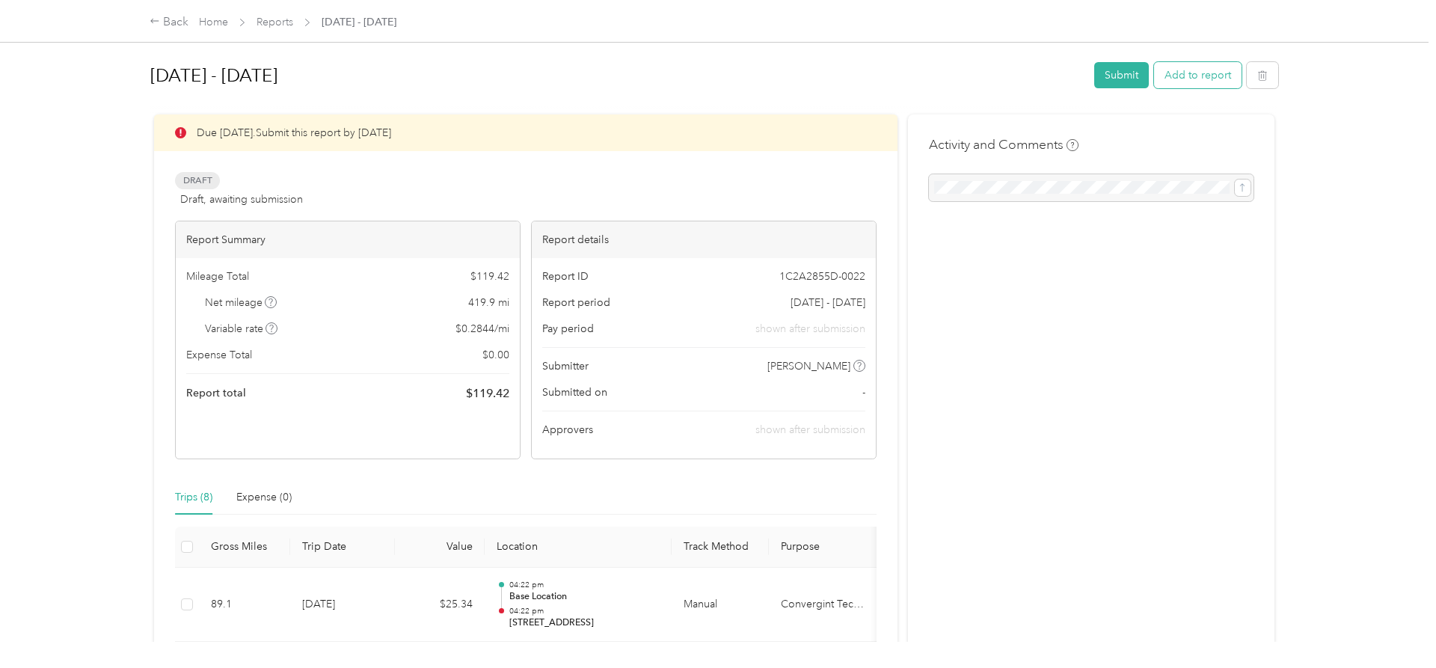
click at [1187, 76] on button "Add to report" at bounding box center [1197, 75] width 87 height 26
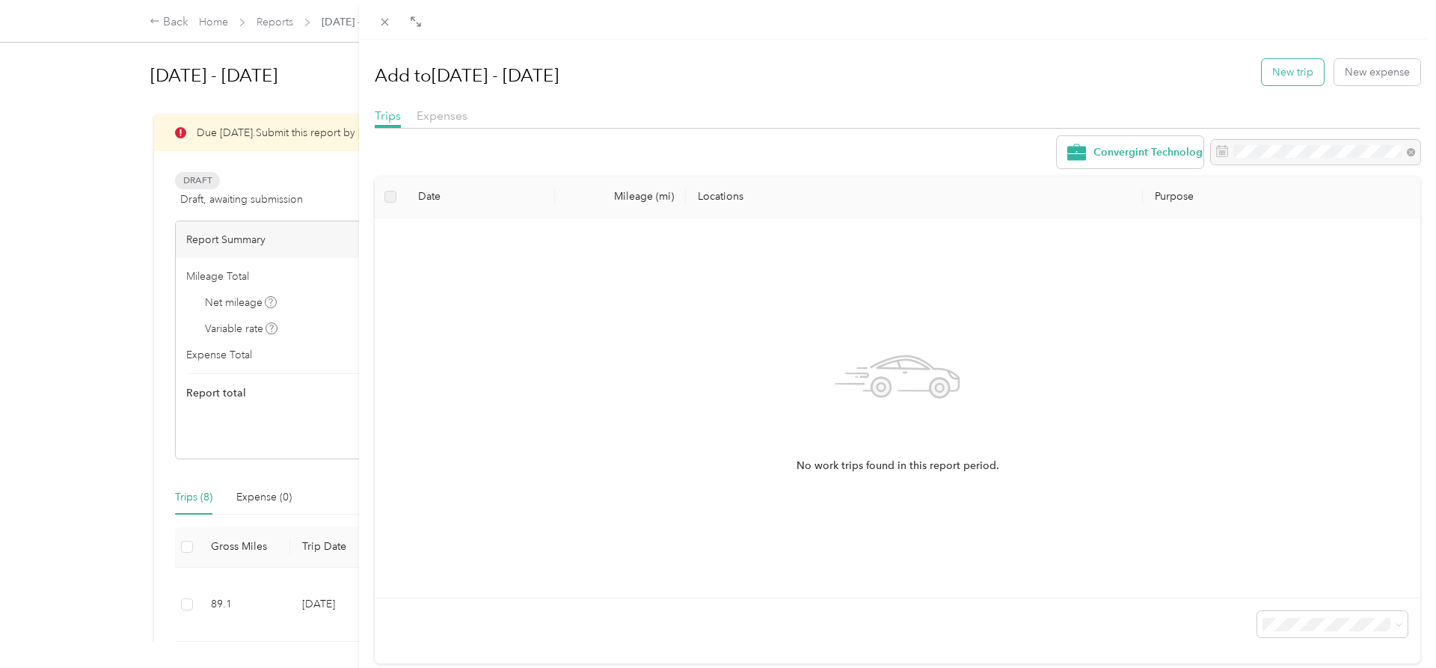
click at [1288, 70] on button "New trip" at bounding box center [1293, 72] width 62 height 26
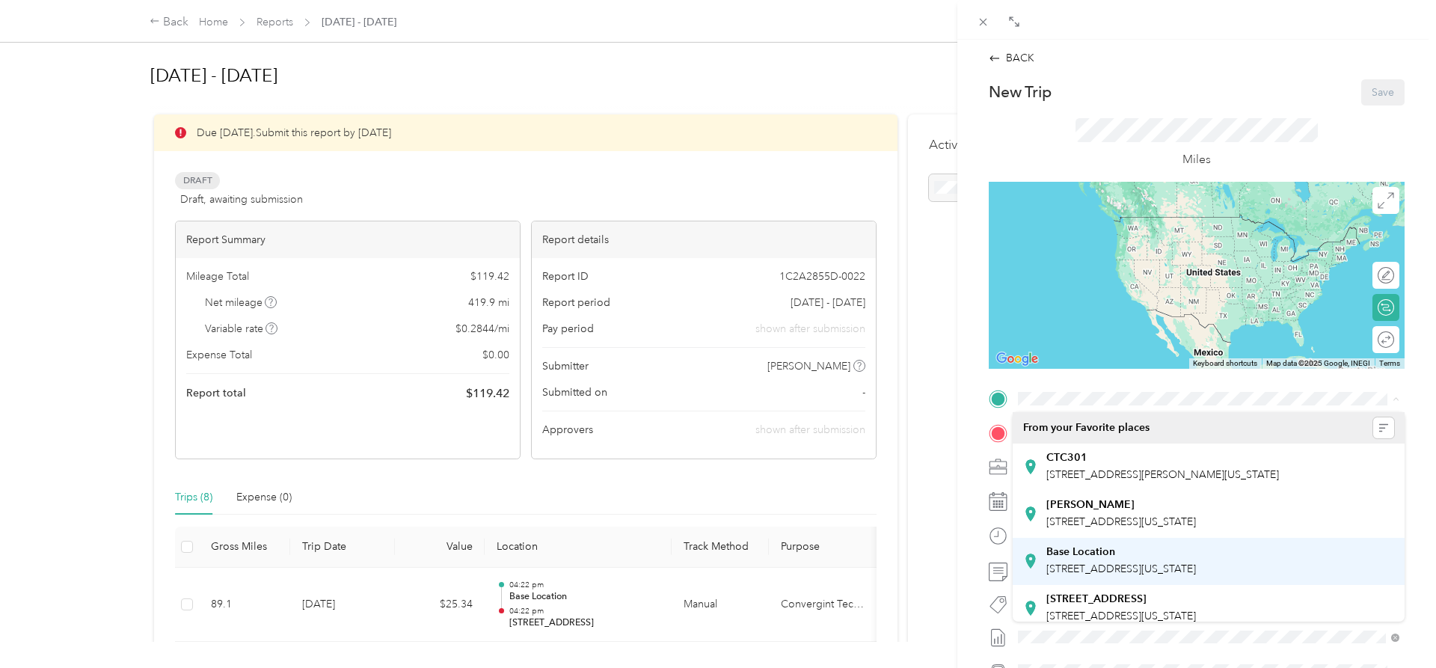
click at [1096, 557] on strong "Base Location" at bounding box center [1080, 551] width 69 height 13
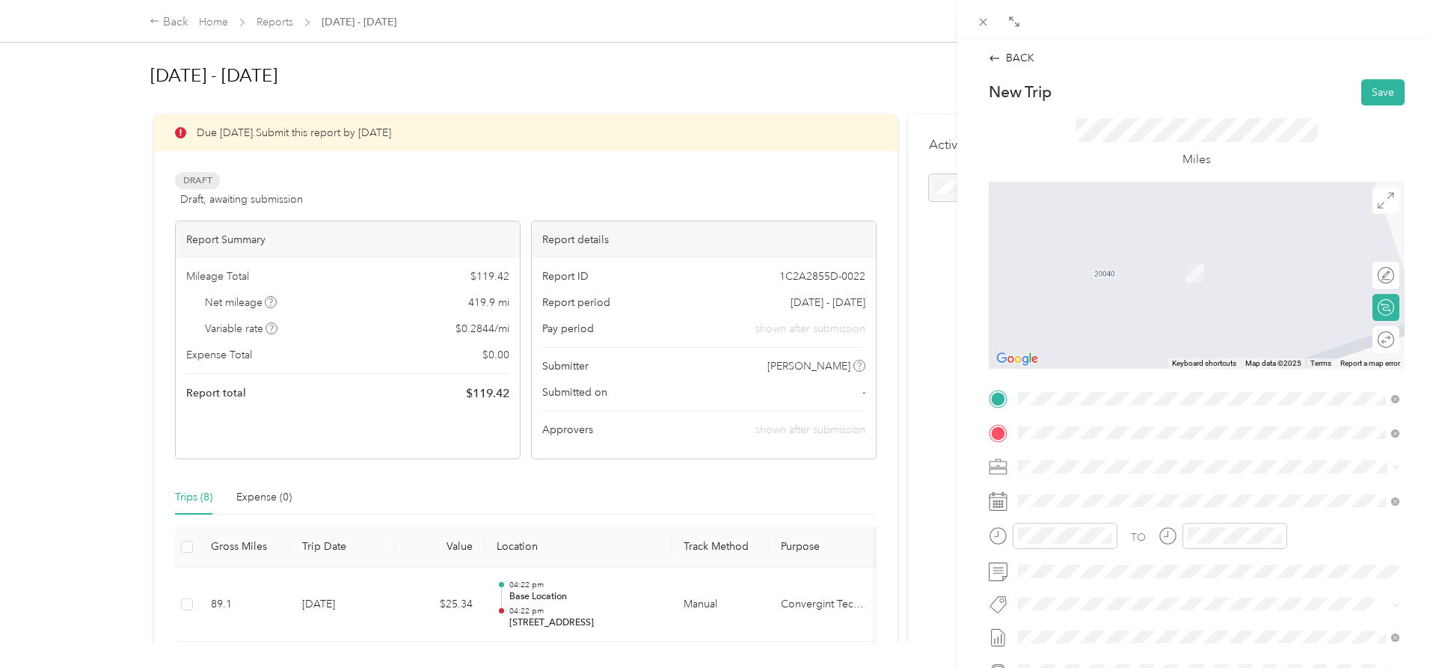
click at [1093, 493] on span "[STREET_ADDRESS][US_STATE]" at bounding box center [1121, 486] width 150 height 13
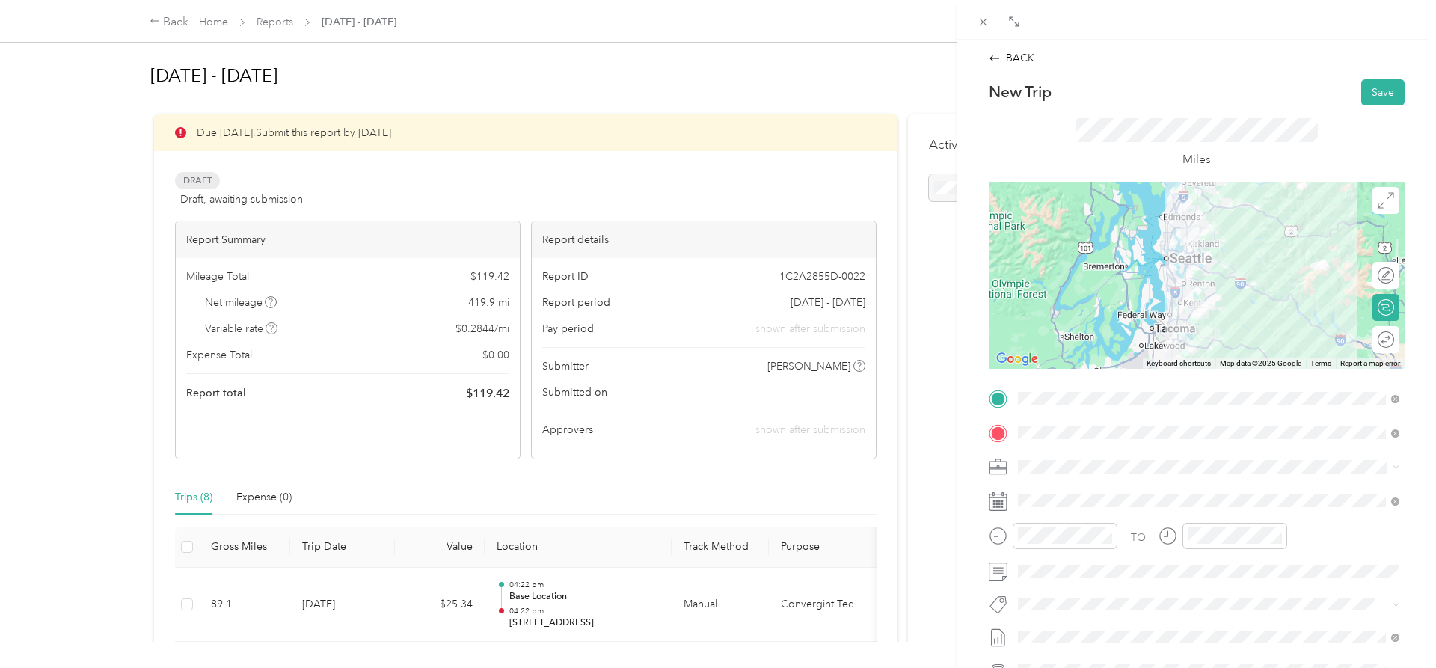
click at [1394, 344] on div "Round trip" at bounding box center [1394, 339] width 0 height 16
click at [1383, 344] on div at bounding box center [1377, 339] width 31 height 16
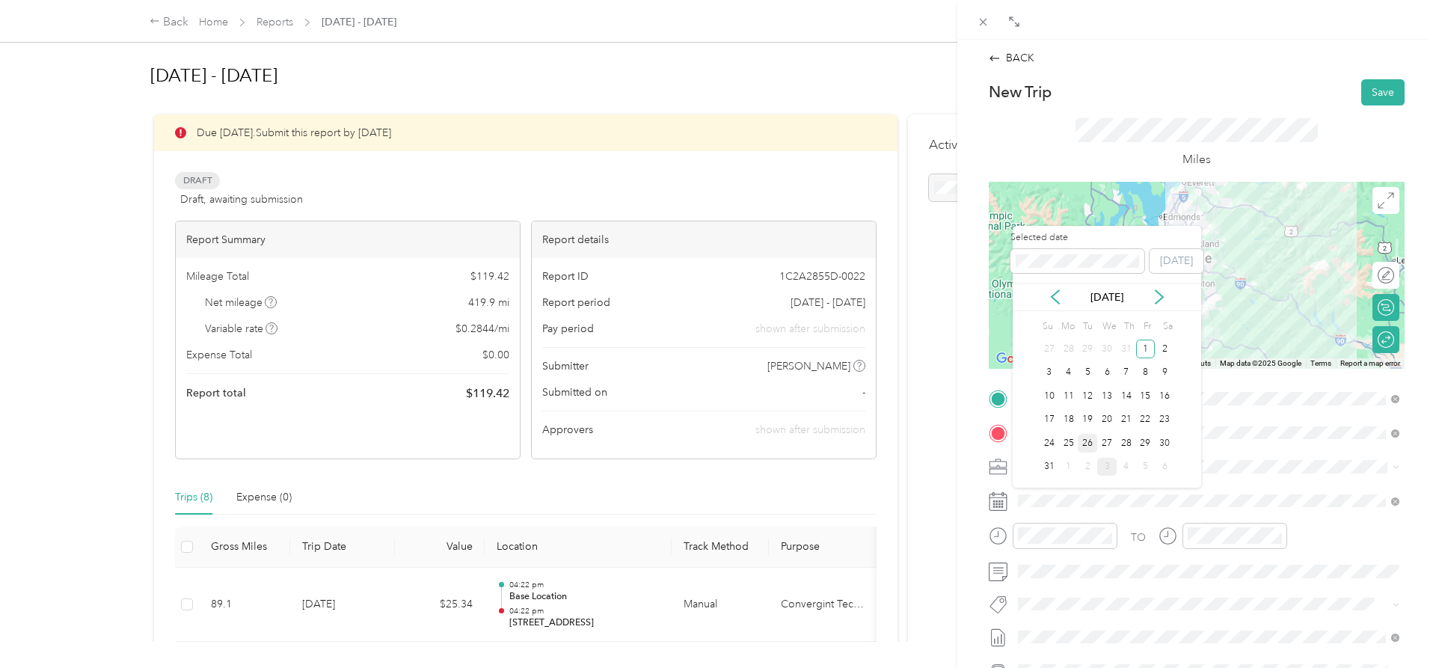
click at [1087, 439] on div "26" at bounding box center [1087, 443] width 19 height 19
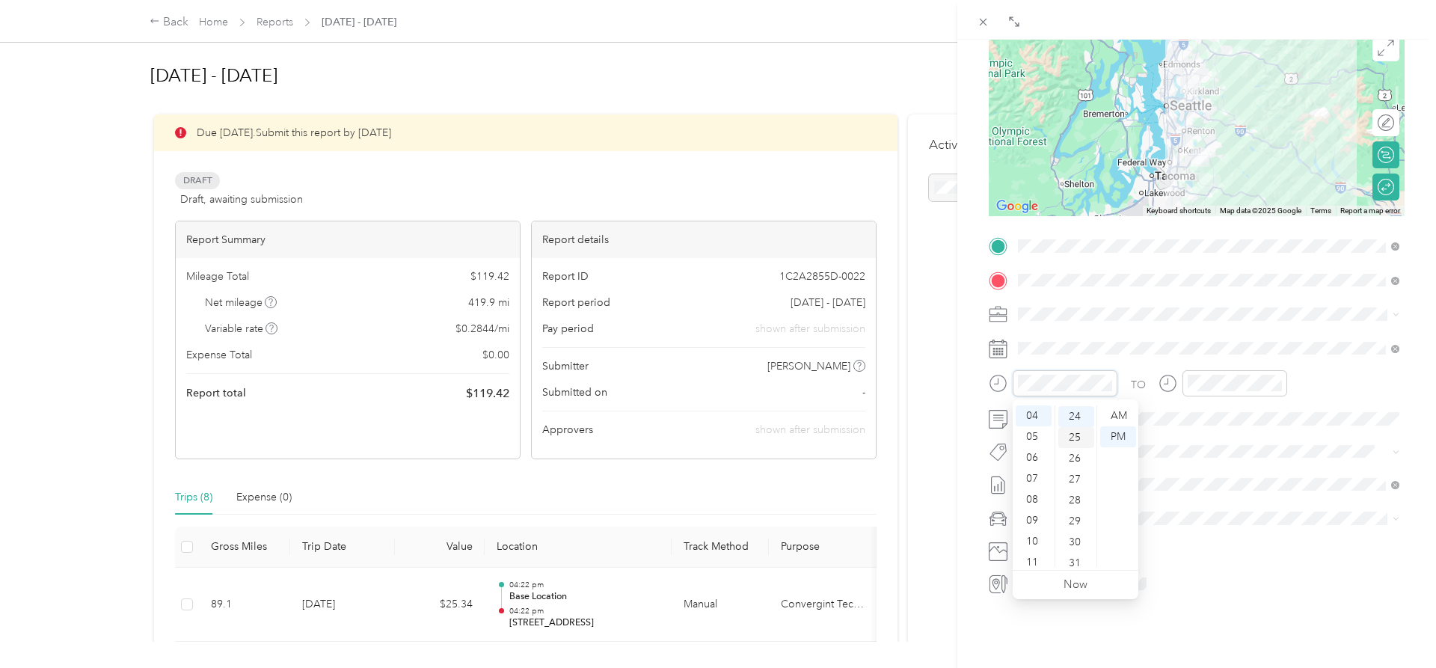
scroll to position [502, 0]
click at [1037, 500] on div "08" at bounding box center [1034, 499] width 36 height 21
click at [1205, 477] on div "07" at bounding box center [1203, 478] width 36 height 21
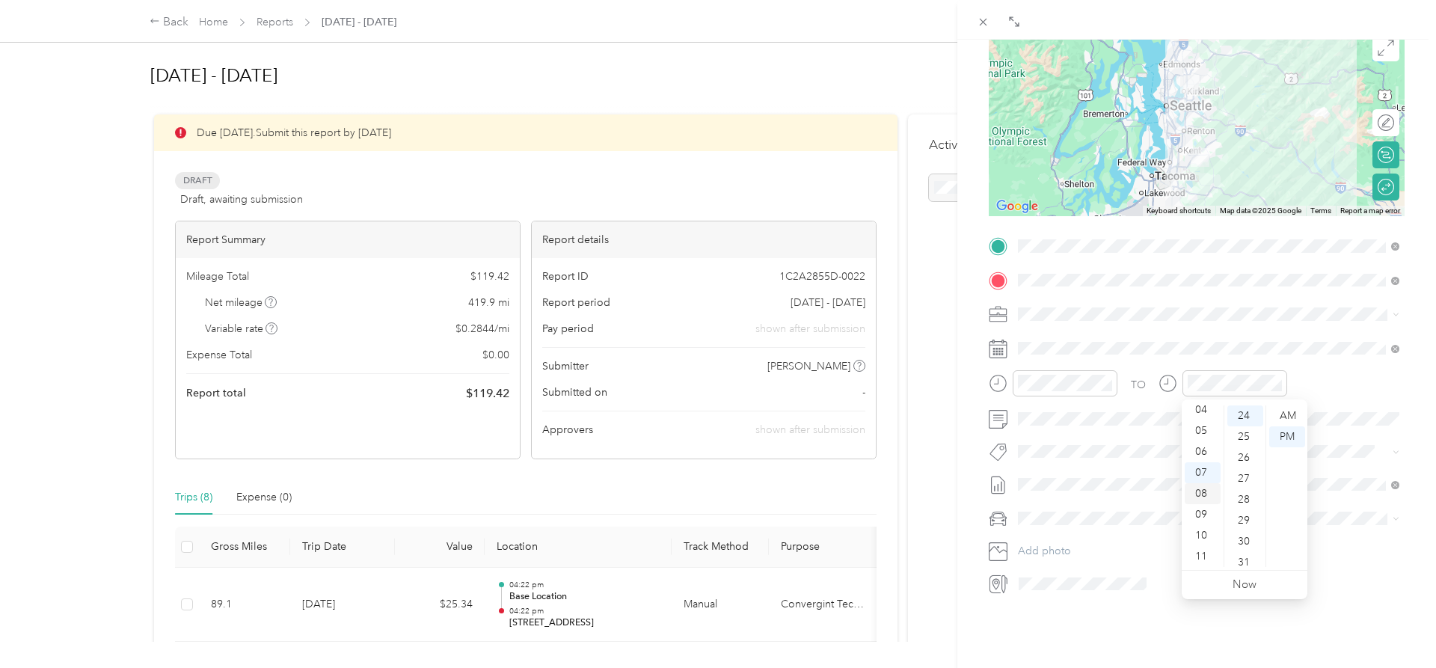
click at [1204, 500] on div "08" at bounding box center [1203, 493] width 36 height 21
click at [1205, 514] on div "09" at bounding box center [1203, 514] width 36 height 21
click at [1294, 410] on div "AM" at bounding box center [1287, 415] width 36 height 21
click at [1066, 642] on div "BACK New Trip Save This trip cannot be edited because it is either under review…" at bounding box center [1196, 374] width 479 height 668
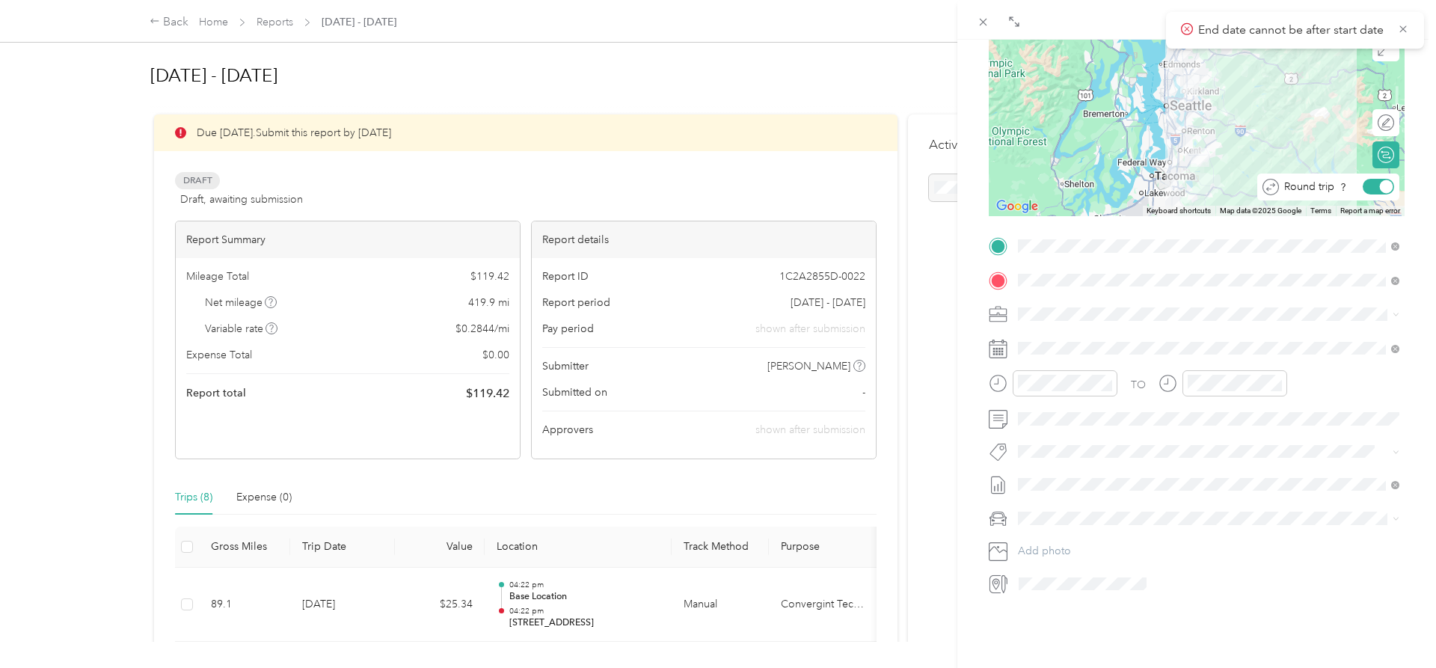
click at [1385, 185] on div at bounding box center [1386, 186] width 13 height 13
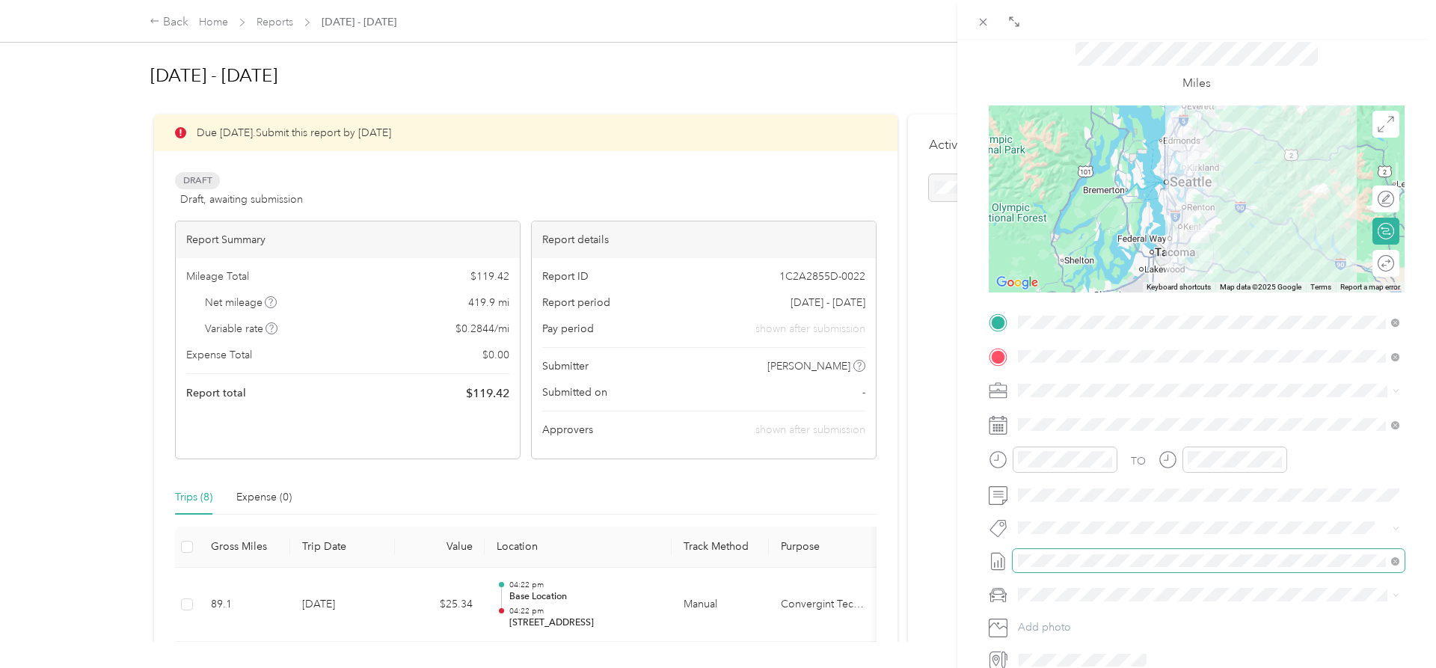
scroll to position [0, 0]
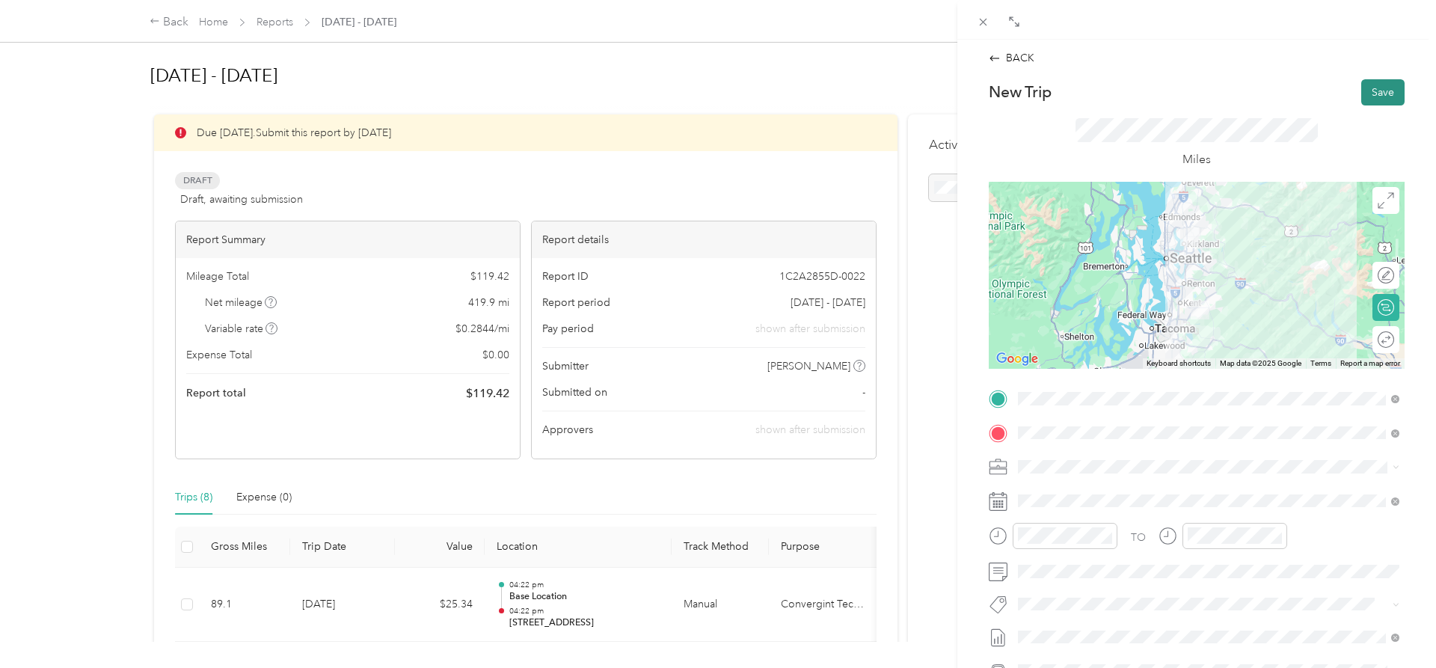
click at [1385, 84] on button "Save" at bounding box center [1382, 92] width 43 height 26
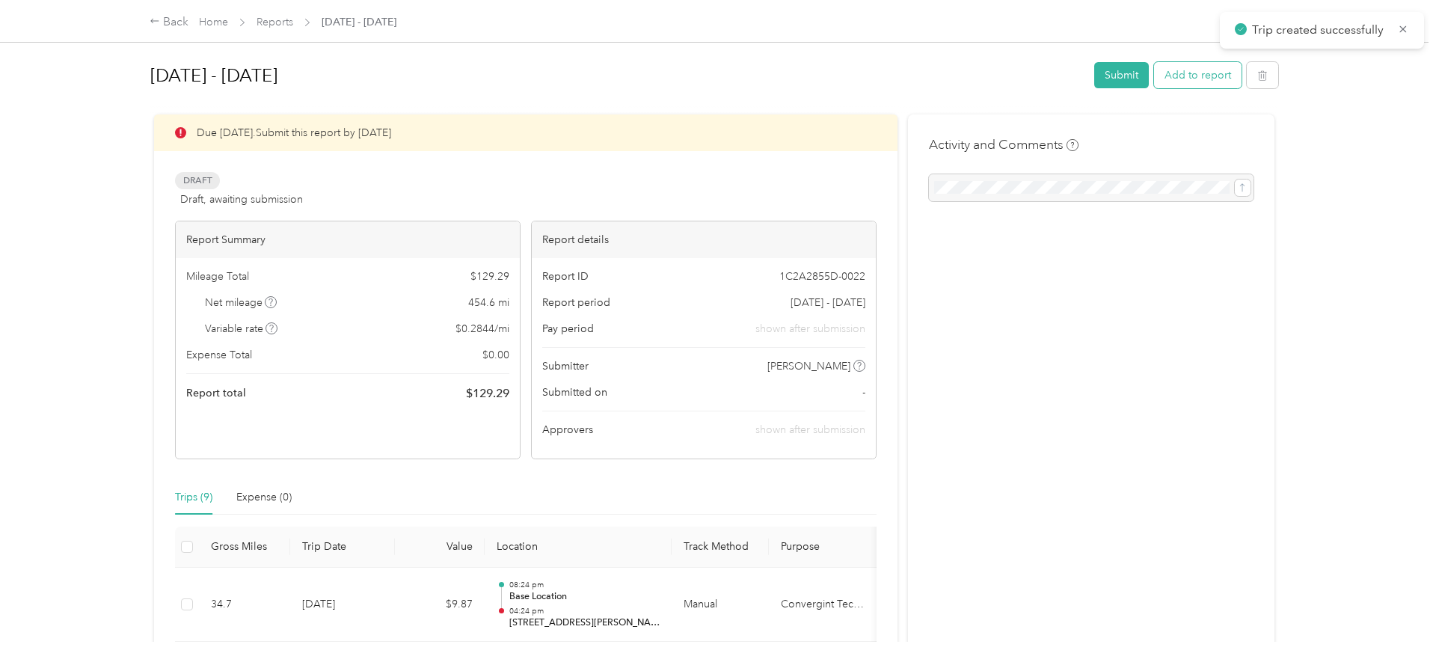
click at [1196, 82] on button "Add to report" at bounding box center [1197, 75] width 87 height 26
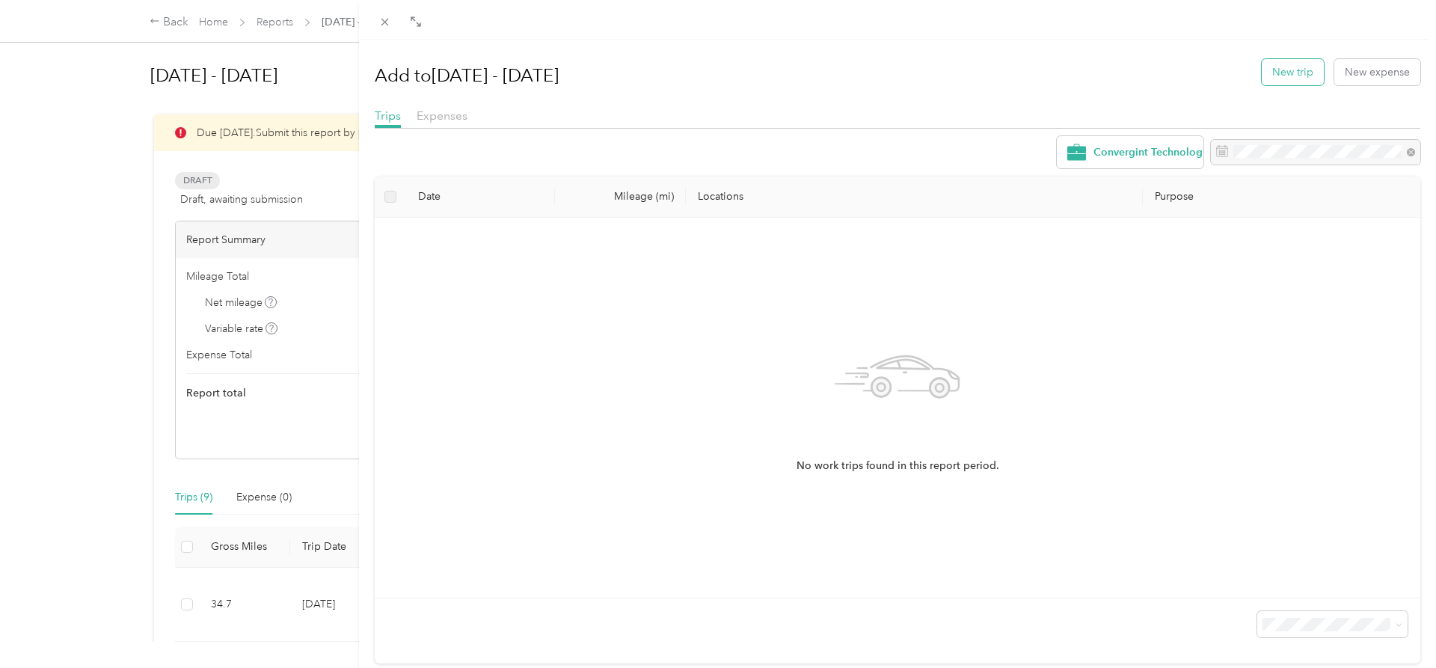
click at [1300, 68] on button "New trip" at bounding box center [1293, 72] width 62 height 26
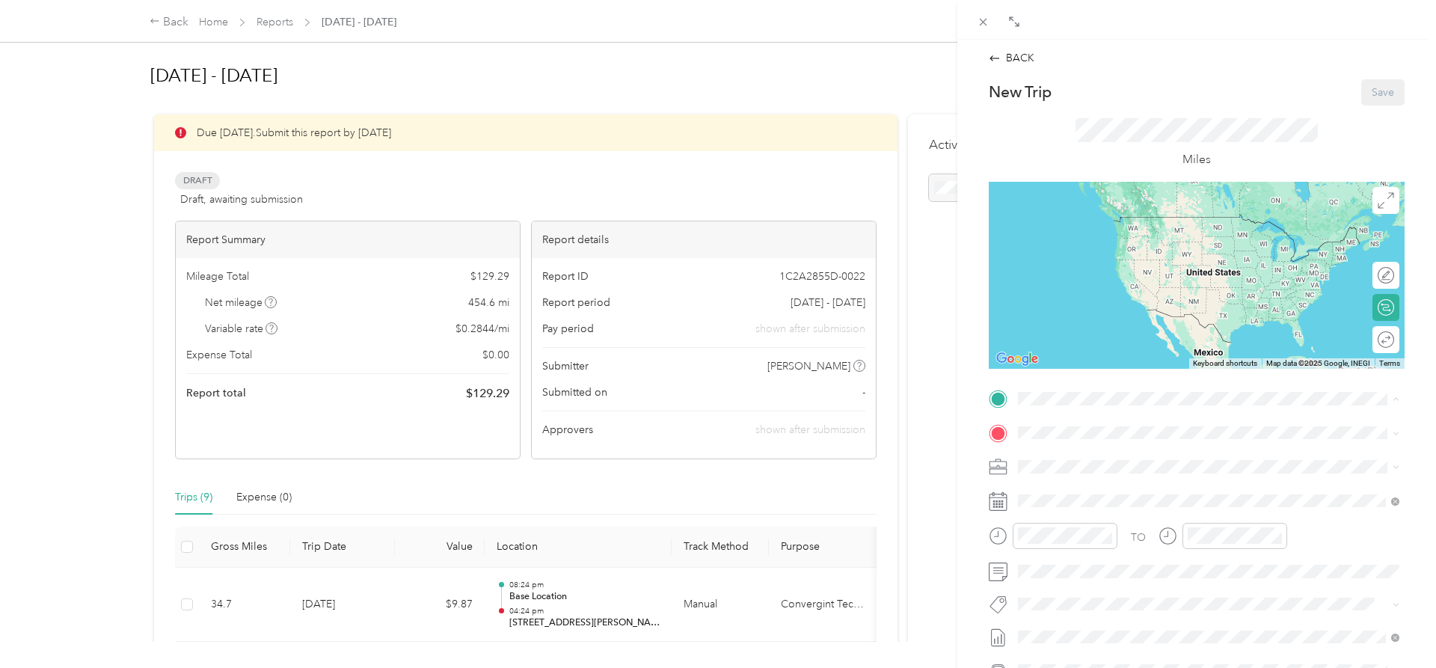
click at [1077, 556] on strong "Base Location" at bounding box center [1080, 551] width 69 height 13
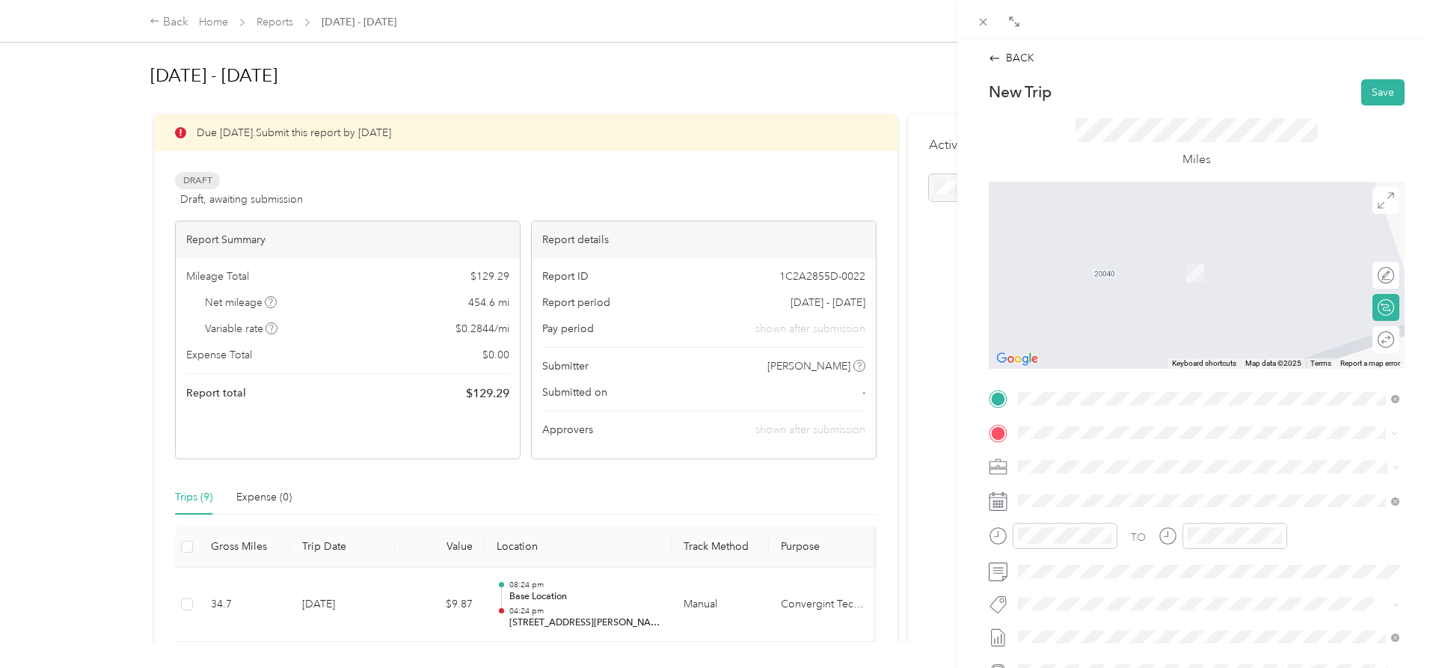
click at [1061, 493] on span "[STREET_ADDRESS][US_STATE]" at bounding box center [1121, 485] width 150 height 13
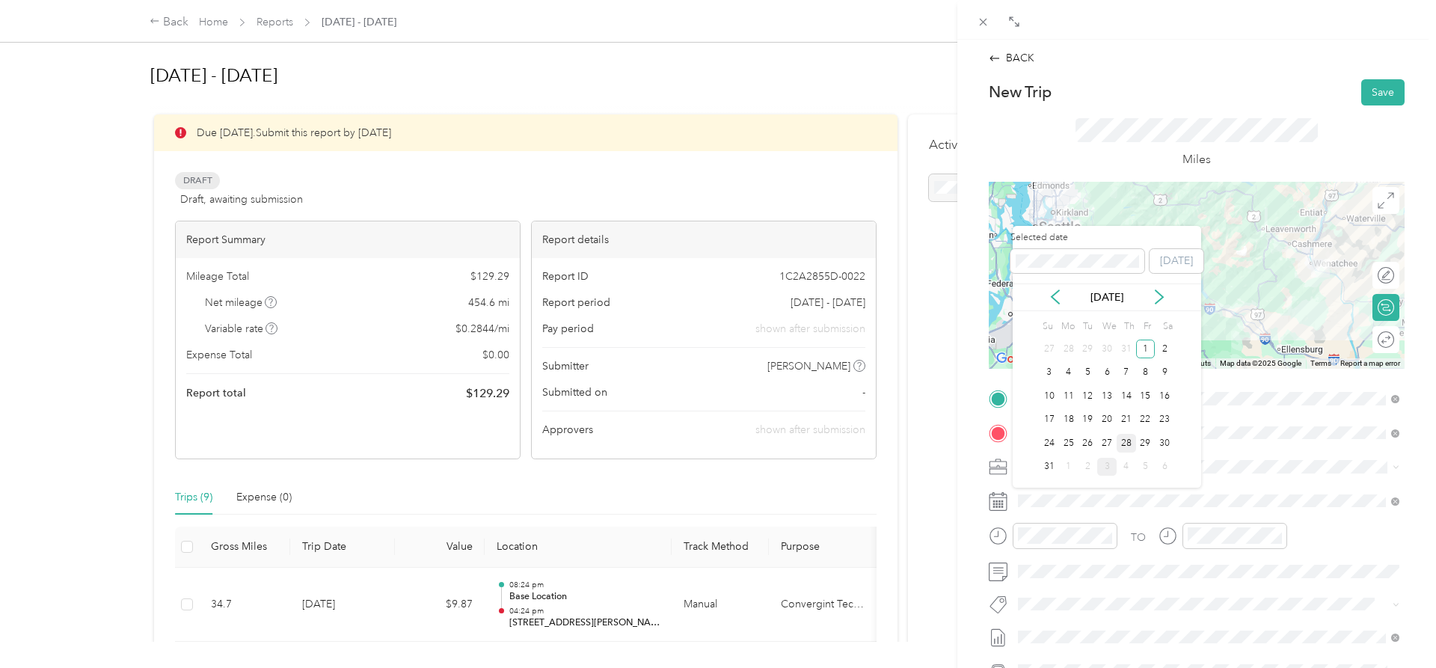
click at [1128, 440] on div "28" at bounding box center [1125, 443] width 19 height 19
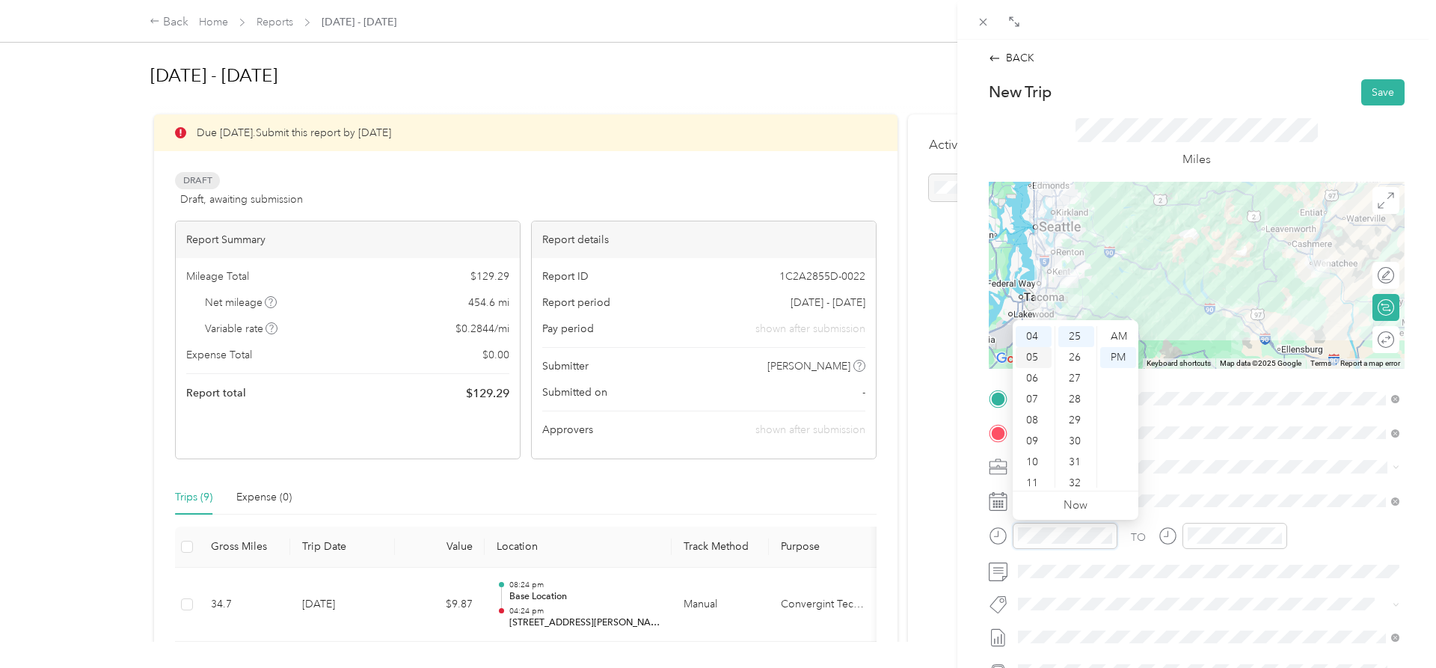
scroll to position [84, 0]
click at [1038, 378] on div "06" at bounding box center [1034, 378] width 36 height 21
click at [1116, 331] on div "AM" at bounding box center [1118, 336] width 36 height 21
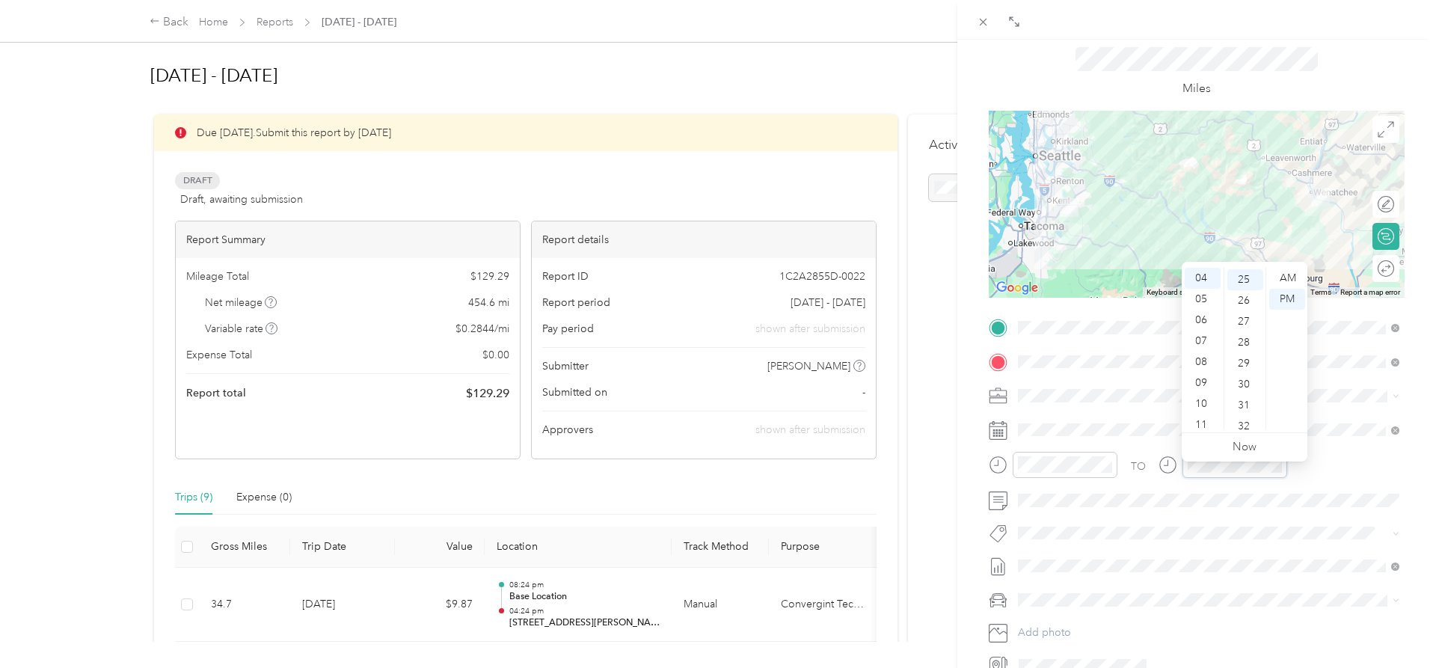
scroll to position [76, 0]
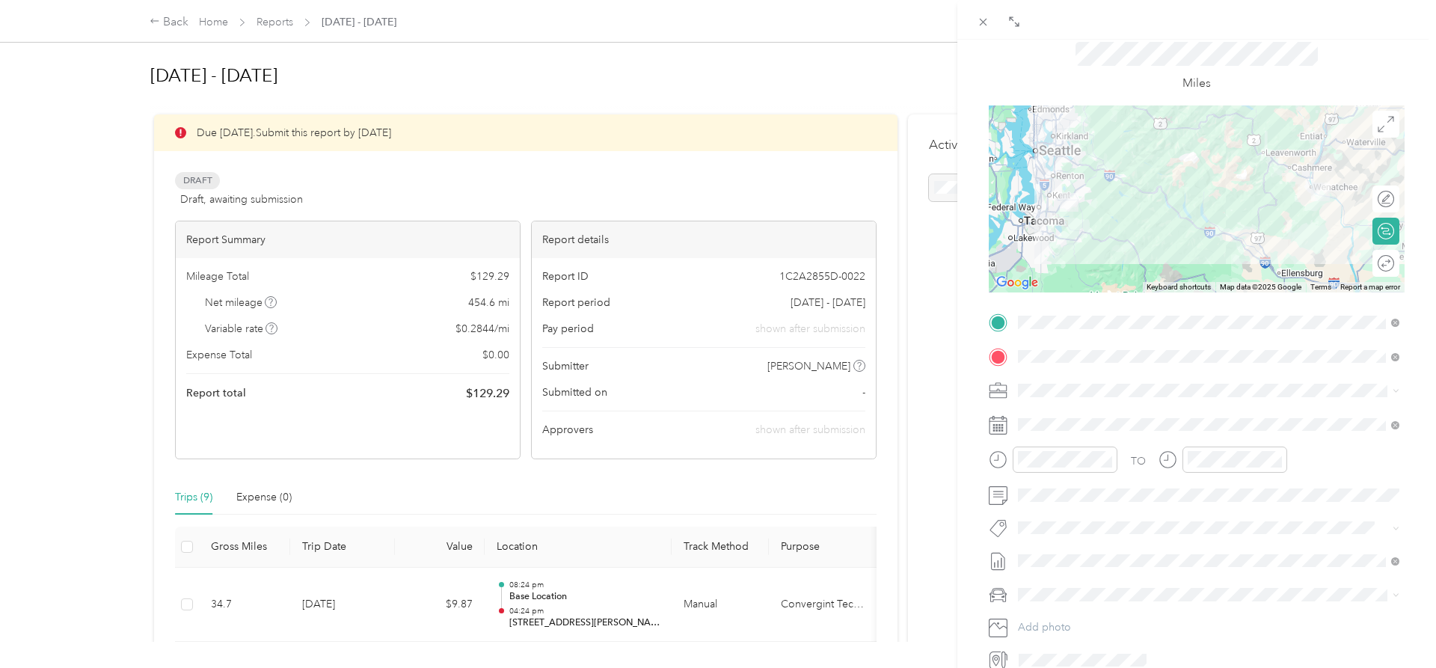
click at [1069, 618] on span "Honda Accord" at bounding box center [1058, 621] width 70 height 13
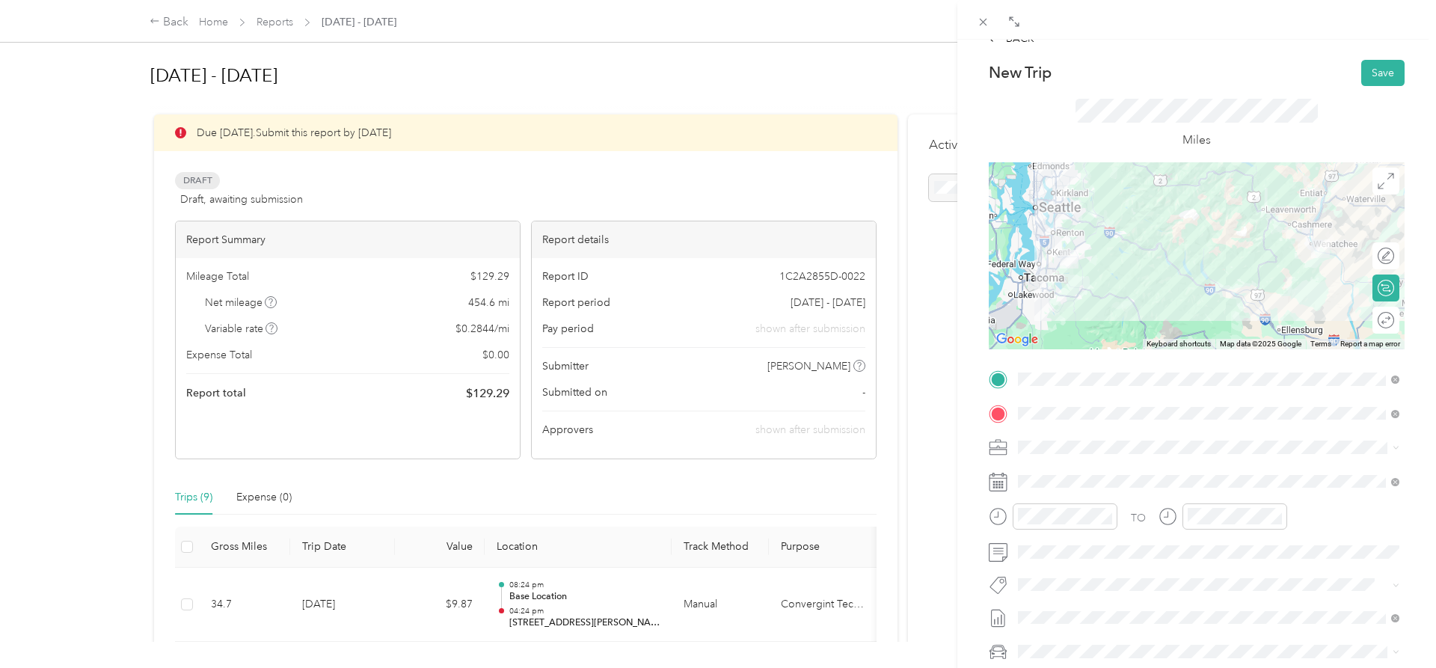
scroll to position [0, 0]
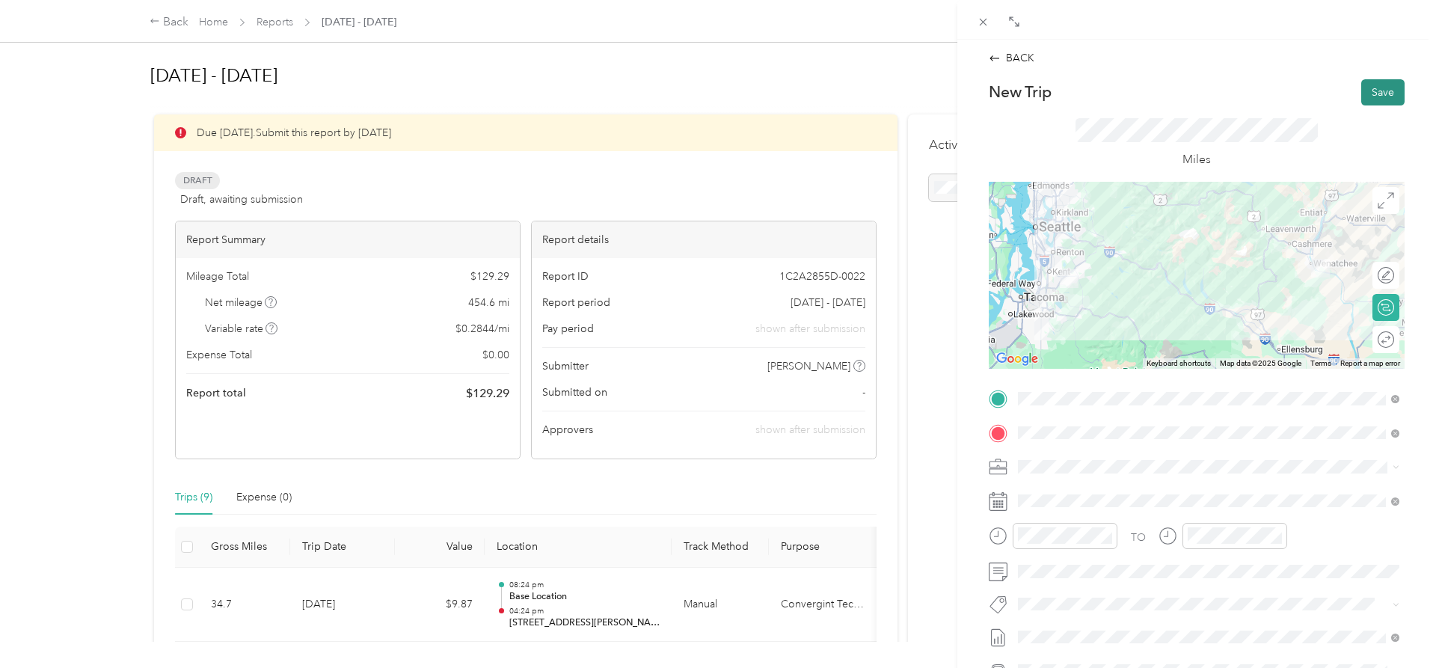
click at [1383, 93] on button "Save" at bounding box center [1382, 92] width 43 height 26
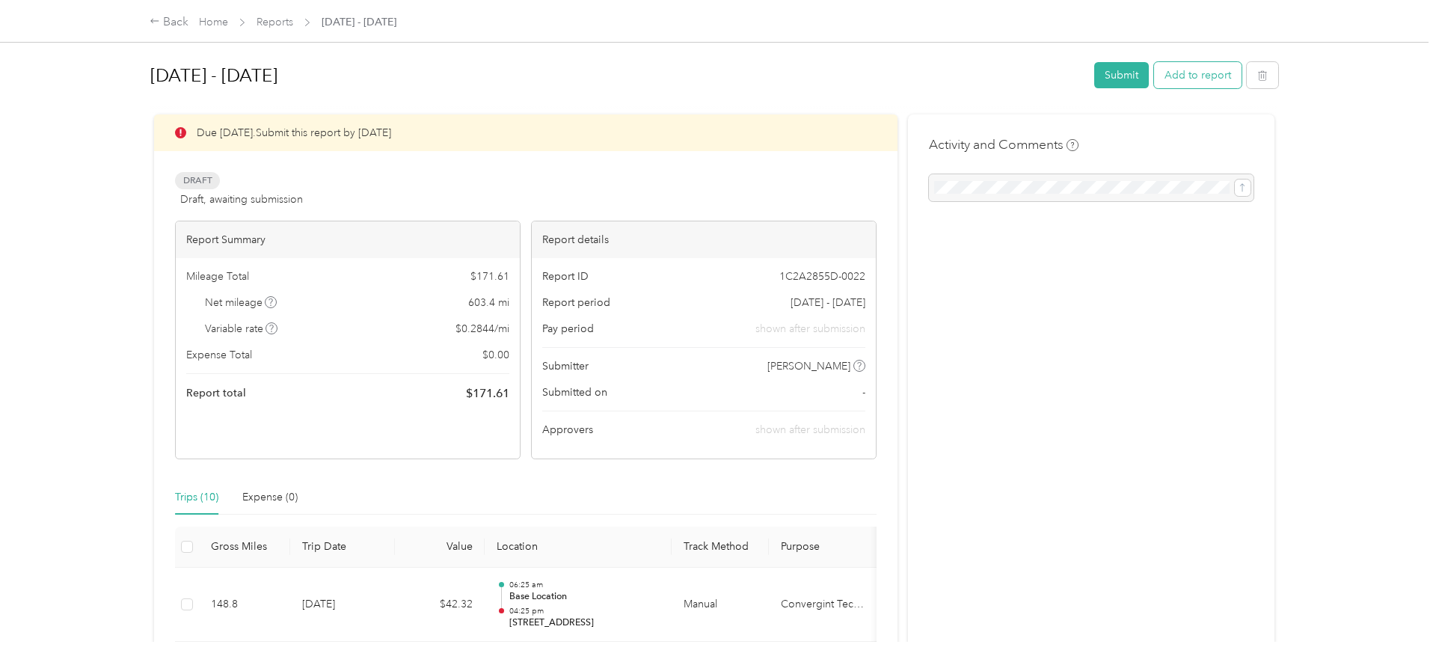
click at [1190, 74] on button "Add to report" at bounding box center [1197, 75] width 87 height 26
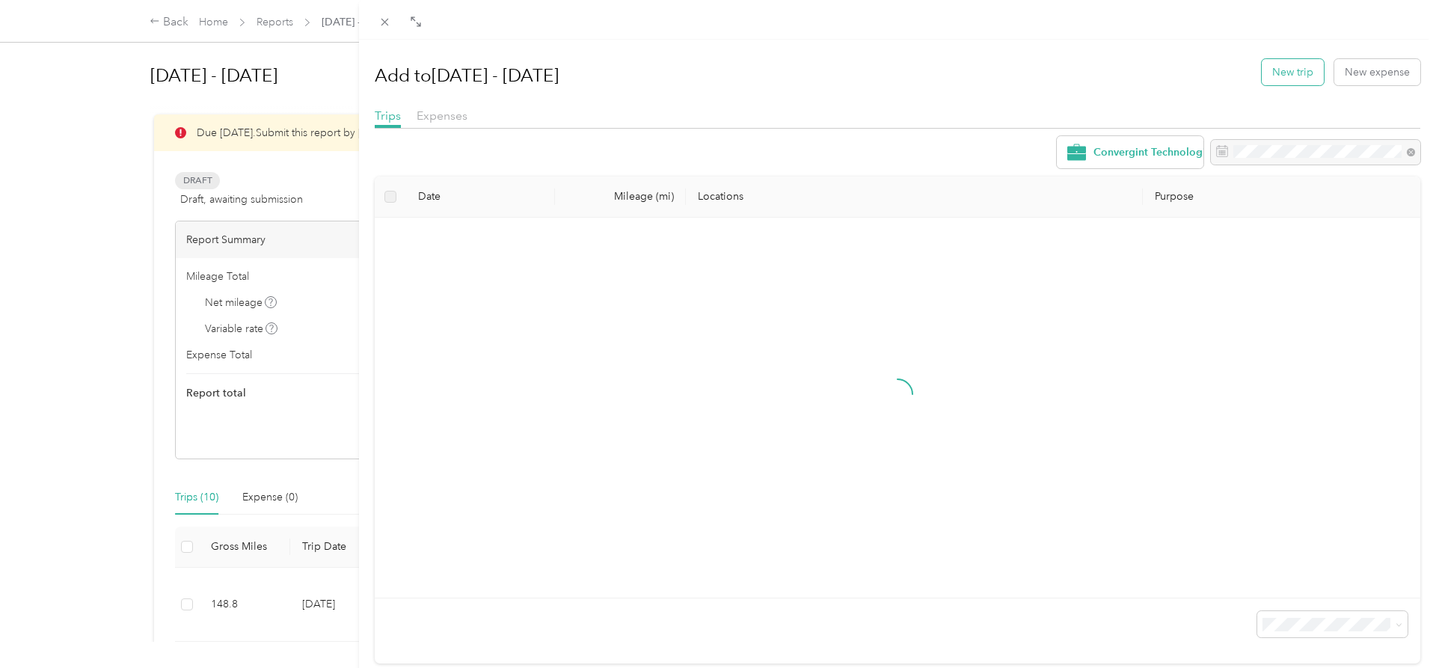
click at [1291, 76] on button "New trip" at bounding box center [1293, 72] width 62 height 26
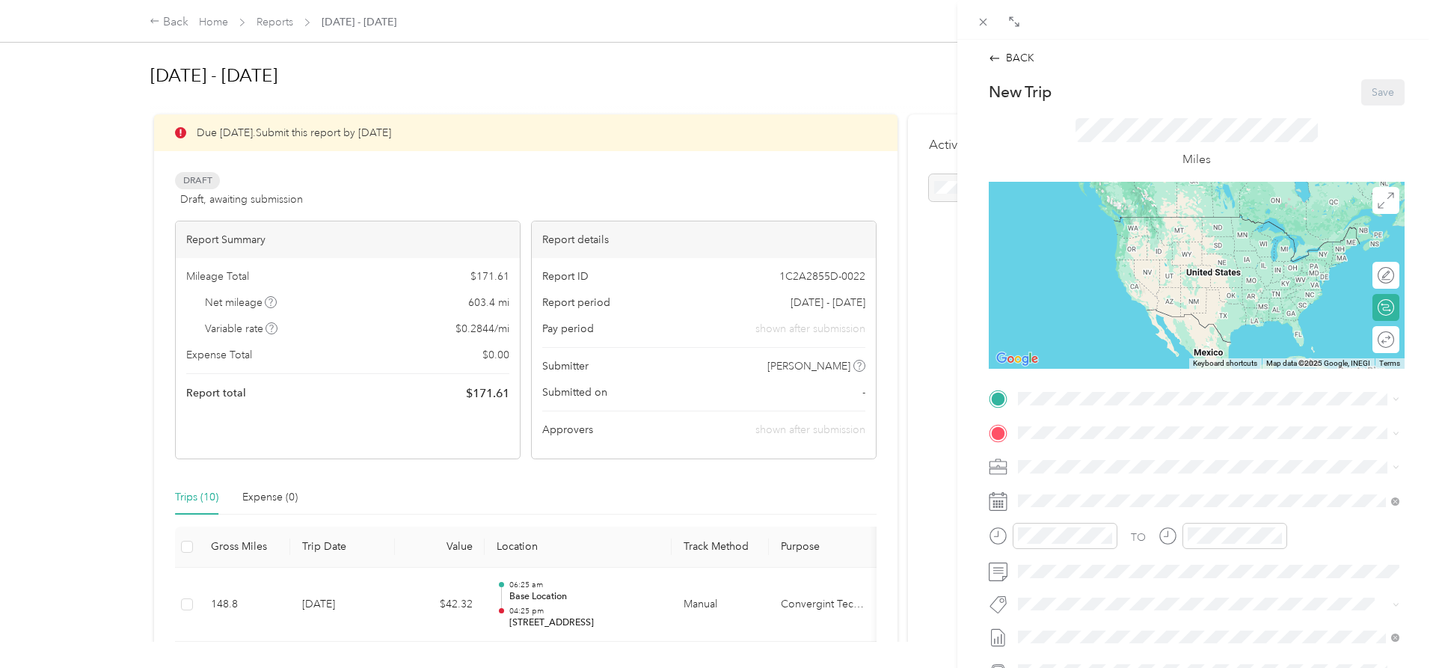
click at [1093, 545] on strong "Base Location" at bounding box center [1080, 550] width 69 height 13
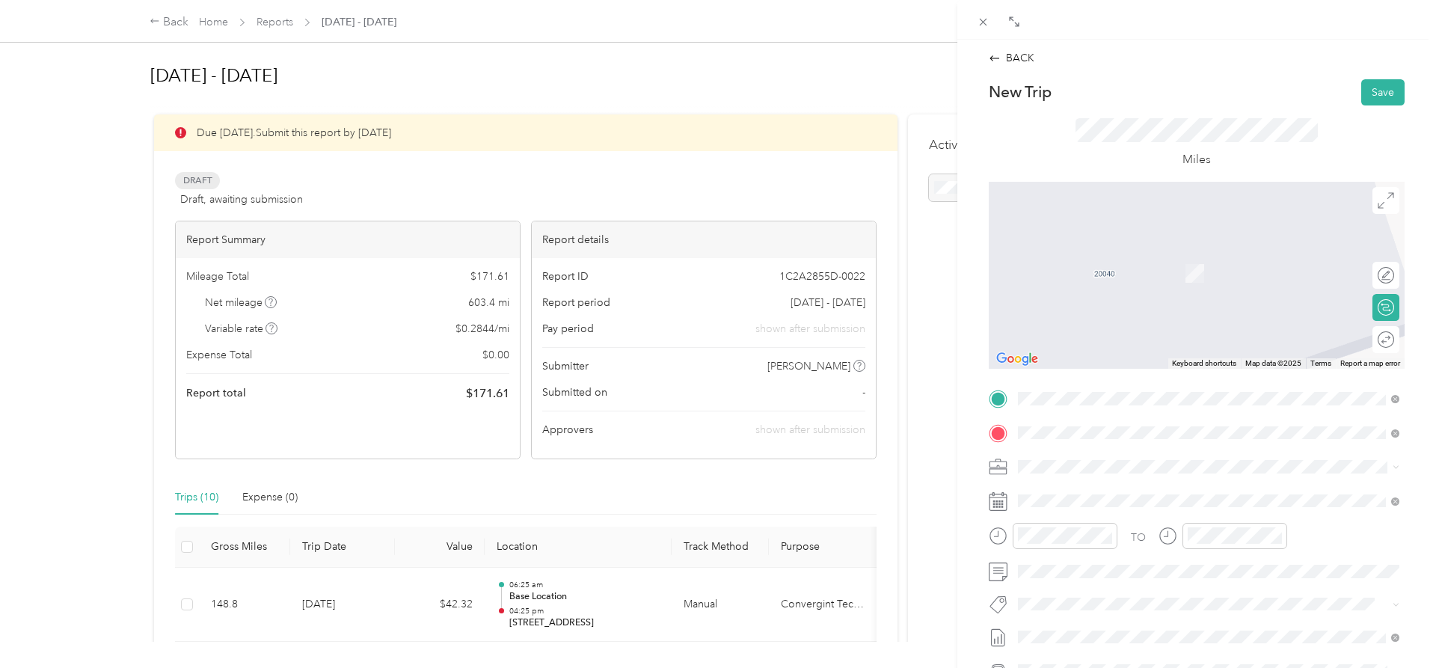
click at [1120, 482] on span "[STREET_ADDRESS][US_STATE]" at bounding box center [1121, 486] width 150 height 13
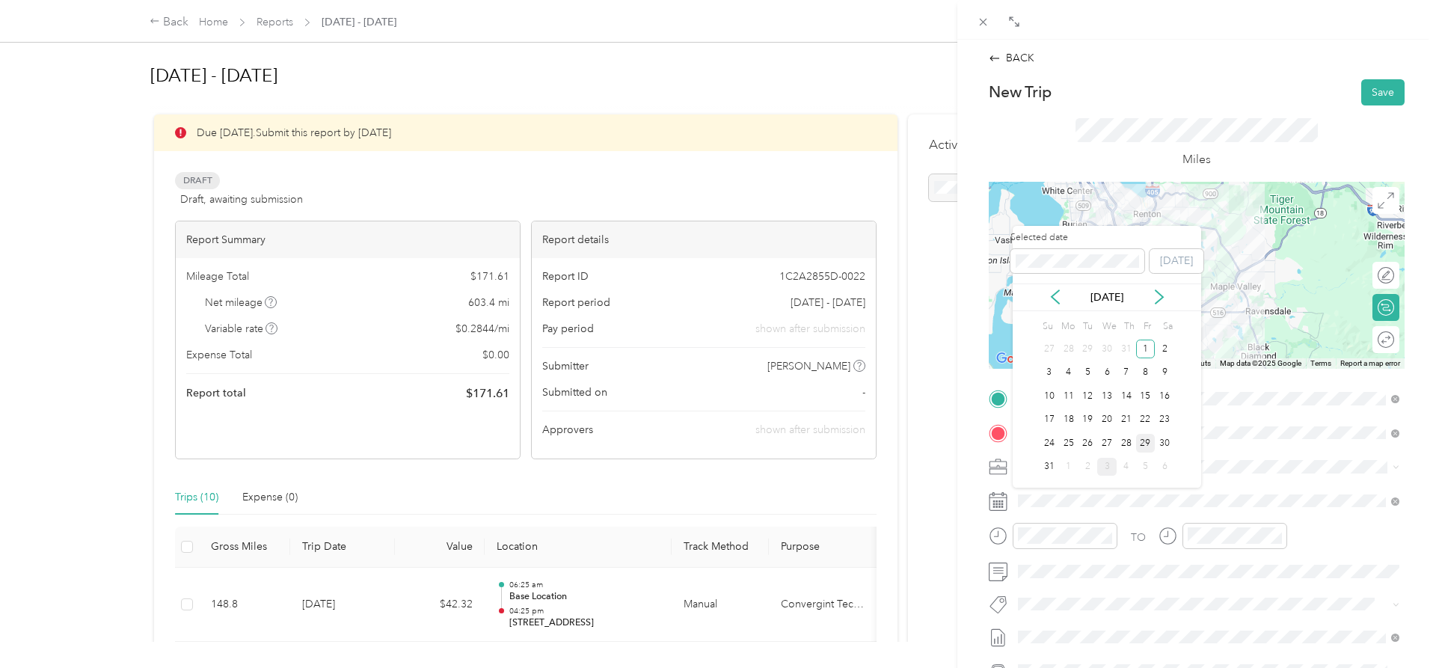
click at [1146, 441] on div "29" at bounding box center [1145, 443] width 19 height 19
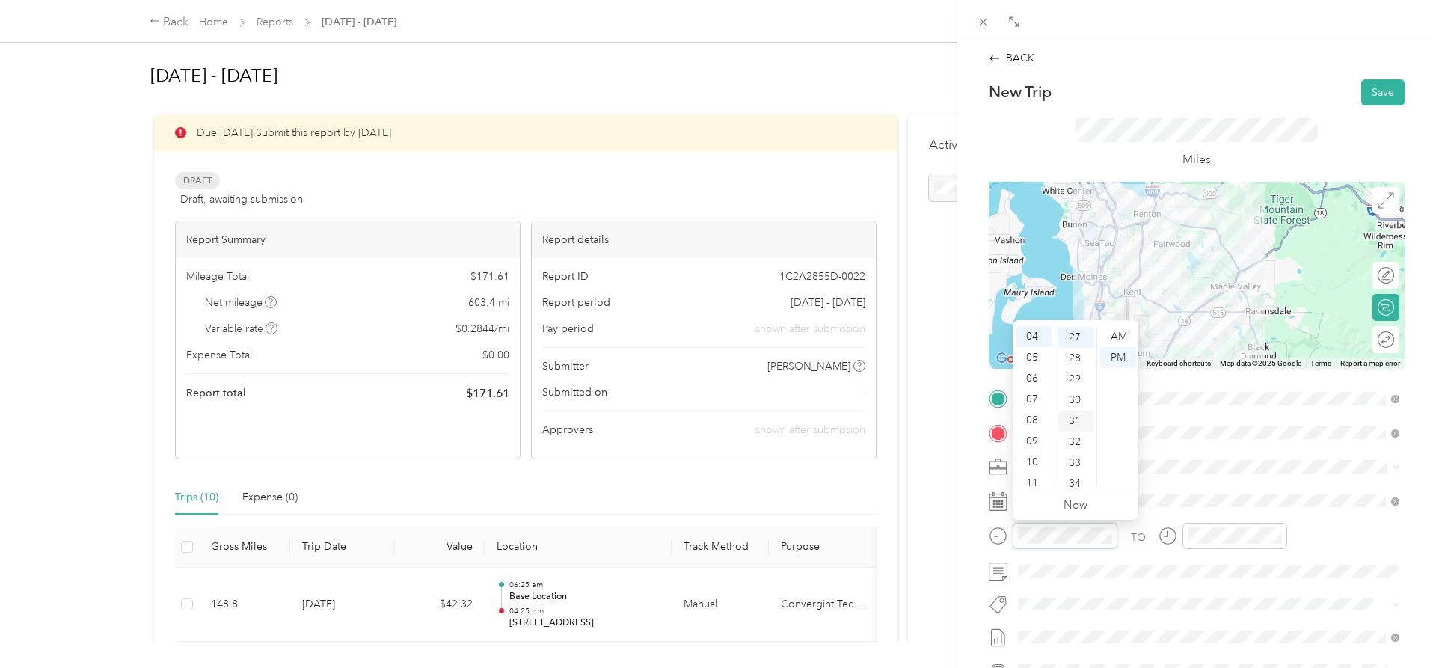
scroll to position [565, 0]
click at [1034, 441] on div "09" at bounding box center [1034, 441] width 36 height 21
click at [1129, 347] on div "PM" at bounding box center [1118, 357] width 36 height 21
click at [1124, 338] on div "AM" at bounding box center [1118, 336] width 36 height 21
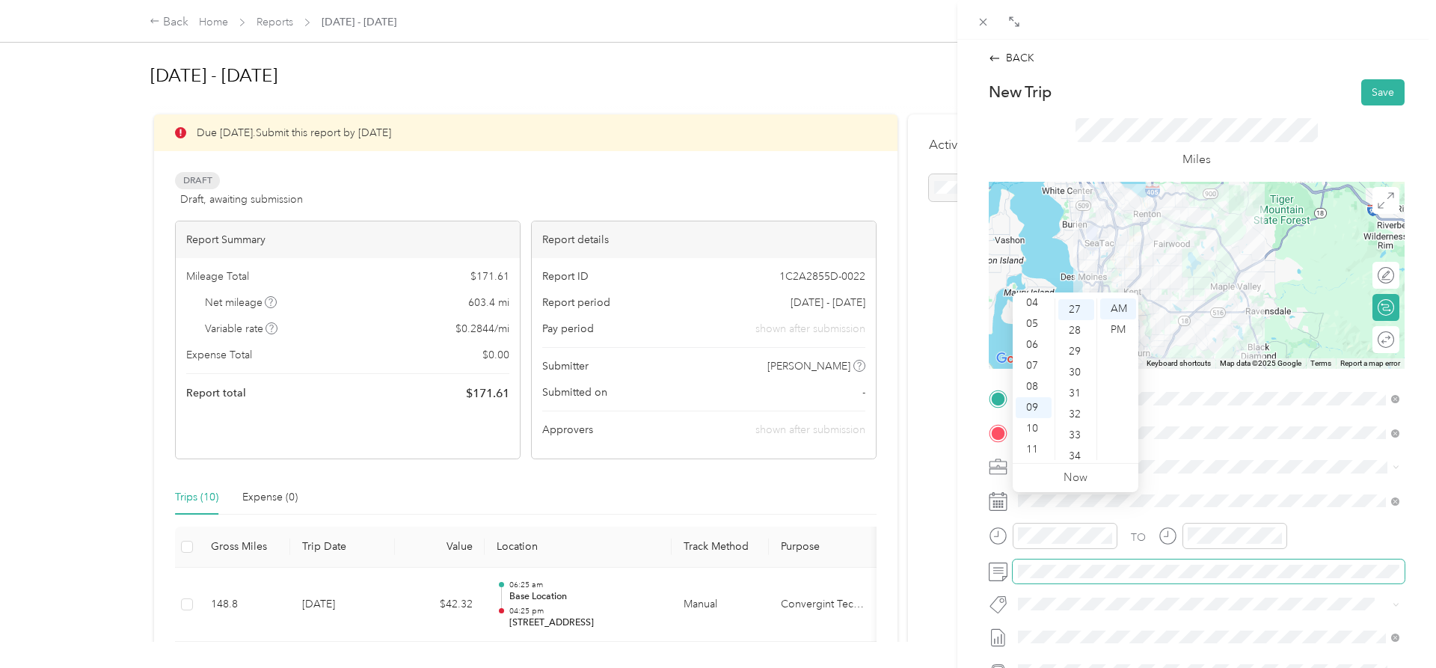
scroll to position [565, 0]
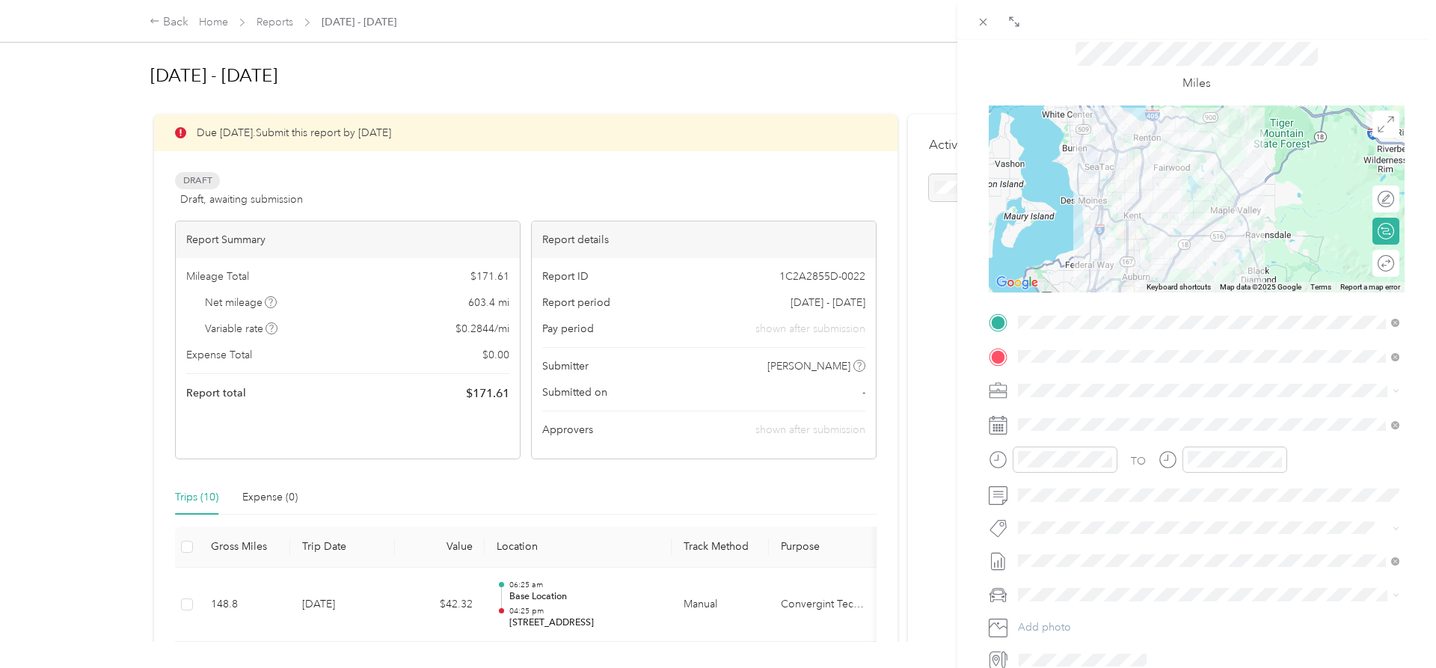
click at [1061, 618] on span "Honda Accord" at bounding box center [1058, 621] width 70 height 13
click at [1174, 582] on div "TO Add photo" at bounding box center [1197, 490] width 416 height 361
click at [1387, 265] on div "Round trip" at bounding box center [1359, 263] width 80 height 27
click at [1386, 263] on div at bounding box center [1377, 263] width 31 height 16
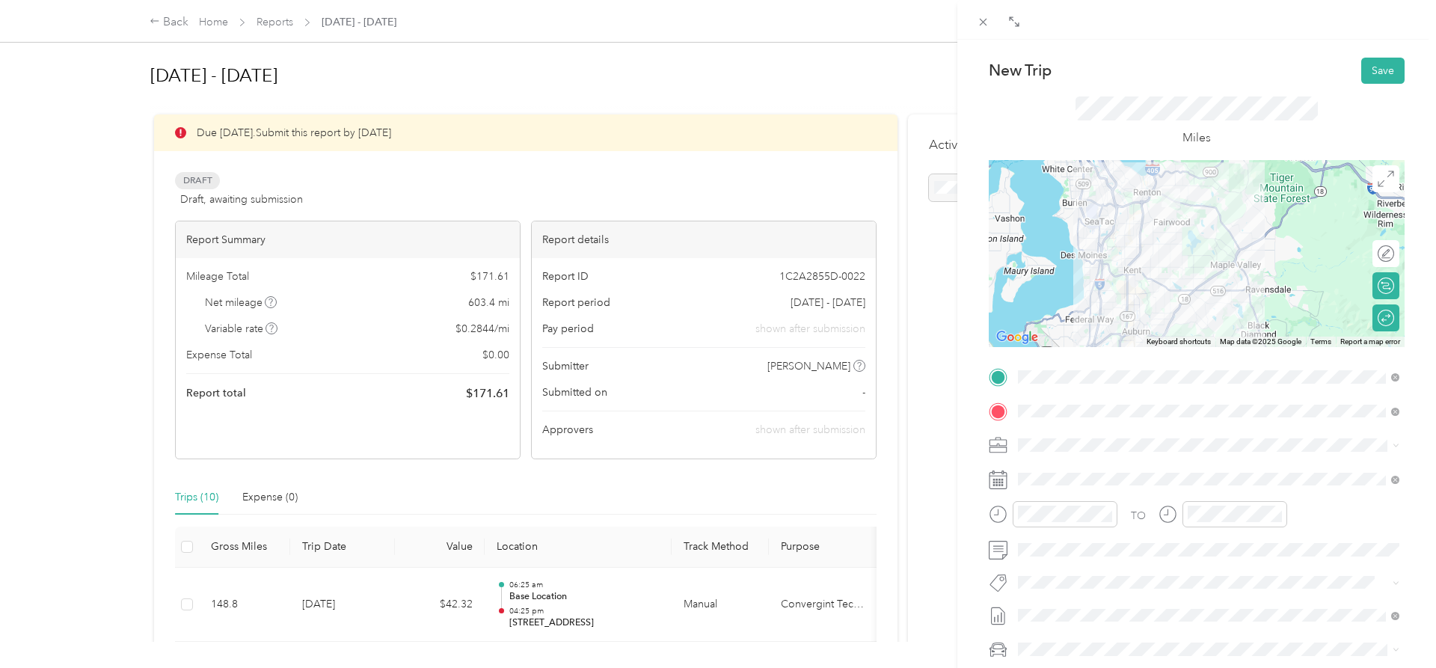
scroll to position [0, 0]
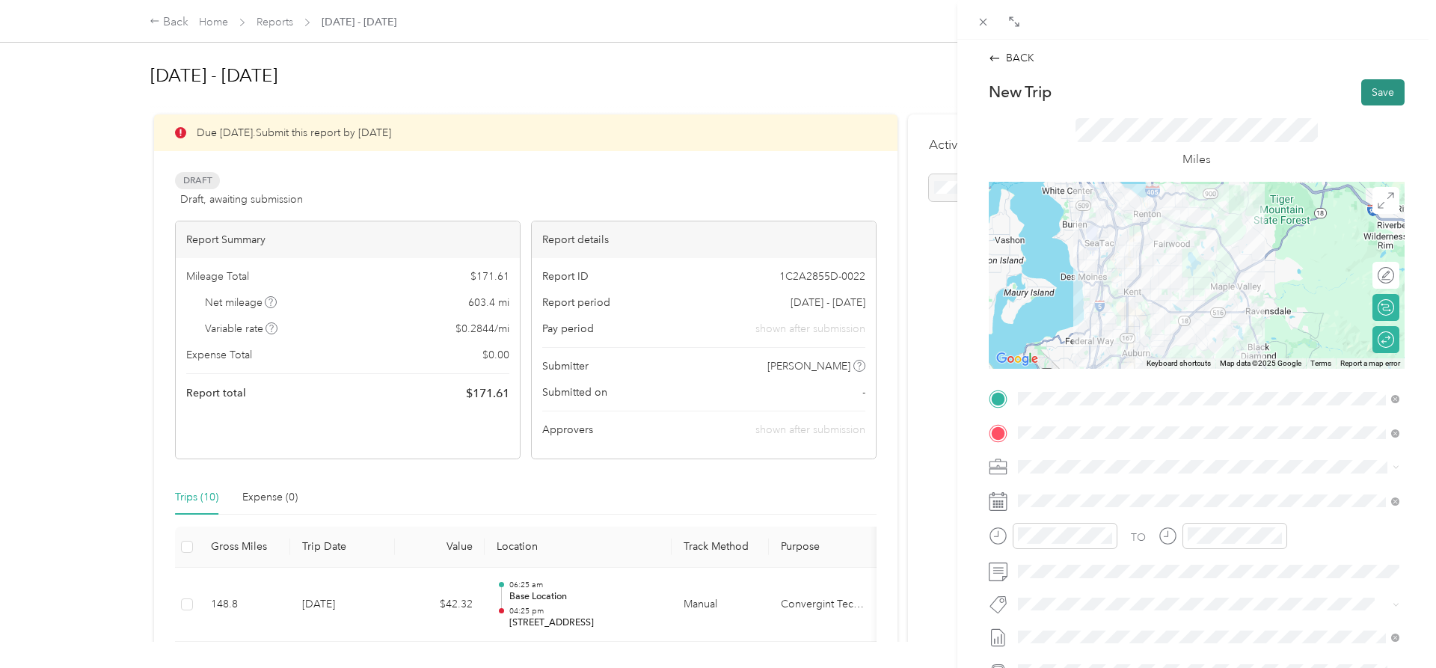
click at [1378, 88] on button "Save" at bounding box center [1382, 92] width 43 height 26
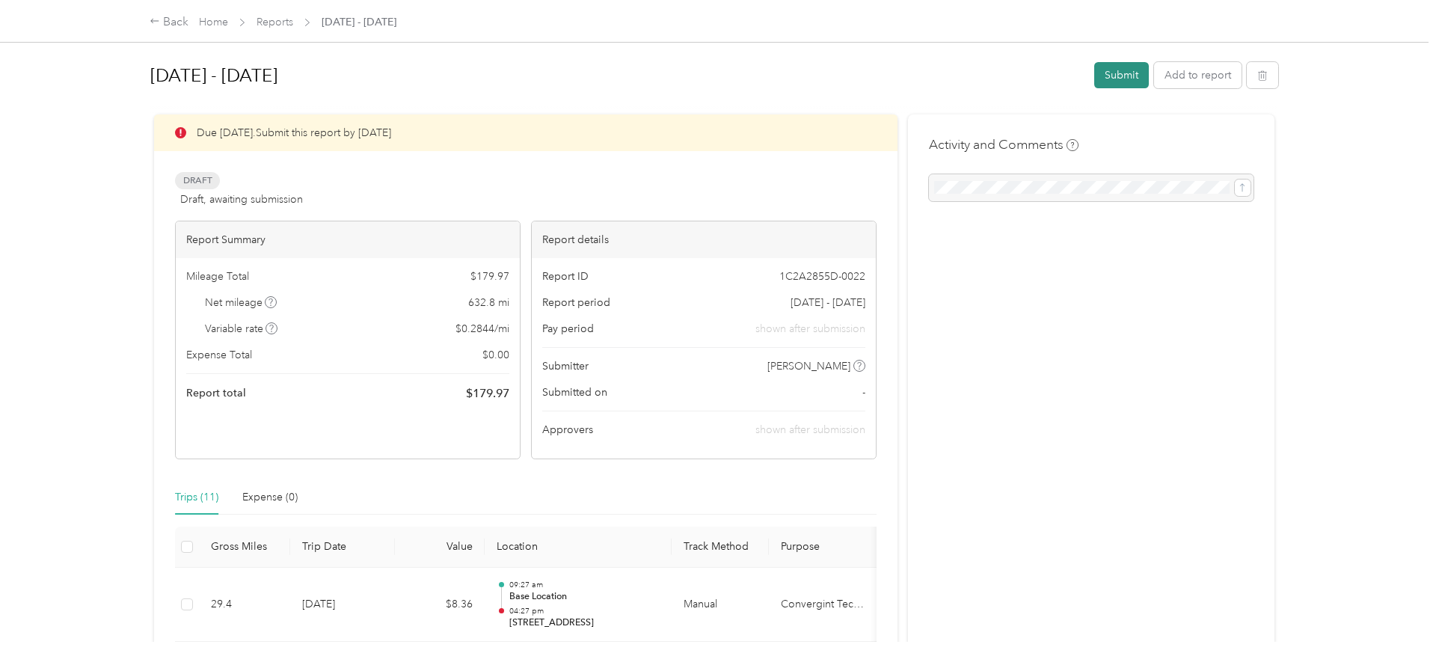
click at [1140, 75] on button "Submit" at bounding box center [1121, 75] width 55 height 26
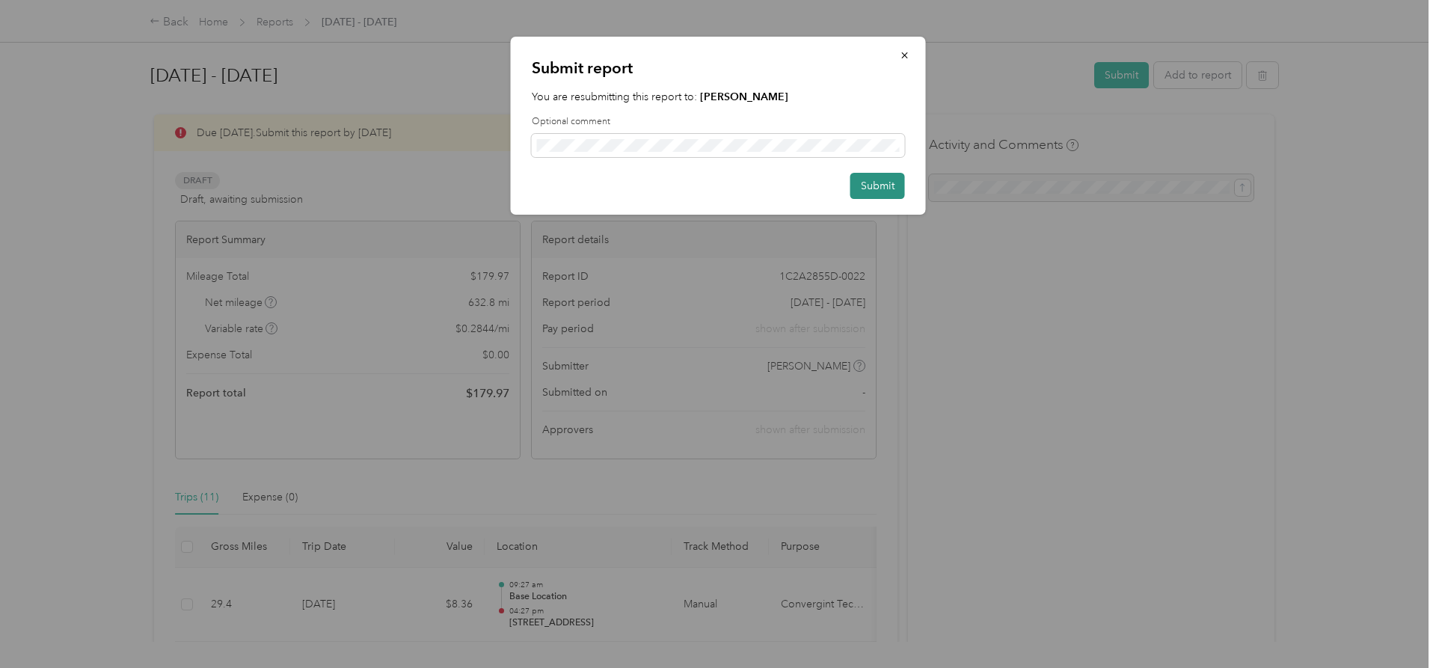
click at [875, 182] on button "Submit" at bounding box center [877, 186] width 55 height 26
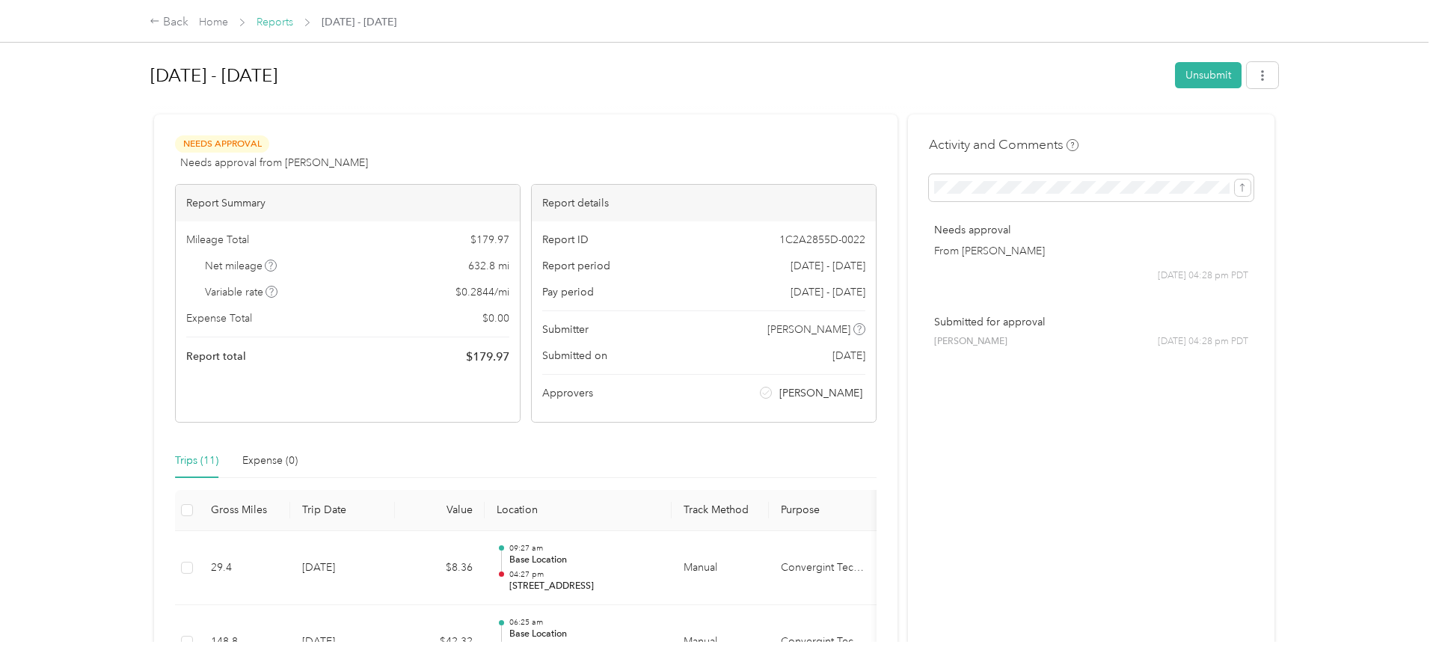
click at [279, 19] on link "Reports" at bounding box center [274, 22] width 37 height 13
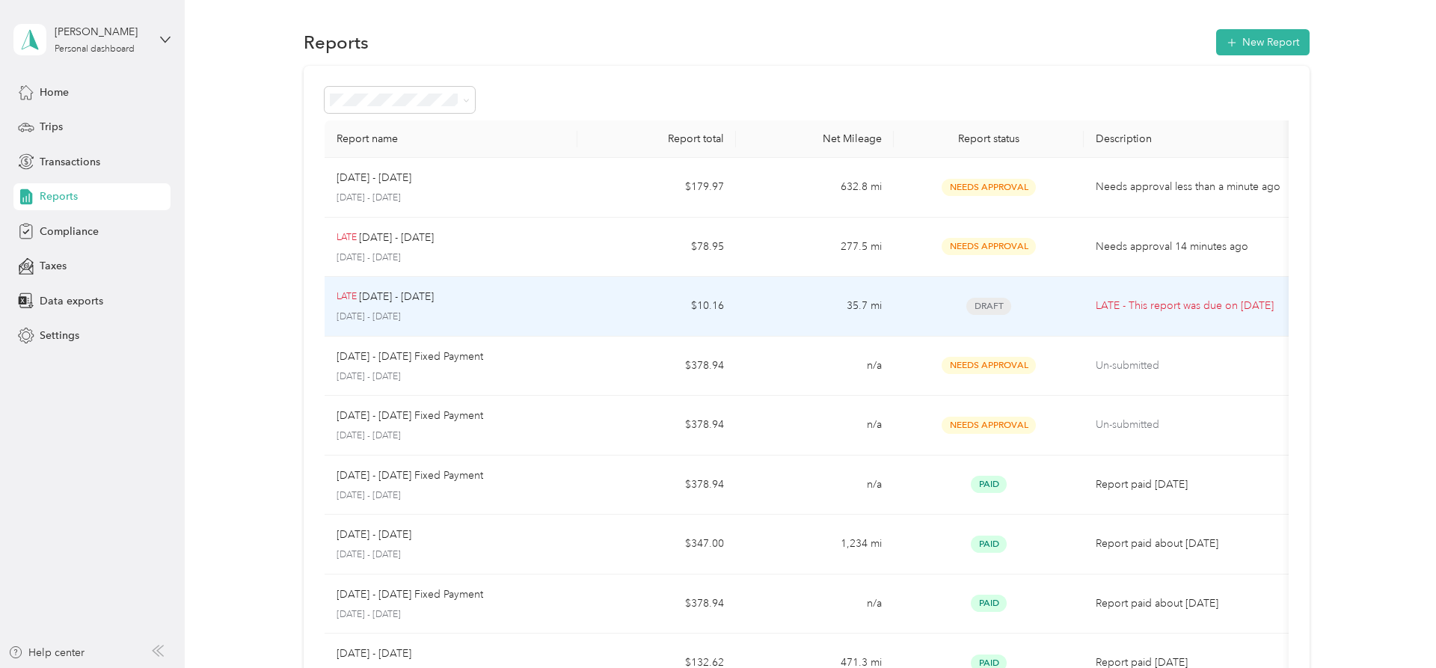
click at [1118, 305] on p "LATE - This report was due on [DATE]" at bounding box center [1189, 306] width 187 height 16
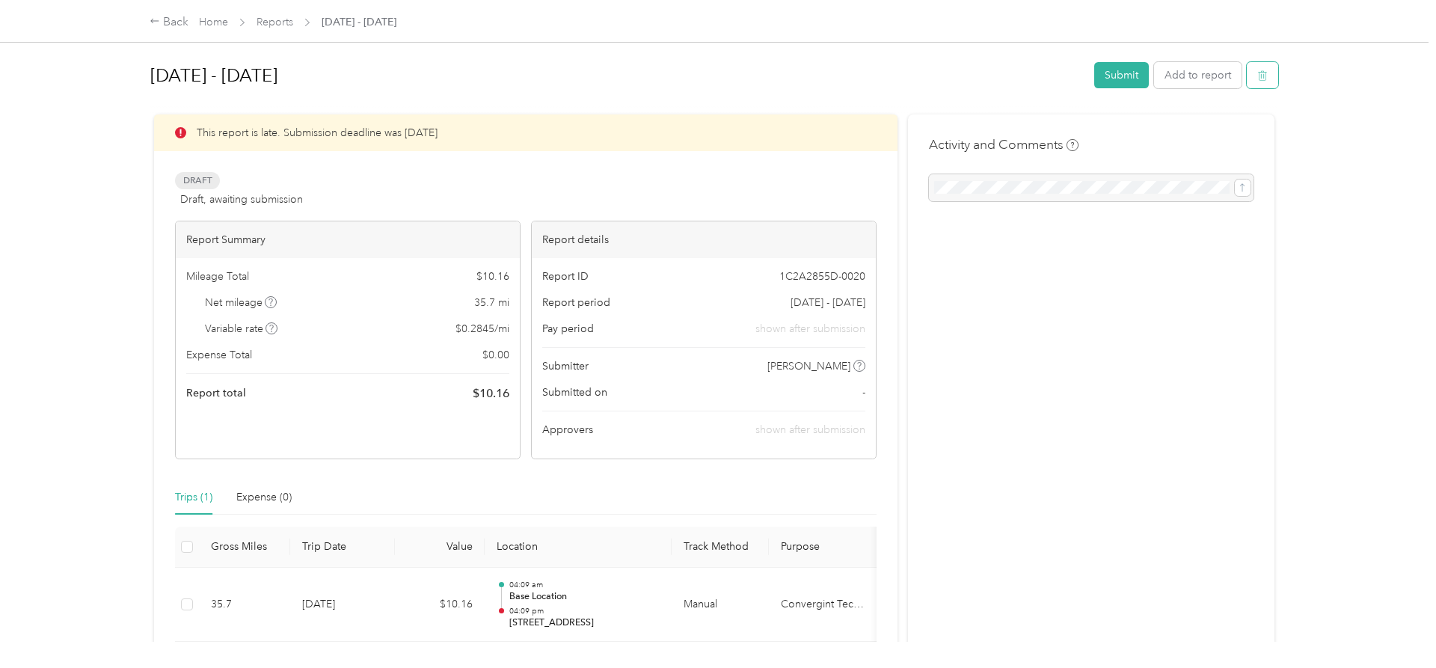
click at [1278, 76] on button "button" at bounding box center [1262, 75] width 31 height 26
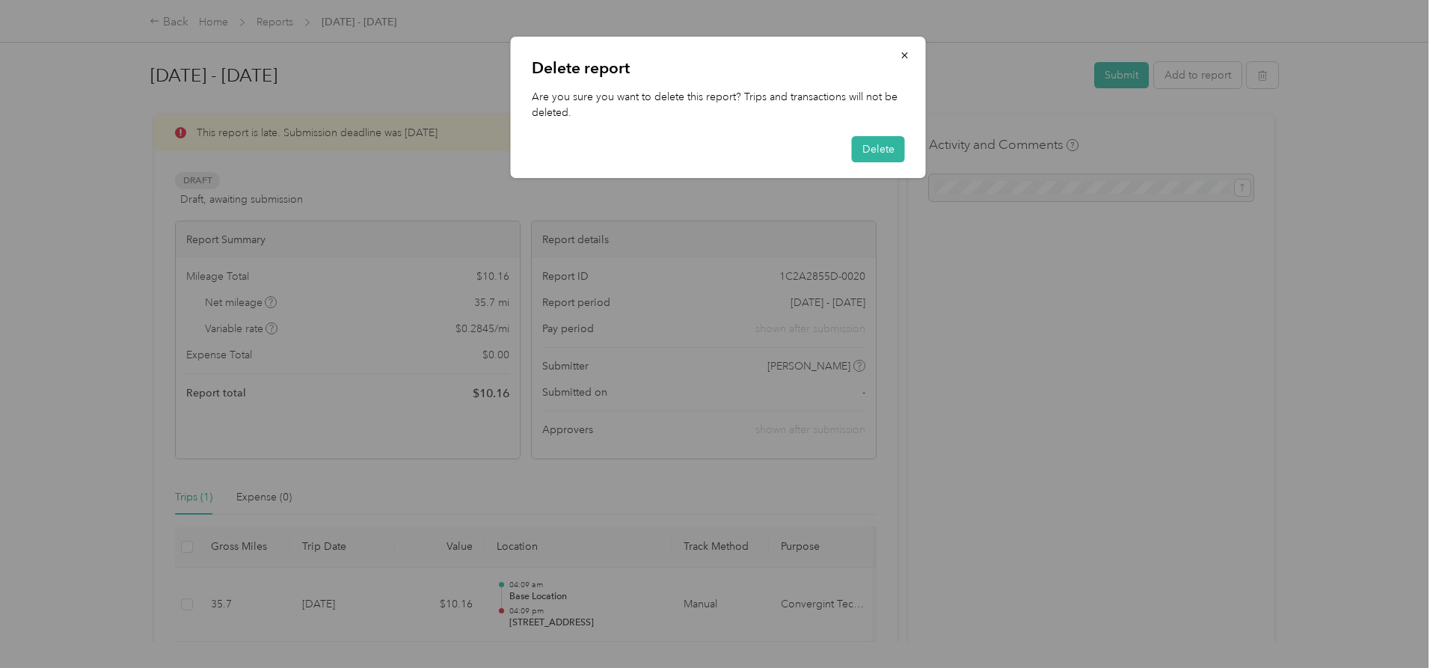
click at [905, 146] on div "Delete report Are you sure you want to delete this report? Trips and transactio…" at bounding box center [718, 107] width 415 height 141
click at [877, 147] on button "Delete" at bounding box center [878, 149] width 53 height 26
